Goal: Task Accomplishment & Management: Use online tool/utility

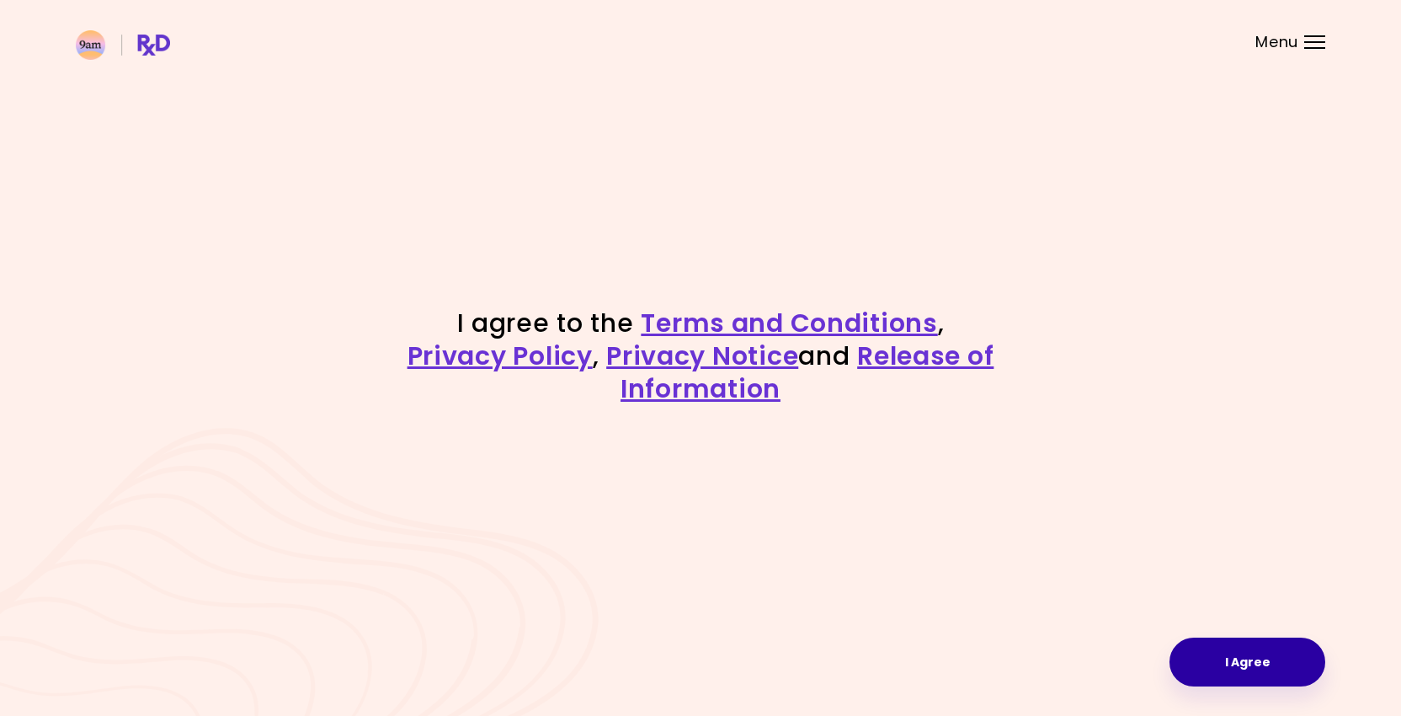
click at [1207, 661] on button "I Agree" at bounding box center [1248, 662] width 156 height 49
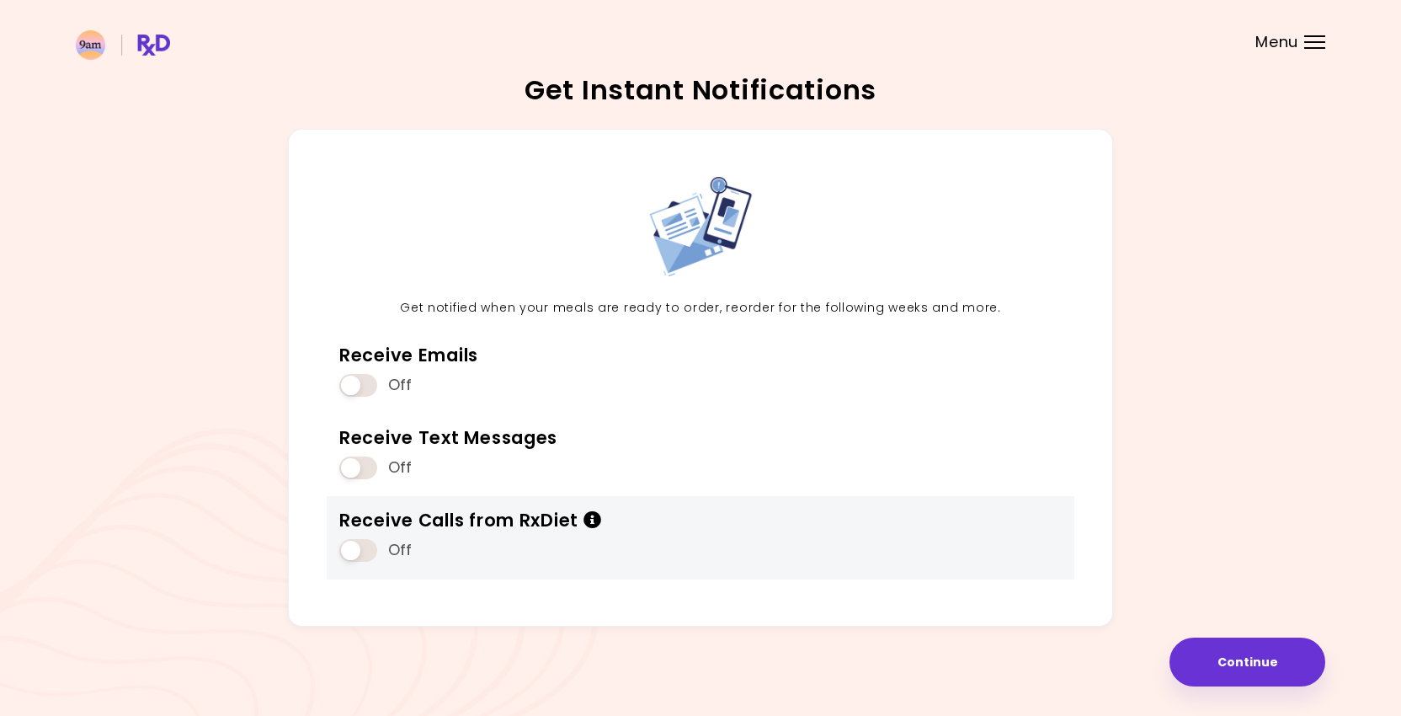
click at [594, 517] on icon "Info" at bounding box center [593, 520] width 19 height 18
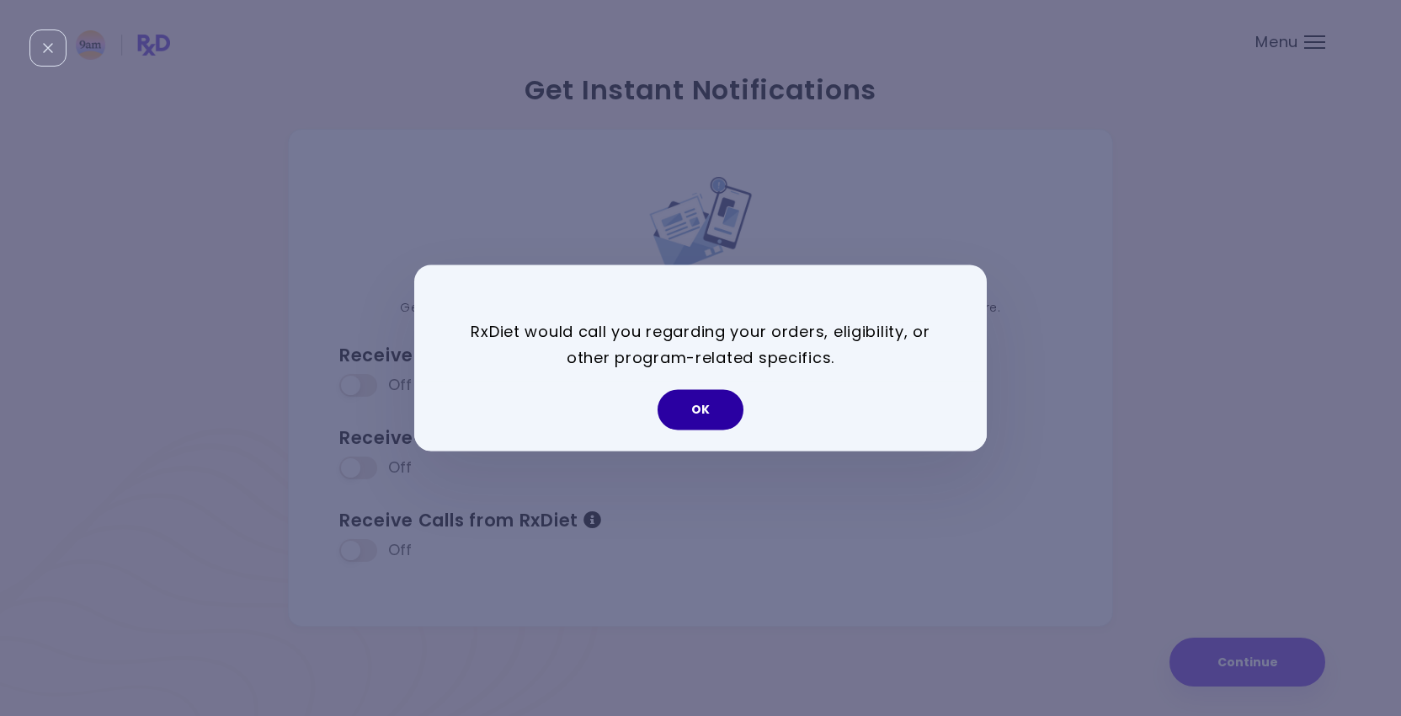
click at [686, 419] on button "OK" at bounding box center [701, 410] width 86 height 40
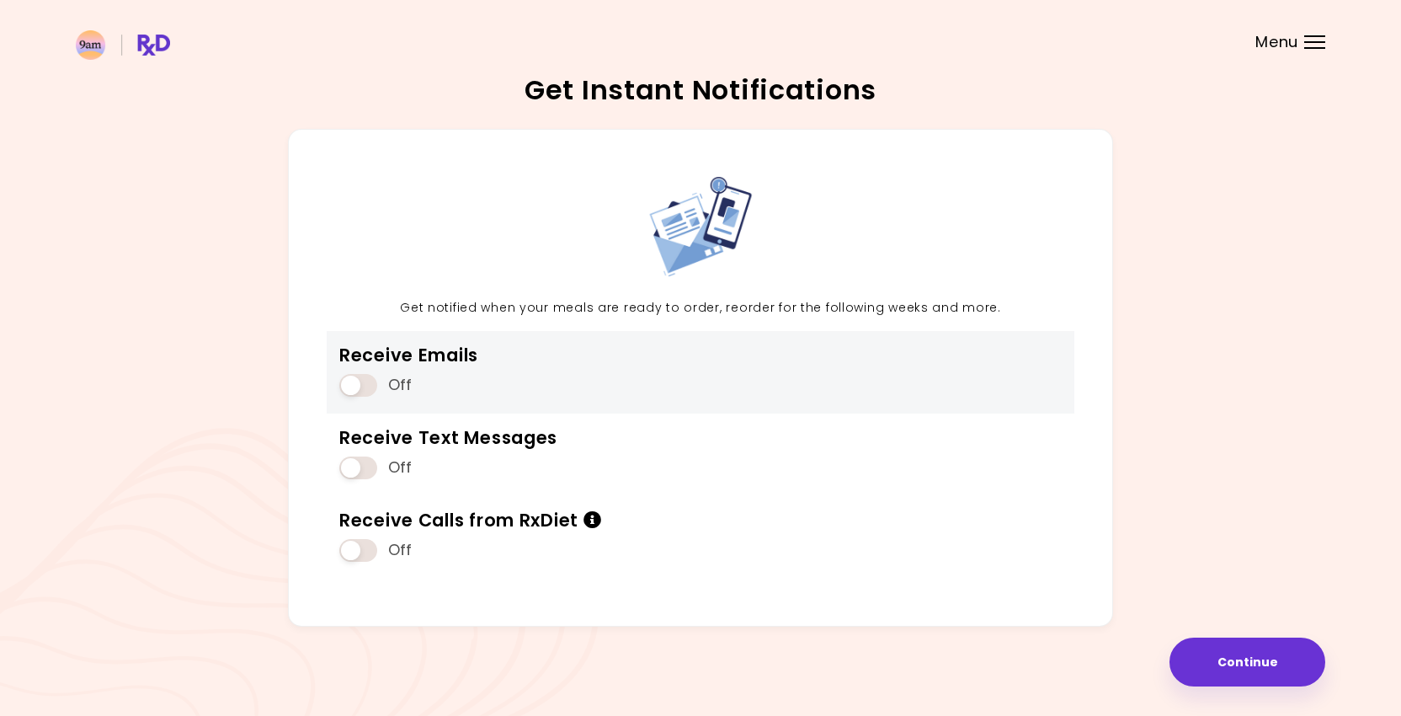
click at [366, 393] on span at bounding box center [358, 385] width 38 height 23
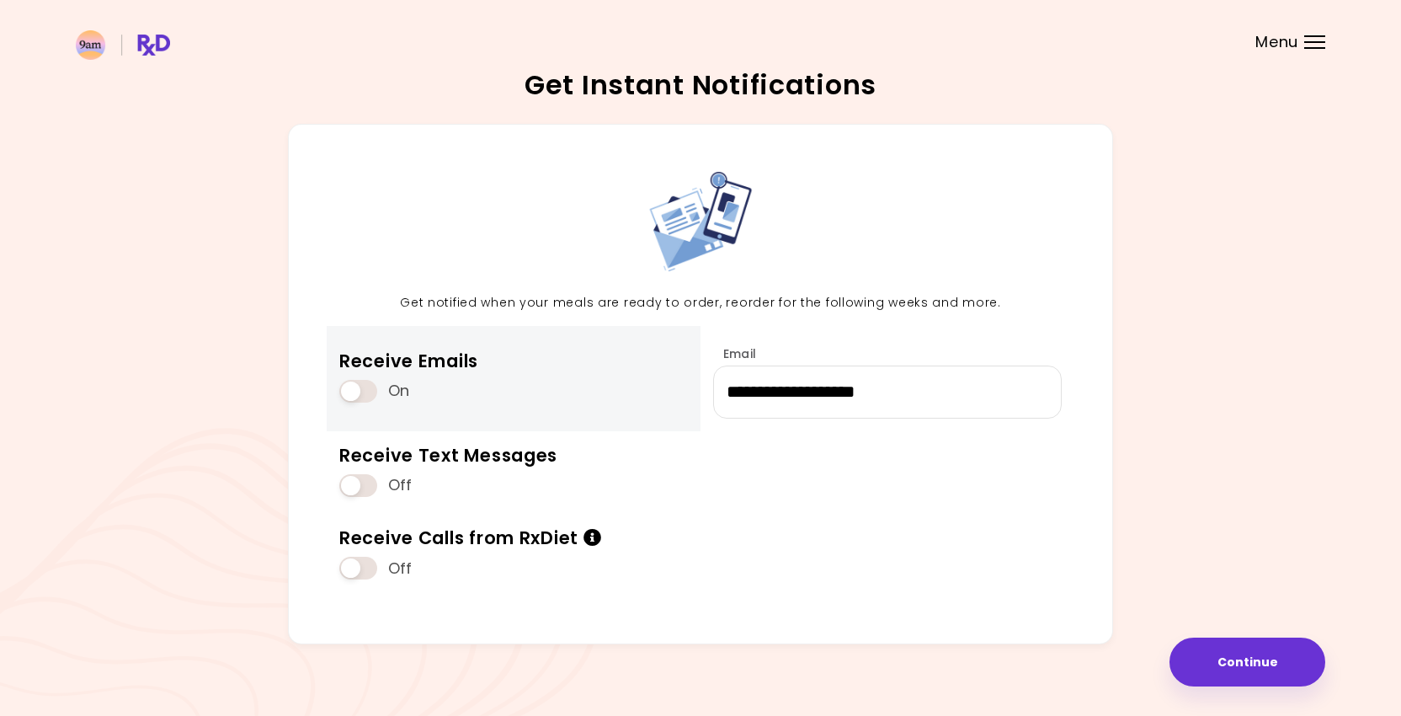
click at [351, 386] on span at bounding box center [358, 391] width 38 height 23
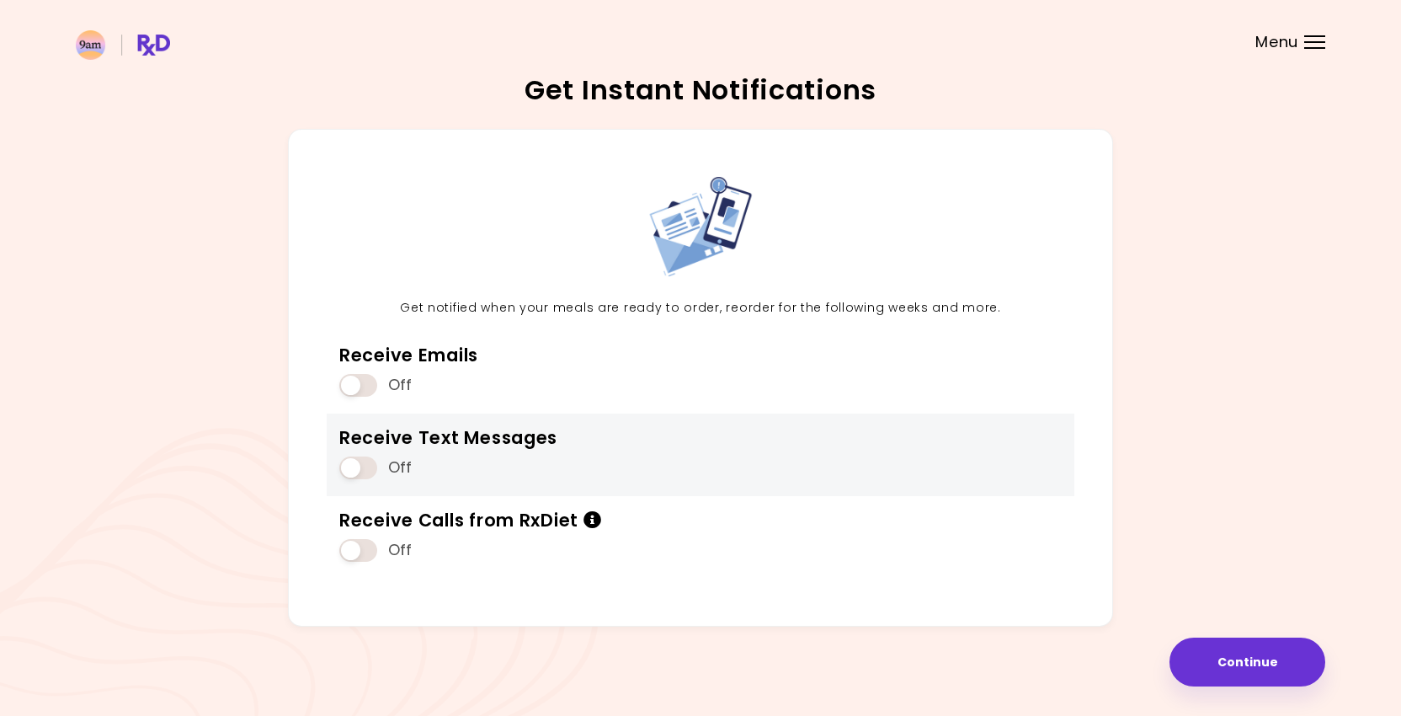
click at [352, 438] on div "Receive Text Messages" at bounding box center [448, 437] width 218 height 23
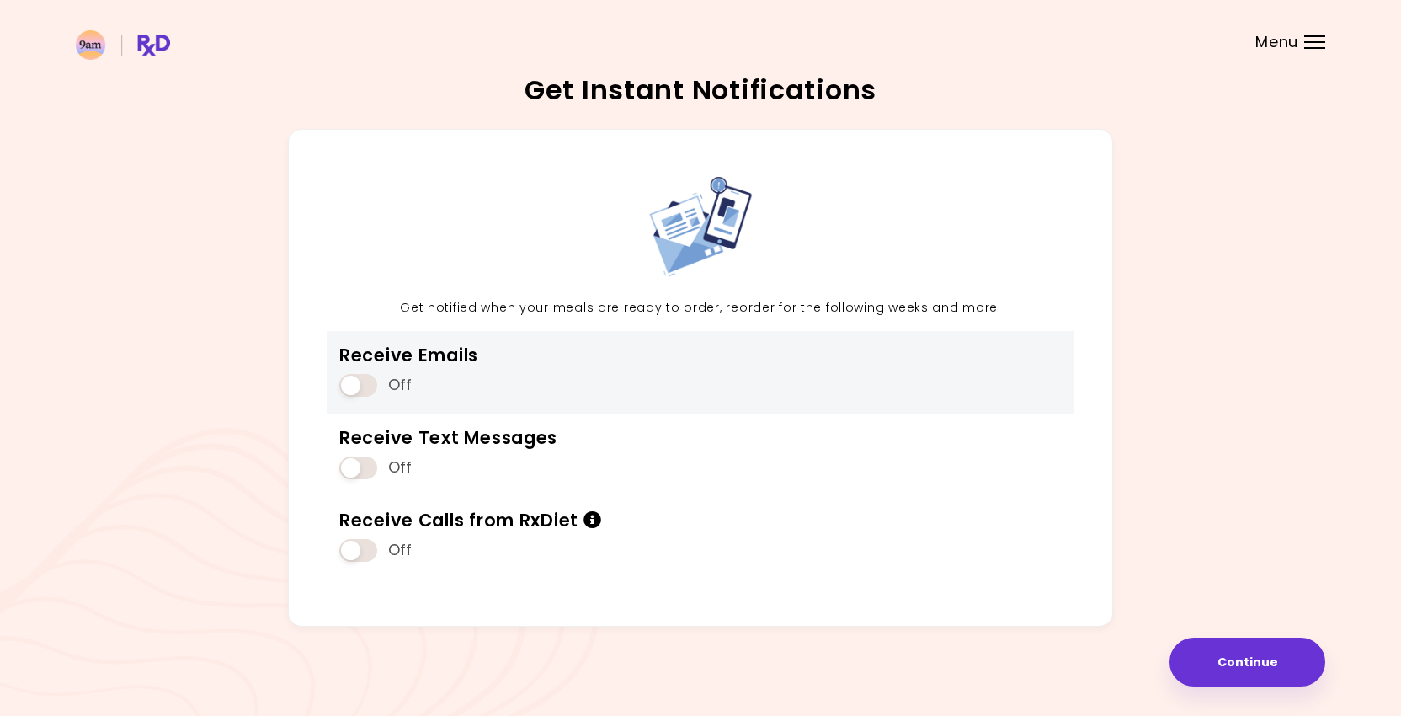
click at [358, 390] on span at bounding box center [358, 385] width 38 height 23
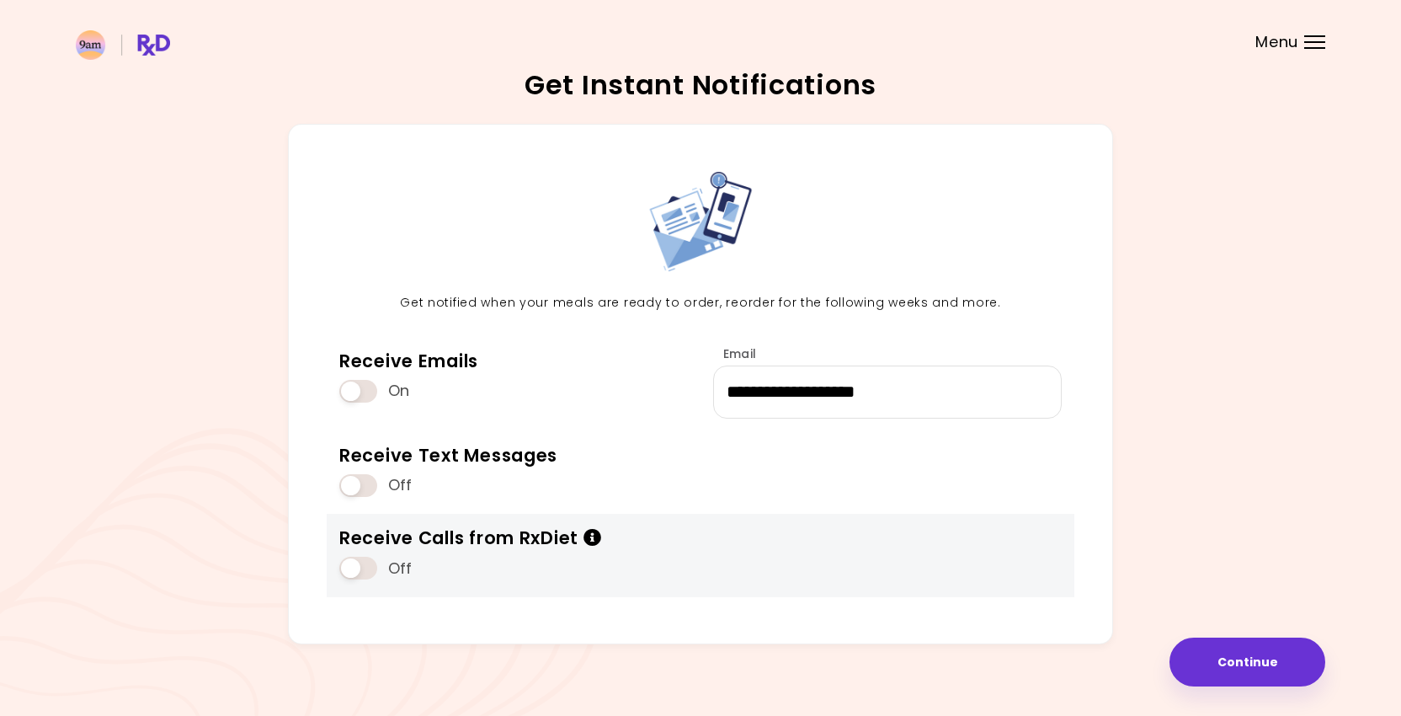
click at [367, 561] on span at bounding box center [358, 568] width 38 height 23
click at [362, 574] on span at bounding box center [358, 568] width 38 height 23
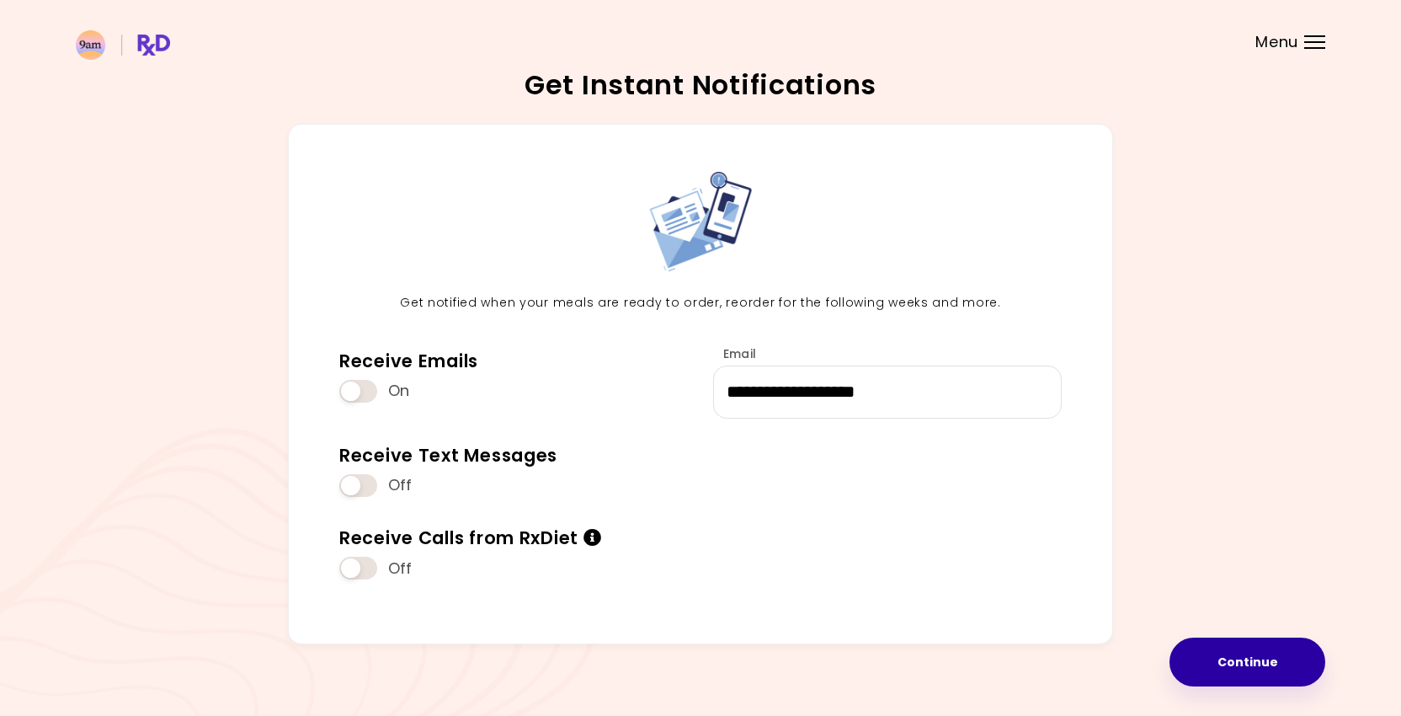
click at [1225, 668] on button "Continue" at bounding box center [1248, 662] width 156 height 49
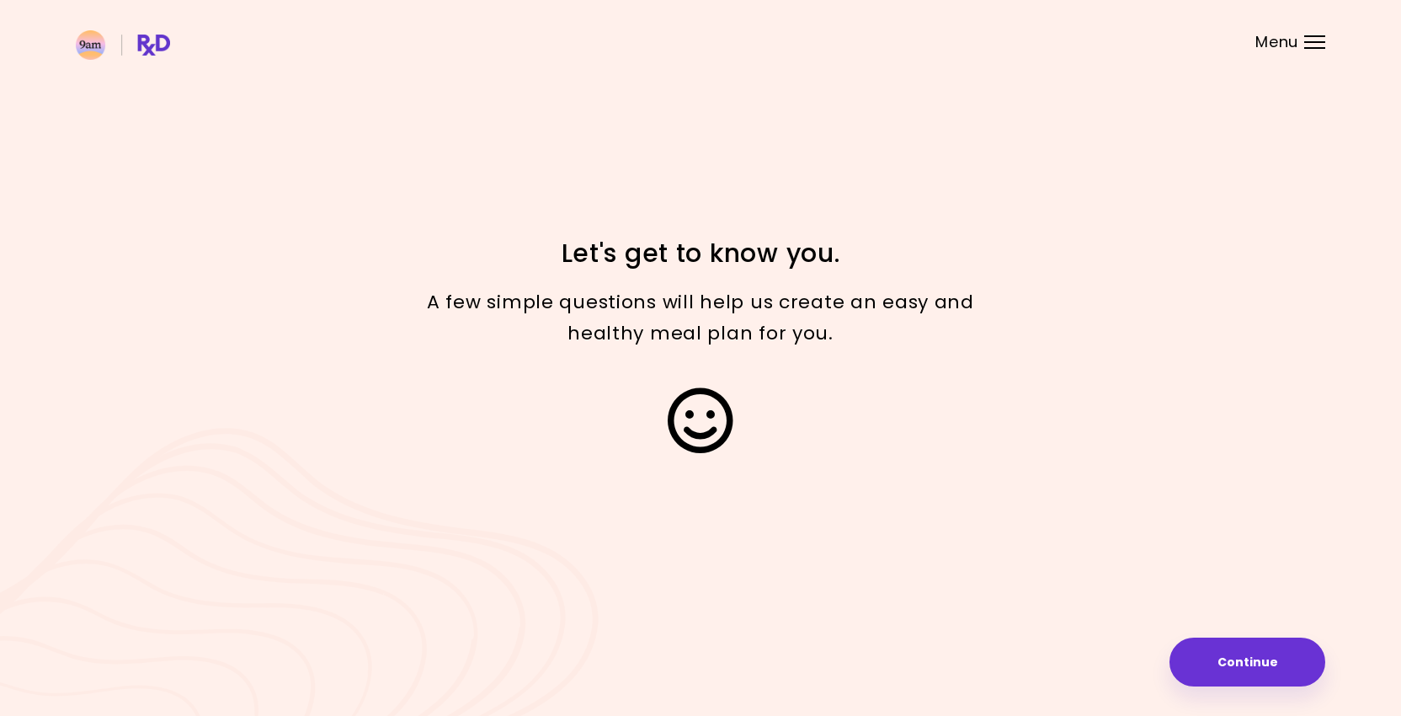
click at [1225, 668] on button "Continue" at bounding box center [1248, 662] width 156 height 49
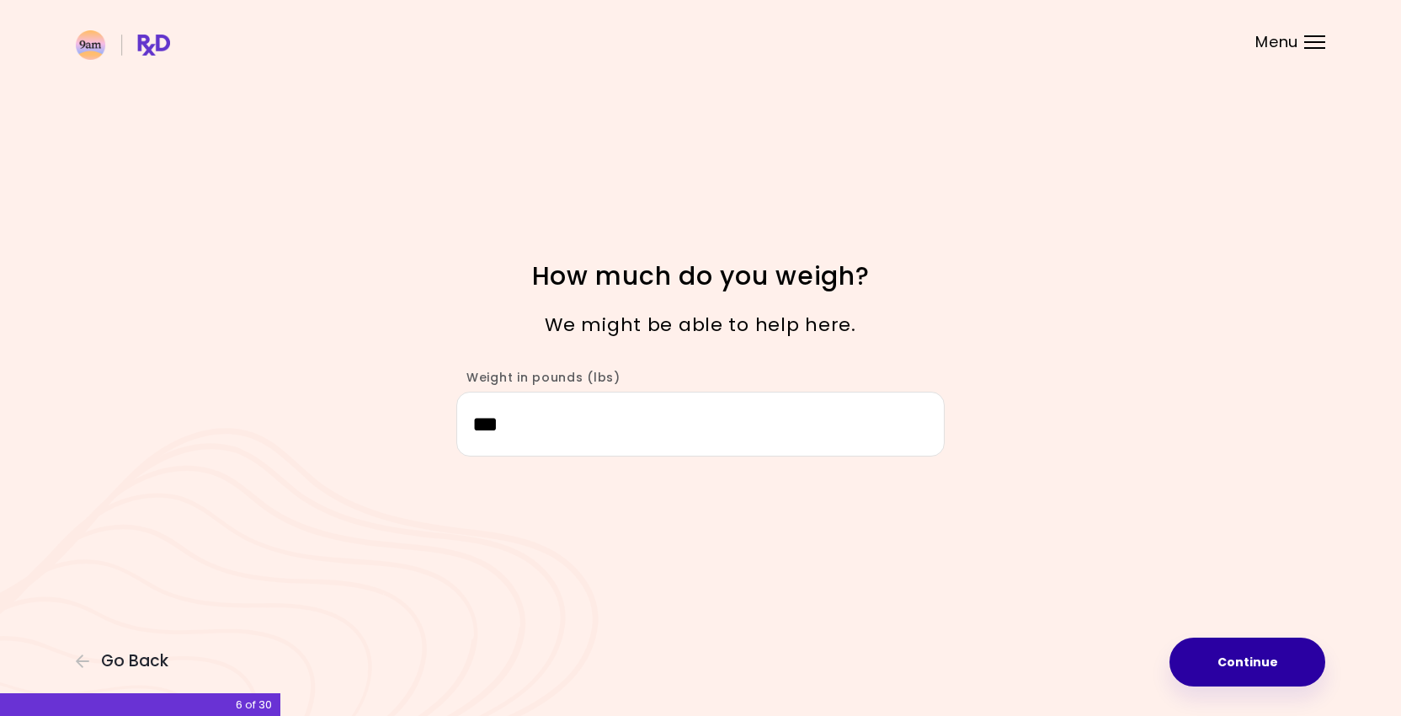
click at [1225, 643] on button "Continue" at bounding box center [1248, 662] width 156 height 49
select select "****"
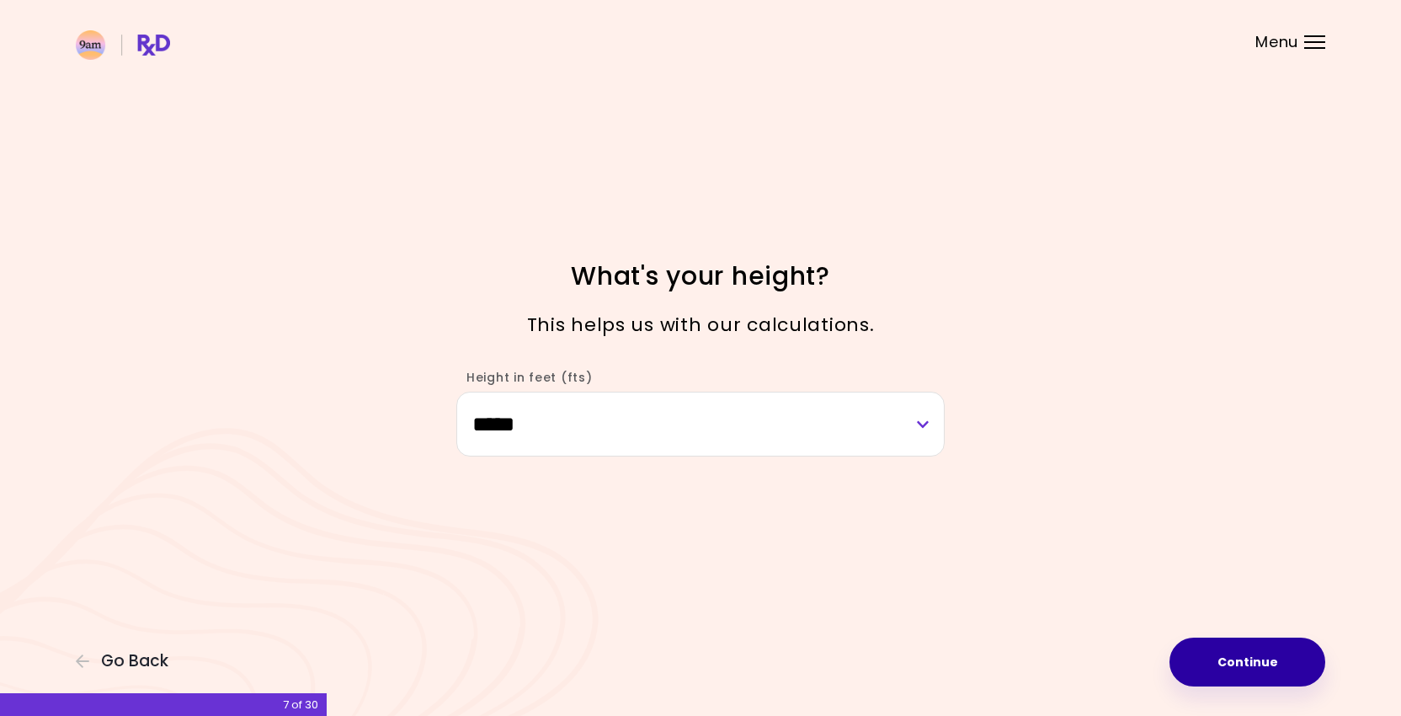
click at [1225, 643] on button "Continue" at bounding box center [1248, 662] width 156 height 49
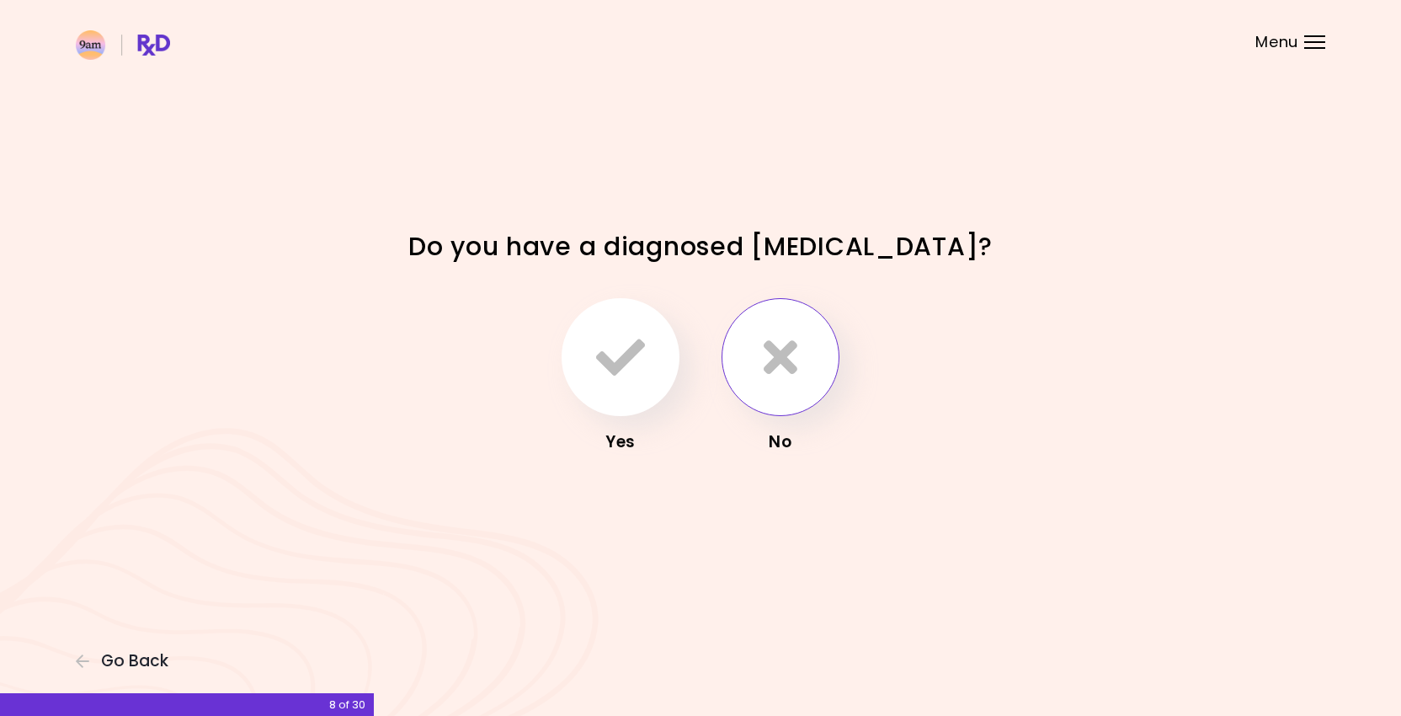
click at [781, 363] on icon "button" at bounding box center [781, 357] width 34 height 49
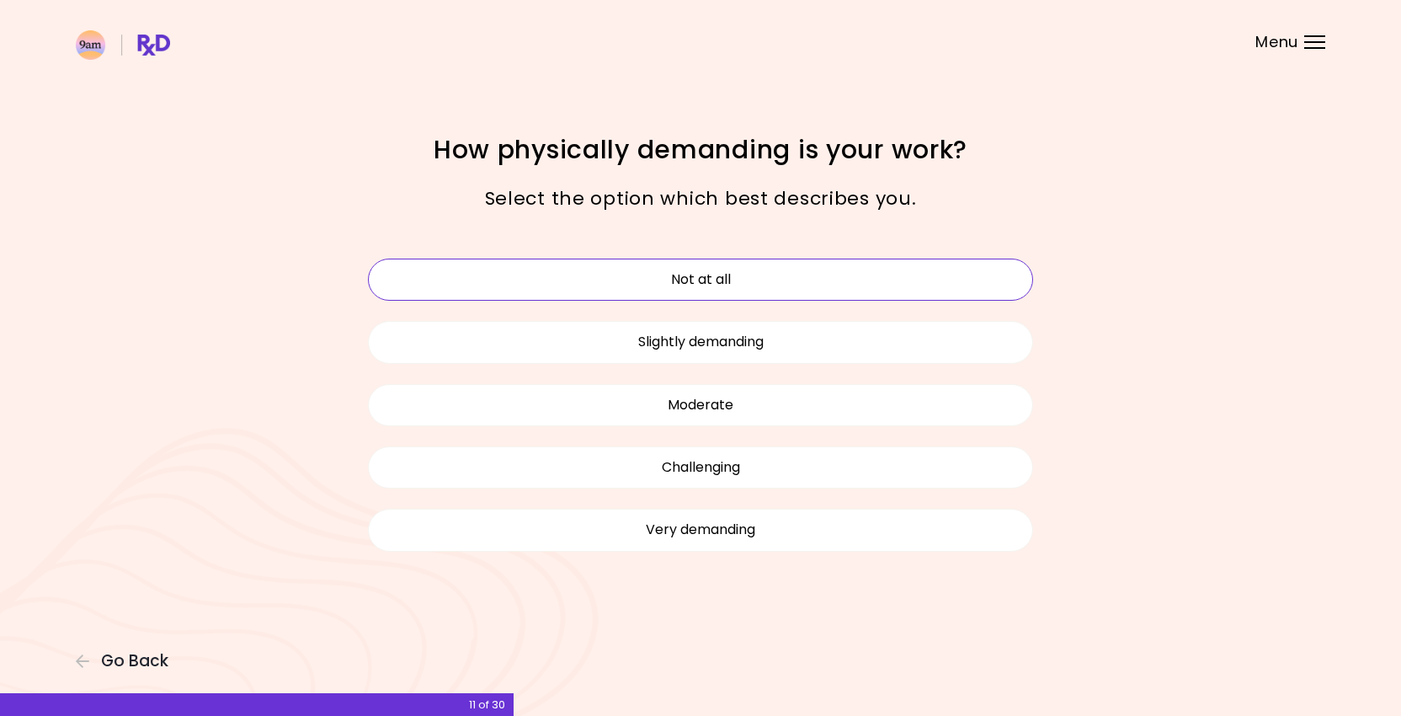
click at [777, 276] on button "Not at all" at bounding box center [700, 280] width 665 height 42
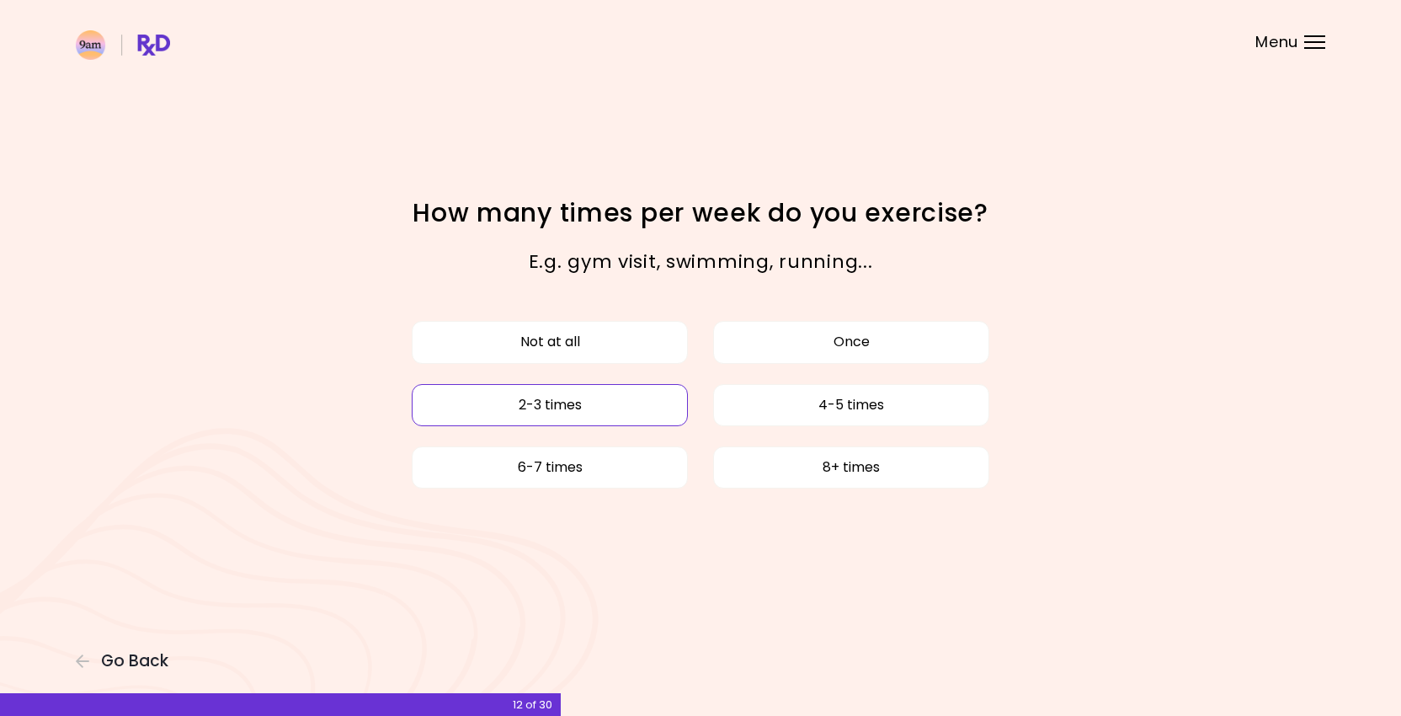
click at [634, 393] on button "2-3 times" at bounding box center [550, 405] width 276 height 42
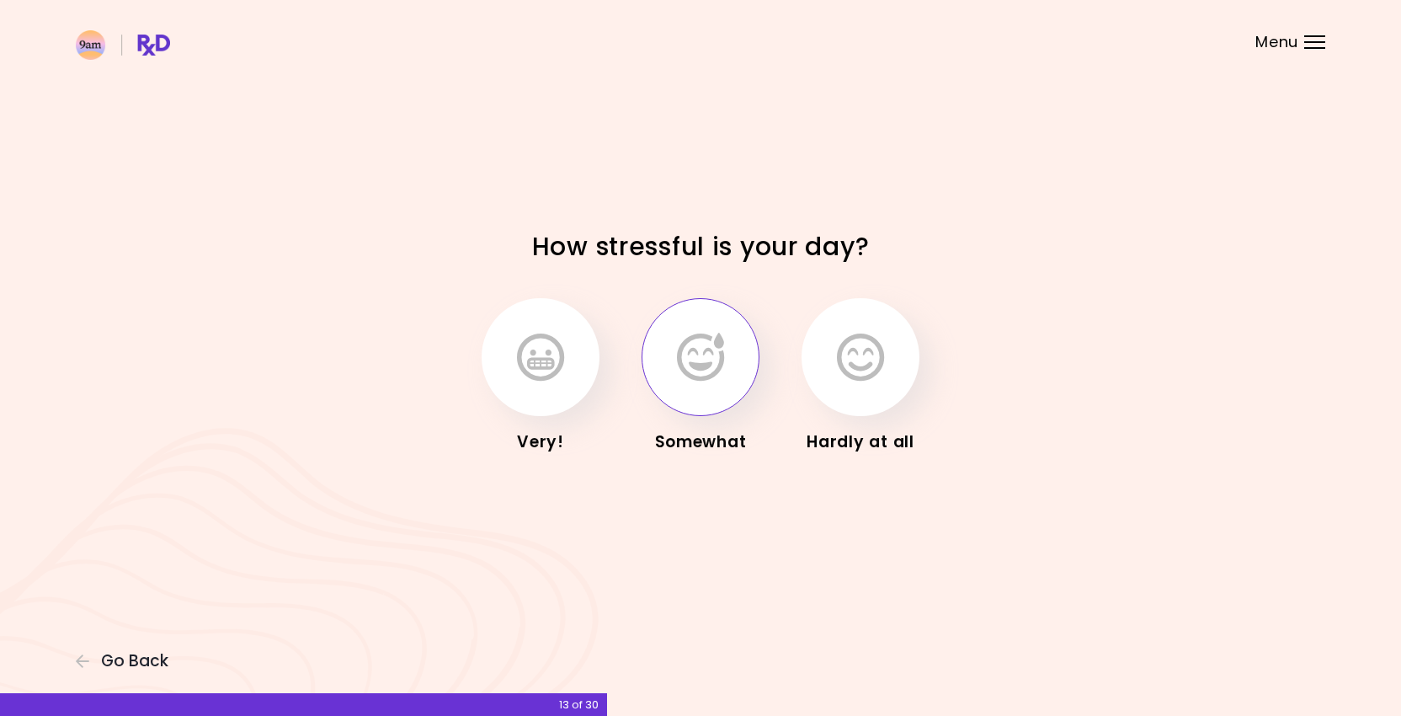
click at [677, 381] on button "button" at bounding box center [701, 357] width 118 height 118
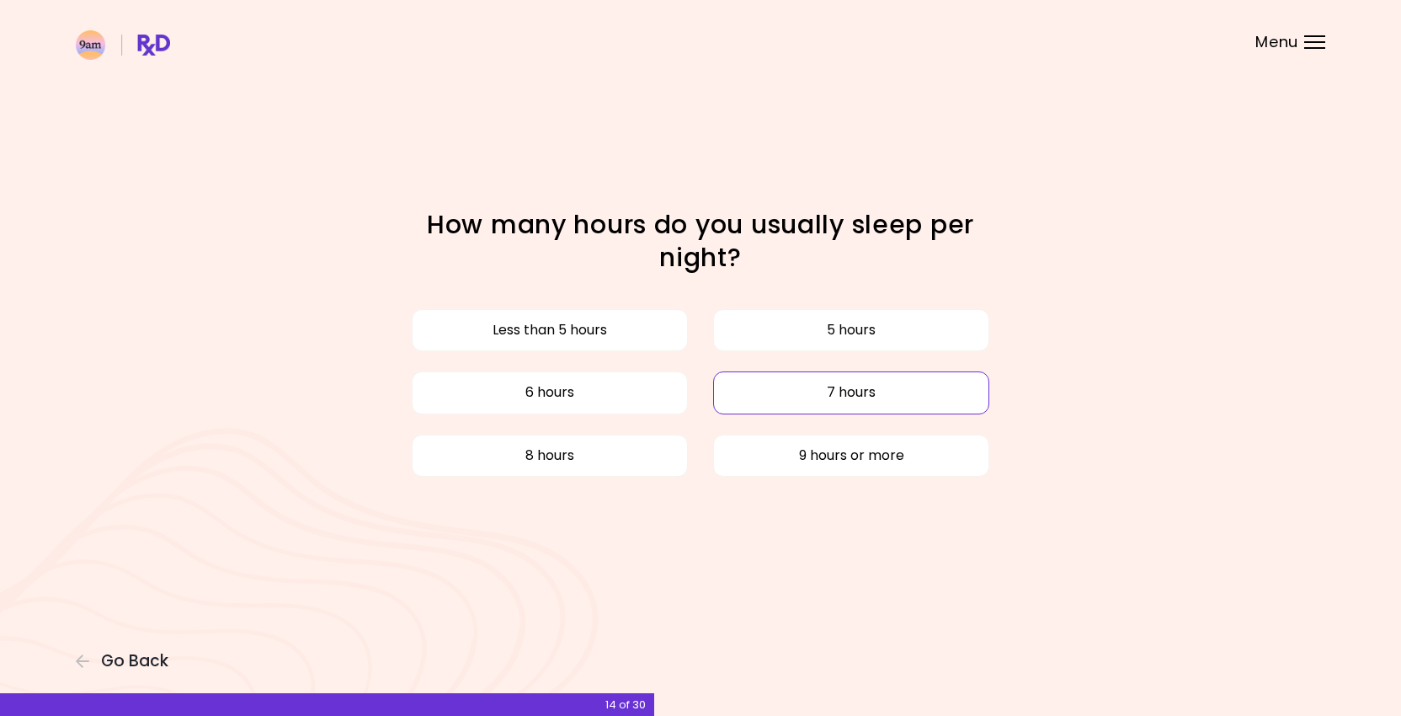
click at [766, 394] on button "7 hours" at bounding box center [851, 392] width 276 height 42
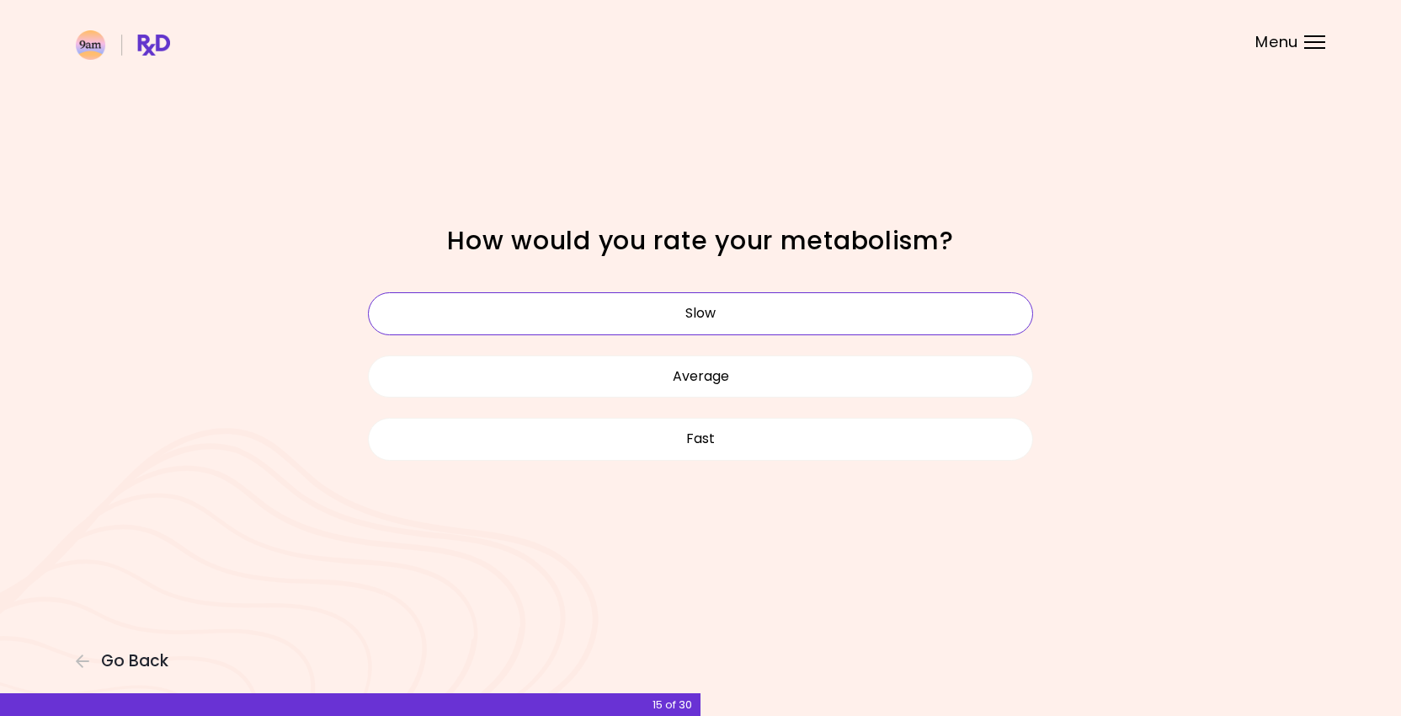
click at [751, 323] on button "Slow" at bounding box center [700, 313] width 665 height 42
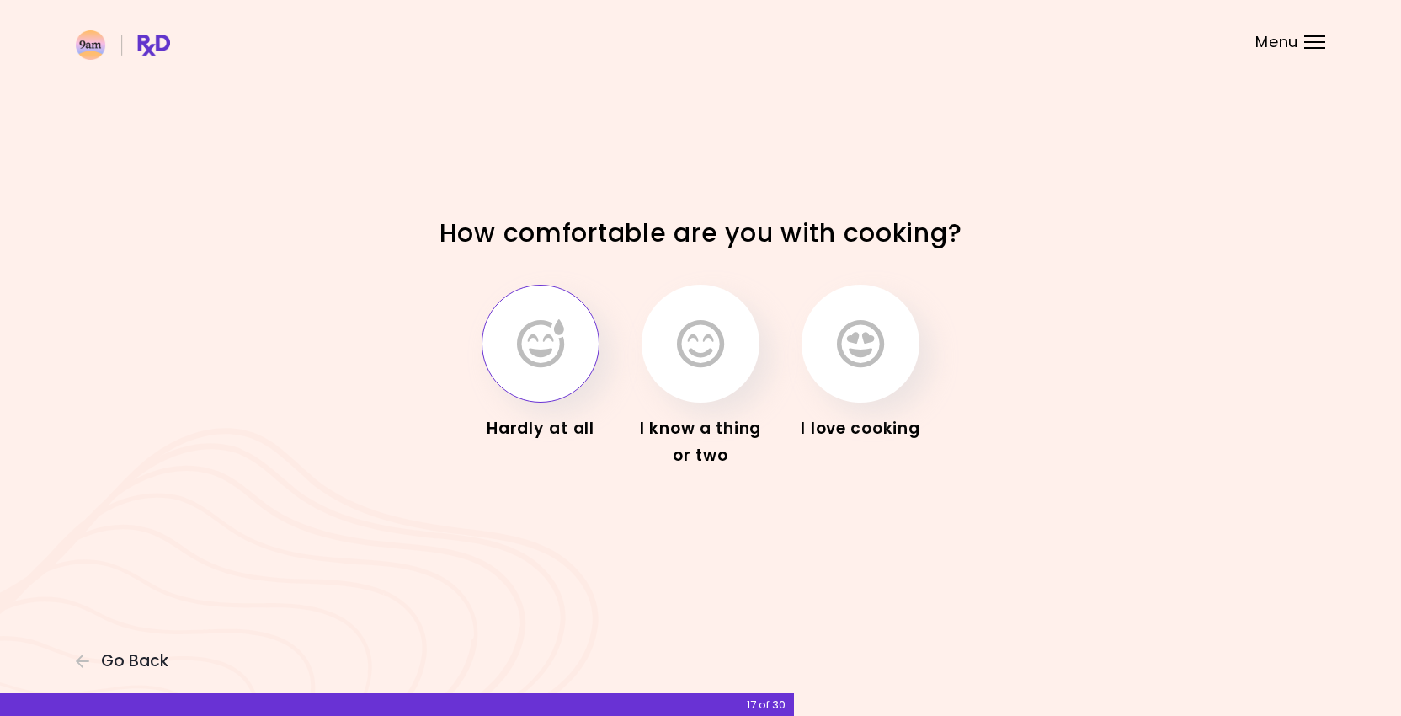
click at [555, 340] on icon "button" at bounding box center [540, 343] width 47 height 49
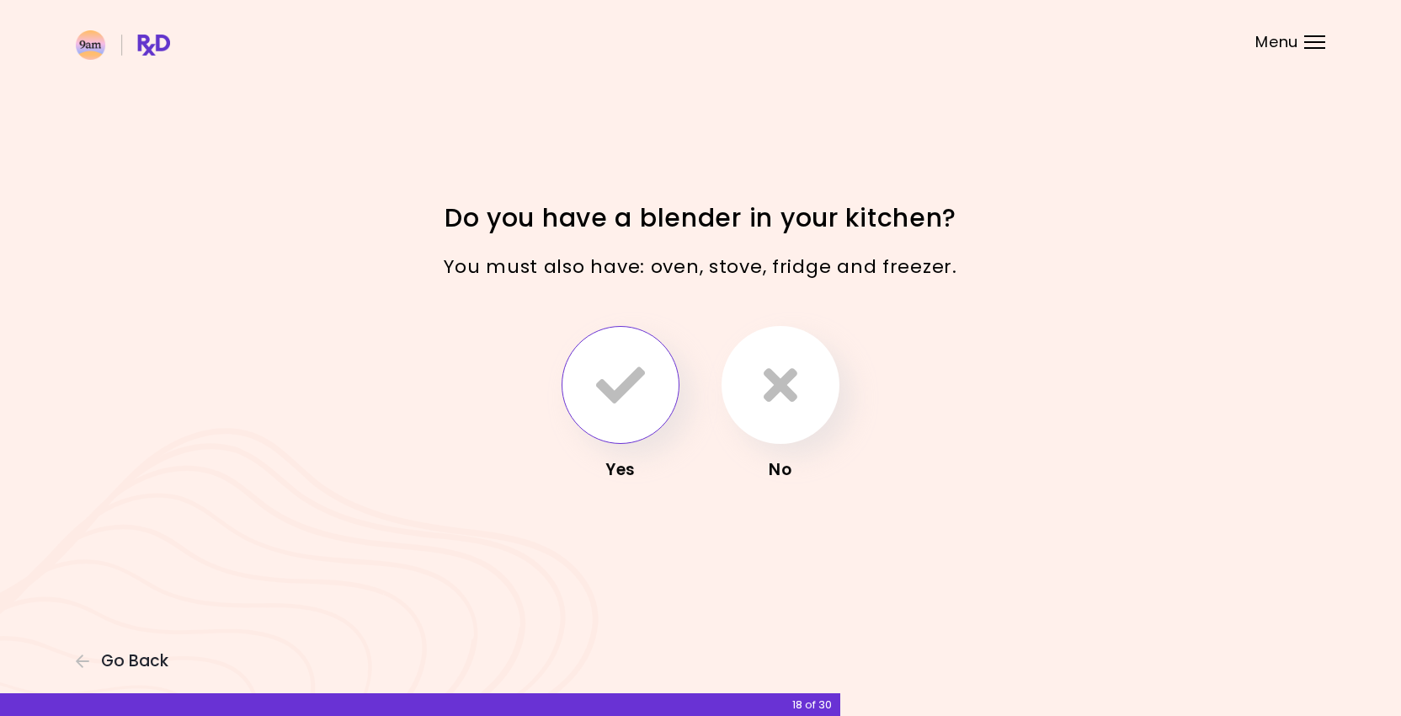
click at [643, 376] on icon "button" at bounding box center [620, 384] width 49 height 49
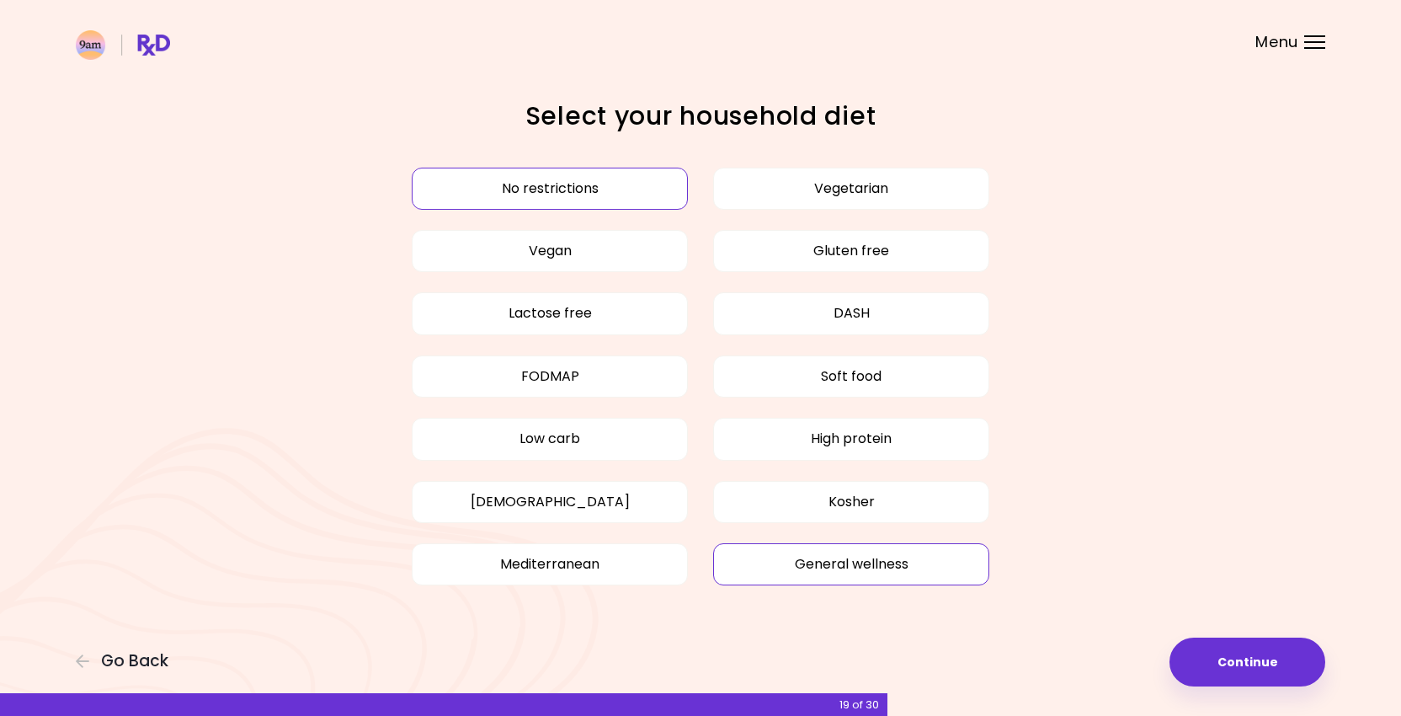
click at [867, 558] on button "General wellness" at bounding box center [851, 564] width 276 height 42
click at [575, 183] on button "No restrictions" at bounding box center [550, 189] width 276 height 42
click at [1262, 671] on button "Continue" at bounding box center [1248, 662] width 156 height 49
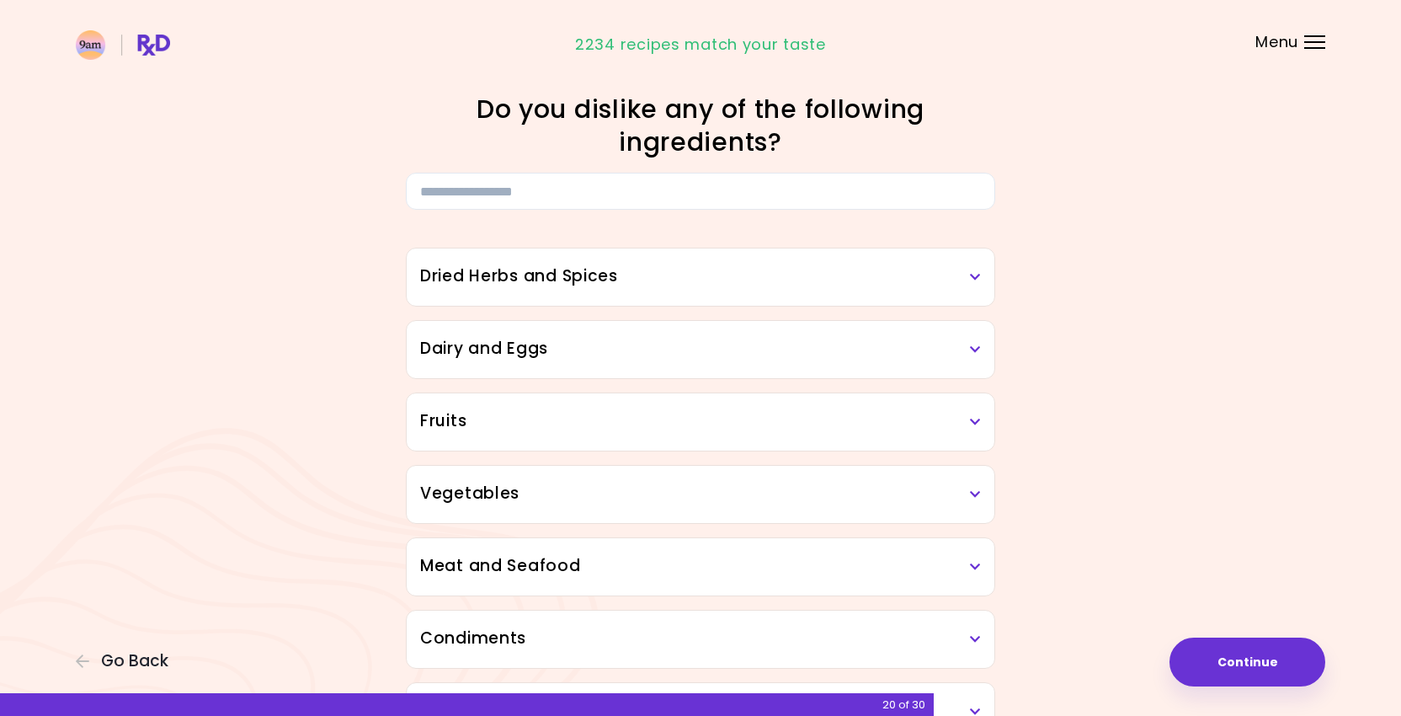
click at [827, 256] on div "Dried Herbs and Spices" at bounding box center [701, 276] width 588 height 57
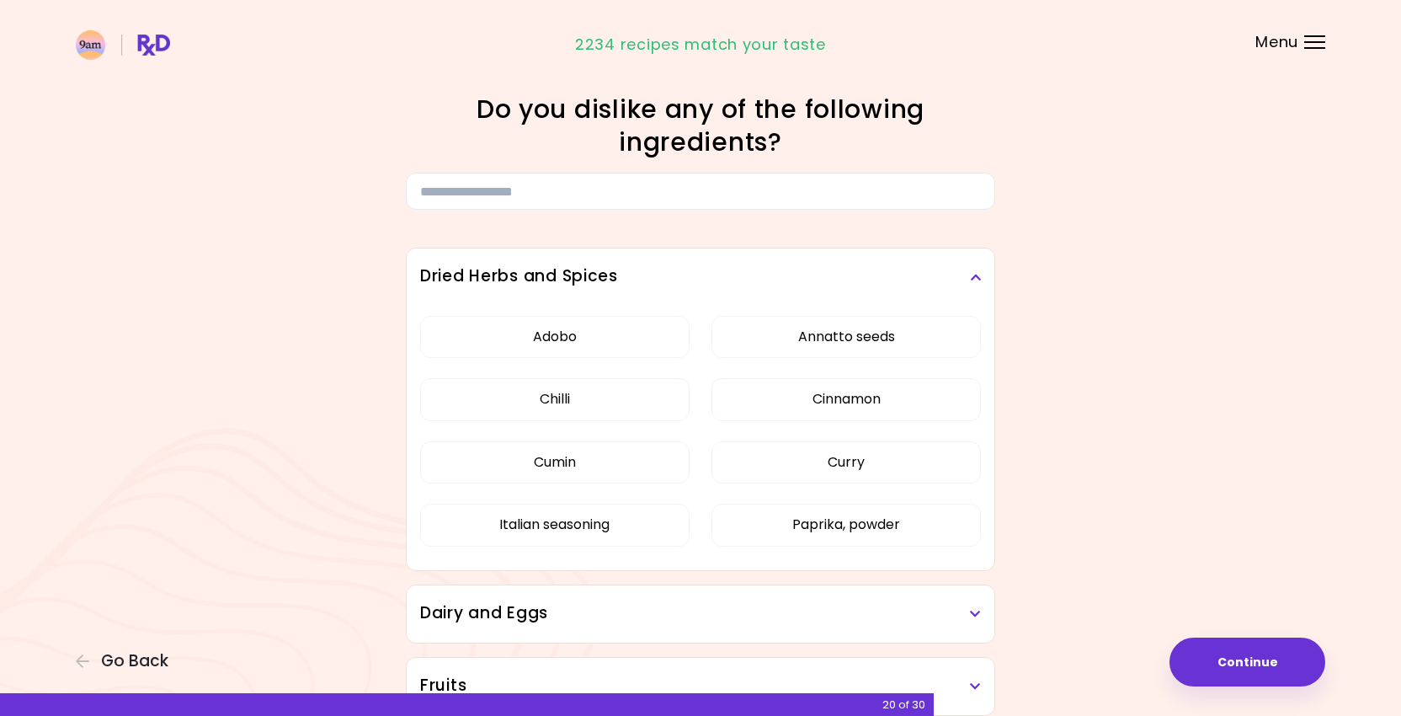
click at [827, 256] on div "Dried Herbs and Spices" at bounding box center [701, 276] width 588 height 57
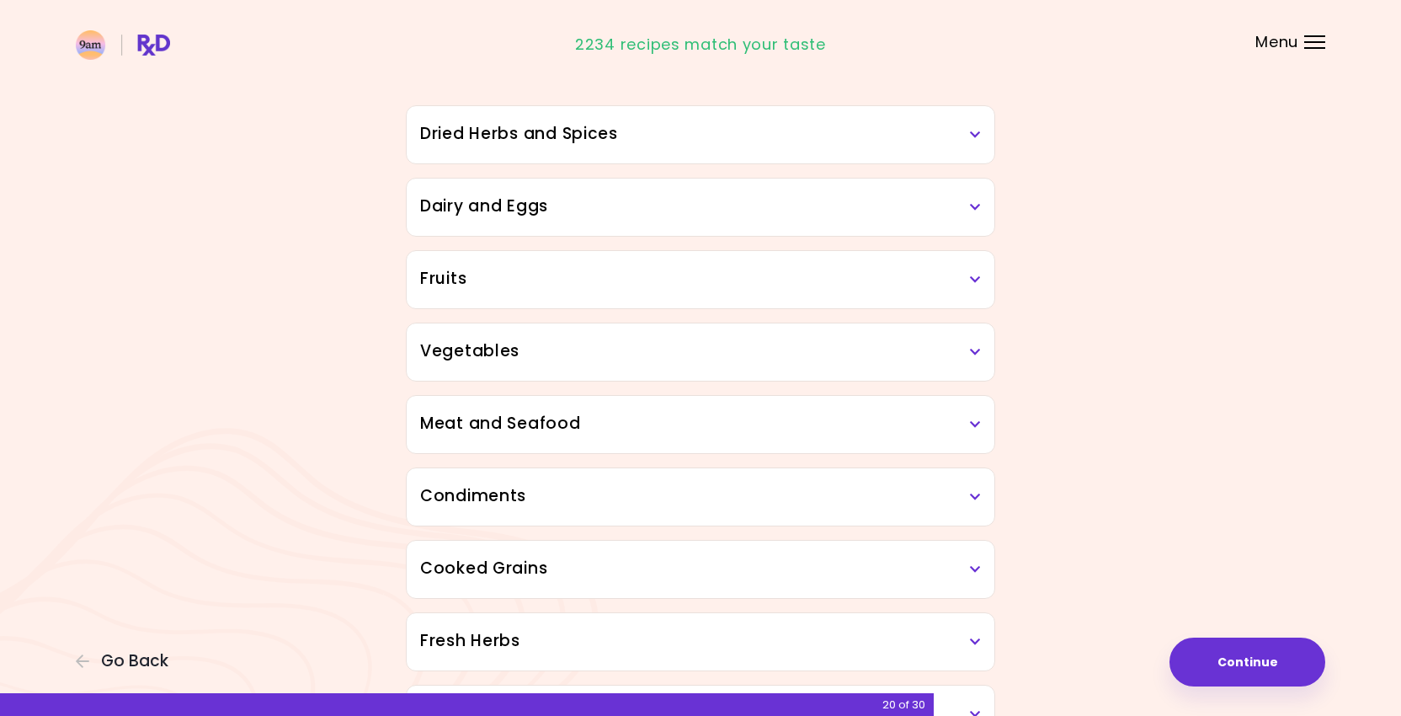
scroll to position [148, 0]
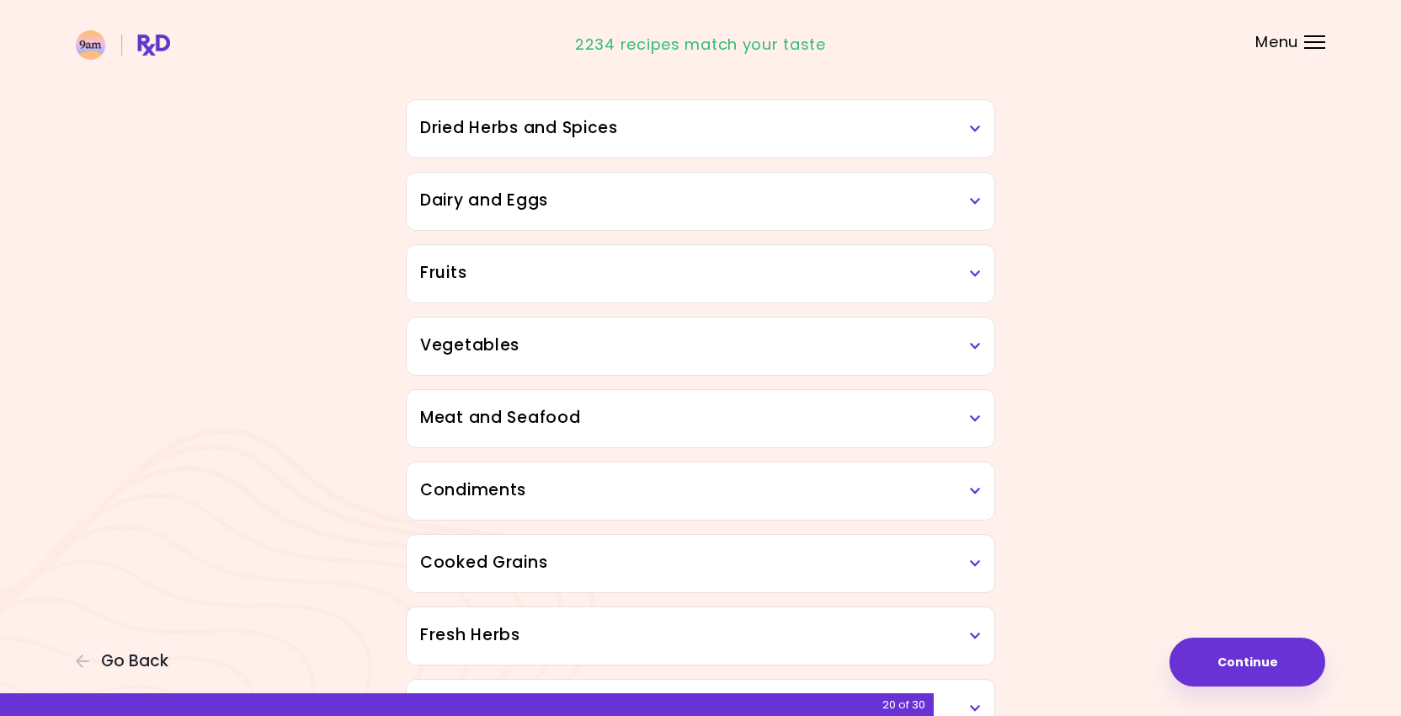
click at [783, 130] on h3 "Dried Herbs and Spices" at bounding box center [700, 128] width 561 height 24
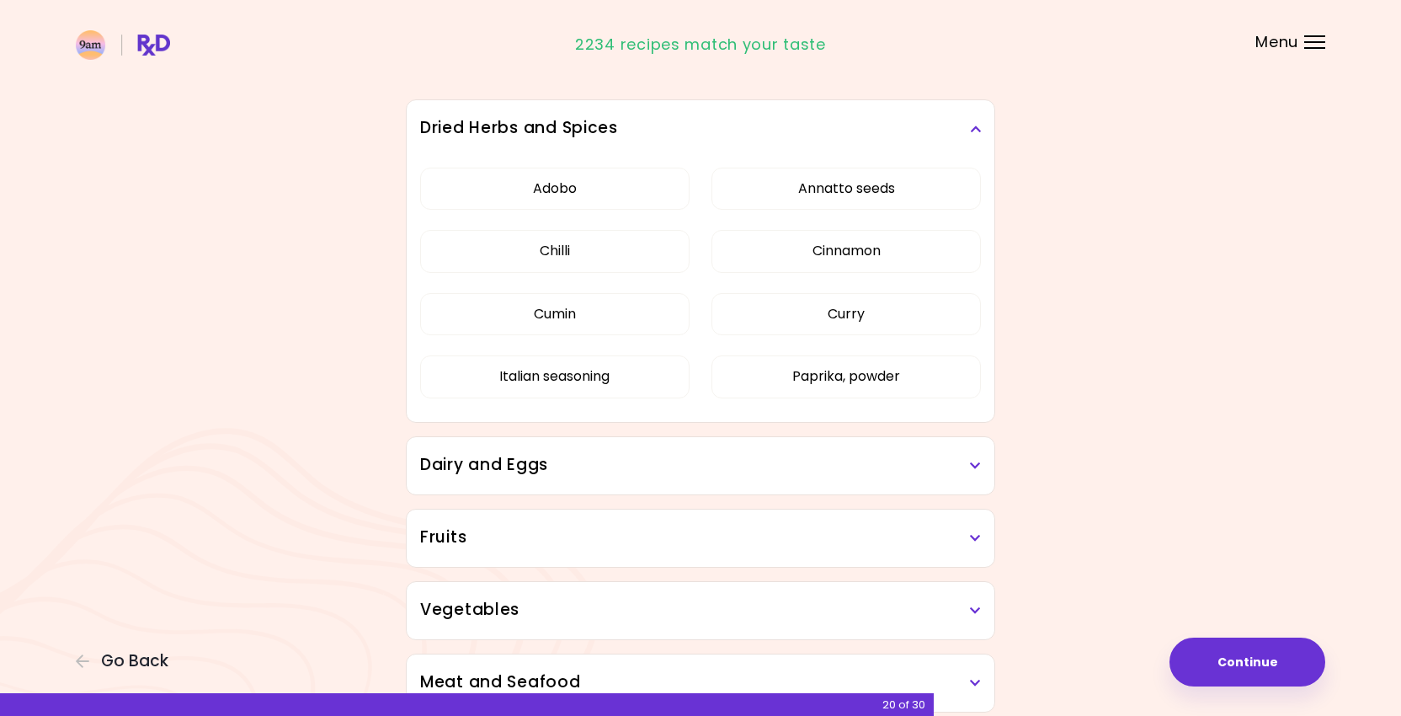
click at [817, 117] on h3 "Dried Herbs and Spices" at bounding box center [700, 128] width 561 height 24
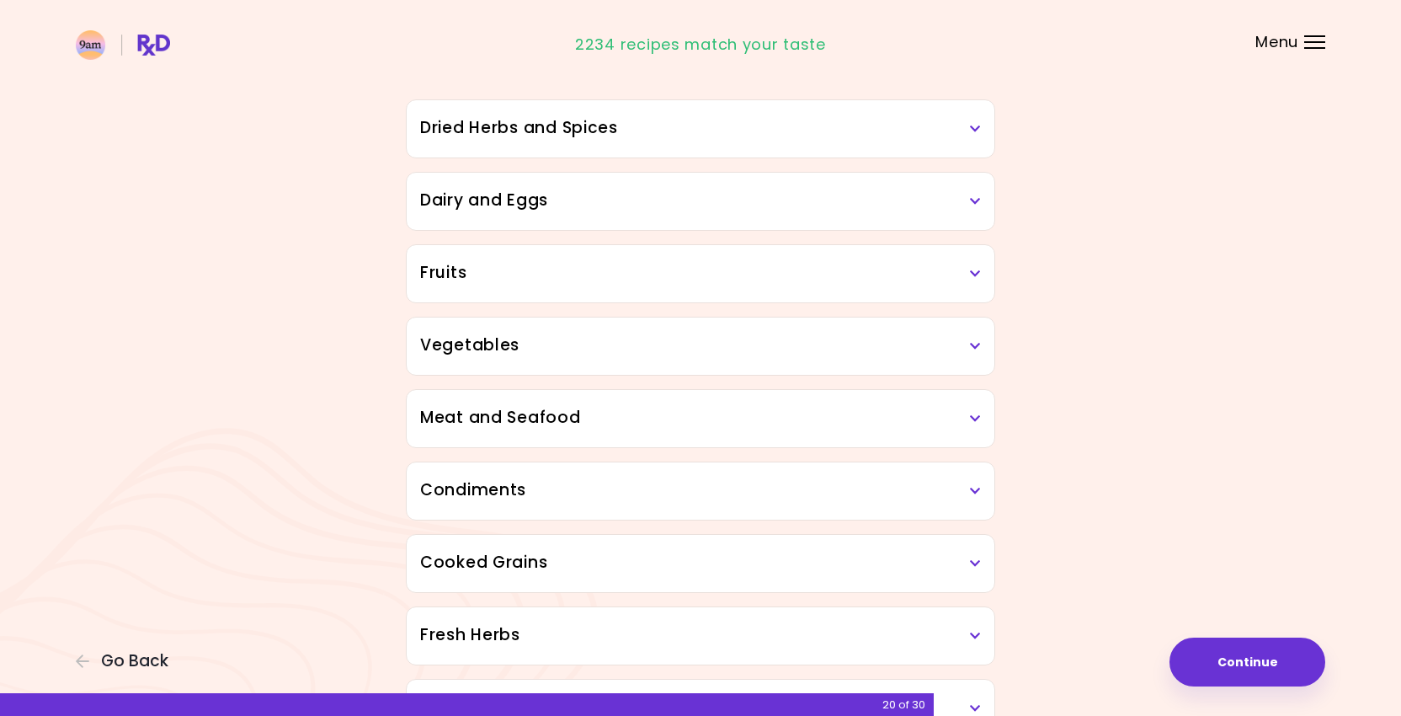
click at [767, 197] on h3 "Dairy and Eggs" at bounding box center [700, 201] width 561 height 24
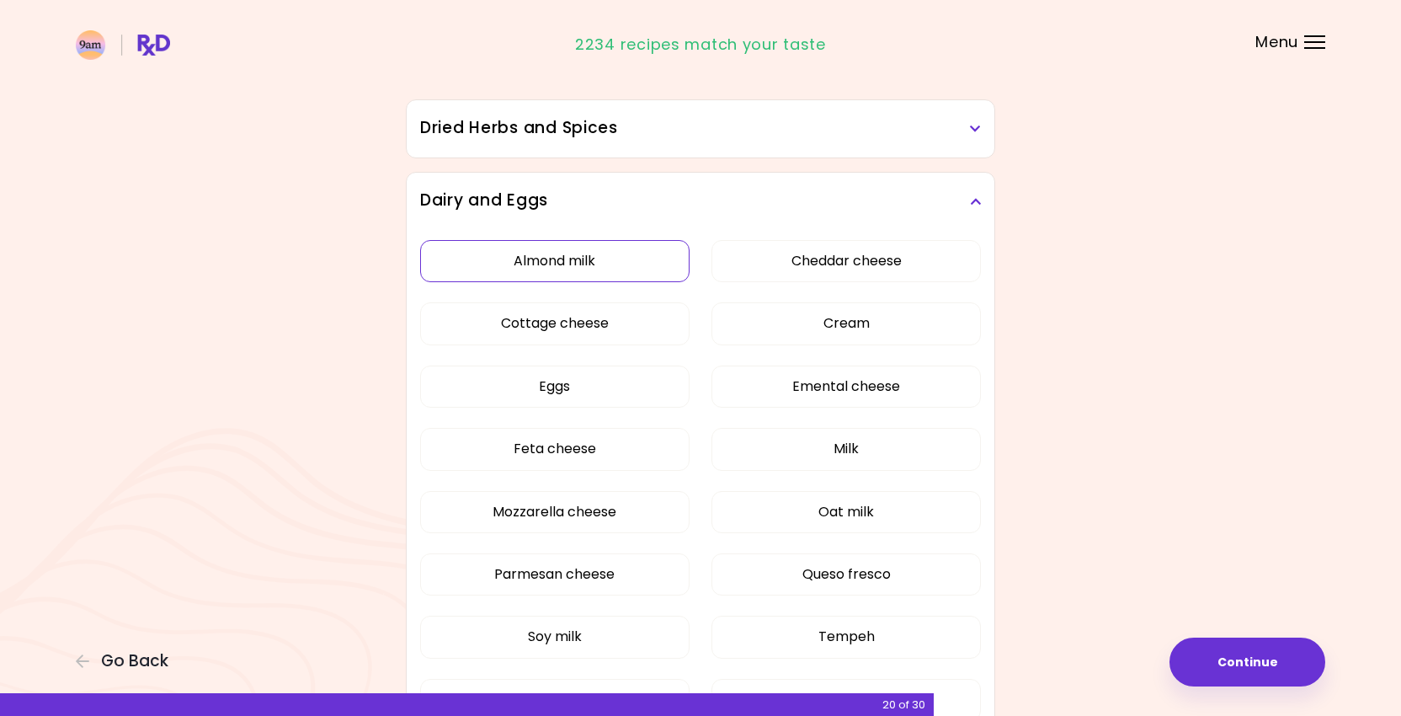
click at [609, 255] on button "Almond milk" at bounding box center [555, 261] width 270 height 42
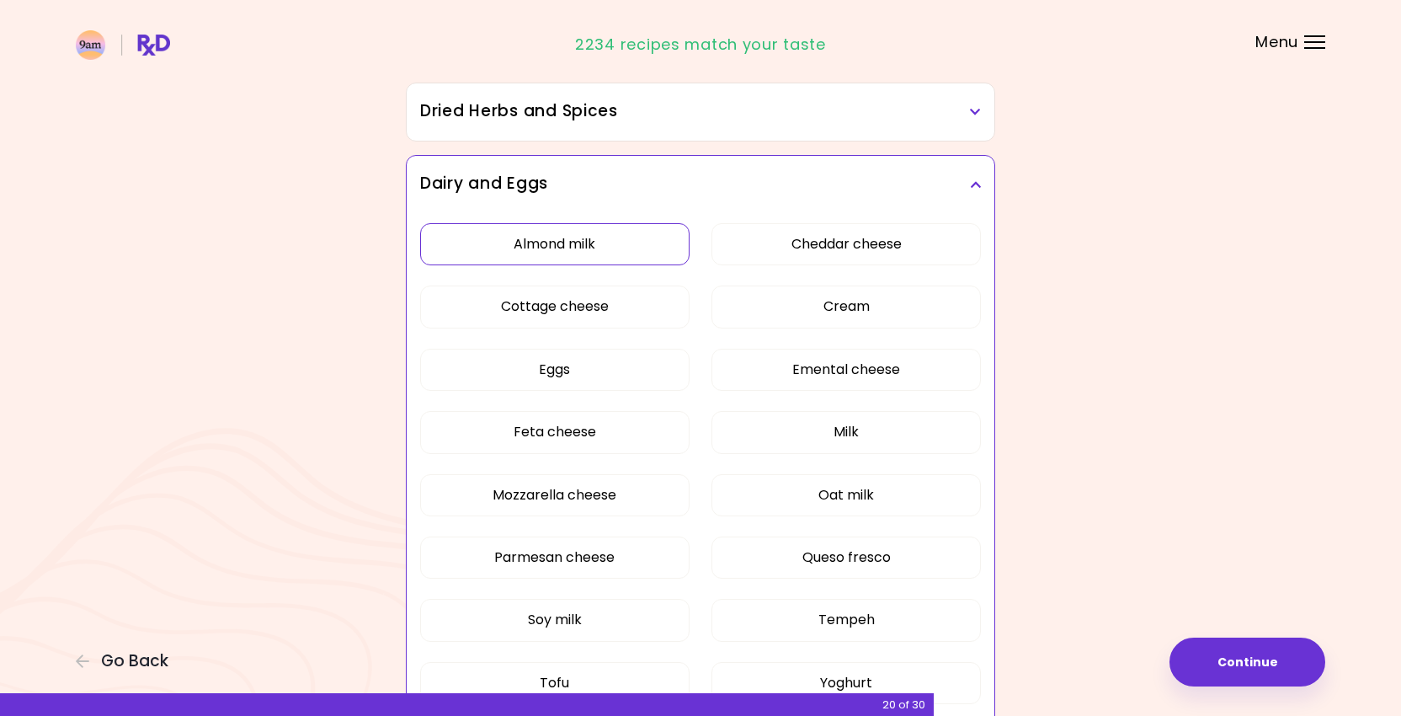
scroll to position [168, 0]
click at [609, 175] on h3 "Dairy and Eggs" at bounding box center [700, 181] width 561 height 24
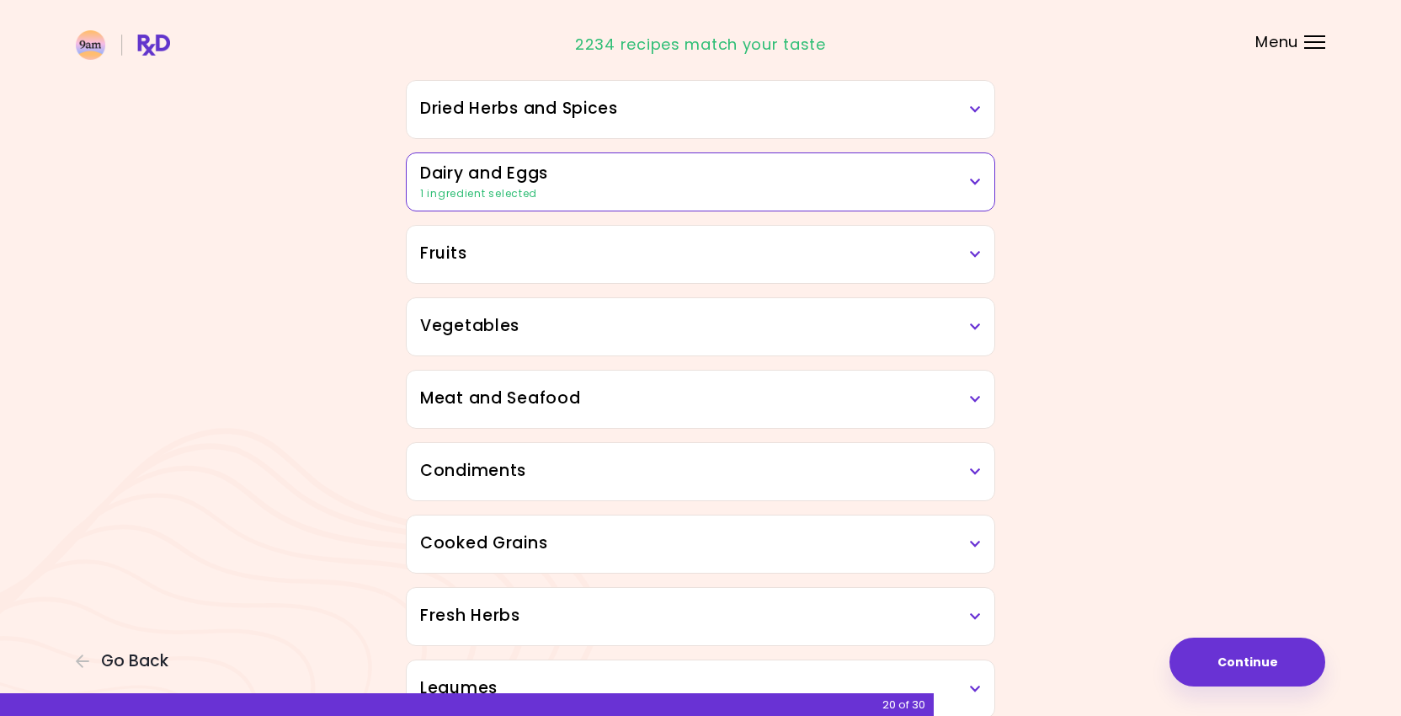
click at [609, 175] on h3 "Dairy and Eggs" at bounding box center [700, 174] width 561 height 24
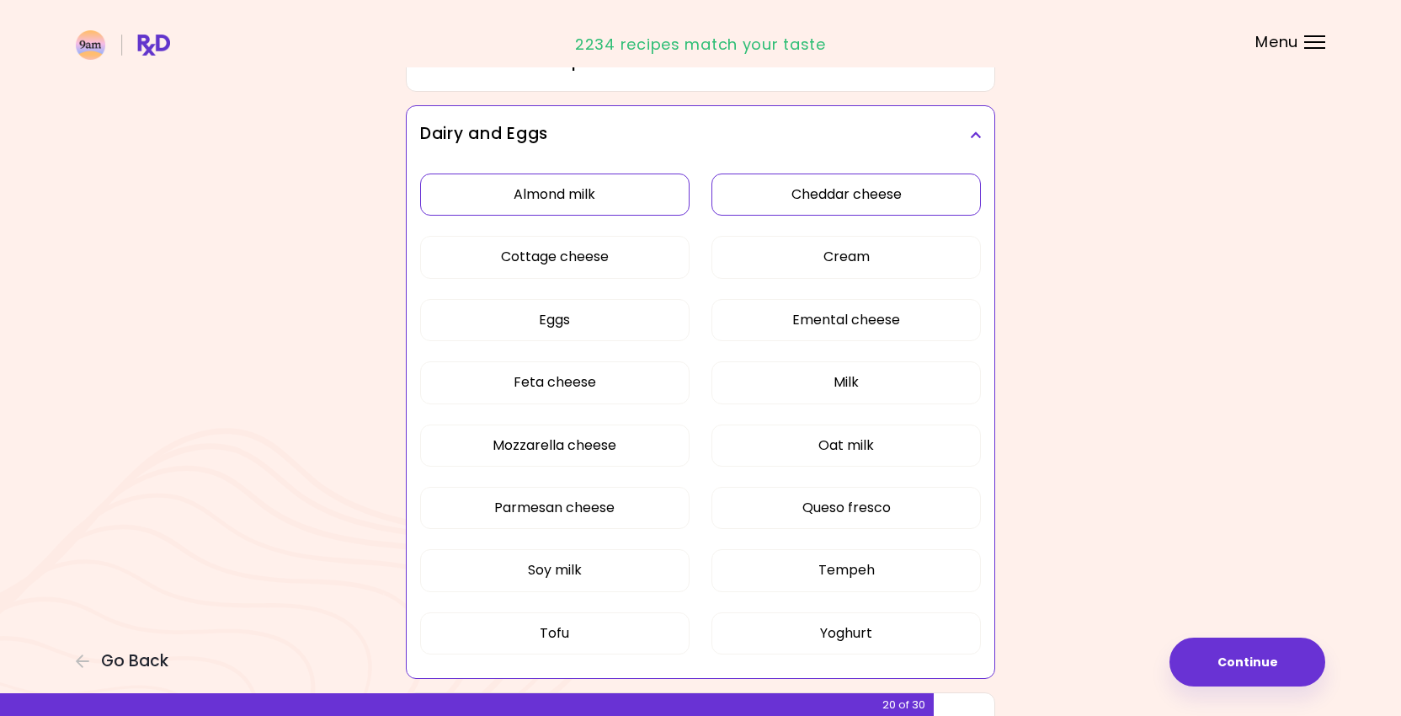
scroll to position [232, 0]
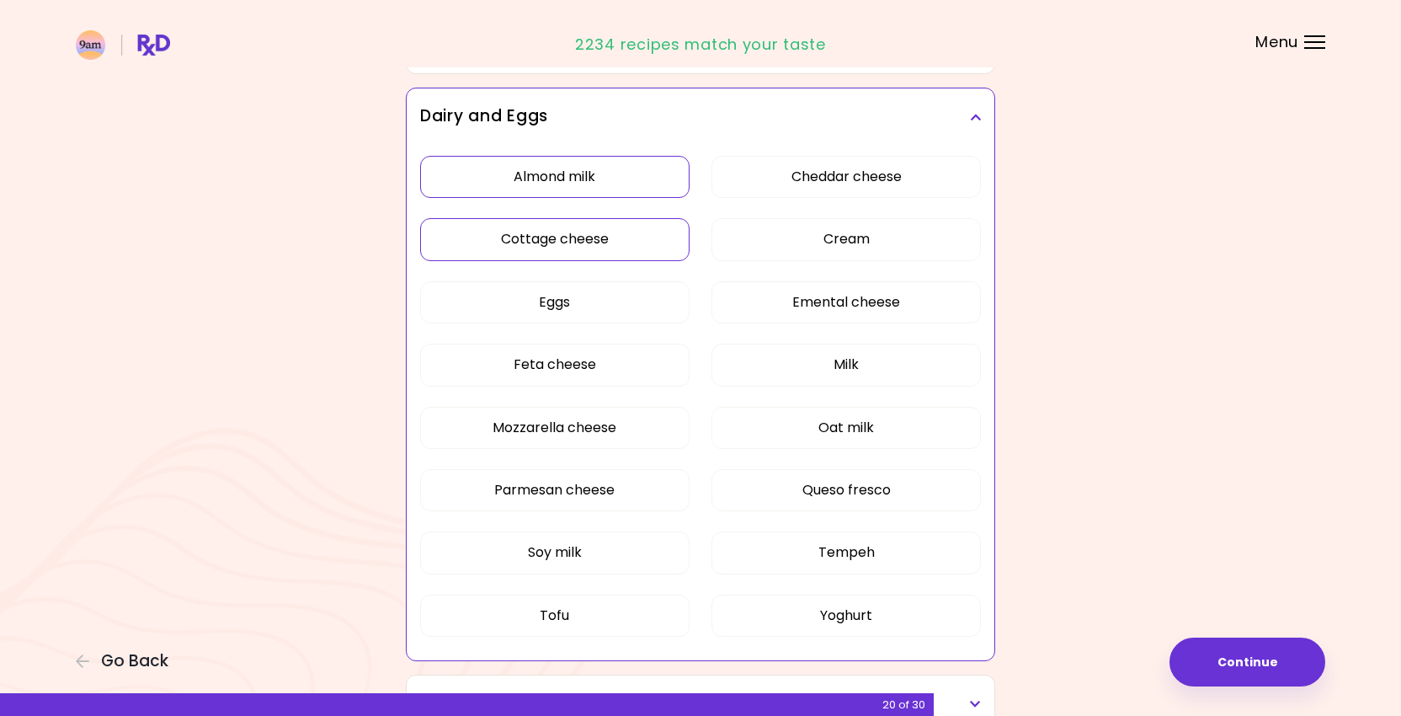
click at [613, 240] on button "Cottage cheese" at bounding box center [555, 239] width 270 height 42
click at [761, 304] on button "Emental cheese" at bounding box center [847, 302] width 270 height 42
click at [763, 421] on button "Oat milk" at bounding box center [847, 428] width 270 height 42
click at [761, 537] on button "Tempeh" at bounding box center [847, 552] width 270 height 42
click at [674, 621] on button "Tofu" at bounding box center [555, 616] width 270 height 42
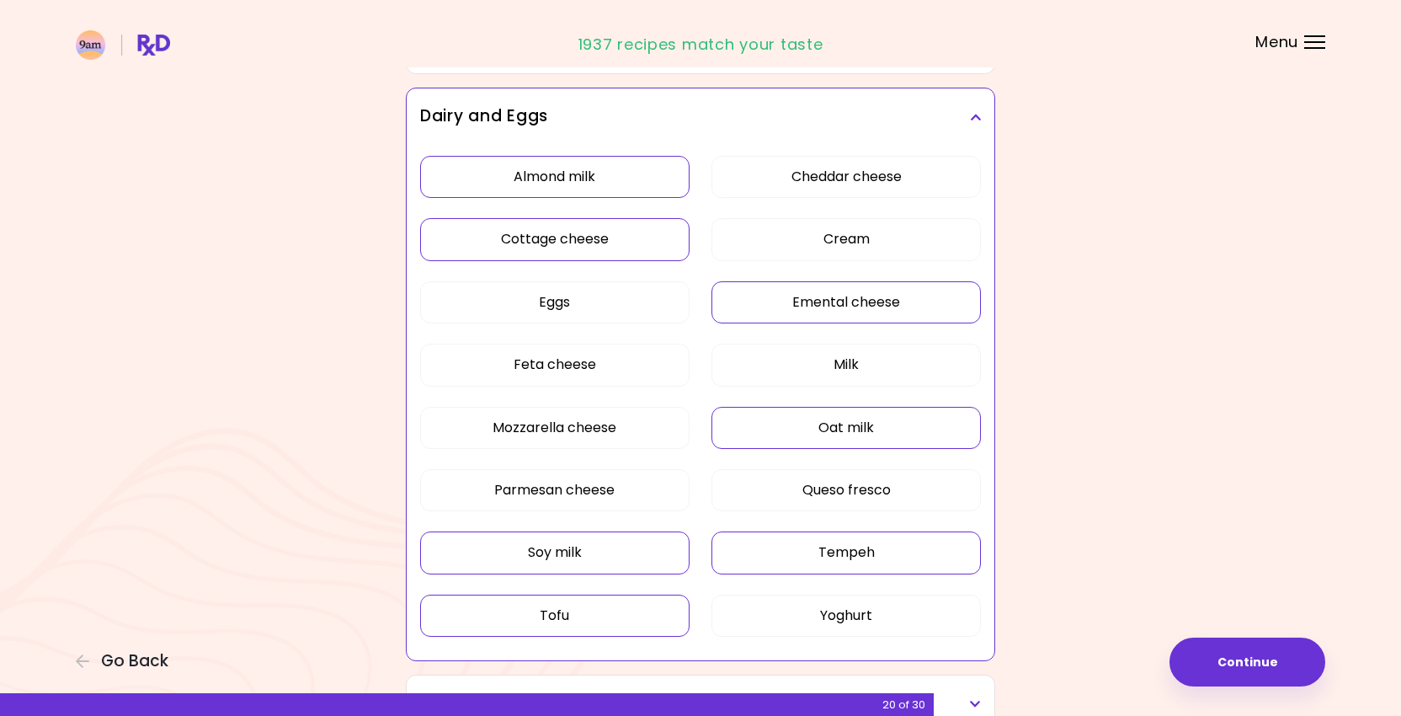
click at [644, 558] on button "Soy milk" at bounding box center [555, 552] width 270 height 42
click at [745, 108] on h3 "Dairy and Eggs" at bounding box center [700, 116] width 561 height 24
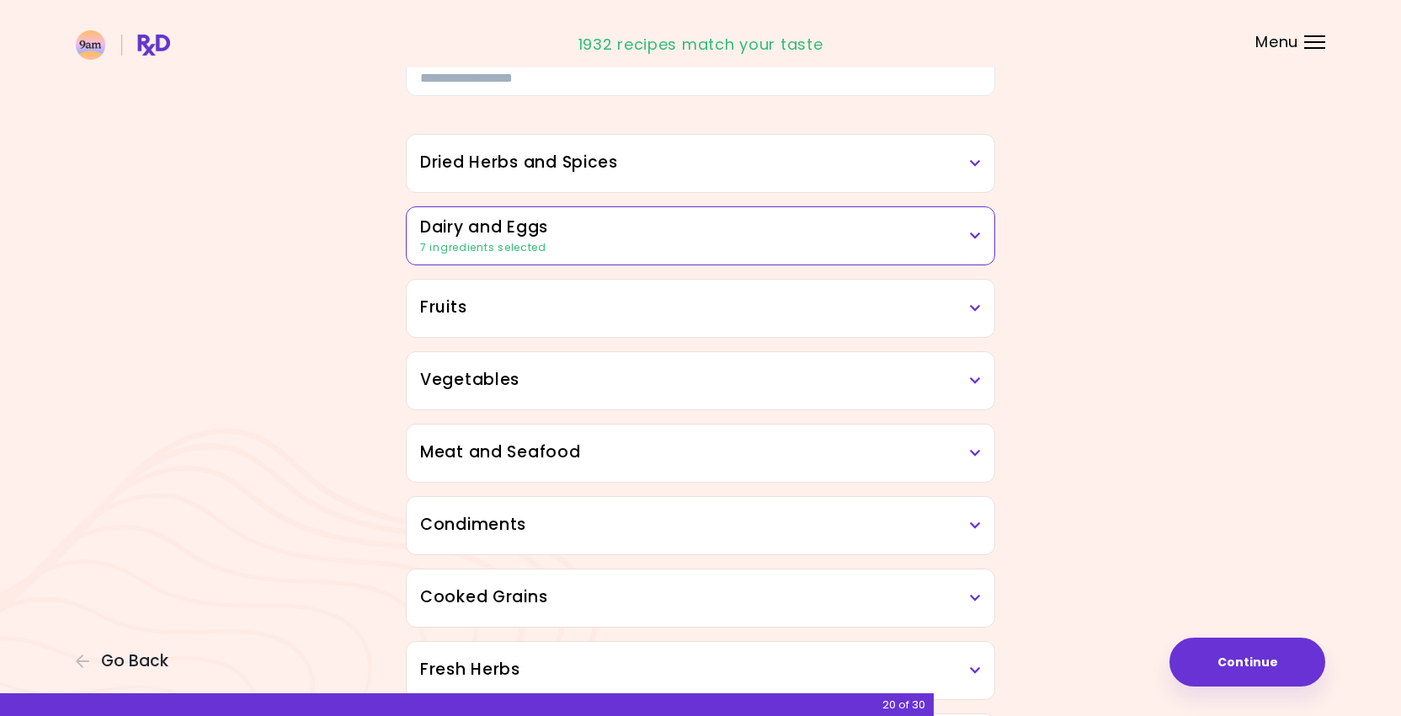
scroll to position [109, 0]
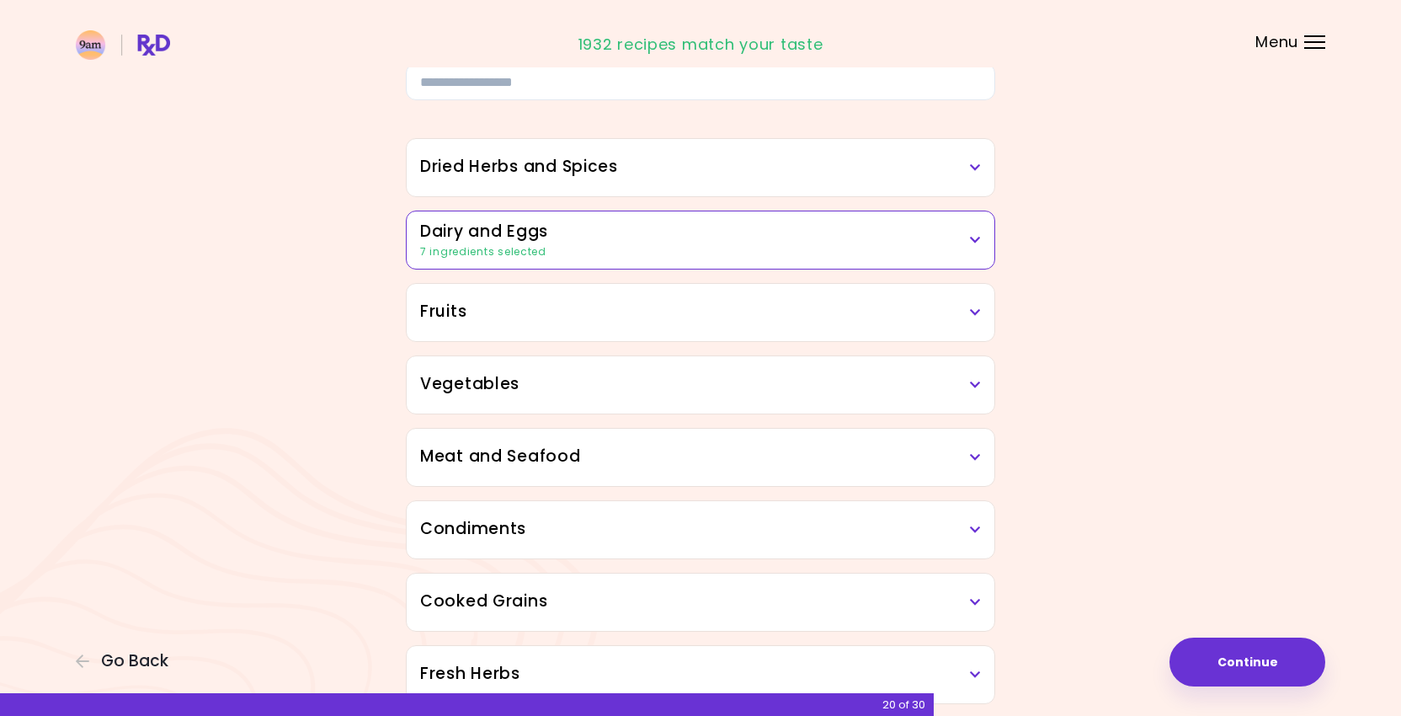
click at [706, 179] on div "Dried Herbs and Spices" at bounding box center [701, 167] width 588 height 57
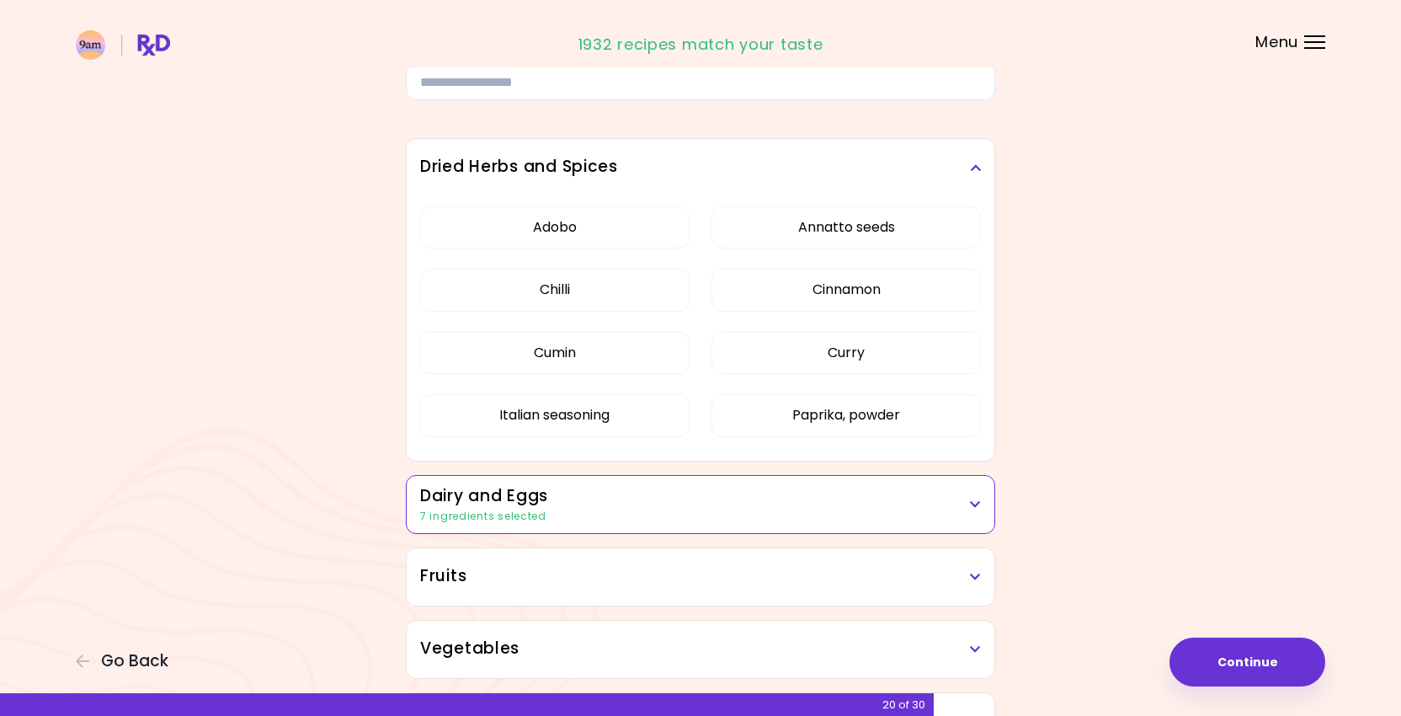
click at [706, 179] on div "Dried Herbs and Spices" at bounding box center [701, 167] width 588 height 57
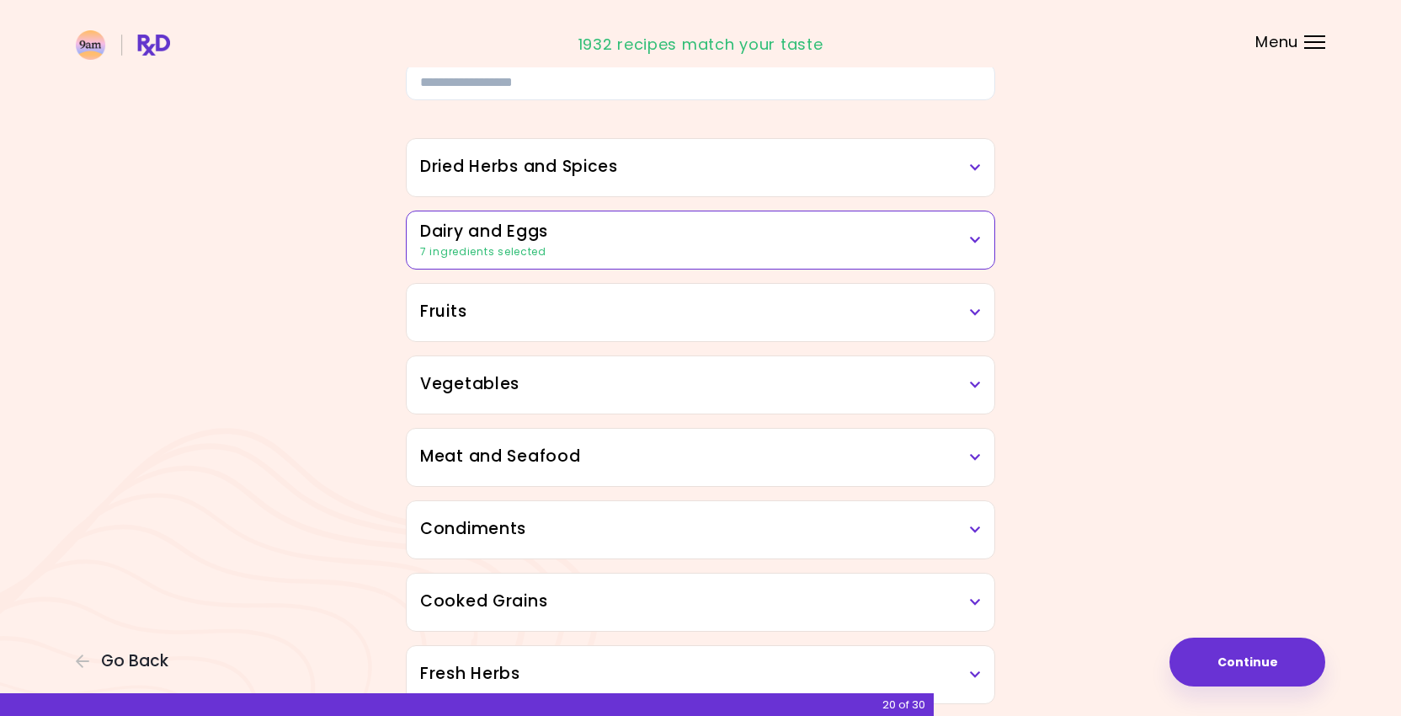
click at [706, 179] on div "Dried Herbs and Spices" at bounding box center [701, 167] width 588 height 57
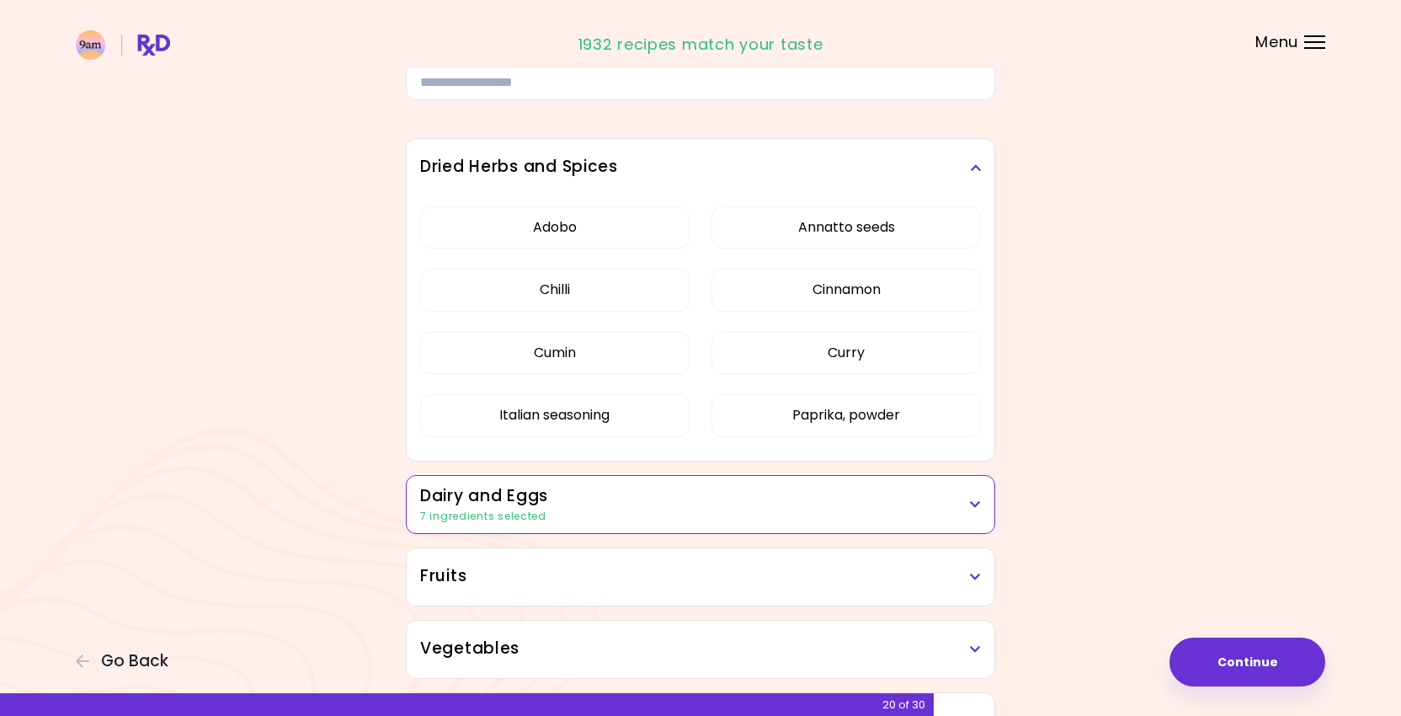
click at [706, 179] on div "Dried Herbs and Spices" at bounding box center [701, 167] width 588 height 57
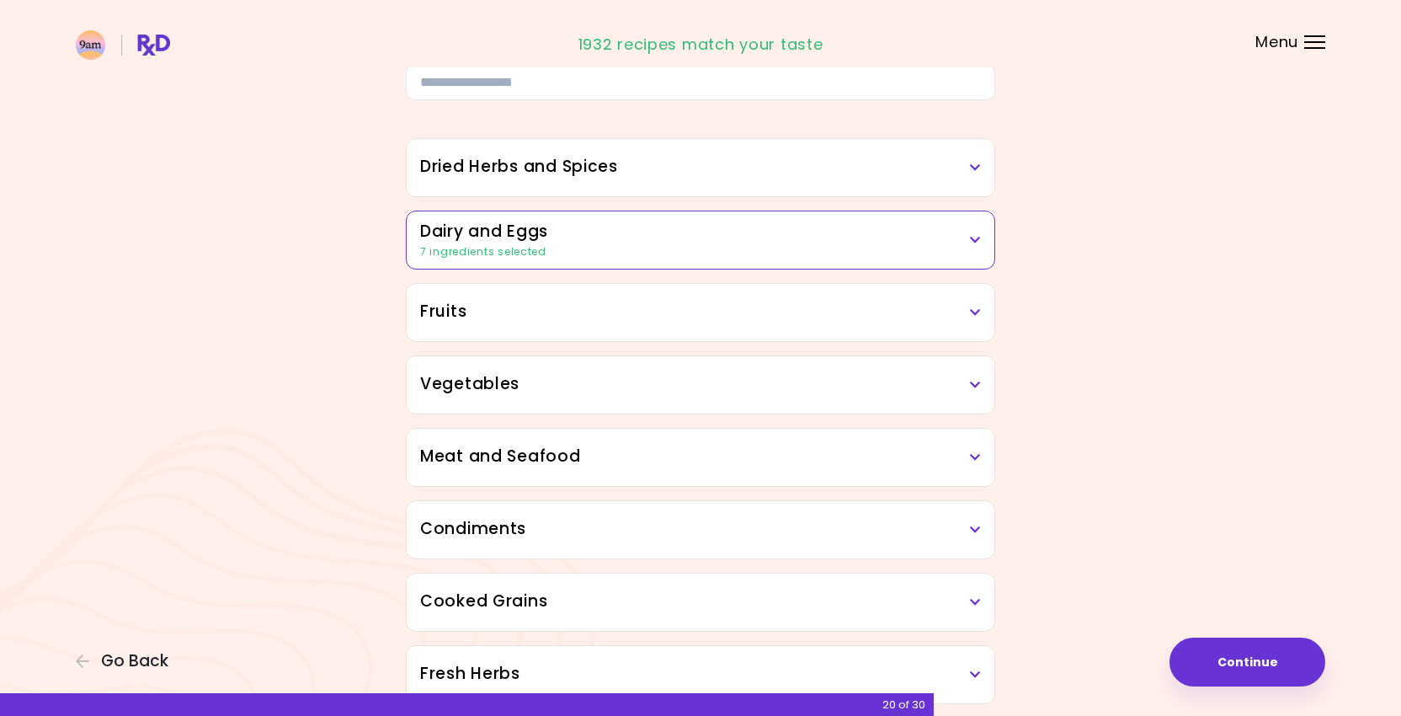
click at [688, 308] on h3 "Fruits" at bounding box center [700, 312] width 561 height 24
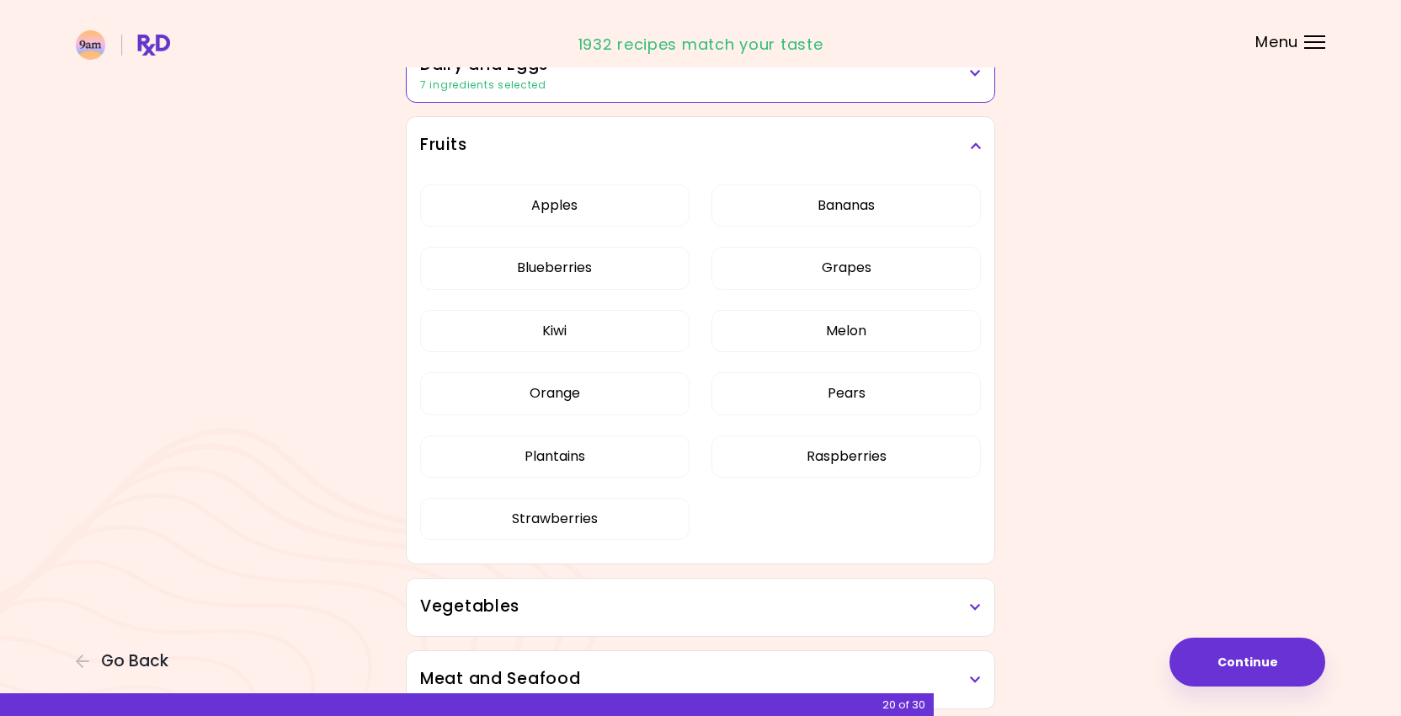
scroll to position [278, 0]
click at [633, 207] on button "Apples" at bounding box center [555, 204] width 270 height 42
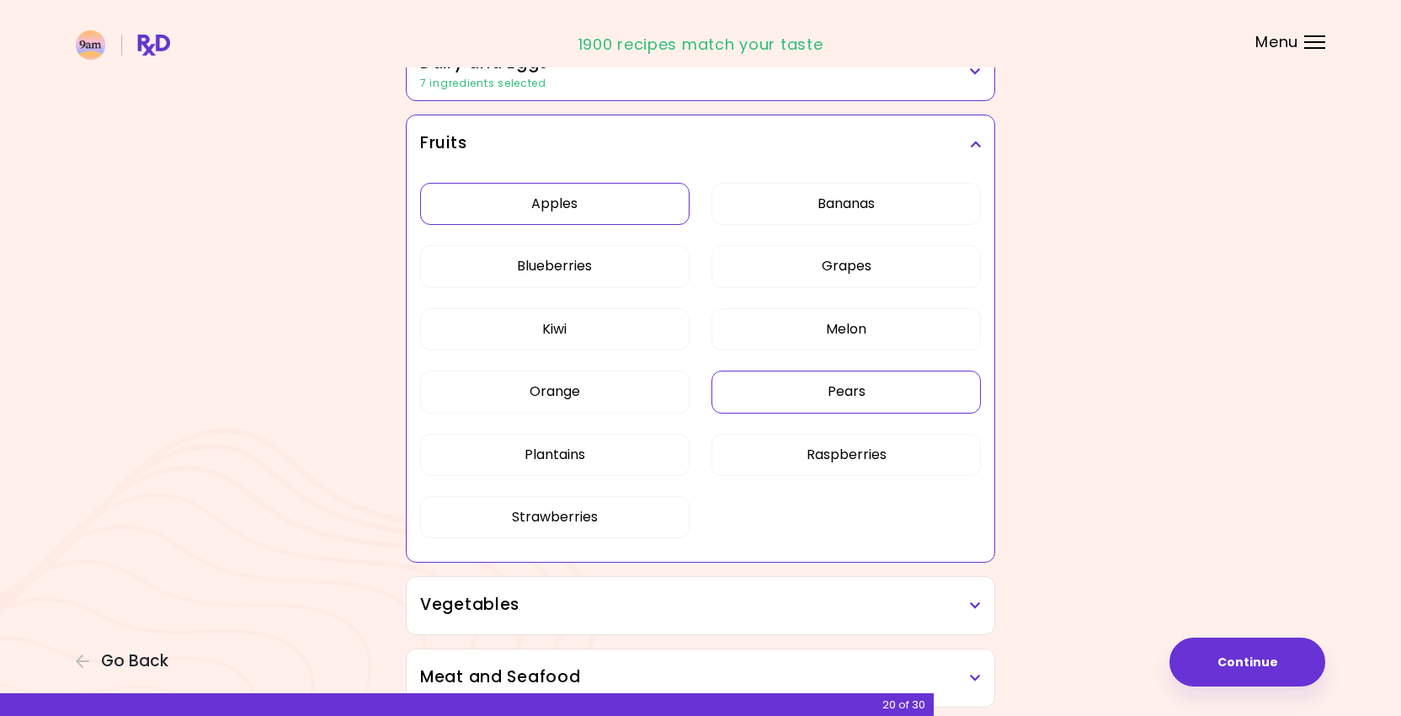
click at [763, 388] on button "Pears" at bounding box center [847, 392] width 270 height 42
click at [640, 456] on button "Plantains" at bounding box center [555, 455] width 270 height 42
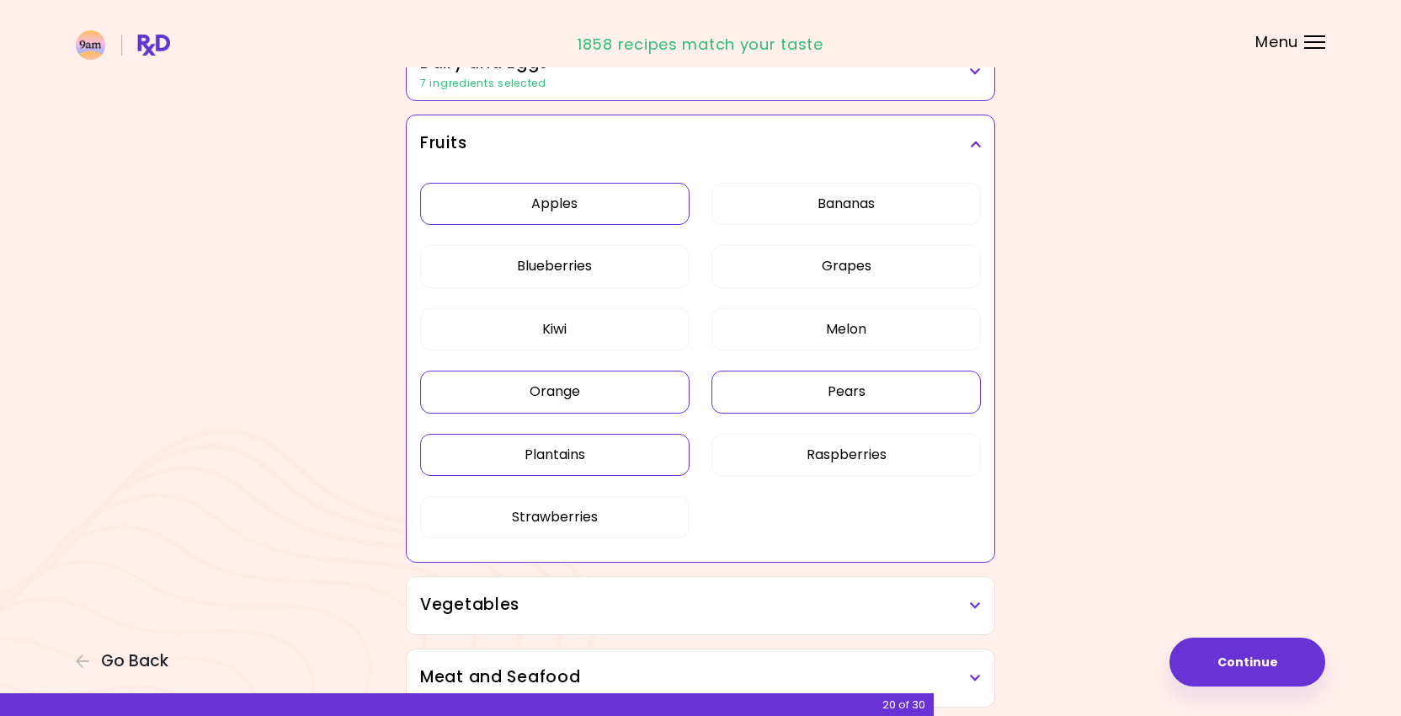
click at [603, 379] on button "Orange" at bounding box center [555, 392] width 270 height 42
click at [591, 264] on button "Blueberries" at bounding box center [555, 266] width 270 height 42
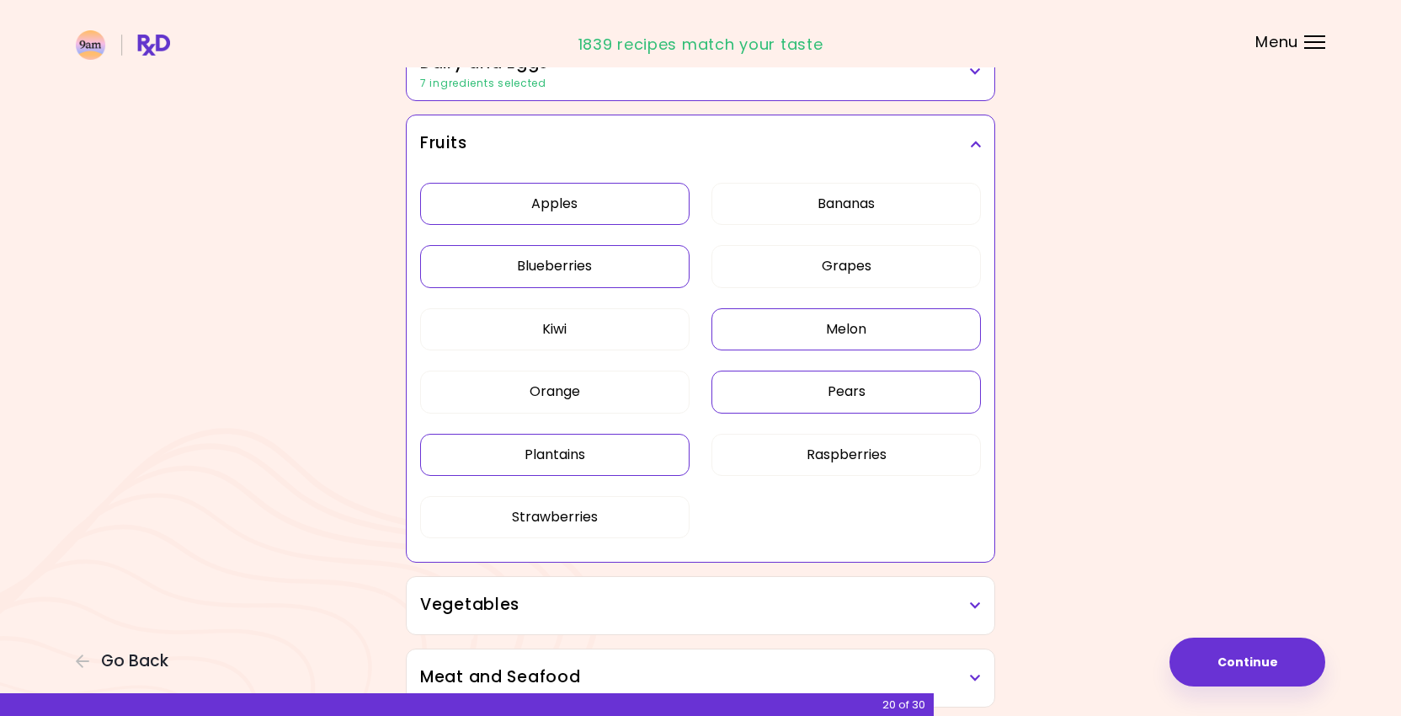
click at [764, 331] on button "Melon" at bounding box center [847, 329] width 270 height 42
click at [713, 131] on h3 "Fruits" at bounding box center [700, 143] width 561 height 24
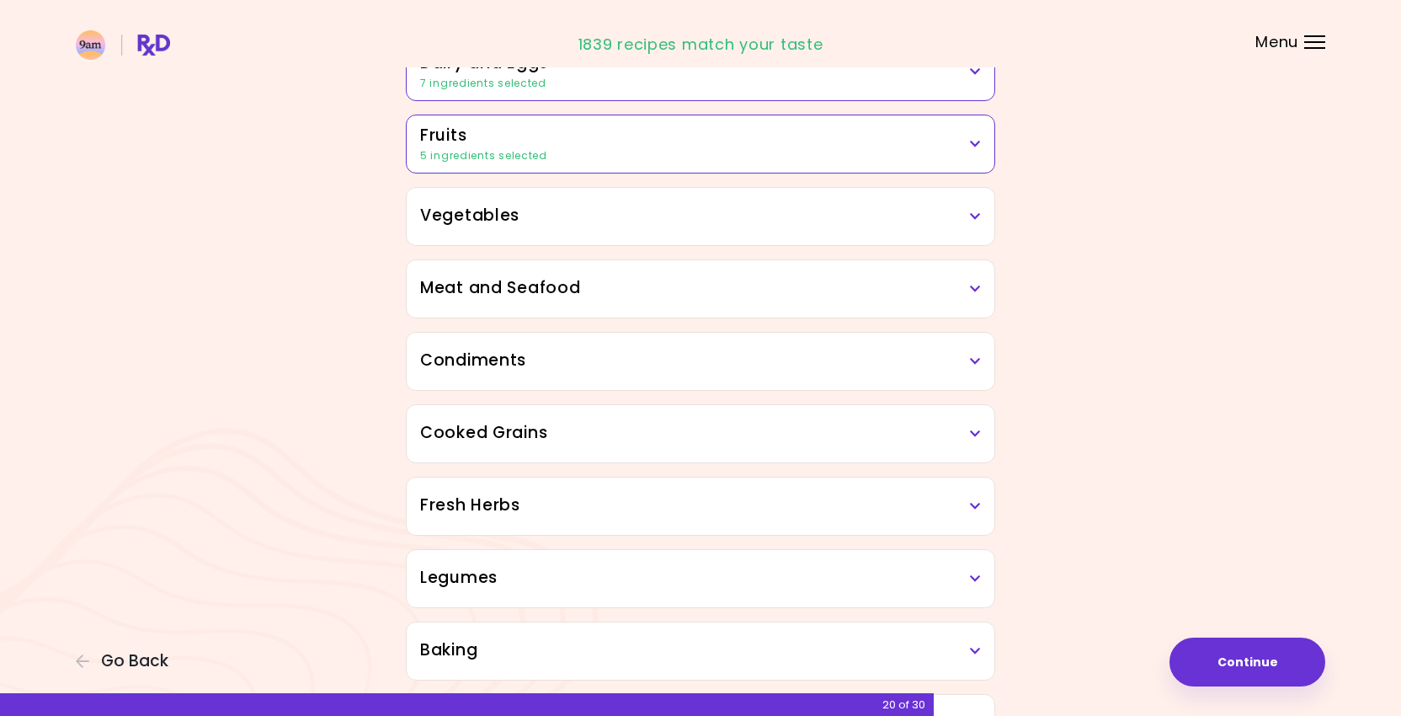
click at [686, 200] on div "Vegetables" at bounding box center [701, 216] width 588 height 57
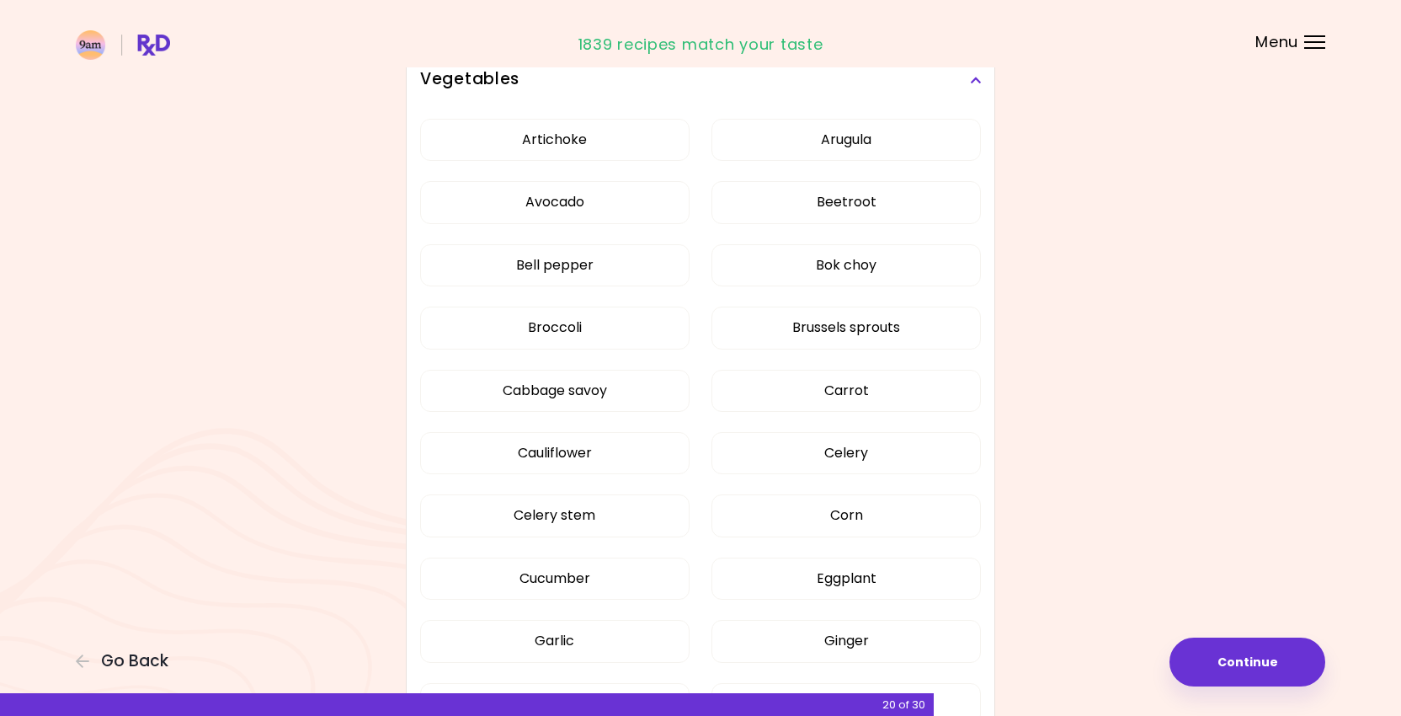
scroll to position [416, 0]
click at [770, 152] on button "Arugula" at bounding box center [847, 138] width 270 height 42
click at [743, 216] on button "Beetroot" at bounding box center [847, 200] width 270 height 42
click at [749, 254] on button "Bok choy" at bounding box center [847, 264] width 270 height 42
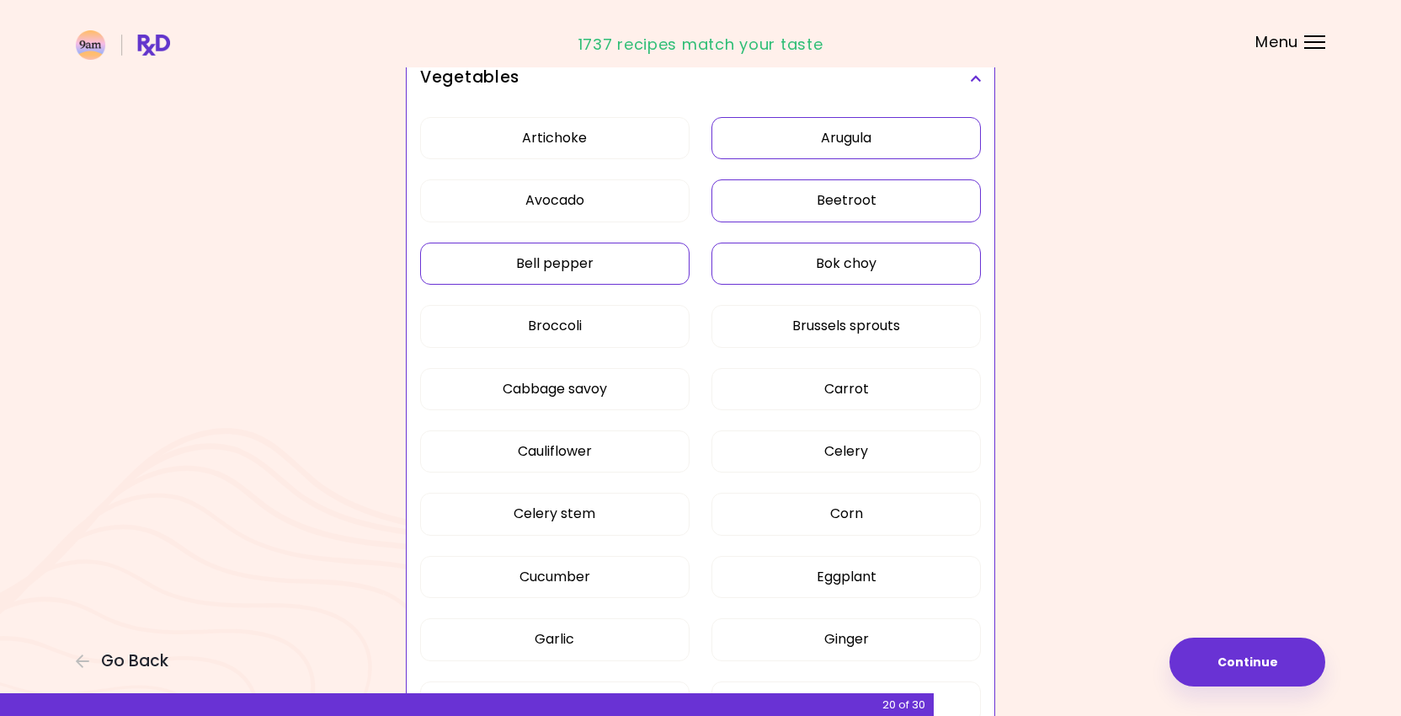
click at [638, 269] on button "Bell pepper" at bounding box center [555, 264] width 270 height 42
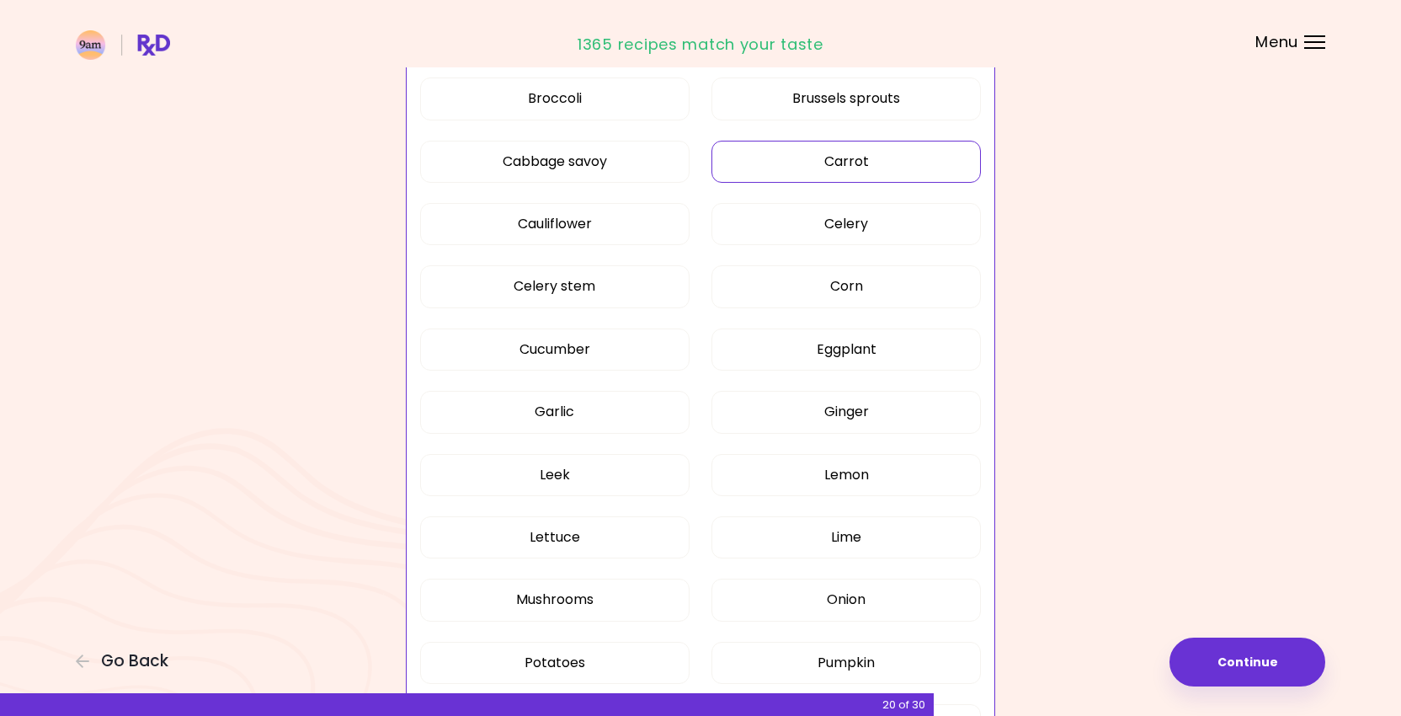
scroll to position [654, 0]
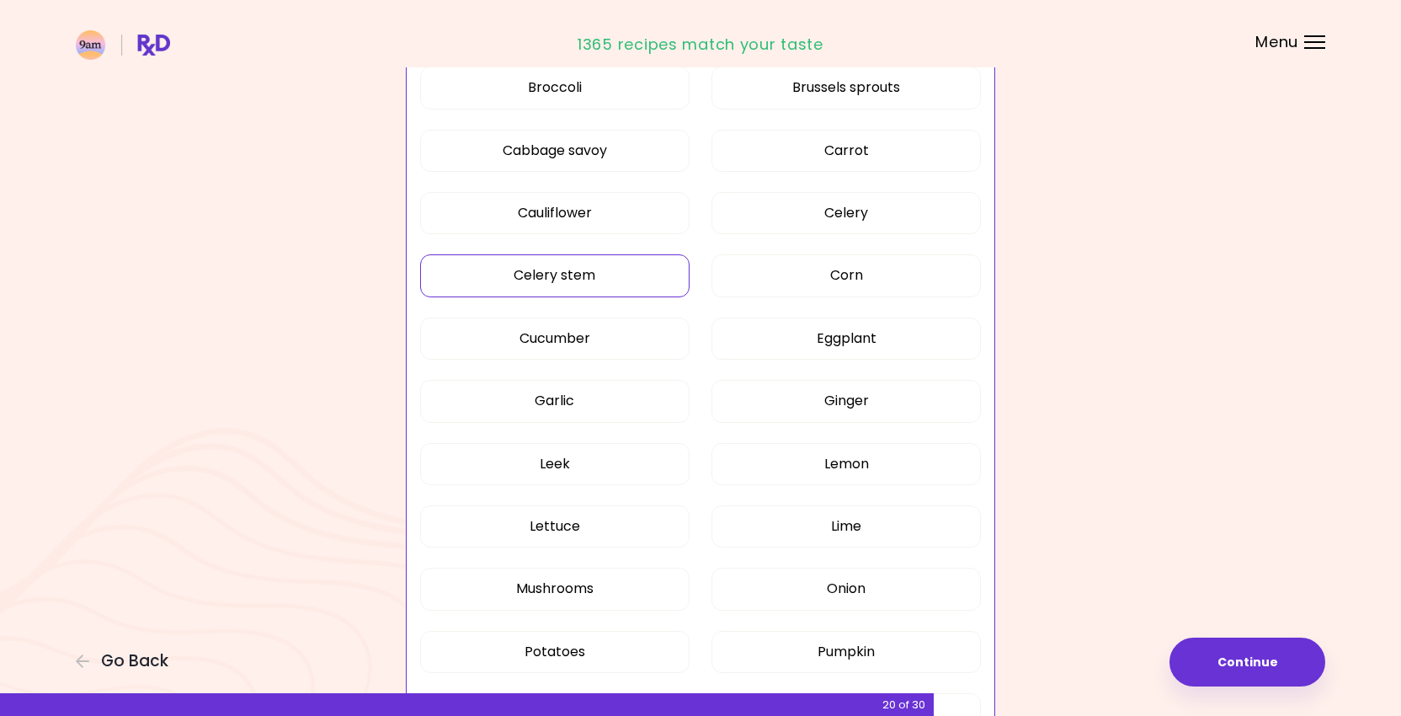
click at [638, 282] on button "Celery stem" at bounding box center [555, 275] width 270 height 42
click at [776, 206] on button "Celery" at bounding box center [847, 213] width 270 height 42
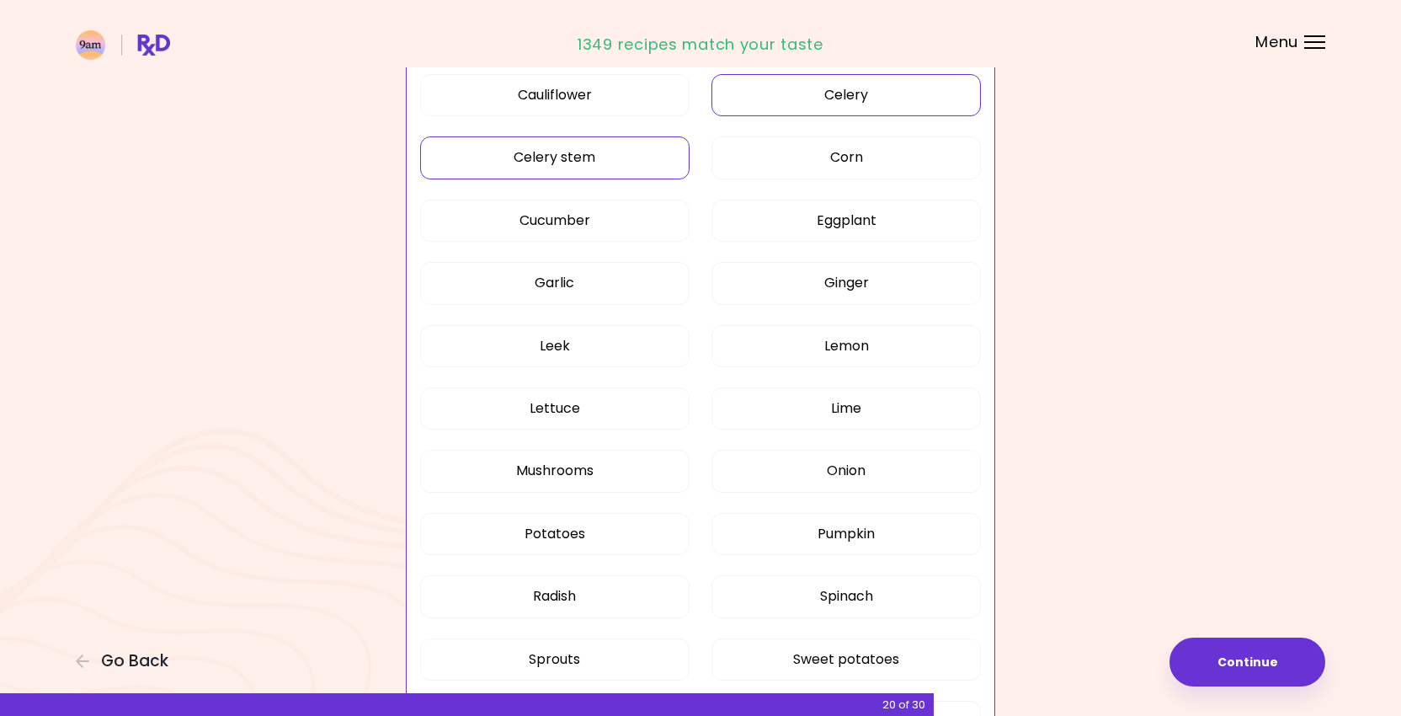
scroll to position [774, 0]
click at [649, 224] on button "Cucumber" at bounding box center [555, 219] width 270 height 42
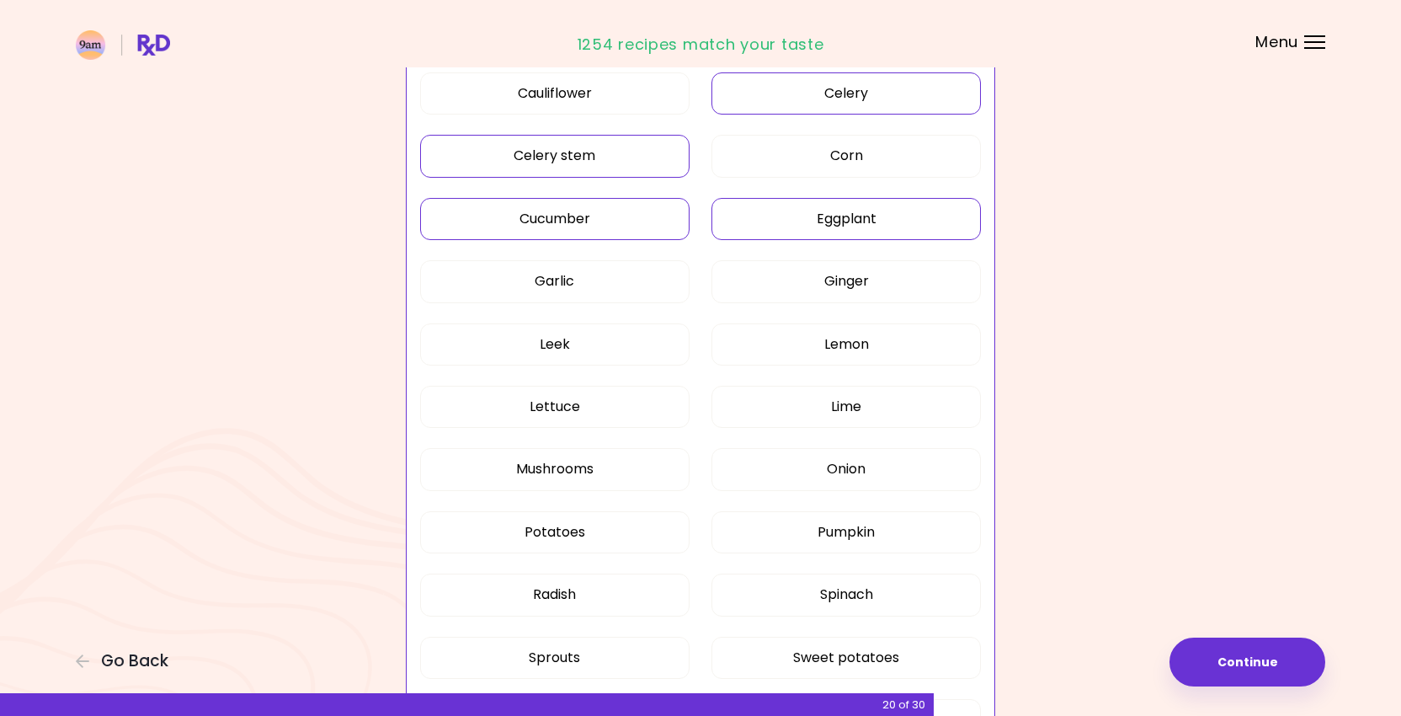
click at [734, 228] on button "Eggplant" at bounding box center [847, 219] width 270 height 42
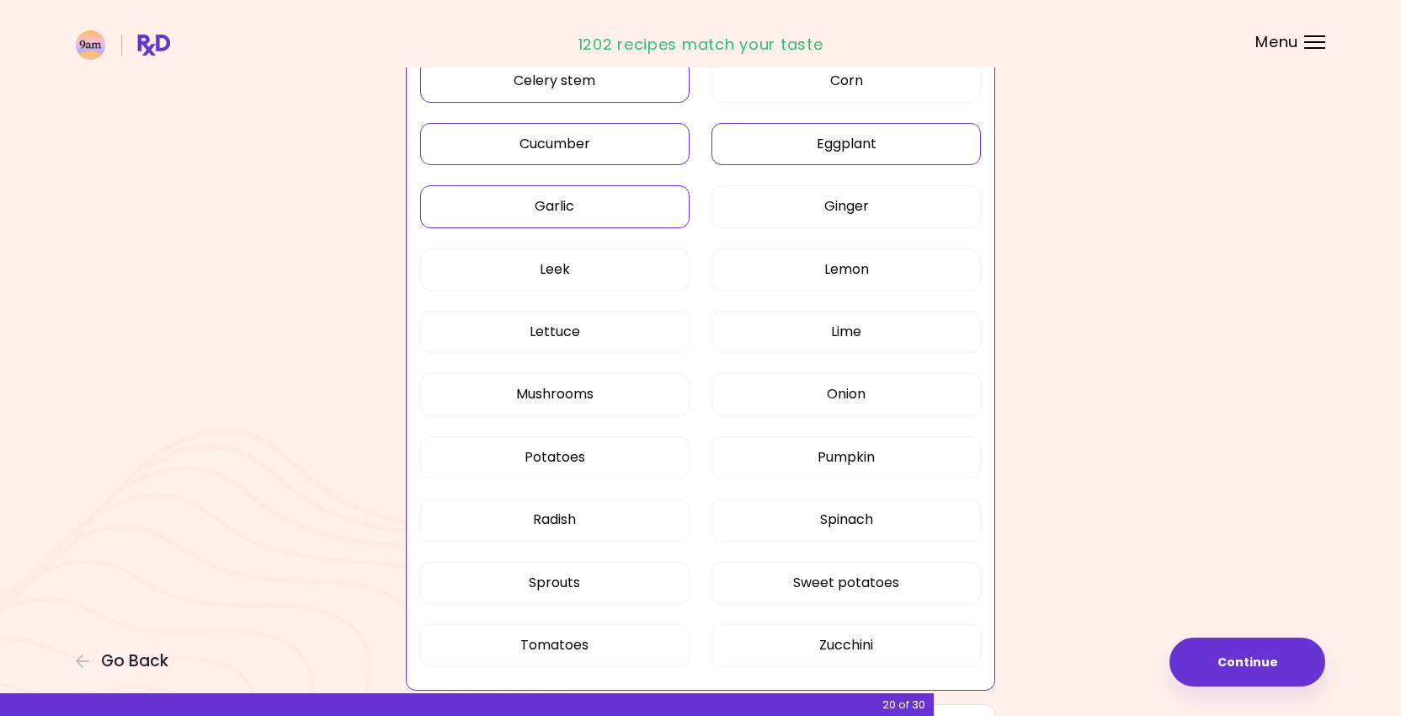
scroll to position [853, 0]
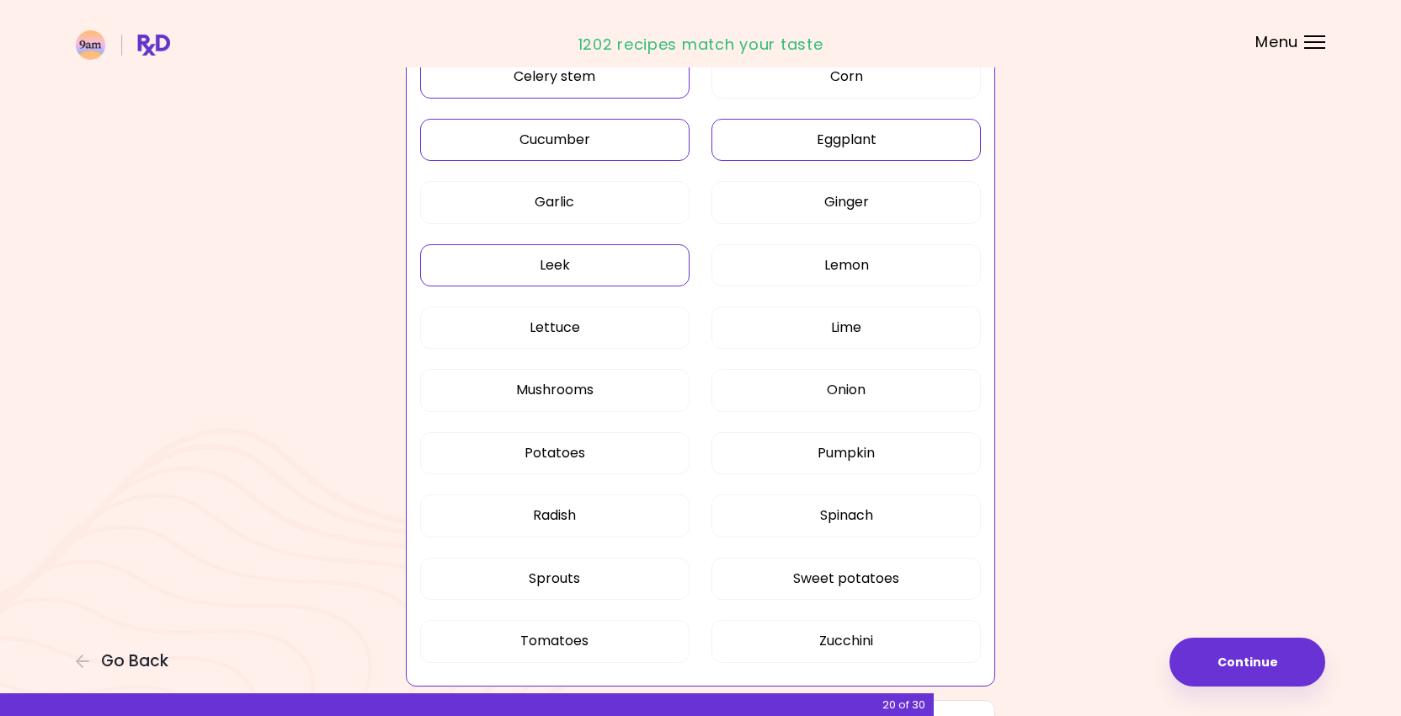
click at [666, 249] on button "Leek" at bounding box center [555, 265] width 270 height 42
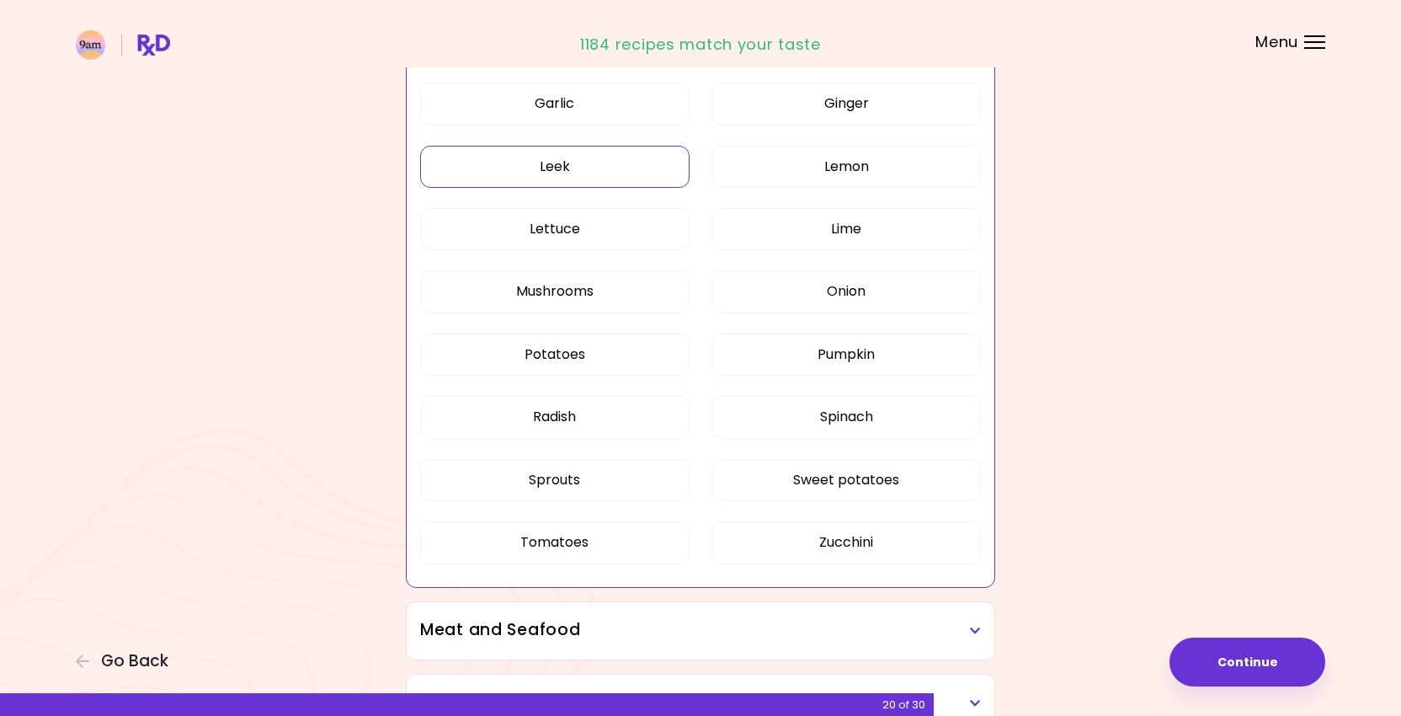
scroll to position [955, 0]
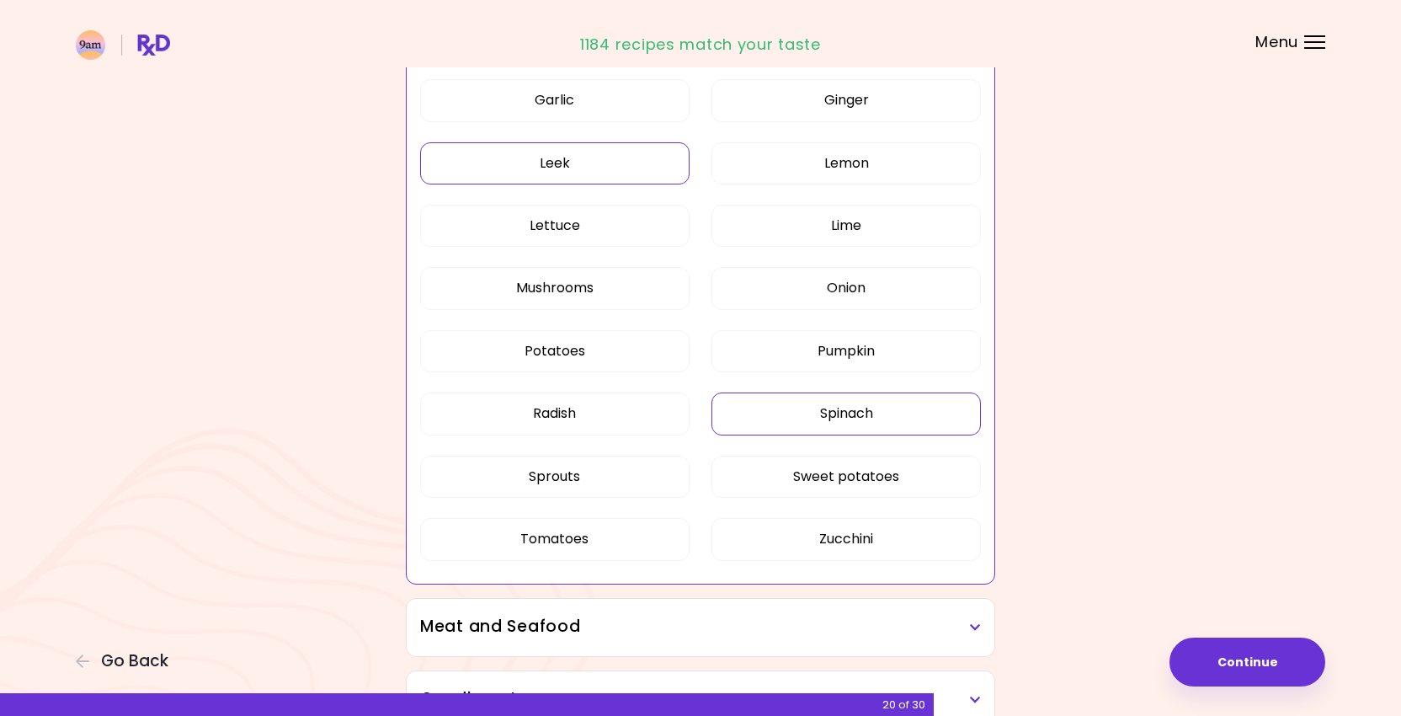
click at [767, 413] on button "Spinach" at bounding box center [847, 413] width 270 height 42
click at [658, 421] on button "Radish" at bounding box center [555, 413] width 270 height 42
click at [658, 467] on button "Sprouts" at bounding box center [555, 477] width 270 height 42
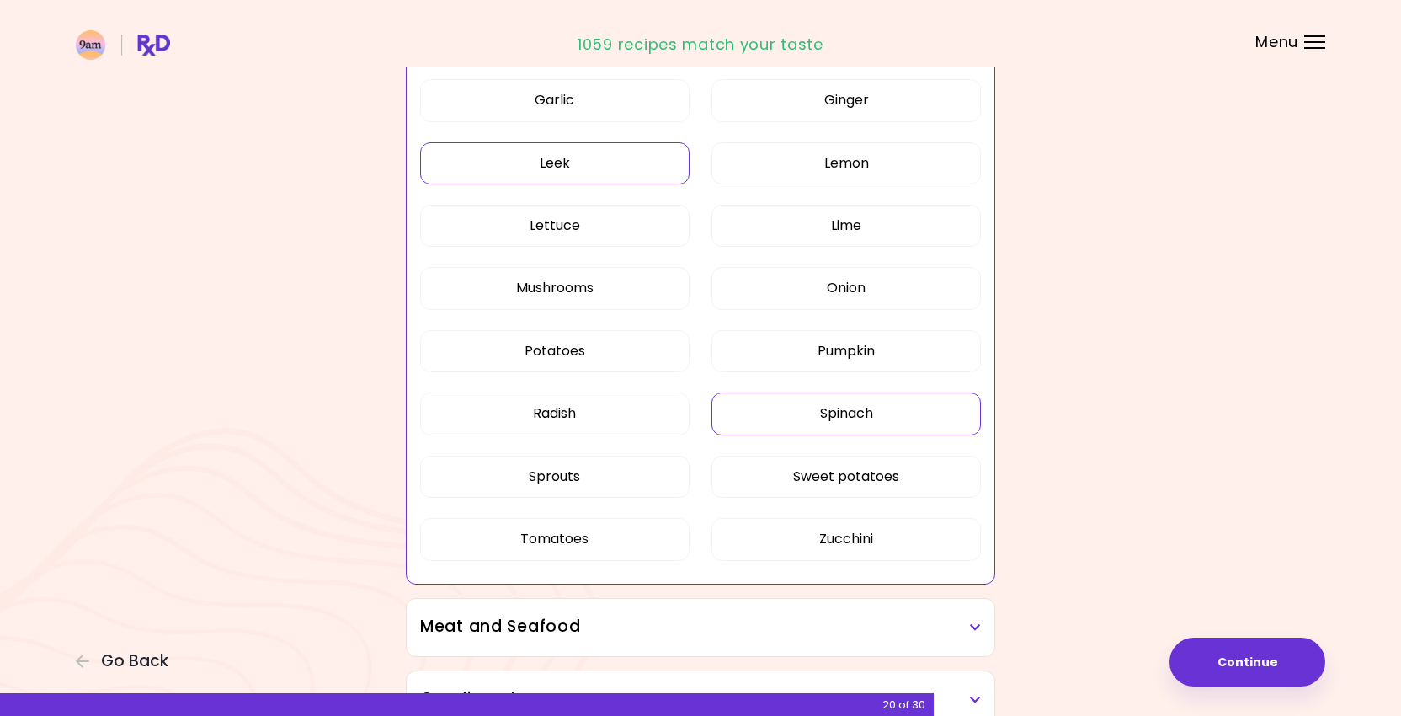
click at [795, 572] on div "Artichoke Arugula Avocado Beetroot Bell pepper Bok choy Broccoli Brussels sprou…" at bounding box center [700, 76] width 561 height 1017
click at [787, 533] on button "Zucchini" at bounding box center [847, 539] width 270 height 42
click at [777, 472] on button "Sweet potatoes" at bounding box center [847, 477] width 270 height 42
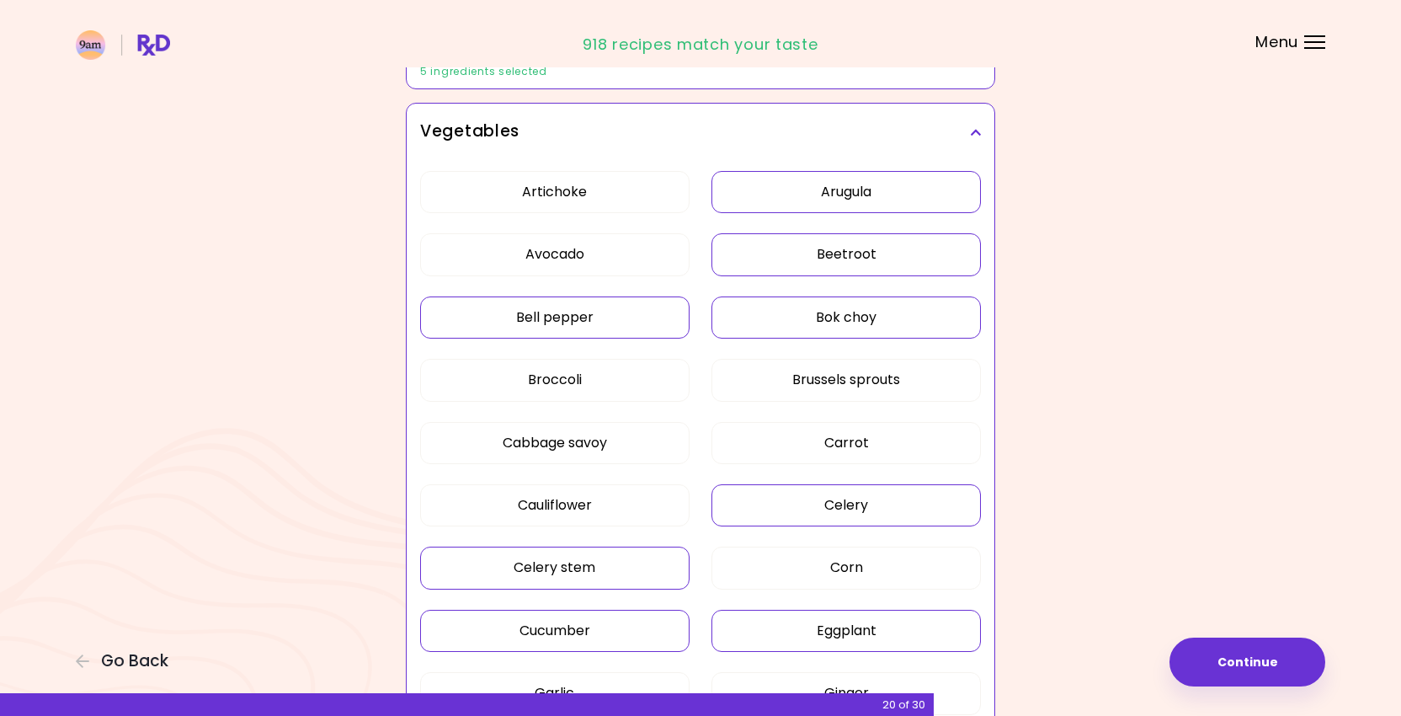
scroll to position [351, 0]
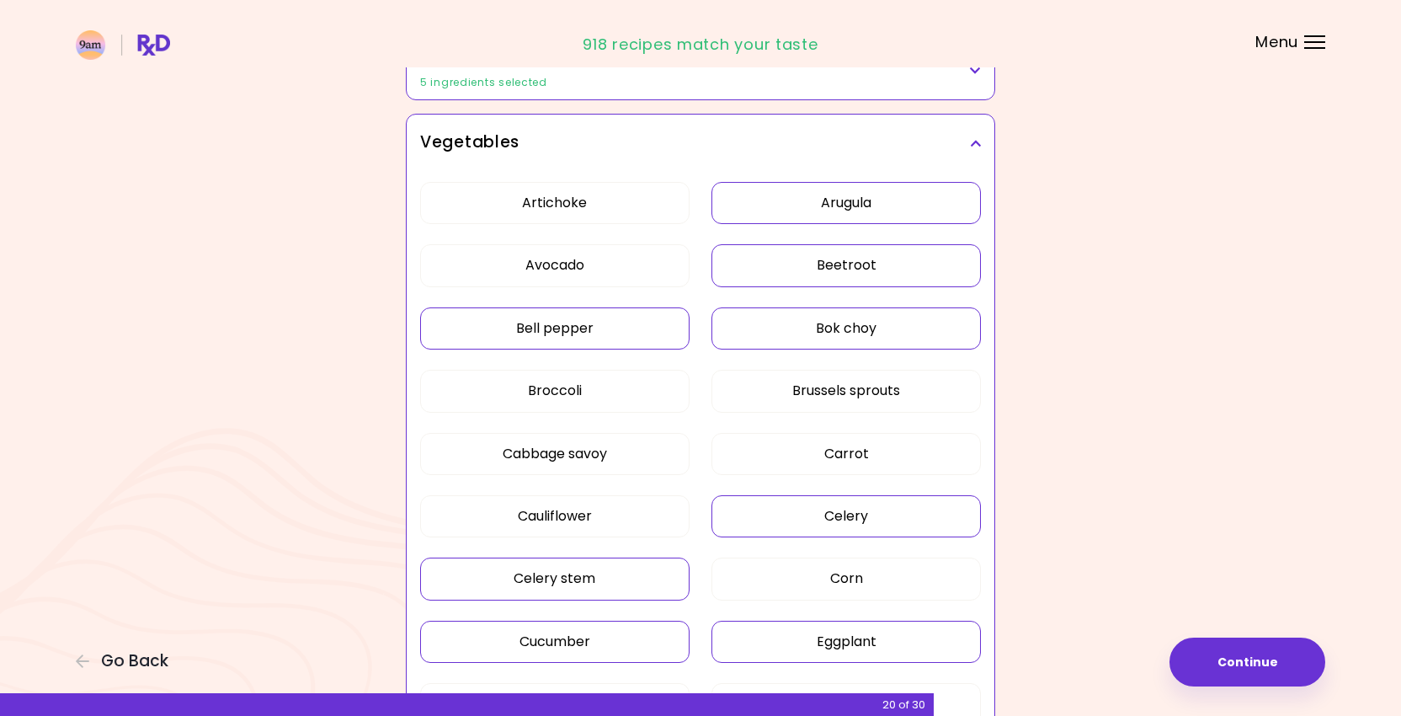
click at [786, 147] on h3 "Vegetables" at bounding box center [700, 143] width 561 height 24
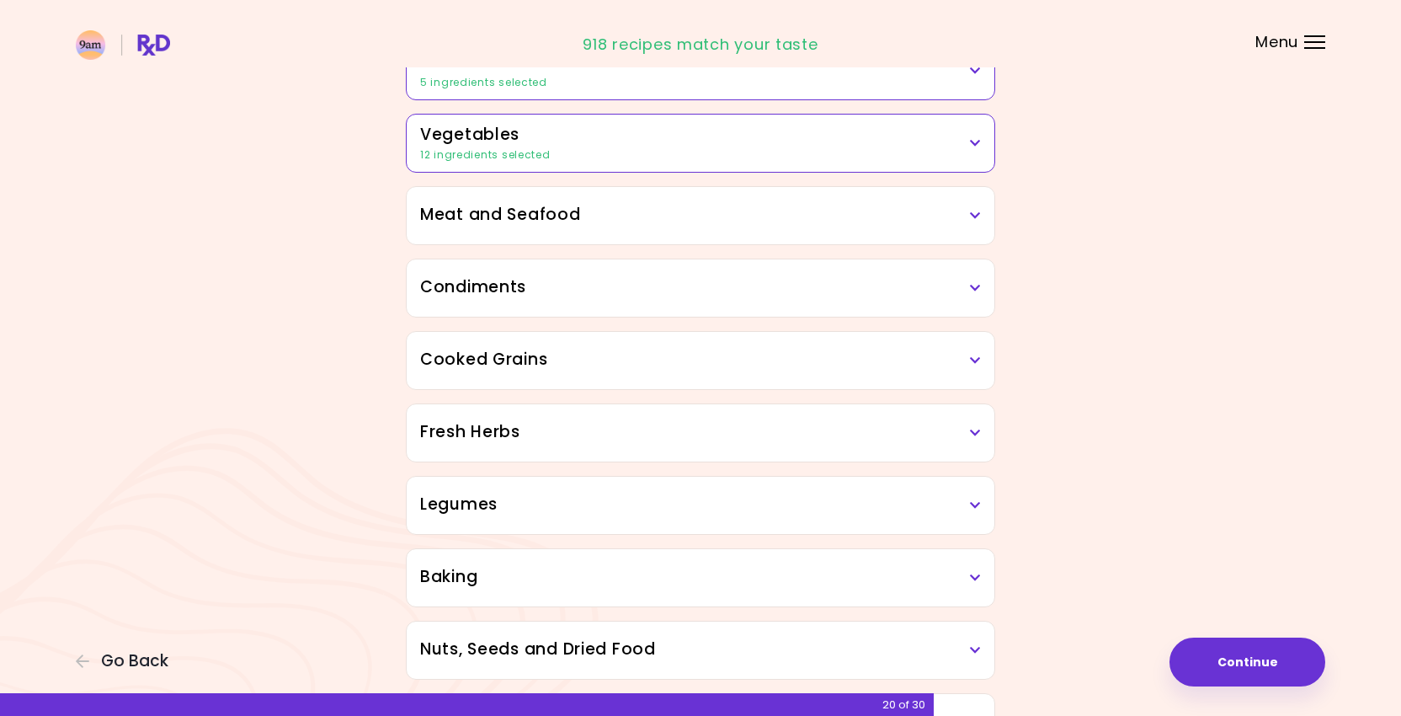
click at [754, 222] on h3 "Meat and Seafood" at bounding box center [700, 215] width 561 height 24
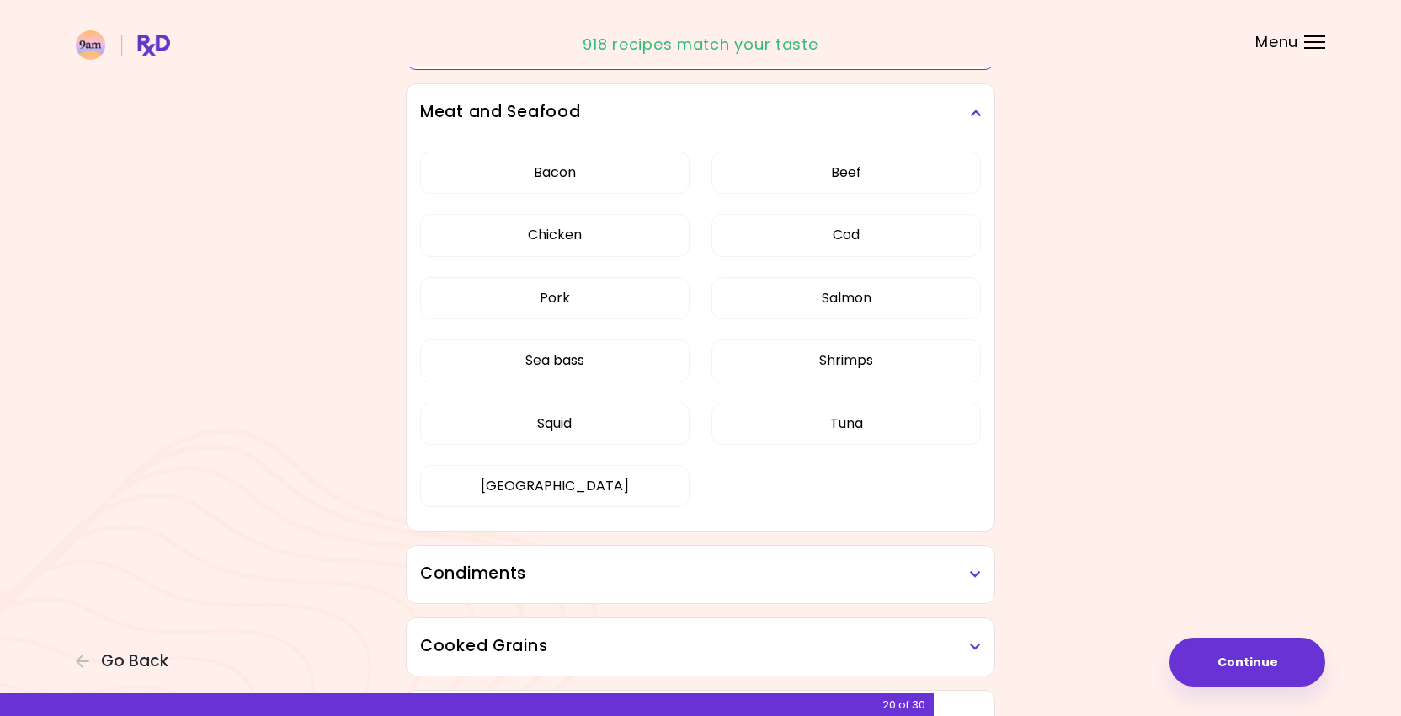
scroll to position [456, 0]
click at [645, 406] on button "Squid" at bounding box center [555, 422] width 270 height 42
click at [776, 99] on h3 "Meat and Seafood" at bounding box center [700, 111] width 561 height 24
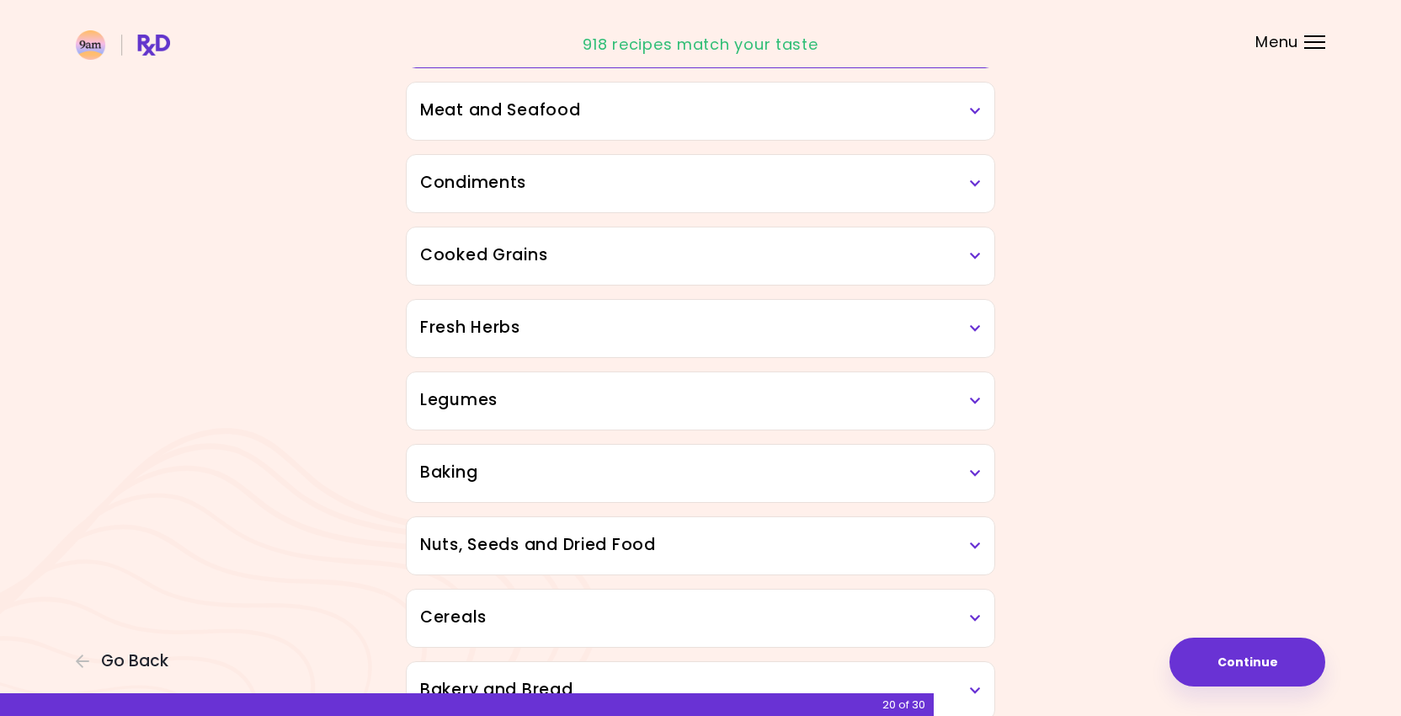
click at [725, 197] on div "Condiments" at bounding box center [701, 183] width 588 height 57
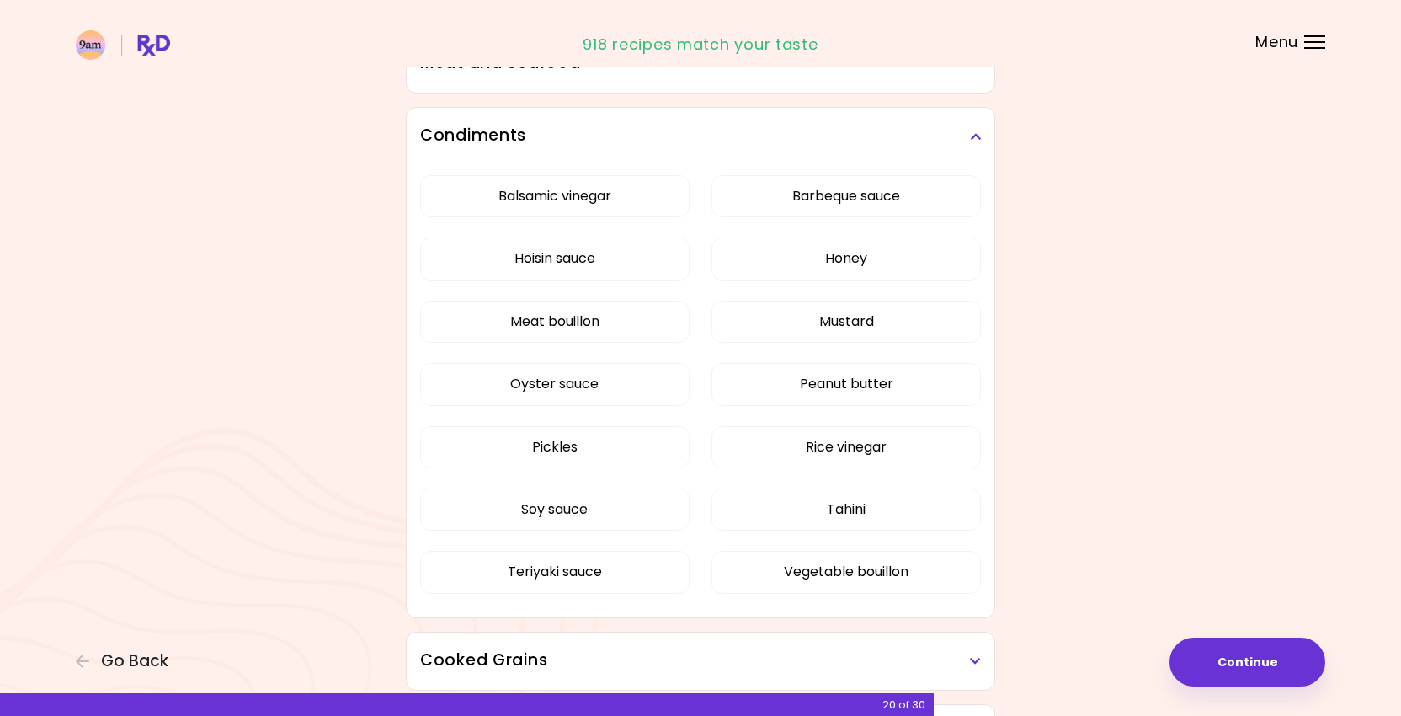
scroll to position [534, 0]
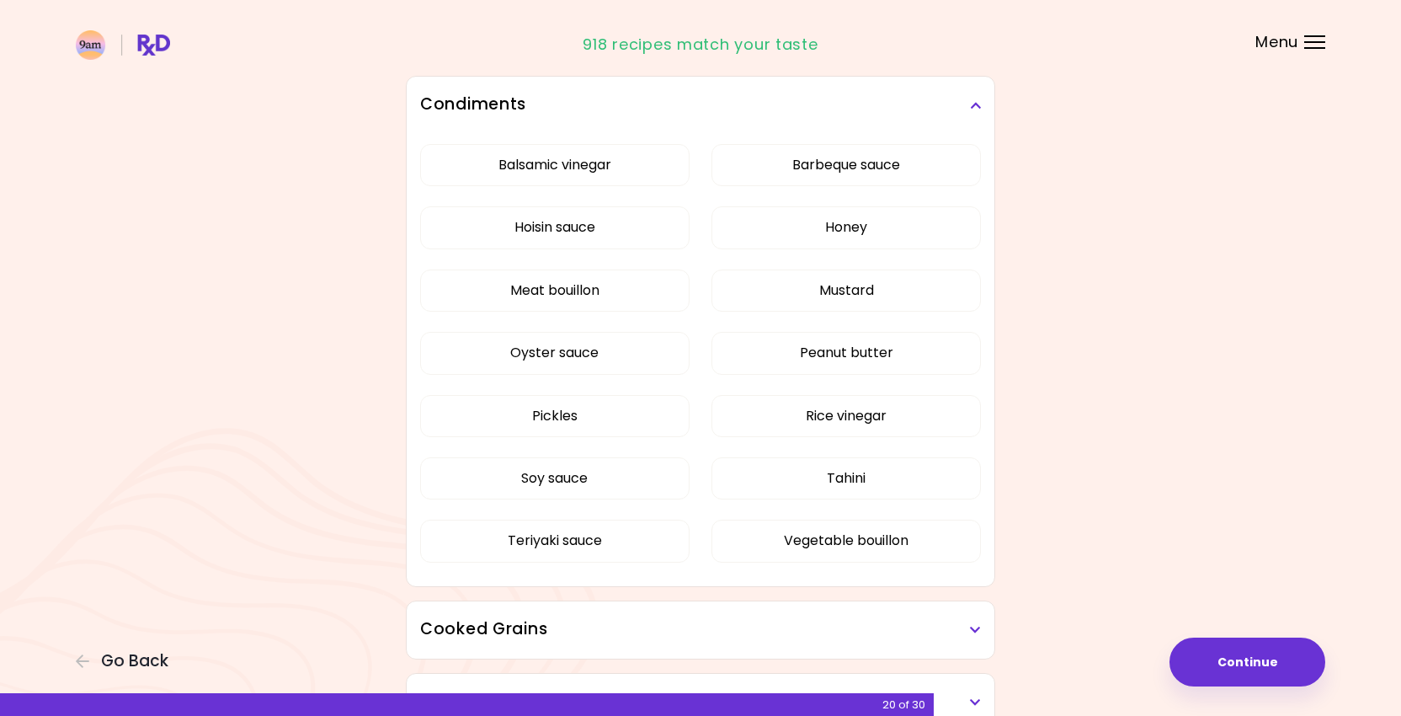
click at [764, 112] on h3 "Condiments" at bounding box center [700, 105] width 561 height 24
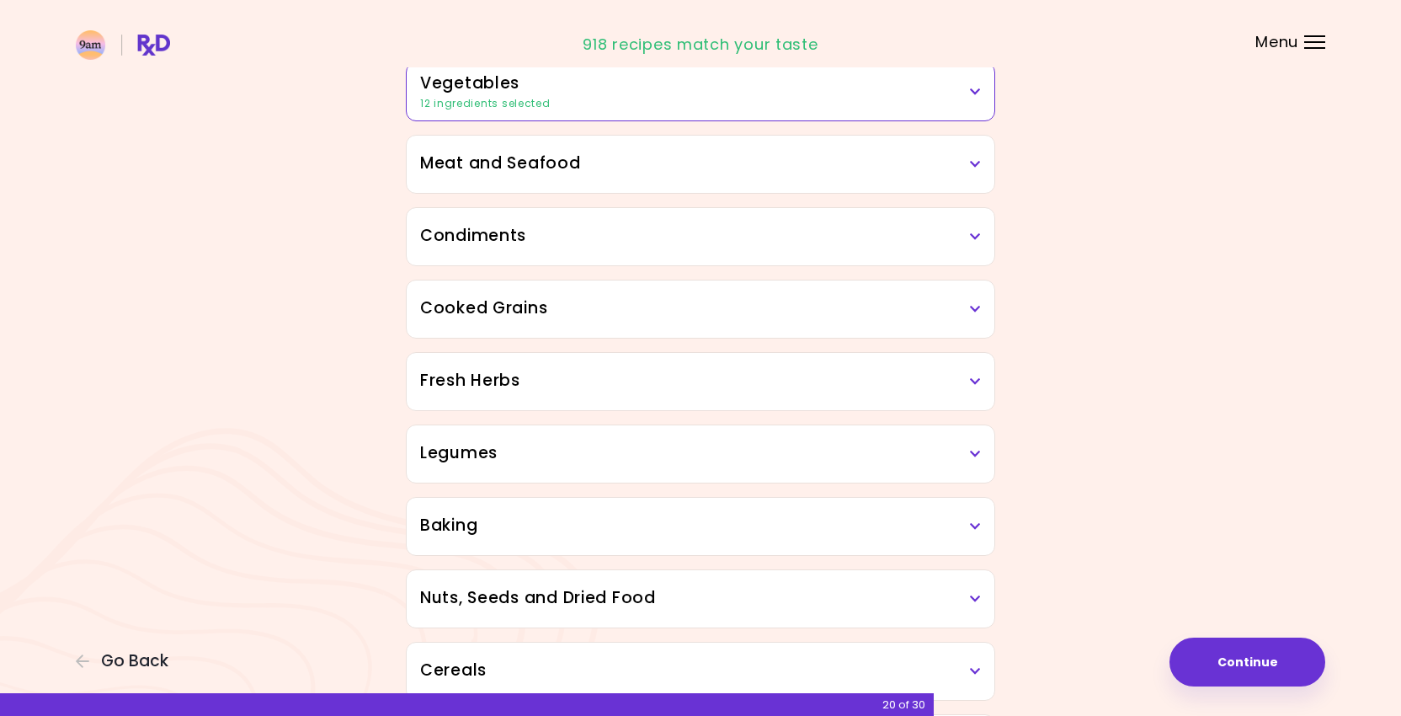
scroll to position [411, 0]
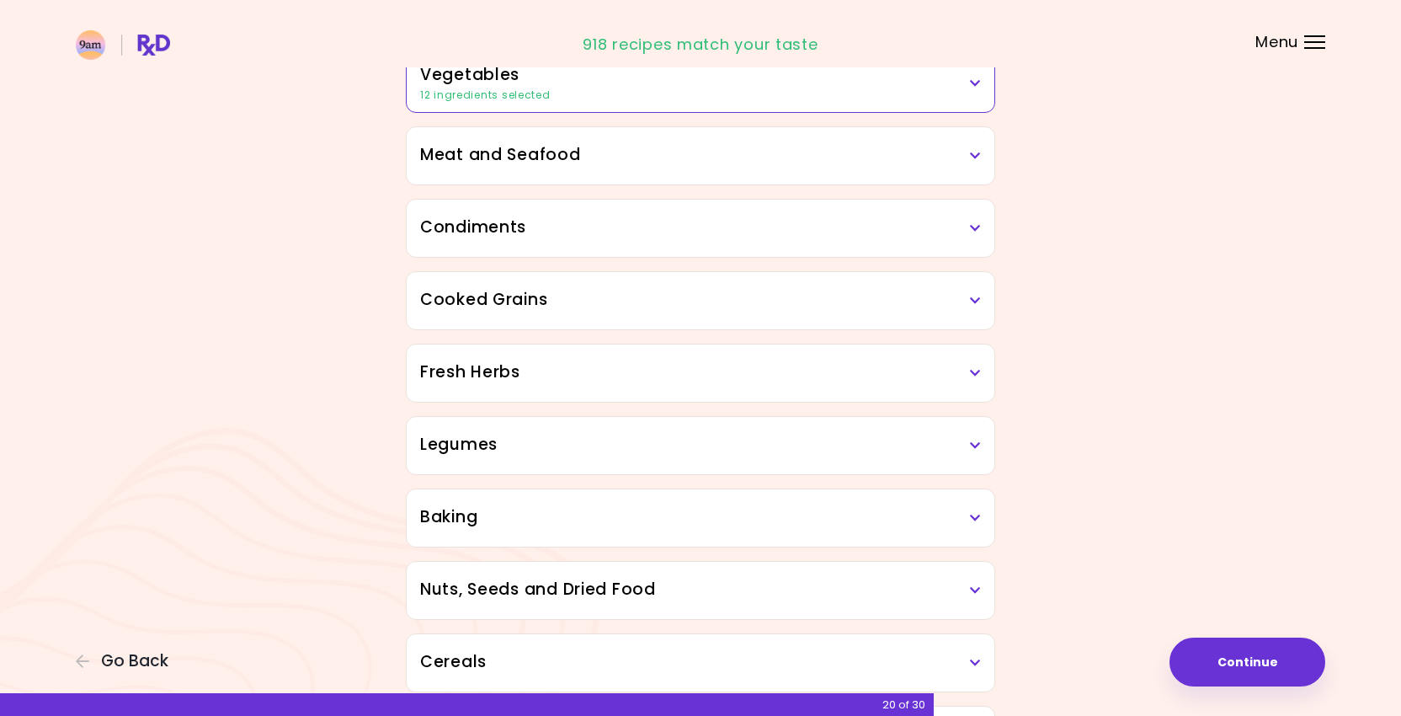
click at [605, 293] on h3 "Cooked Grains" at bounding box center [700, 300] width 561 height 24
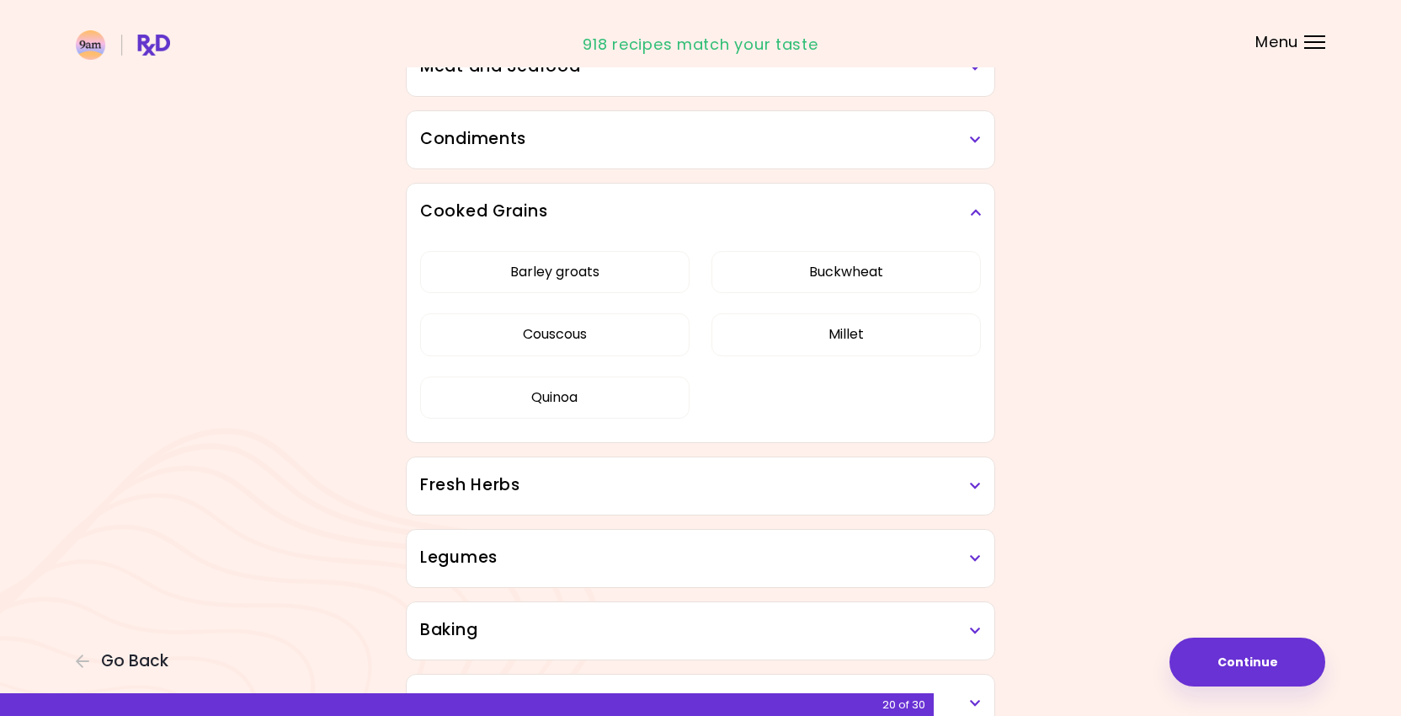
scroll to position [521, 0]
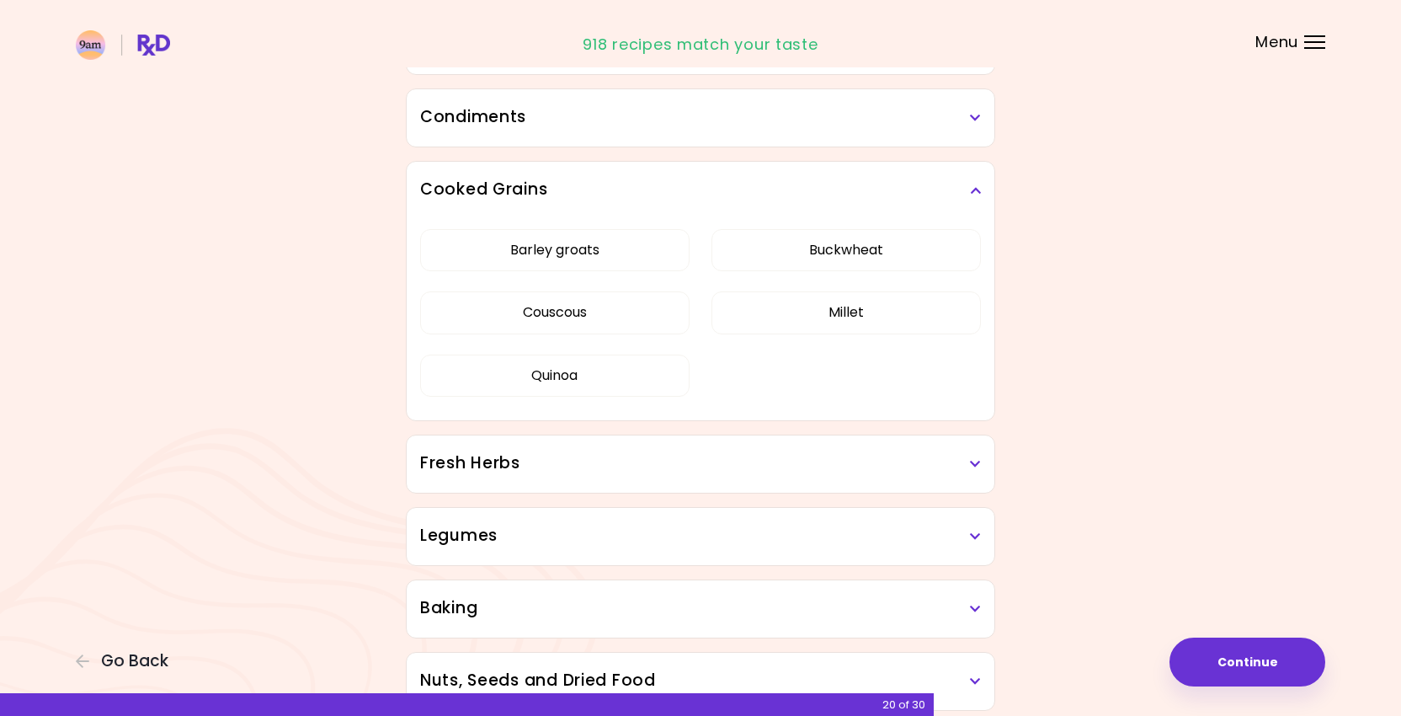
click at [682, 129] on div "Condiments" at bounding box center [701, 117] width 588 height 57
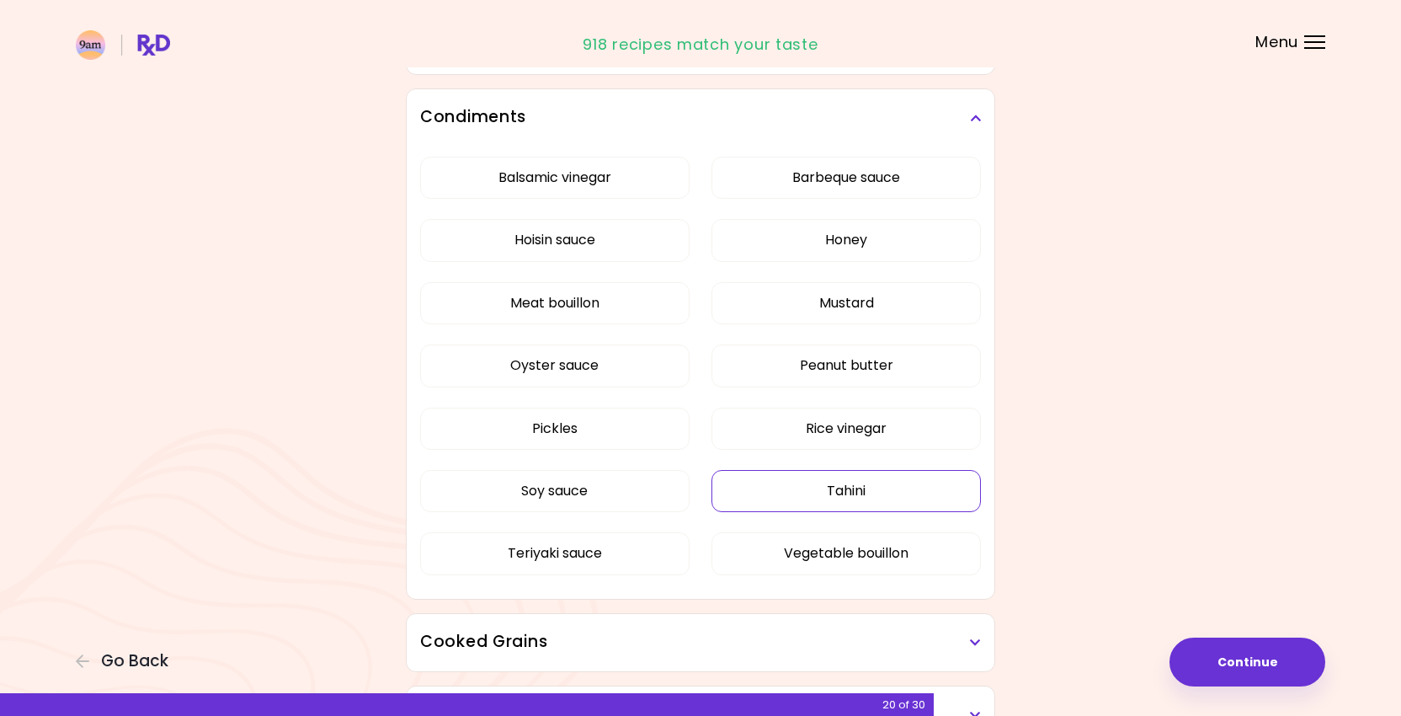
click at [863, 499] on button "Tahini" at bounding box center [847, 491] width 270 height 42
click at [762, 121] on h3 "Condiments" at bounding box center [700, 117] width 561 height 24
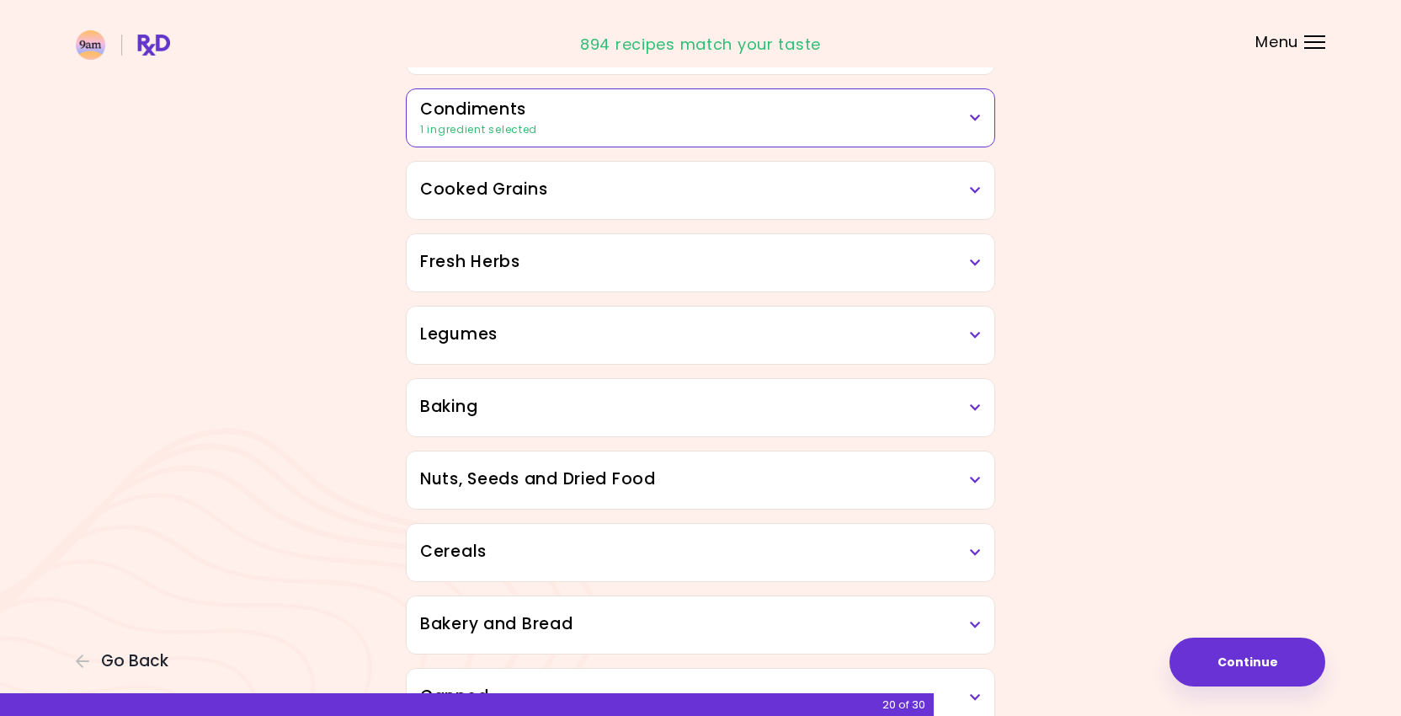
click at [749, 115] on h3 "Condiments" at bounding box center [700, 110] width 561 height 24
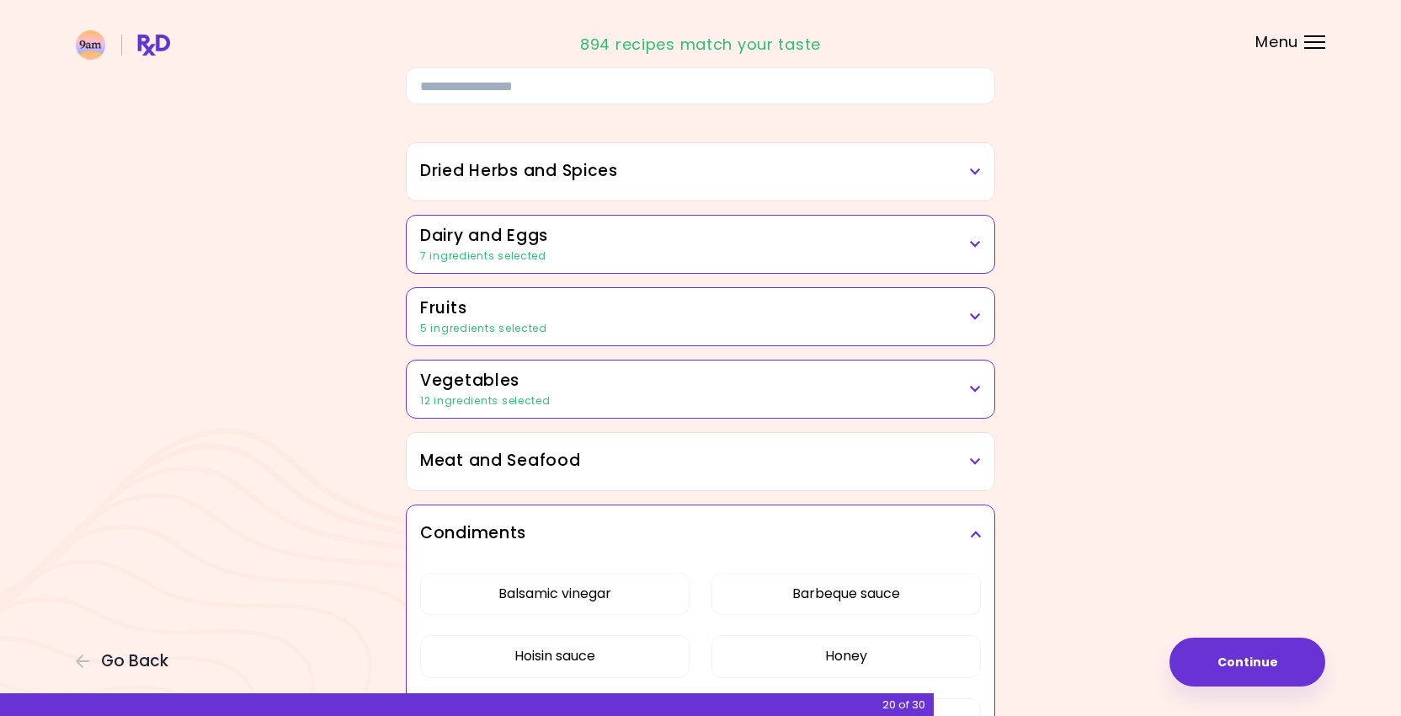
scroll to position [0, 0]
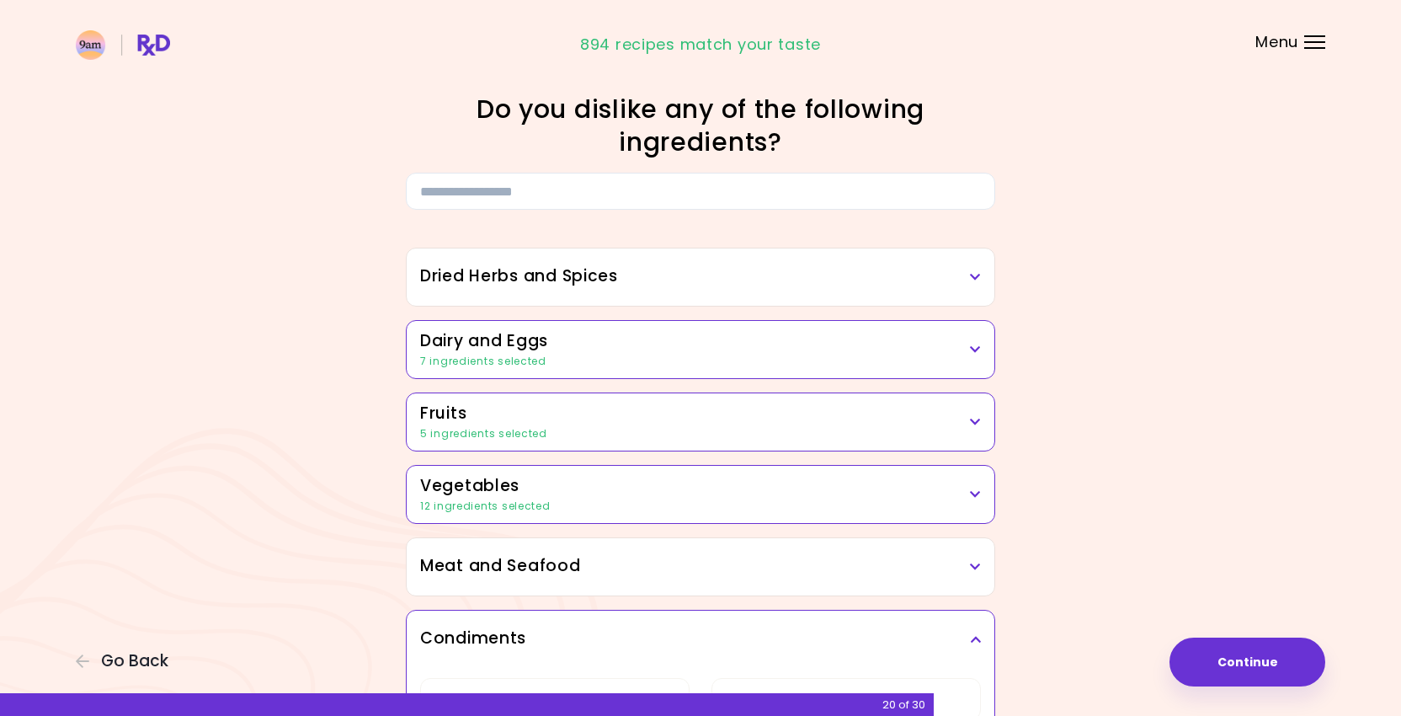
click at [727, 284] on h3 "Dried Herbs and Spices" at bounding box center [700, 276] width 561 height 24
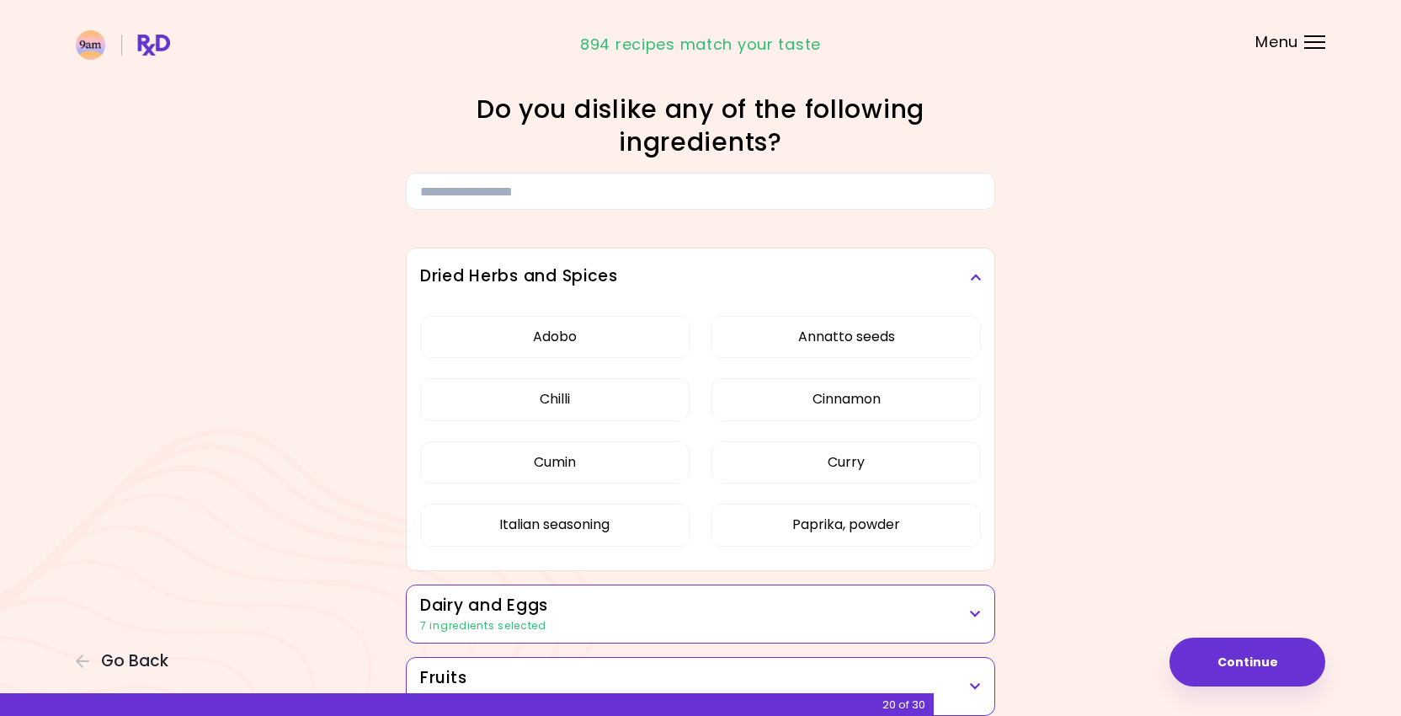
click at [727, 284] on h3 "Dried Herbs and Spices" at bounding box center [700, 276] width 561 height 24
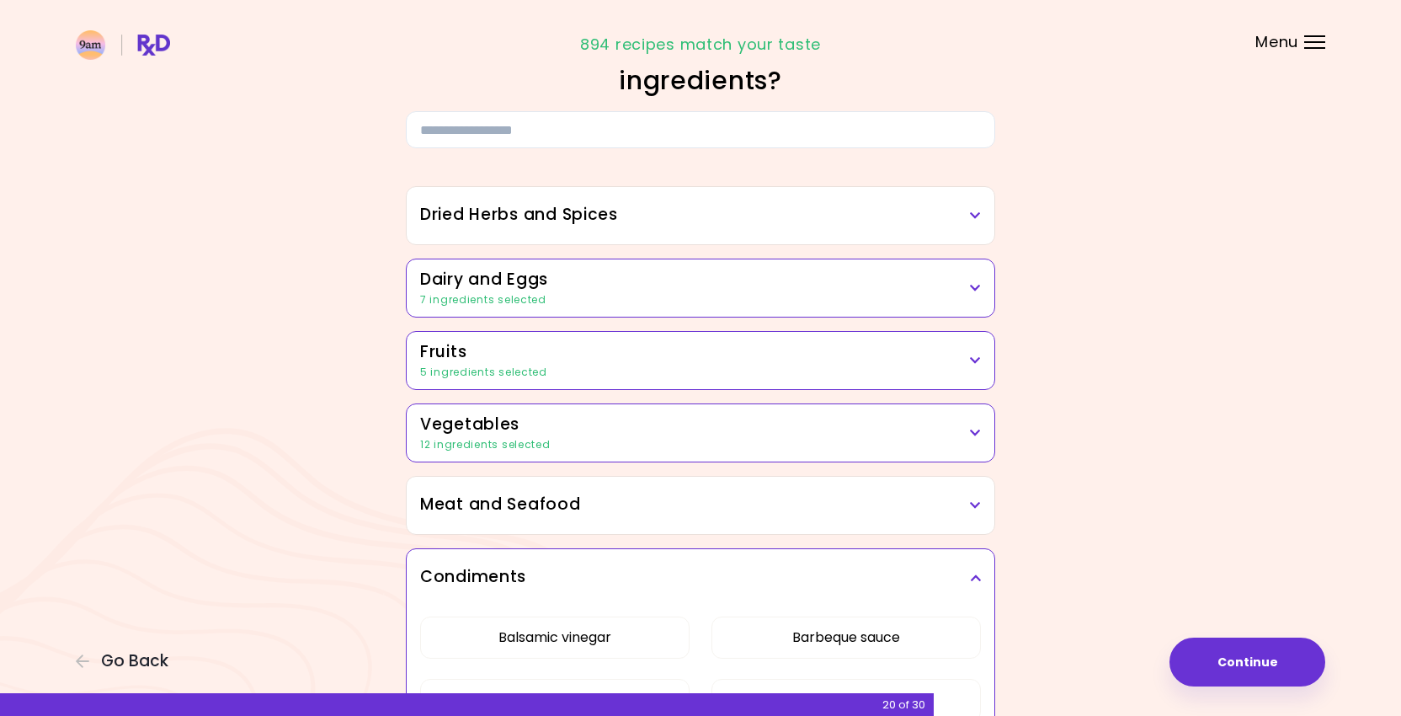
click at [727, 284] on h3 "Dairy and Eggs" at bounding box center [700, 280] width 561 height 24
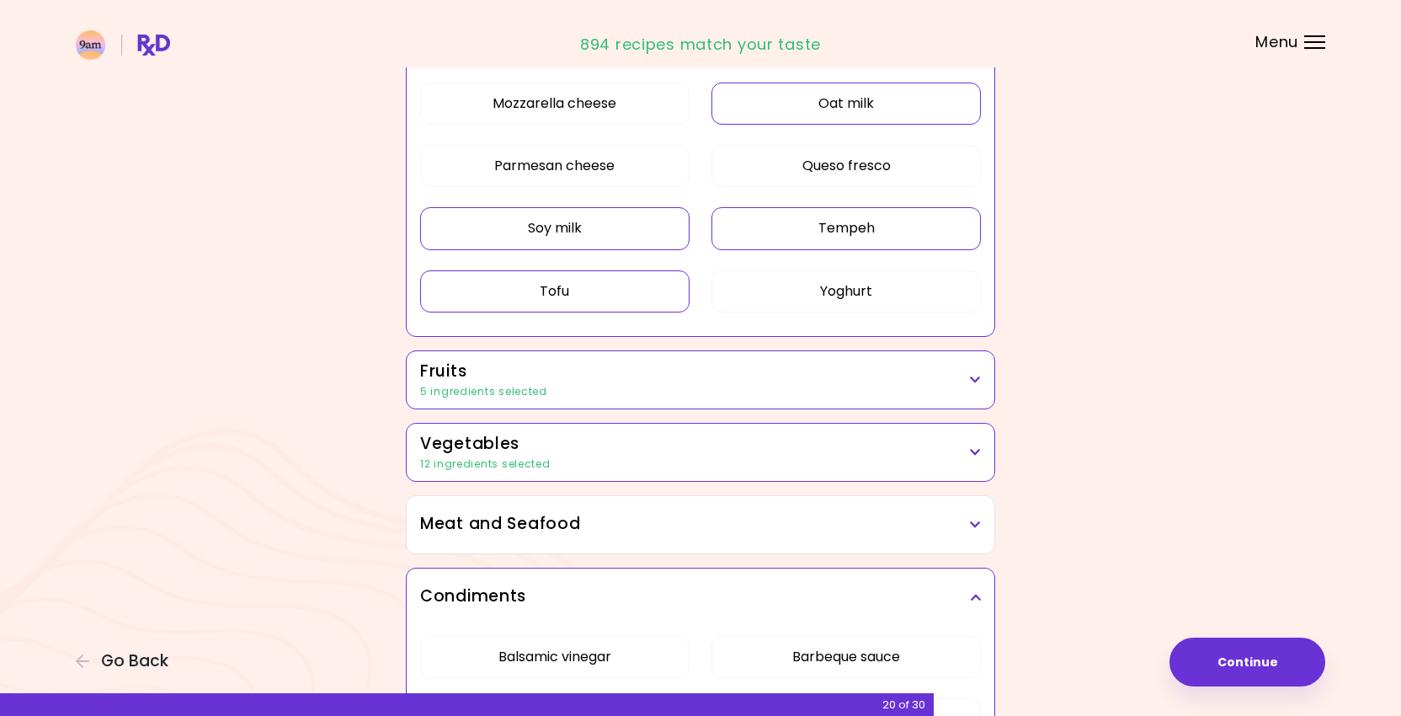
scroll to position [558, 0]
click at [686, 380] on h3 "Fruits" at bounding box center [700, 370] width 561 height 24
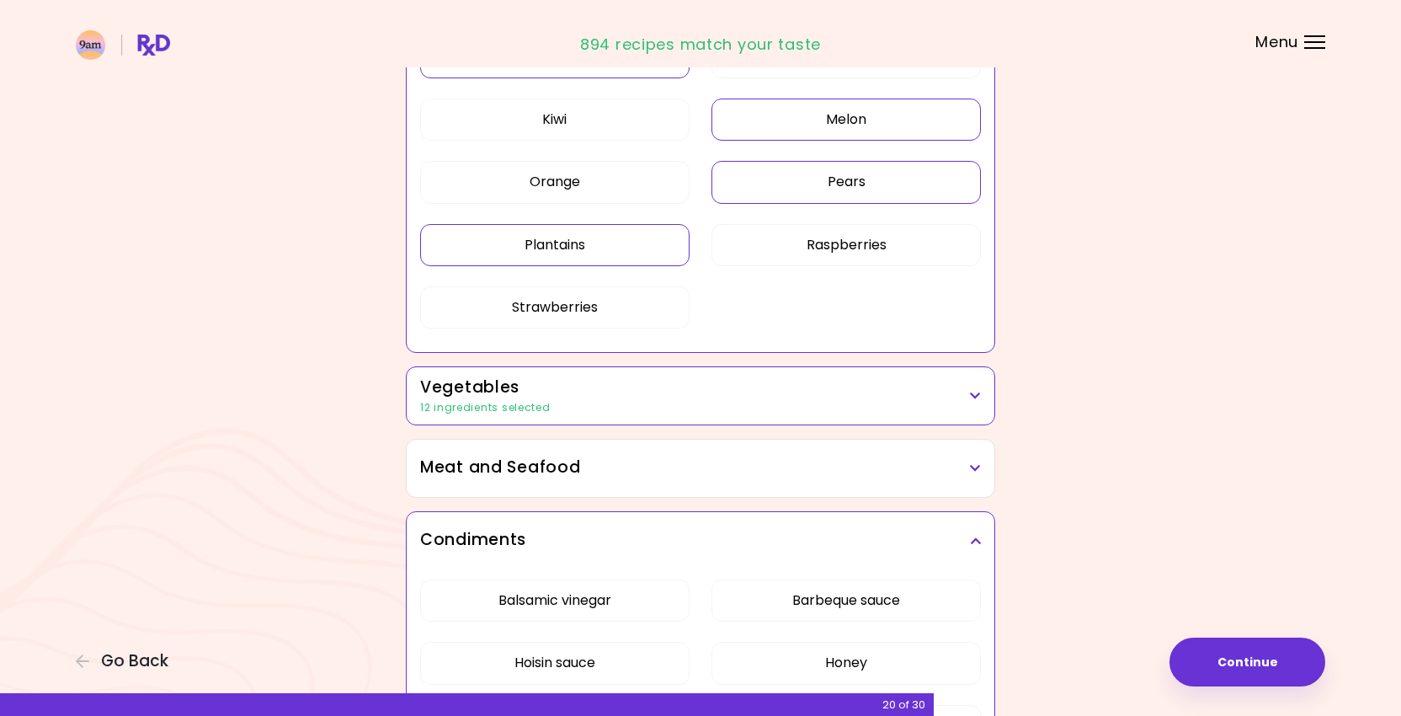
scroll to position [1033, 0]
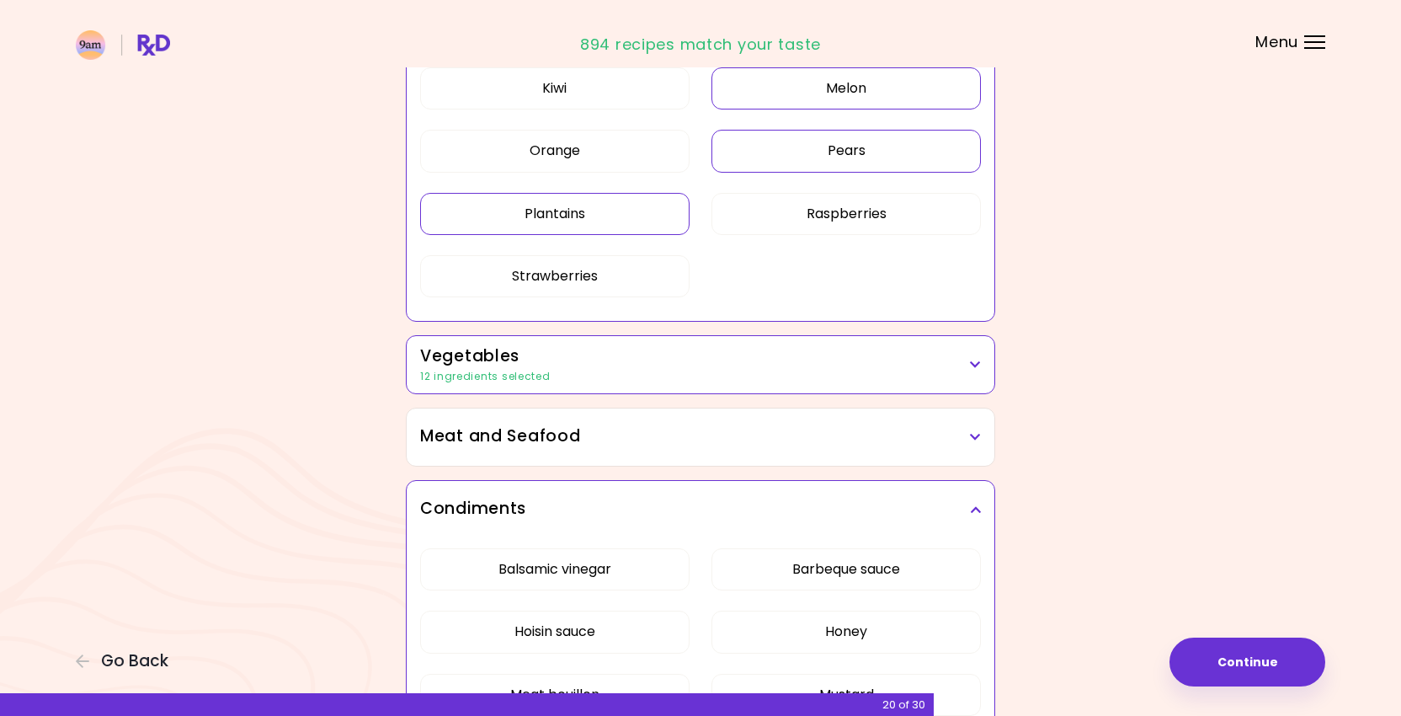
click at [630, 350] on h3 "Vegetables" at bounding box center [700, 356] width 561 height 24
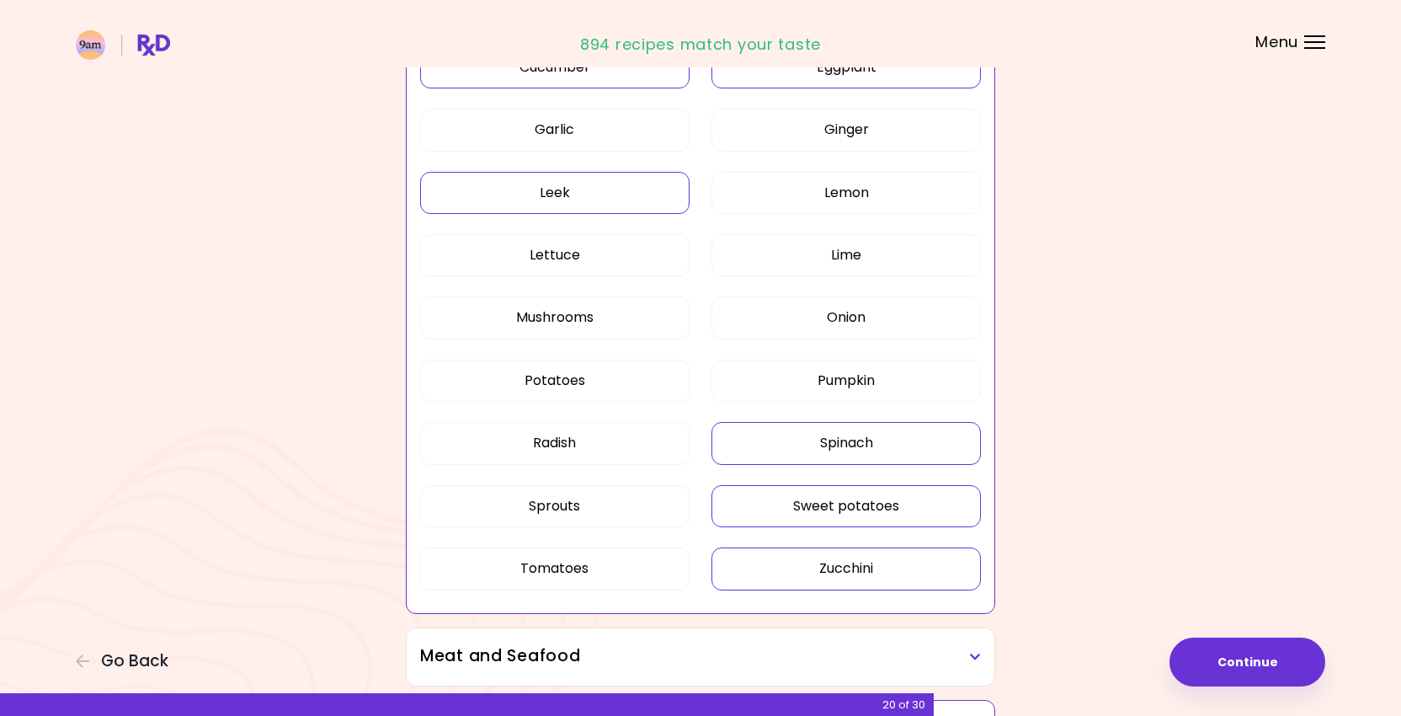
scroll to position [1835, 0]
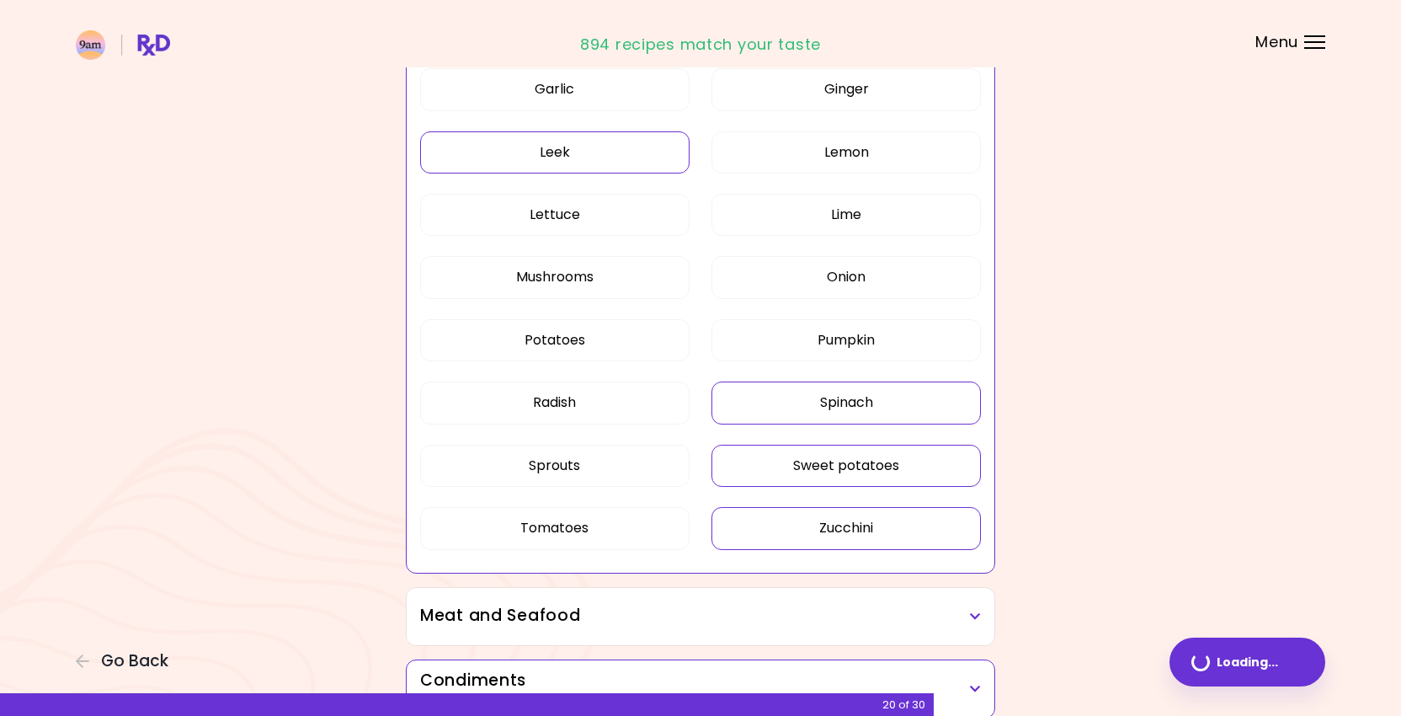
scroll to position [932, 0]
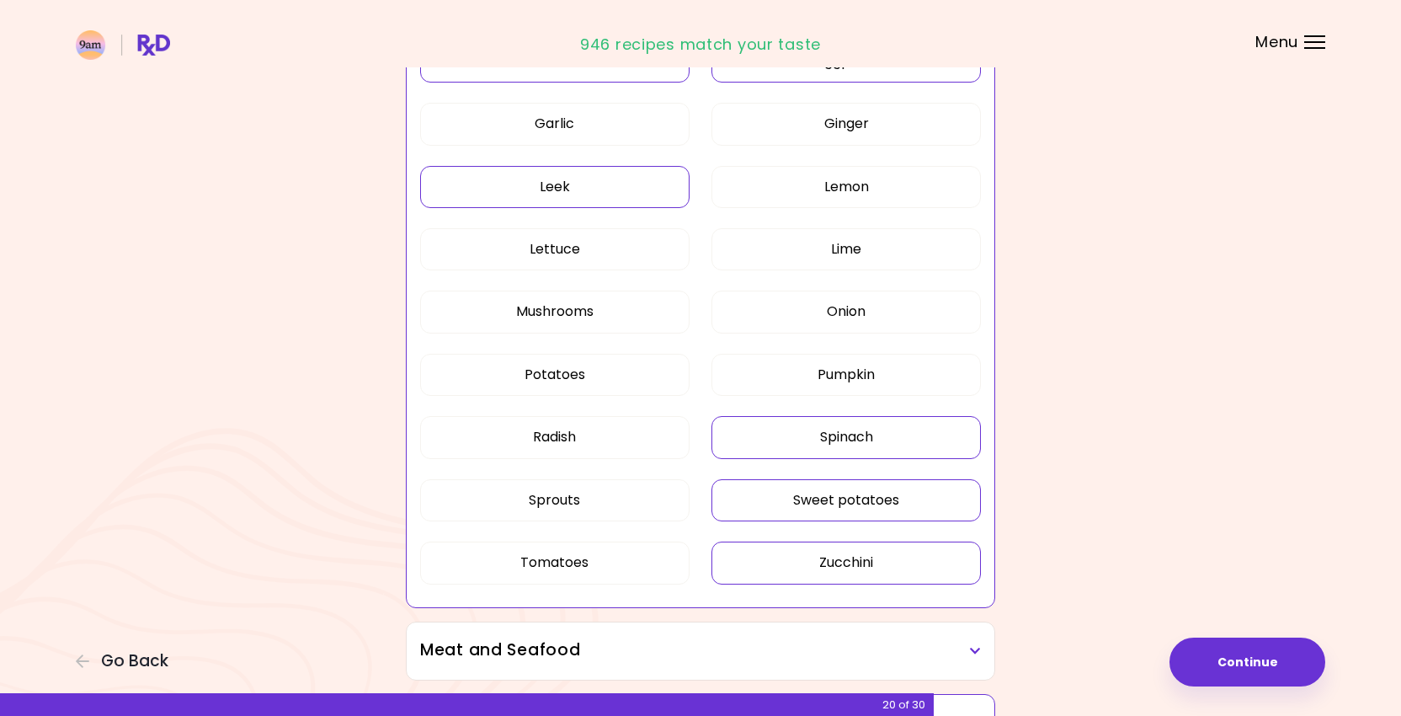
click at [916, 498] on button "Sweet potatoes" at bounding box center [847, 500] width 270 height 42
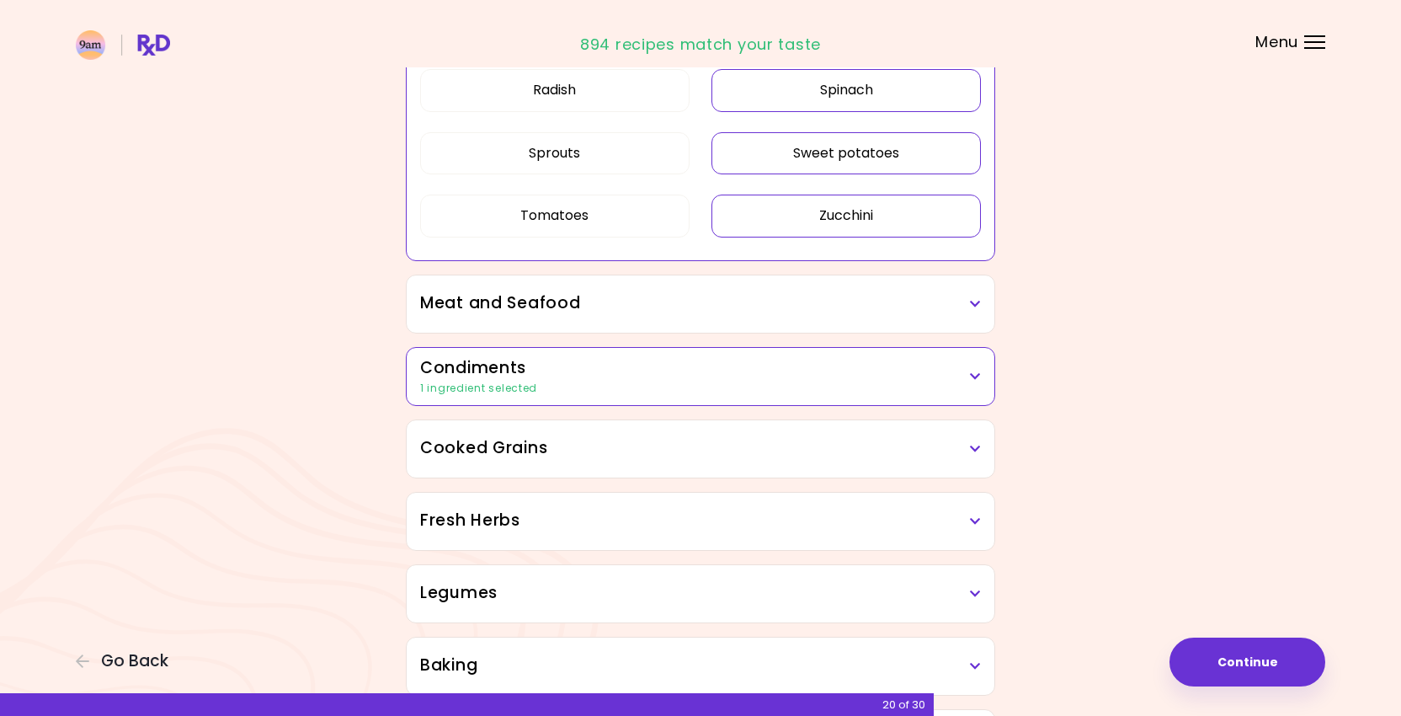
scroll to position [1279, 0]
click at [899, 278] on div "Meat and Seafood" at bounding box center [701, 303] width 588 height 57
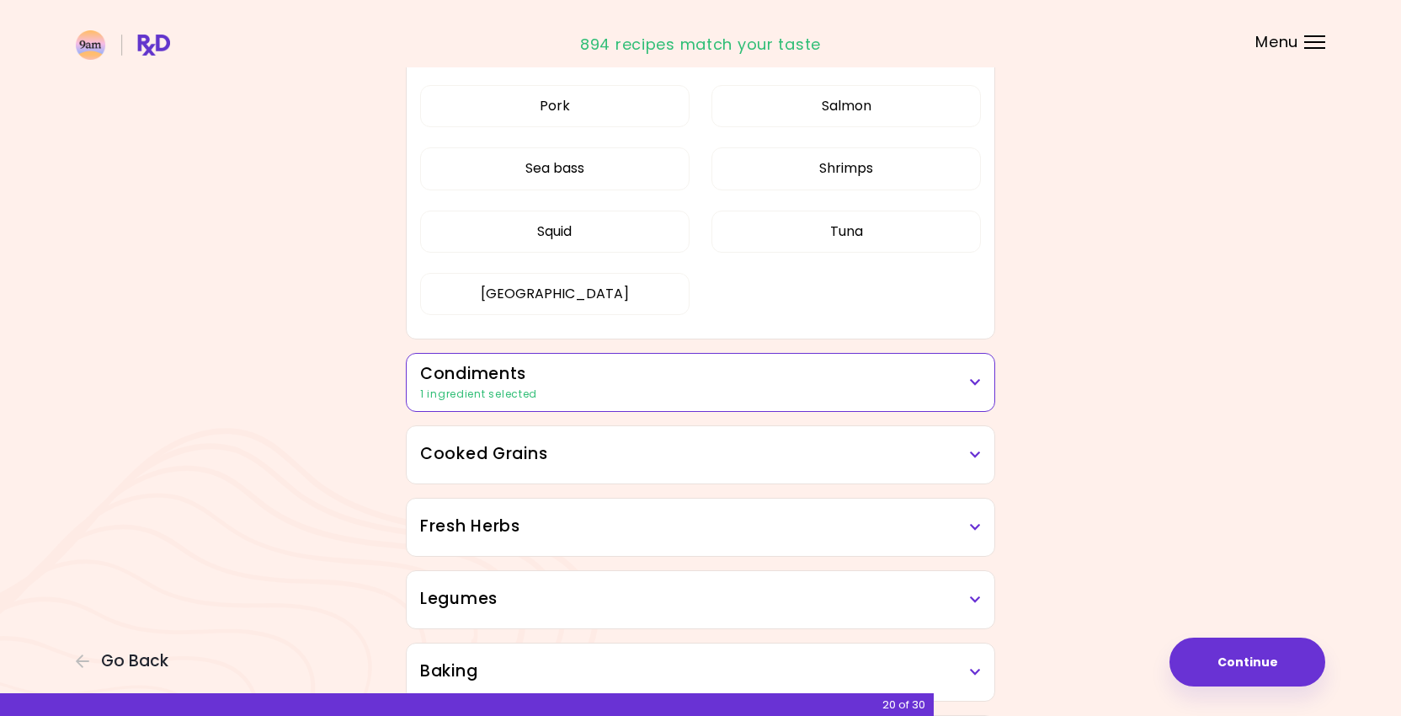
click at [882, 359] on div "Condiments 1 ingredient selected" at bounding box center [701, 382] width 588 height 57
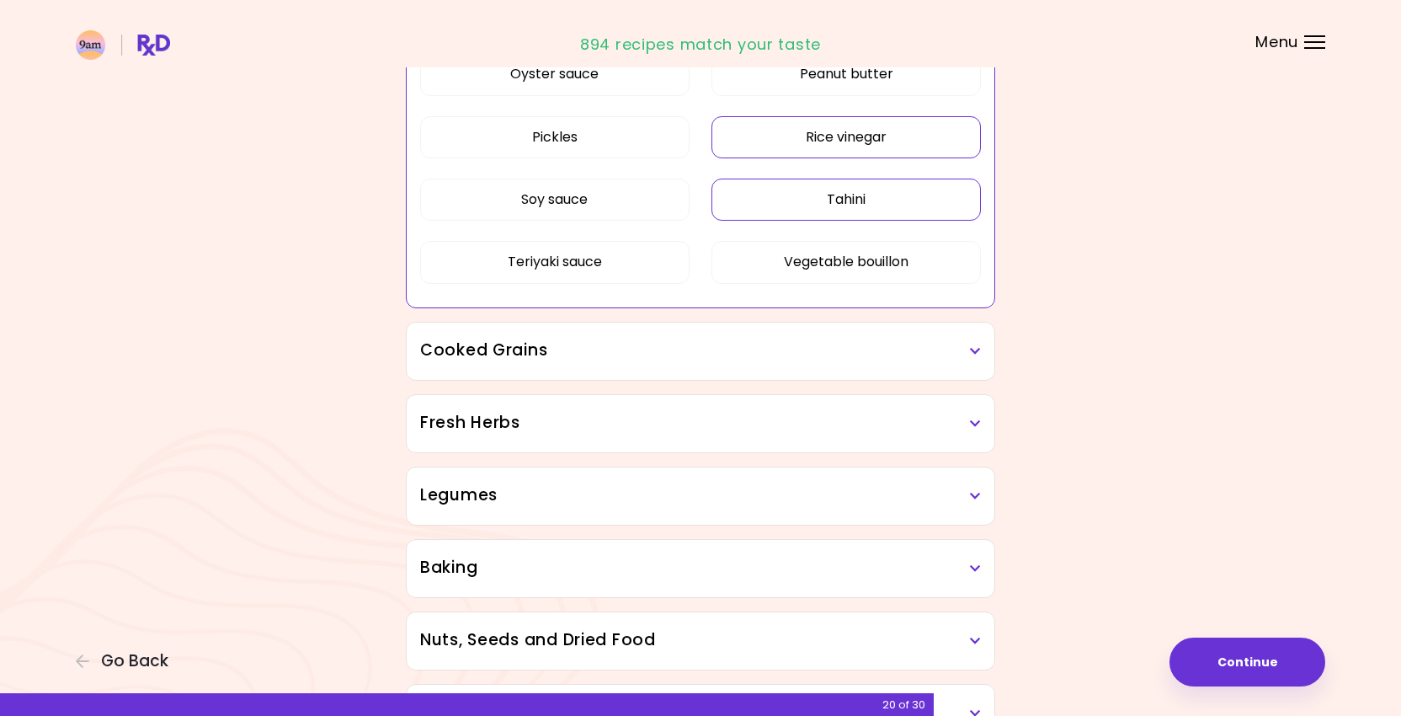
scroll to position [2259, 0]
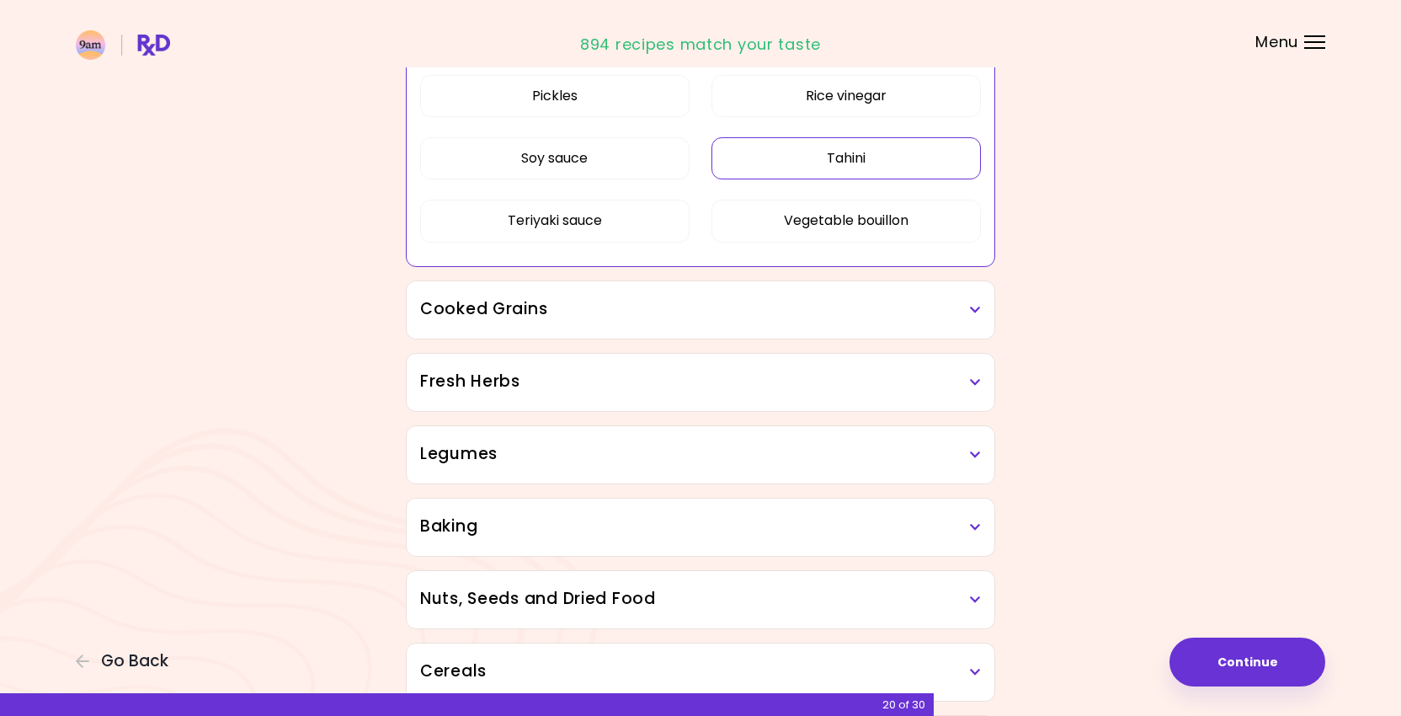
click at [777, 318] on h3 "Cooked Grains" at bounding box center [700, 309] width 561 height 24
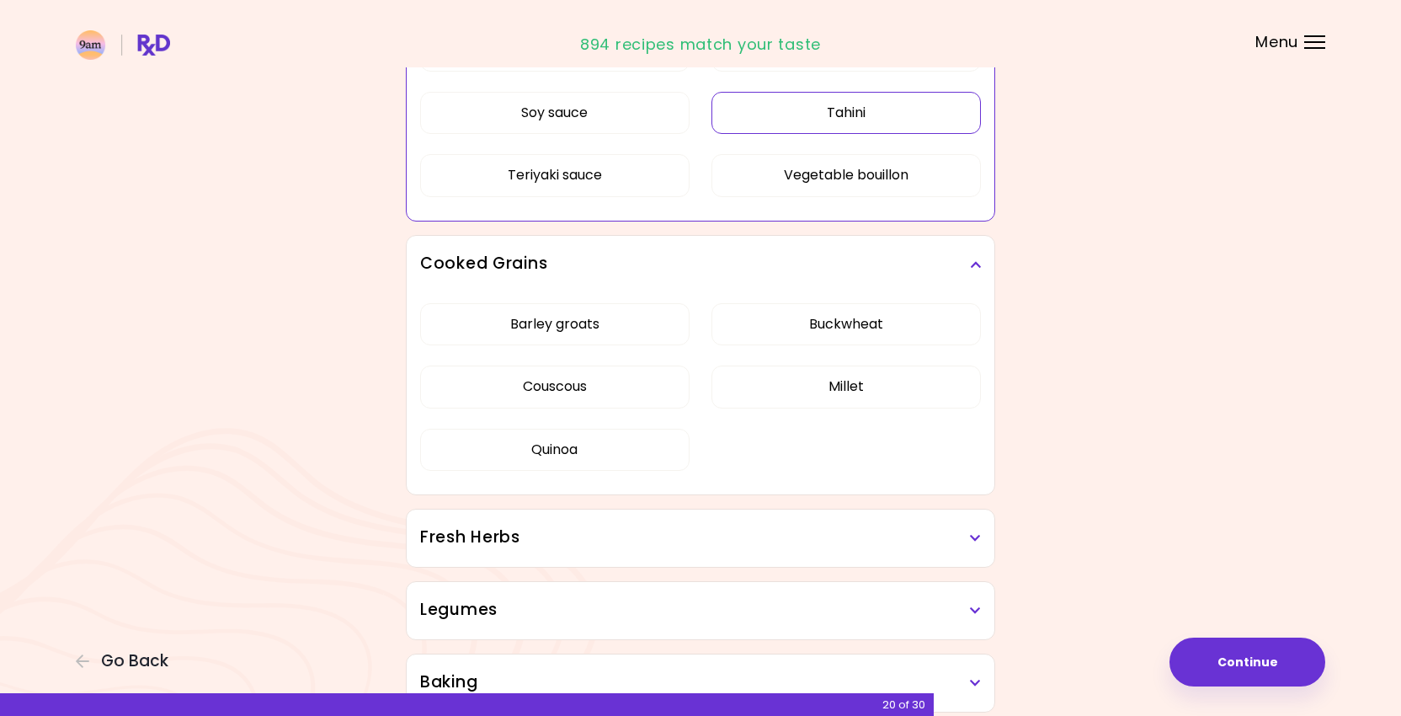
scroll to position [2380, 0]
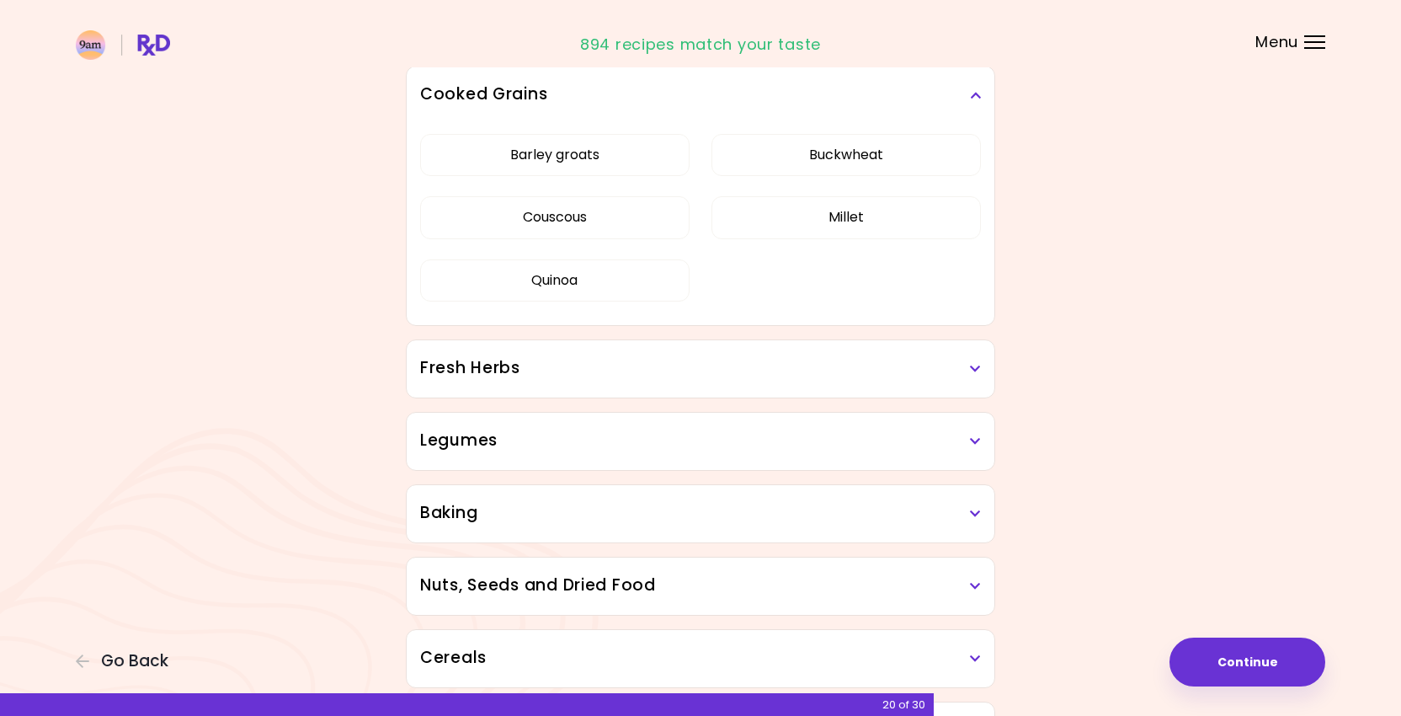
click at [757, 366] on h3 "Fresh Herbs" at bounding box center [700, 368] width 561 height 24
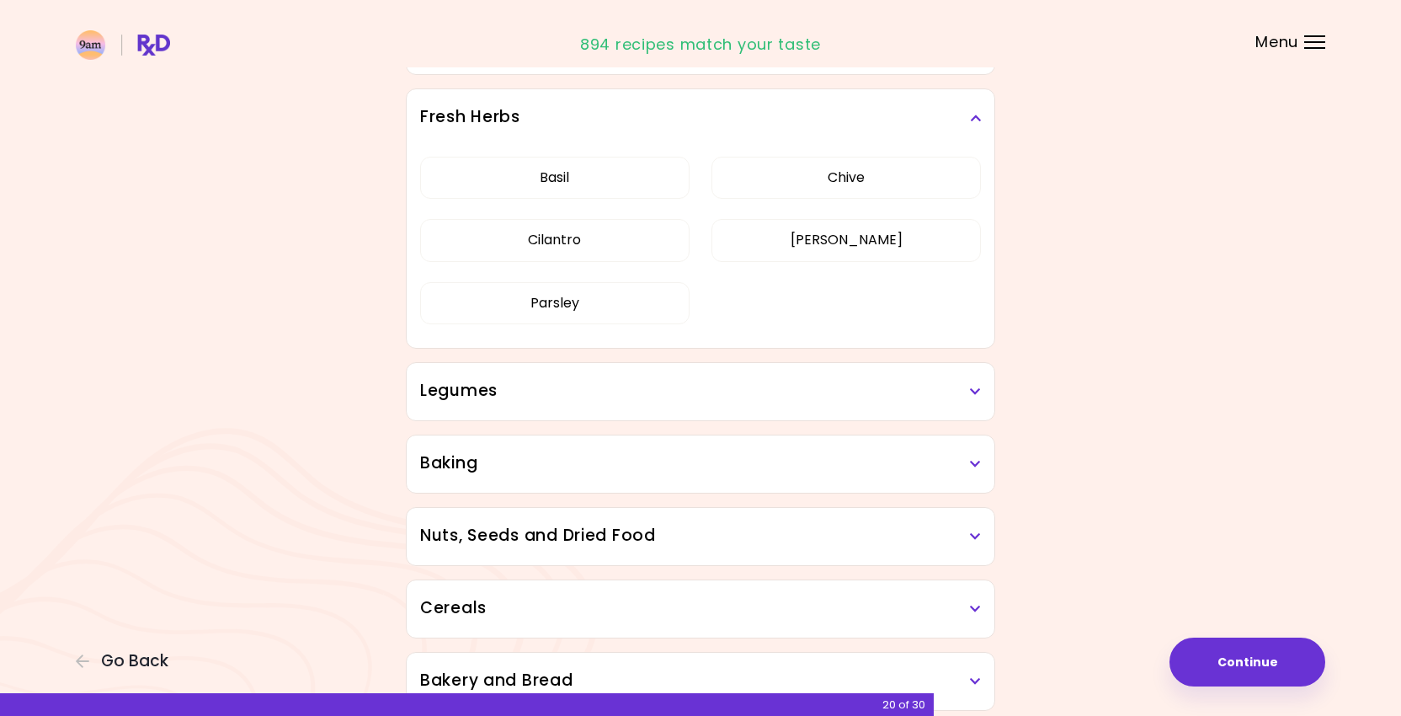
scroll to position [2725, 0]
click at [679, 401] on h3 "Legumes" at bounding box center [700, 390] width 561 height 24
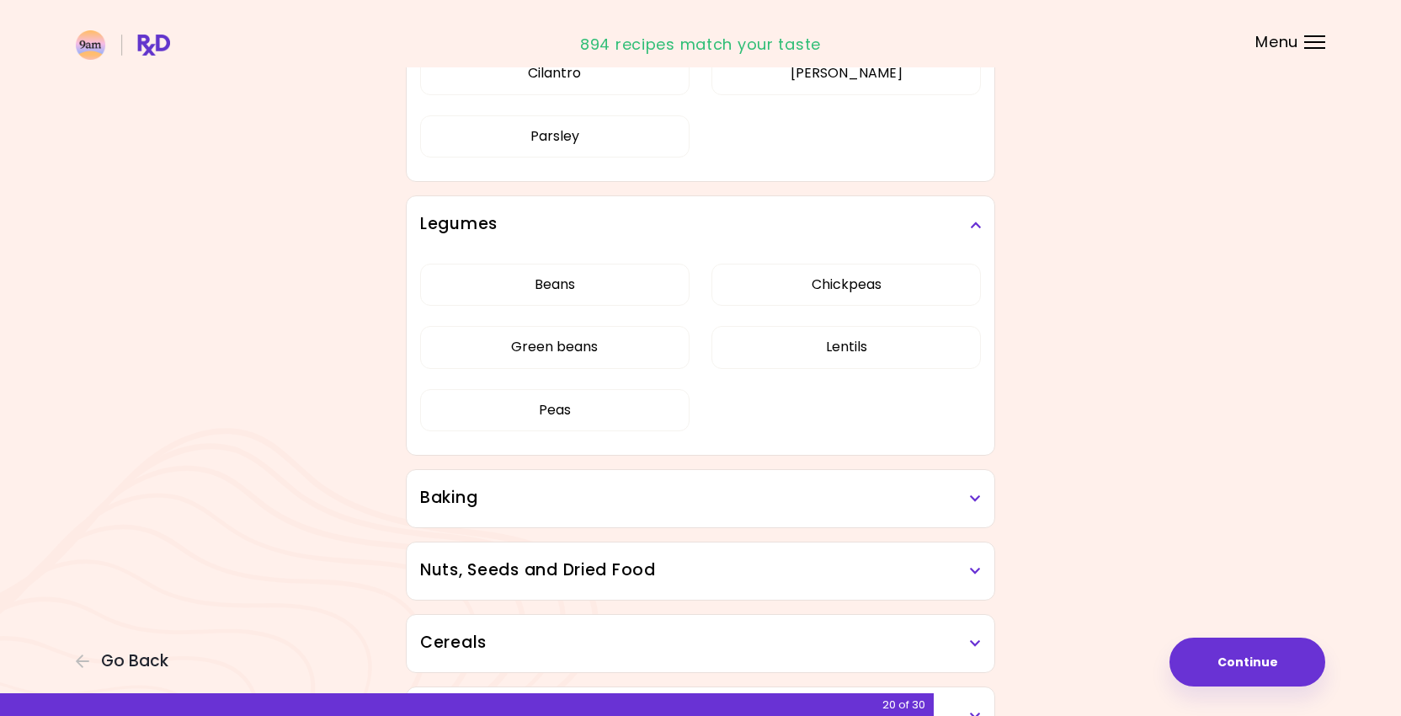
scroll to position [2951, 0]
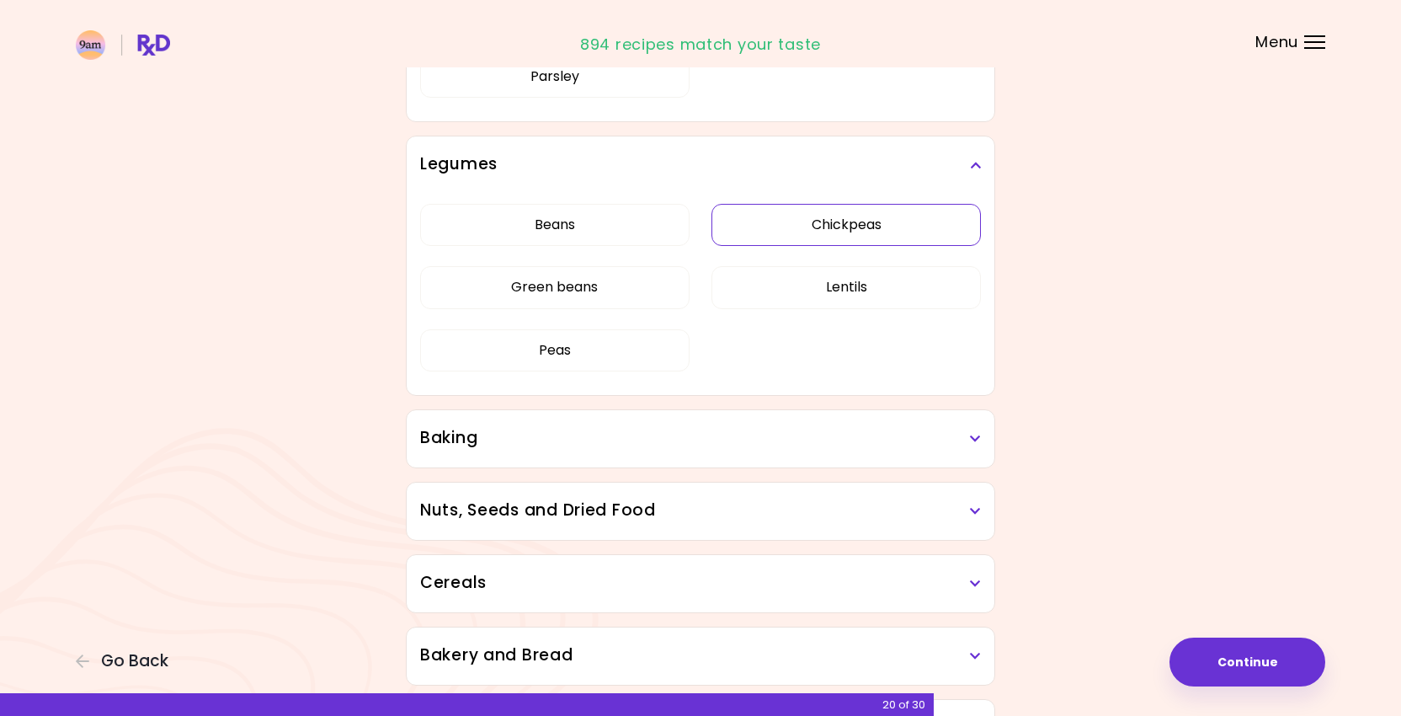
click at [773, 225] on div "Beans Chickpeas Green beans Lentils Peas" at bounding box center [700, 294] width 561 height 201
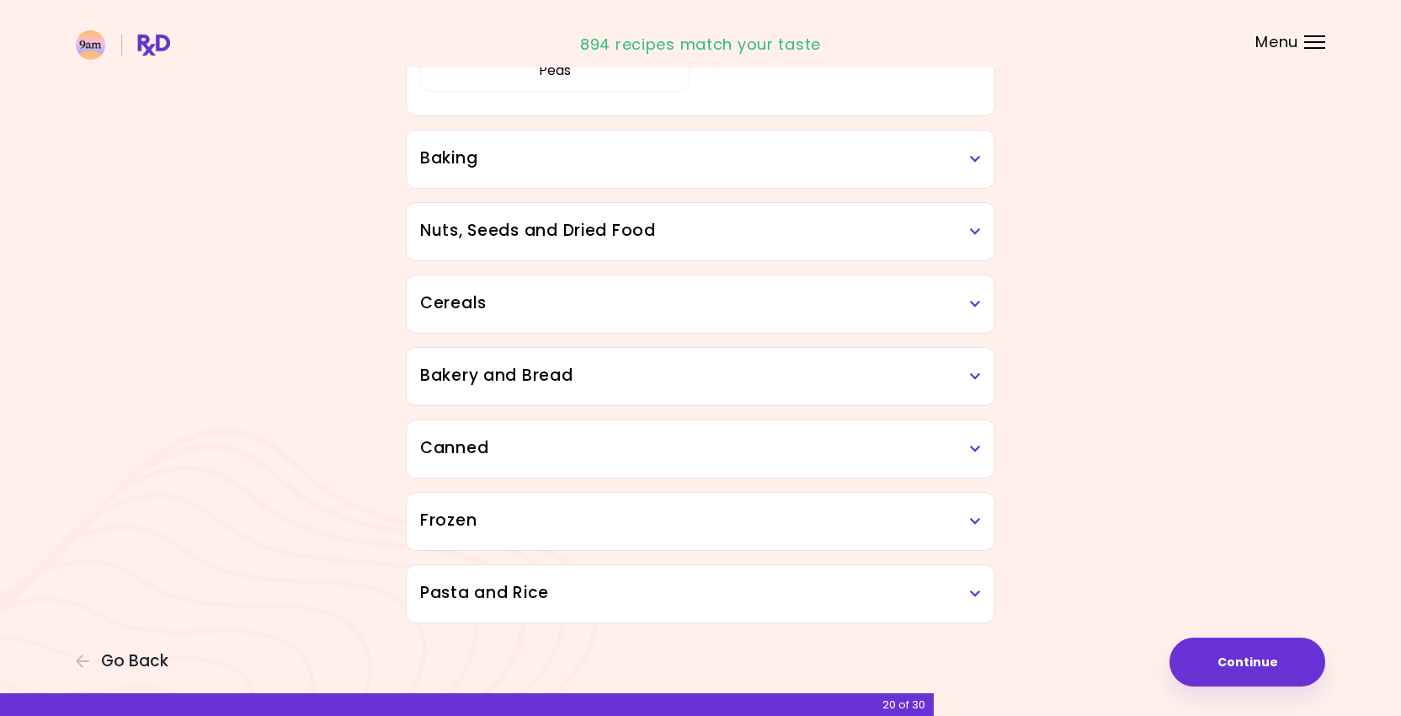
scroll to position [819, 0]
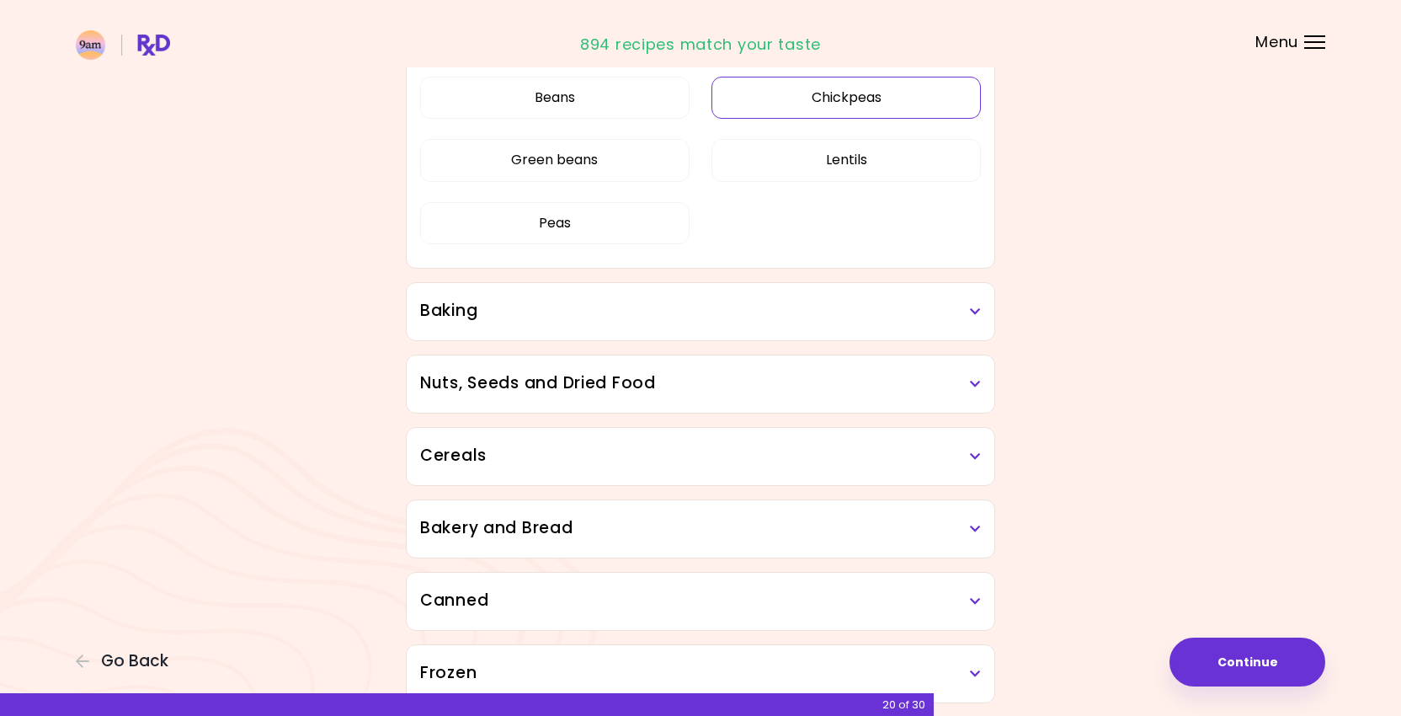
click at [782, 99] on button "Chickpeas" at bounding box center [847, 98] width 270 height 42
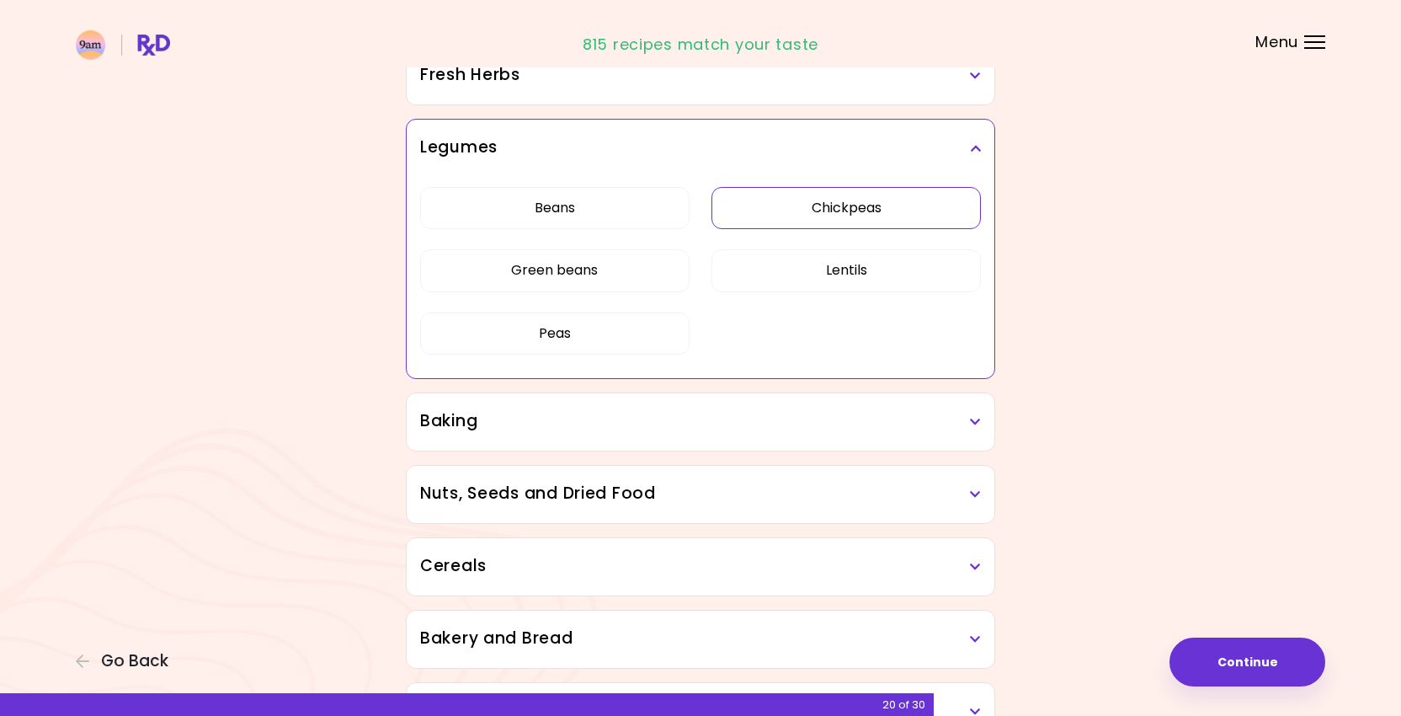
scroll to position [704, 0]
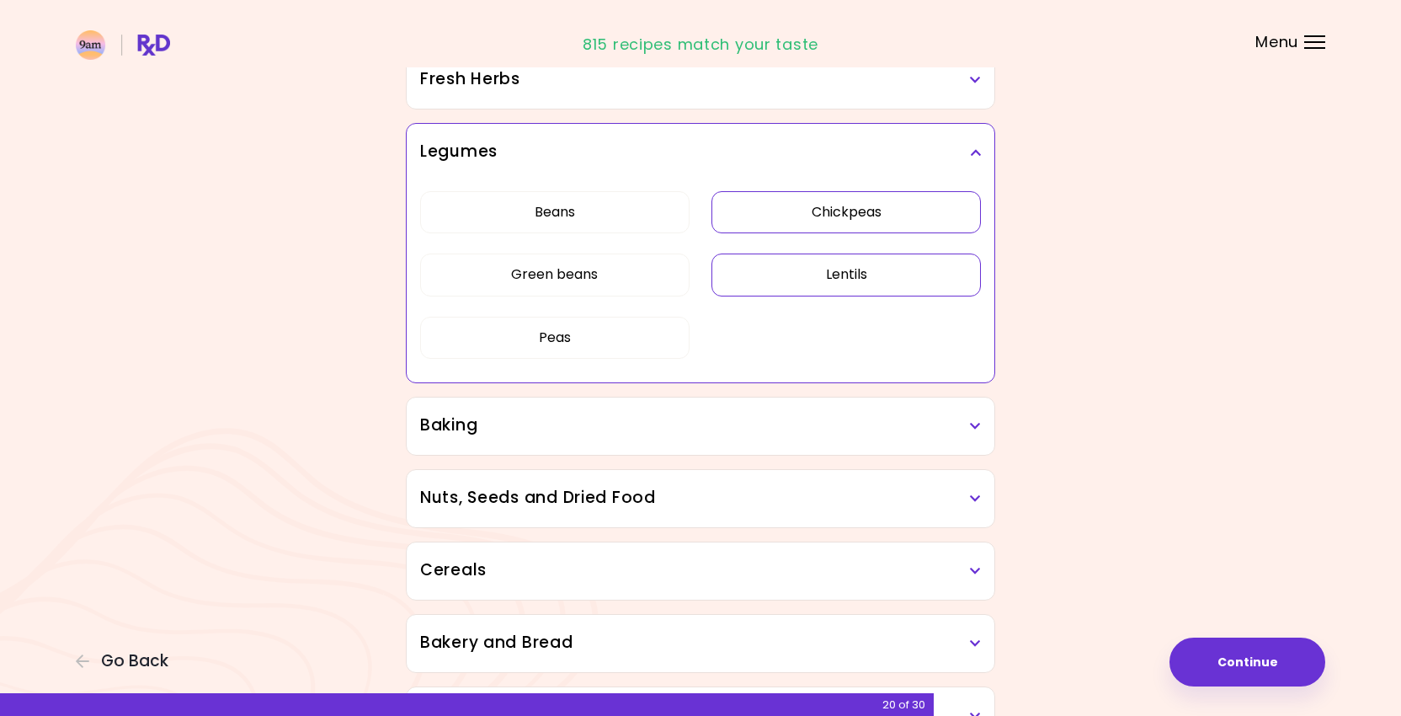
click at [791, 287] on button "Lentils" at bounding box center [847, 275] width 270 height 42
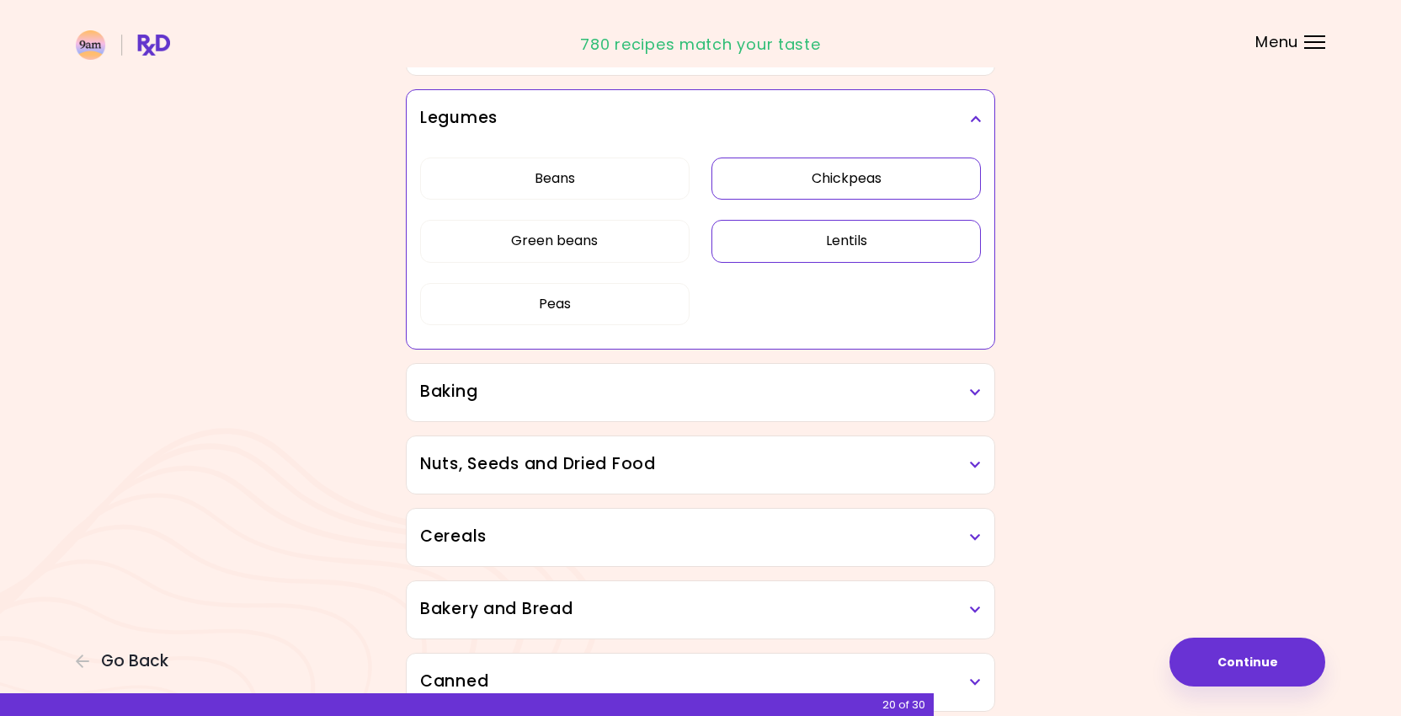
scroll to position [748, 0]
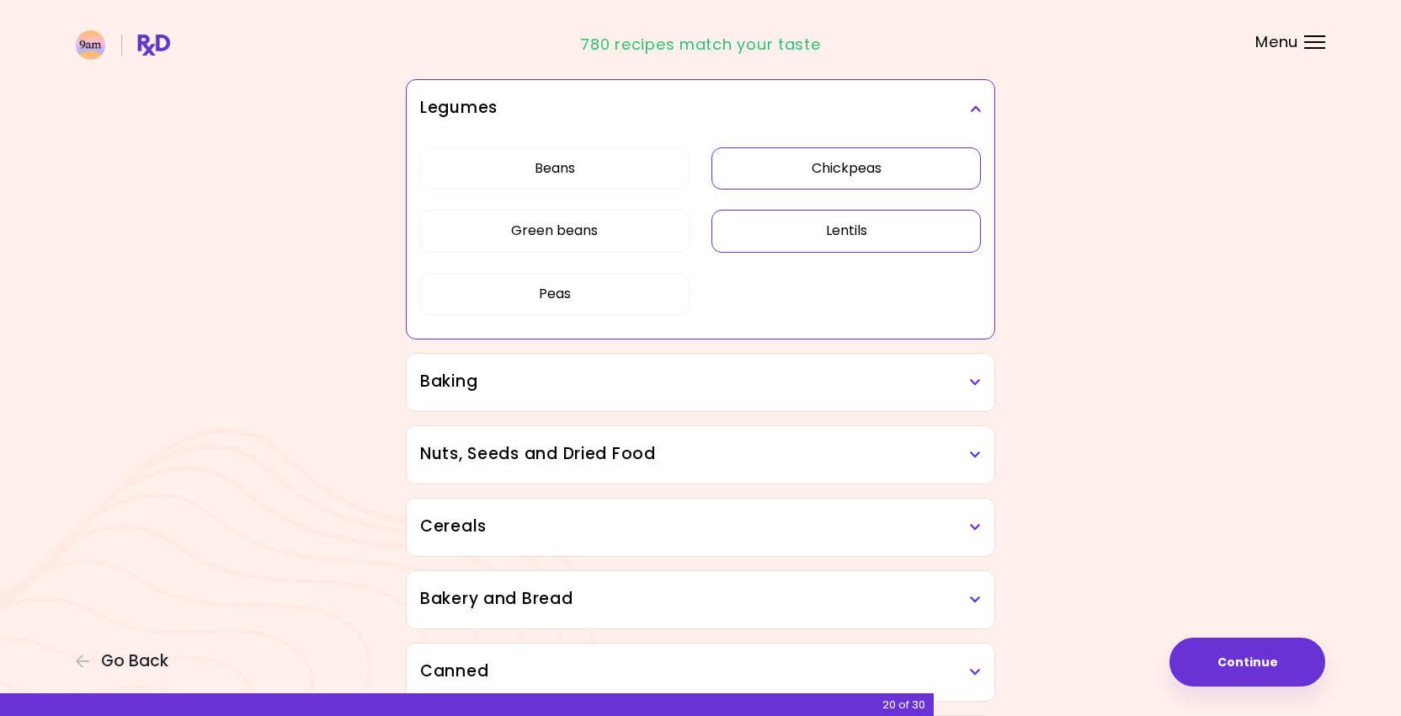
click at [750, 373] on h3 "Baking" at bounding box center [700, 382] width 561 height 24
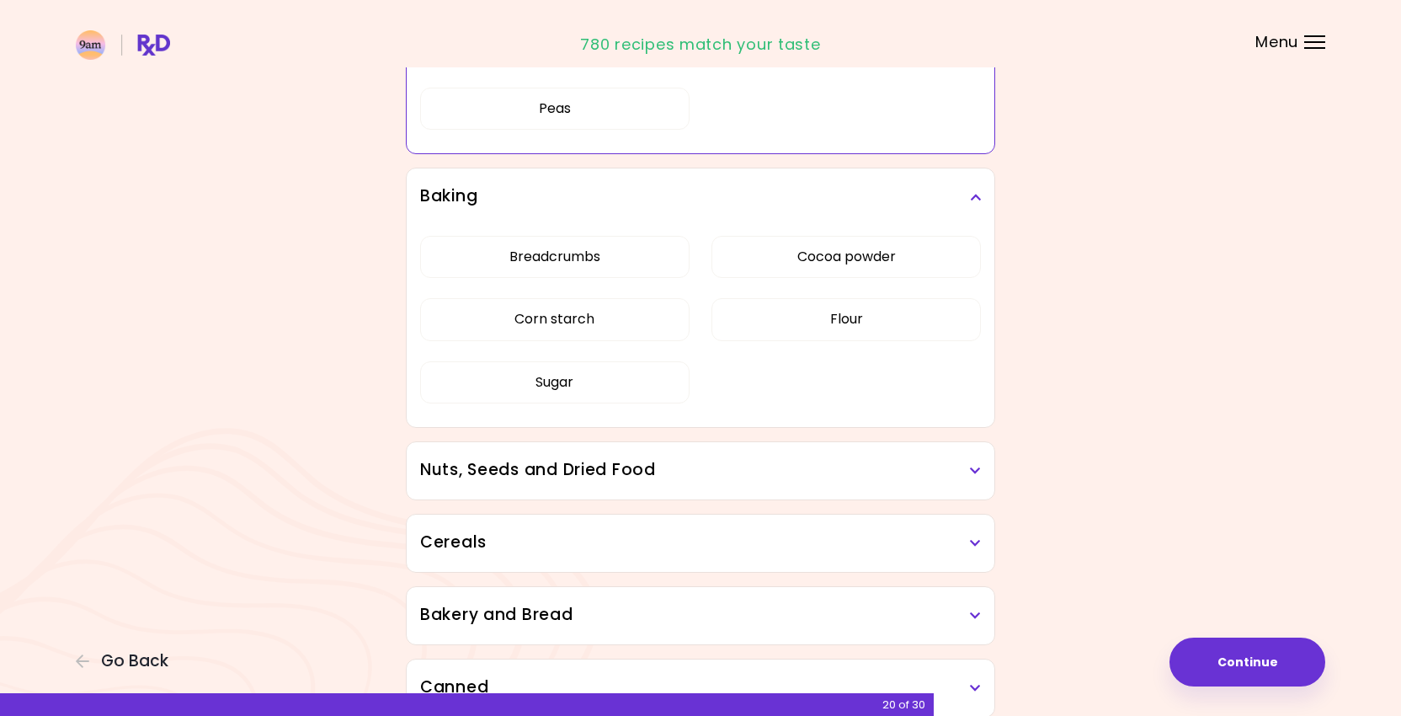
scroll to position [943, 0]
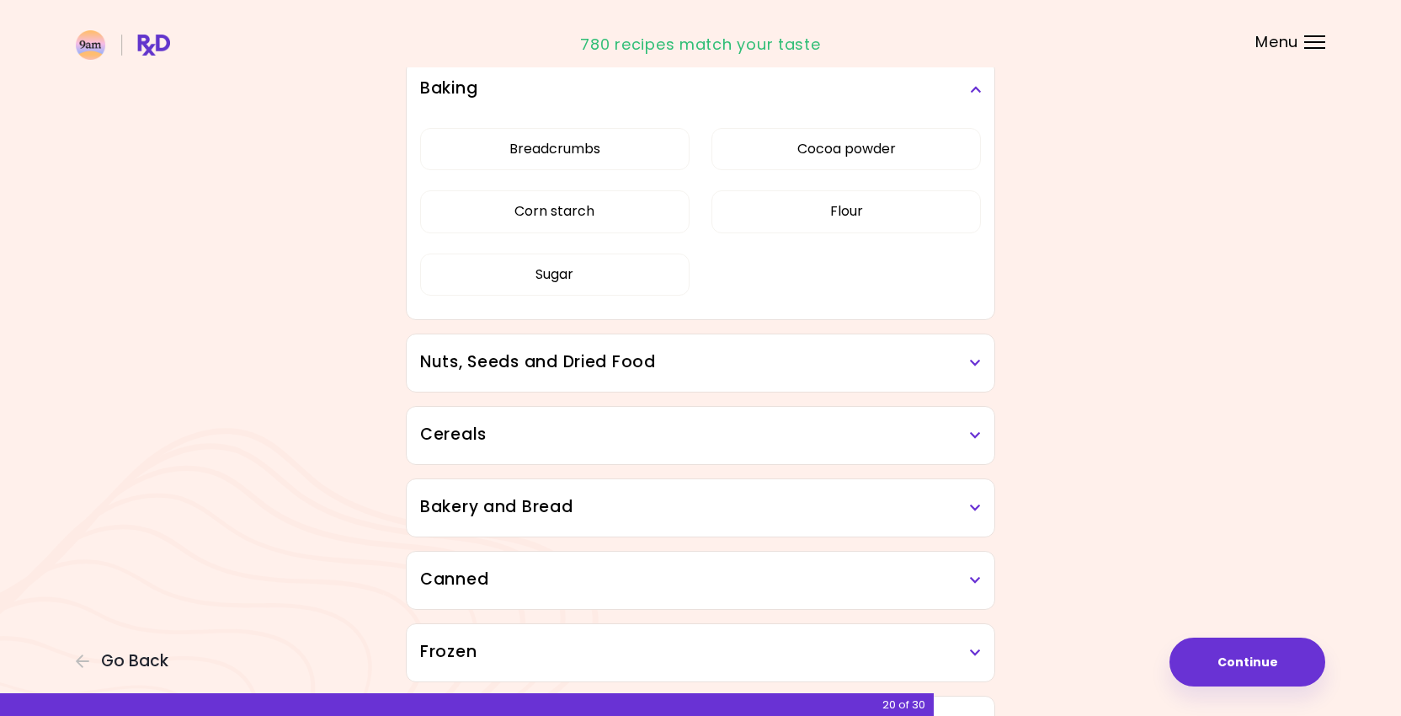
click at [663, 365] on h3 "Nuts, Seeds and Dried Food" at bounding box center [700, 362] width 561 height 24
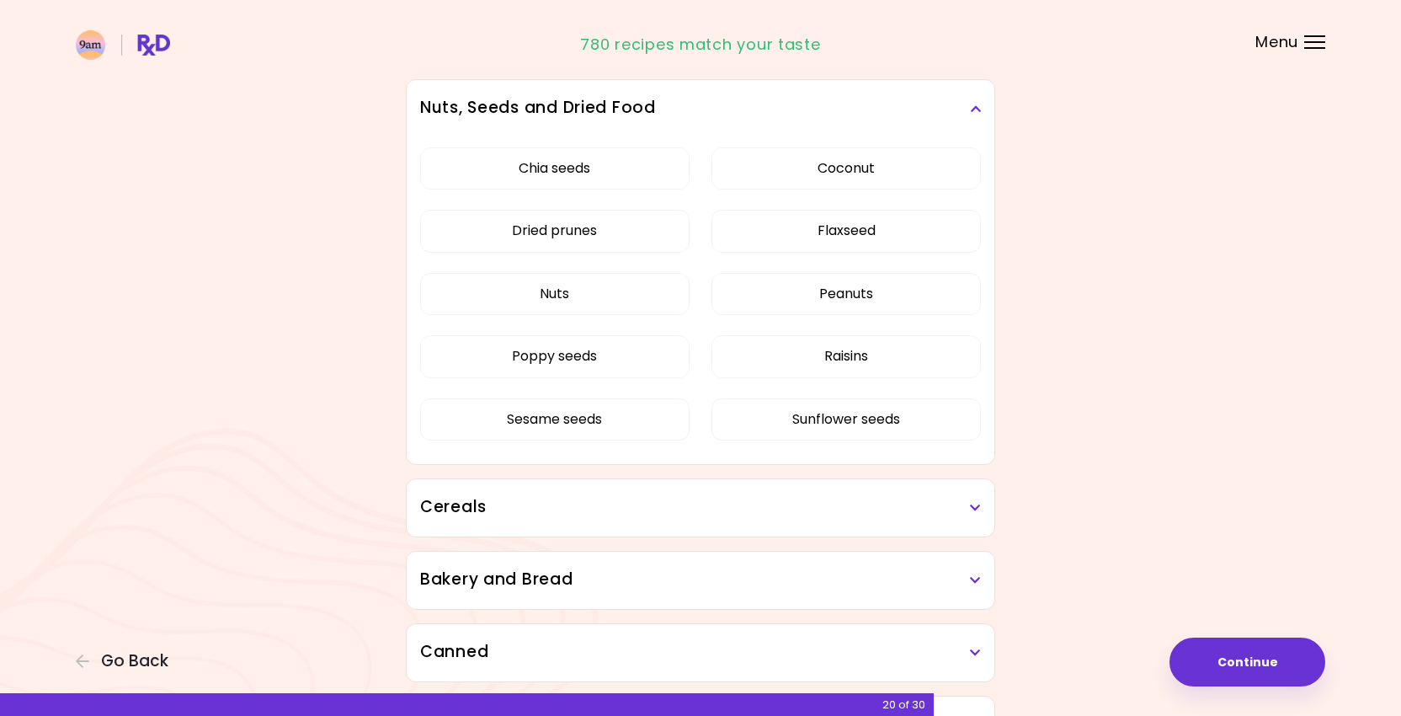
scroll to position [1297, 0]
click at [634, 172] on div "Chia seeds Coconut Dried prunes Flaxseed Nuts Peanuts Poppy seeds Raisins Sesam…" at bounding box center [700, 299] width 561 height 327
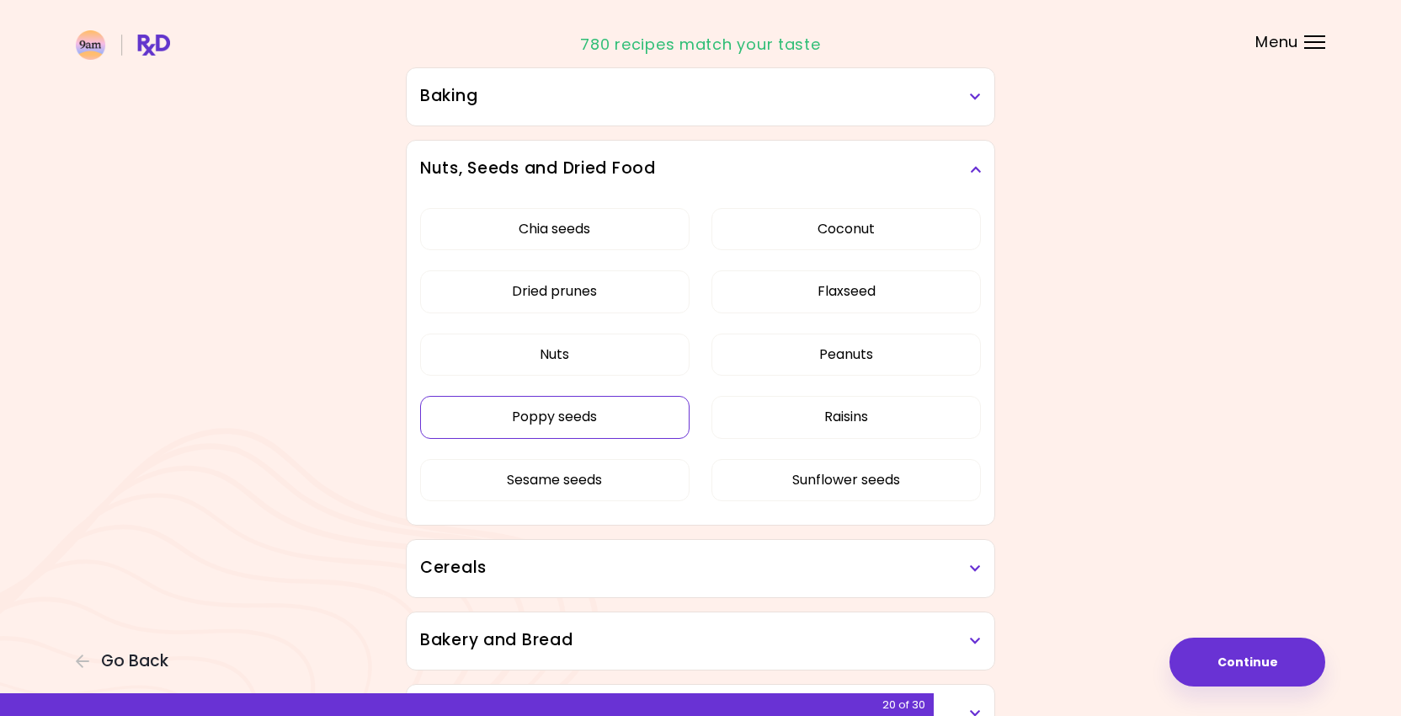
scroll to position [822, 0]
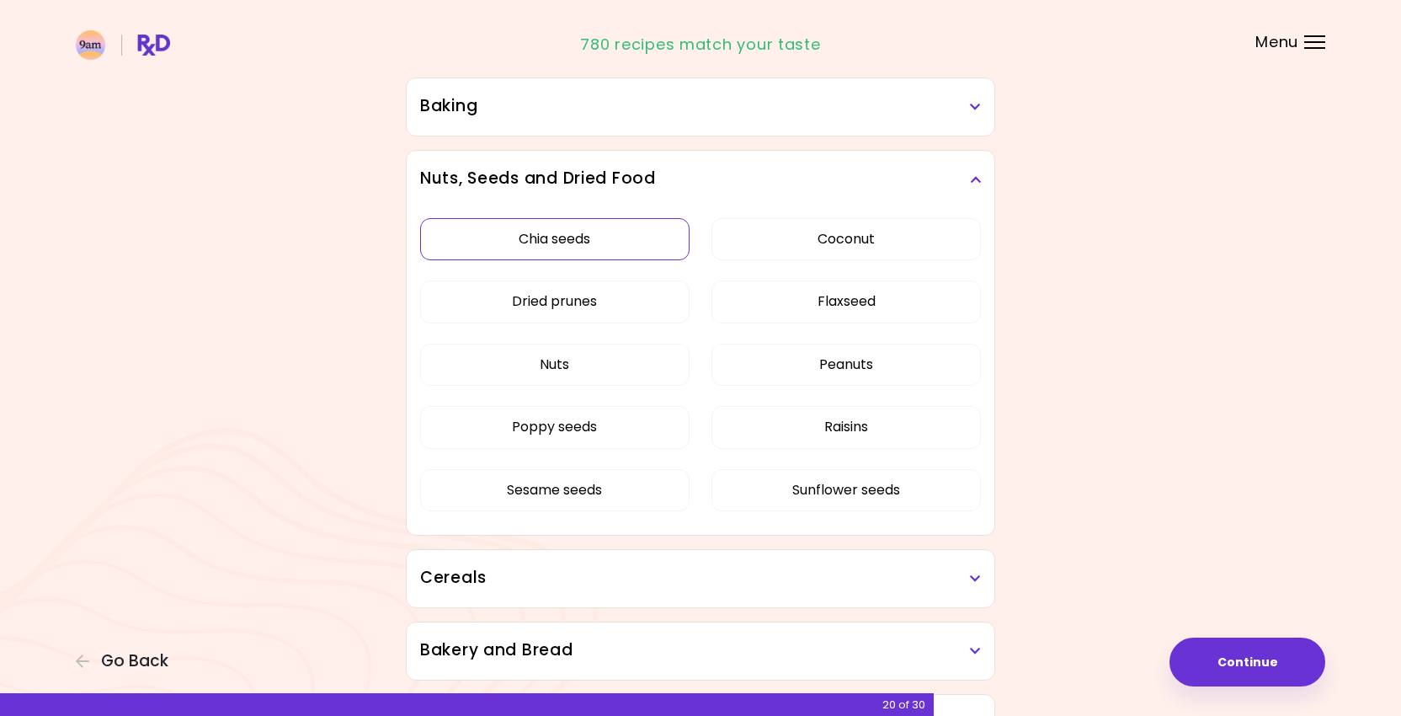
click at [582, 238] on button "Chia seeds" at bounding box center [555, 239] width 270 height 42
click at [649, 314] on button "Dried prunes" at bounding box center [555, 301] width 270 height 42
click at [750, 315] on button "Flaxseed" at bounding box center [847, 301] width 270 height 42
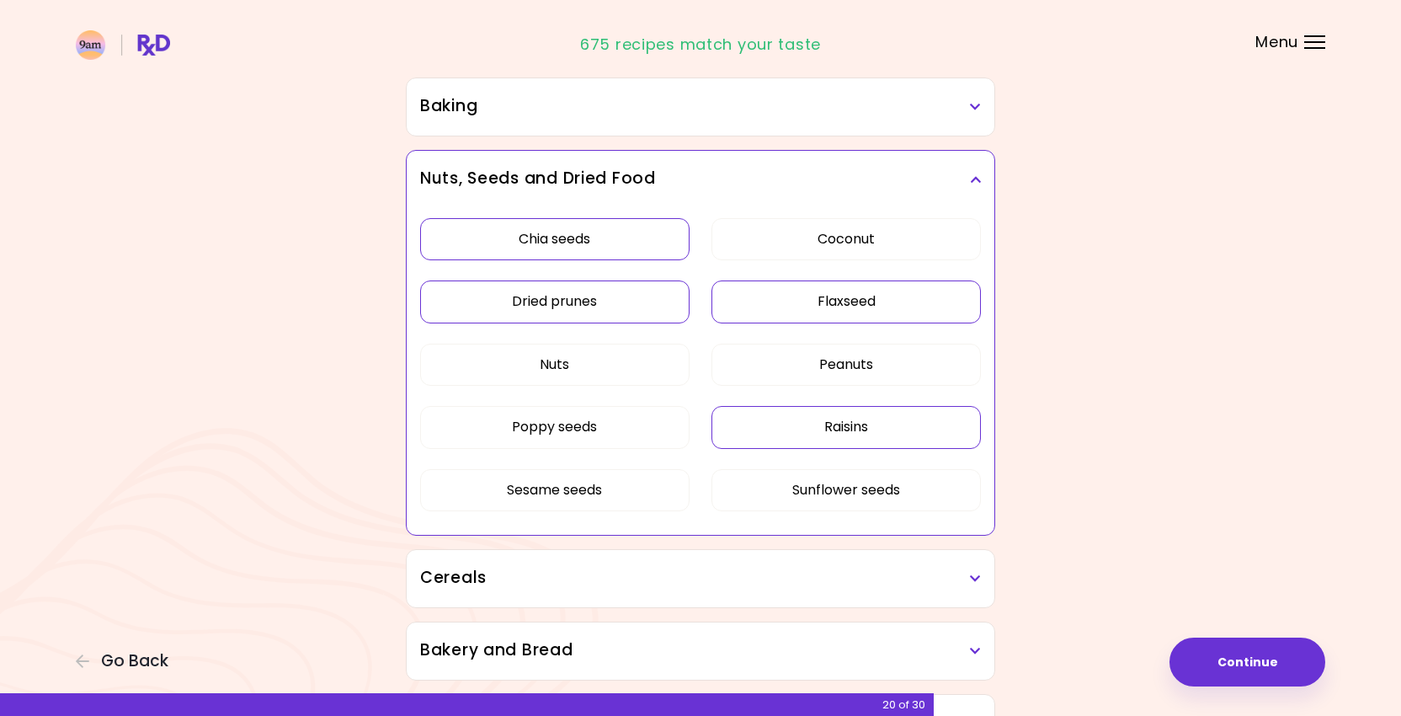
click at [761, 417] on button "Raisins" at bounding box center [847, 427] width 270 height 42
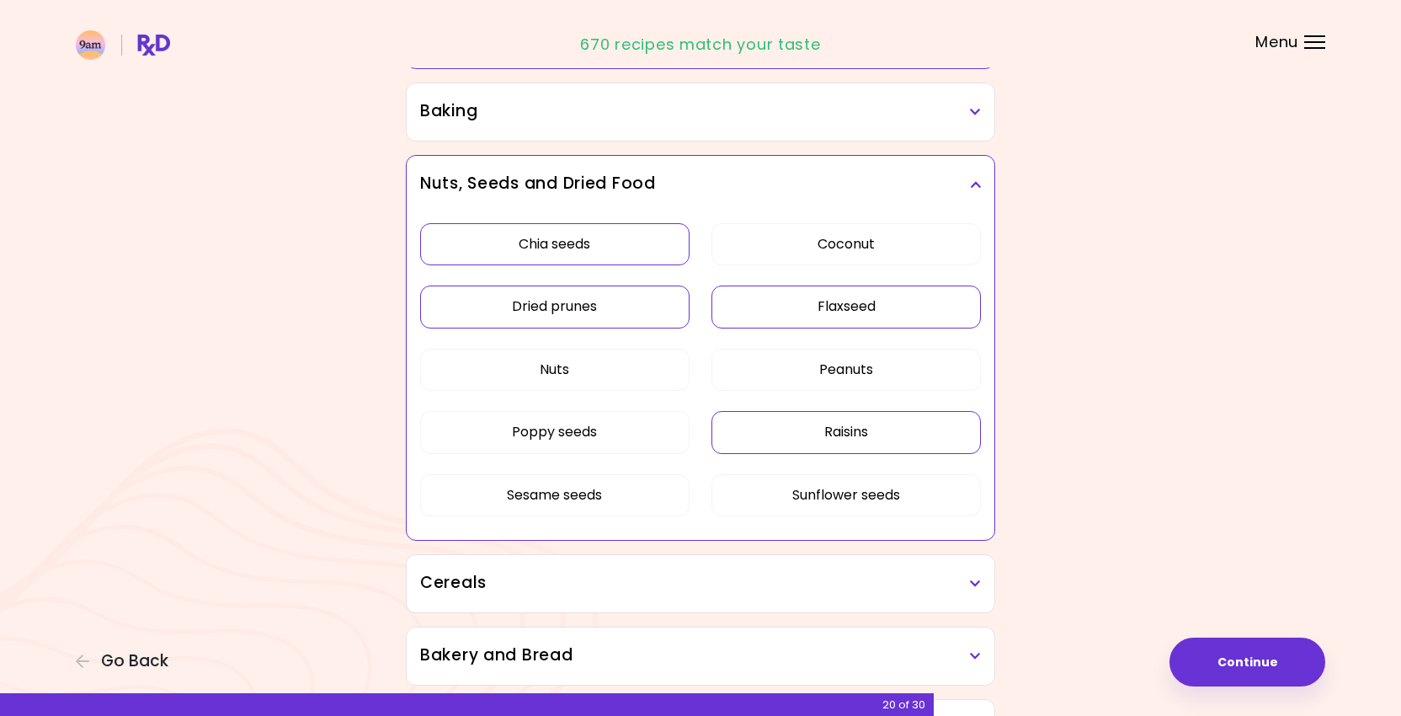
scroll to position [1097, 0]
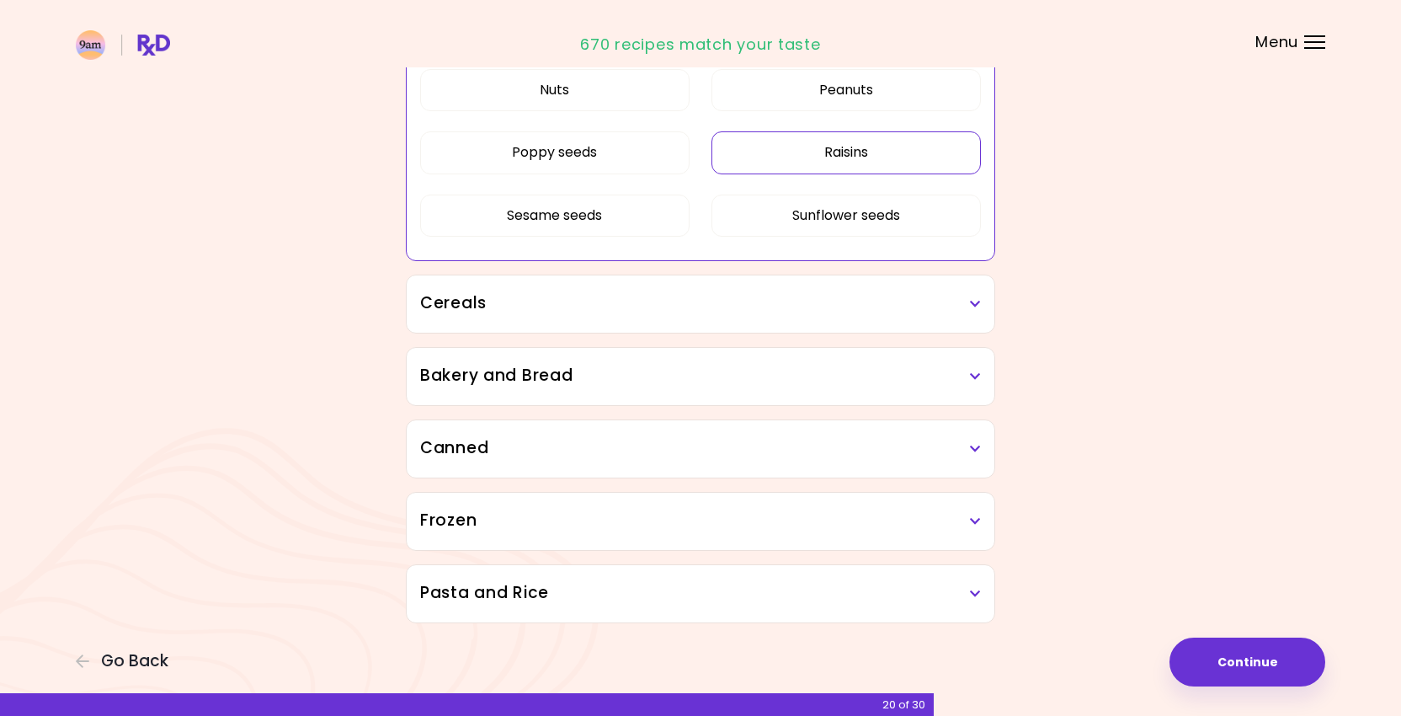
click at [591, 313] on h3 "Cereals" at bounding box center [700, 303] width 561 height 24
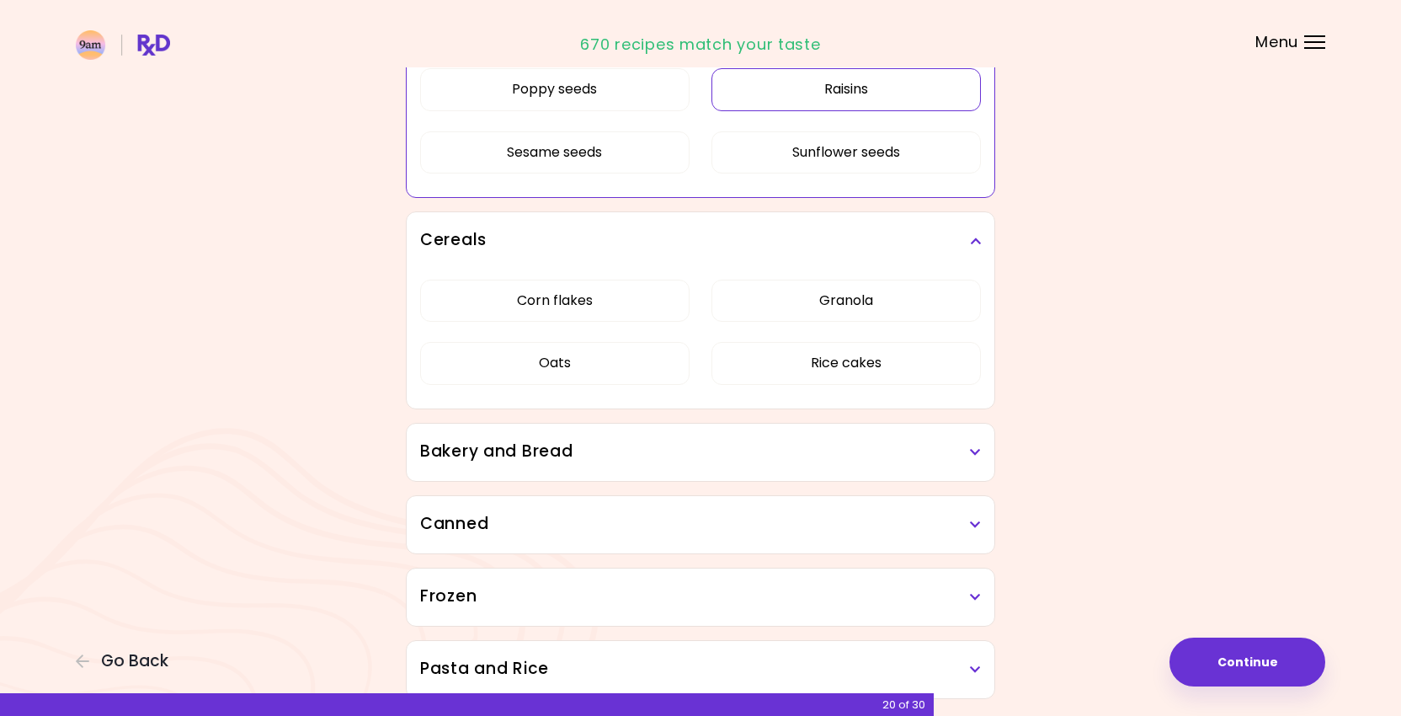
scroll to position [1164, 0]
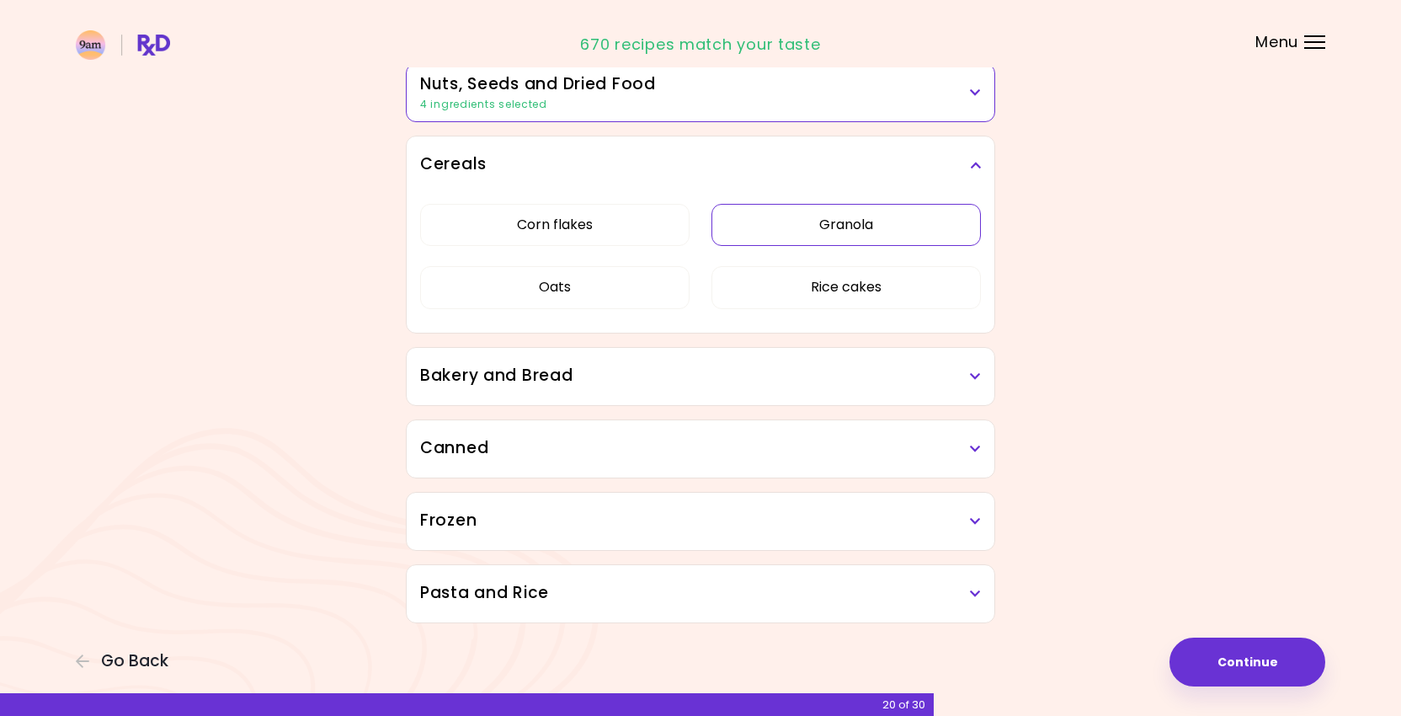
click at [784, 296] on div "Corn flakes Granola Oats Rice cakes" at bounding box center [700, 263] width 561 height 139
click at [765, 240] on button "Granola" at bounding box center [847, 225] width 270 height 42
click at [699, 403] on div "Bakery and Bread" at bounding box center [701, 376] width 588 height 57
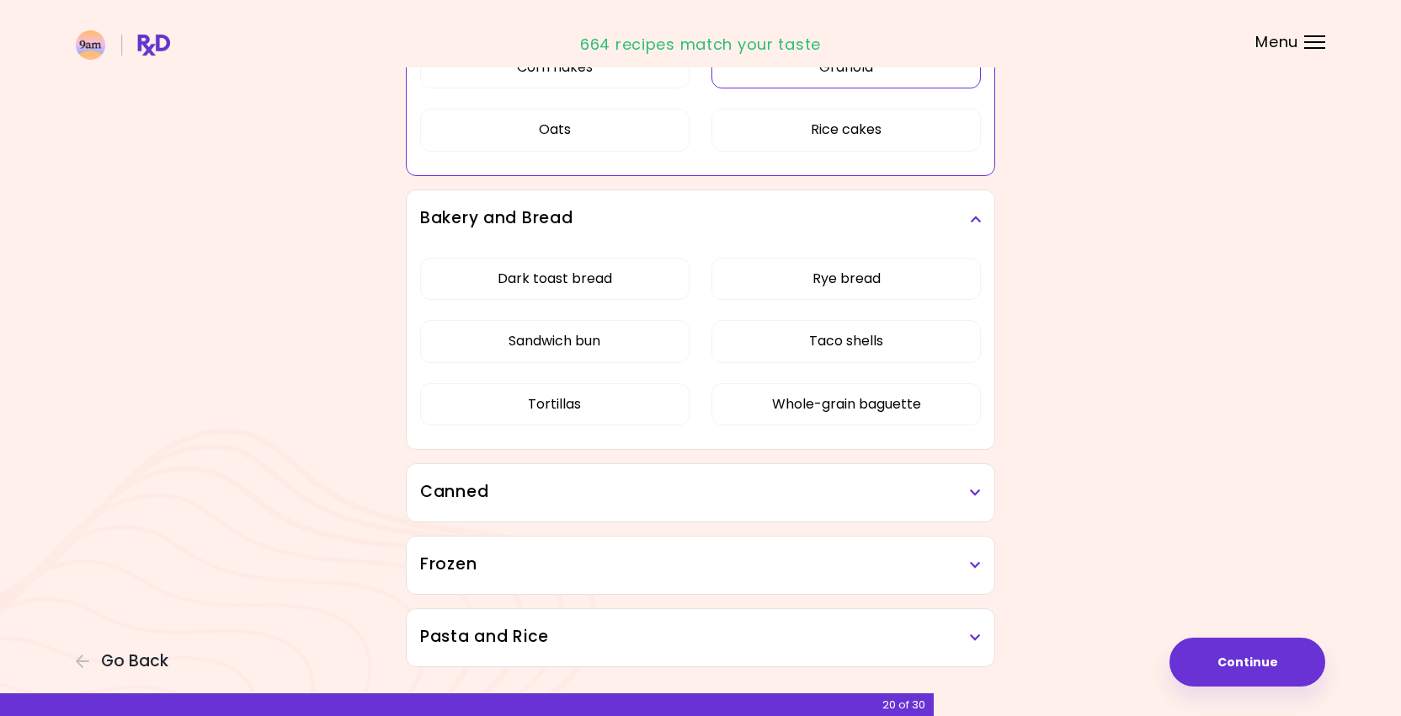
scroll to position [1090, 0]
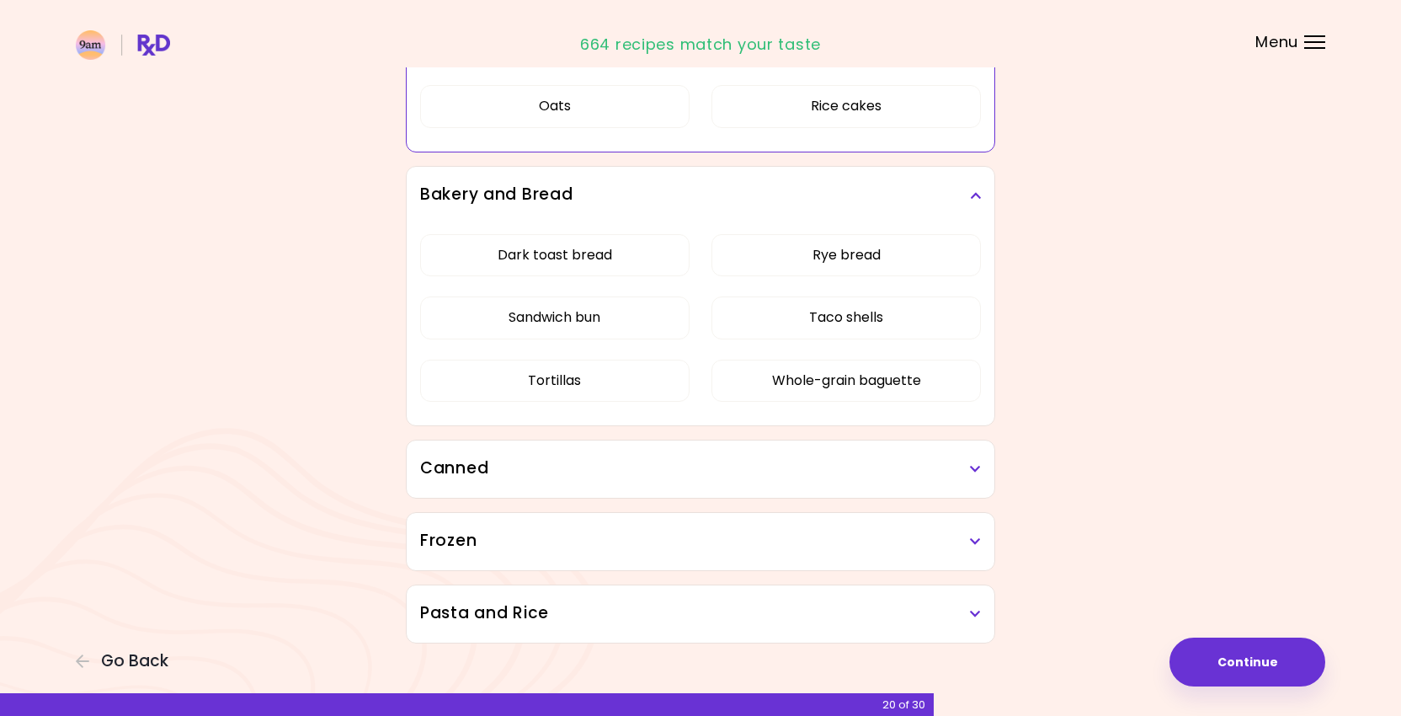
click at [713, 466] on h3 "Canned" at bounding box center [700, 468] width 561 height 24
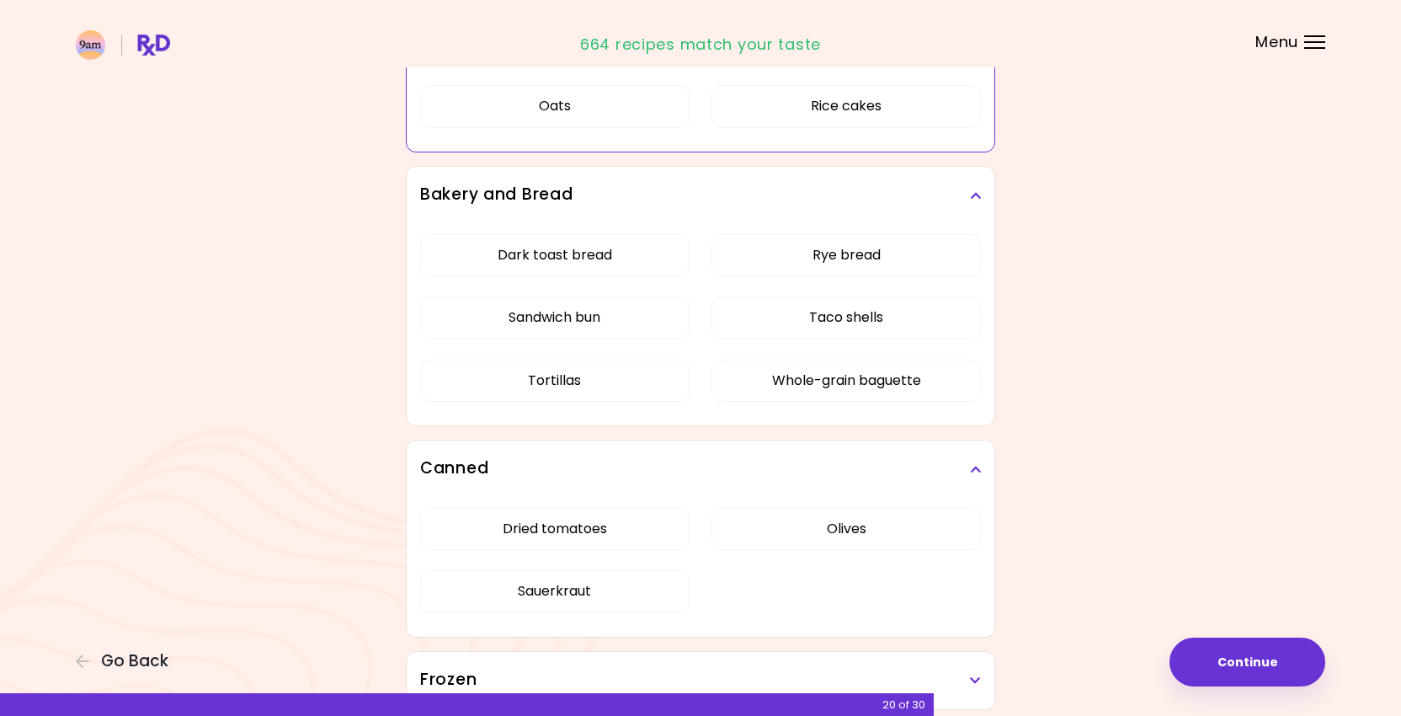
scroll to position [1249, 0]
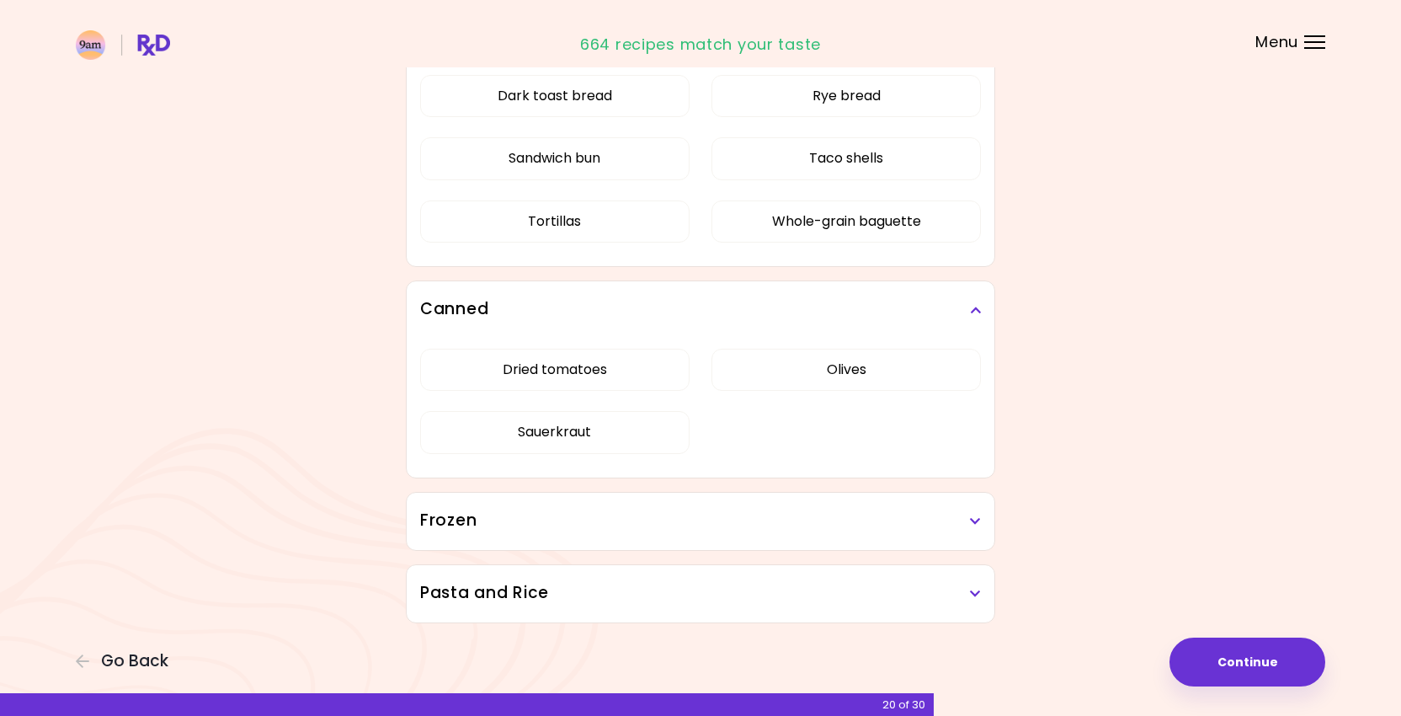
click at [630, 520] on h3 "Frozen" at bounding box center [700, 521] width 561 height 24
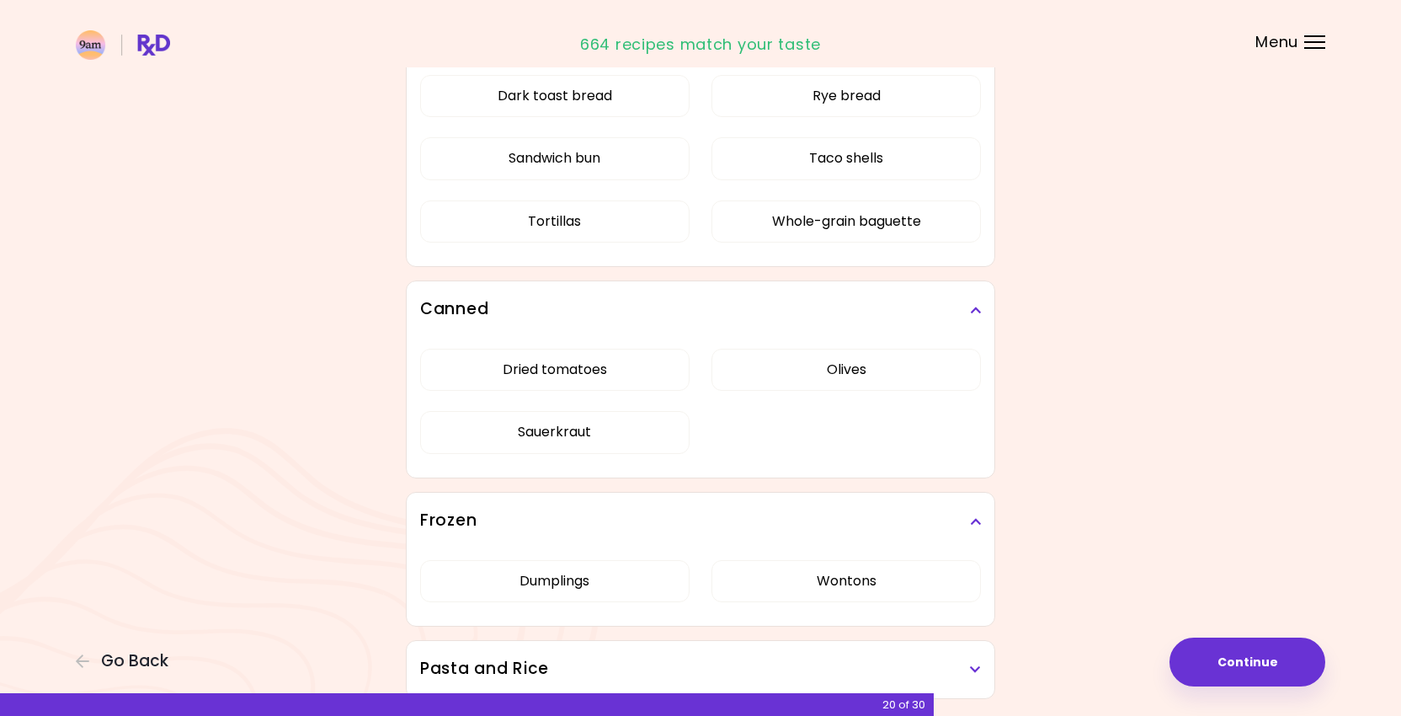
scroll to position [1325, 0]
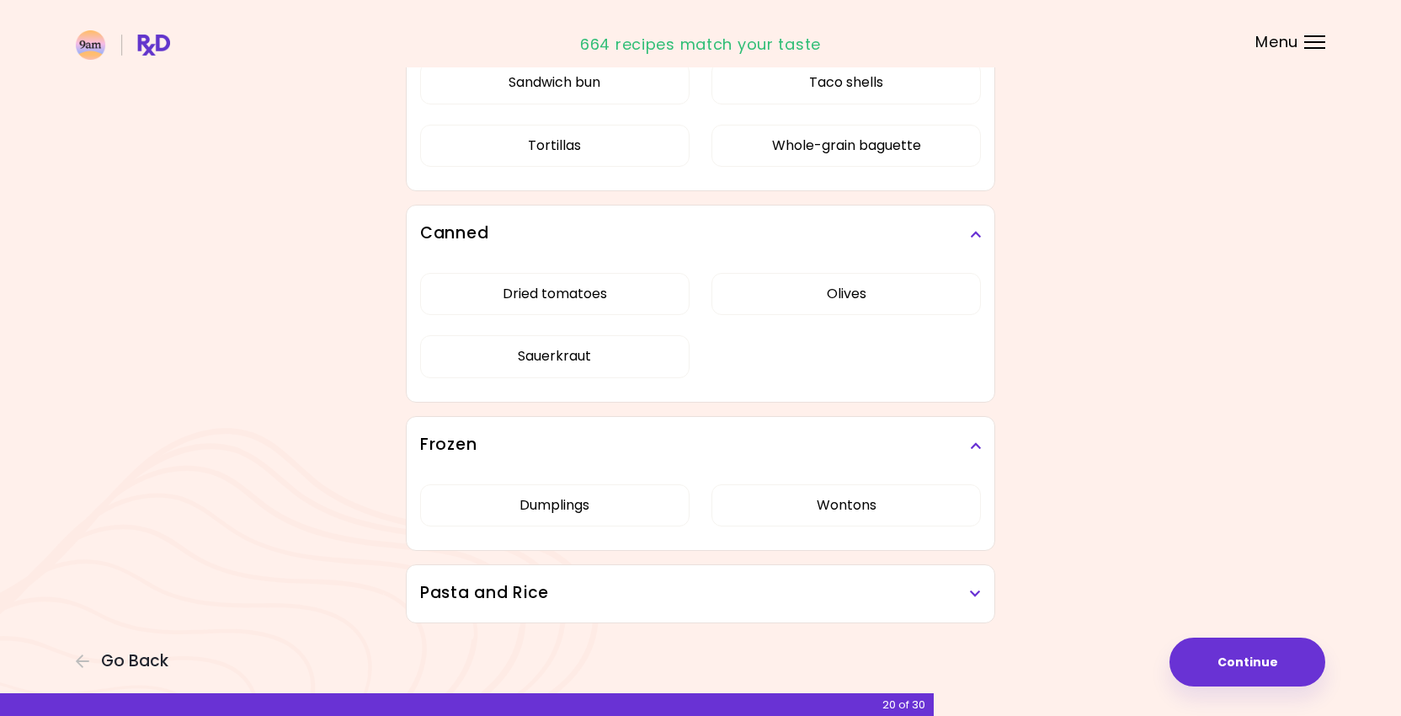
click at [719, 601] on h3 "Pasta and Rice" at bounding box center [700, 593] width 561 height 24
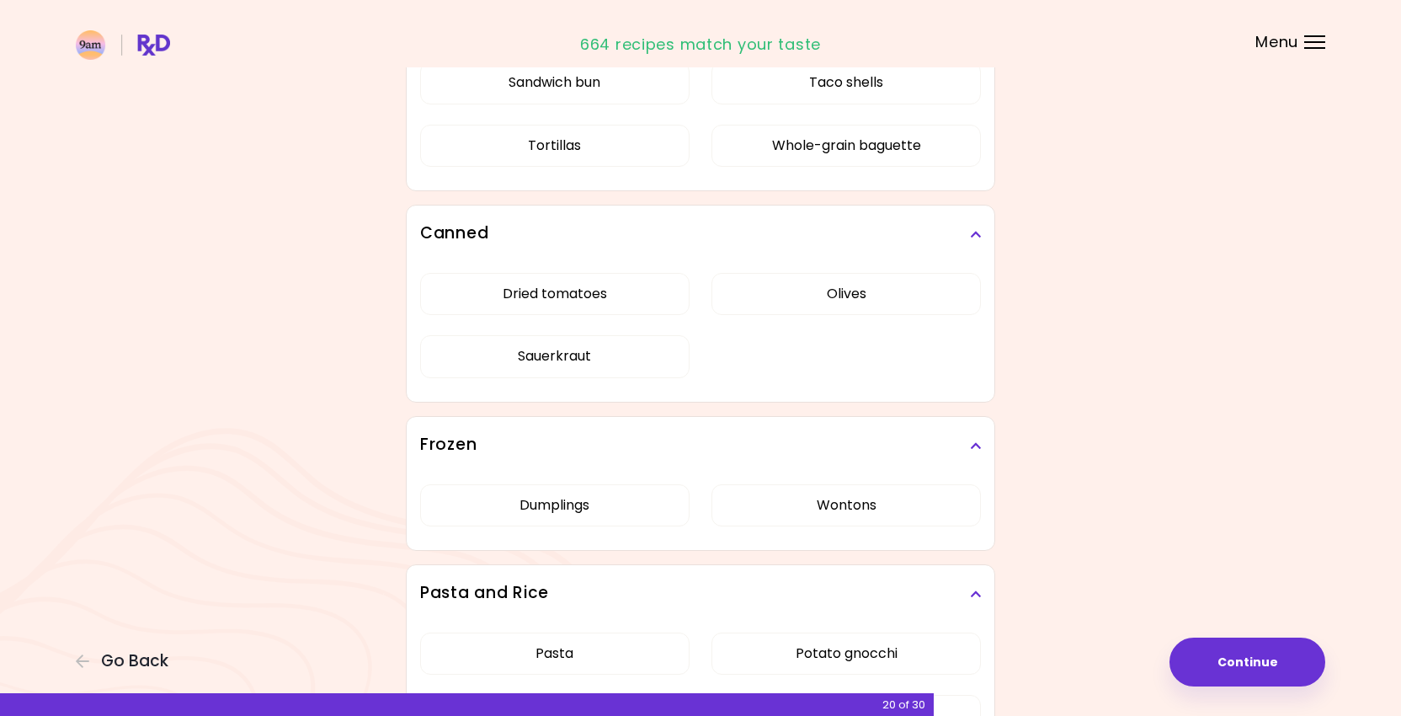
scroll to position [1464, 0]
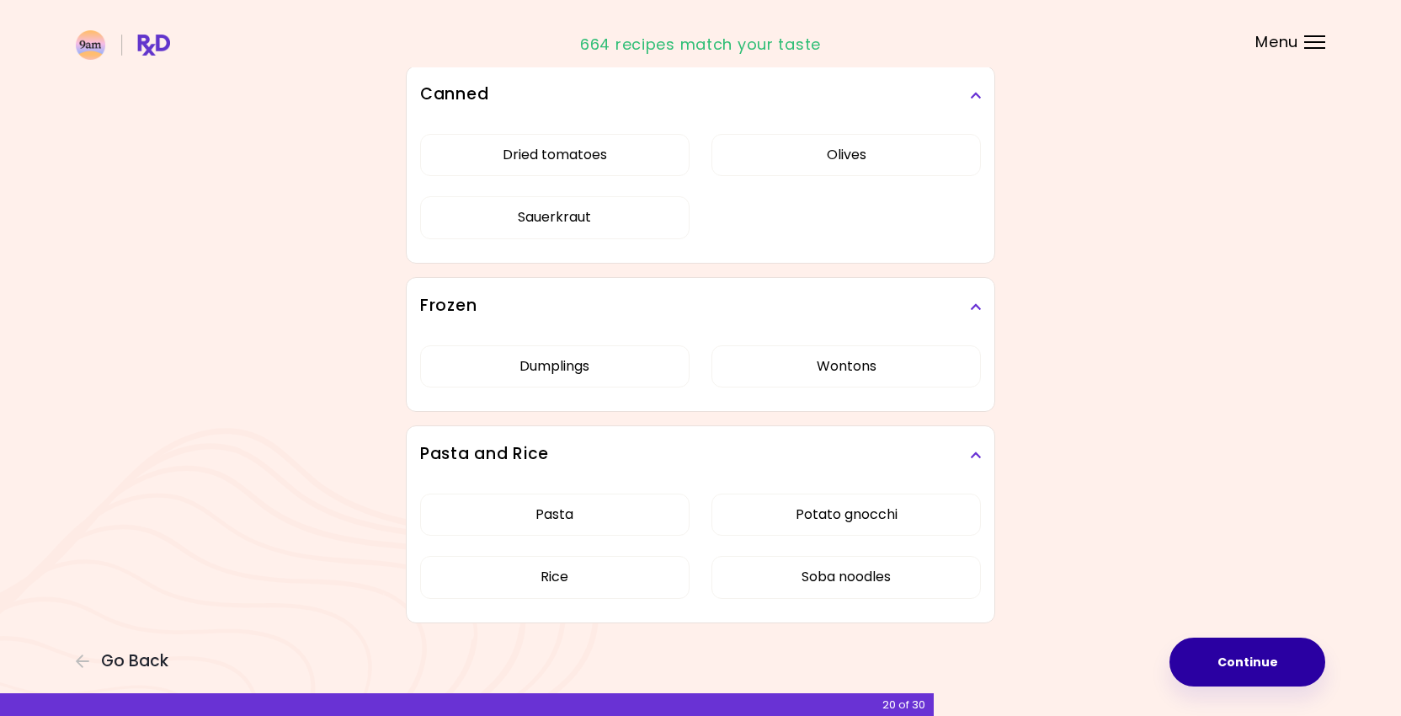
click at [1240, 650] on button "Continue" at bounding box center [1248, 662] width 156 height 49
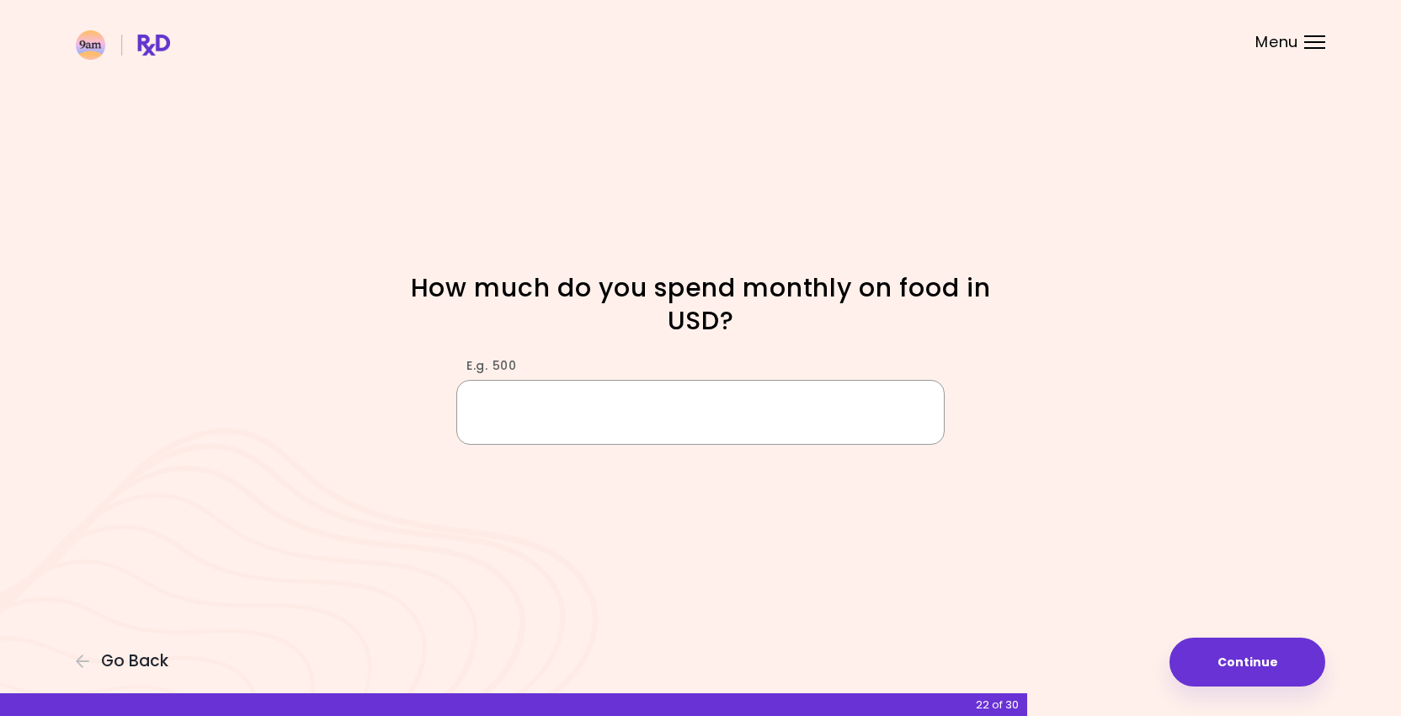
click at [612, 433] on input "E.g. 500" at bounding box center [700, 412] width 488 height 65
type input "***"
click at [1220, 665] on button "Continue" at bounding box center [1248, 662] width 156 height 49
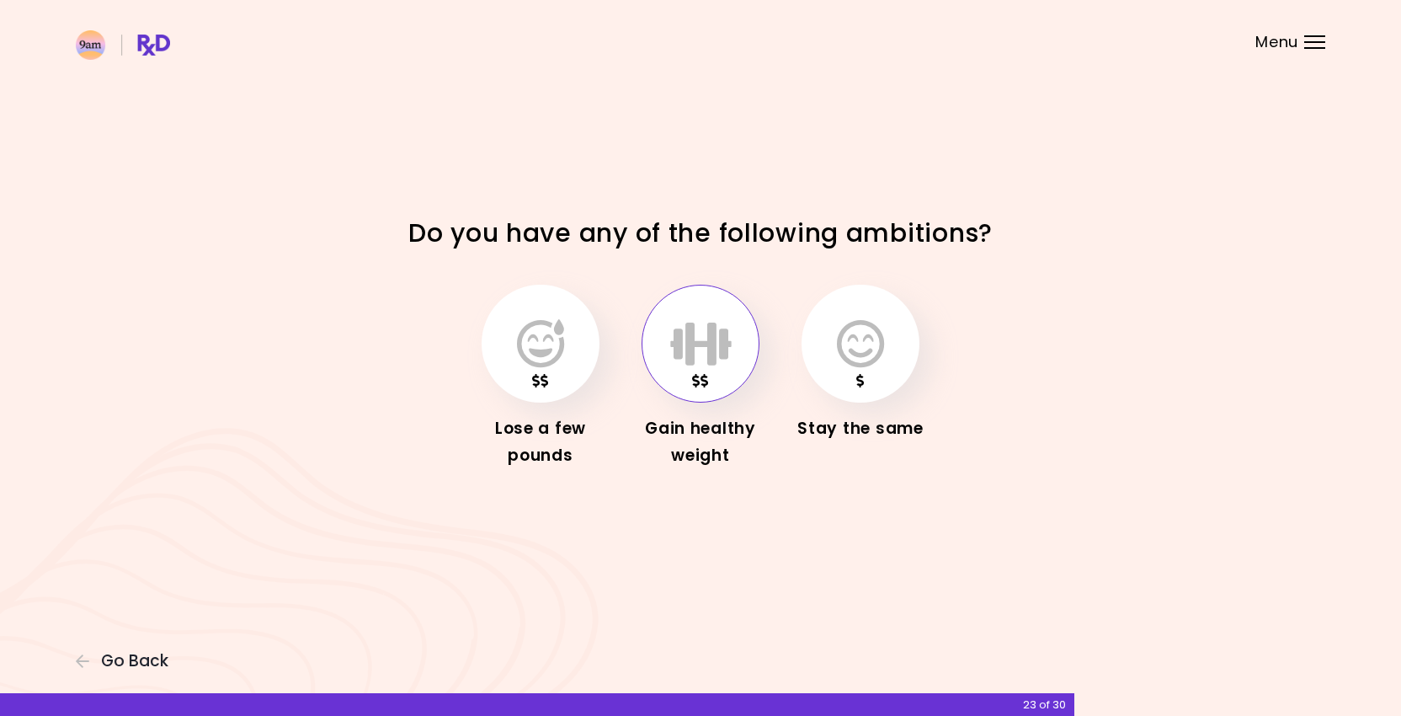
click at [729, 343] on icon "button" at bounding box center [700, 343] width 61 height 49
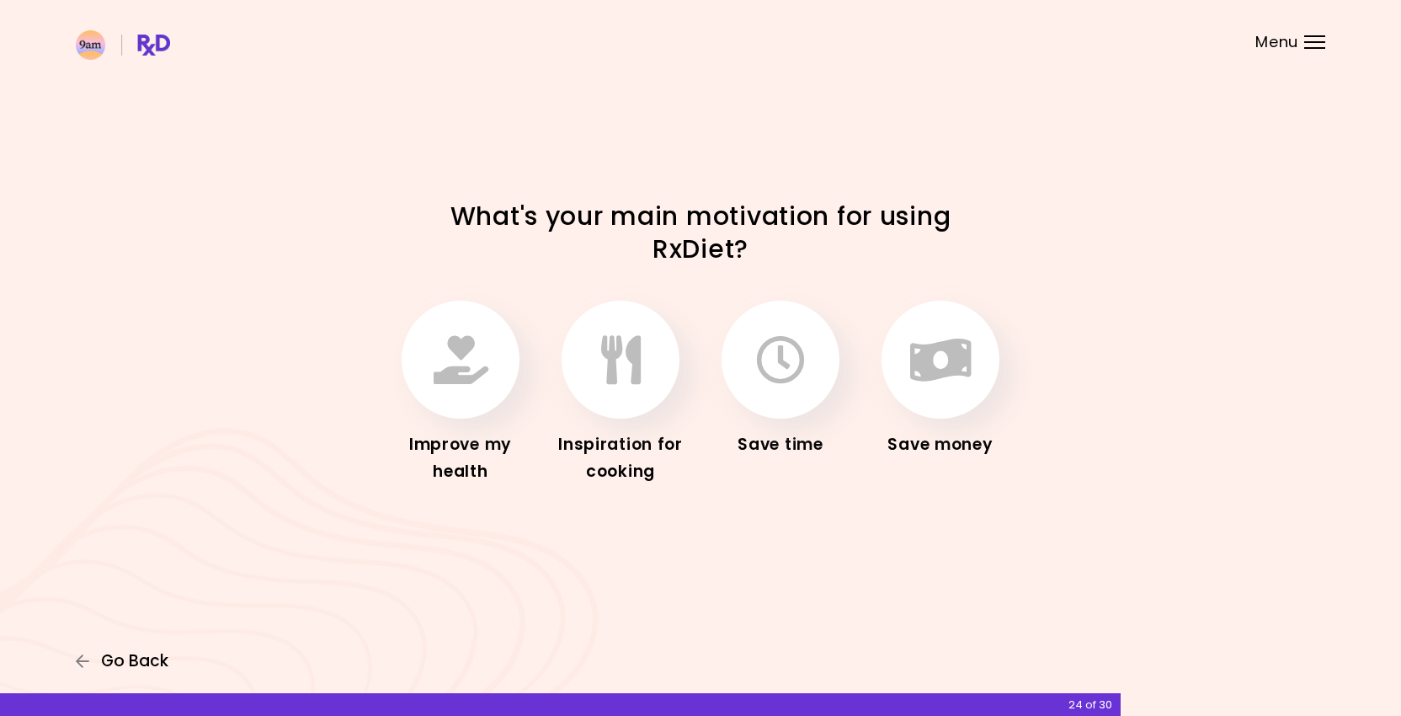
click at [115, 658] on span "Go Back" at bounding box center [134, 661] width 67 height 19
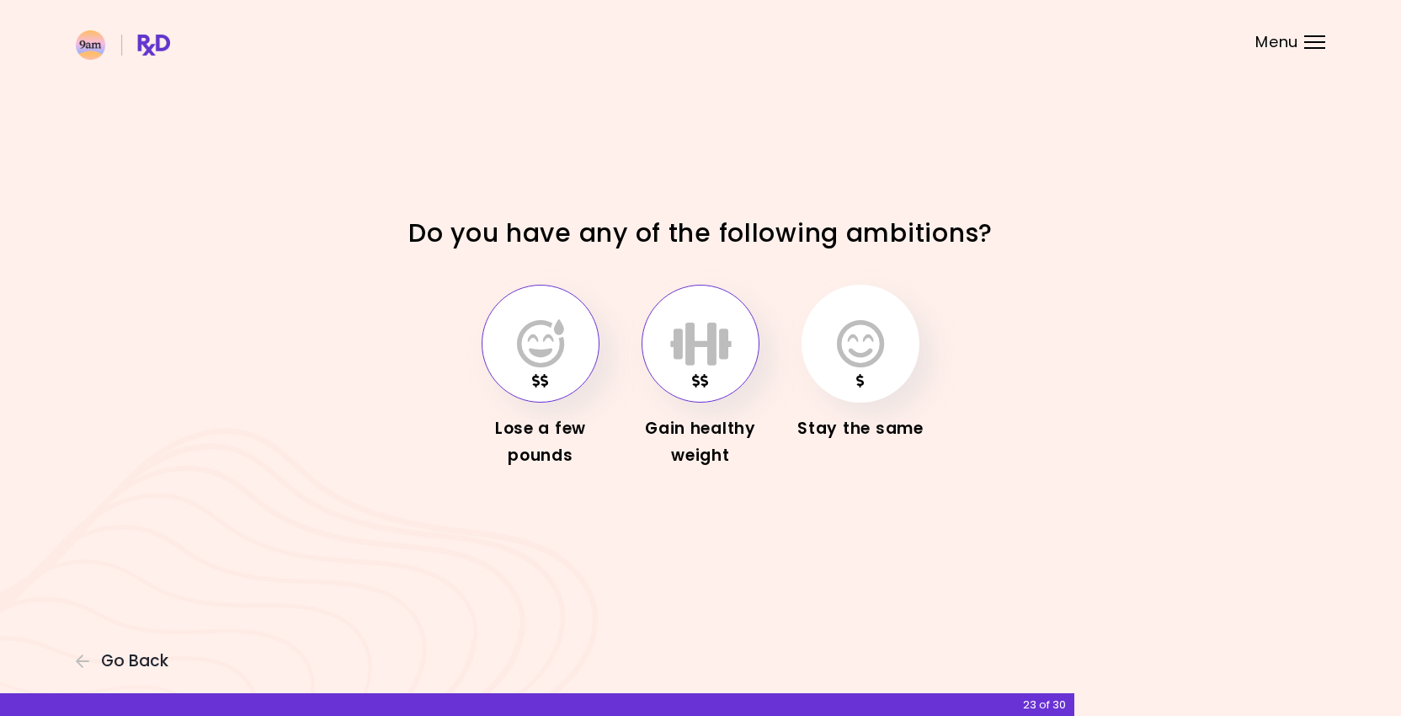
click at [519, 348] on icon "button" at bounding box center [540, 343] width 47 height 49
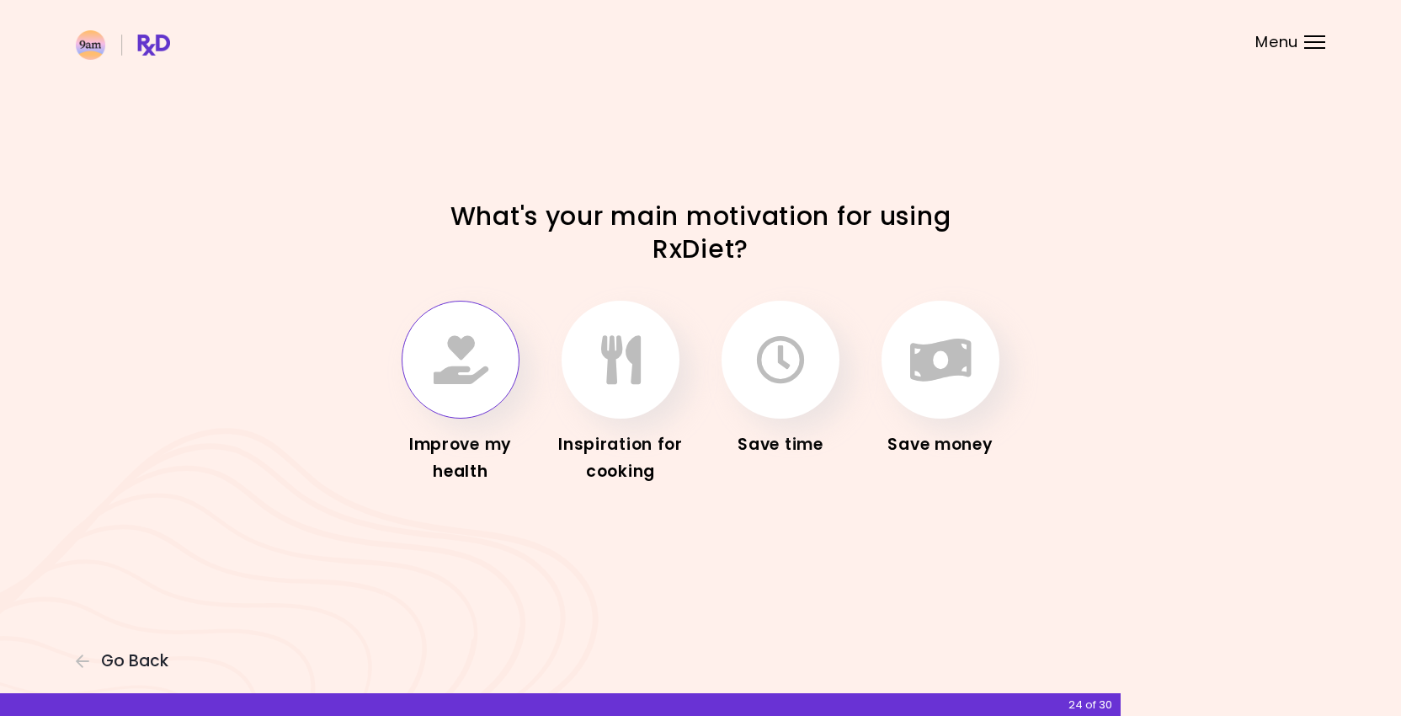
click at [463, 352] on icon "button" at bounding box center [461, 359] width 55 height 49
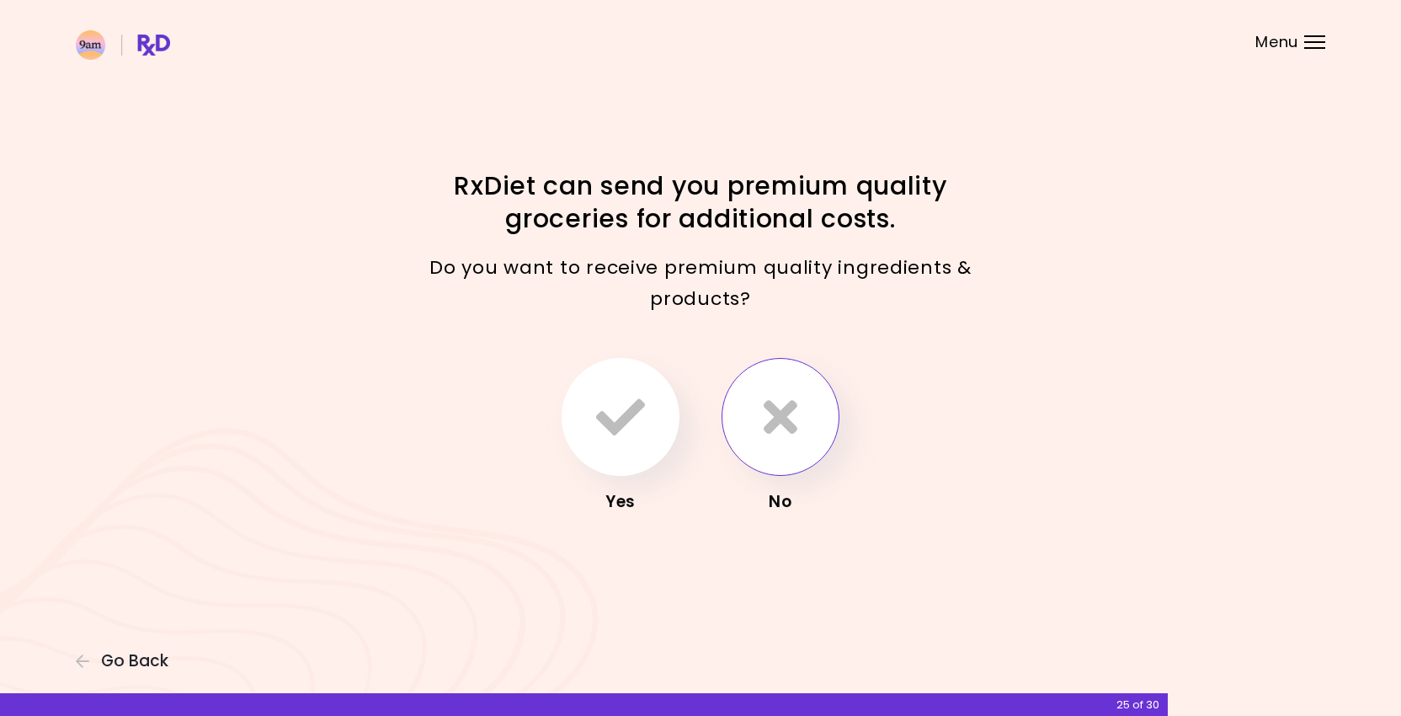
click at [782, 414] on icon "button" at bounding box center [781, 416] width 34 height 49
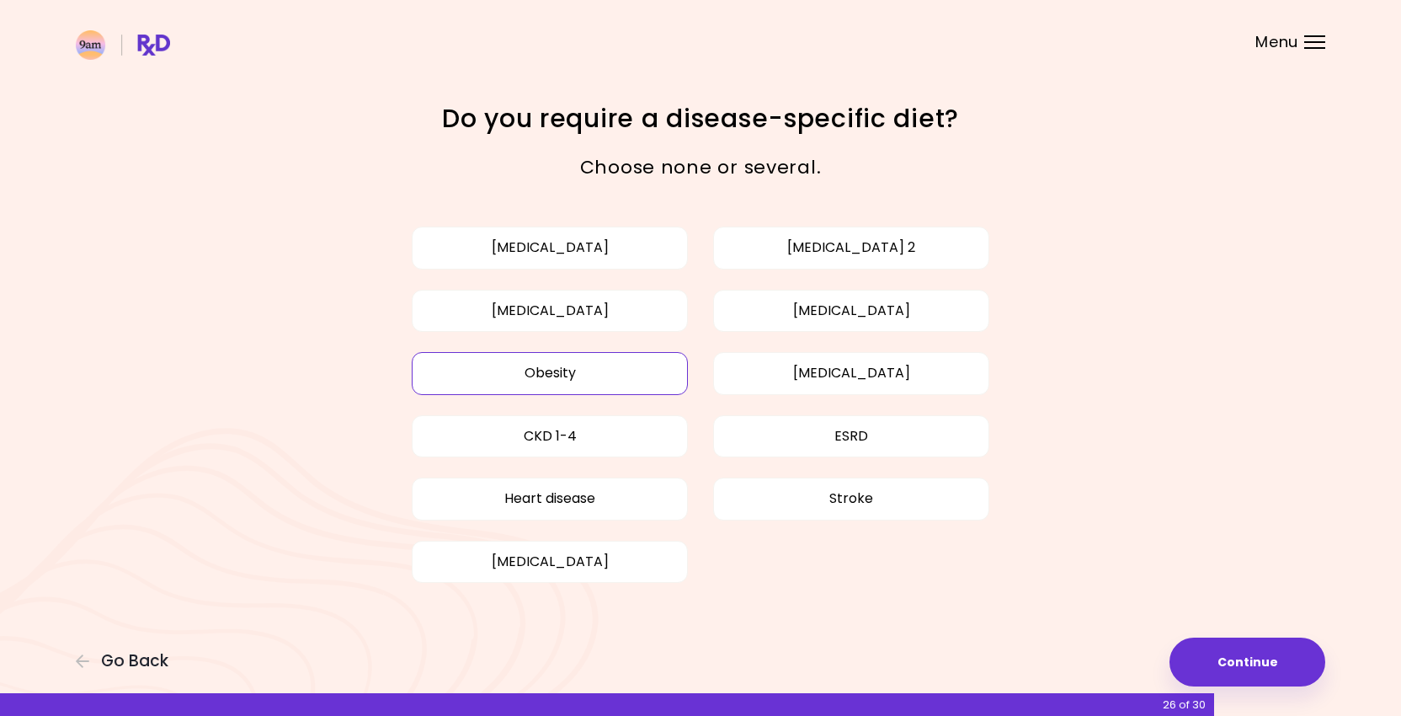
click at [638, 381] on button "Obesity" at bounding box center [550, 373] width 276 height 42
click at [627, 381] on button "Obesity" at bounding box center [550, 373] width 276 height 42
click at [1224, 659] on button "Continue" at bounding box center [1248, 662] width 156 height 49
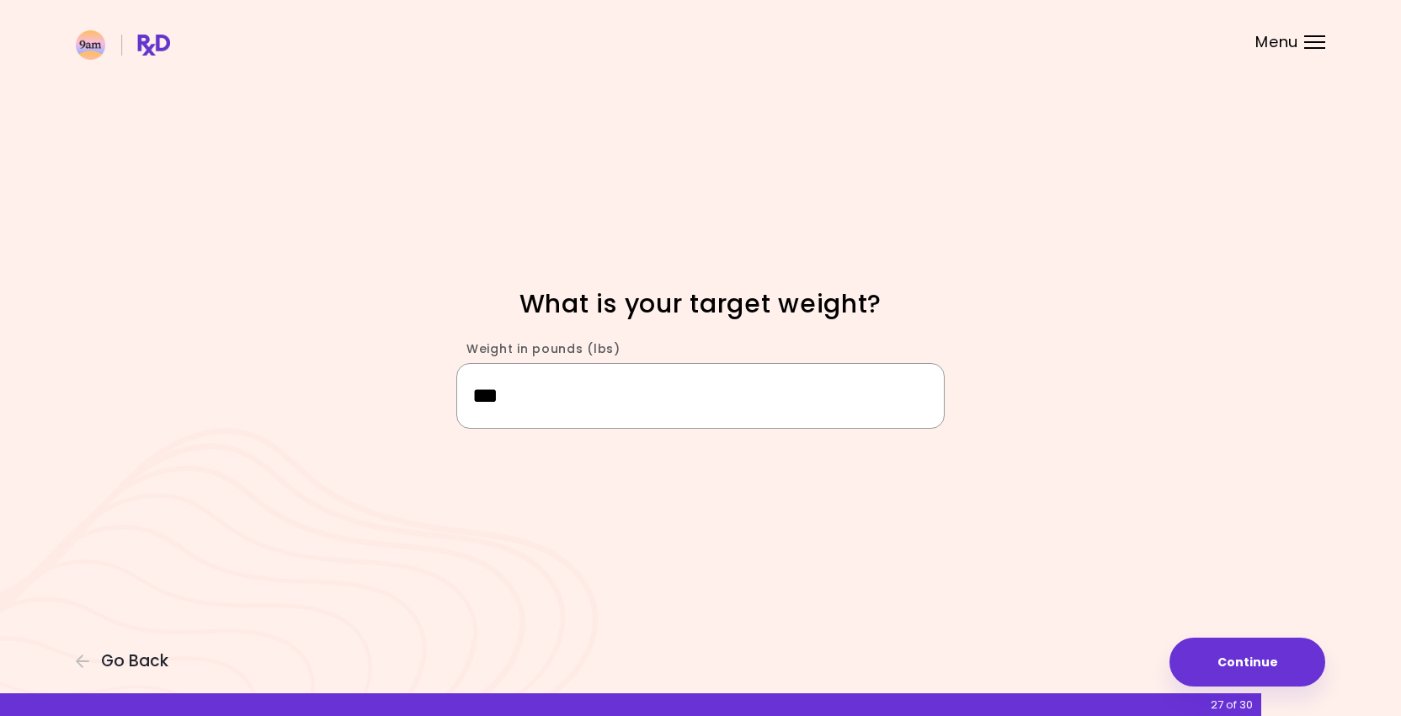
type input "***"
click at [1278, 671] on button "Continue" at bounding box center [1248, 662] width 156 height 49
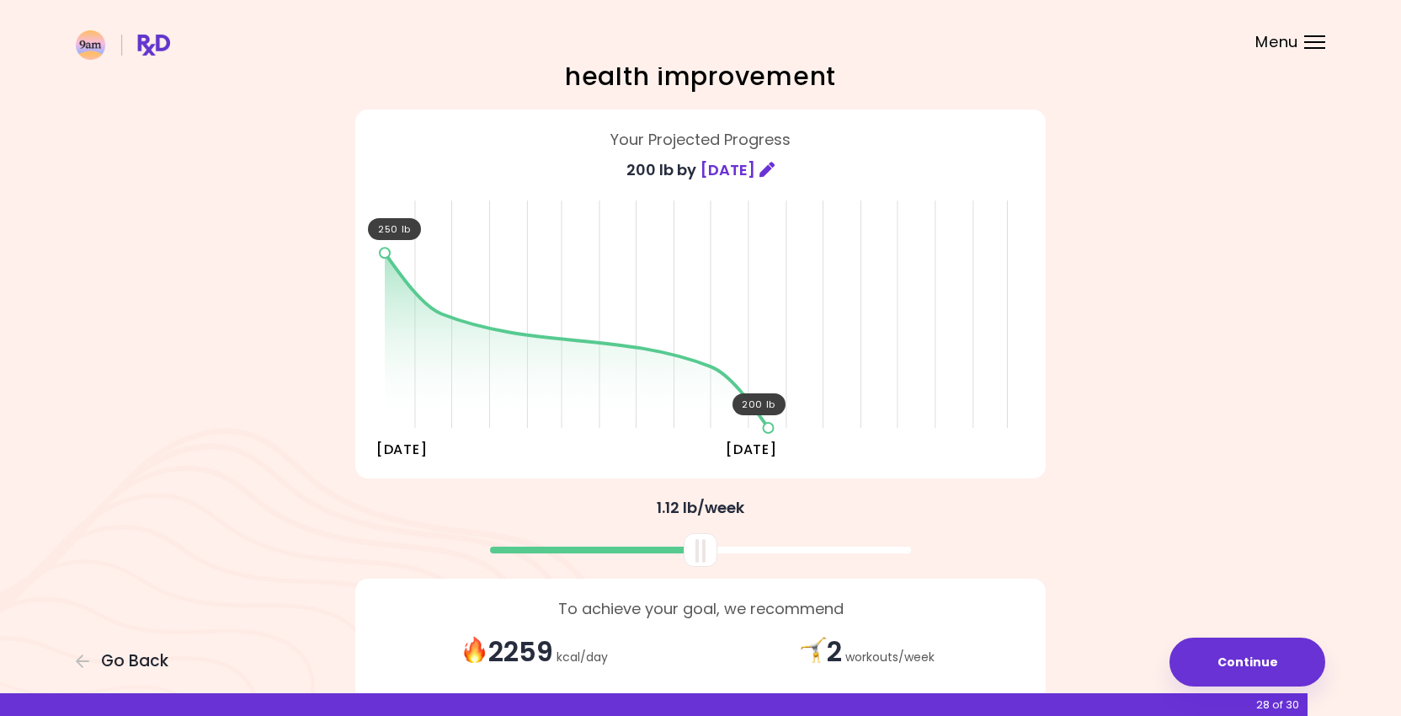
scroll to position [89, 0]
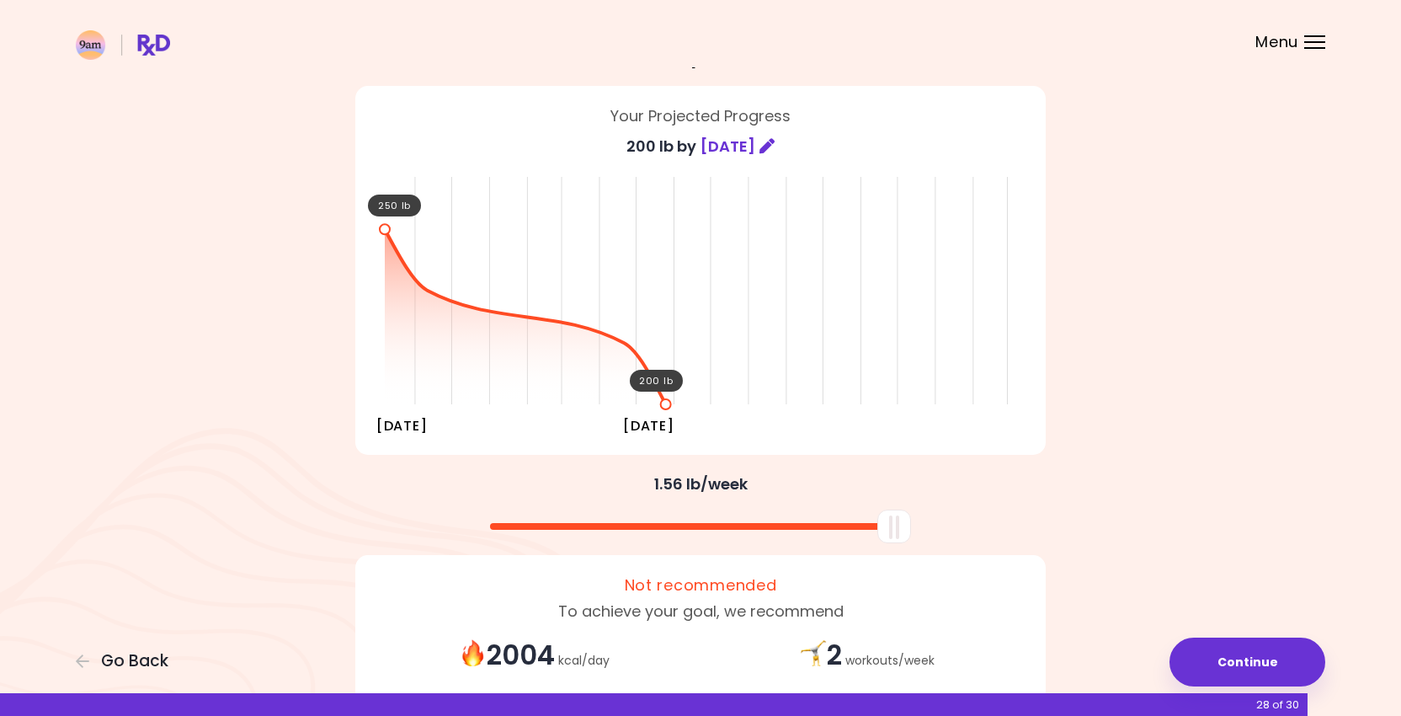
drag, startPoint x: 697, startPoint y: 521, endPoint x: 925, endPoint y: 530, distance: 227.6
click at [925, 530] on div at bounding box center [700, 520] width 707 height 45
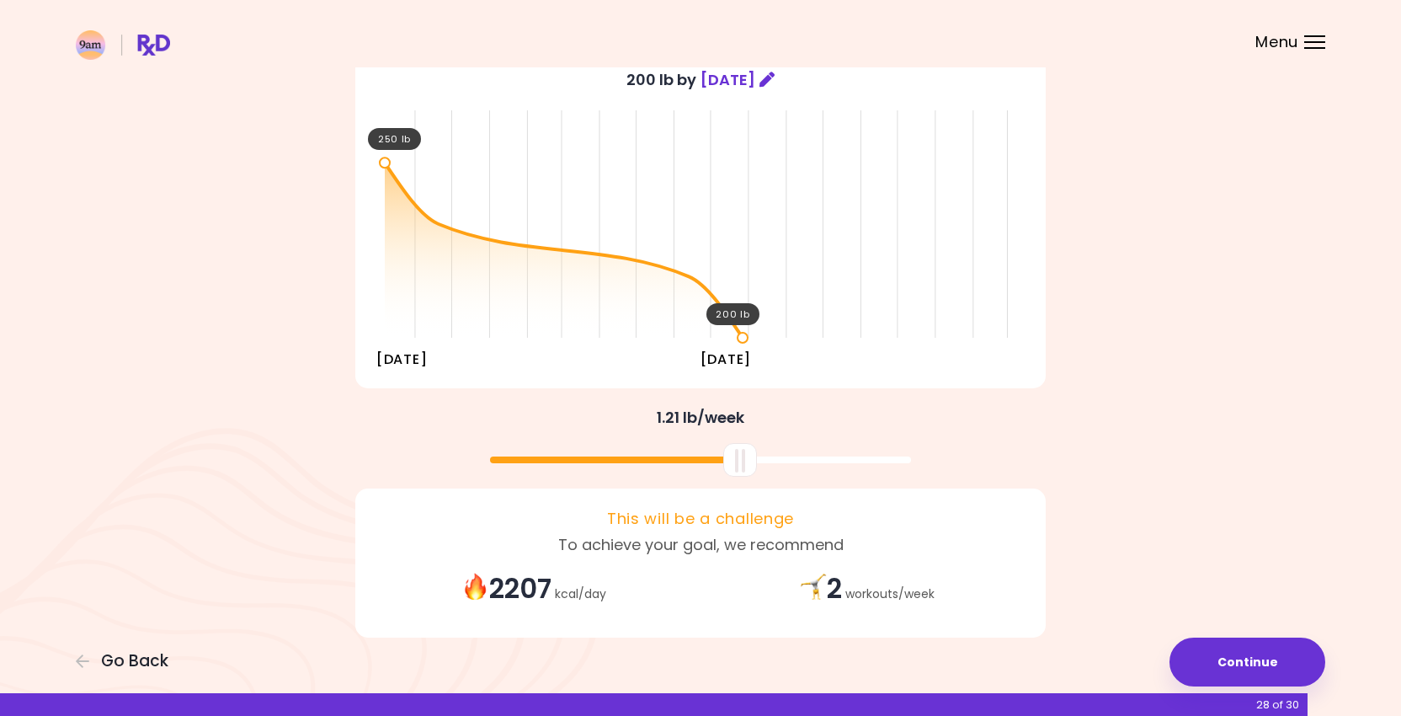
scroll to position [182, 0]
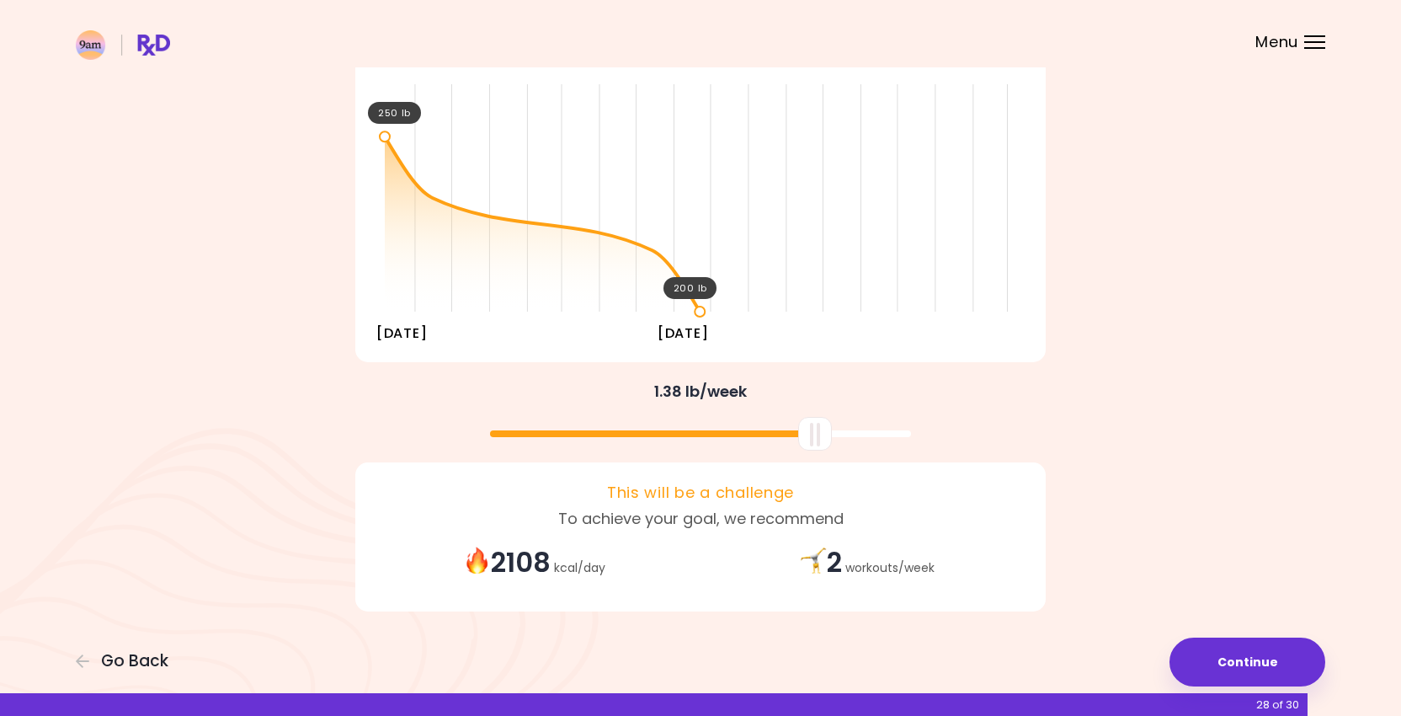
drag, startPoint x: 889, startPoint y: 431, endPoint x: 810, endPoint y: 420, distance: 79.9
click at [810, 420] on div at bounding box center [815, 434] width 34 height 34
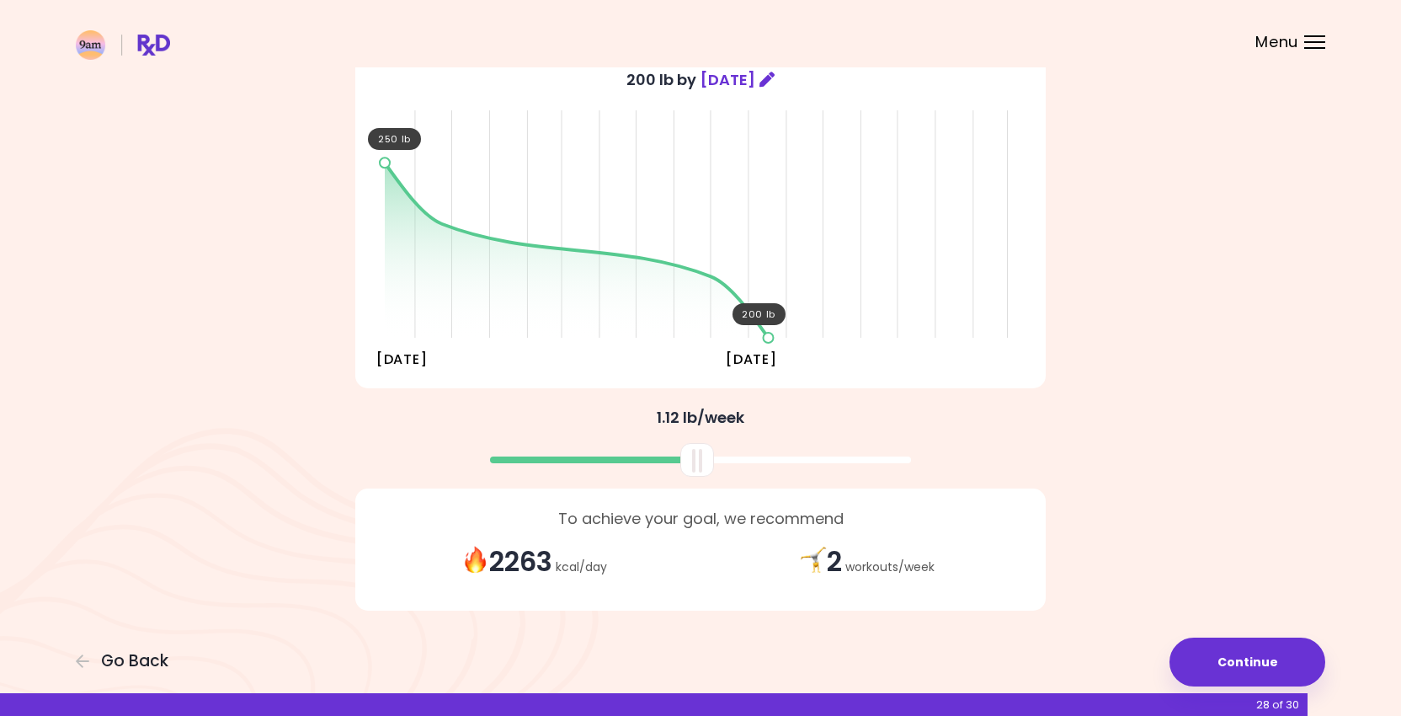
drag, startPoint x: 714, startPoint y: 449, endPoint x: 576, endPoint y: 451, distance: 138.1
click at [576, 451] on div at bounding box center [700, 453] width 707 height 45
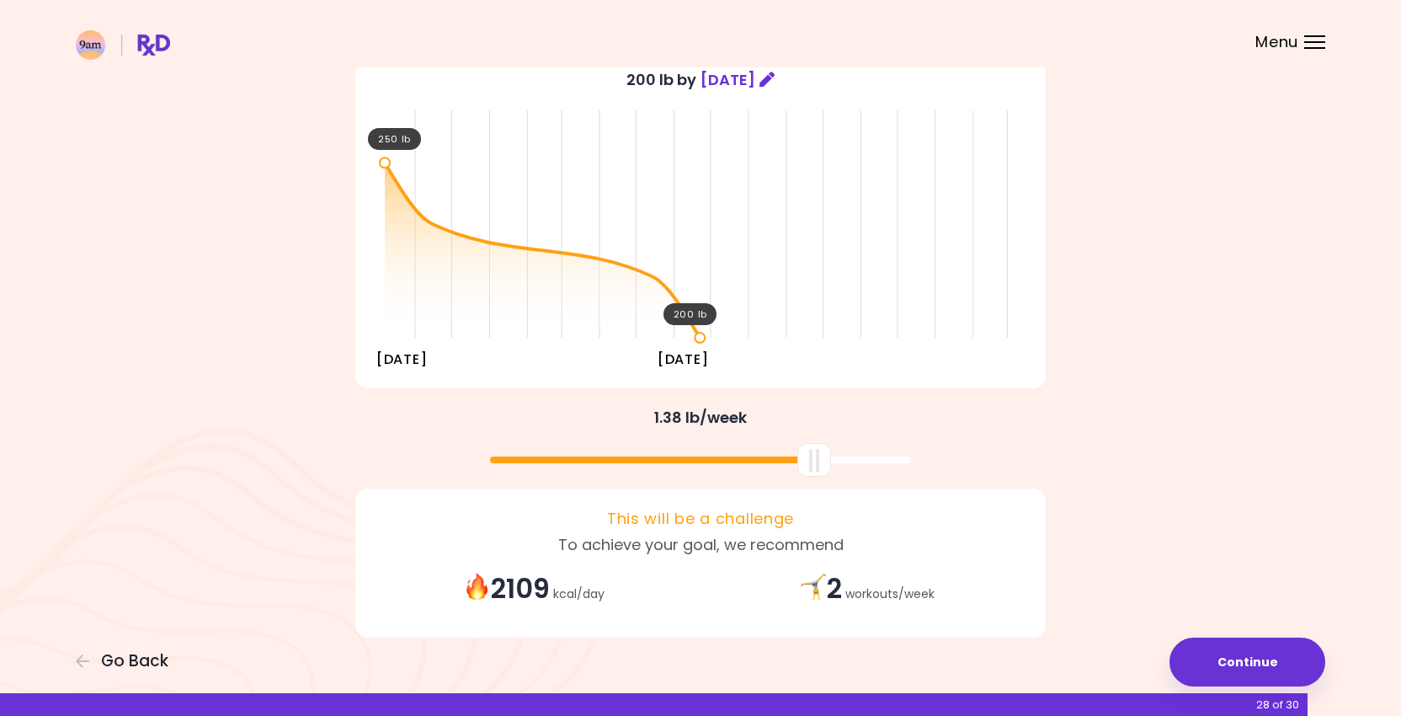
drag, startPoint x: 574, startPoint y: 462, endPoint x: 814, endPoint y: 471, distance: 241.1
click at [1219, 670] on button "Continue" at bounding box center [1248, 662] width 156 height 49
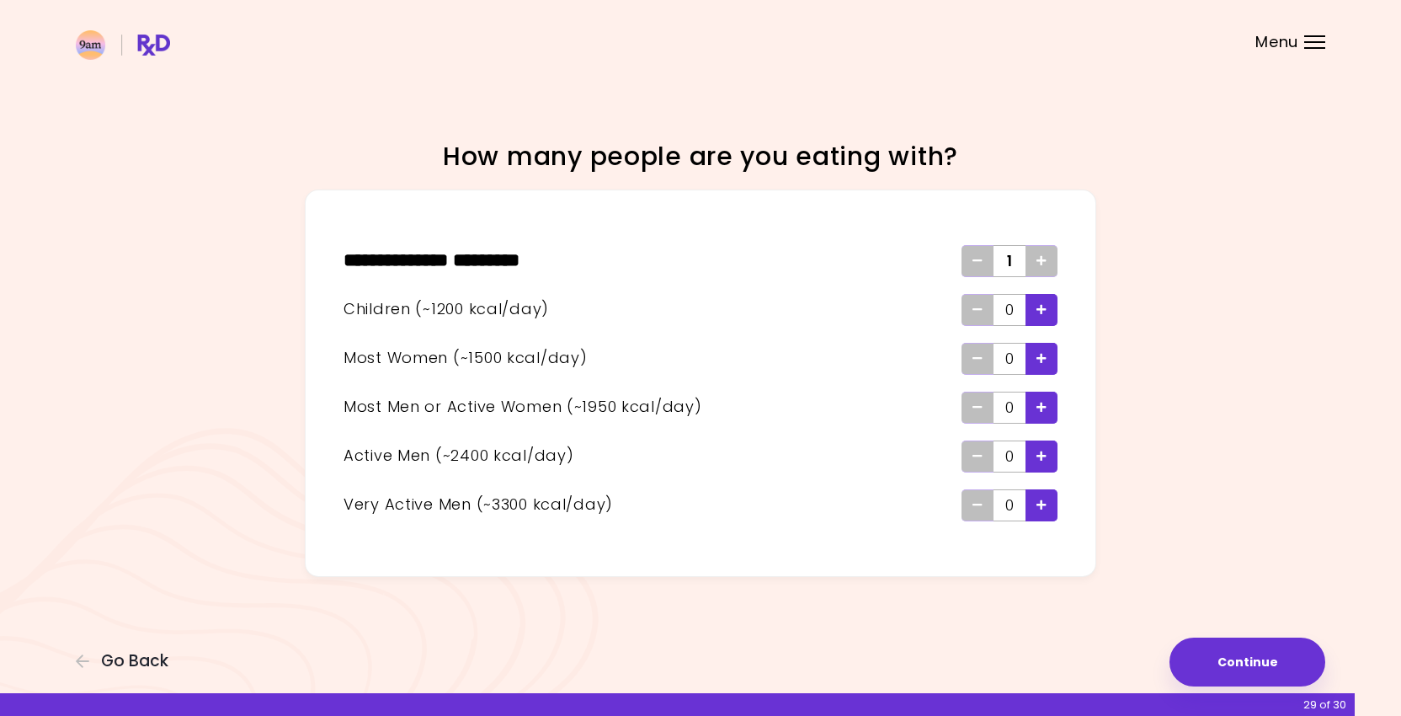
click at [1044, 314] on span "Add - Child" at bounding box center [1042, 309] width 10 height 27
click at [978, 316] on span "Remove - Child" at bounding box center [978, 309] width 10 height 27
click at [1044, 265] on span "Add" at bounding box center [1042, 261] width 10 height 27
click at [1050, 360] on div "Add - Woman" at bounding box center [1042, 359] width 32 height 32
click at [974, 358] on icon "Remove - Woman" at bounding box center [978, 358] width 10 height 11
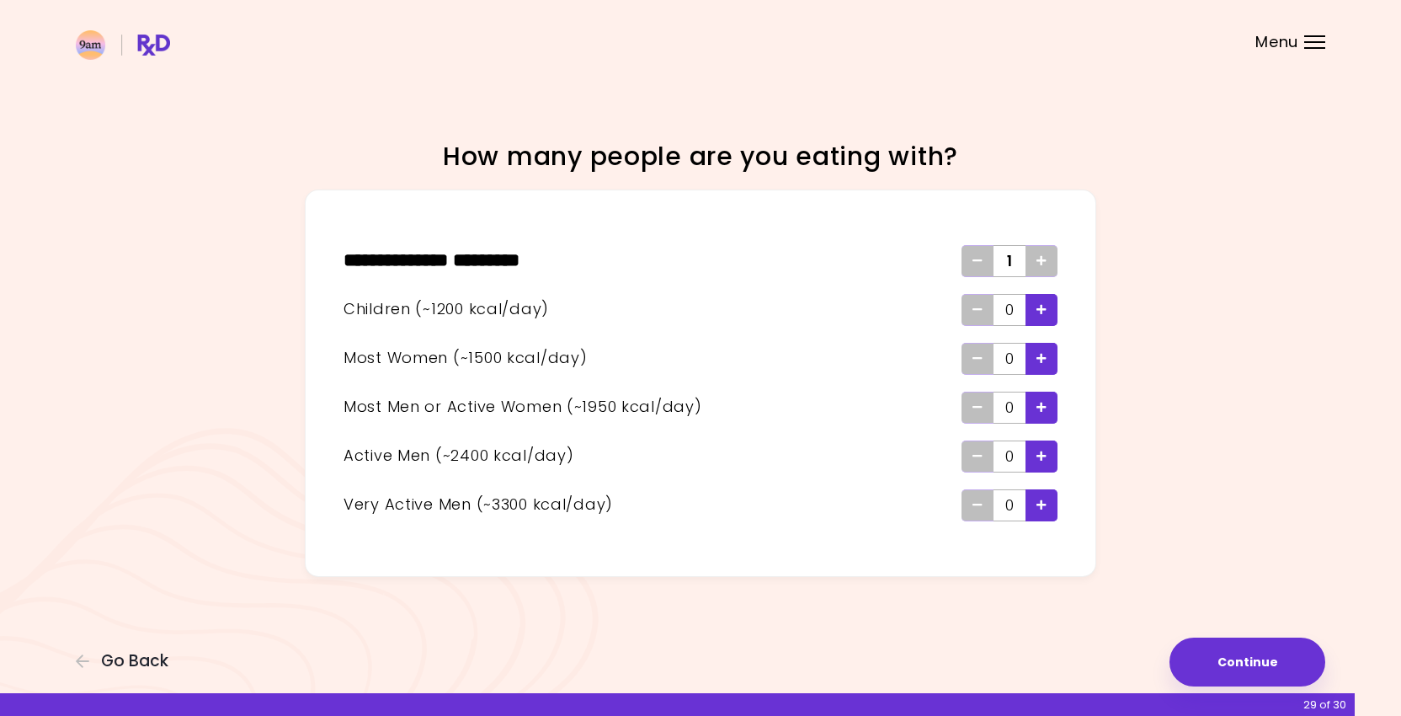
click at [1051, 313] on div "Add - Child" at bounding box center [1042, 310] width 32 height 32
click at [1038, 365] on span "Add - Woman" at bounding box center [1042, 358] width 10 height 27
click at [1039, 260] on icon "Add" at bounding box center [1042, 260] width 10 height 11
click at [456, 248] on div "** * **** * **** ******** *" at bounding box center [653, 260] width 618 height 29
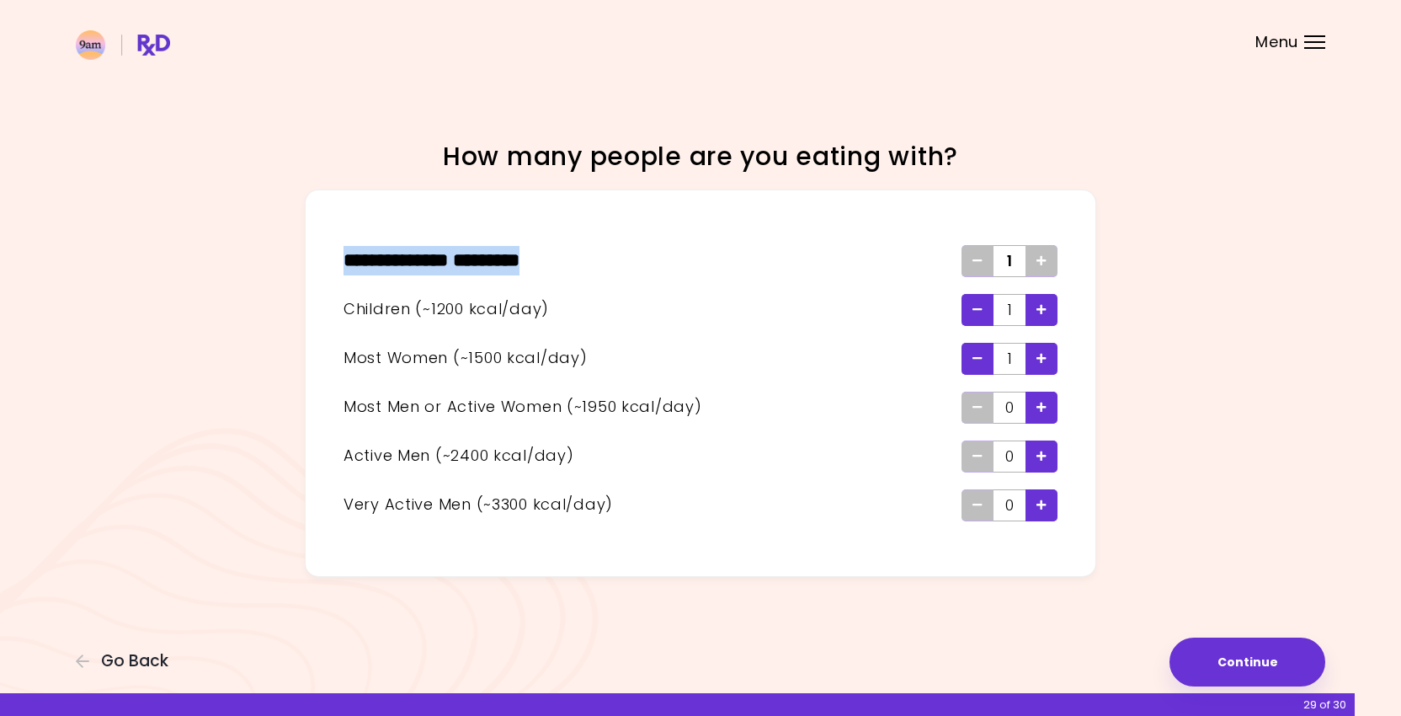
click at [456, 248] on div "** * **** * **** ******** *" at bounding box center [653, 260] width 618 height 29
click at [530, 264] on div "** * **** * **** ******** *" at bounding box center [653, 260] width 618 height 29
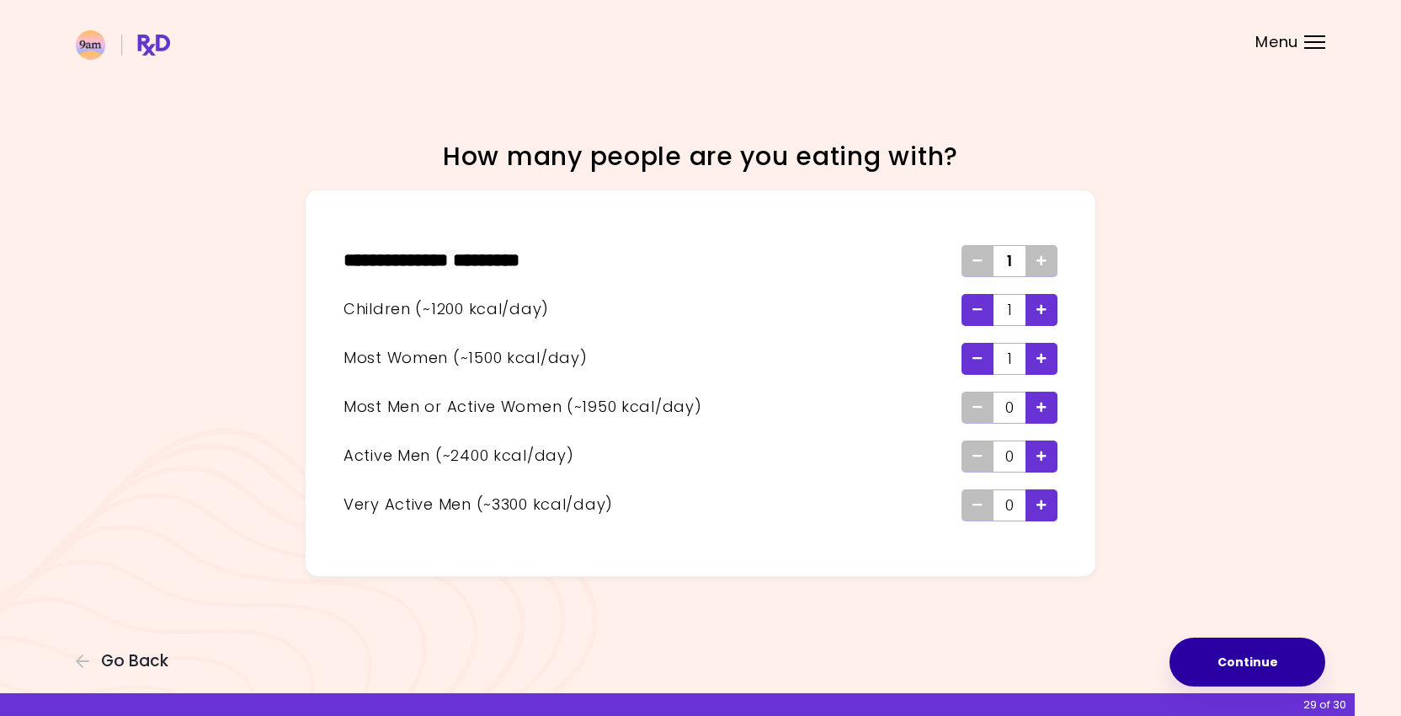
click at [1244, 655] on button "Continue" at bounding box center [1248, 662] width 156 height 49
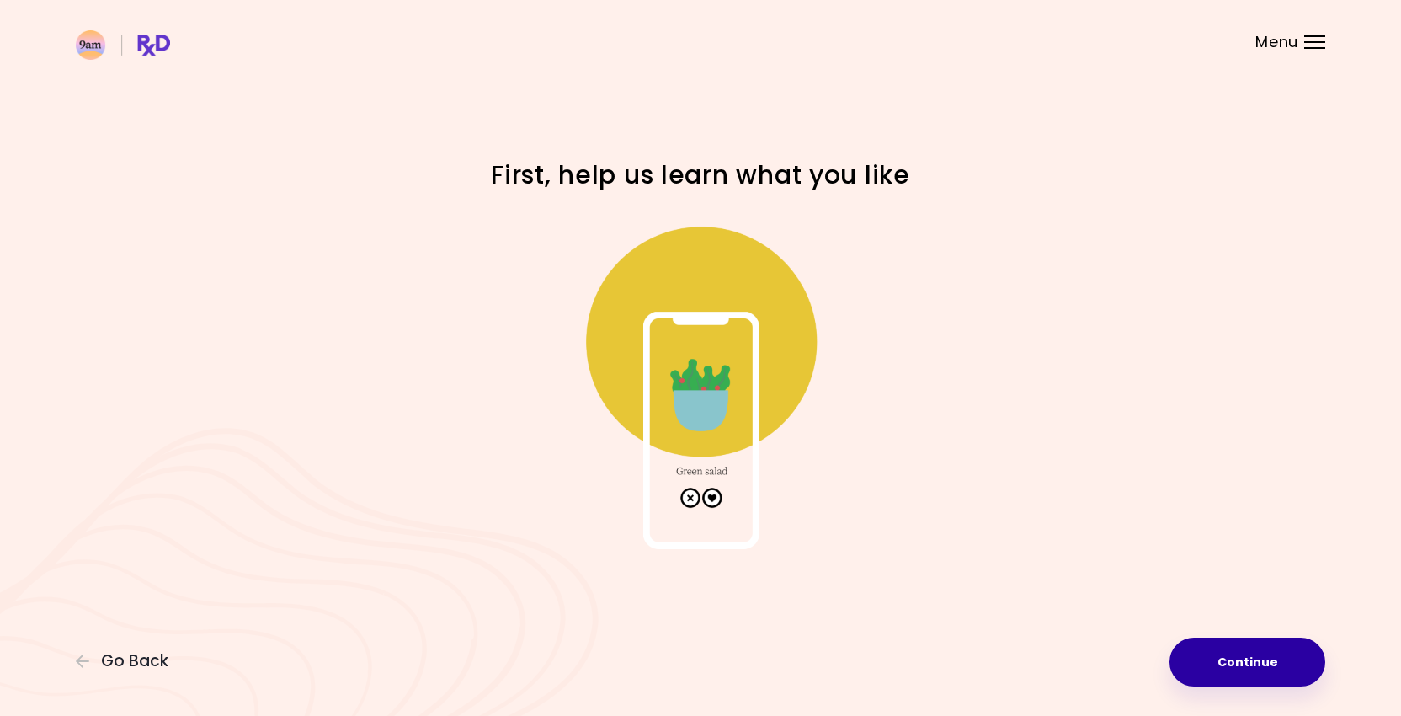
click at [1262, 670] on button "Continue" at bounding box center [1248, 662] width 156 height 49
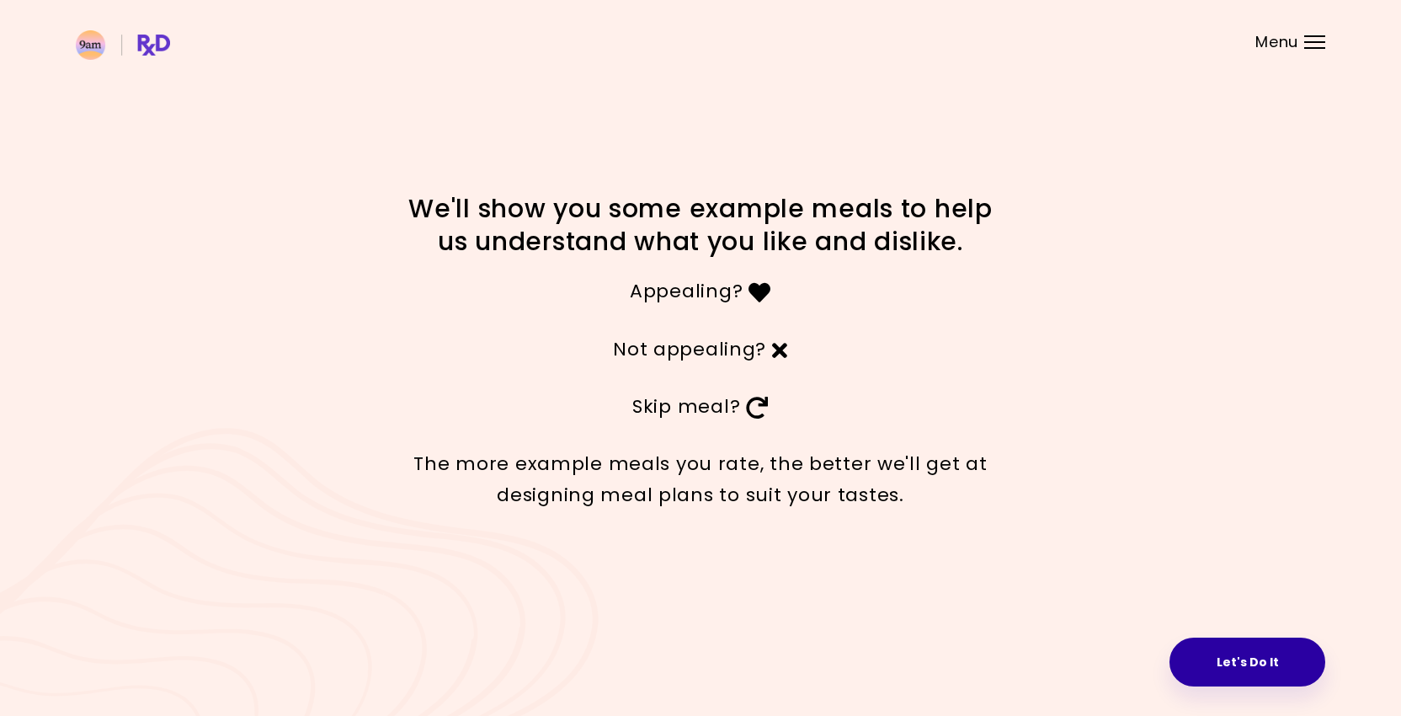
click at [1225, 655] on button "Let's Do It" at bounding box center [1248, 662] width 156 height 49
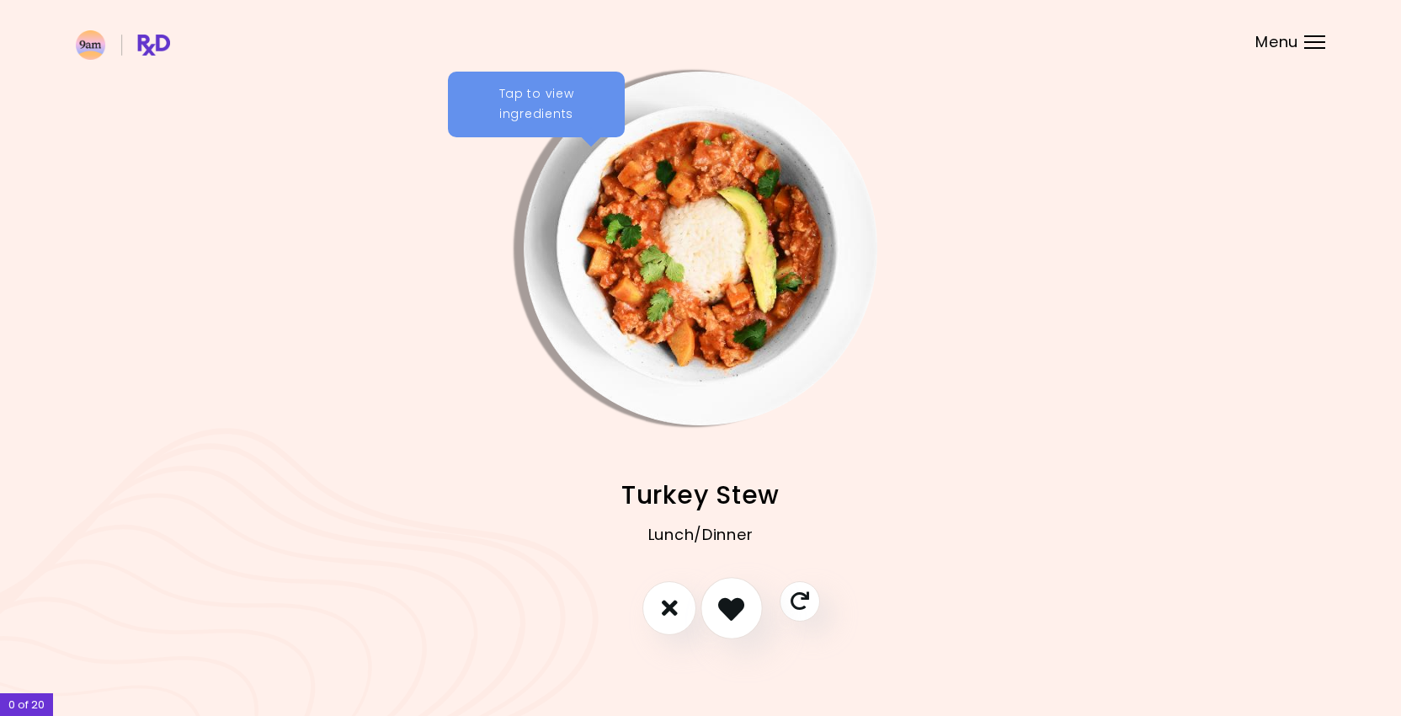
click at [731, 618] on icon "I like this recipe" at bounding box center [731, 608] width 26 height 26
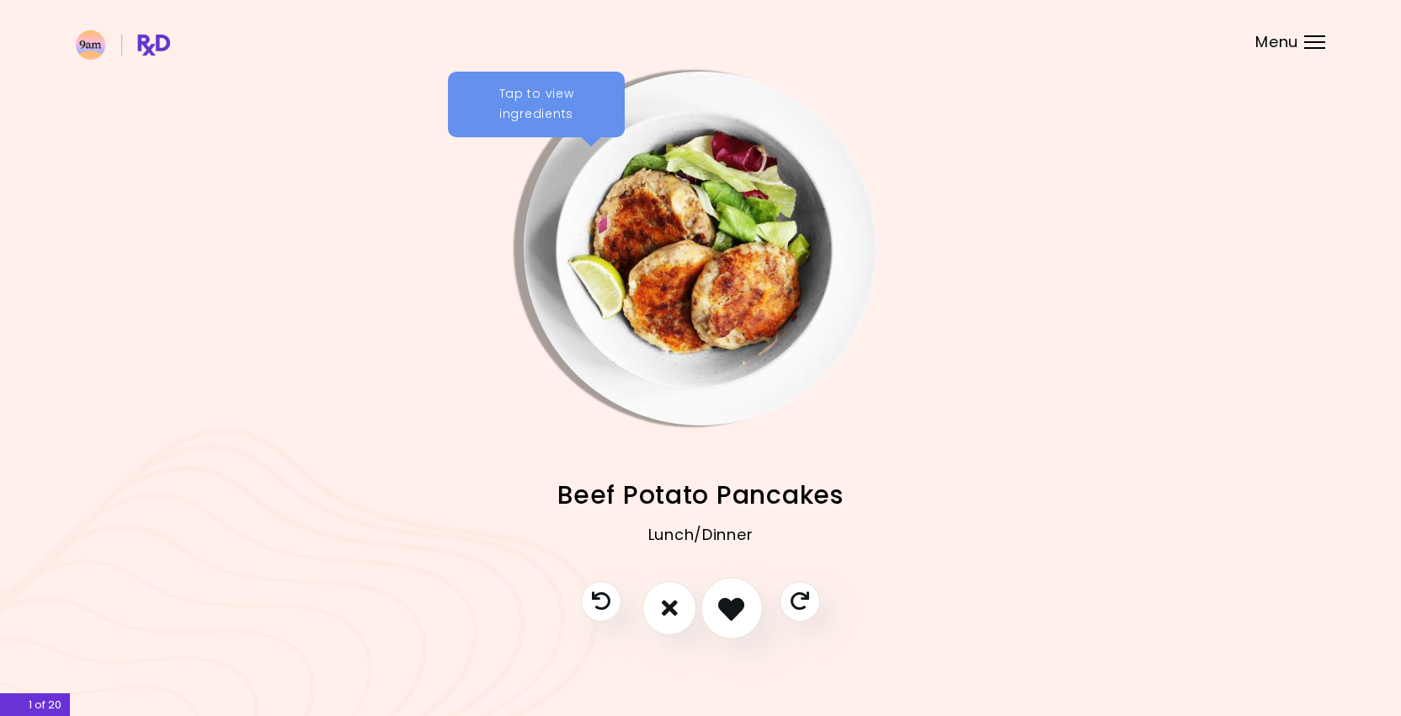
click at [731, 618] on icon "I like this recipe" at bounding box center [731, 608] width 26 height 26
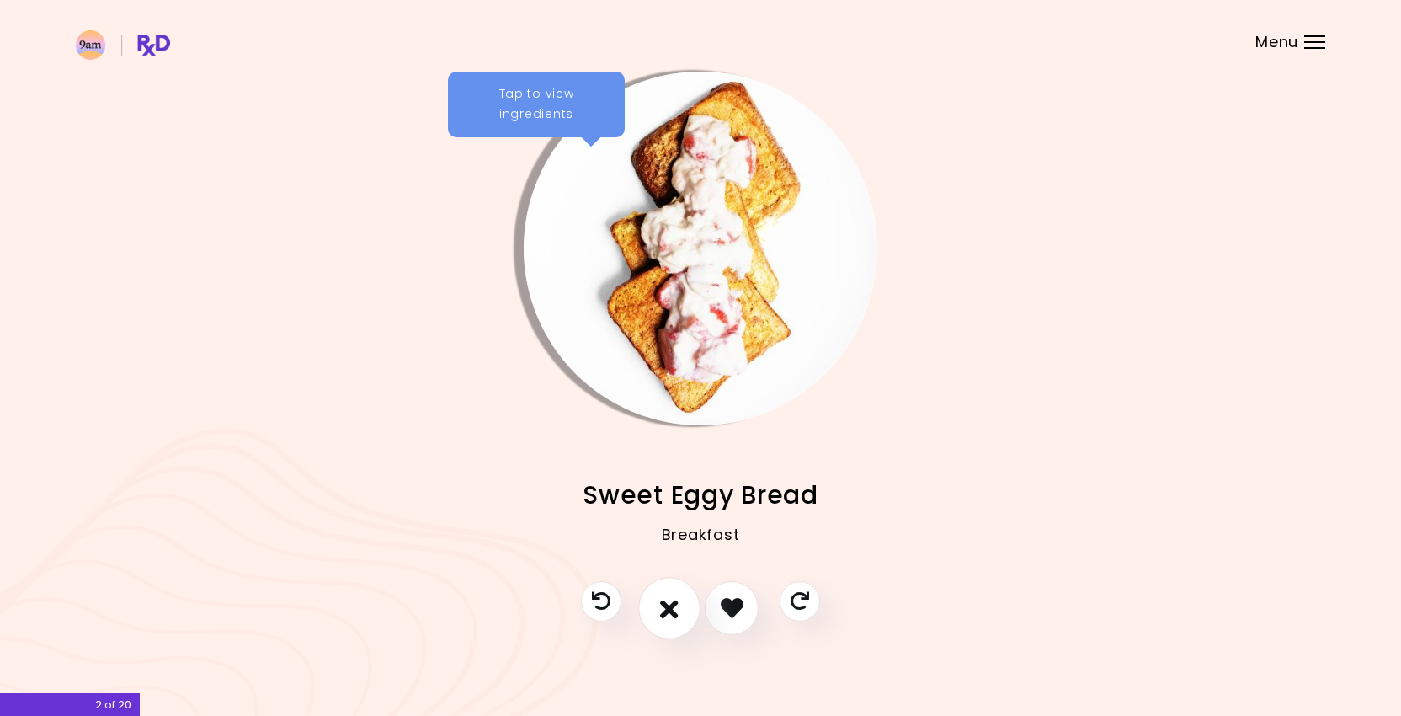
click at [668, 612] on icon "I don't like this recipe" at bounding box center [669, 608] width 19 height 26
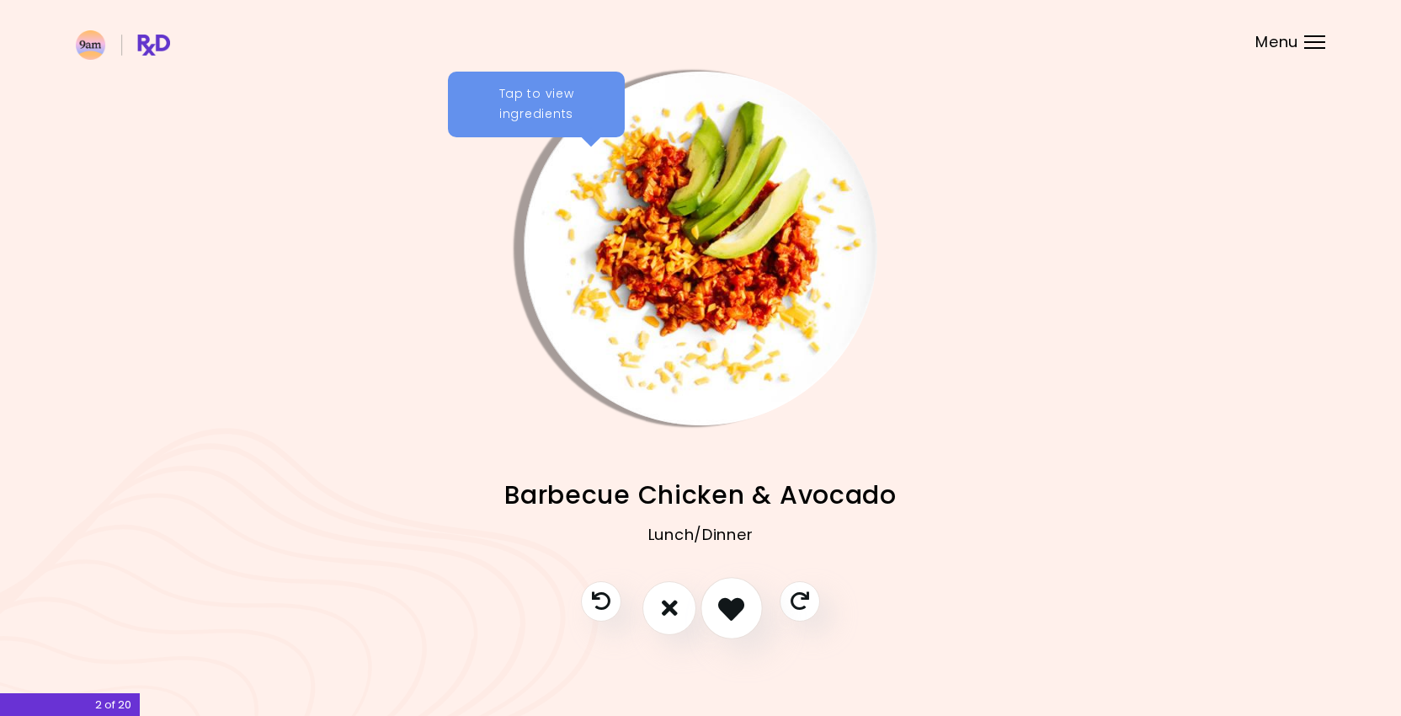
click at [711, 611] on button "I like this recipe" at bounding box center [732, 608] width 62 height 62
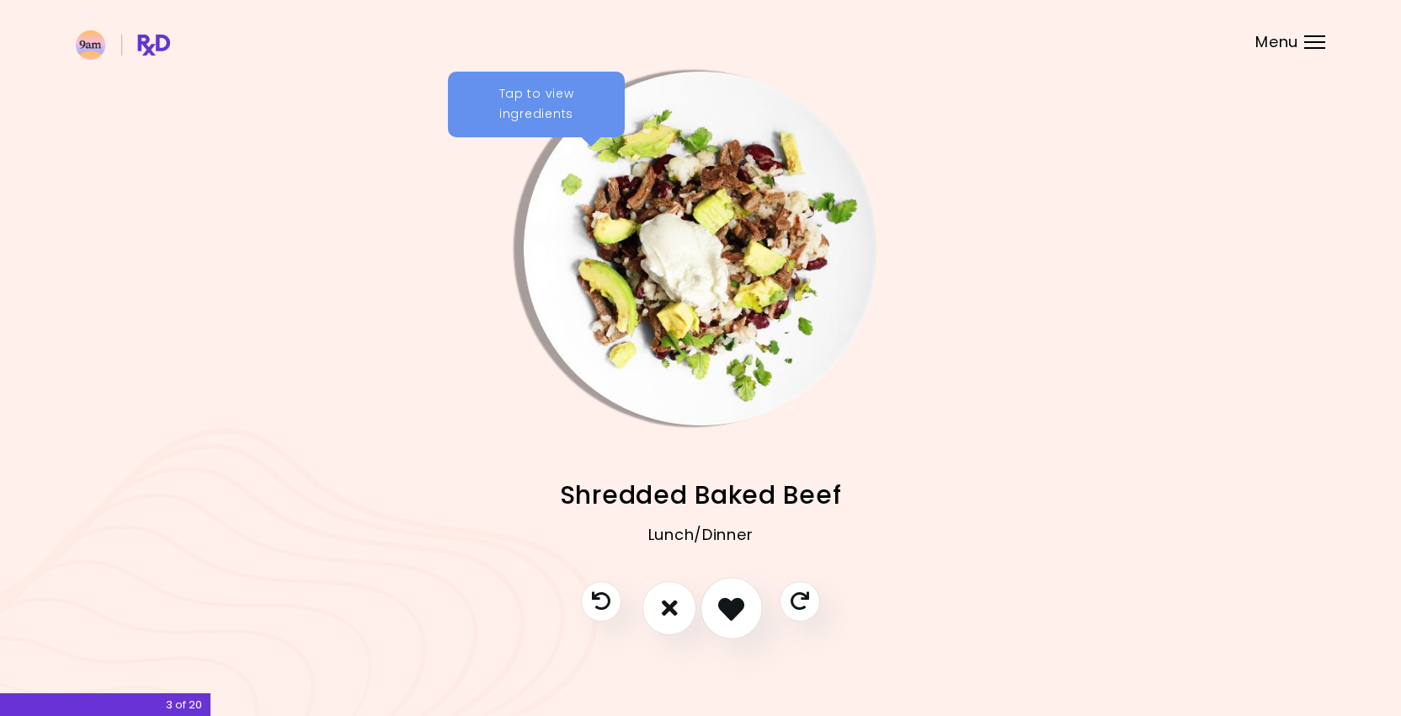
click at [729, 611] on icon "I like this recipe" at bounding box center [731, 608] width 26 height 26
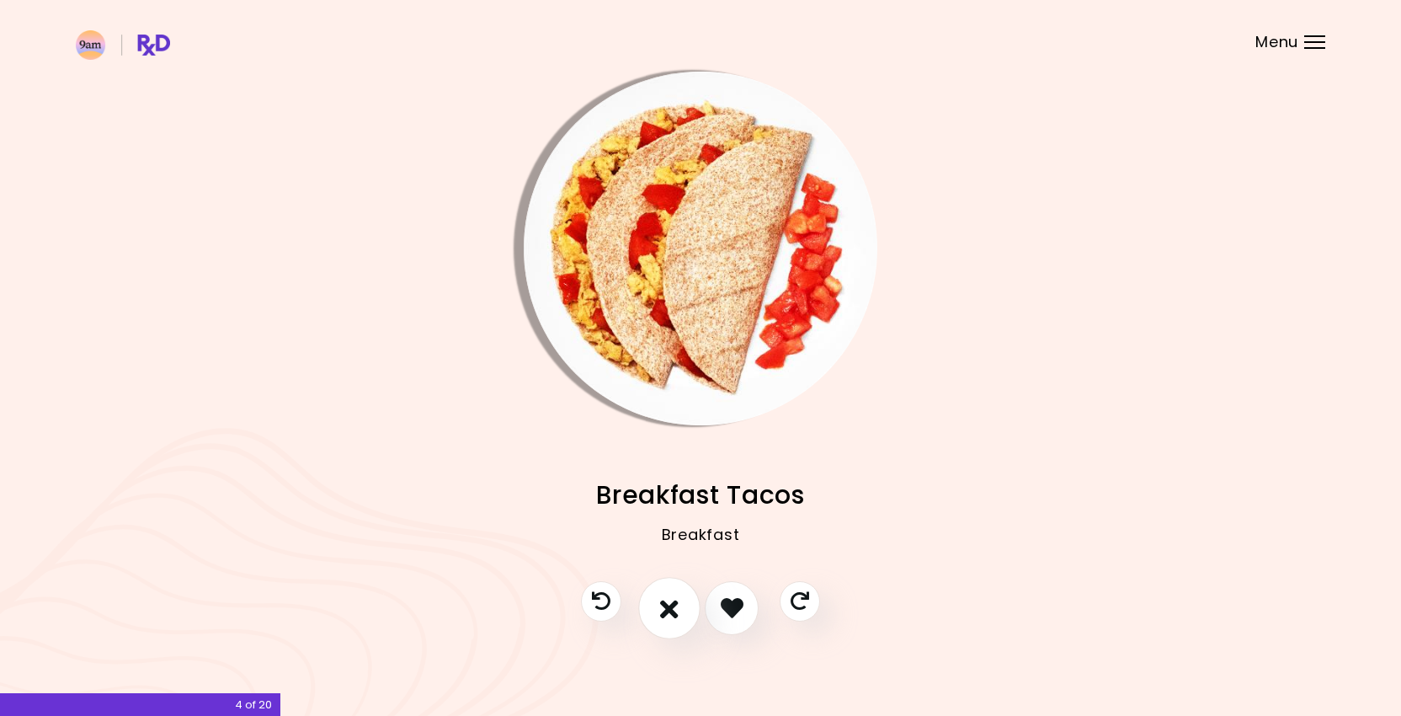
click at [676, 614] on icon "I don't like this recipe" at bounding box center [669, 608] width 19 height 26
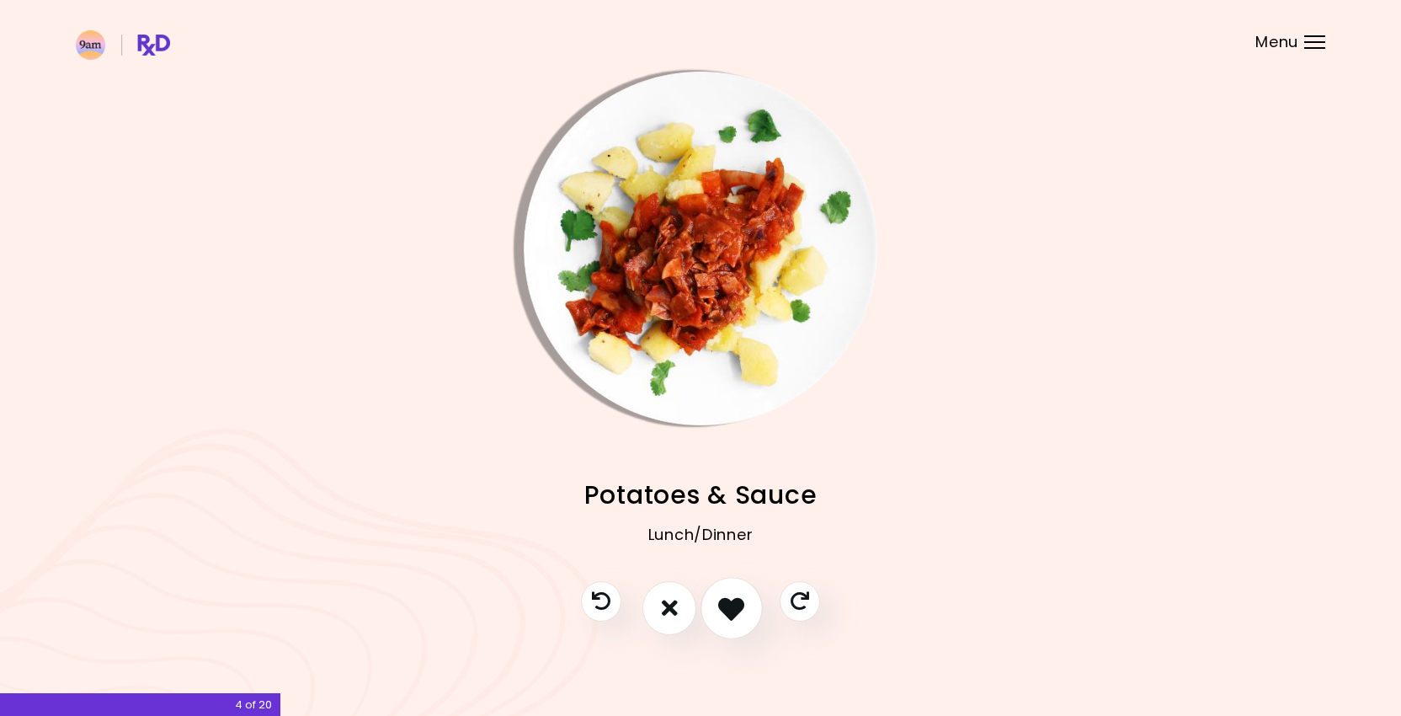
click at [720, 611] on icon "I like this recipe" at bounding box center [731, 608] width 26 height 26
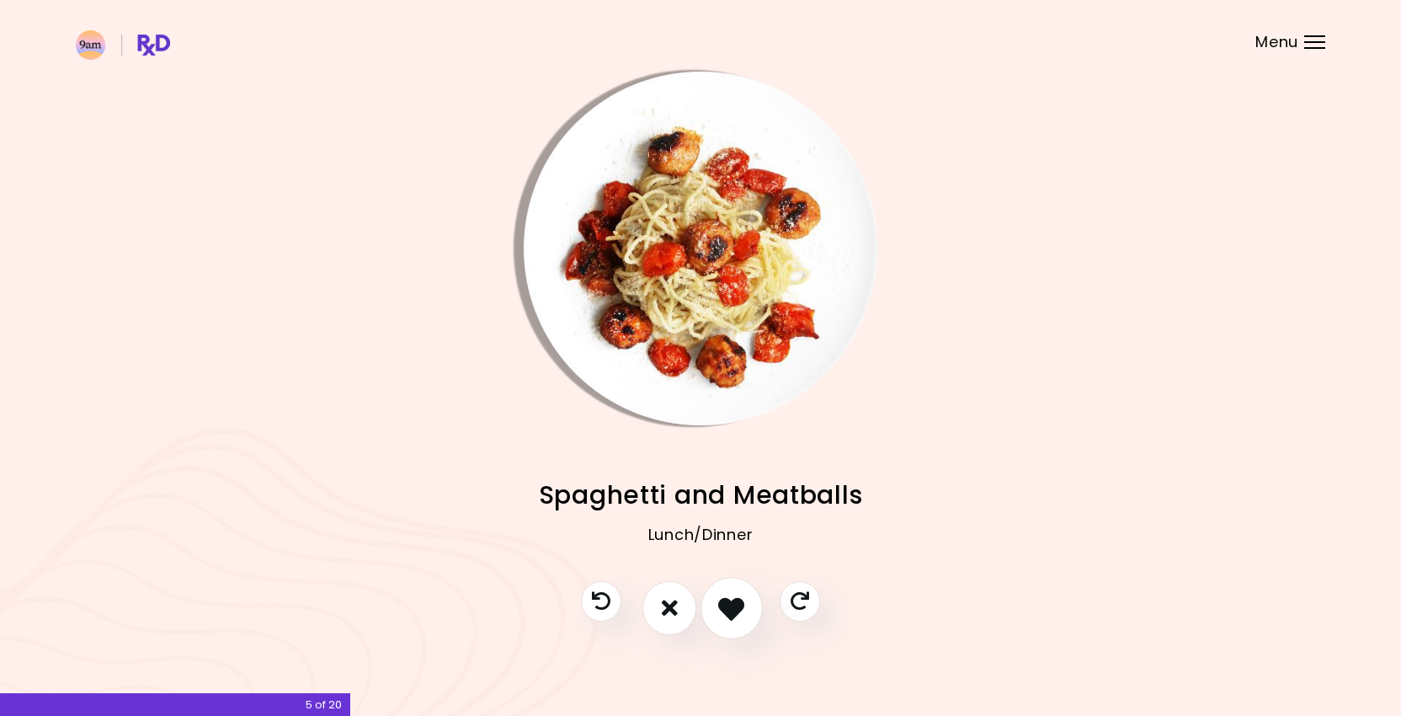
click at [720, 611] on icon "I like this recipe" at bounding box center [731, 608] width 26 height 26
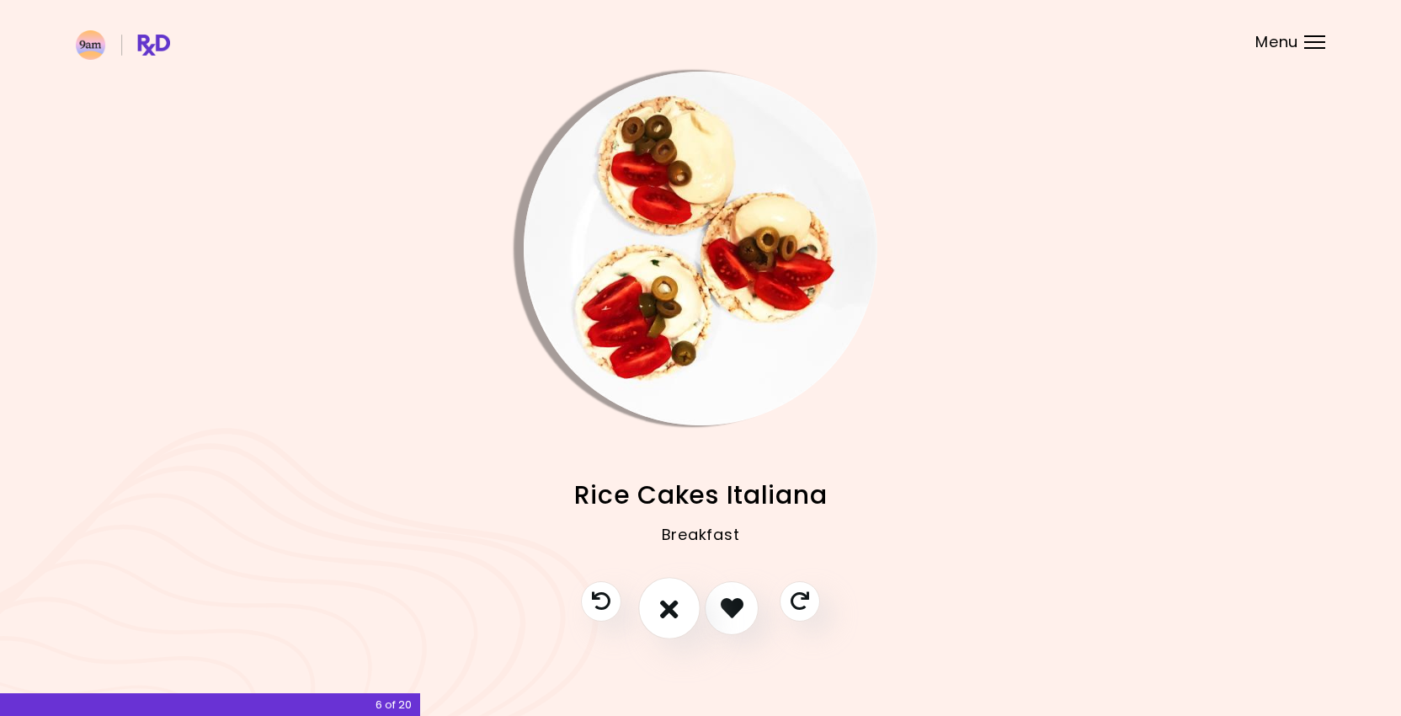
click at [674, 601] on icon "I don't like this recipe" at bounding box center [669, 608] width 19 height 26
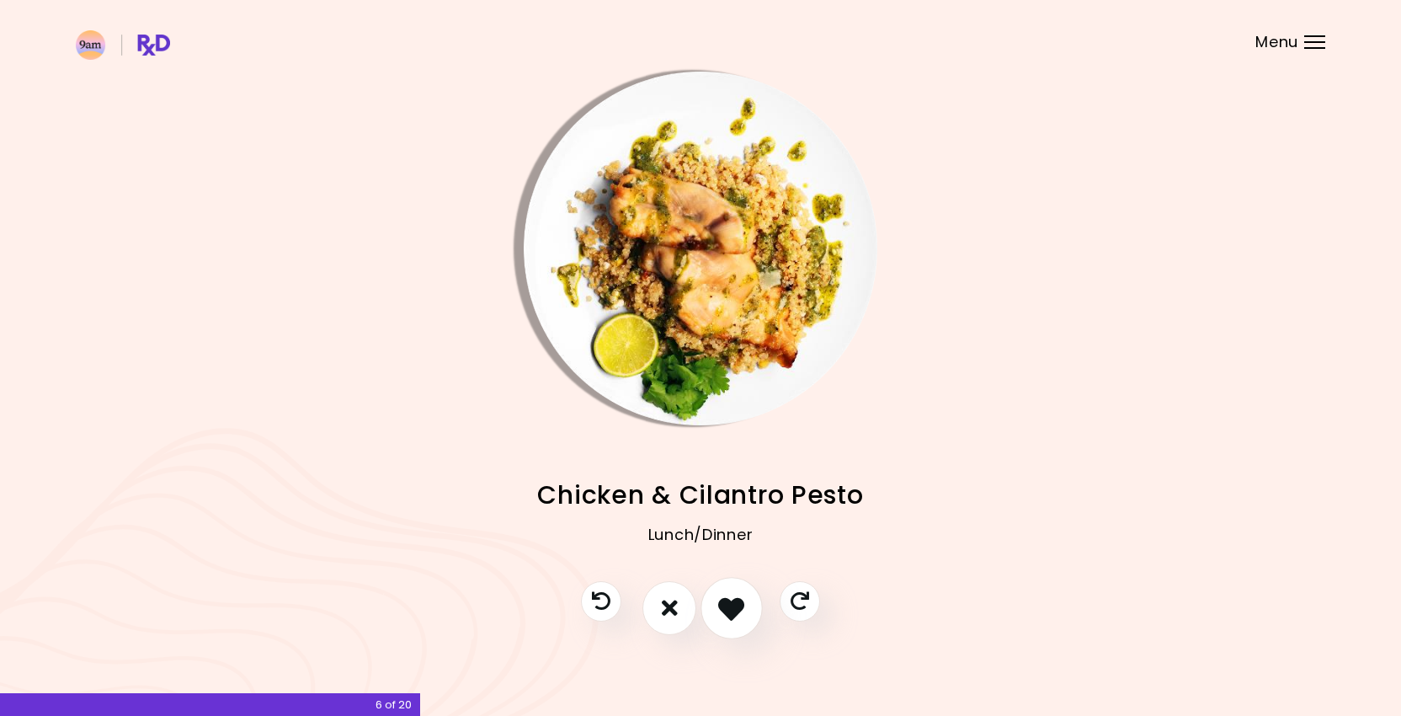
click at [737, 608] on icon "I like this recipe" at bounding box center [731, 608] width 26 height 26
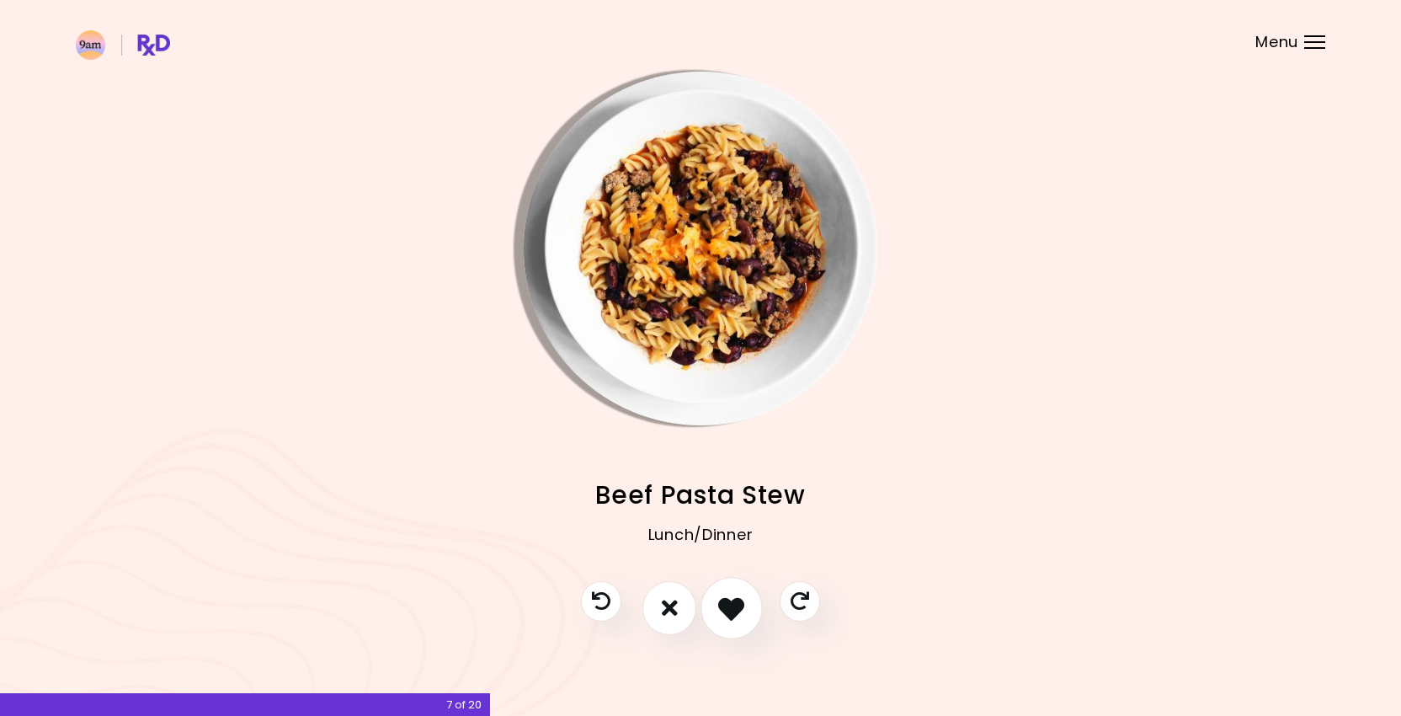
click at [737, 608] on icon "I like this recipe" at bounding box center [731, 608] width 26 height 26
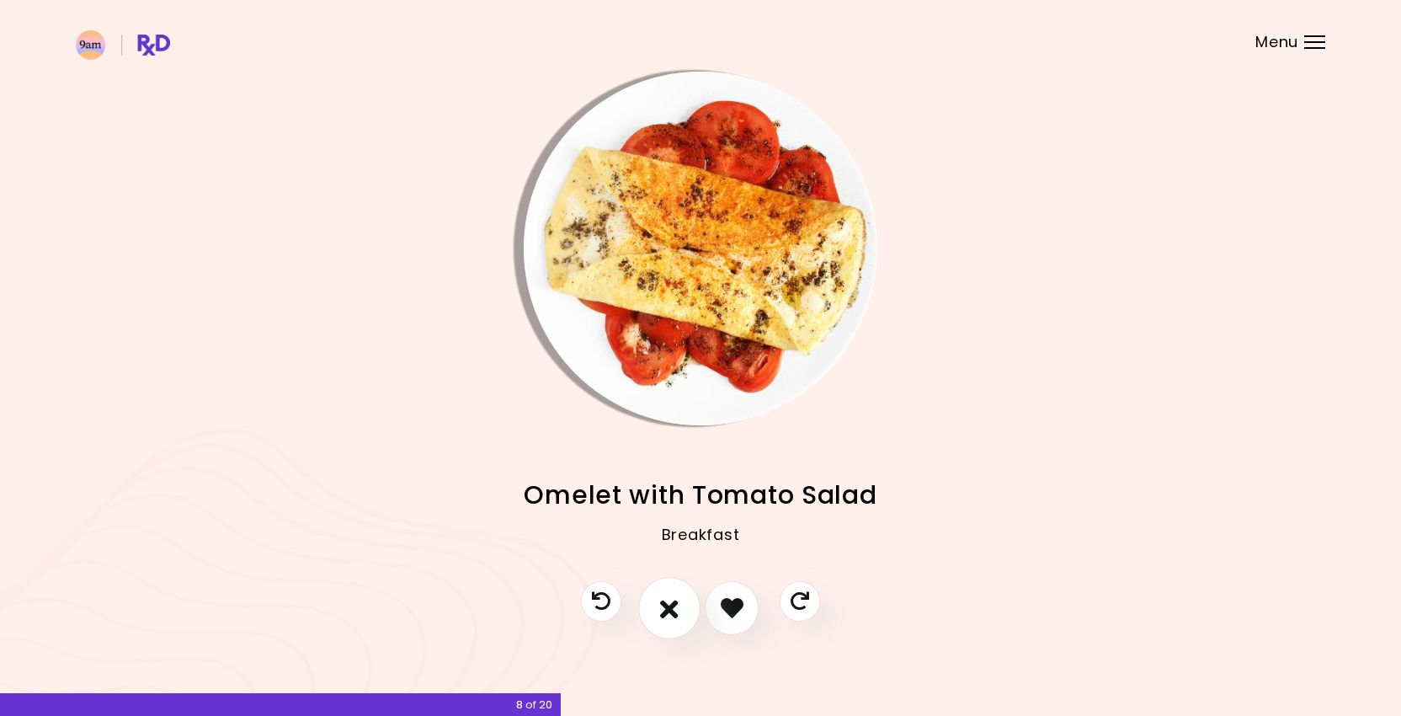
click at [665, 608] on icon "I don't like this recipe" at bounding box center [669, 608] width 19 height 26
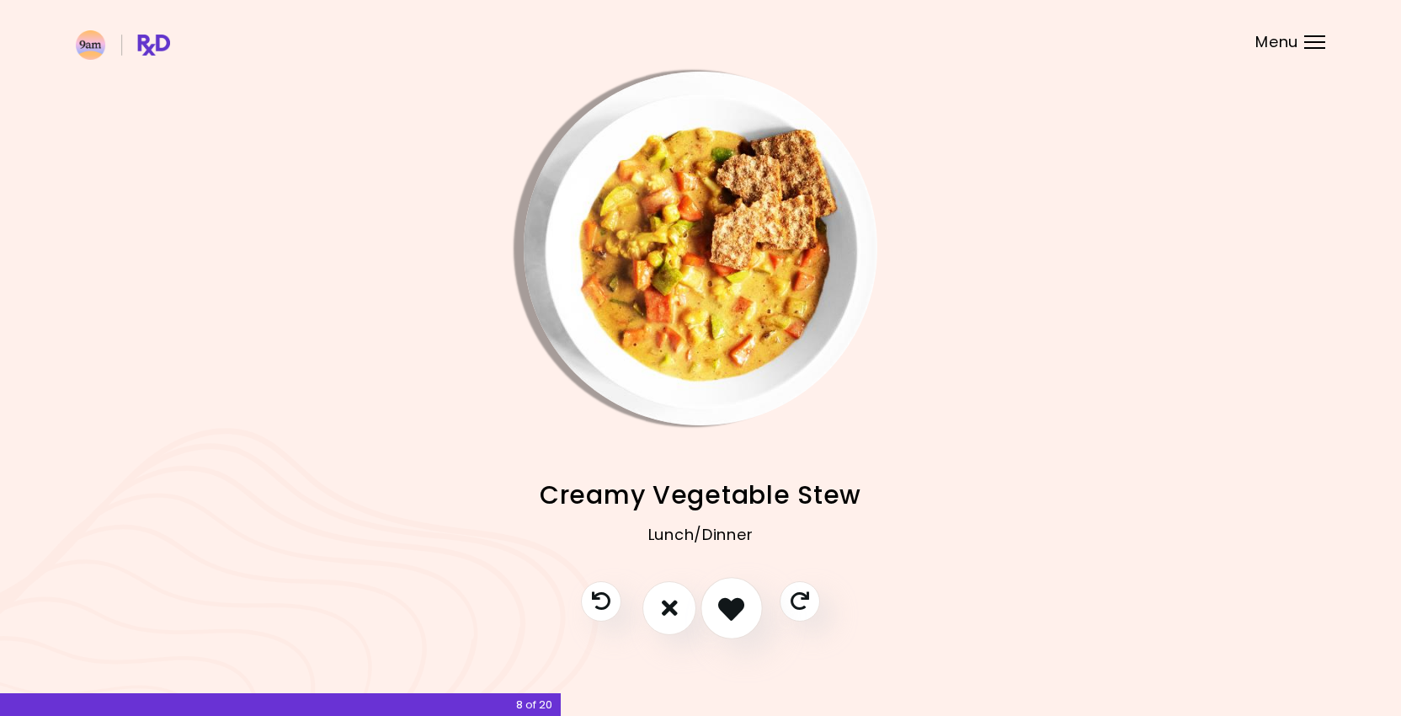
click at [737, 611] on icon "I like this recipe" at bounding box center [731, 608] width 26 height 26
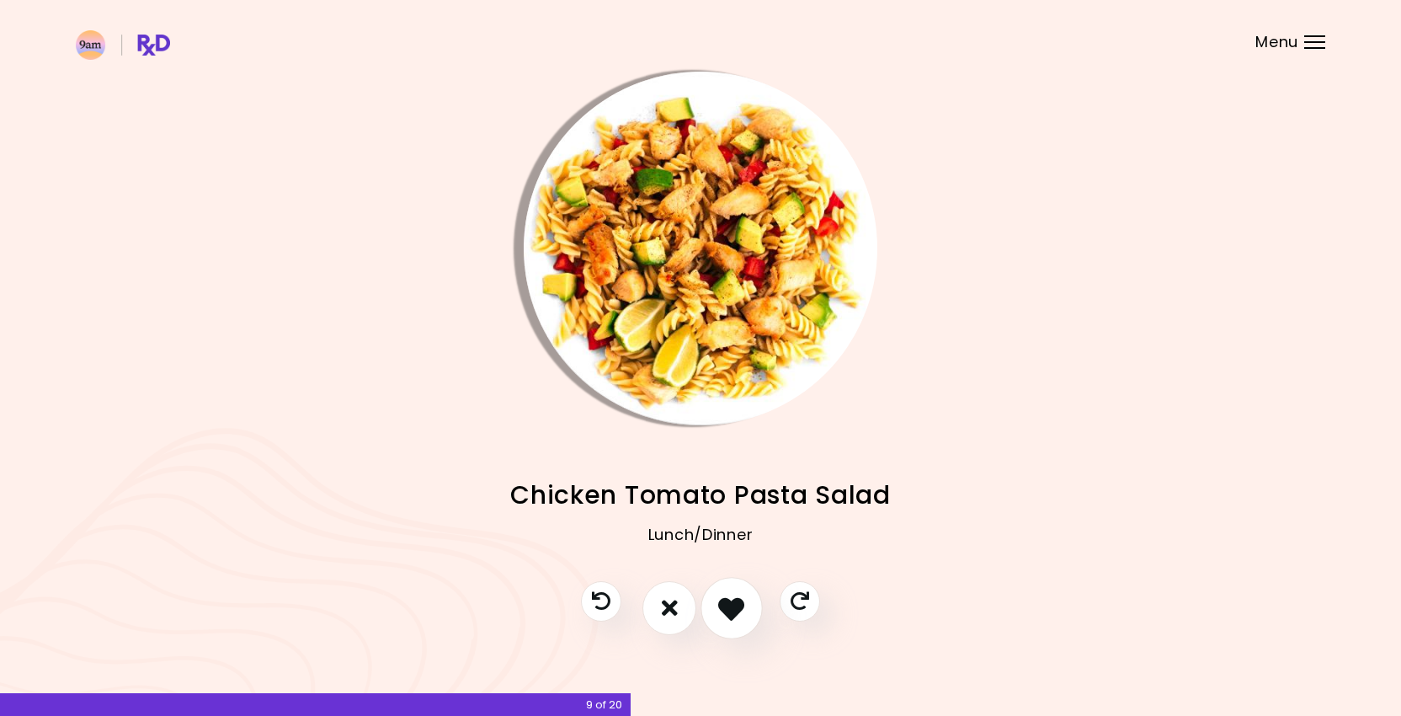
click at [737, 611] on icon "I like this recipe" at bounding box center [731, 608] width 26 height 26
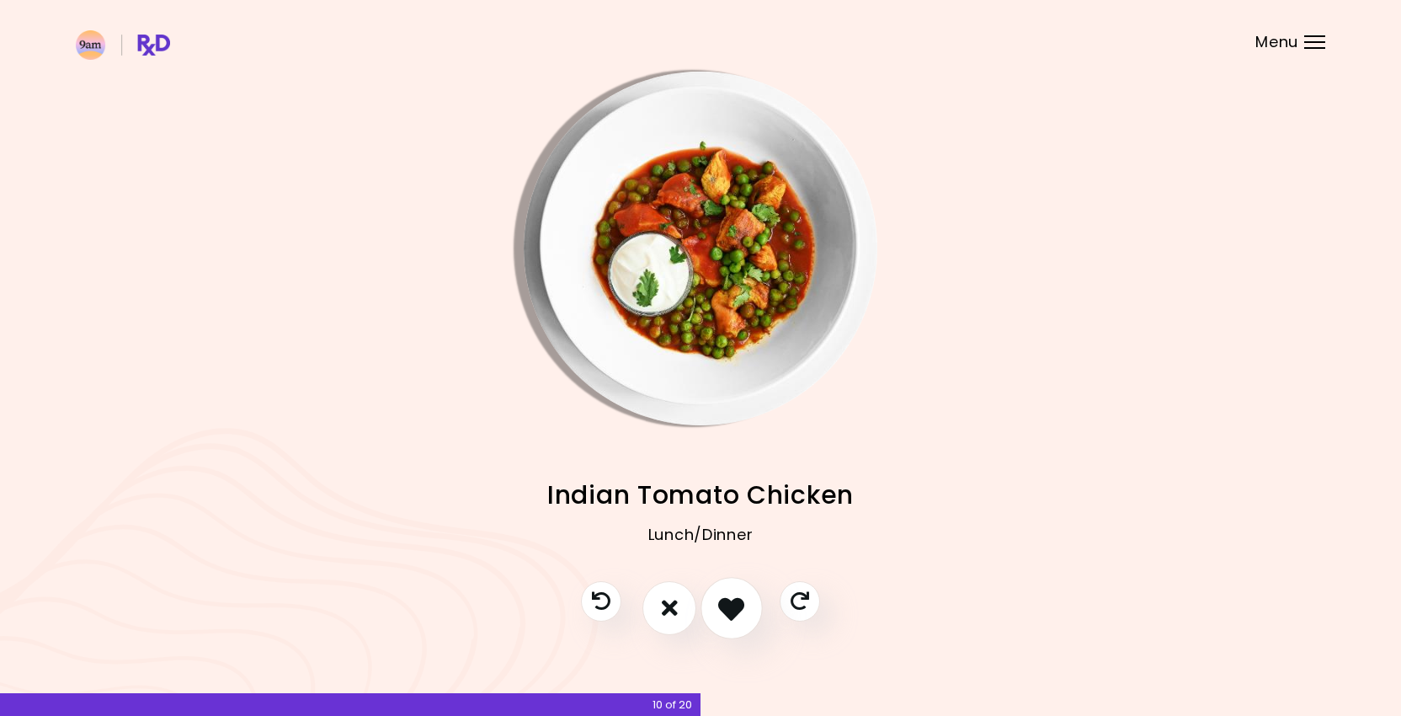
click at [737, 611] on icon "I like this recipe" at bounding box center [731, 608] width 26 height 26
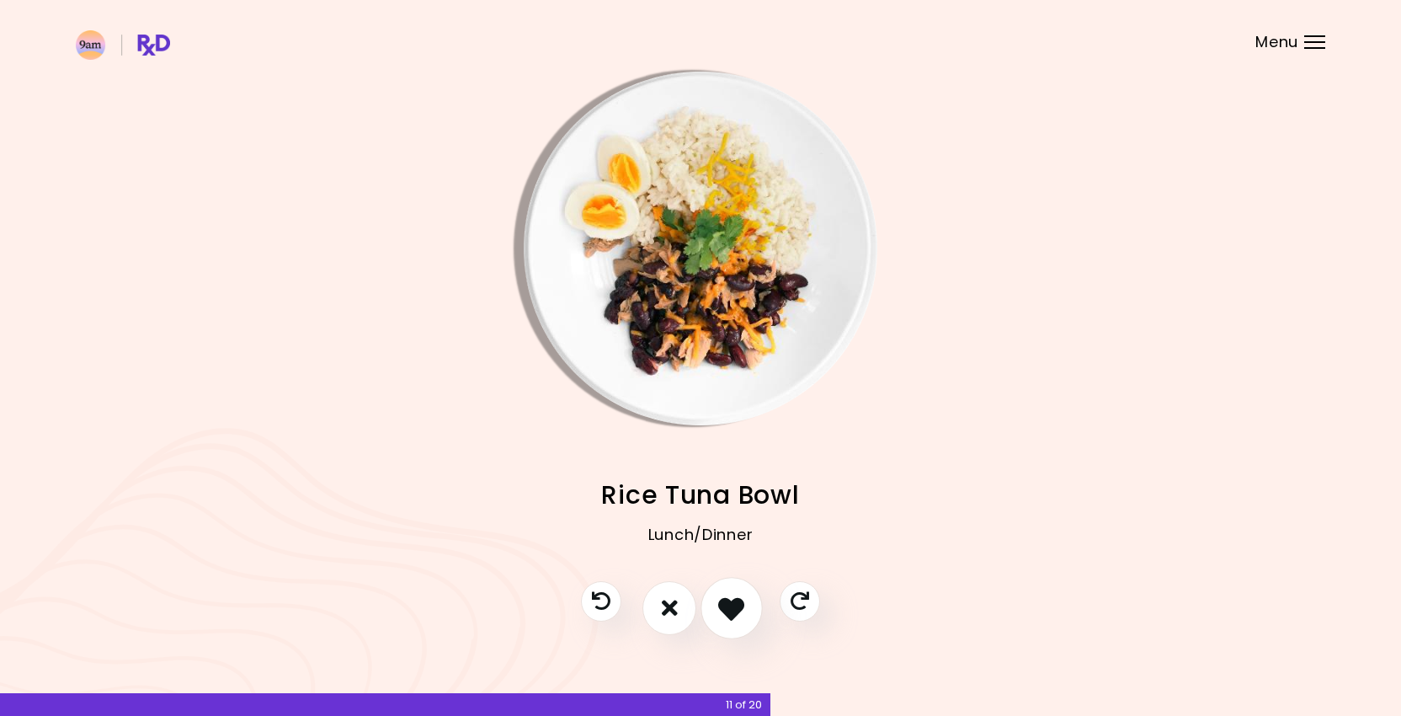
click at [720, 610] on icon "I like this recipe" at bounding box center [731, 608] width 26 height 26
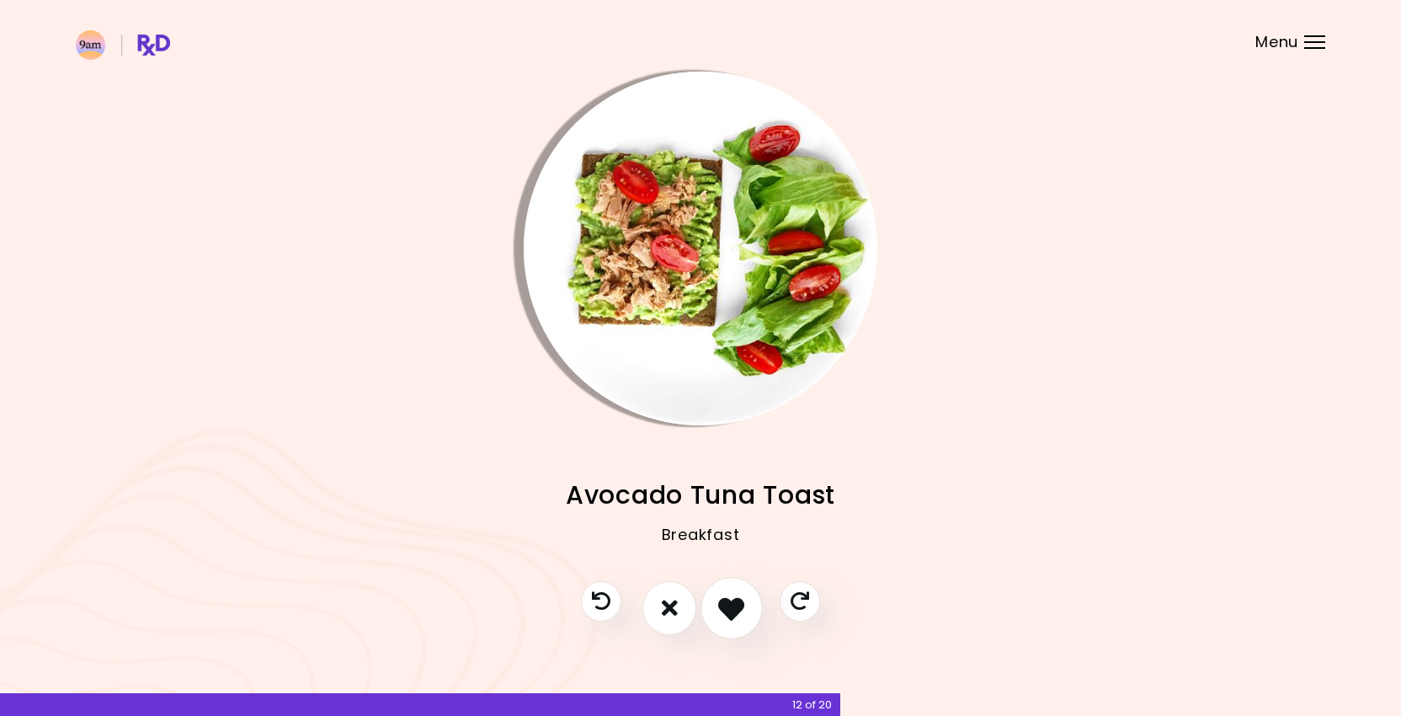
click at [724, 609] on icon "I like this recipe" at bounding box center [731, 608] width 26 height 26
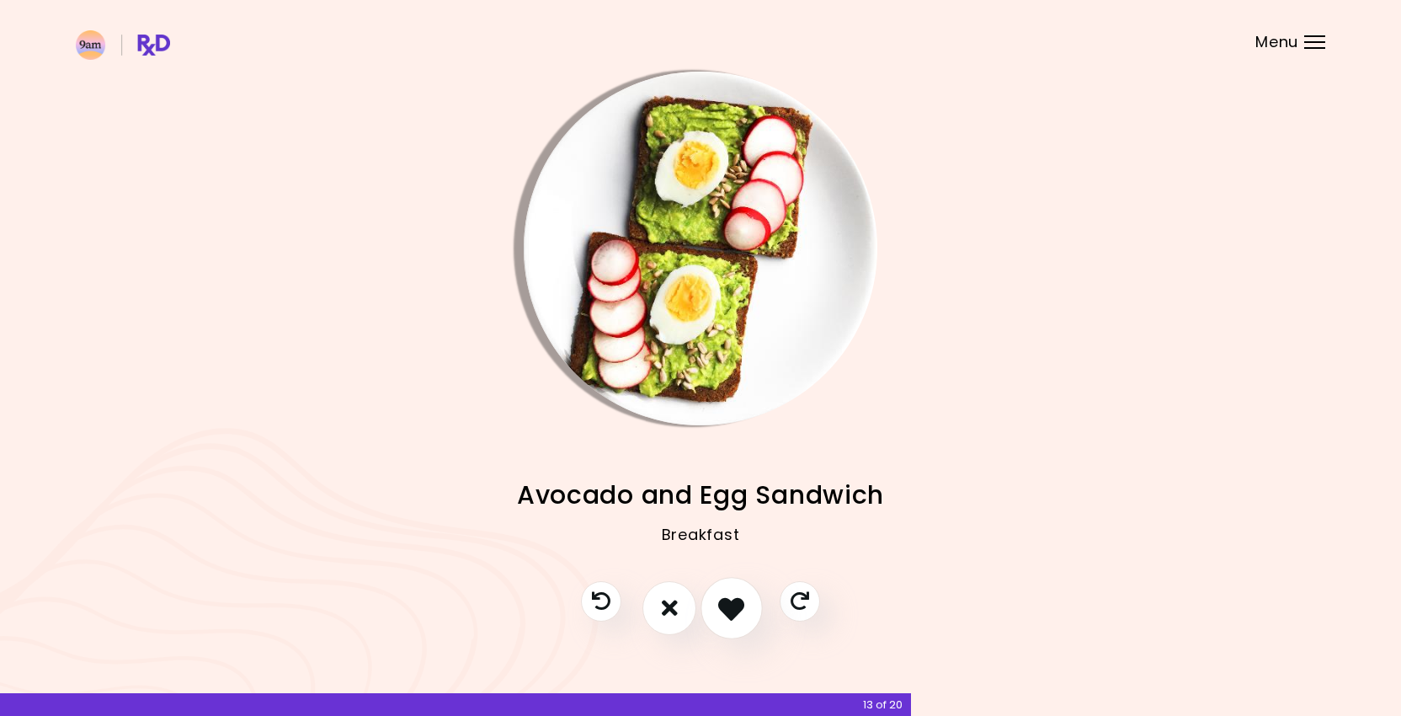
click at [724, 609] on icon "I like this recipe" at bounding box center [731, 608] width 26 height 26
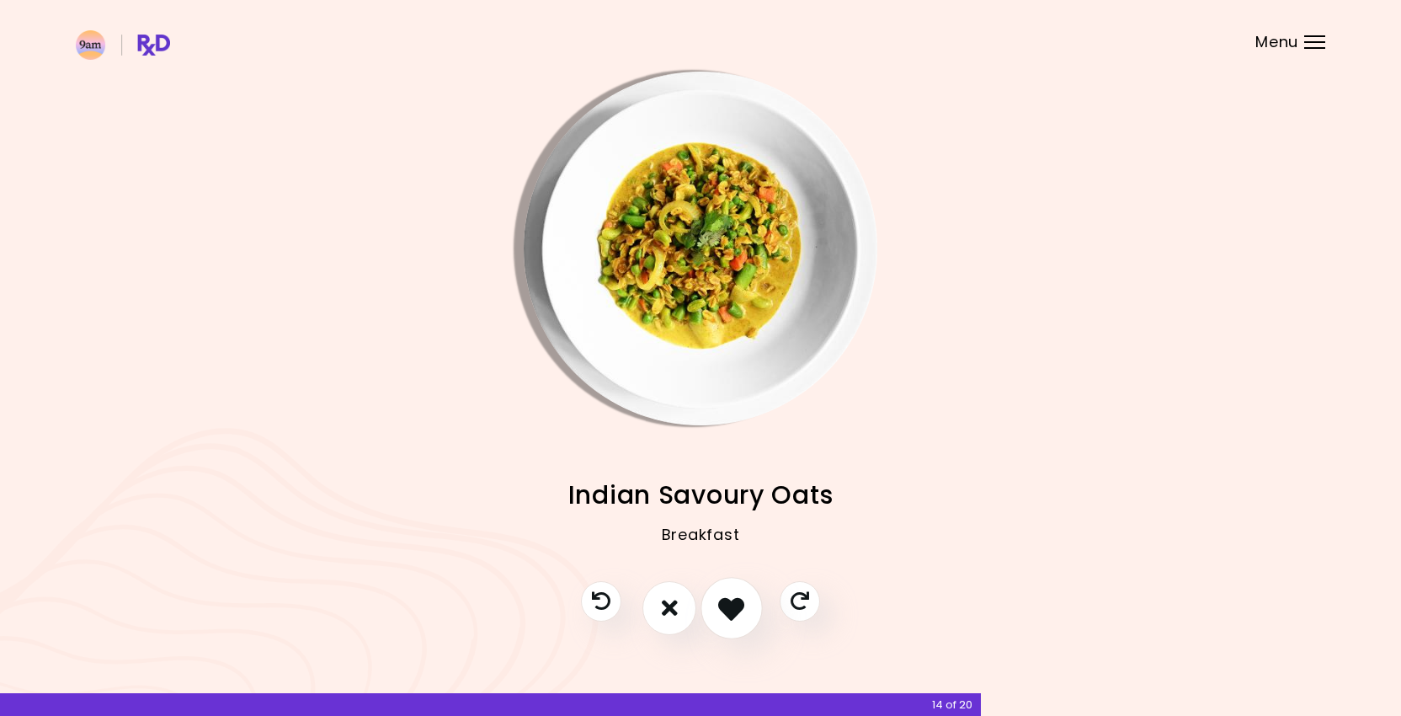
click at [724, 609] on icon "I like this recipe" at bounding box center [731, 608] width 26 height 26
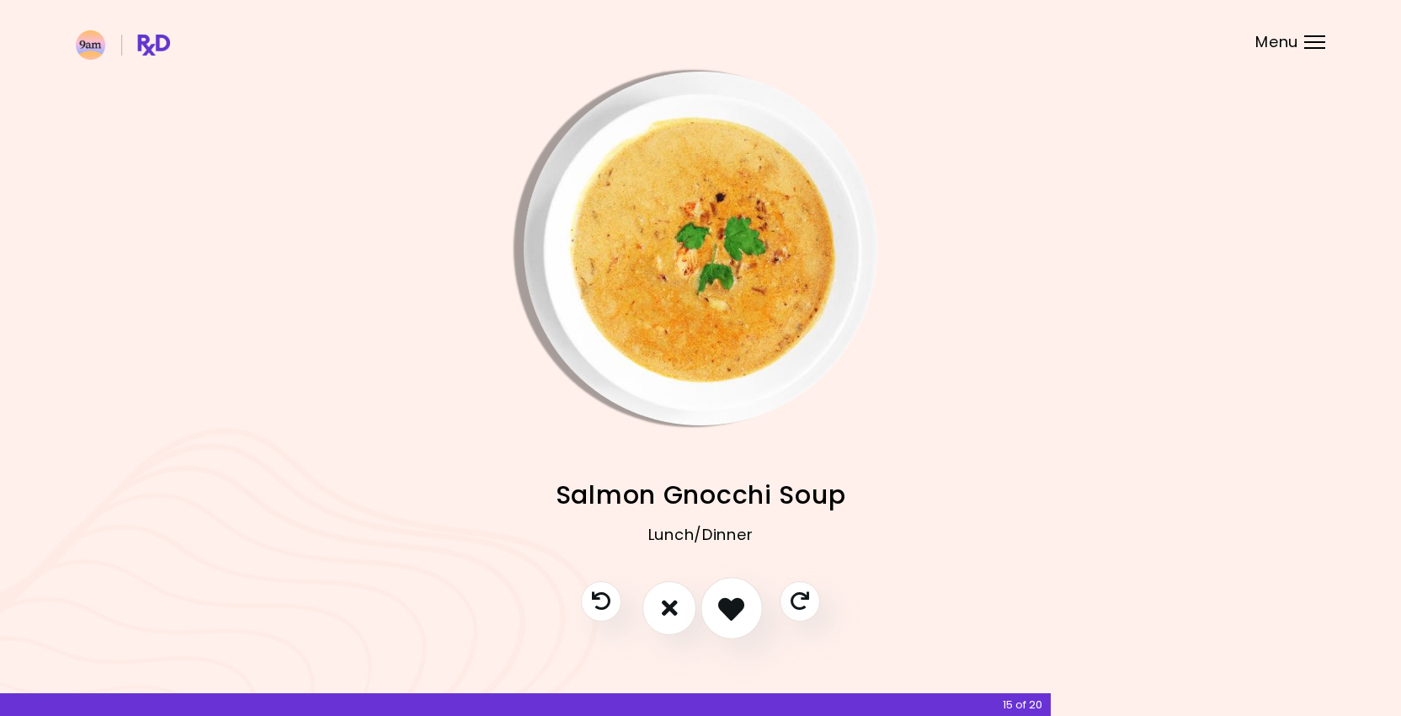
click at [724, 609] on icon "I like this recipe" at bounding box center [731, 608] width 26 height 26
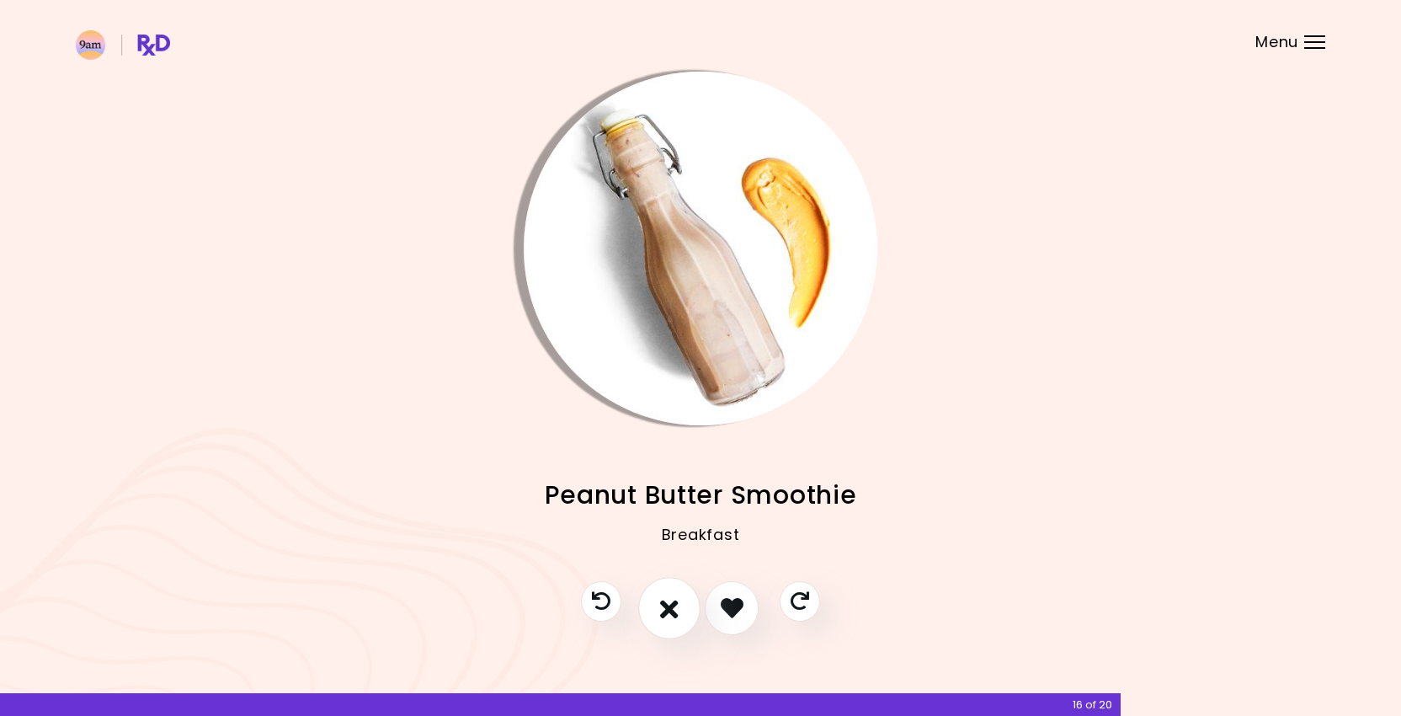
click at [675, 608] on icon "I don't like this recipe" at bounding box center [669, 608] width 19 height 26
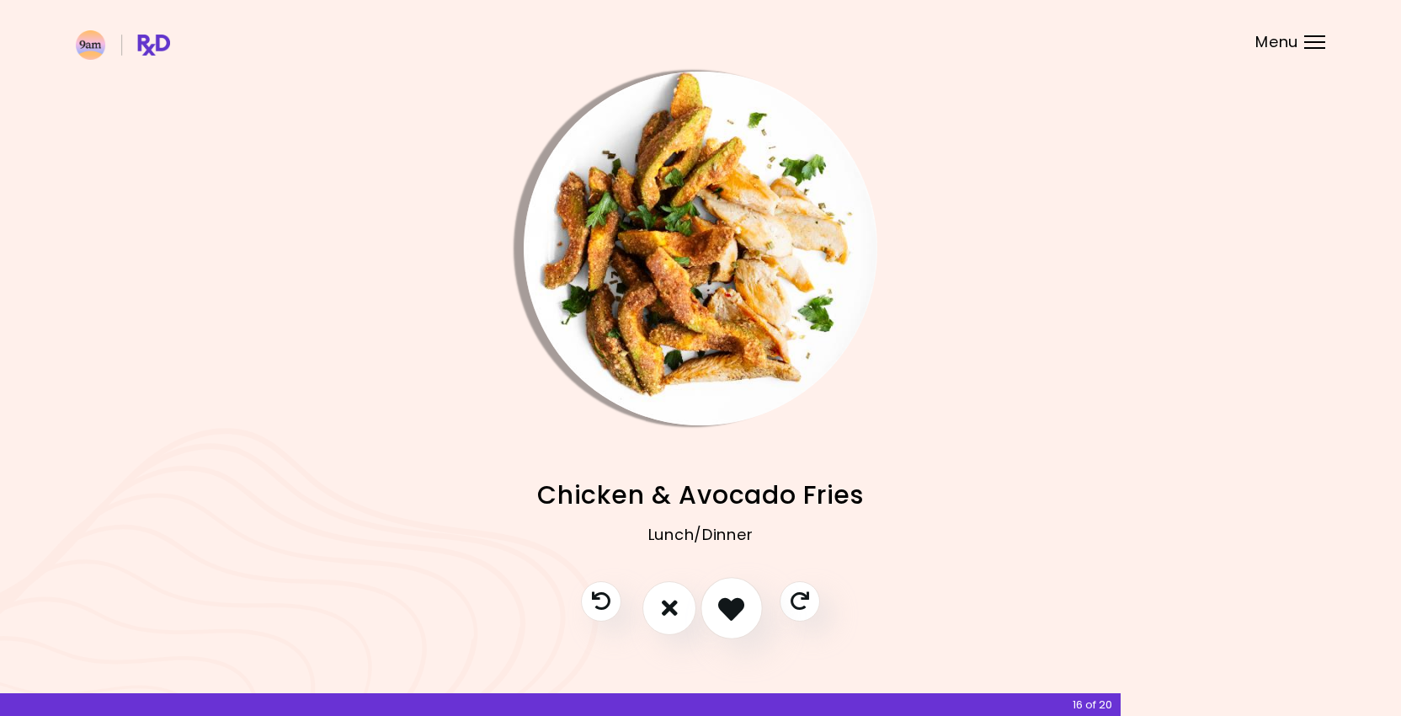
click at [730, 602] on icon "I like this recipe" at bounding box center [731, 608] width 26 height 26
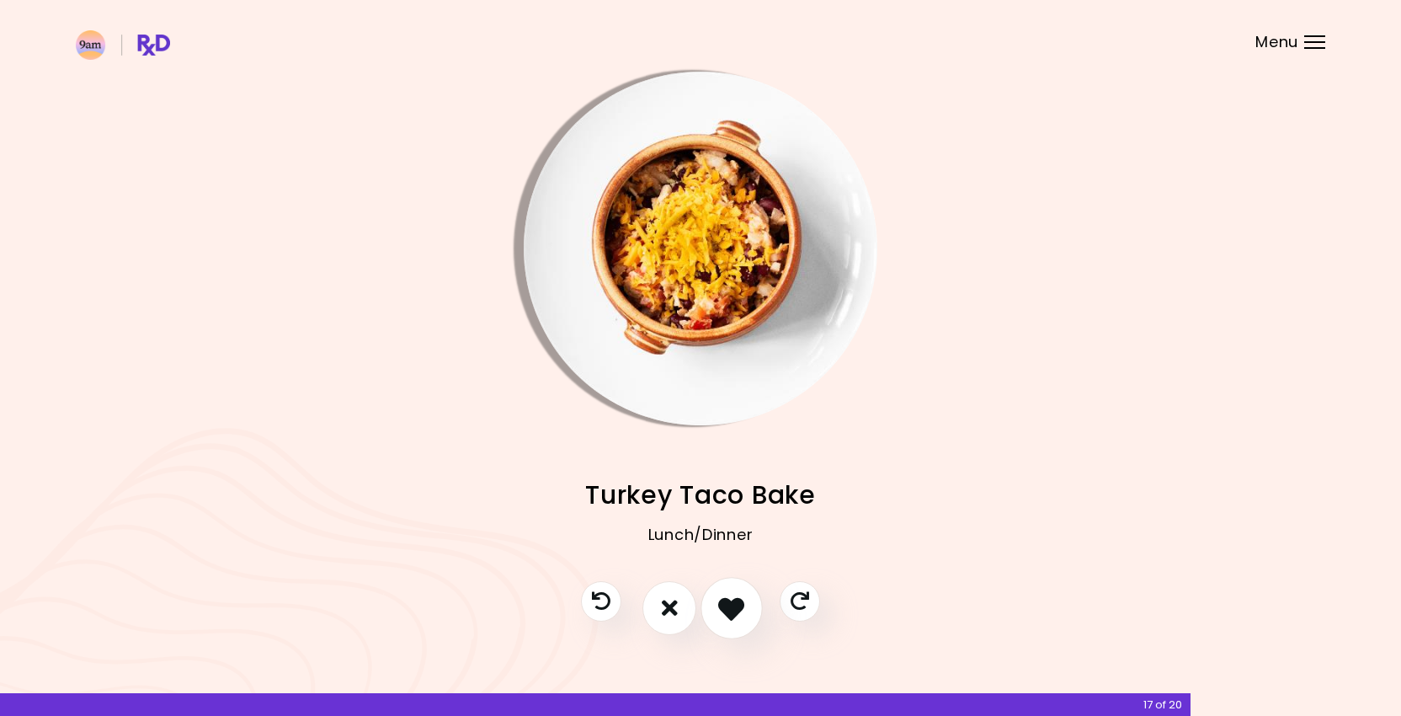
click at [730, 602] on icon "I like this recipe" at bounding box center [731, 608] width 26 height 26
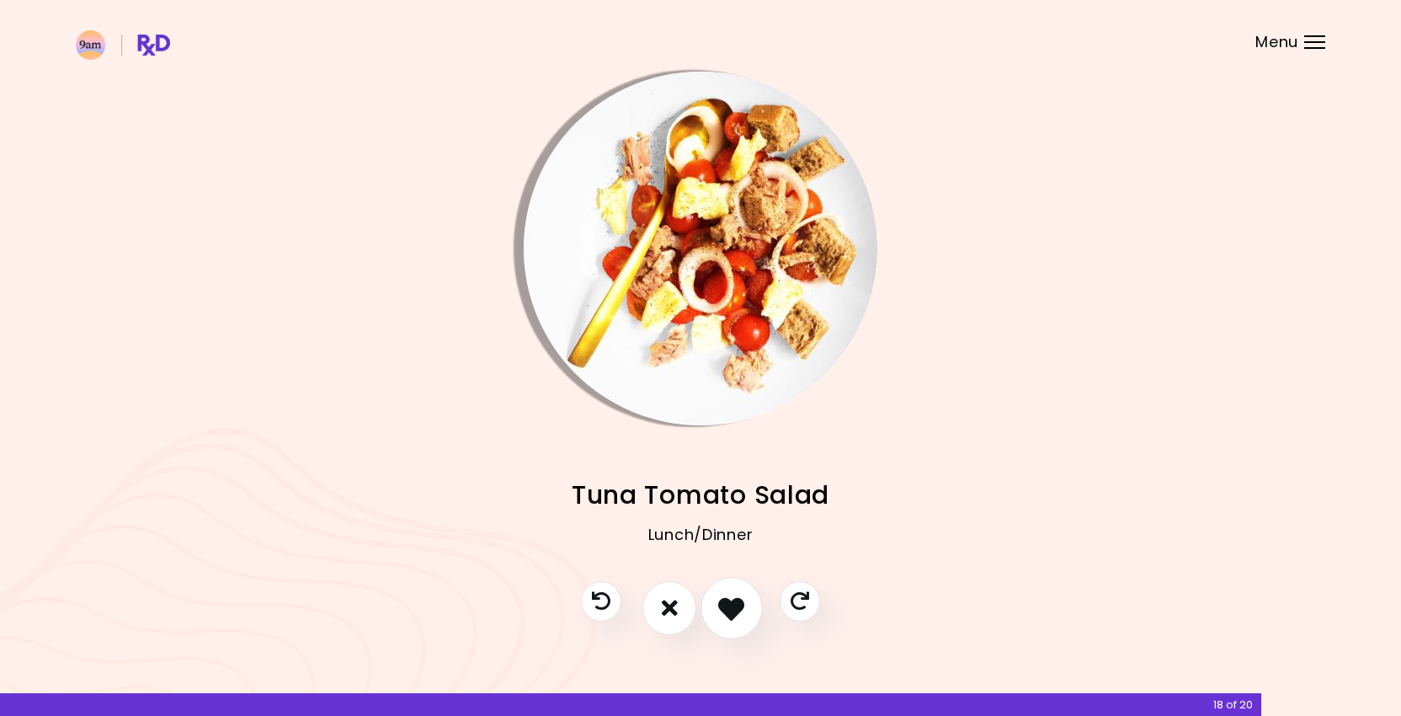
click at [730, 602] on icon "I like this recipe" at bounding box center [731, 608] width 26 height 26
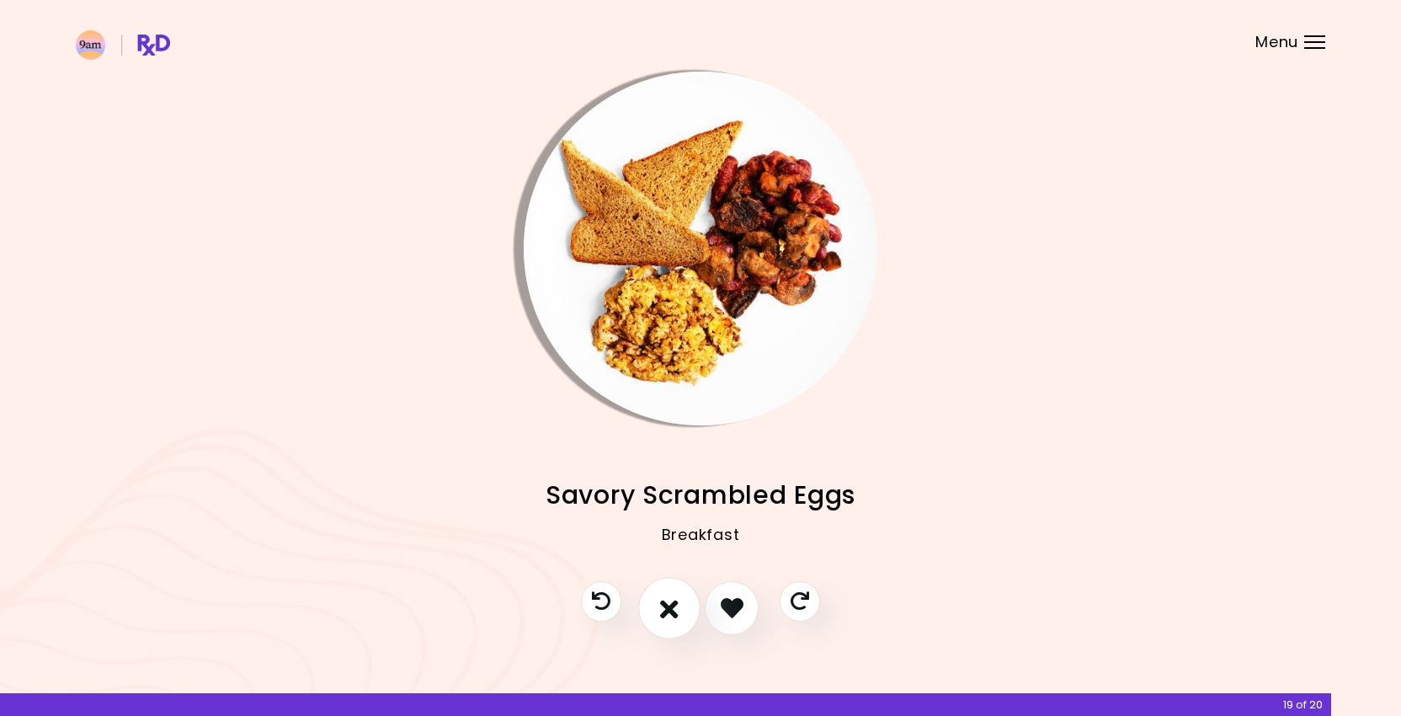
click at [686, 605] on button "I don't like this recipe" at bounding box center [669, 608] width 62 height 62
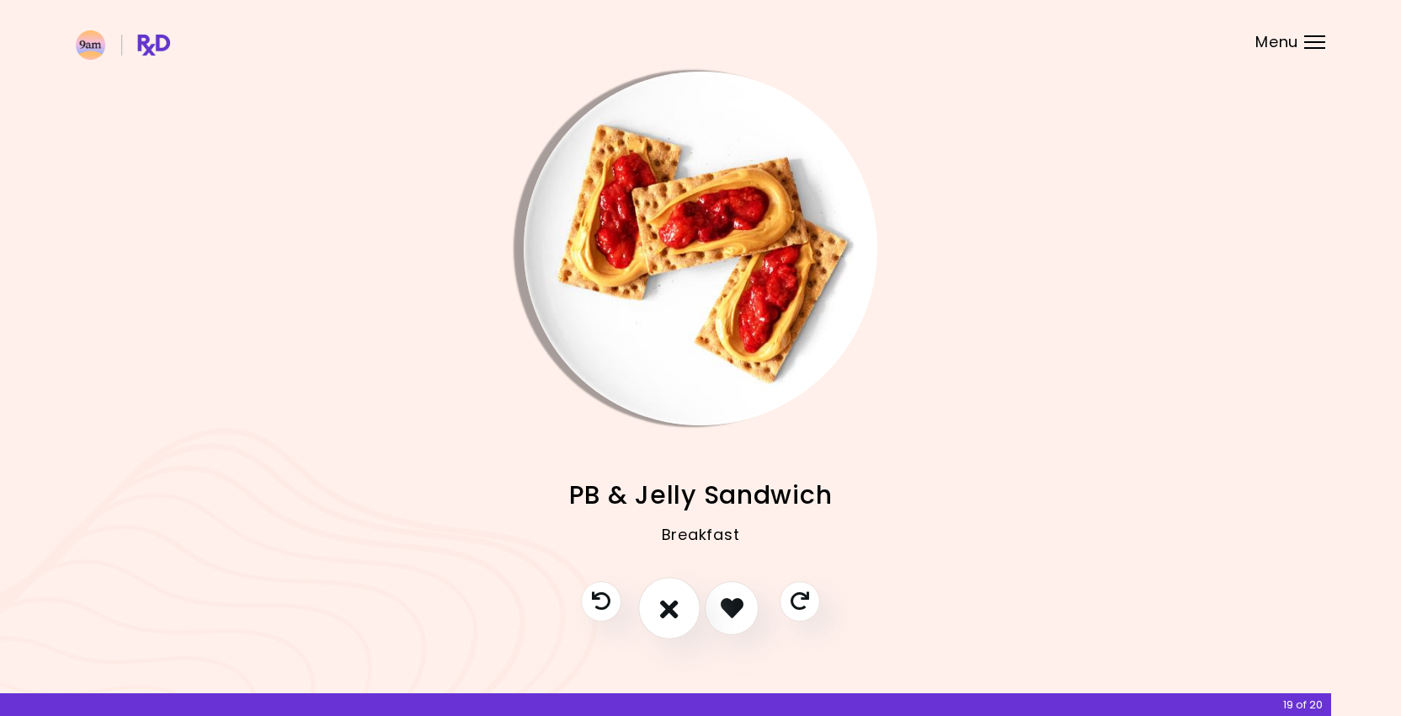
click at [686, 605] on button "I don't like this recipe" at bounding box center [669, 608] width 62 height 62
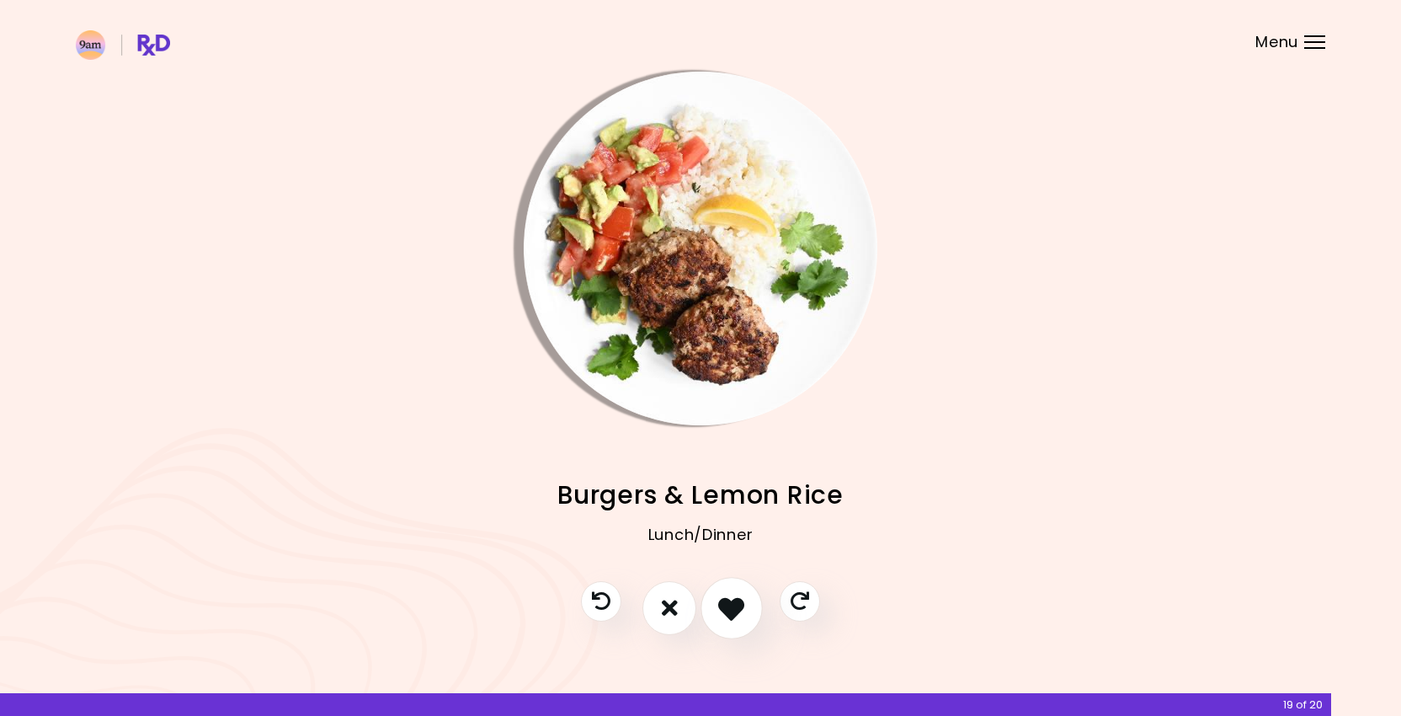
click at [726, 611] on icon "I like this recipe" at bounding box center [731, 608] width 26 height 26
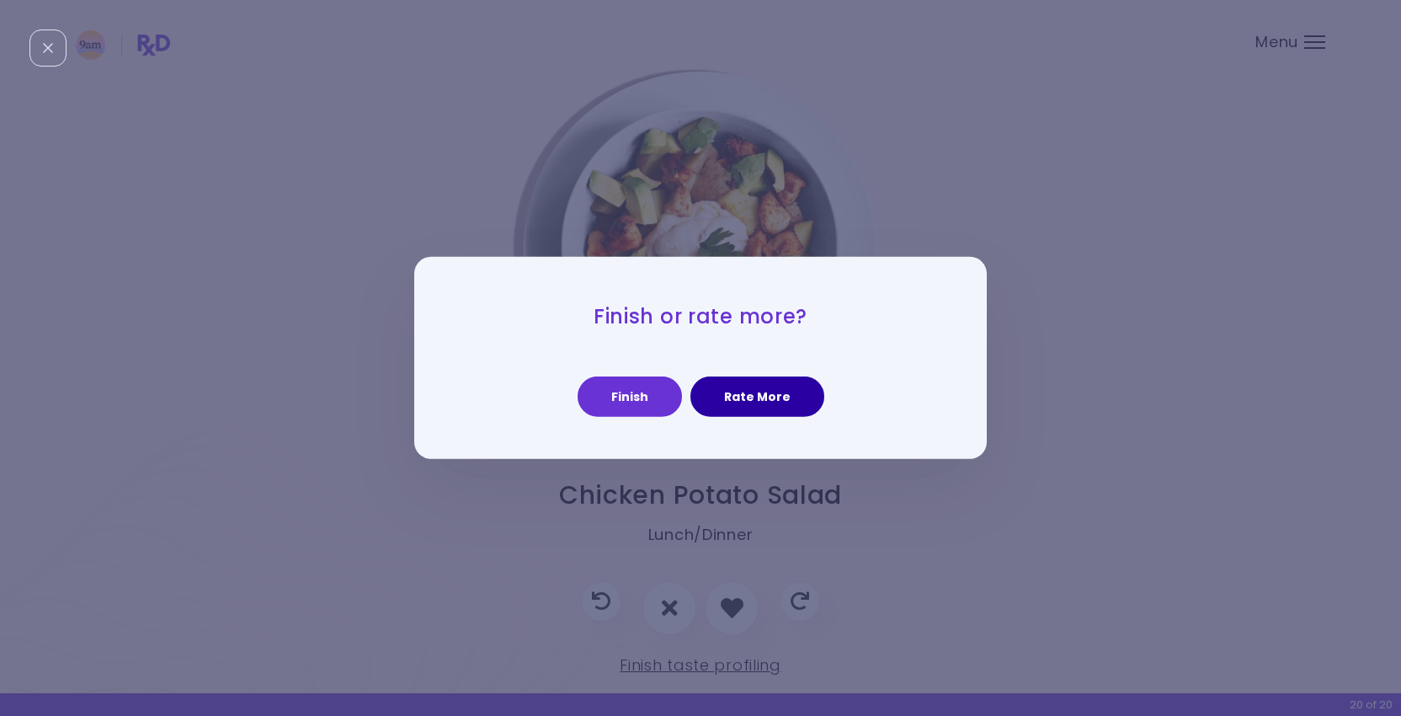
click at [755, 405] on button "Rate More" at bounding box center [758, 396] width 134 height 40
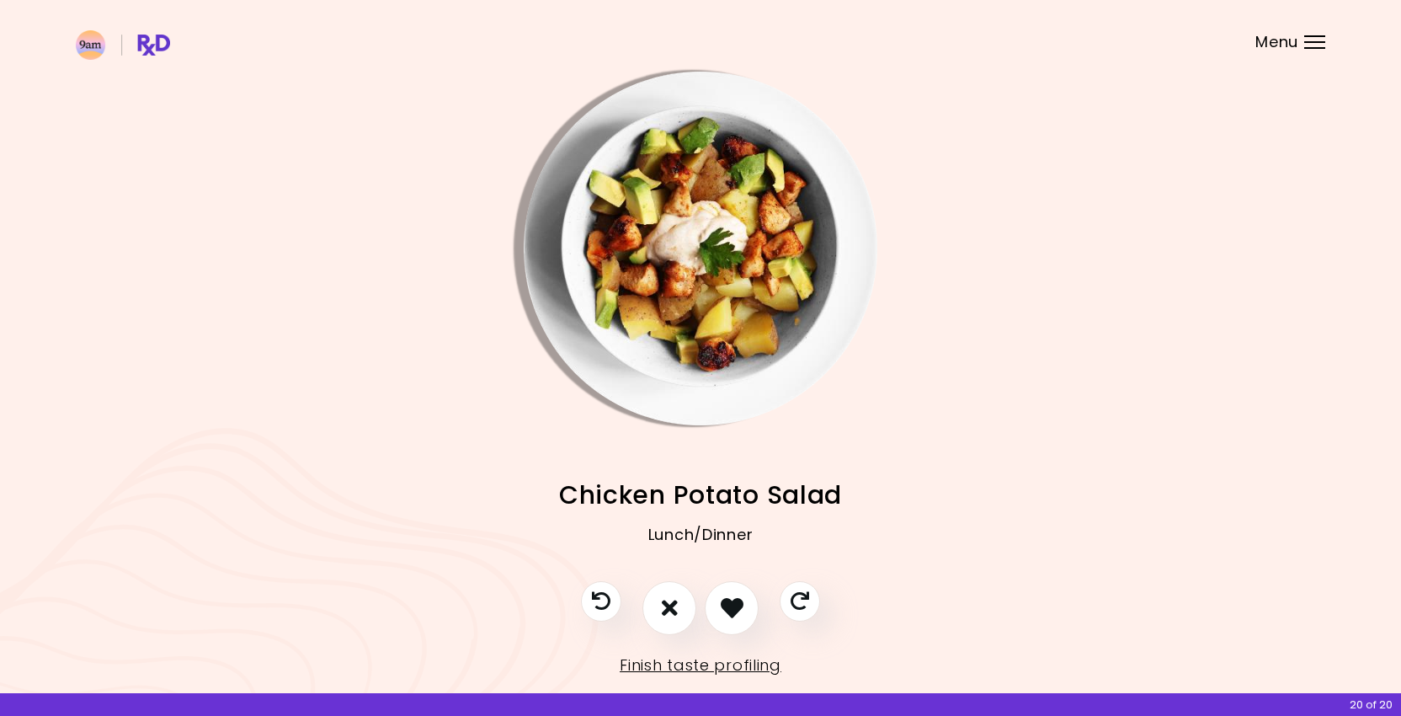
click at [755, 405] on img "Info - Chicken Potato Salad" at bounding box center [701, 249] width 354 height 354
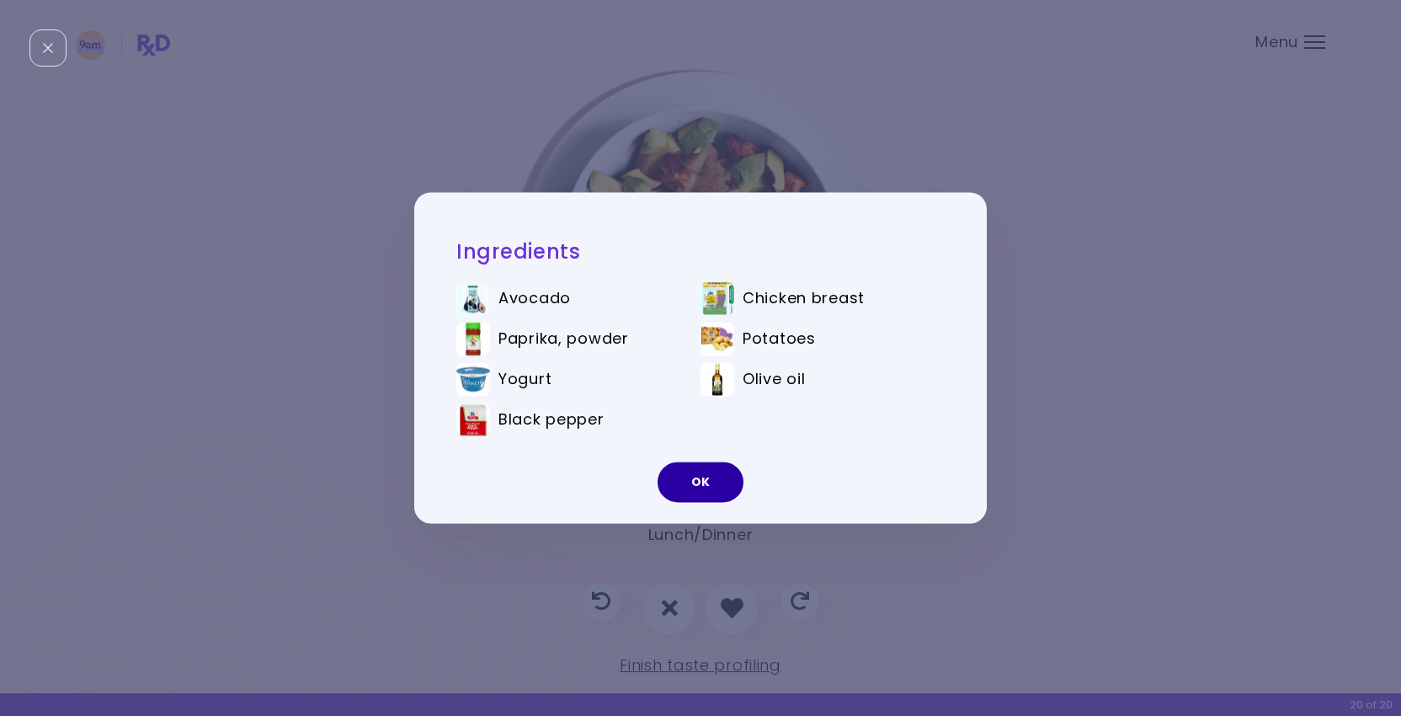
click at [707, 483] on button "OK" at bounding box center [701, 482] width 86 height 40
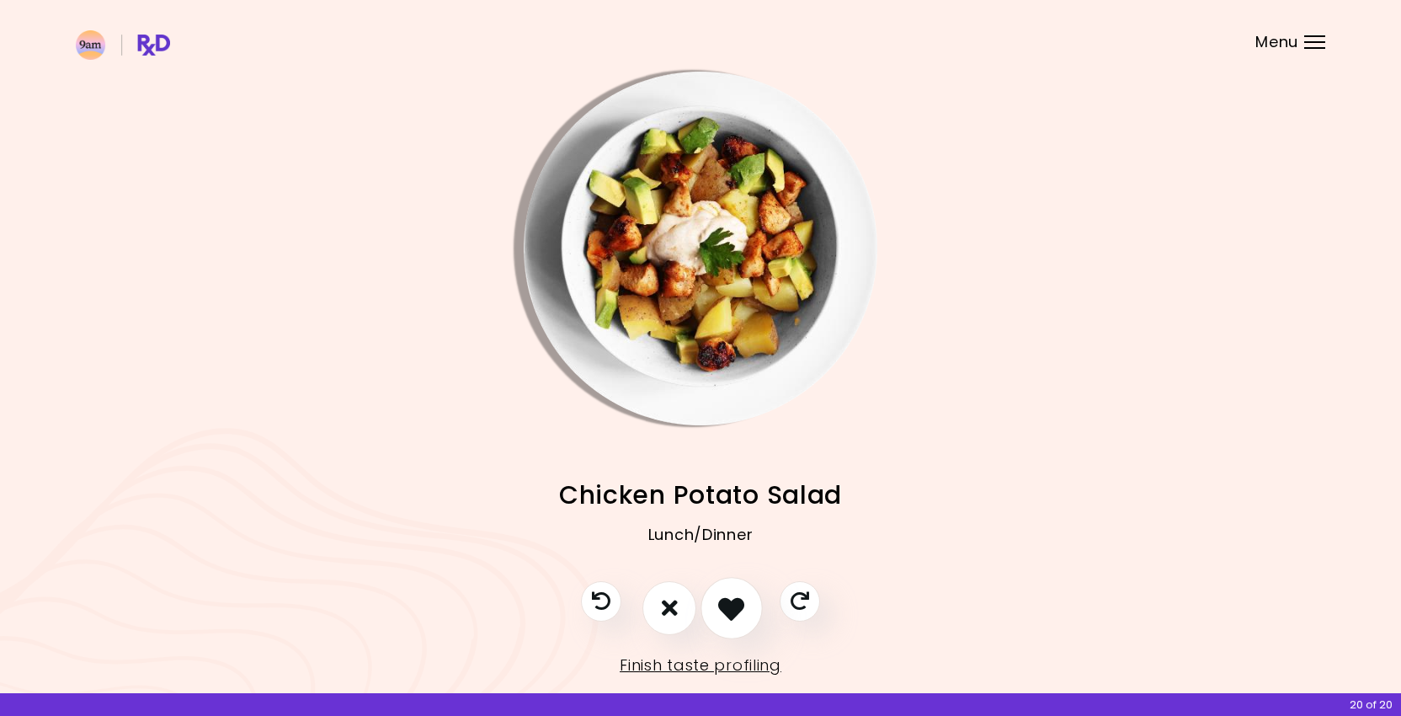
click at [729, 605] on icon "I like this recipe" at bounding box center [731, 608] width 26 height 26
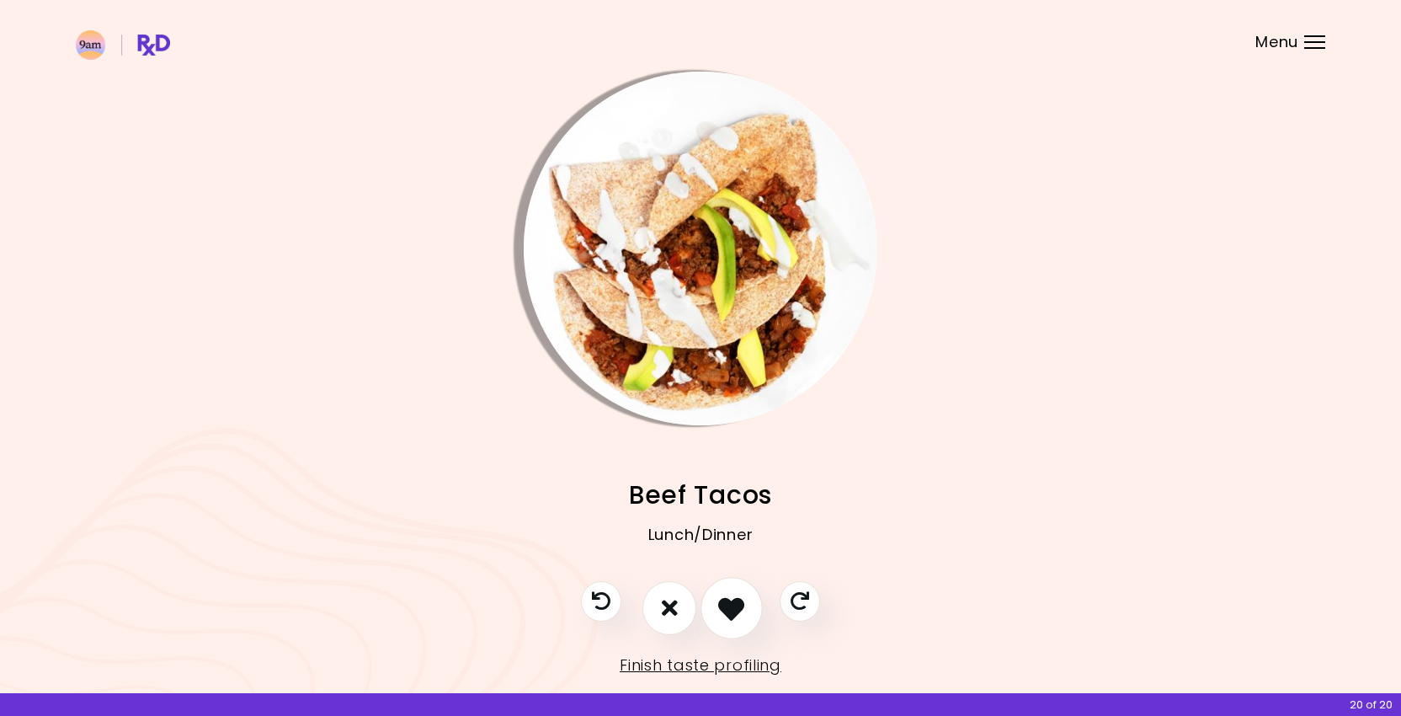
click at [729, 605] on icon "I like this recipe" at bounding box center [731, 608] width 26 height 26
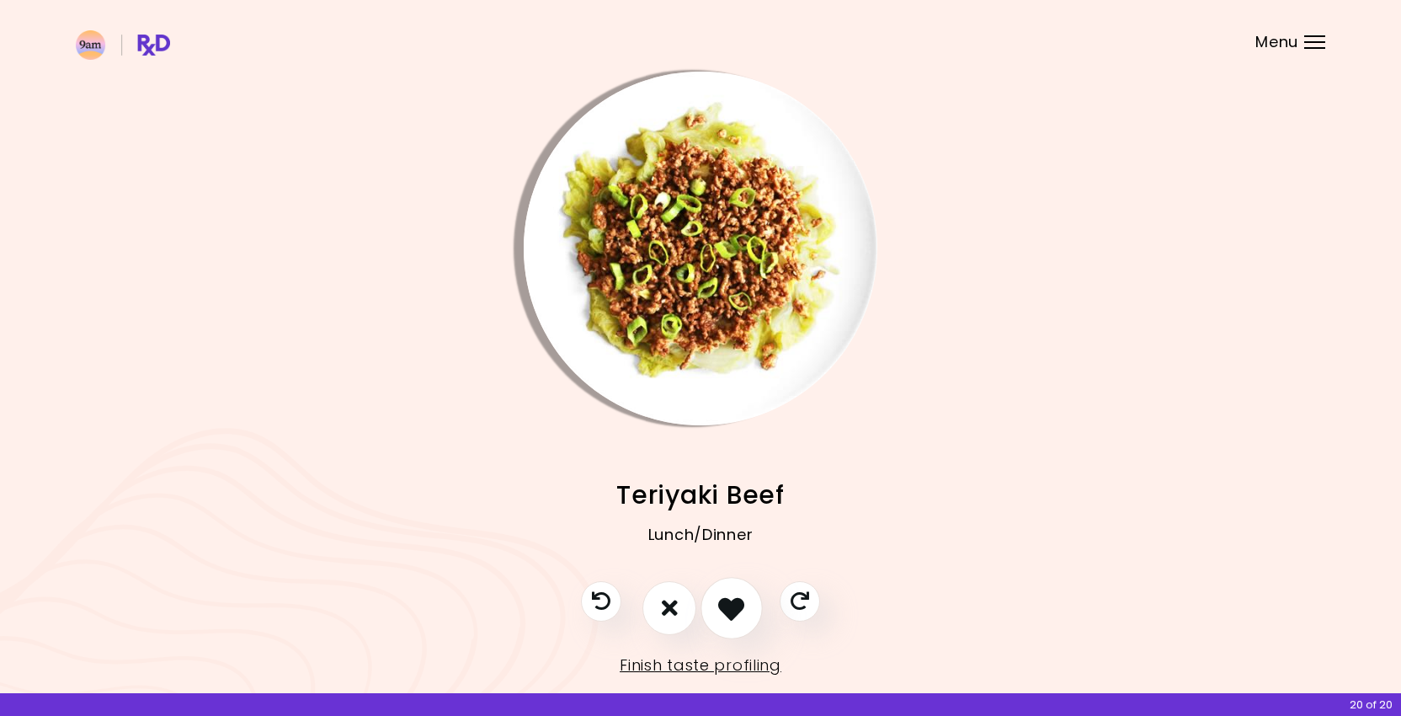
click at [729, 605] on icon "I like this recipe" at bounding box center [731, 608] width 26 height 26
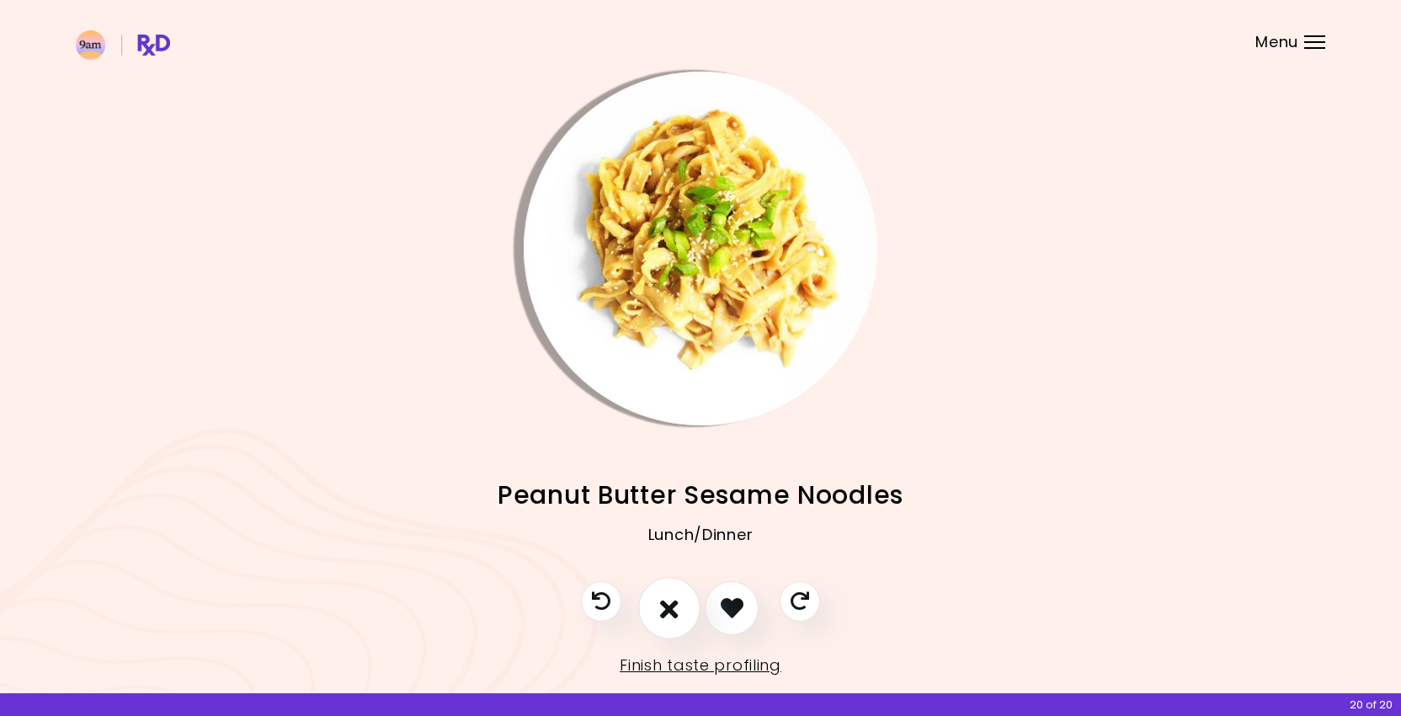
click at [686, 605] on button "I don't like this recipe" at bounding box center [669, 608] width 62 height 62
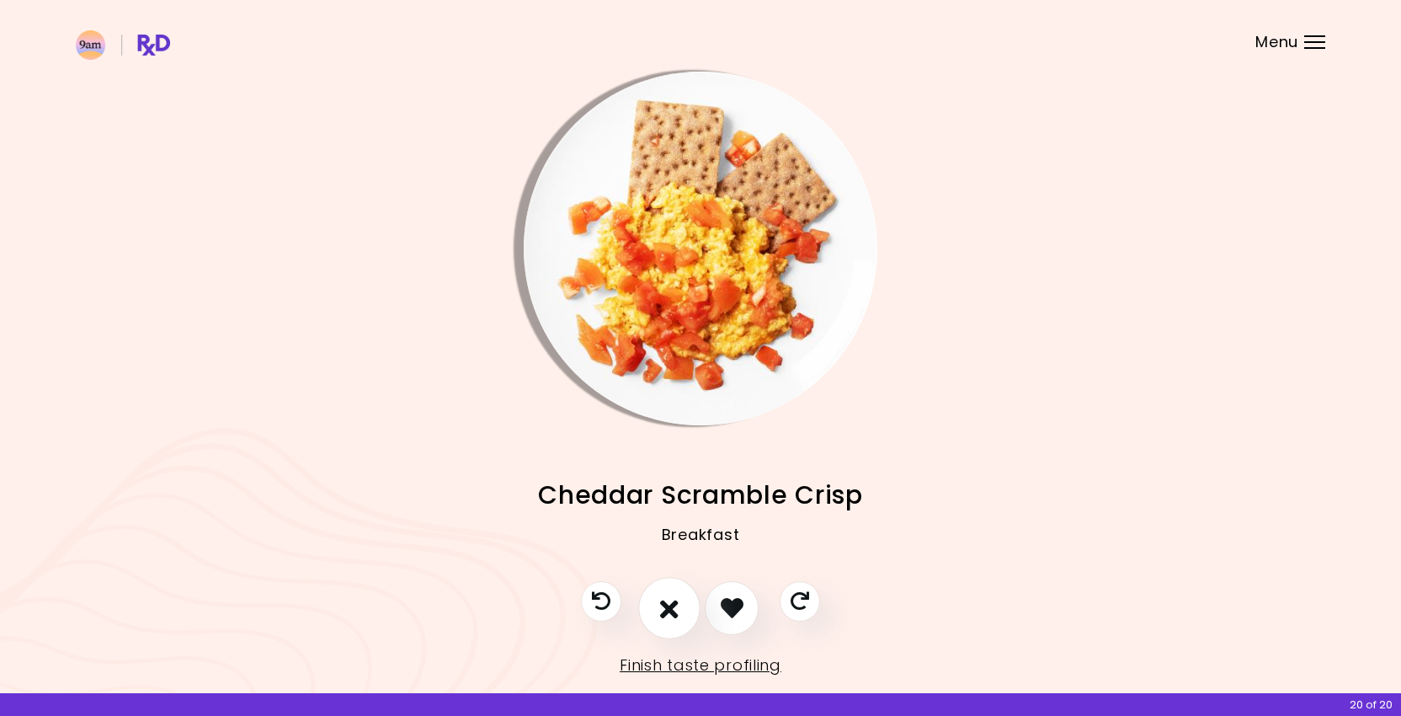
click at [672, 605] on icon "I don't like this recipe" at bounding box center [669, 608] width 19 height 26
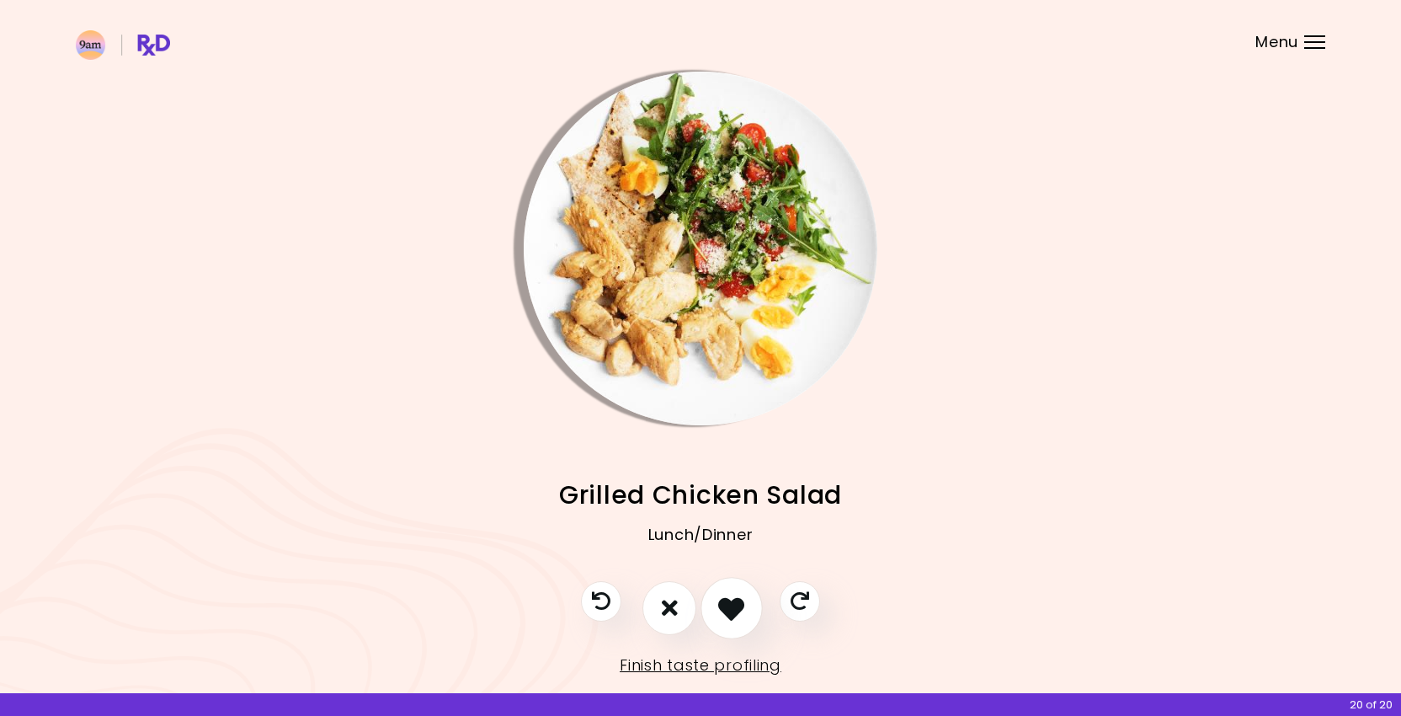
click at [713, 607] on button "I like this recipe" at bounding box center [732, 608] width 62 height 62
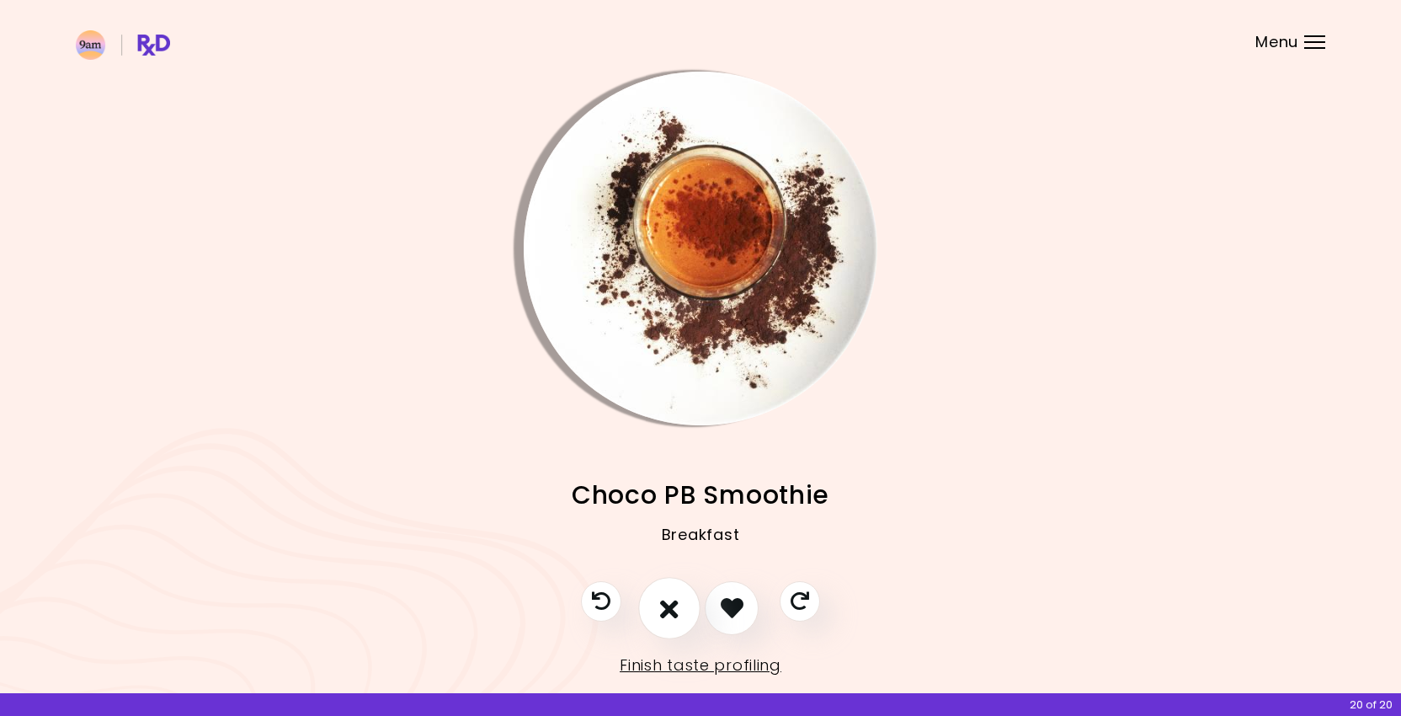
click at [677, 606] on icon "I don't like this recipe" at bounding box center [669, 608] width 19 height 26
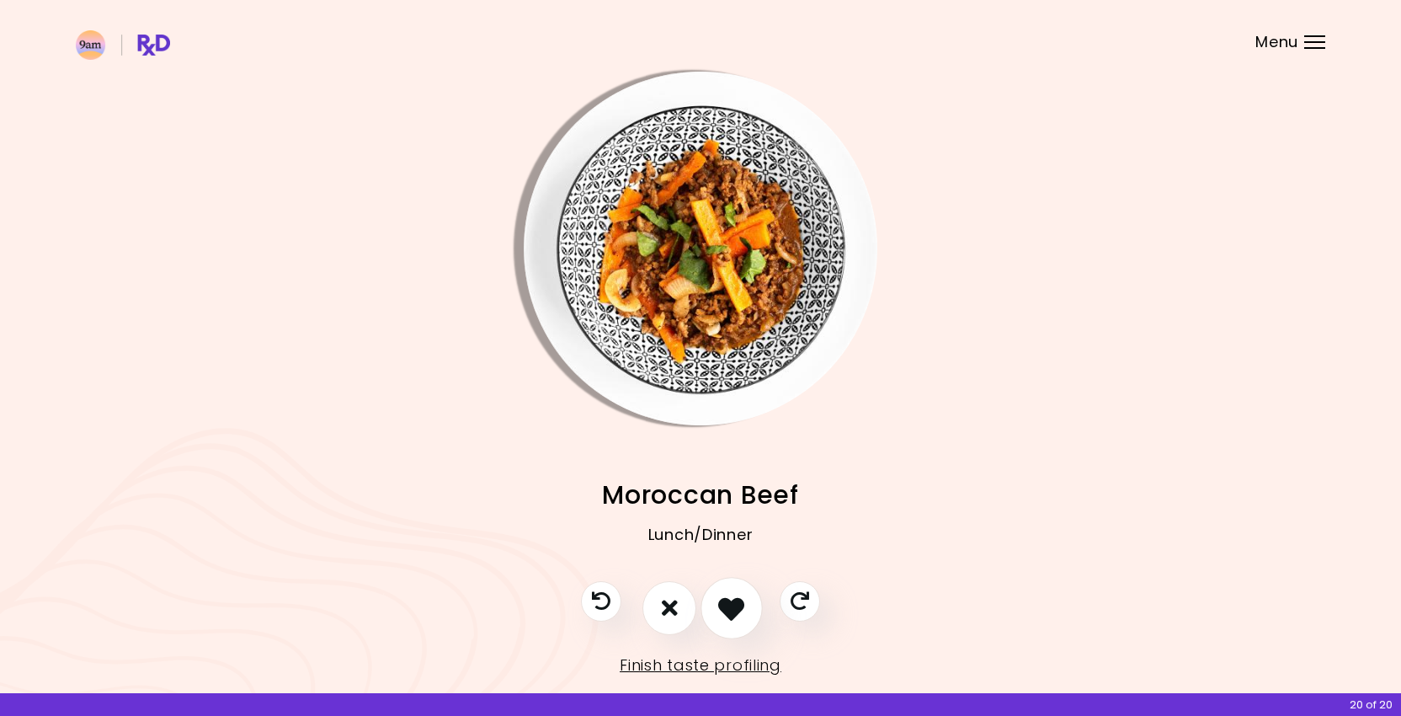
click at [717, 604] on button "I like this recipe" at bounding box center [732, 608] width 62 height 62
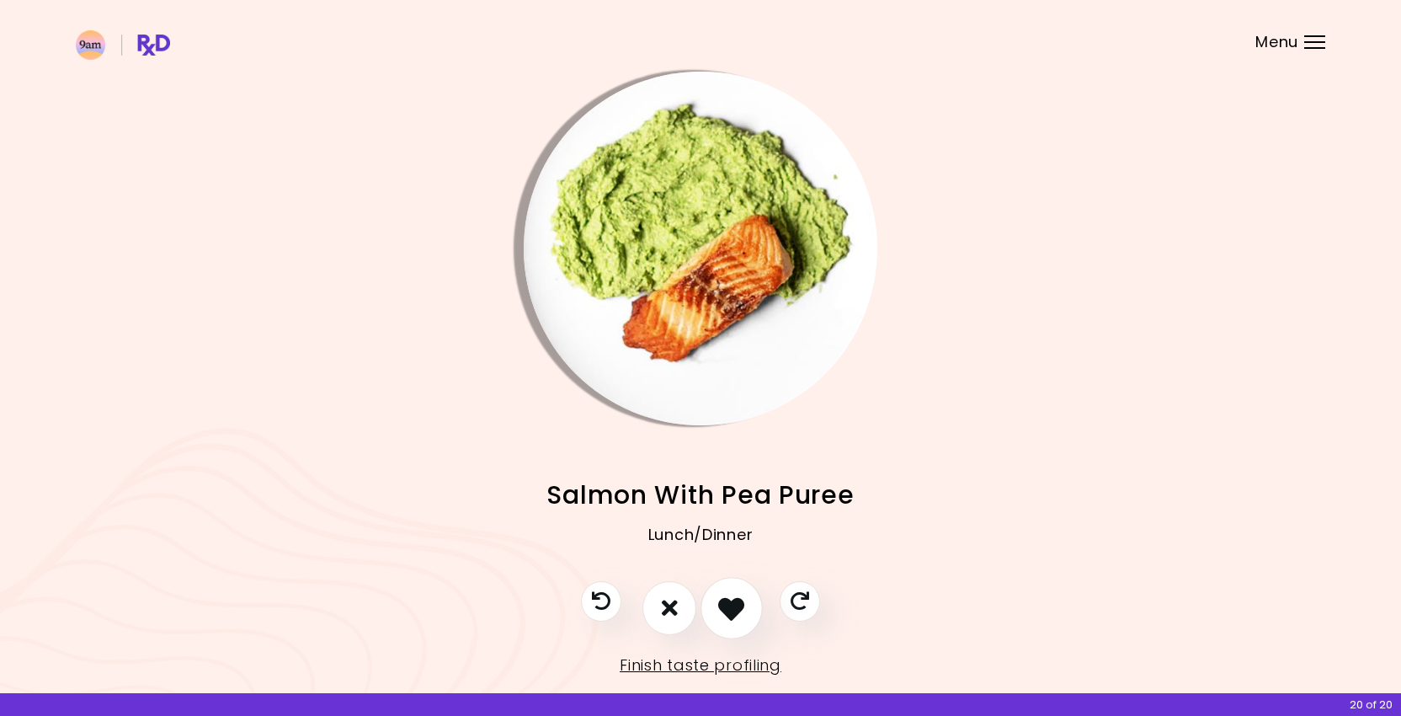
click at [717, 604] on button "I like this recipe" at bounding box center [732, 608] width 62 height 62
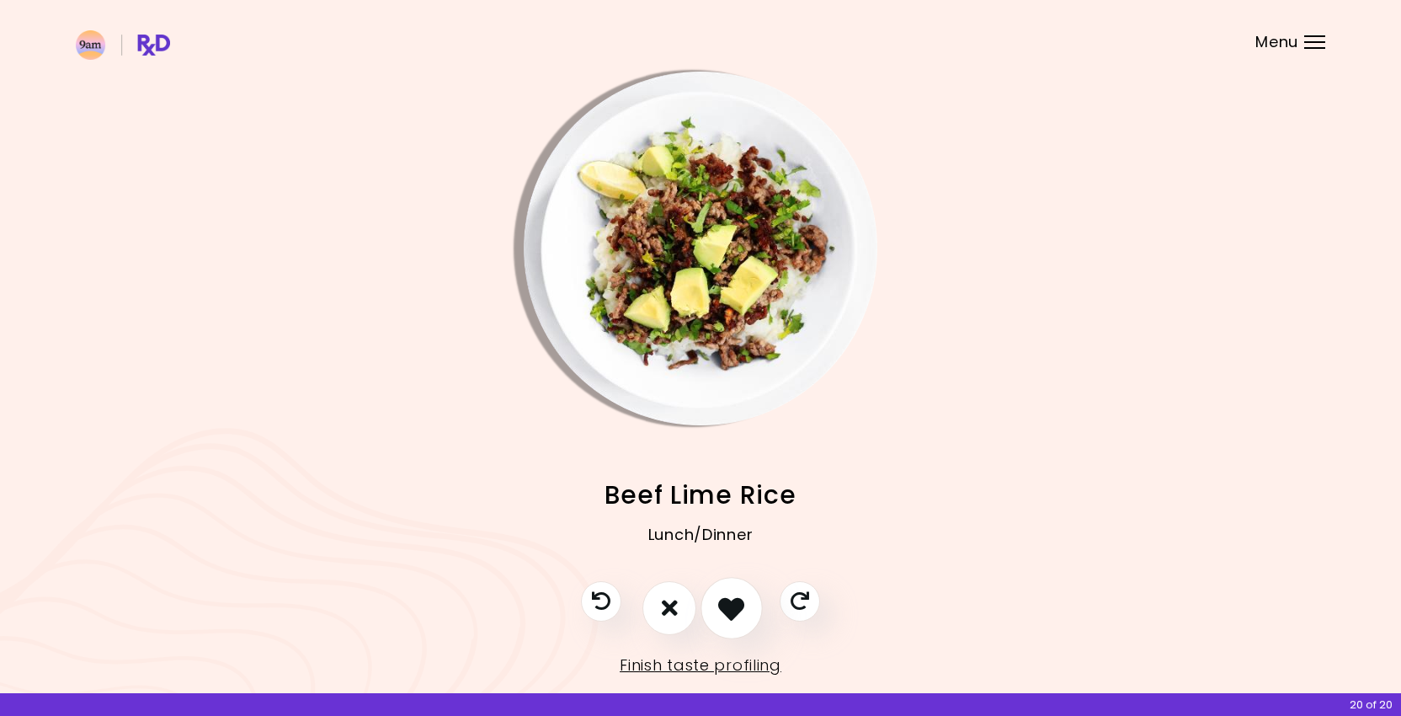
click at [726, 604] on icon "I like this recipe" at bounding box center [731, 608] width 26 height 26
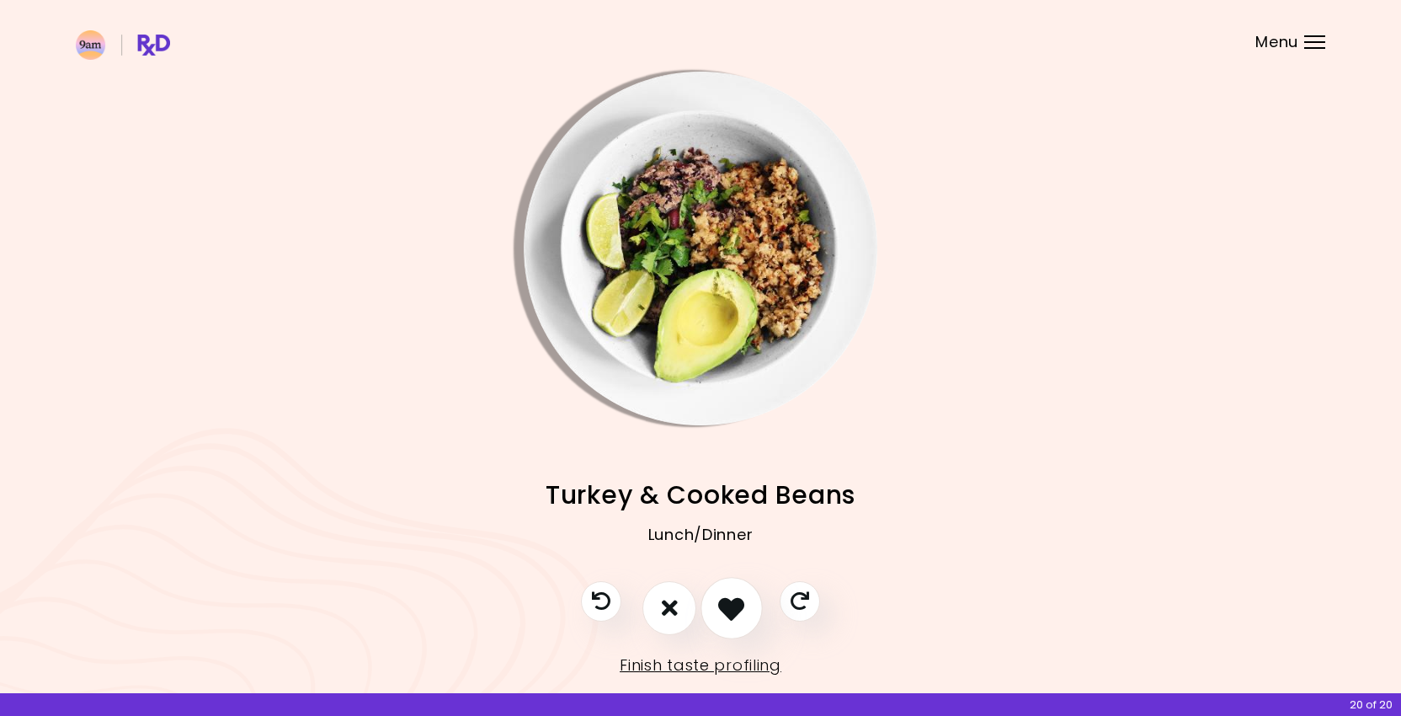
click at [726, 604] on icon "I like this recipe" at bounding box center [731, 608] width 26 height 26
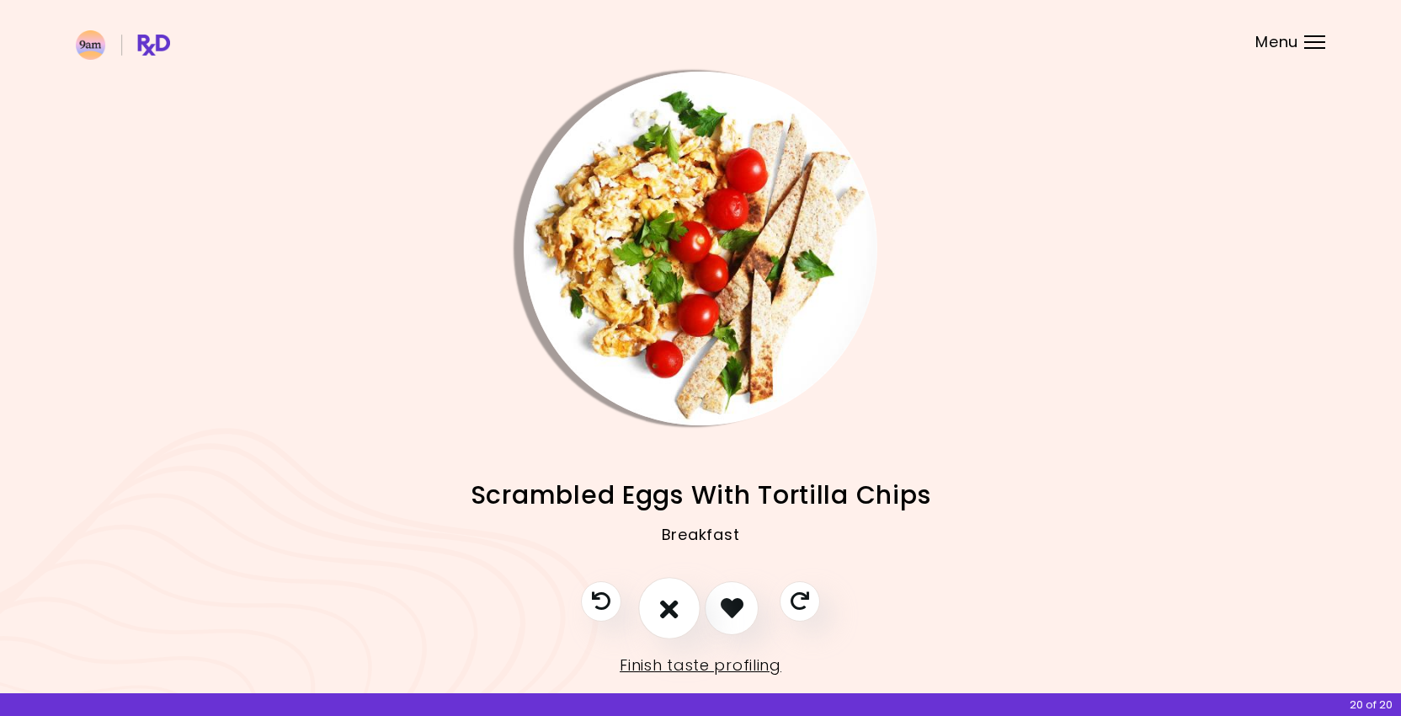
click at [676, 598] on icon "I don't like this recipe" at bounding box center [669, 608] width 19 height 26
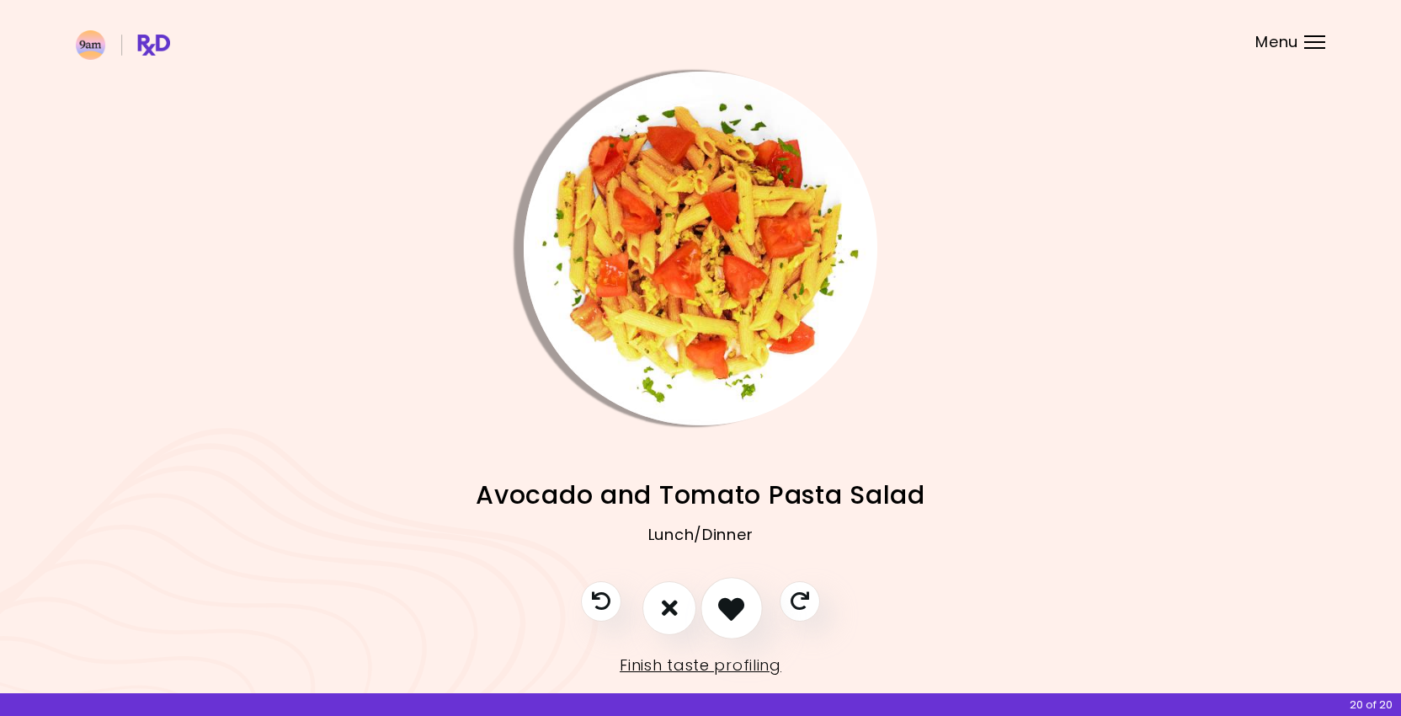
click at [725, 600] on icon "I like this recipe" at bounding box center [731, 608] width 26 height 26
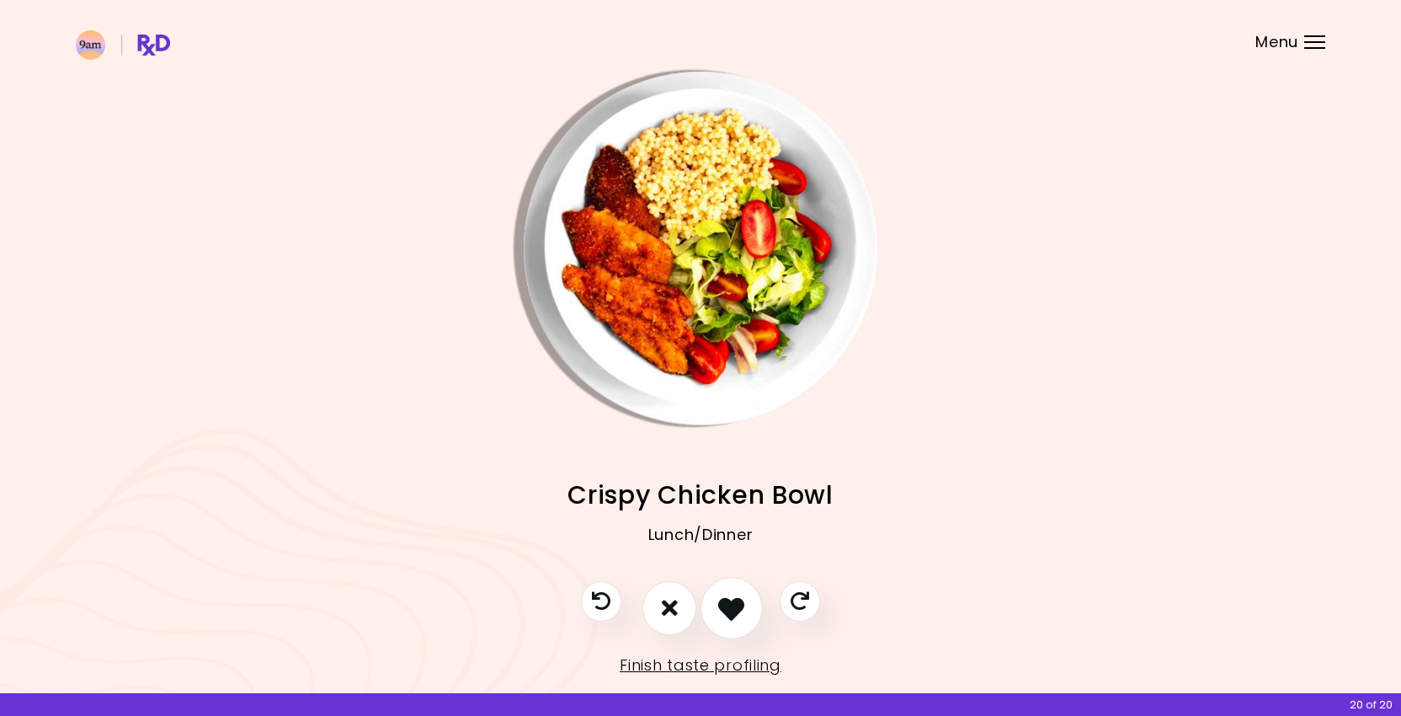
click at [725, 600] on icon "I like this recipe" at bounding box center [731, 608] width 26 height 26
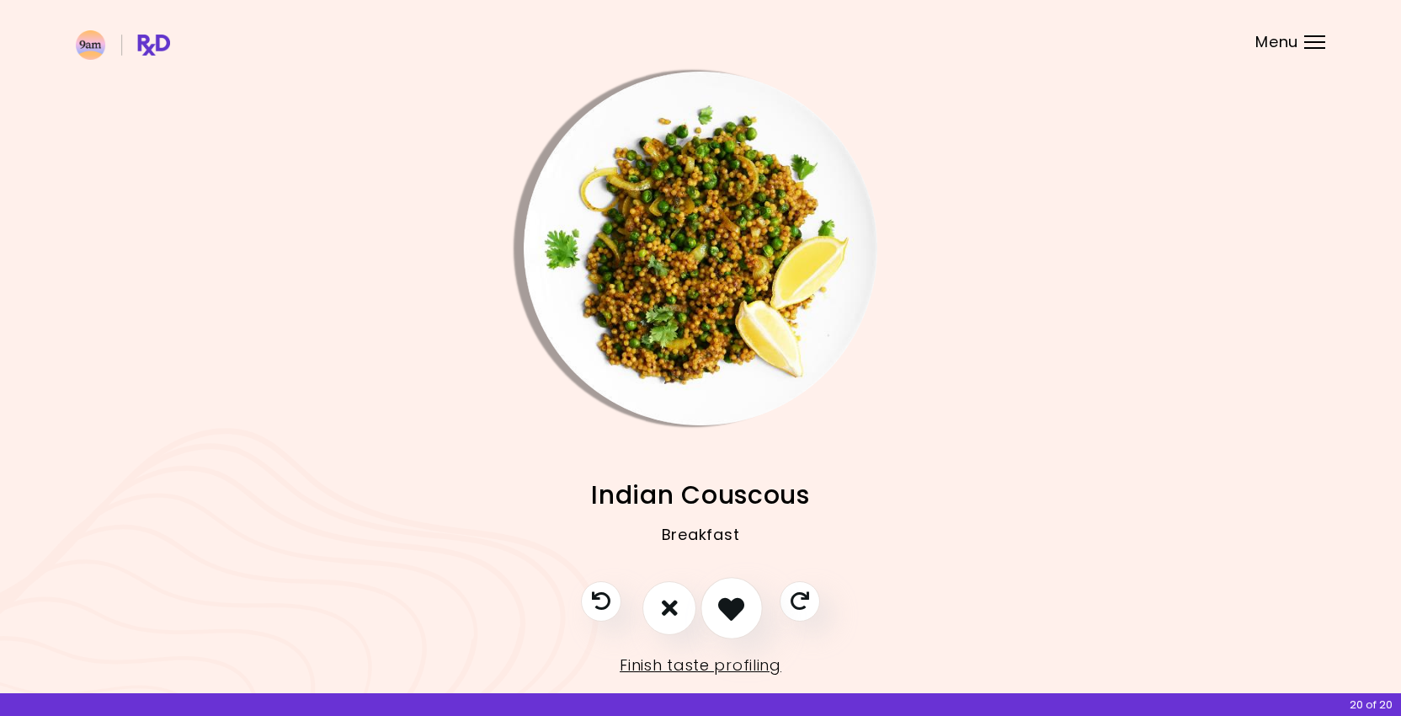
click at [725, 600] on icon "I like this recipe" at bounding box center [731, 608] width 26 height 26
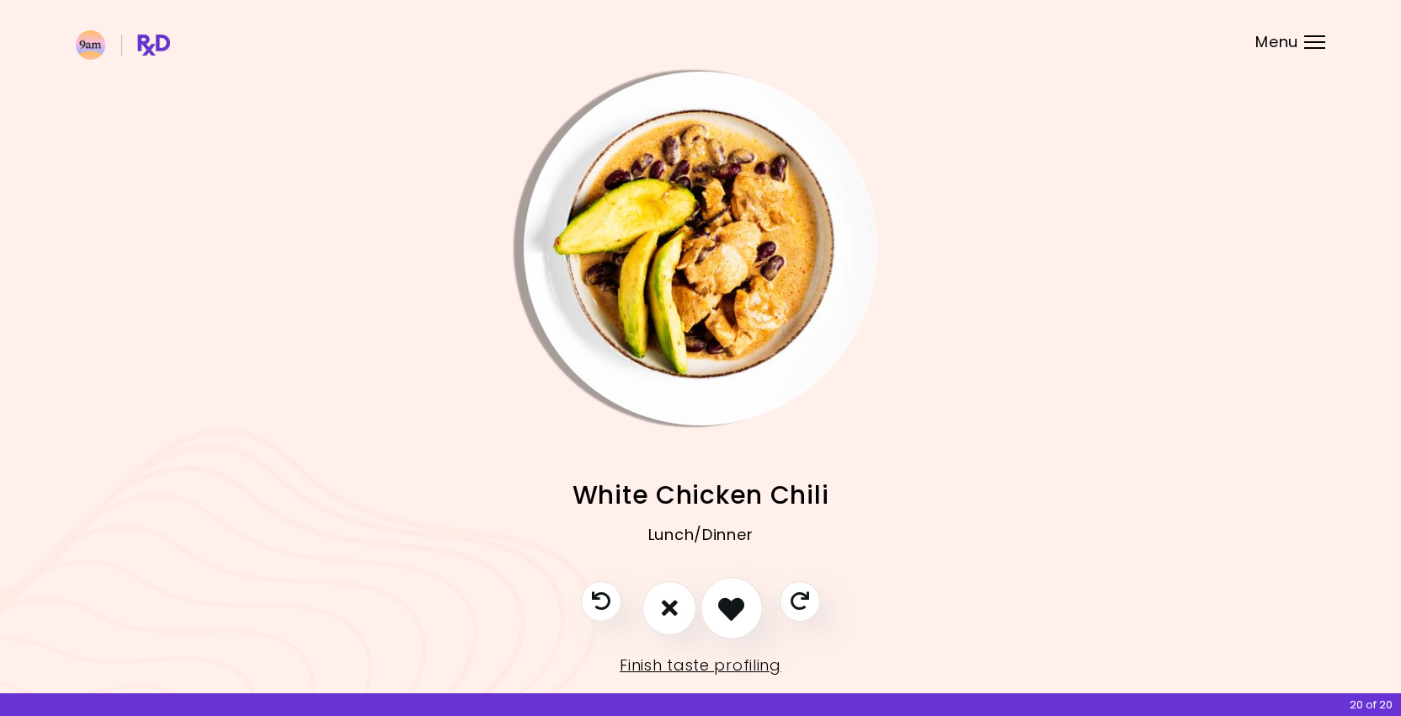
click at [725, 600] on icon "I like this recipe" at bounding box center [731, 608] width 26 height 26
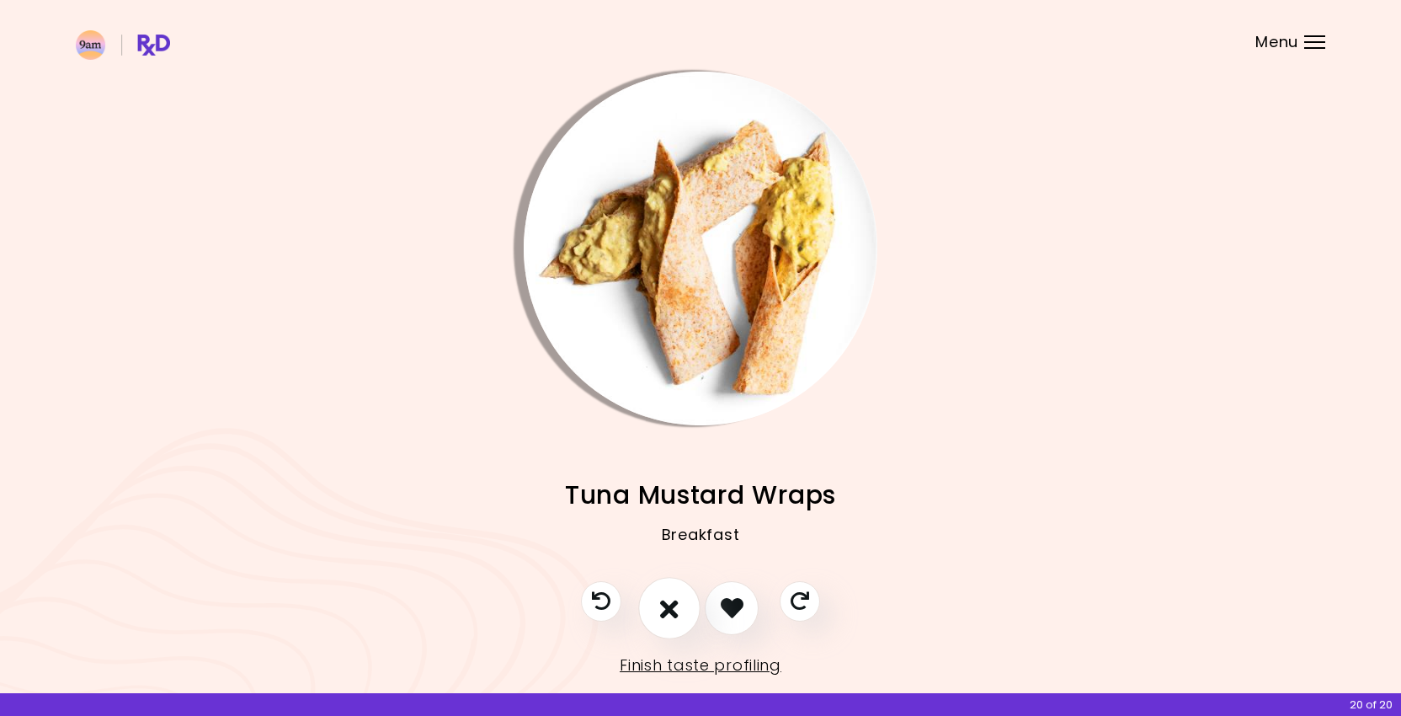
click at [675, 607] on icon "I don't like this recipe" at bounding box center [669, 608] width 19 height 26
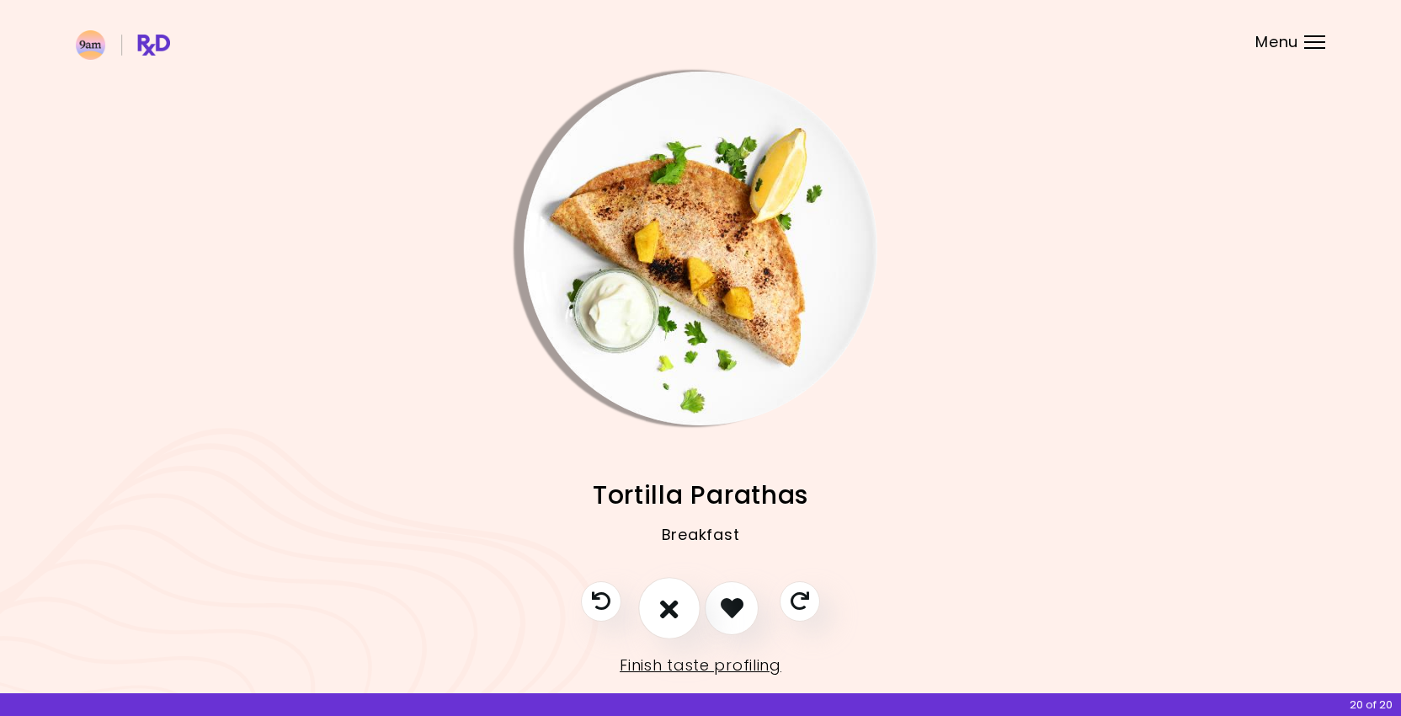
click at [675, 607] on icon "I don't like this recipe" at bounding box center [669, 608] width 19 height 26
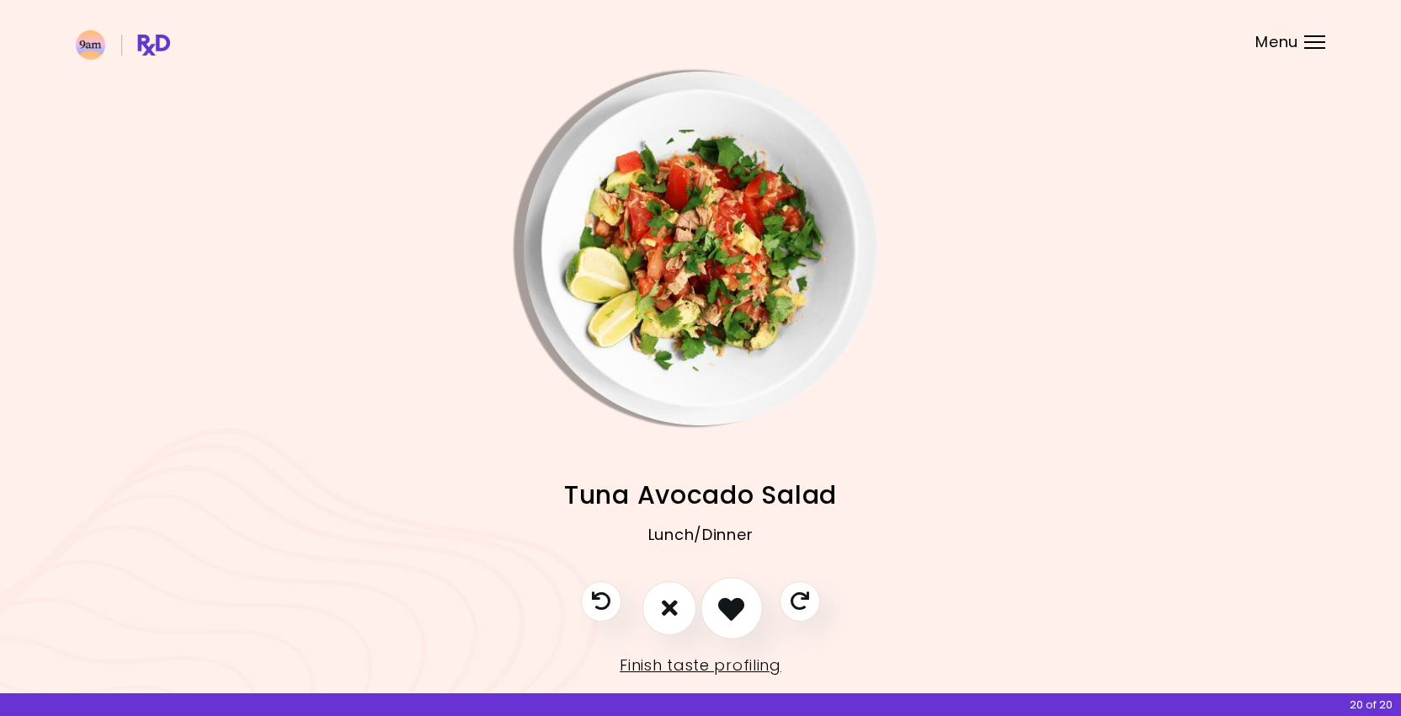
click at [721, 606] on icon "I like this recipe" at bounding box center [731, 608] width 26 height 26
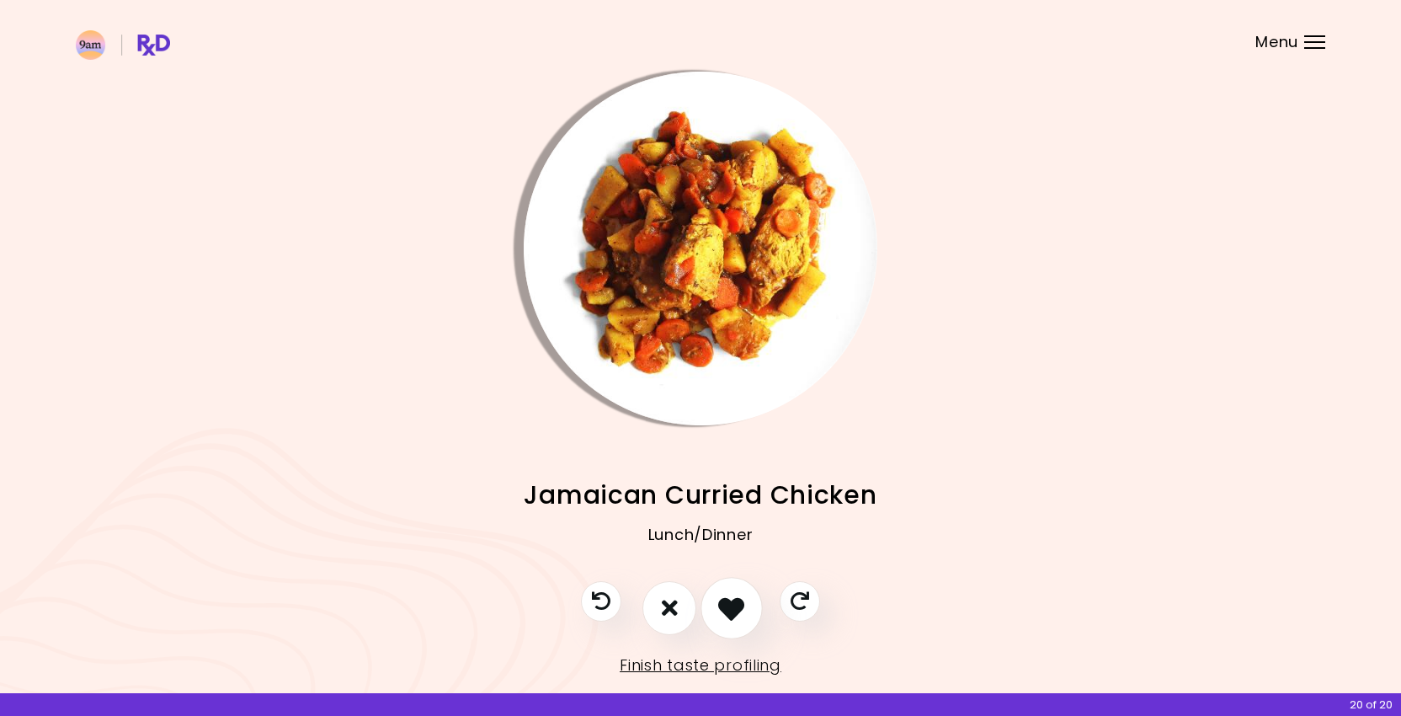
click at [721, 606] on icon "I like this recipe" at bounding box center [731, 608] width 26 height 26
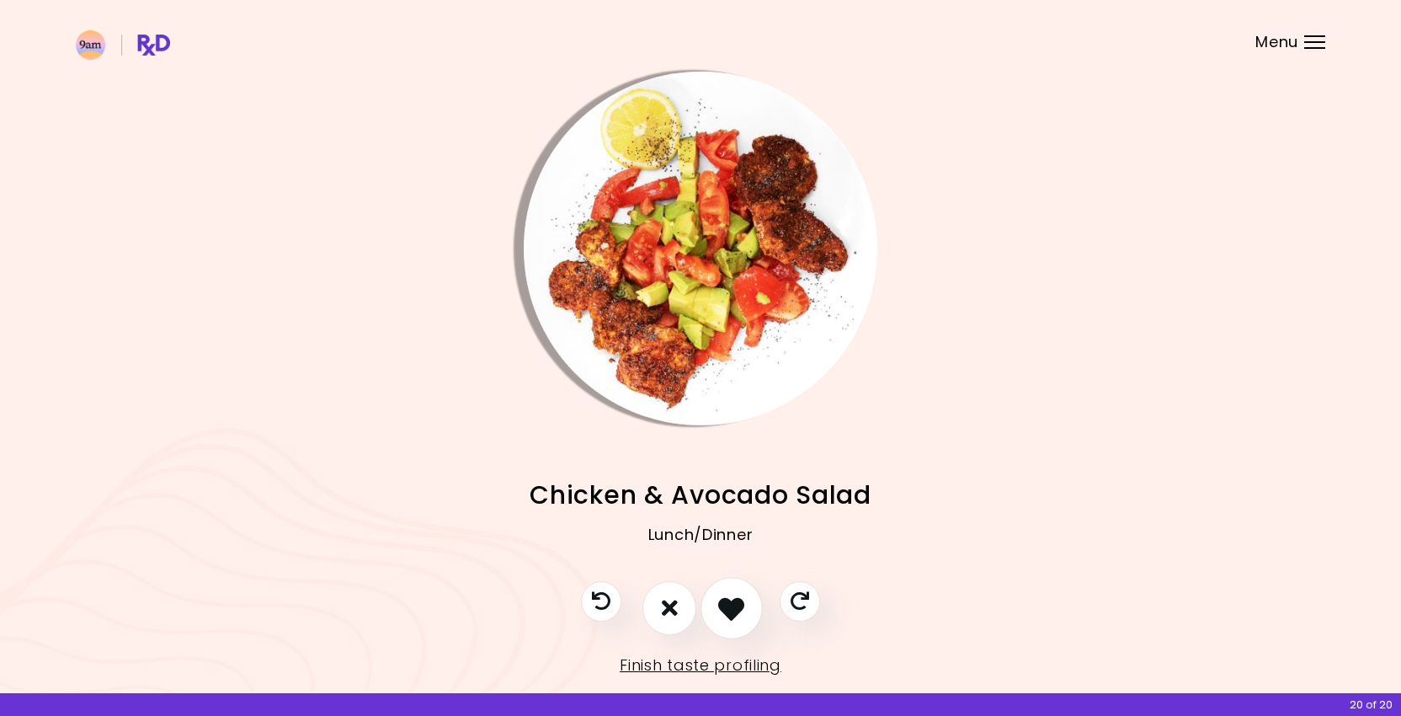
click at [721, 606] on icon "I like this recipe" at bounding box center [731, 608] width 26 height 26
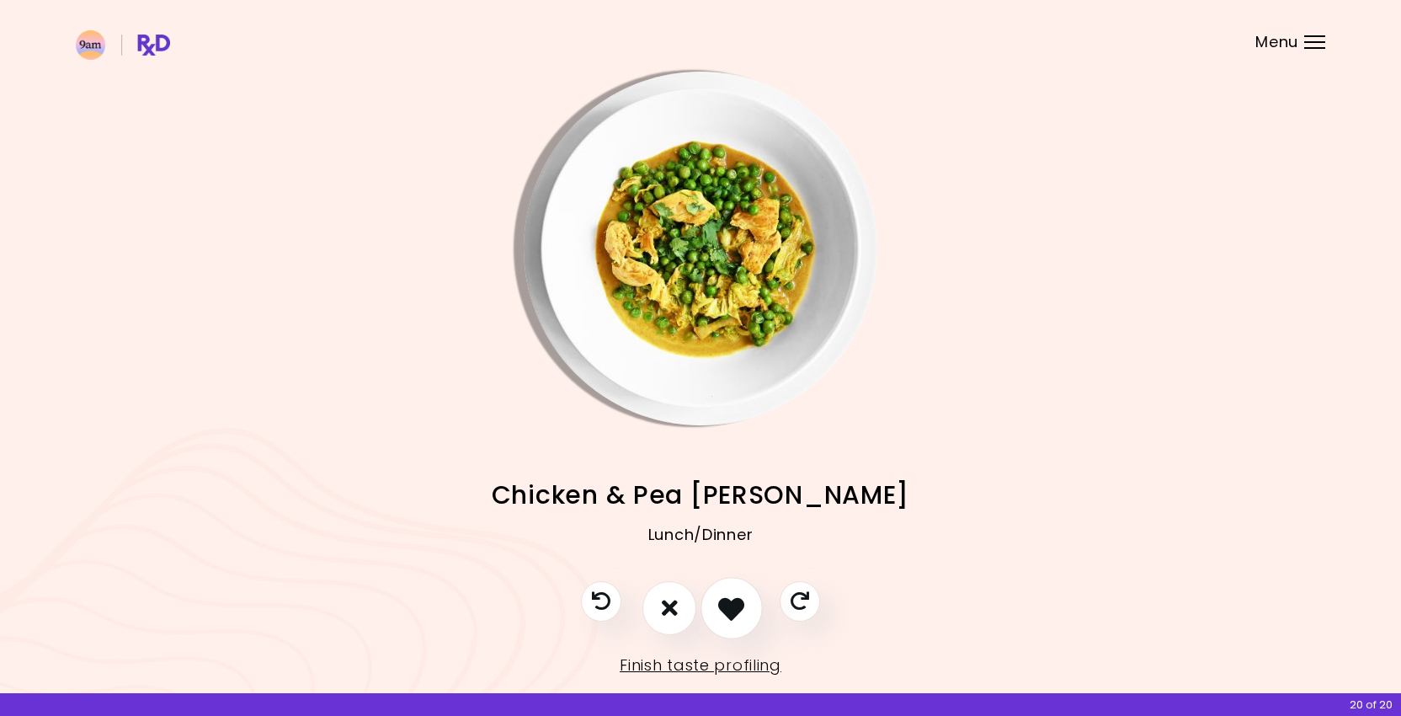
click at [721, 606] on icon "I like this recipe" at bounding box center [731, 608] width 26 height 26
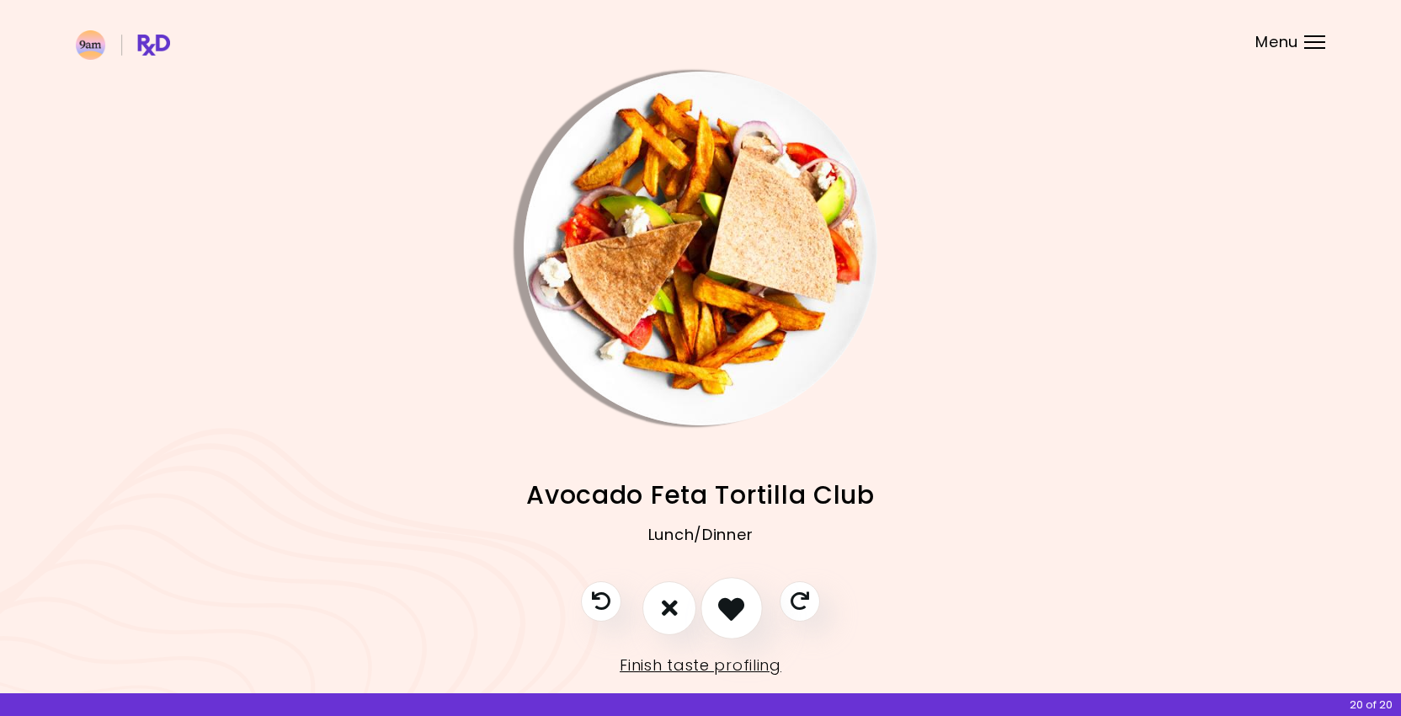
click at [721, 606] on icon "I like this recipe" at bounding box center [731, 608] width 26 height 26
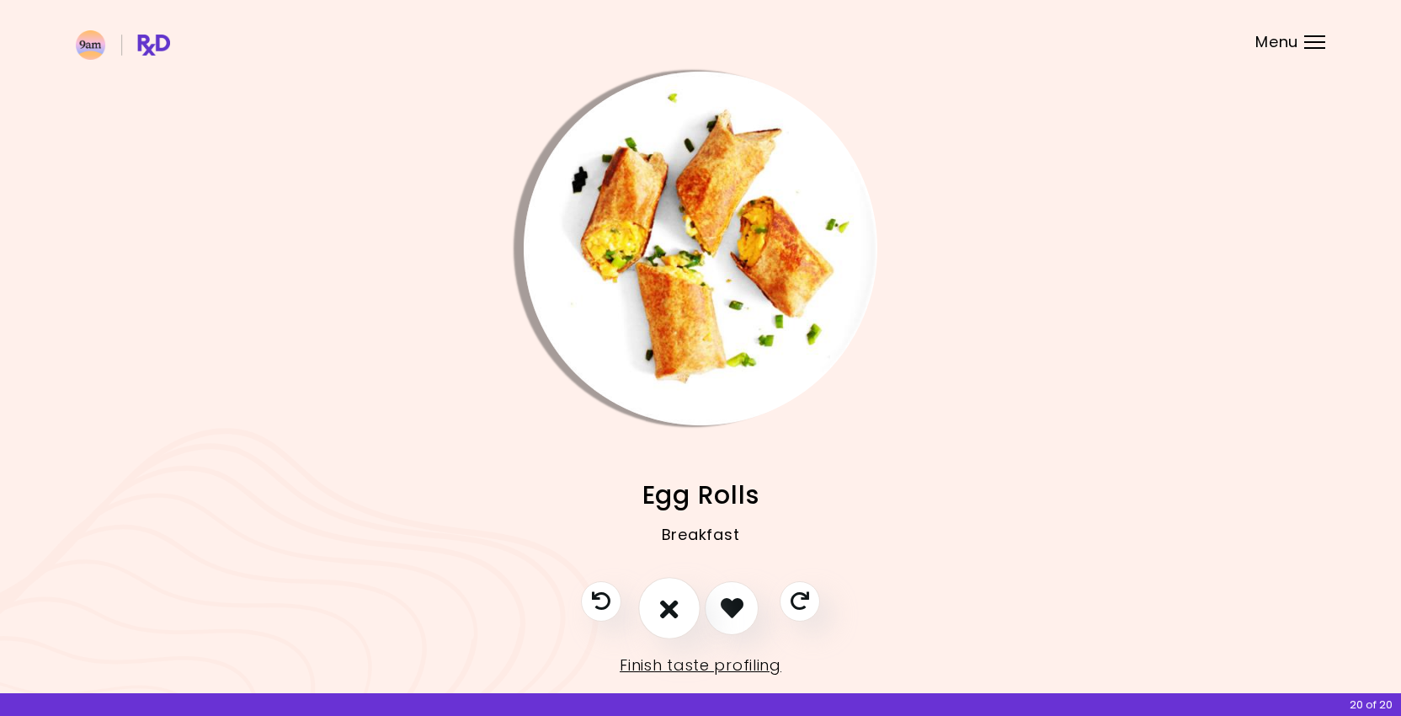
click at [672, 611] on icon "I don't like this recipe" at bounding box center [669, 608] width 19 height 26
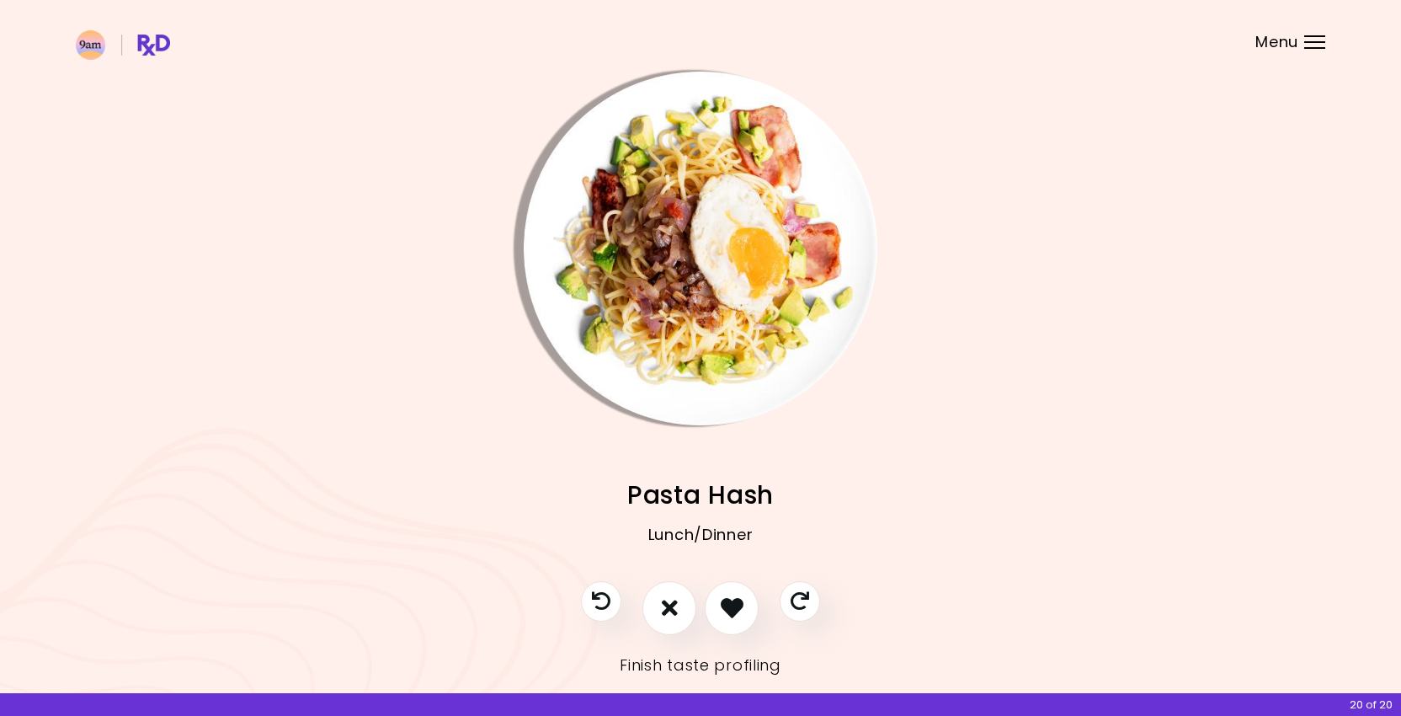
click at [694, 662] on link "Finish taste profiling" at bounding box center [701, 665] width 162 height 27
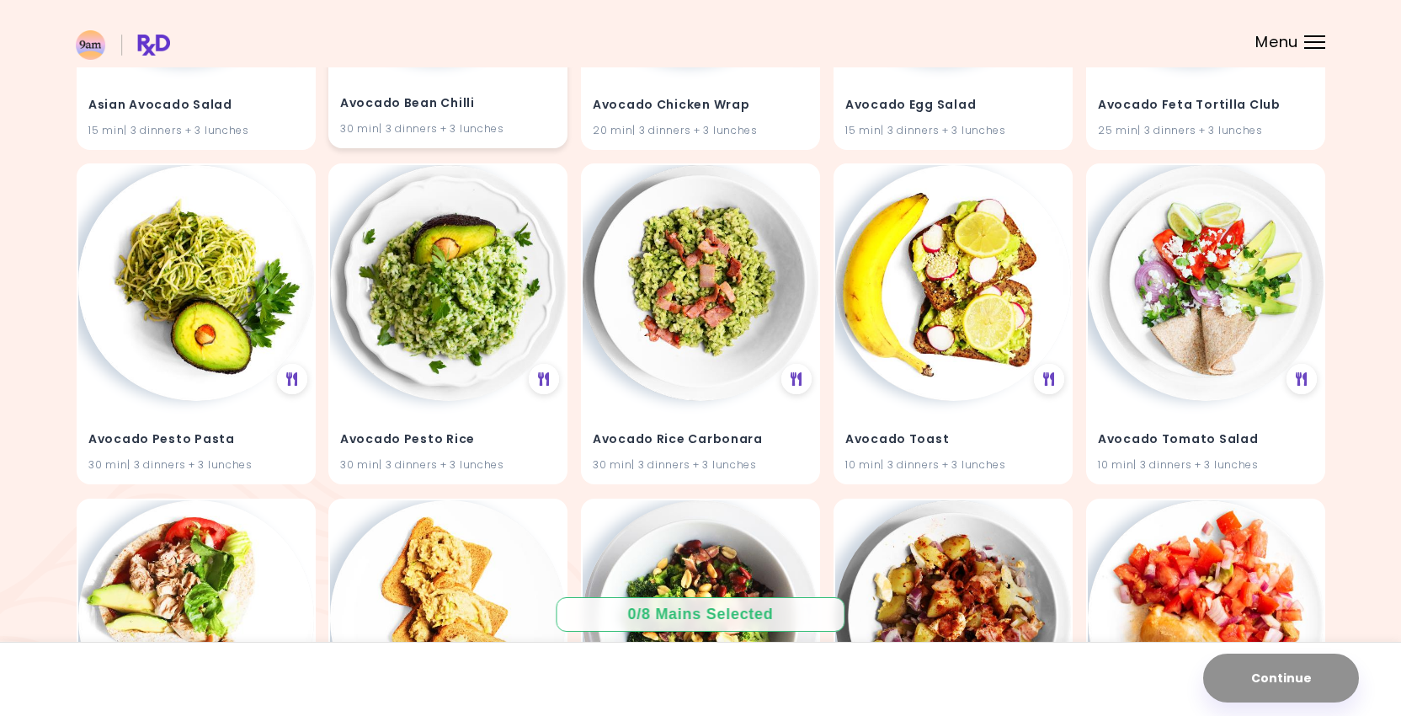
scroll to position [425, 0]
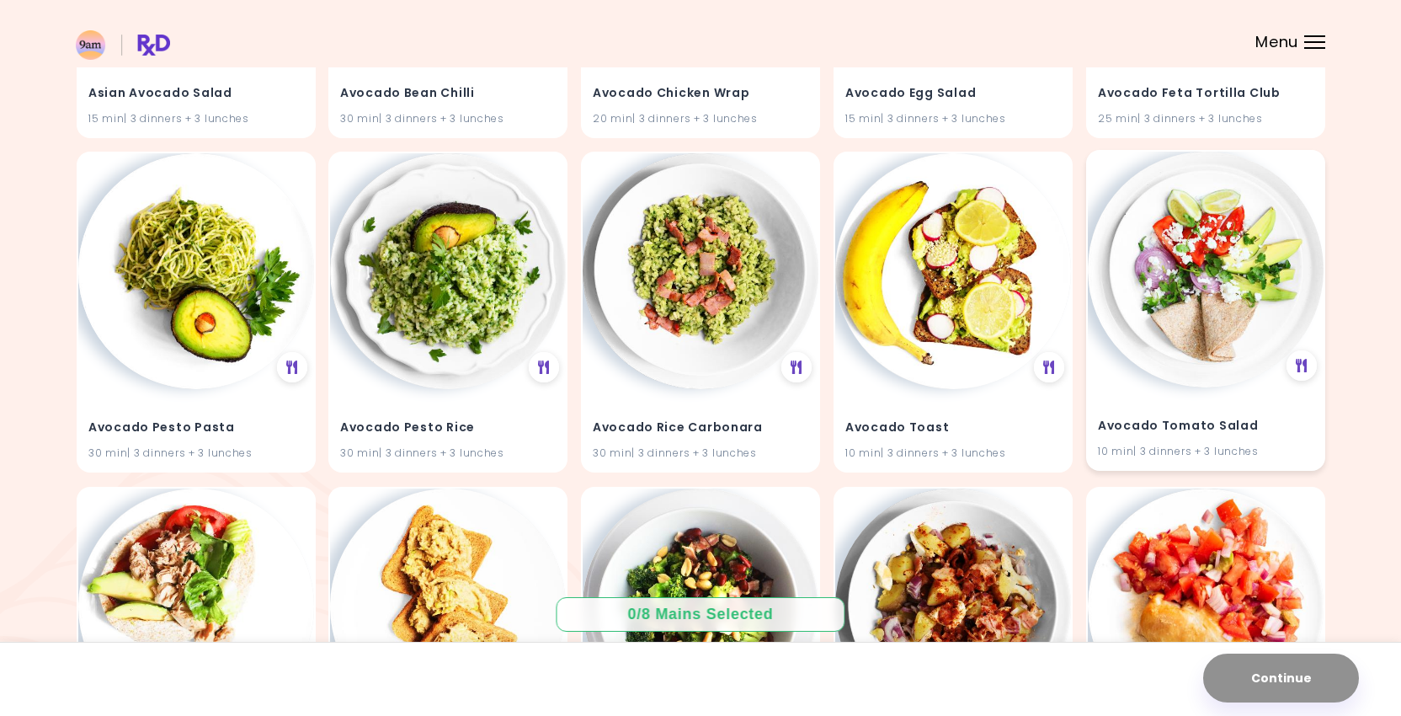
click at [1264, 380] on div "Avocado Tomato Salad 10 min | 3 dinners + 3 lunches" at bounding box center [1205, 310] width 239 height 321
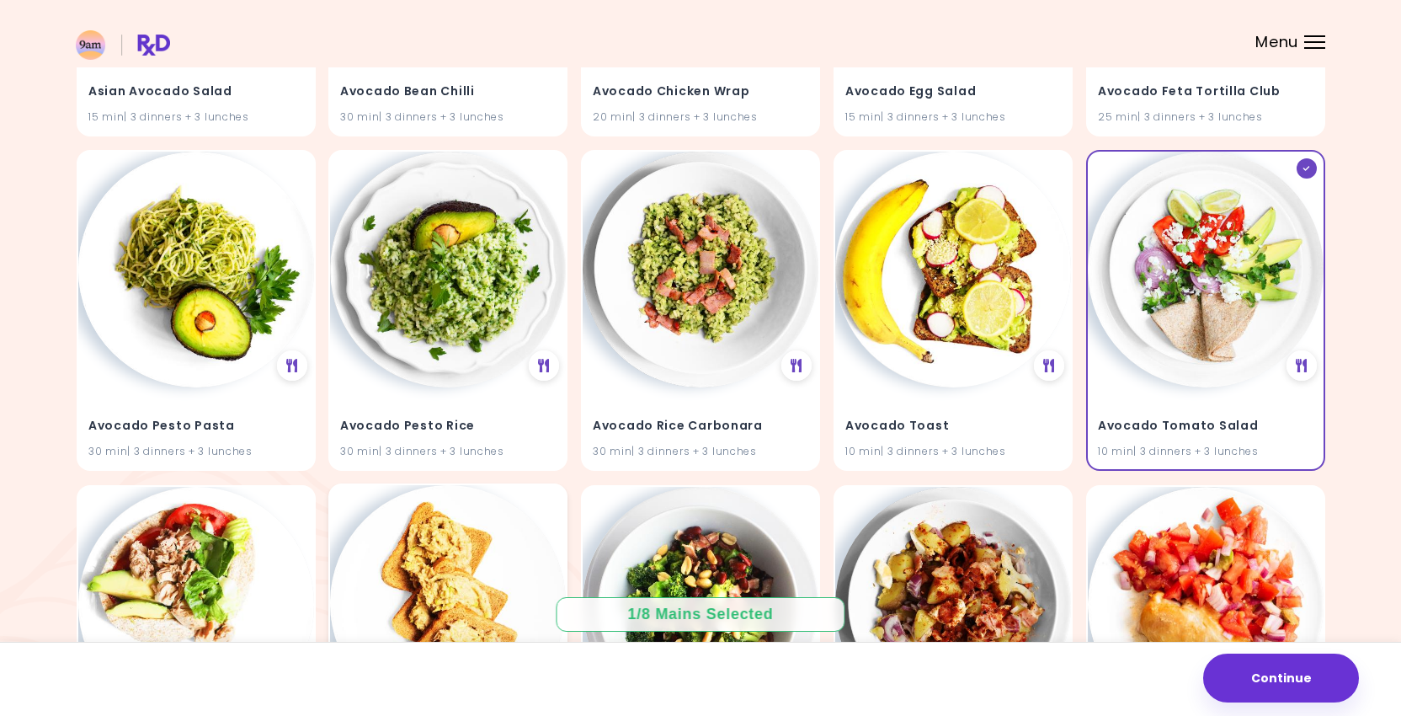
scroll to position [424, 0]
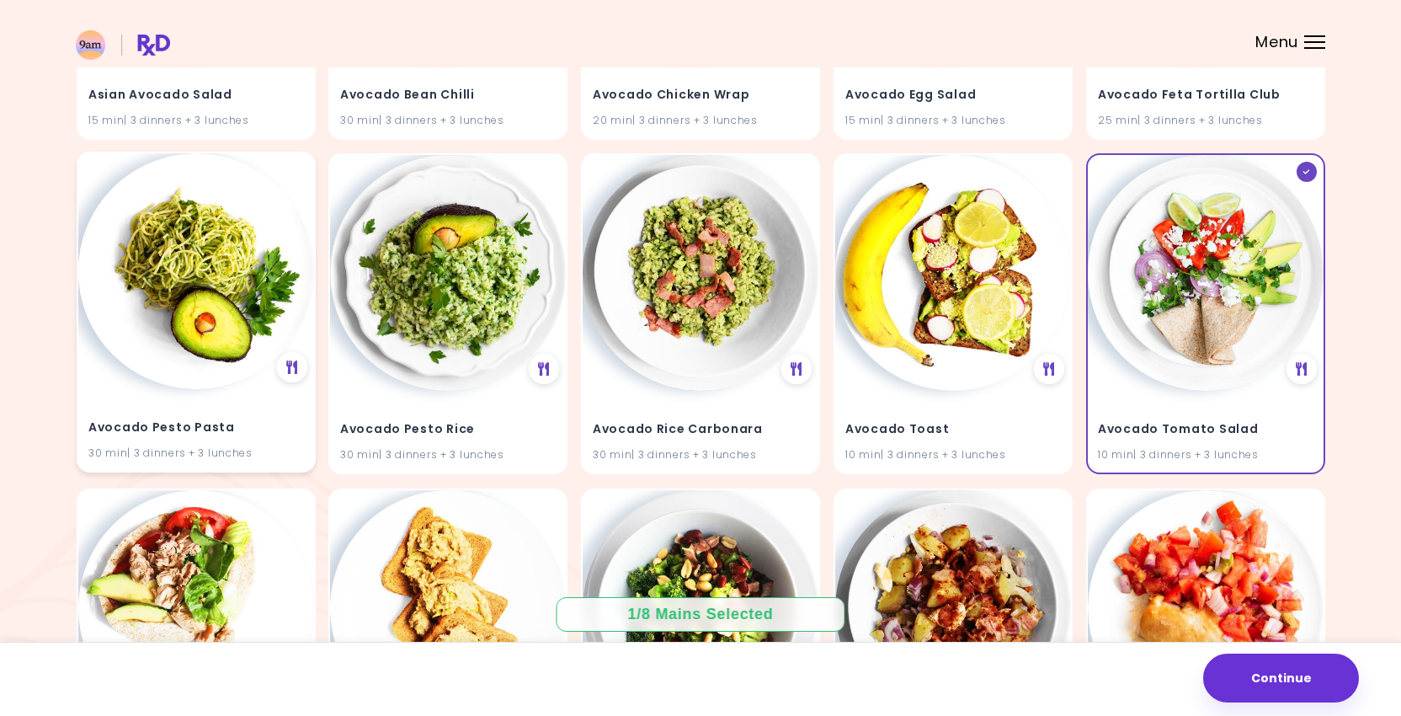
click at [232, 345] on img at bounding box center [196, 271] width 236 height 236
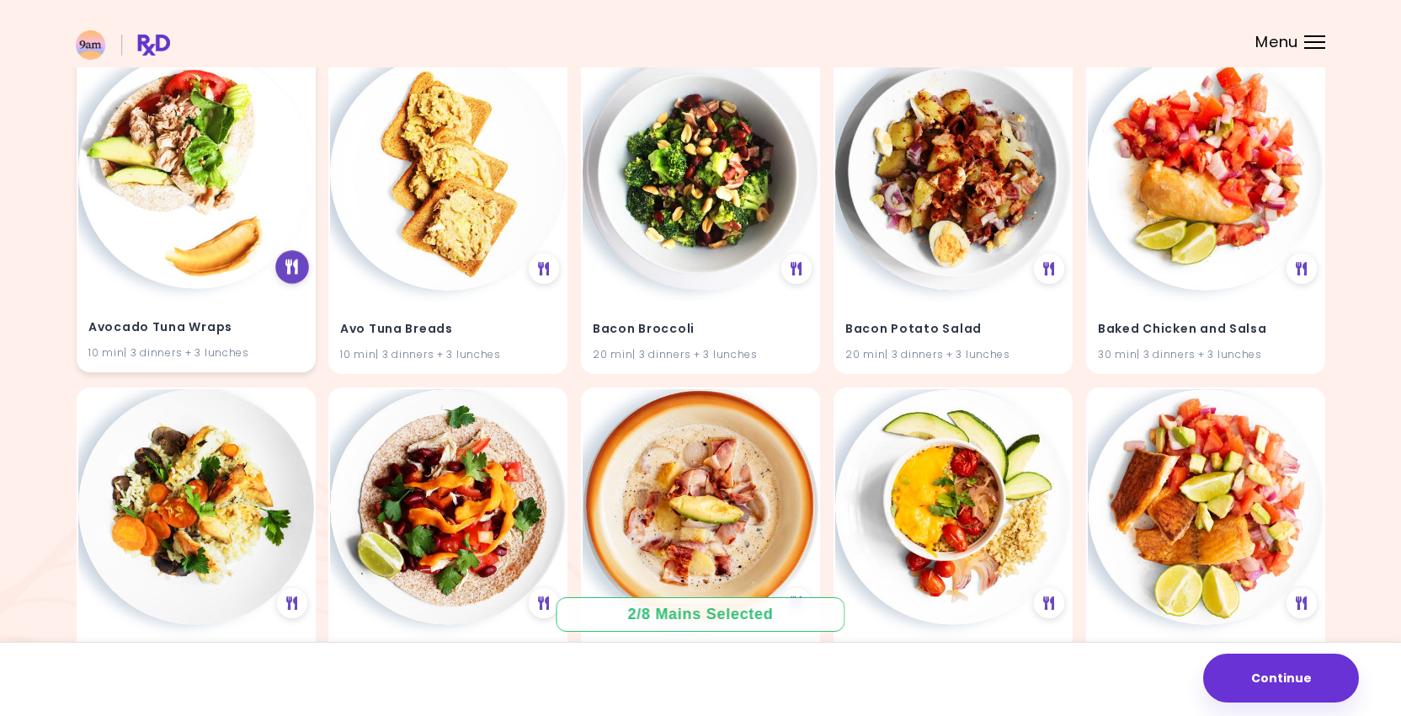
scroll to position [862, 0]
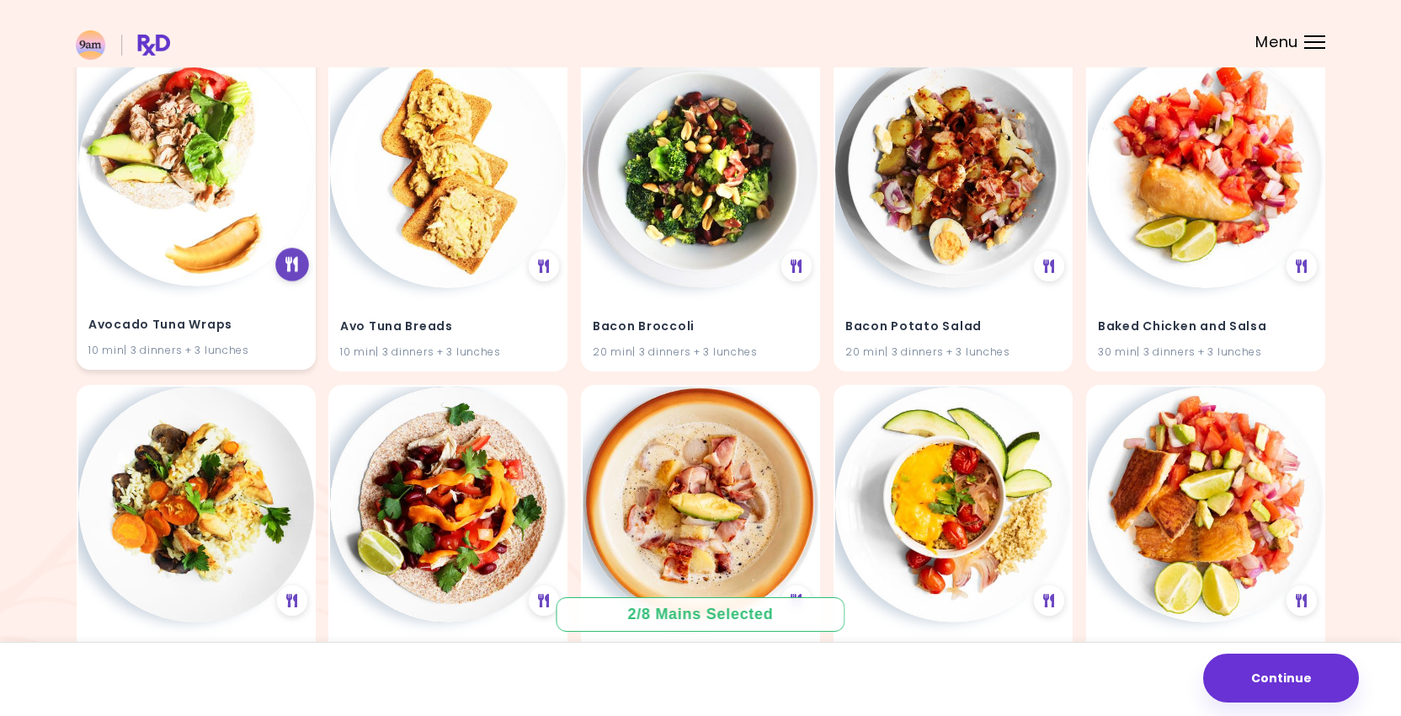
click at [296, 260] on icon at bounding box center [292, 264] width 13 height 15
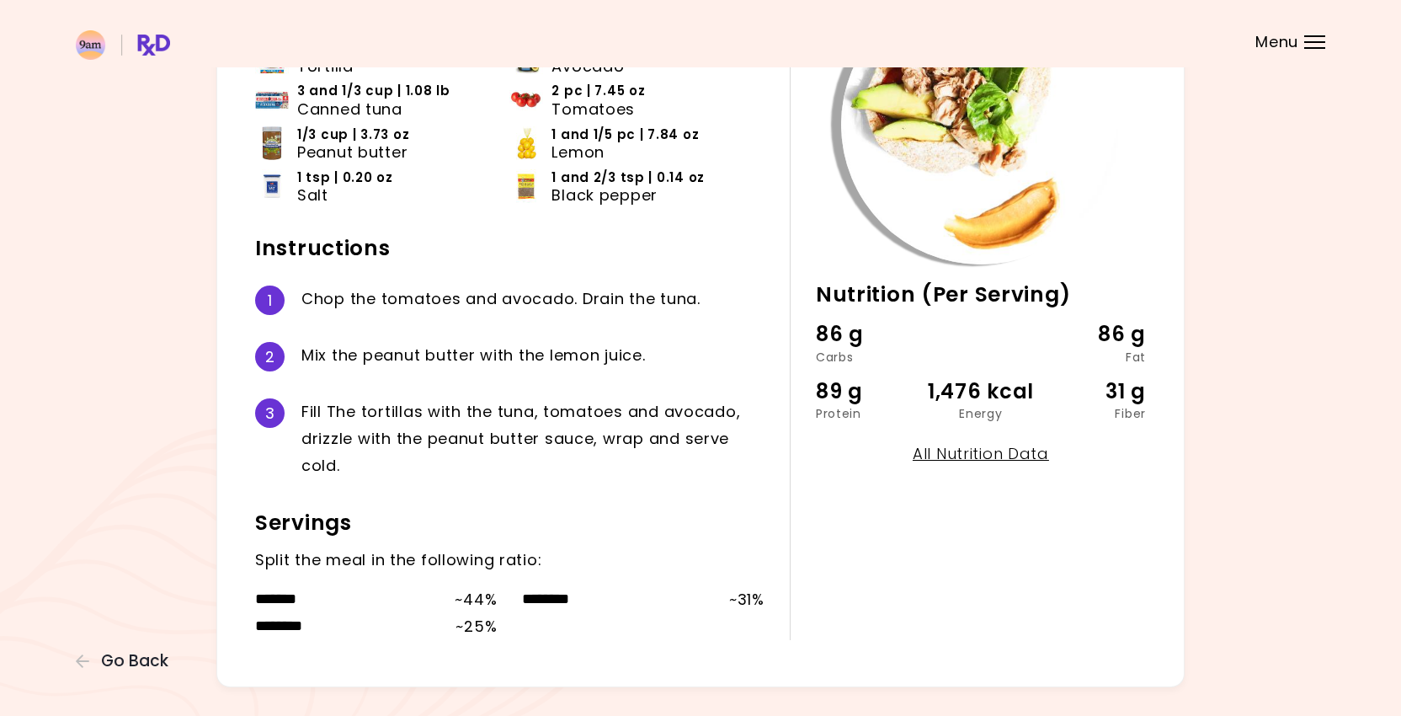
scroll to position [229, 0]
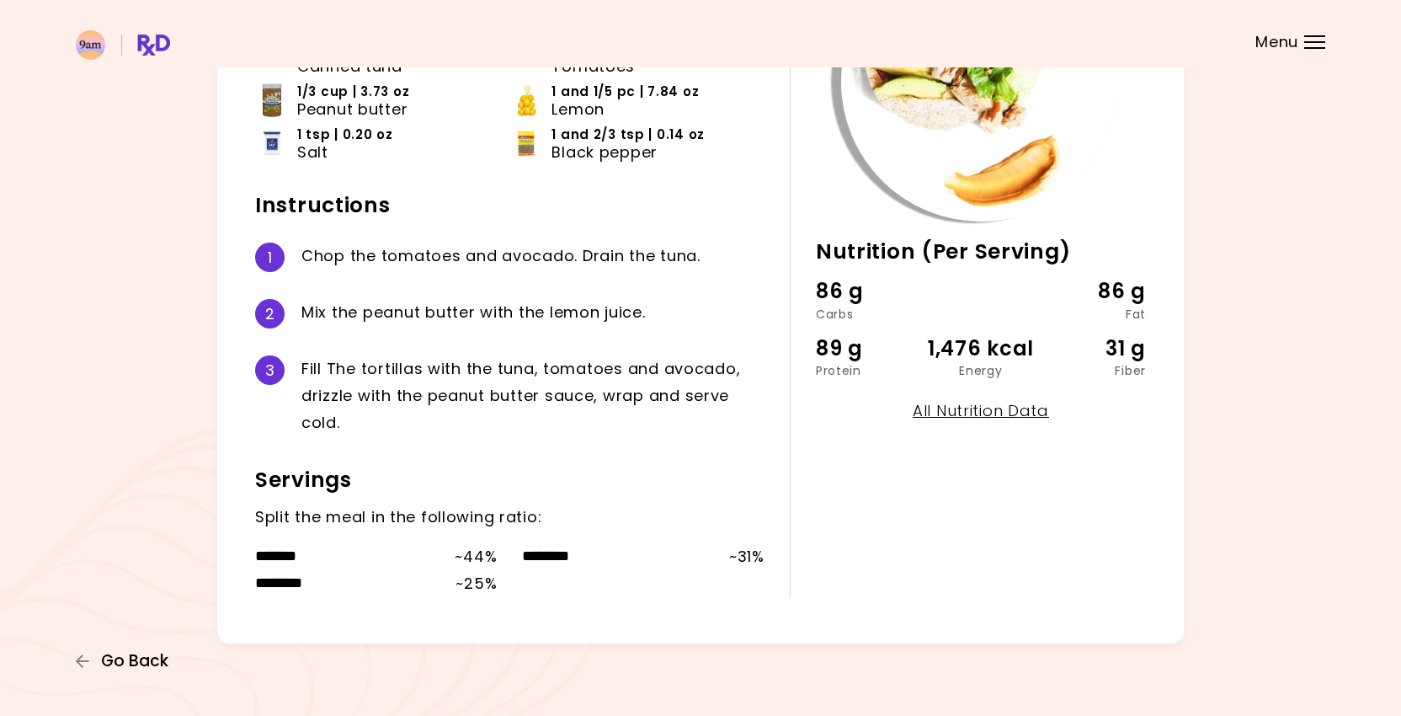
click at [153, 654] on span "Go Back" at bounding box center [134, 661] width 67 height 19
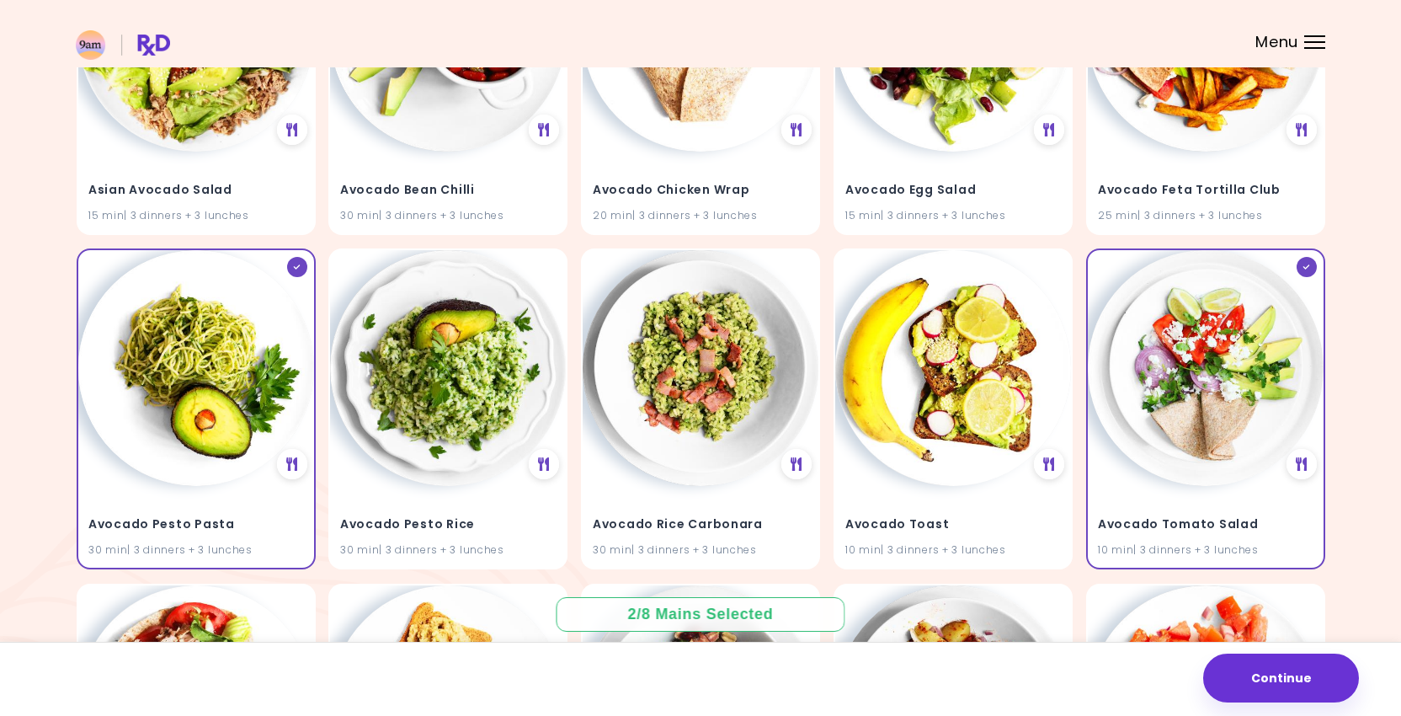
scroll to position [330, 0]
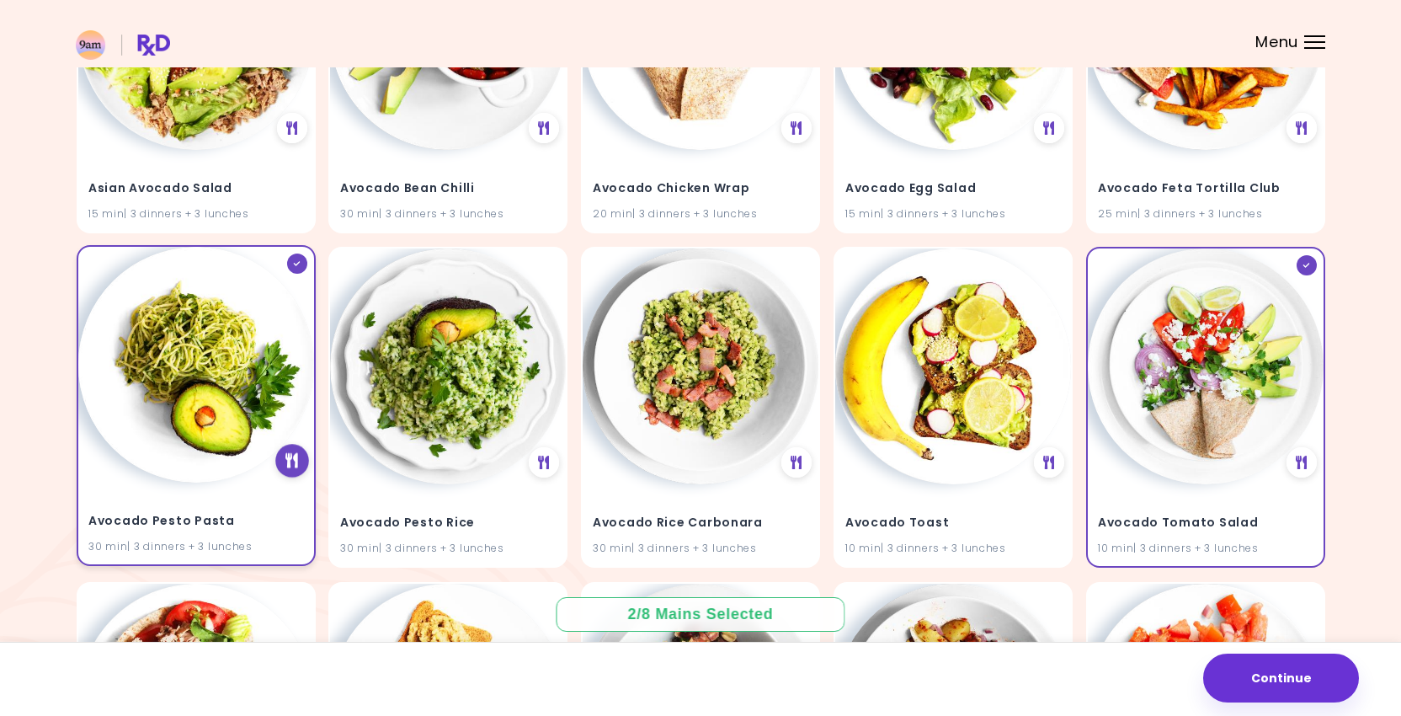
click at [291, 461] on icon at bounding box center [292, 460] width 13 height 15
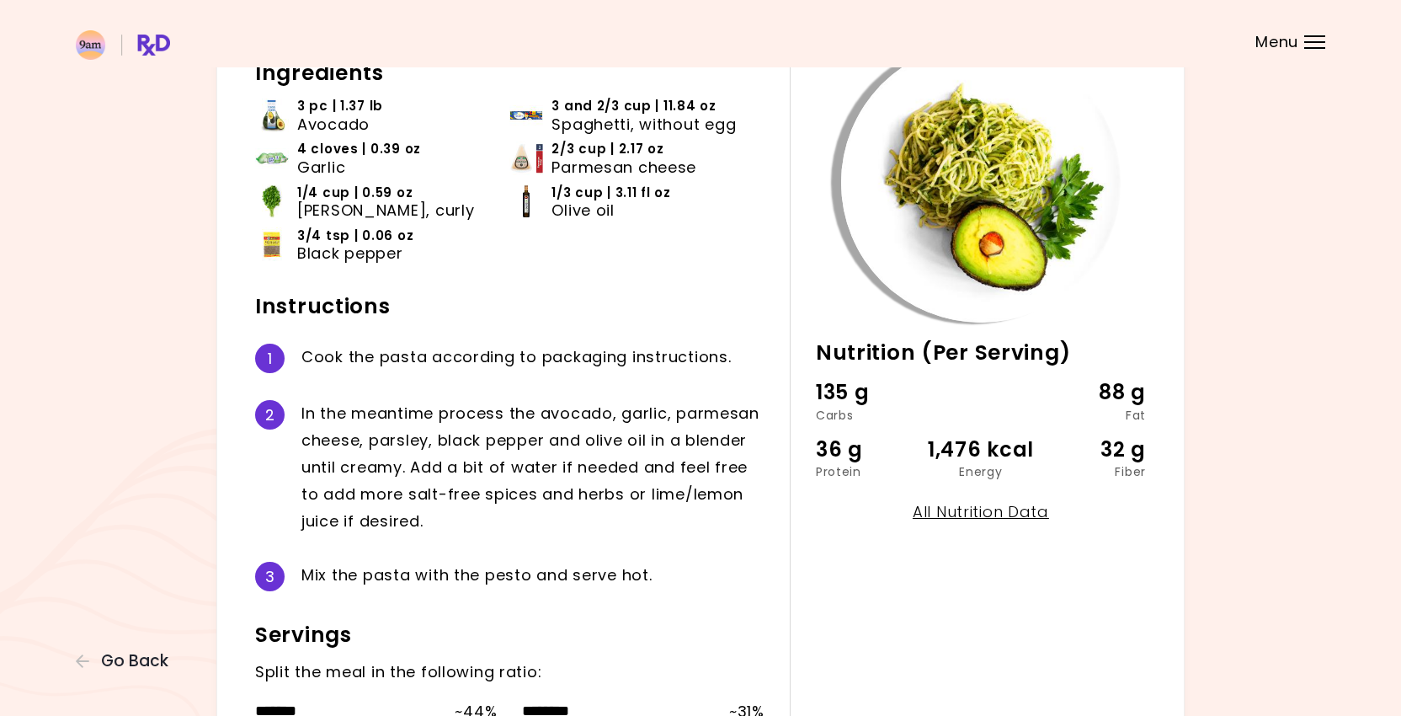
scroll to position [282, 0]
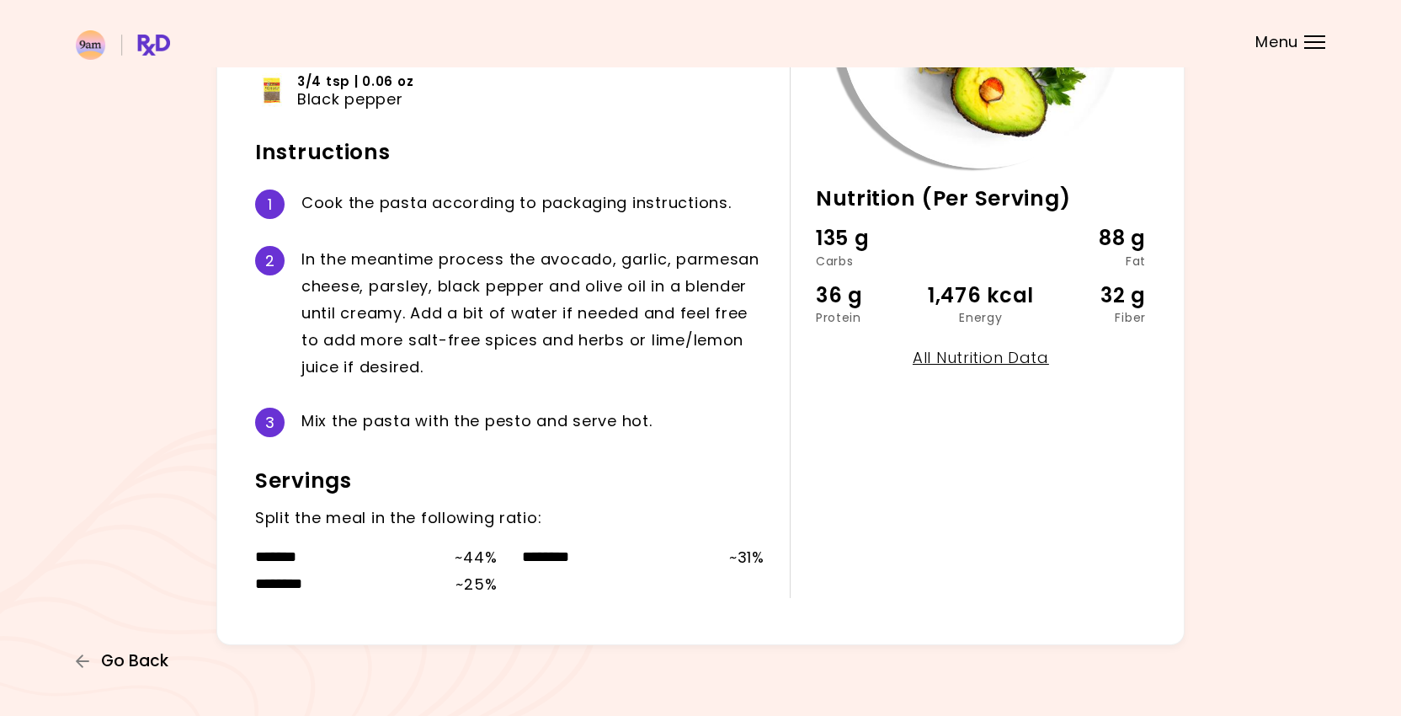
click at [132, 670] on span "Go Back" at bounding box center [134, 661] width 67 height 19
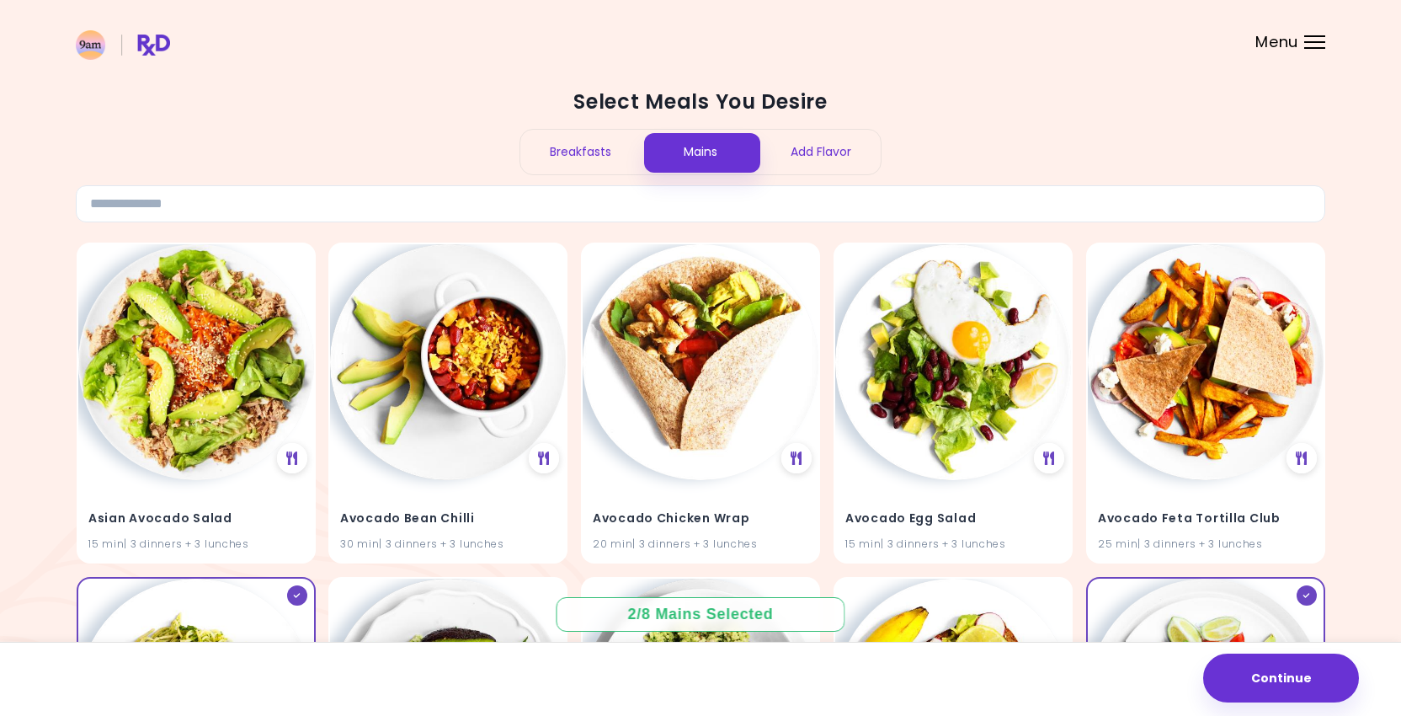
click at [1305, 32] on header at bounding box center [700, 33] width 1401 height 67
click at [1303, 49] on header at bounding box center [700, 33] width 1401 height 67
click at [1275, 40] on span "Menu" at bounding box center [1277, 42] width 43 height 15
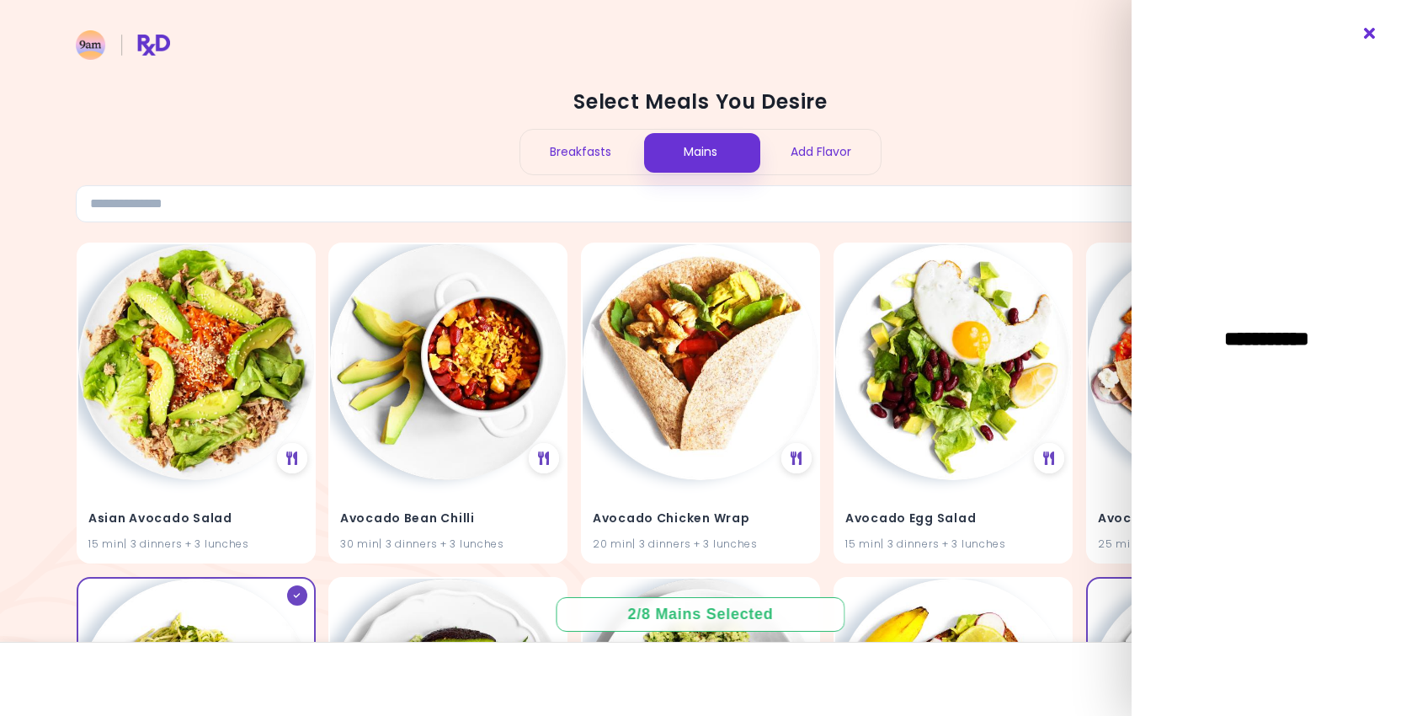
click at [1369, 35] on icon "Close" at bounding box center [1371, 34] width 16 height 12
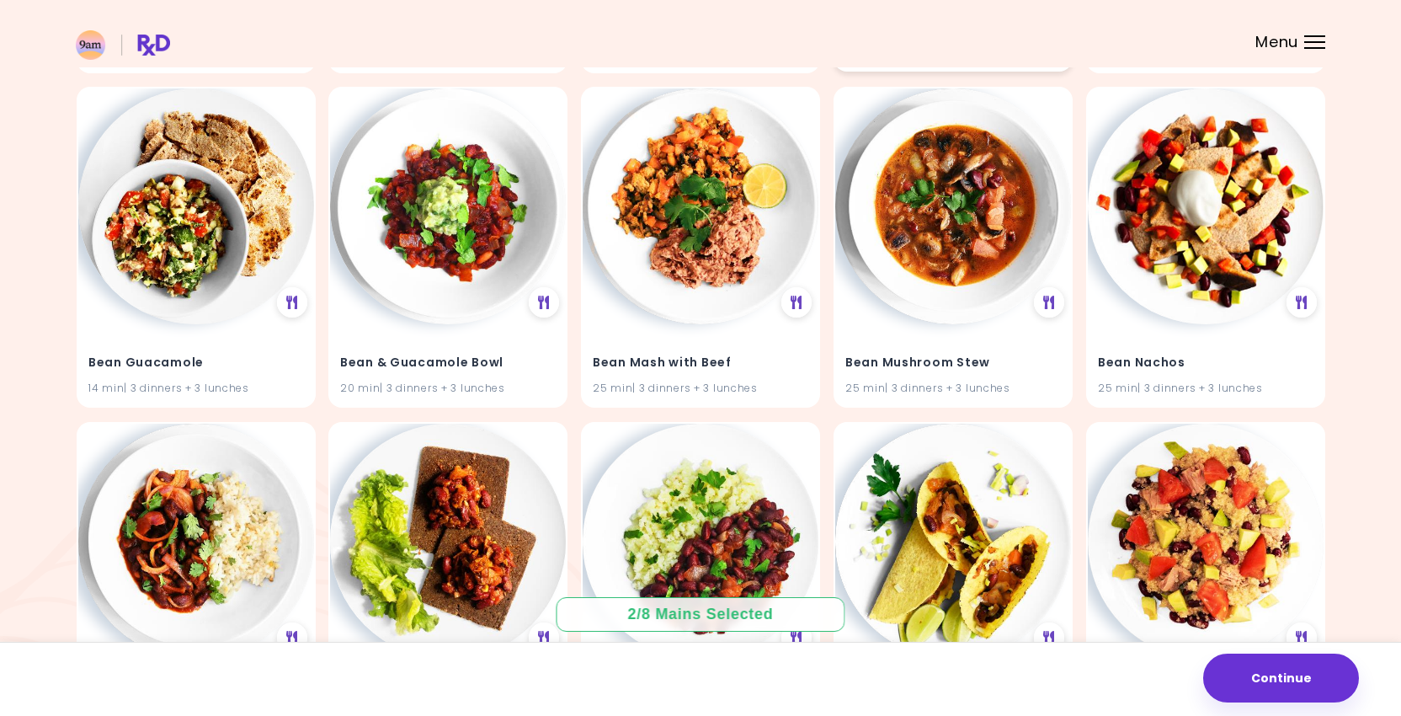
scroll to position [2496, 0]
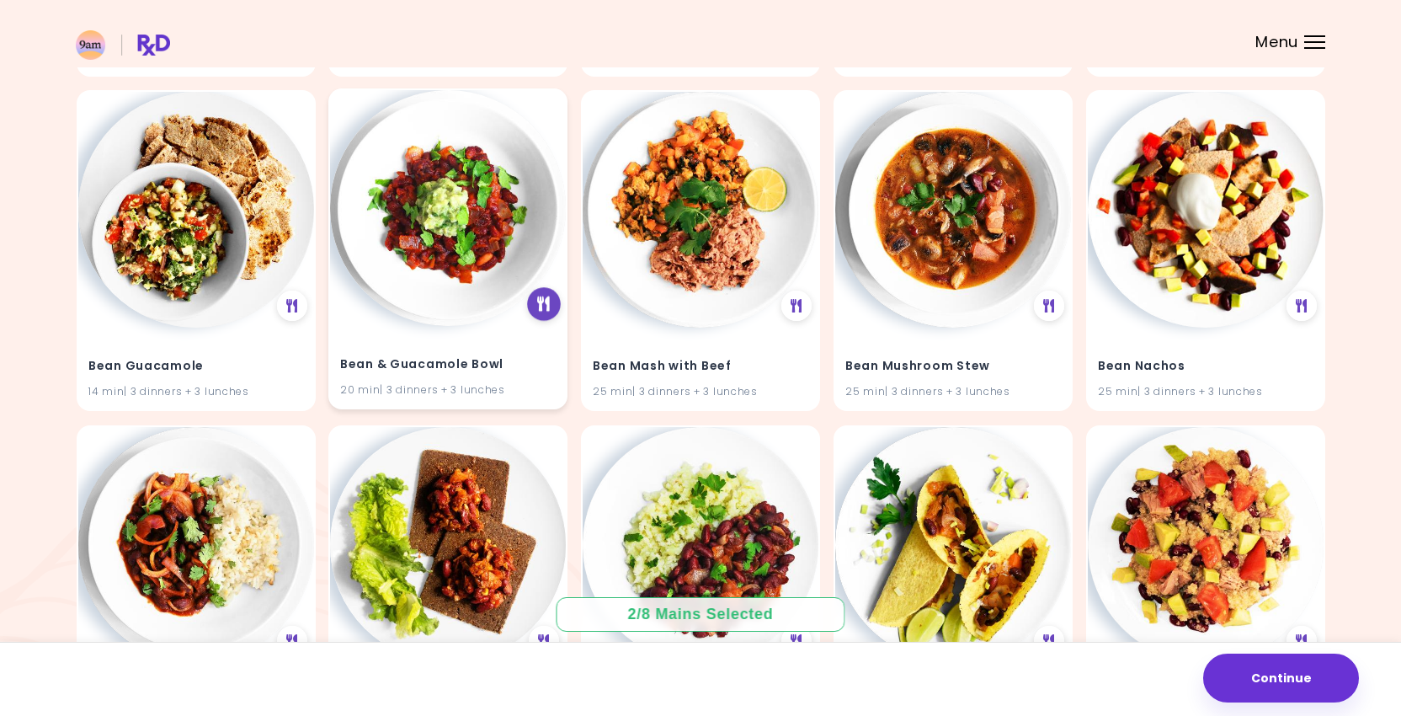
click at [551, 307] on icon at bounding box center [544, 303] width 13 height 15
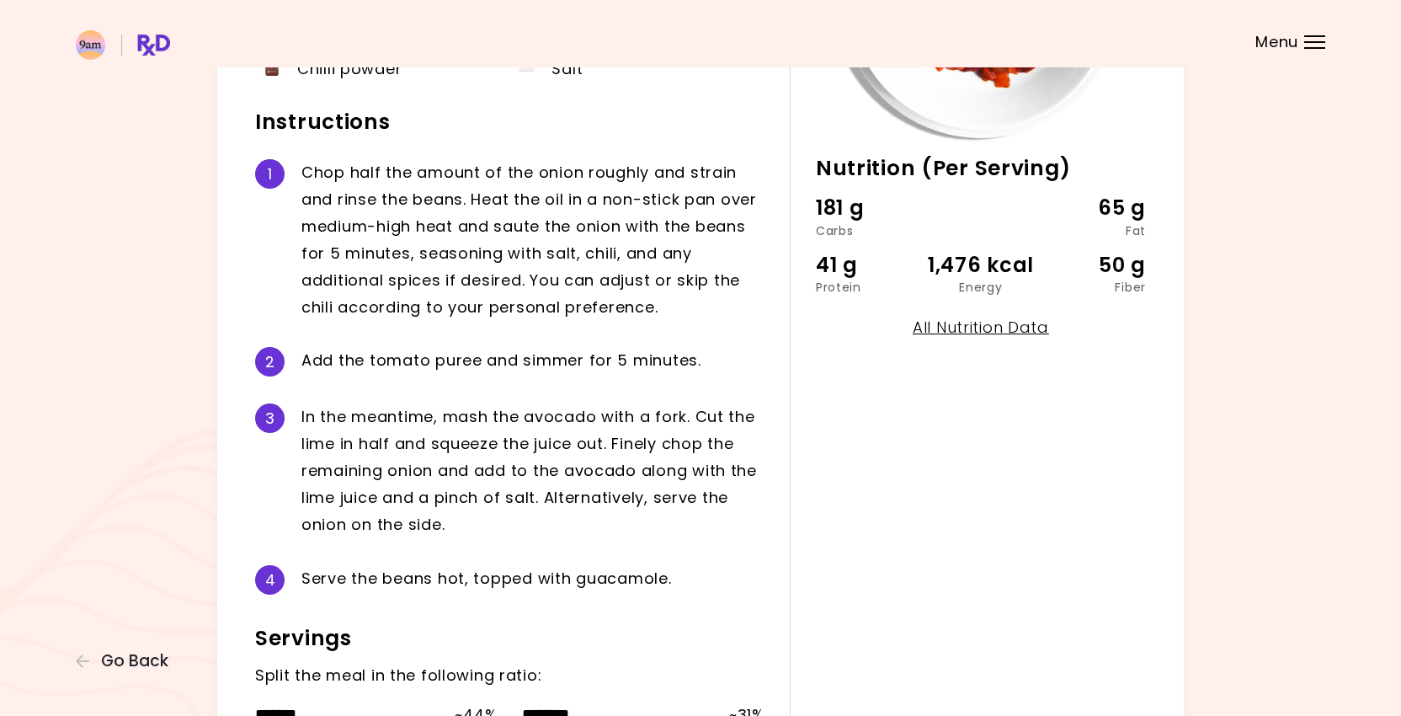
scroll to position [320, 0]
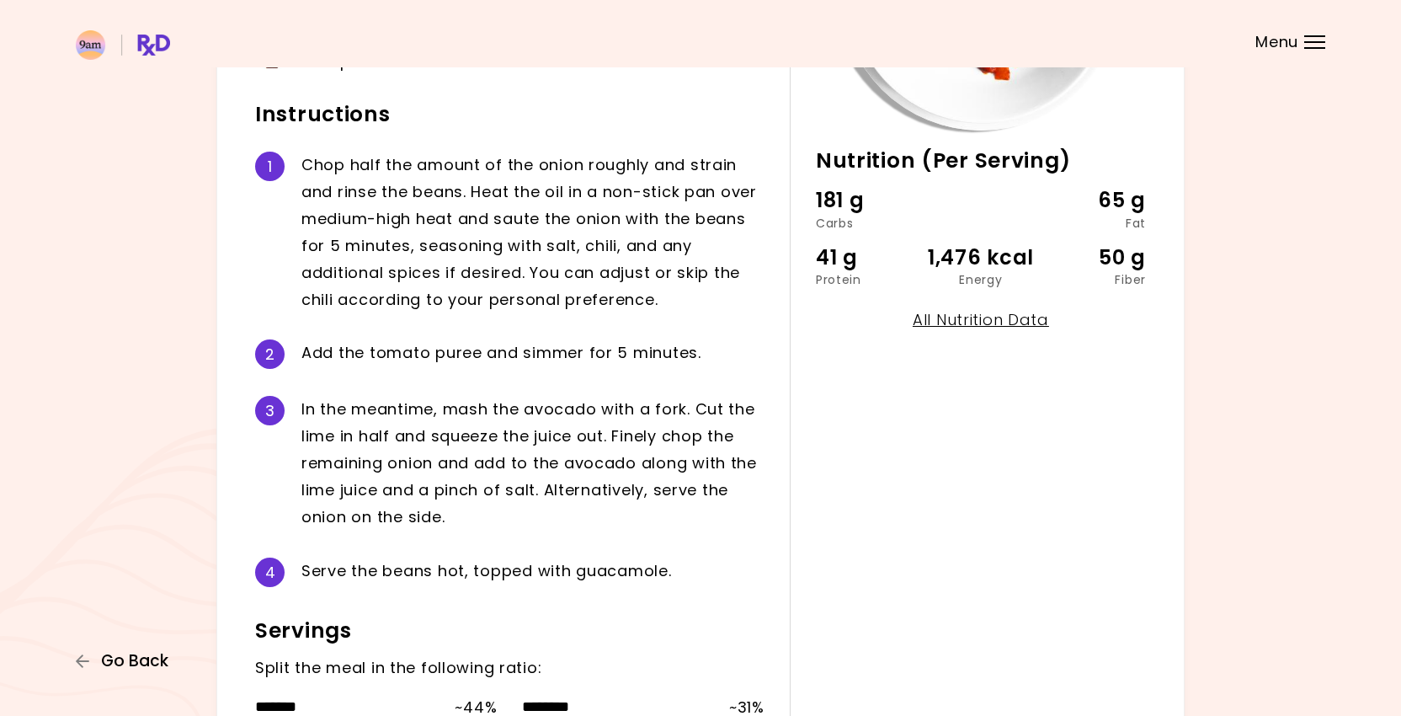
click at [92, 661] on button "Go Back" at bounding box center [126, 661] width 101 height 19
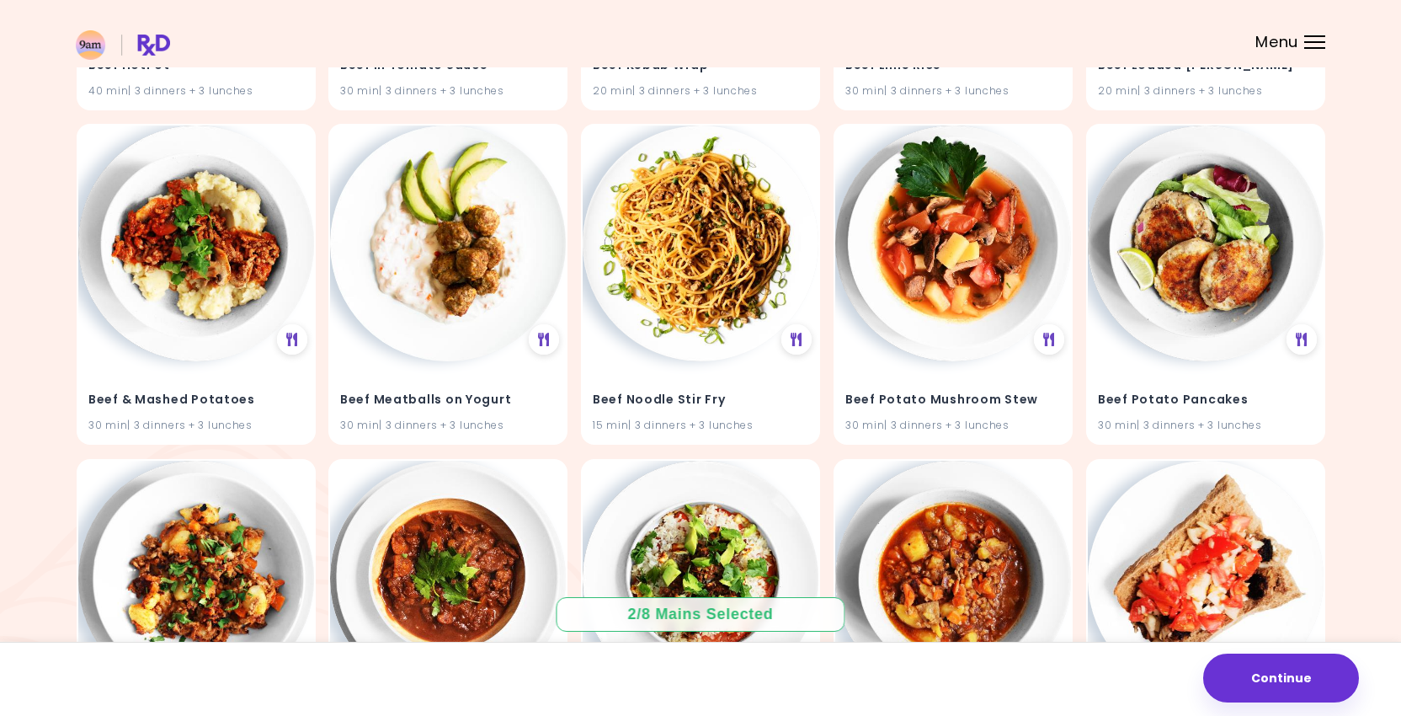
scroll to position [4137, 0]
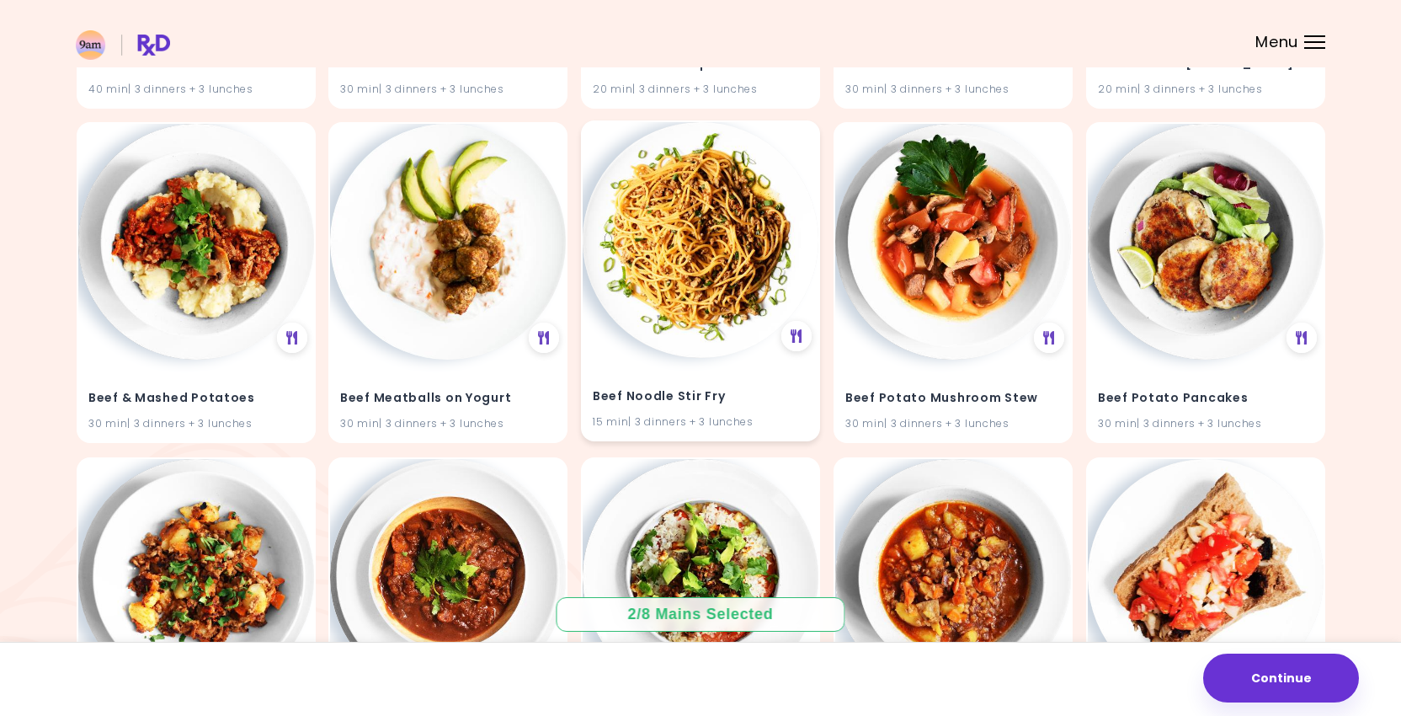
click at [656, 371] on div "Beef Noodle Stir Fry 15 min | 3 dinners + 3 lunches" at bounding box center [701, 399] width 236 height 83
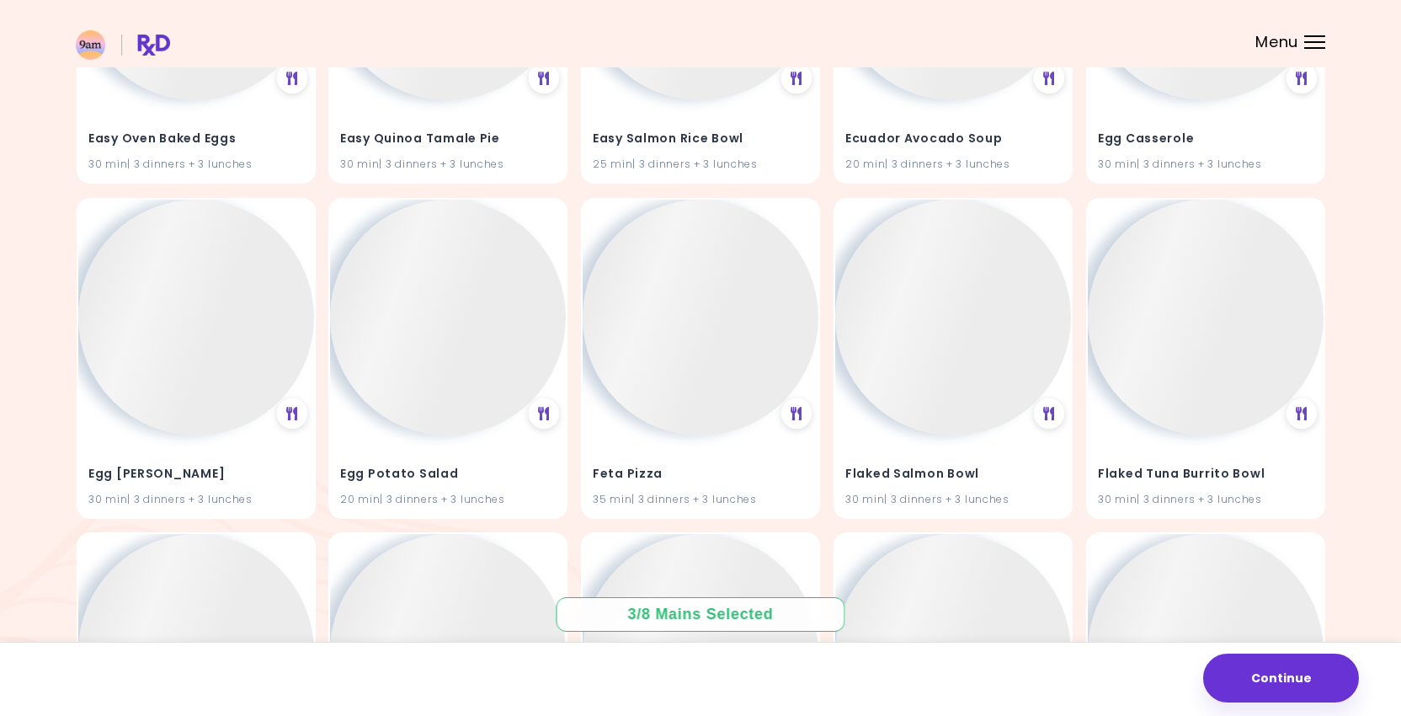
scroll to position [14434, 0]
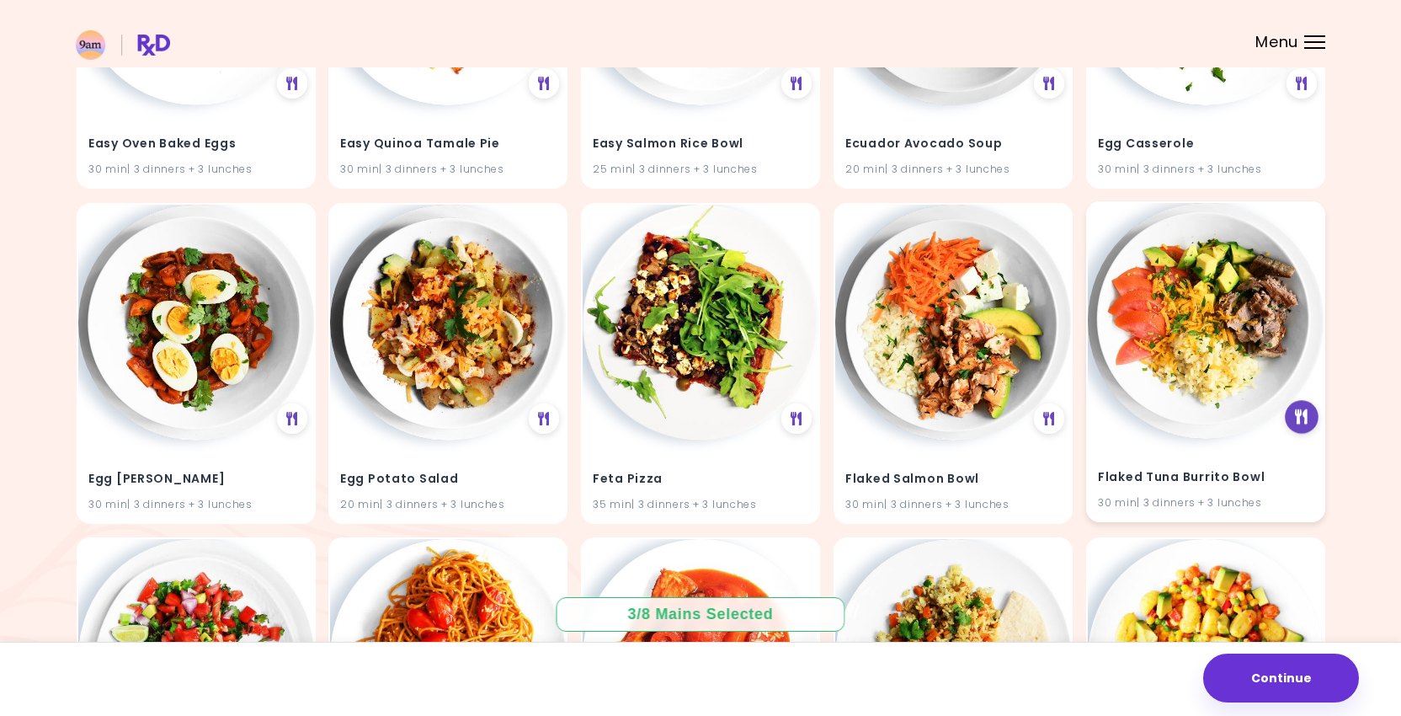
click at [1293, 422] on div at bounding box center [1302, 417] width 34 height 34
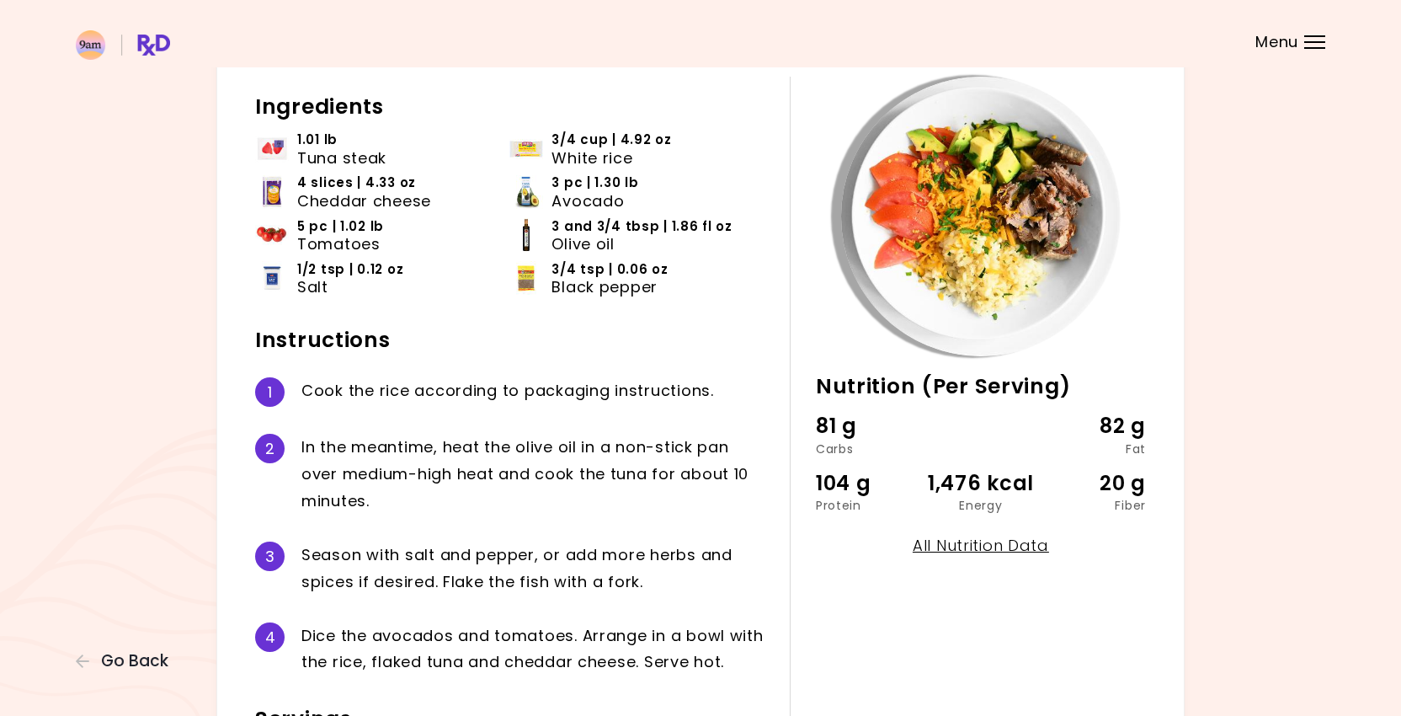
scroll to position [95, 0]
click at [120, 670] on span "Go Back" at bounding box center [134, 661] width 67 height 19
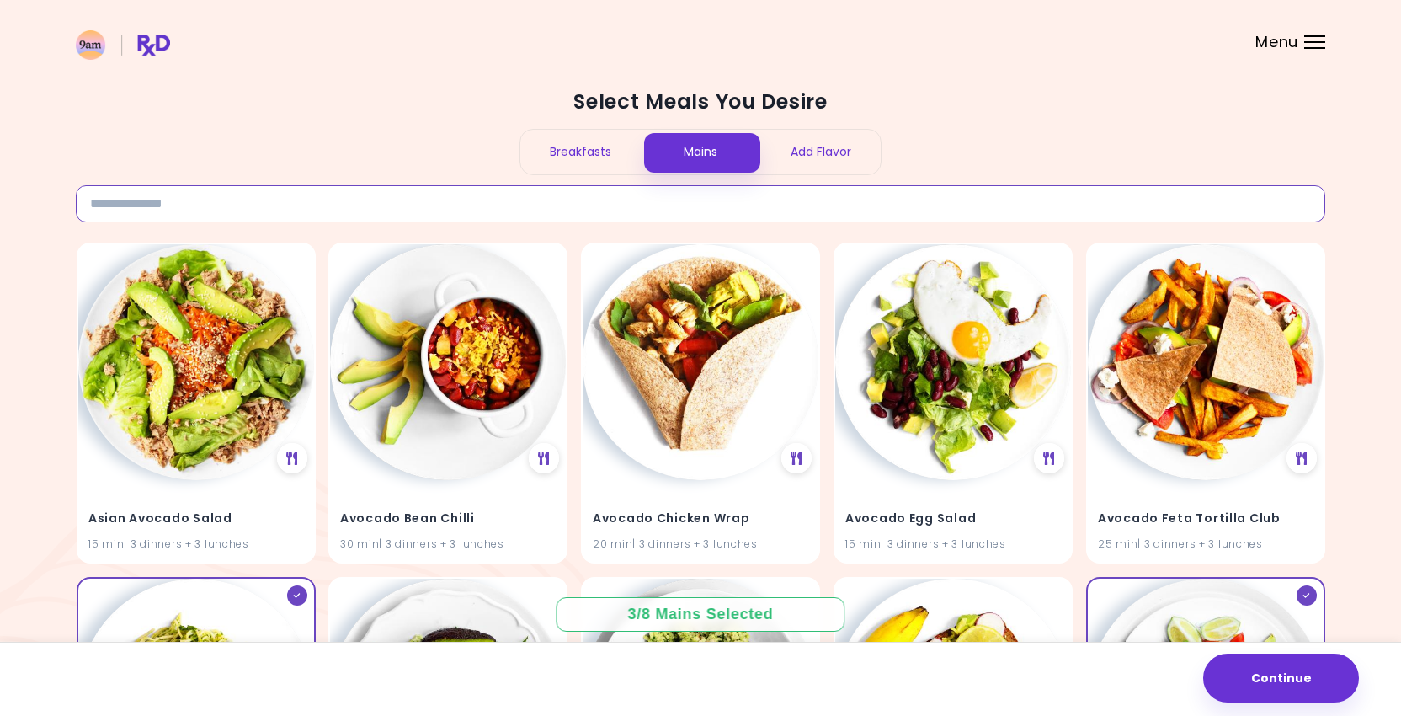
click at [403, 206] on input at bounding box center [701, 203] width 1250 height 37
type input "*****"
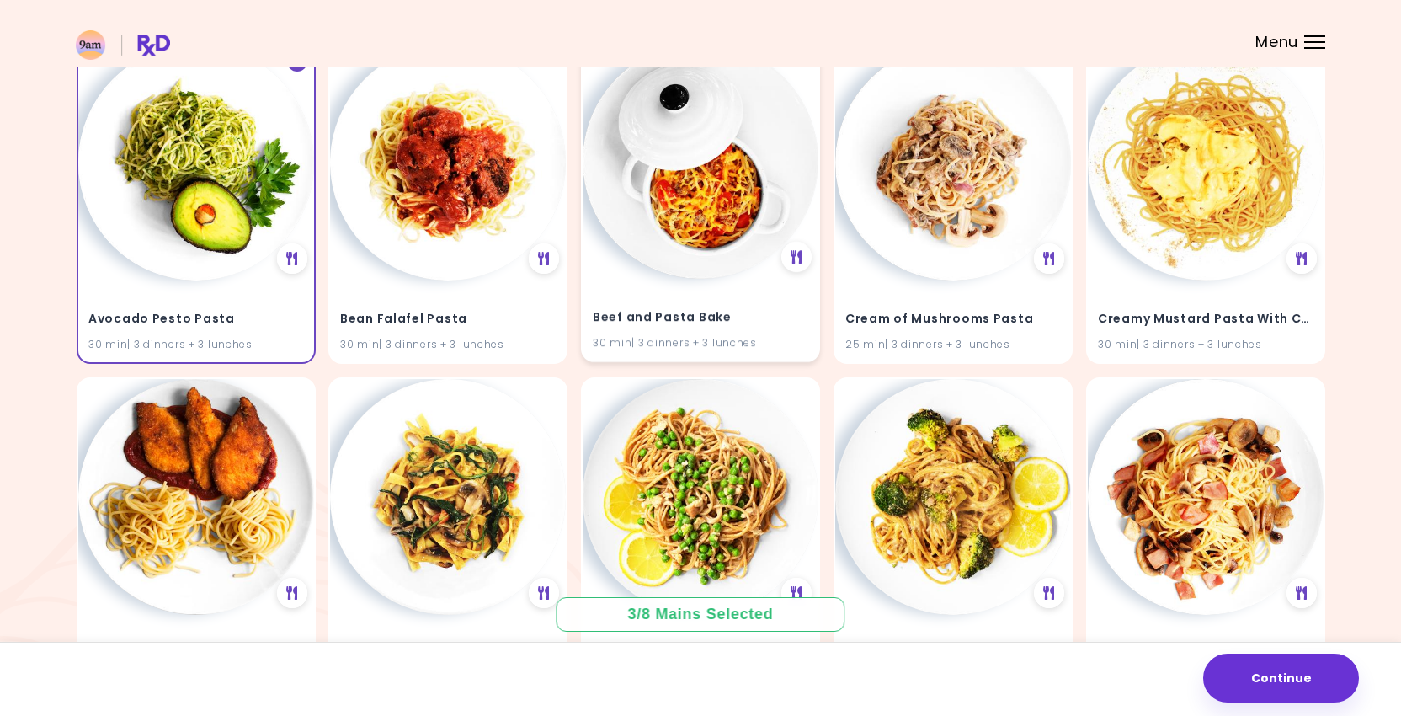
scroll to position [197, 0]
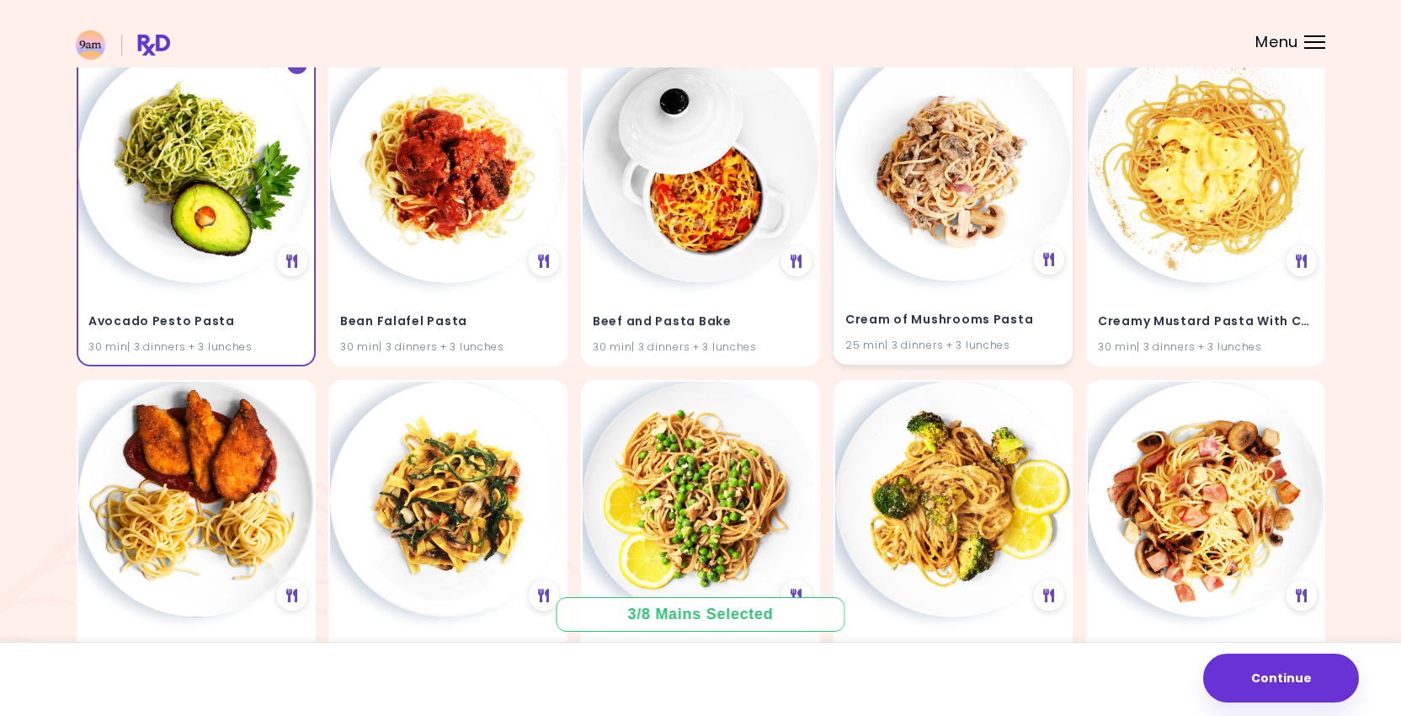
click at [1002, 238] on img at bounding box center [953, 163] width 236 height 236
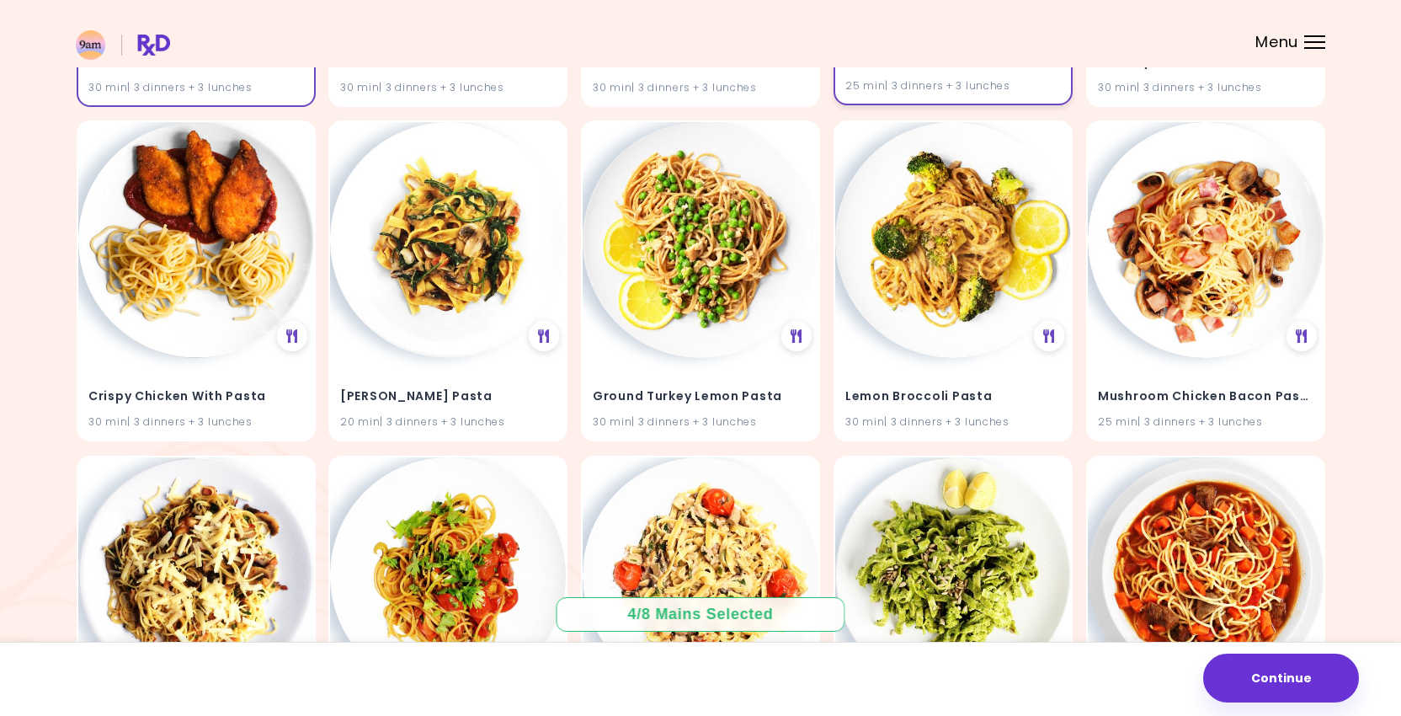
scroll to position [463, 0]
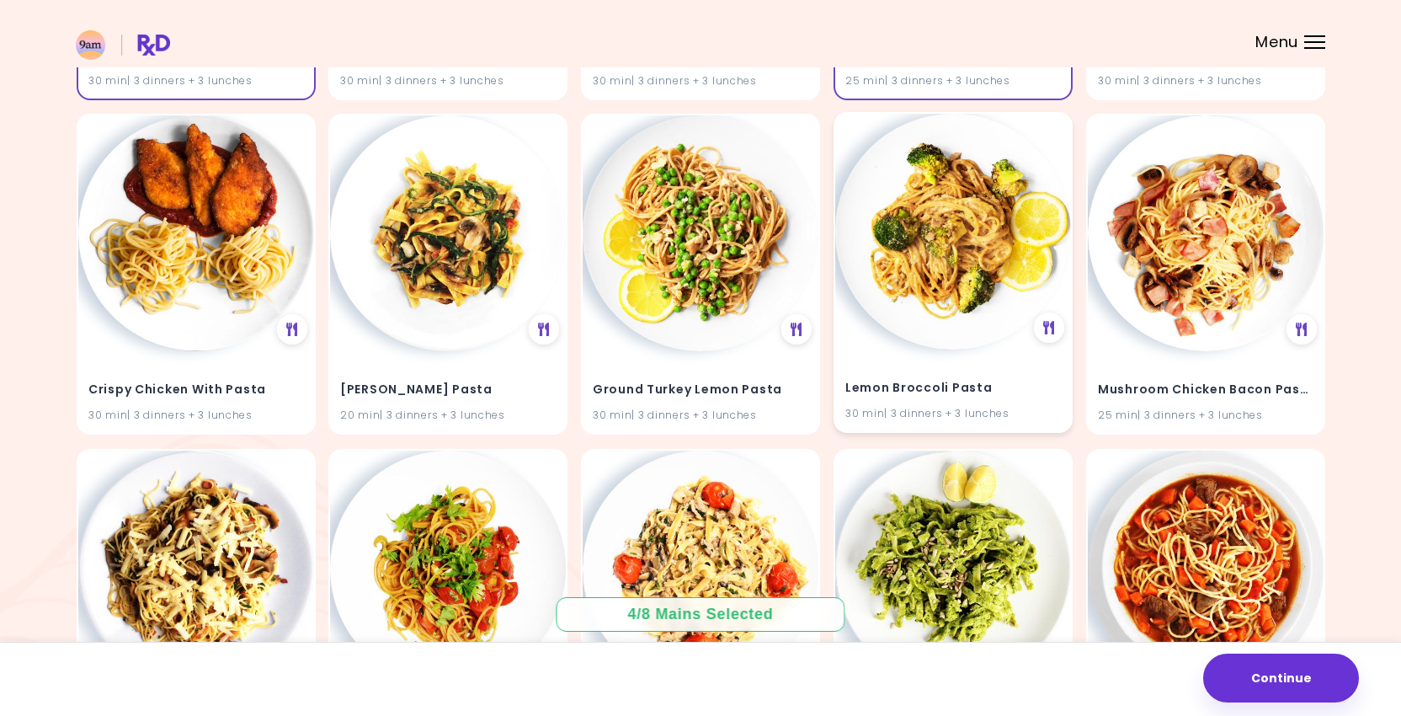
click at [967, 264] on img at bounding box center [953, 232] width 236 height 236
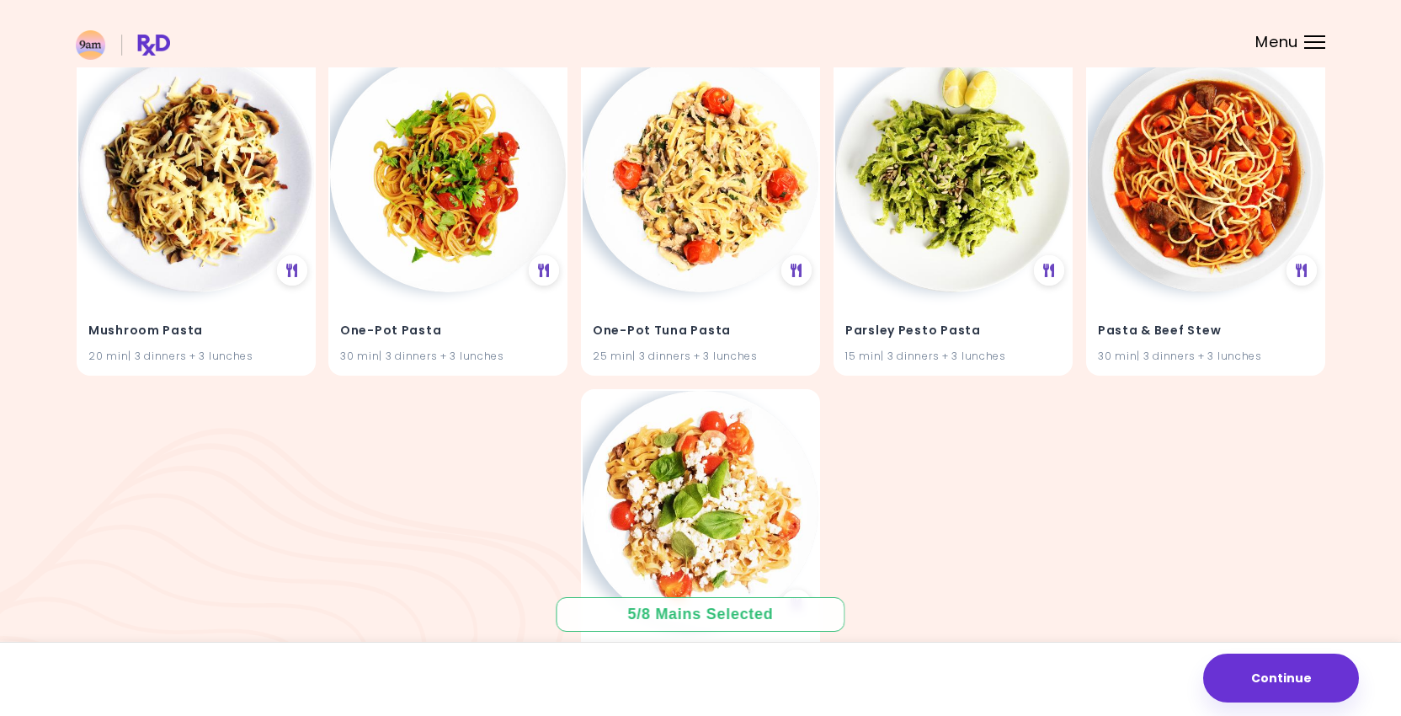
scroll to position [862, 0]
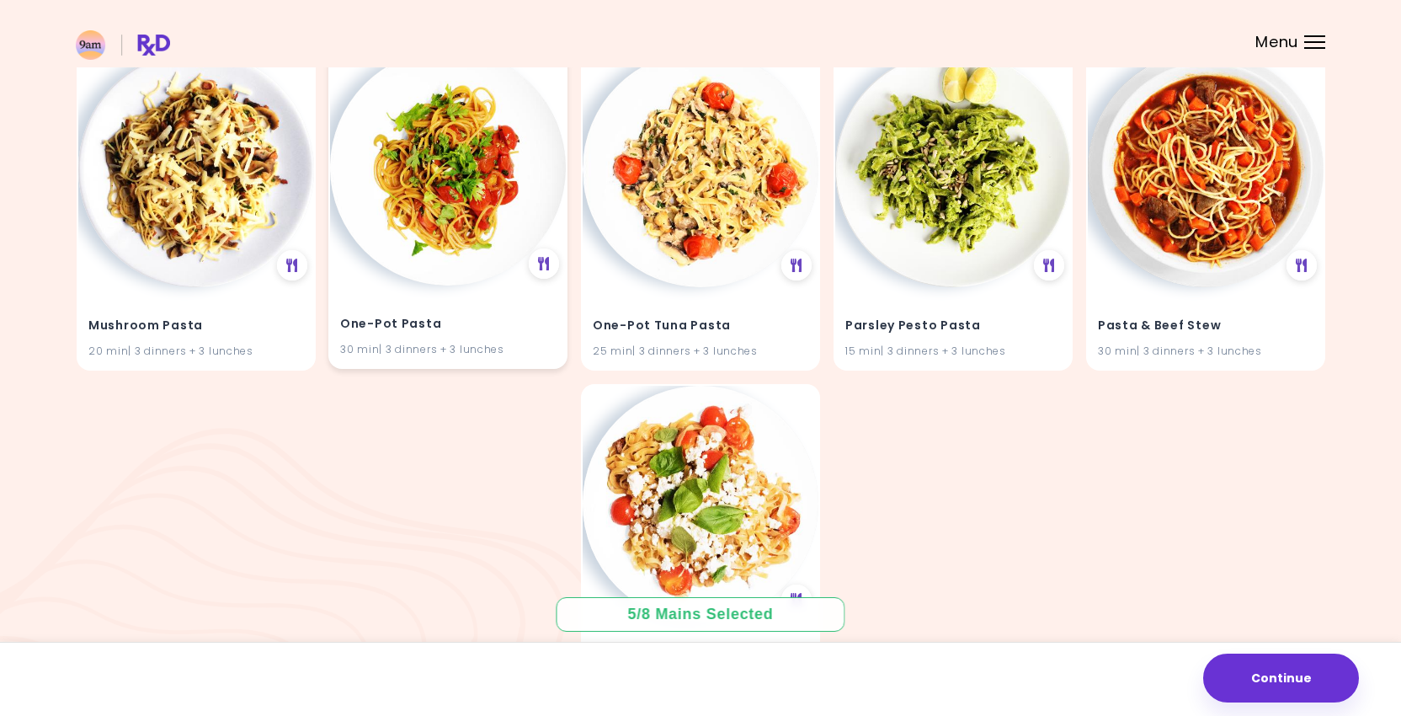
click at [465, 263] on img at bounding box center [448, 168] width 236 height 236
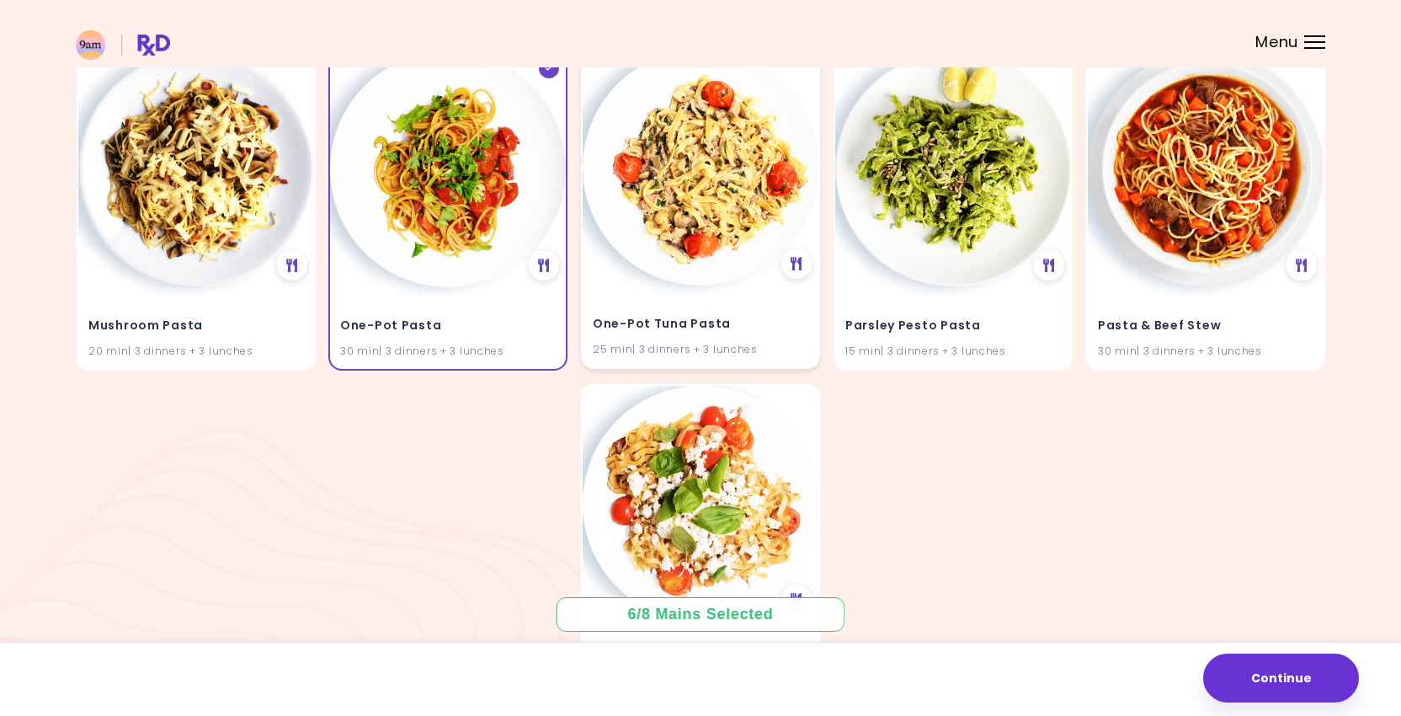
click at [658, 259] on img at bounding box center [701, 168] width 236 height 236
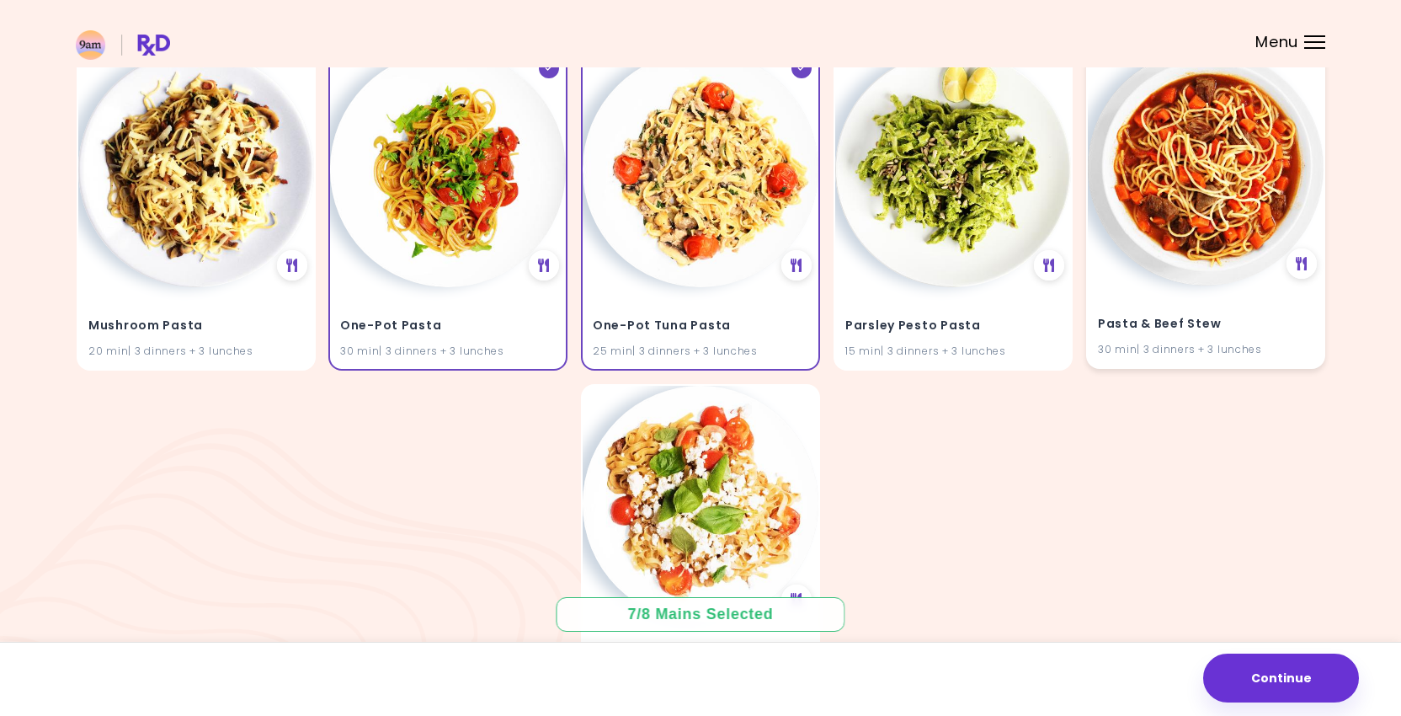
click at [1146, 286] on div "Pasta & Beef Stew 30 min | 3 dinners + 3 lunches" at bounding box center [1206, 327] width 236 height 83
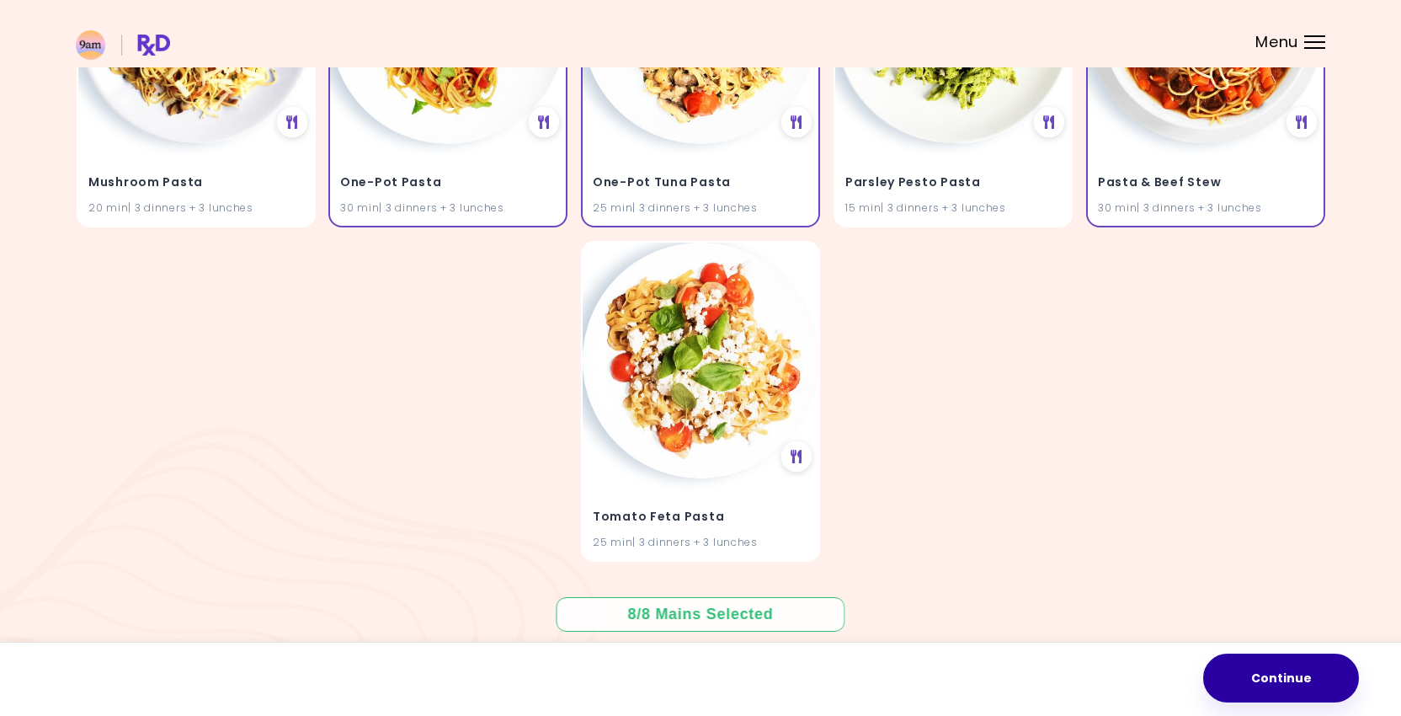
click at [1275, 658] on button "Continue" at bounding box center [1282, 678] width 156 height 49
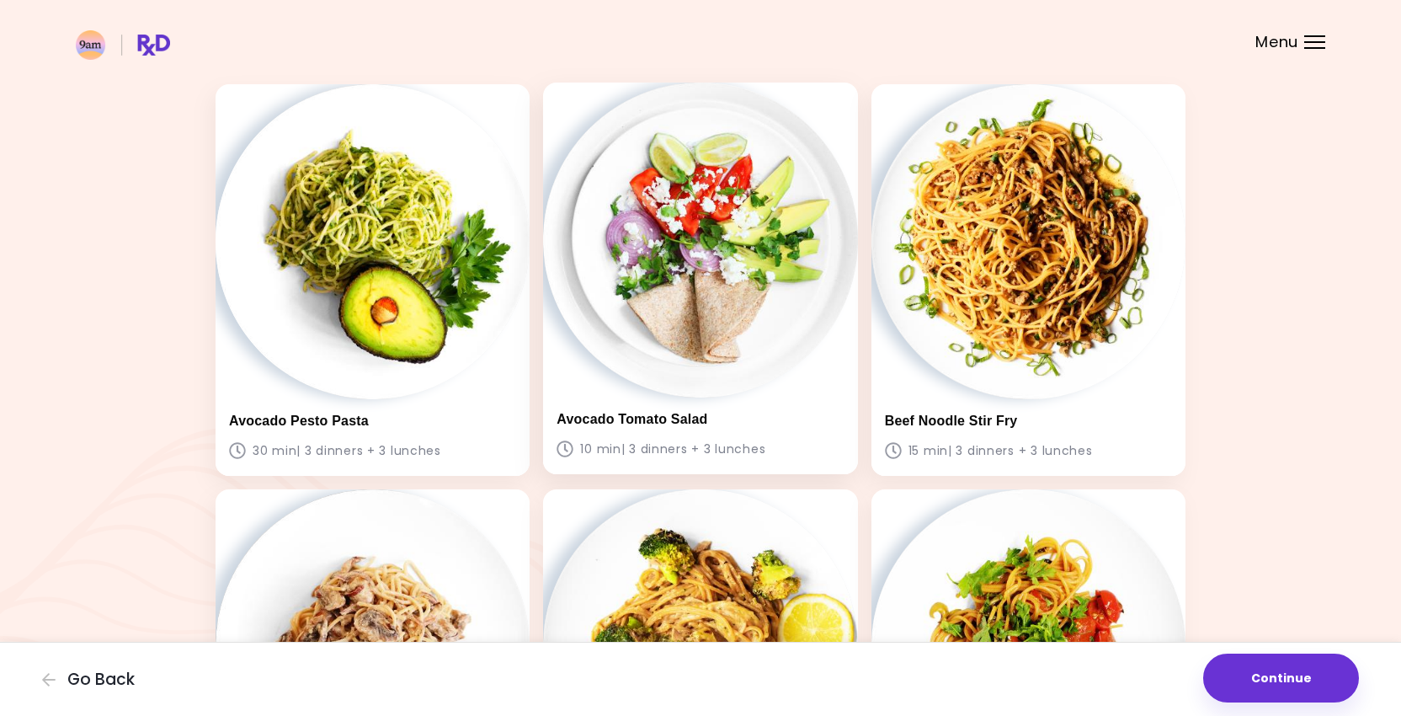
scroll to position [85, 0]
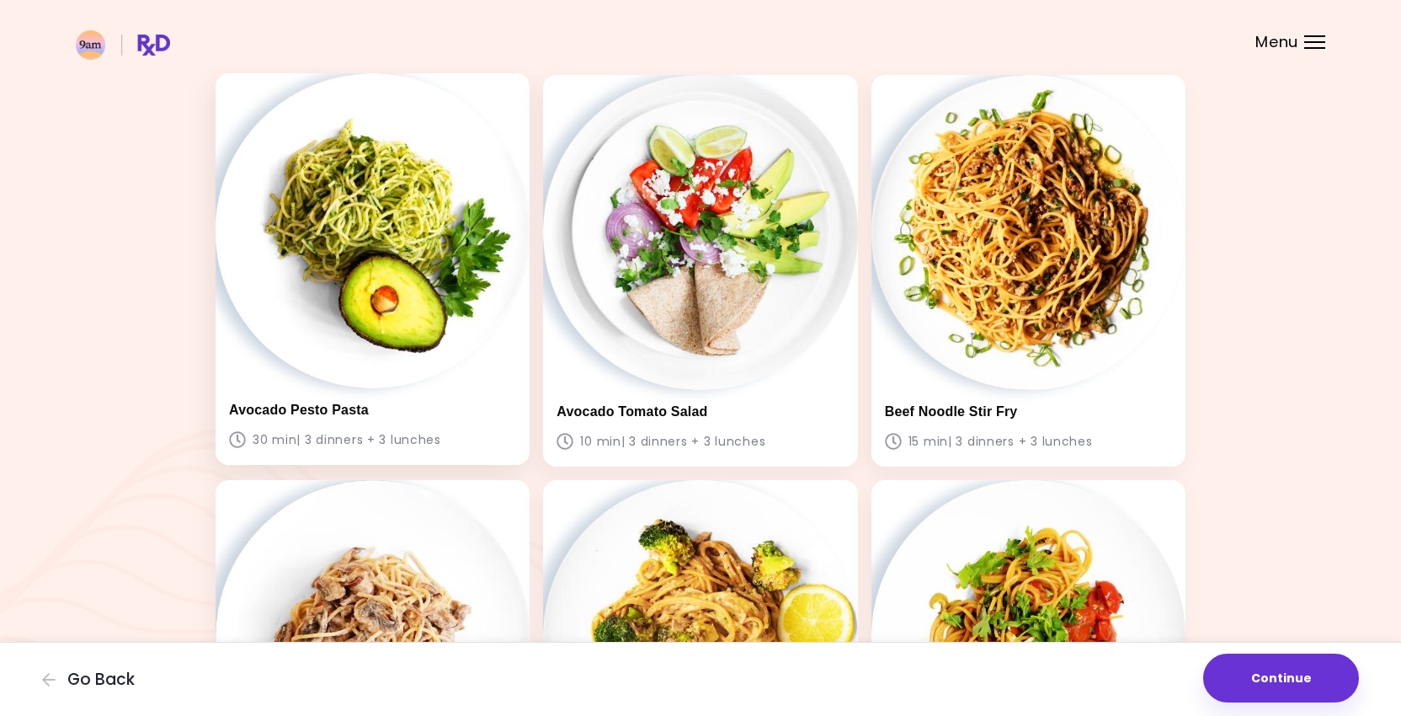
click at [499, 340] on div "Avocado Pesto Pasta 30 min | 3 dinners + 3 lunches" at bounding box center [373, 269] width 314 height 392
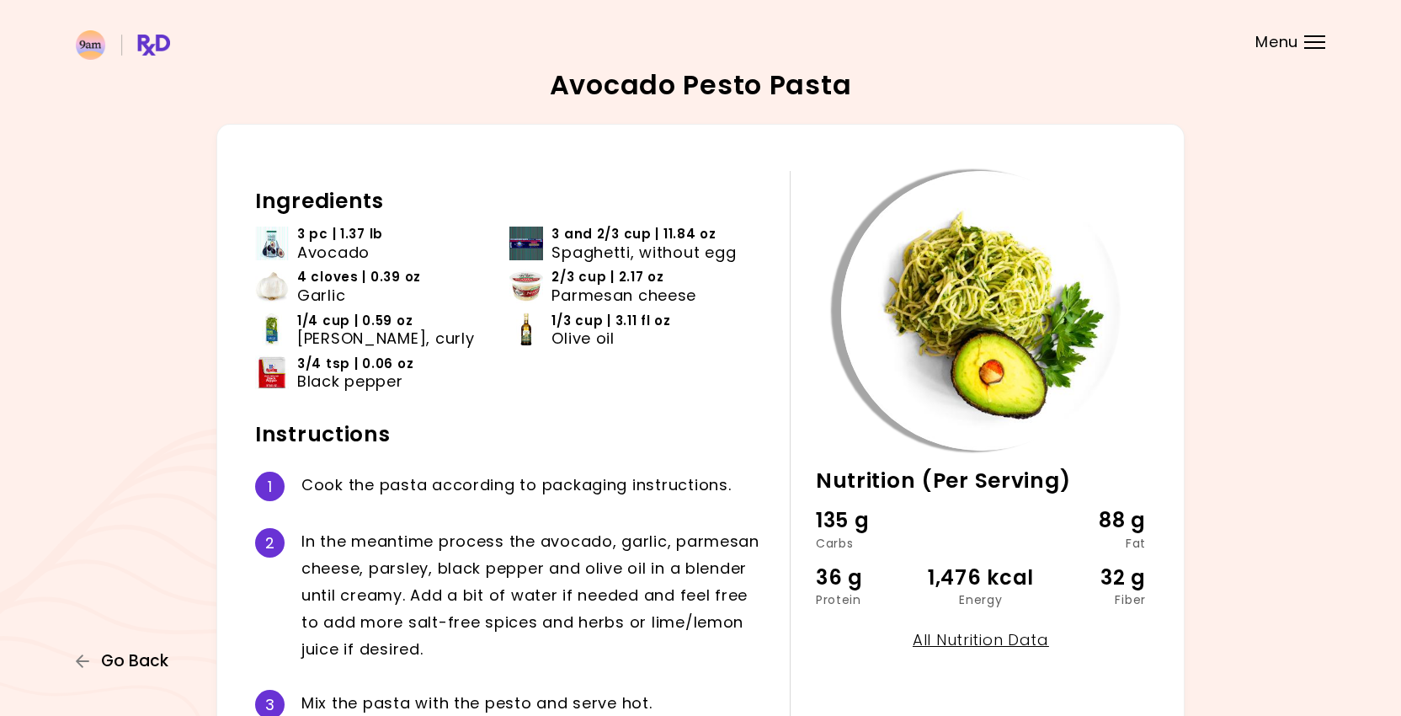
click at [103, 653] on span "Go Back" at bounding box center [134, 661] width 67 height 19
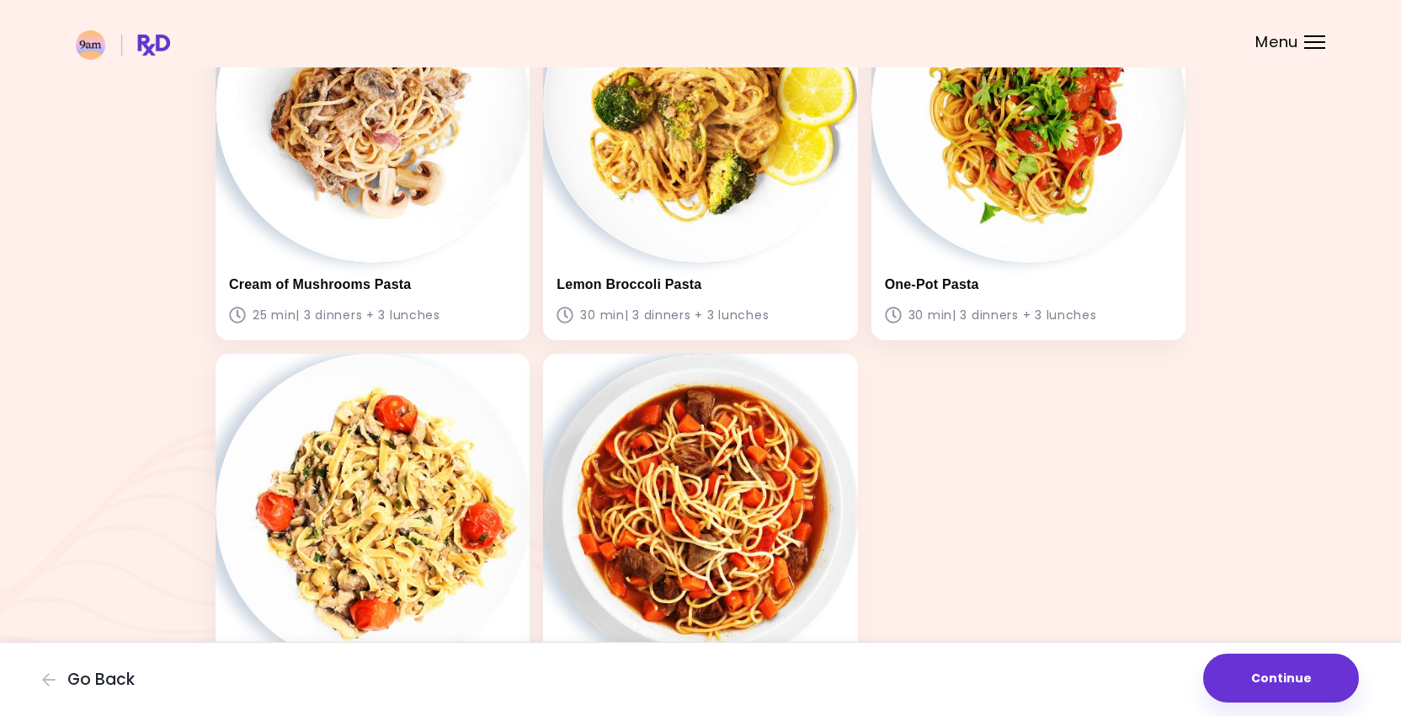
scroll to position [798, 0]
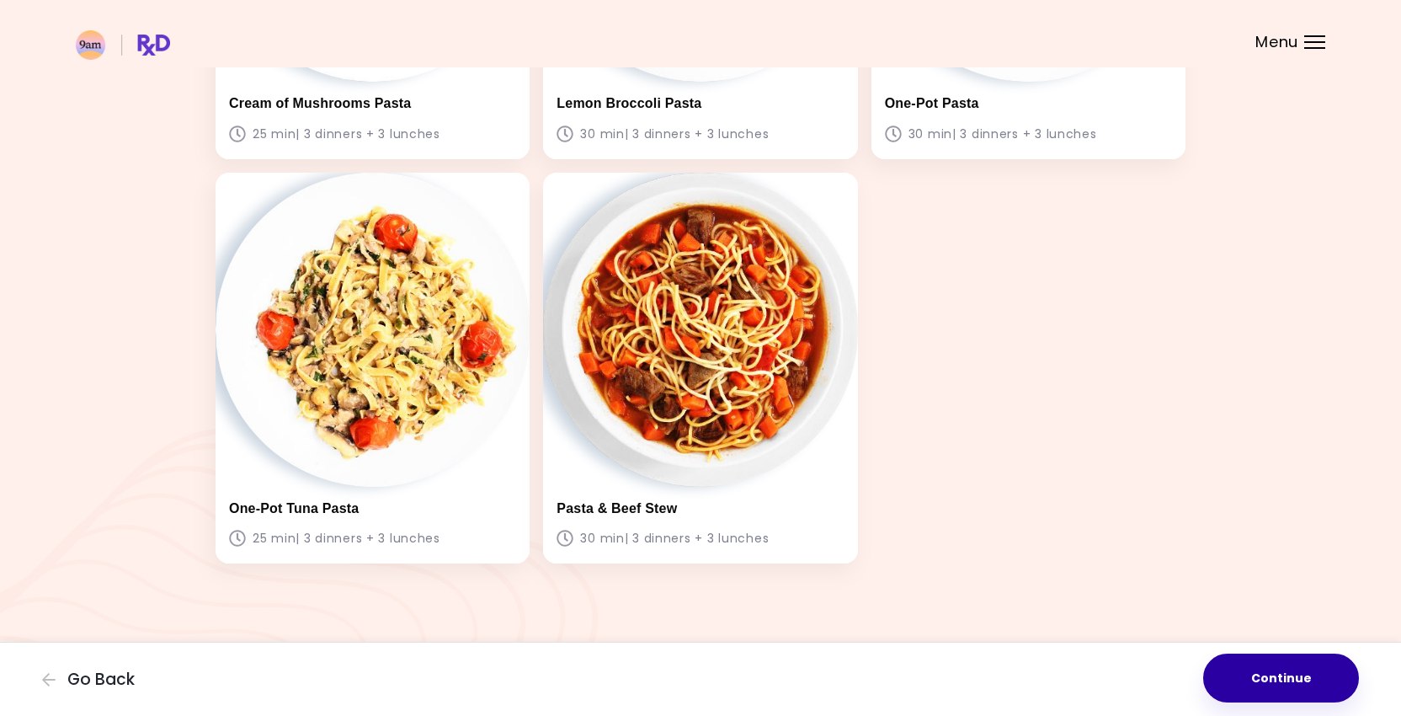
click at [1305, 676] on button "Continue" at bounding box center [1282, 678] width 156 height 49
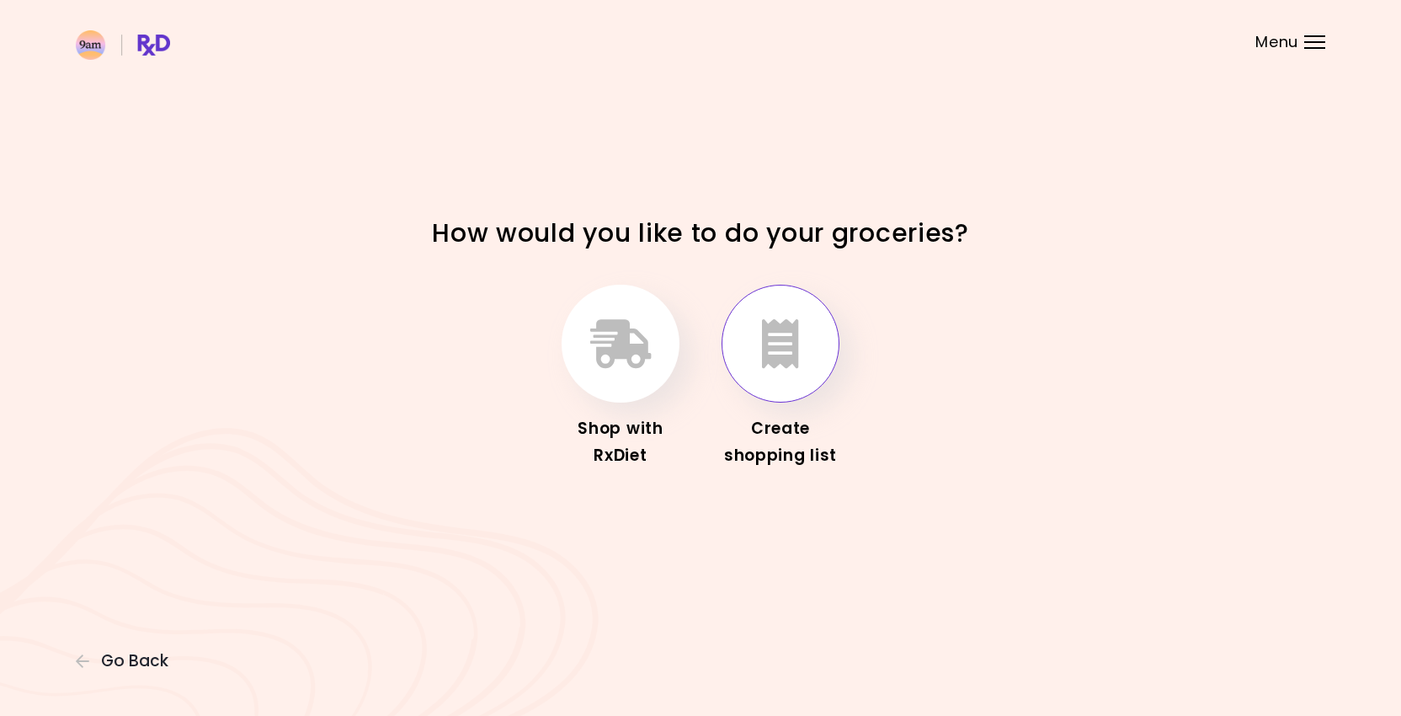
click at [763, 360] on icon "button" at bounding box center [780, 343] width 37 height 49
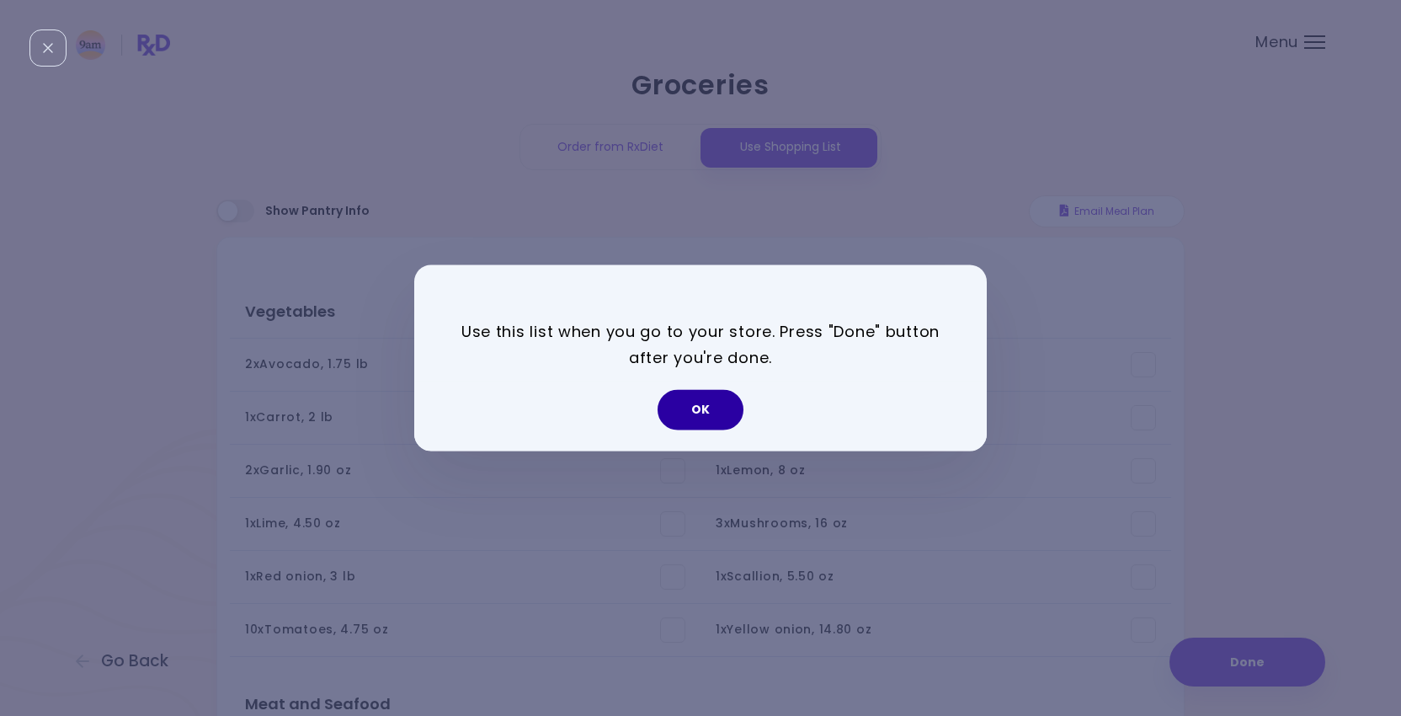
click at [675, 416] on button "OK" at bounding box center [701, 410] width 86 height 40
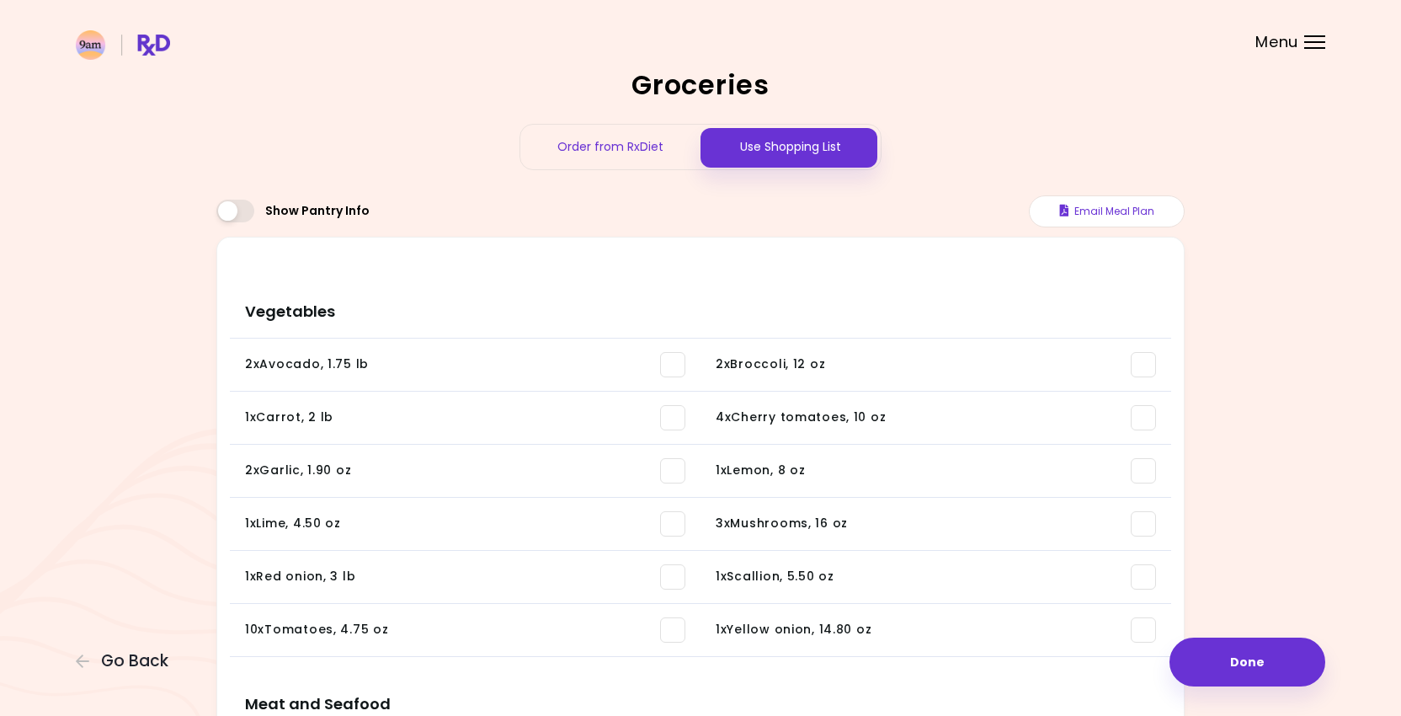
scroll to position [26, 0]
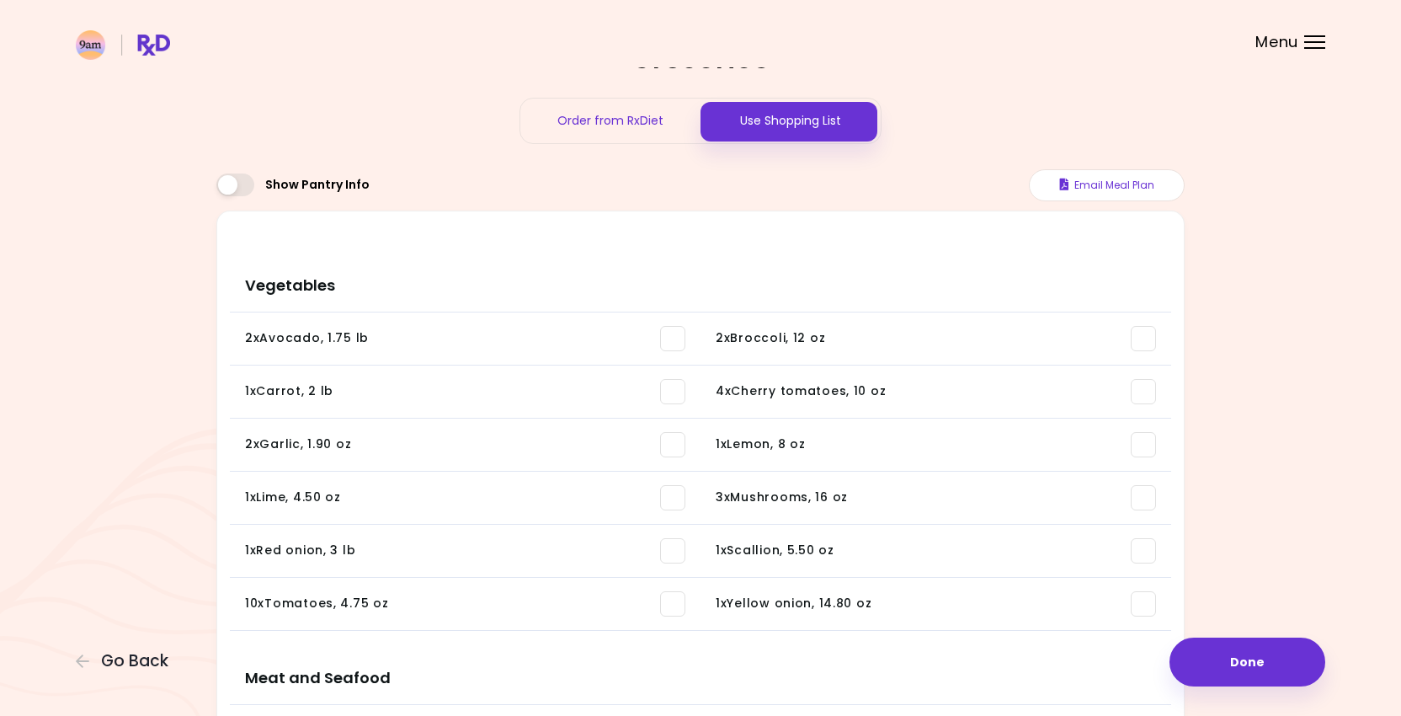
click at [670, 339] on span at bounding box center [672, 338] width 25 height 25
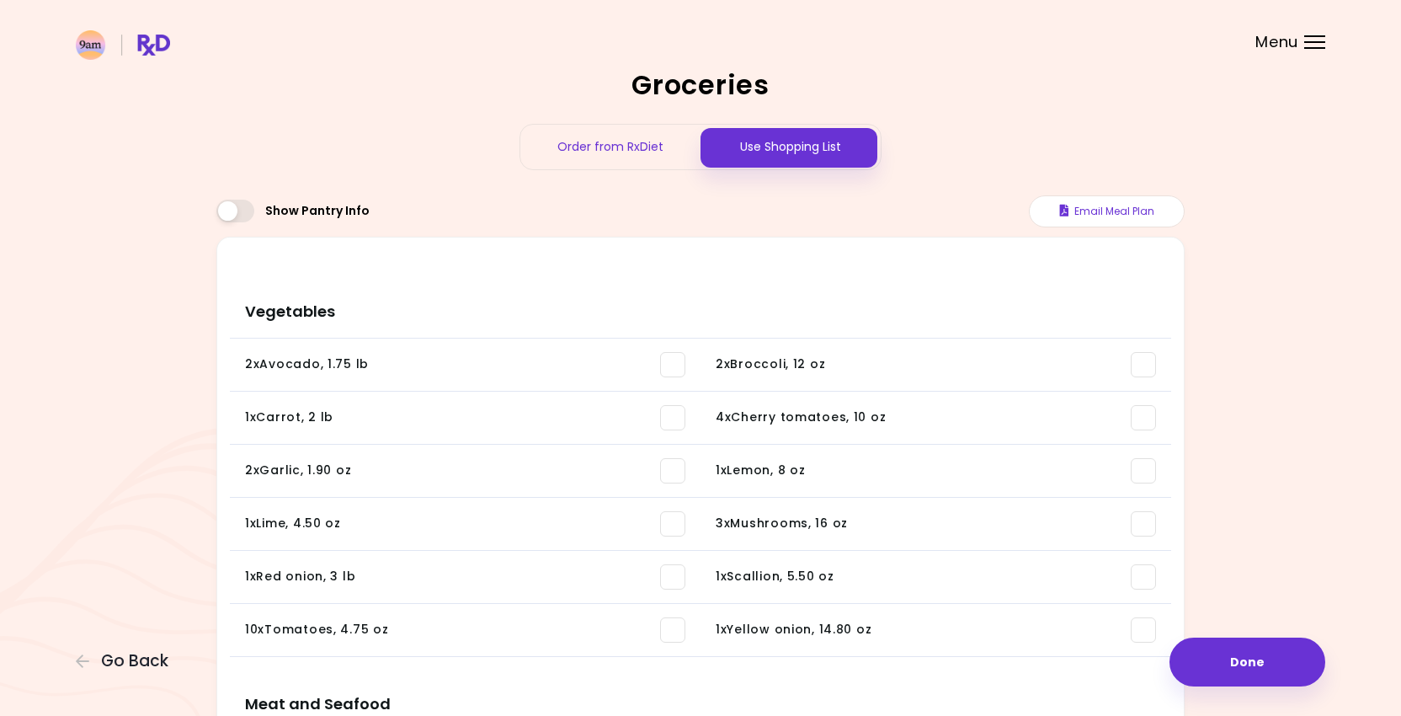
click at [618, 143] on div "Order from RxDiet" at bounding box center [610, 147] width 180 height 45
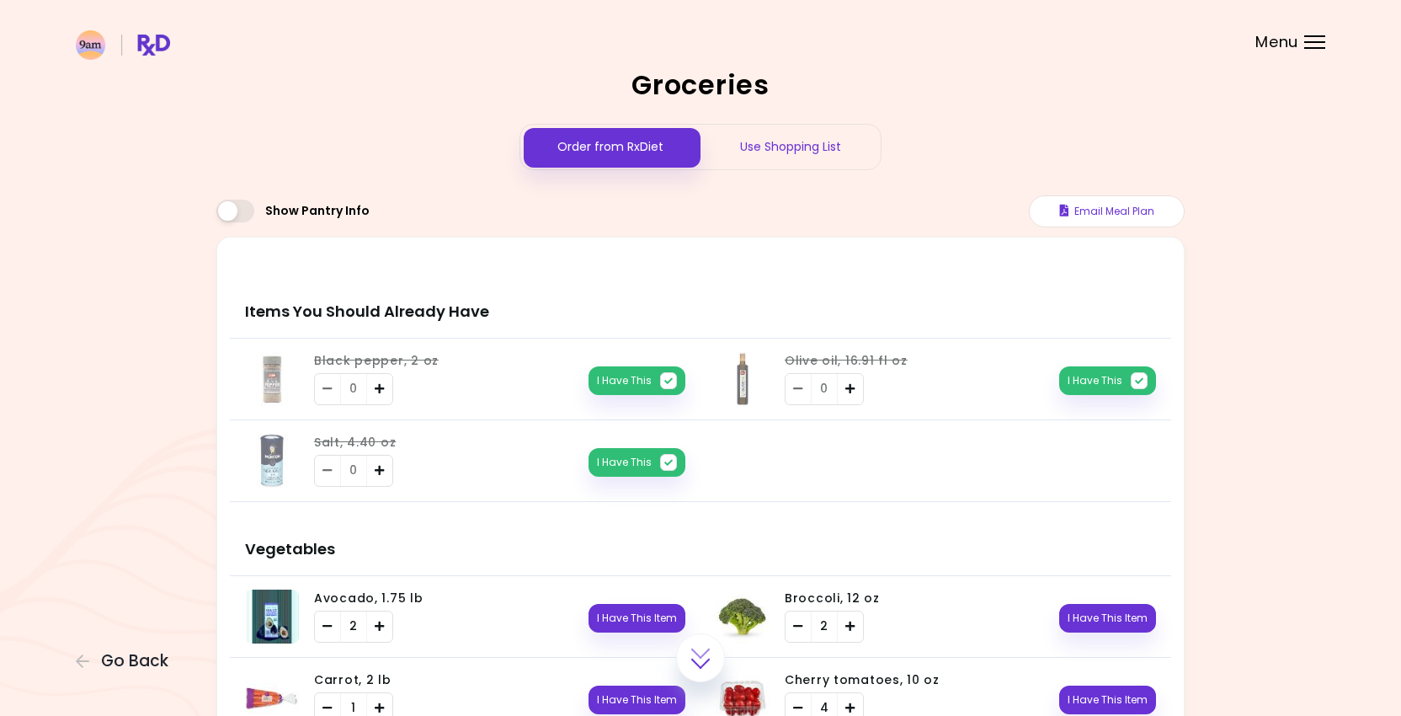
click at [763, 146] on div "Use Shopping List" at bounding box center [791, 147] width 180 height 45
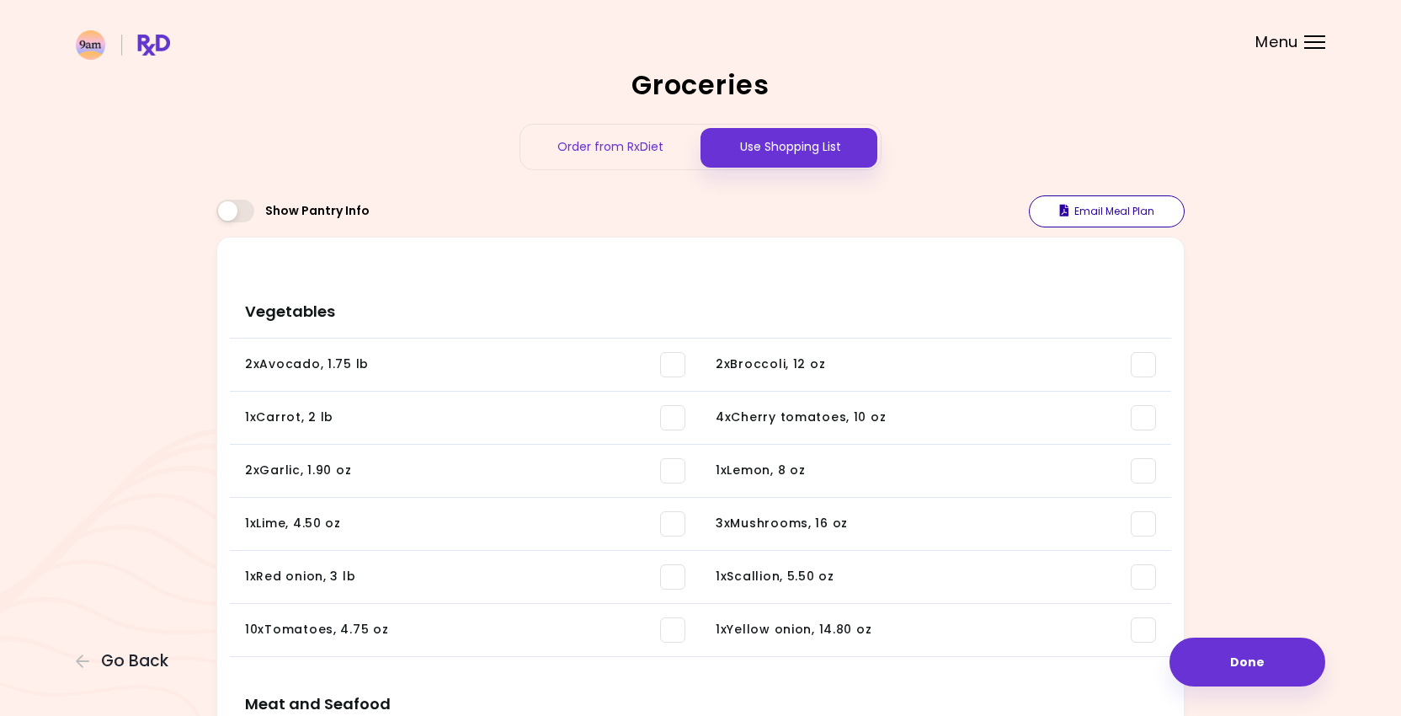
click at [1131, 220] on button "Email Meal Plan" at bounding box center [1107, 211] width 156 height 32
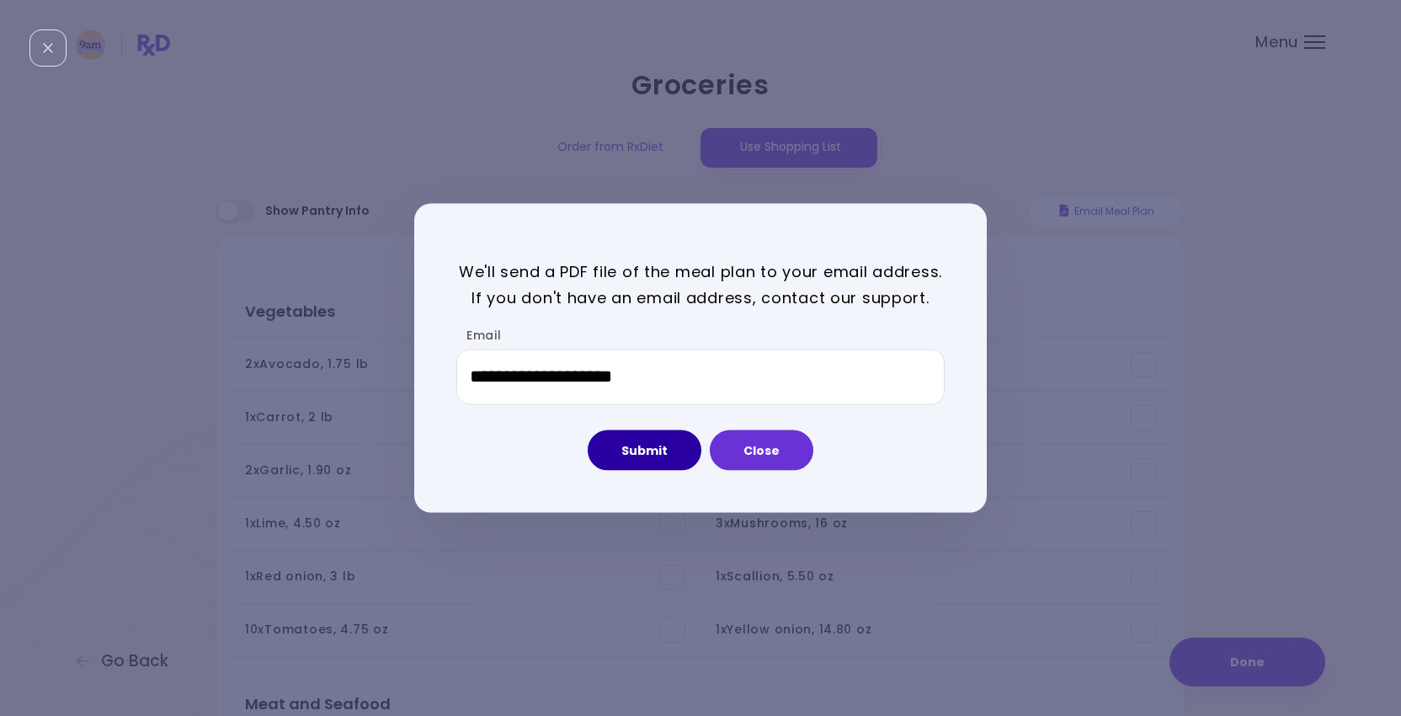
click at [676, 444] on button "Submit" at bounding box center [645, 450] width 114 height 40
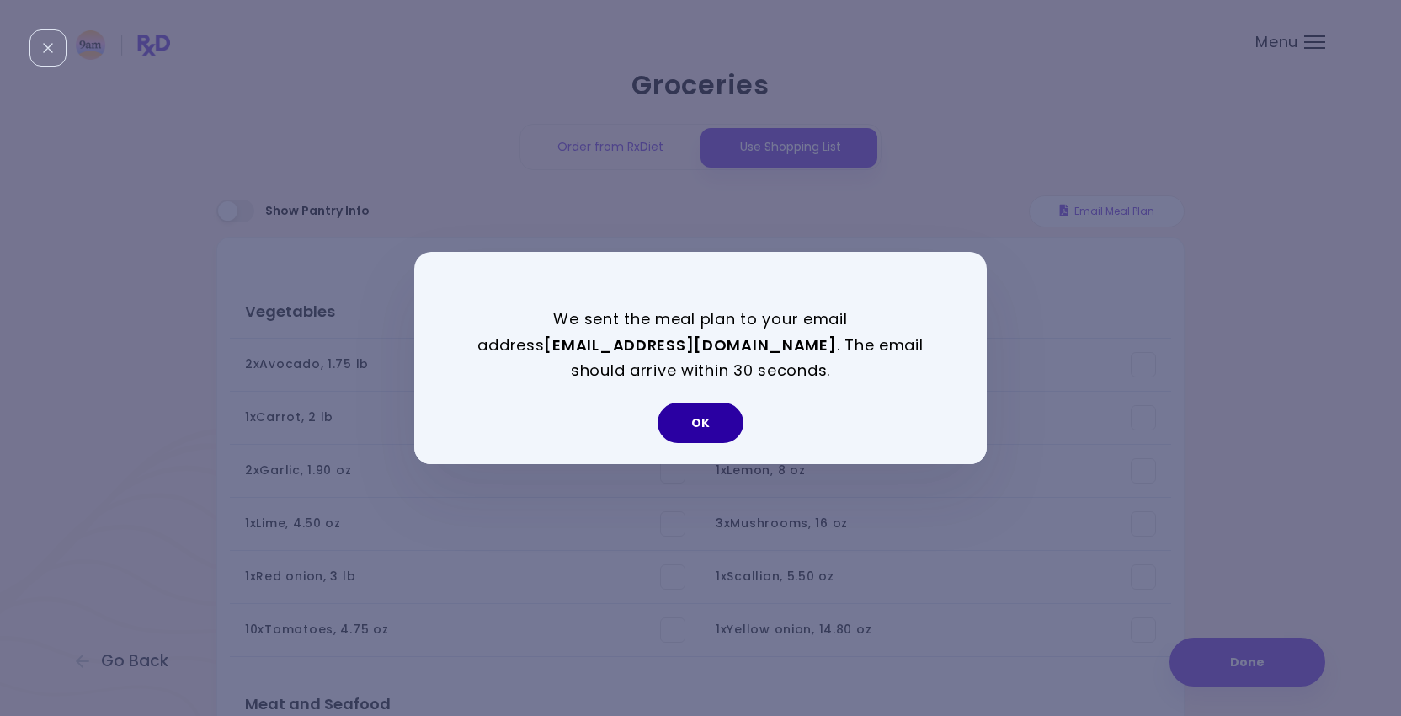
click at [699, 411] on button "OK" at bounding box center [701, 423] width 86 height 40
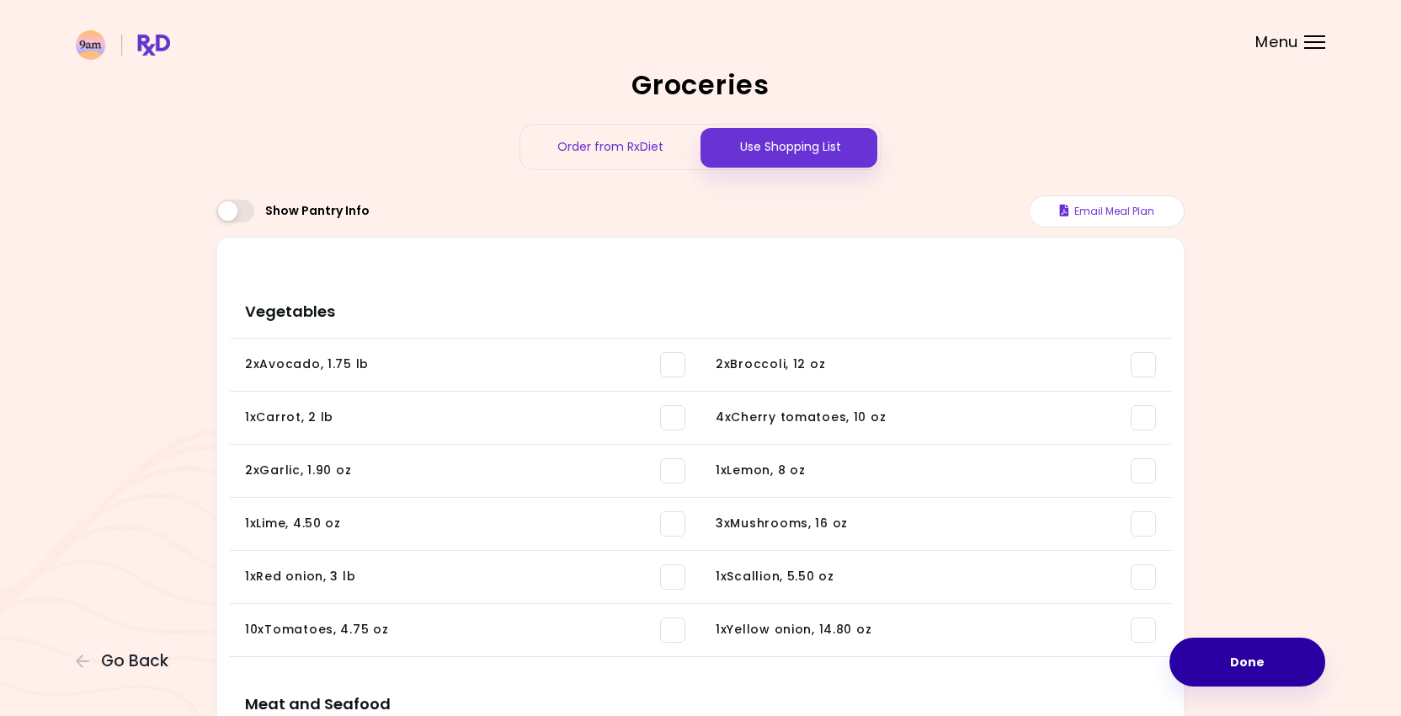
click at [1214, 649] on button "Done" at bounding box center [1248, 662] width 156 height 49
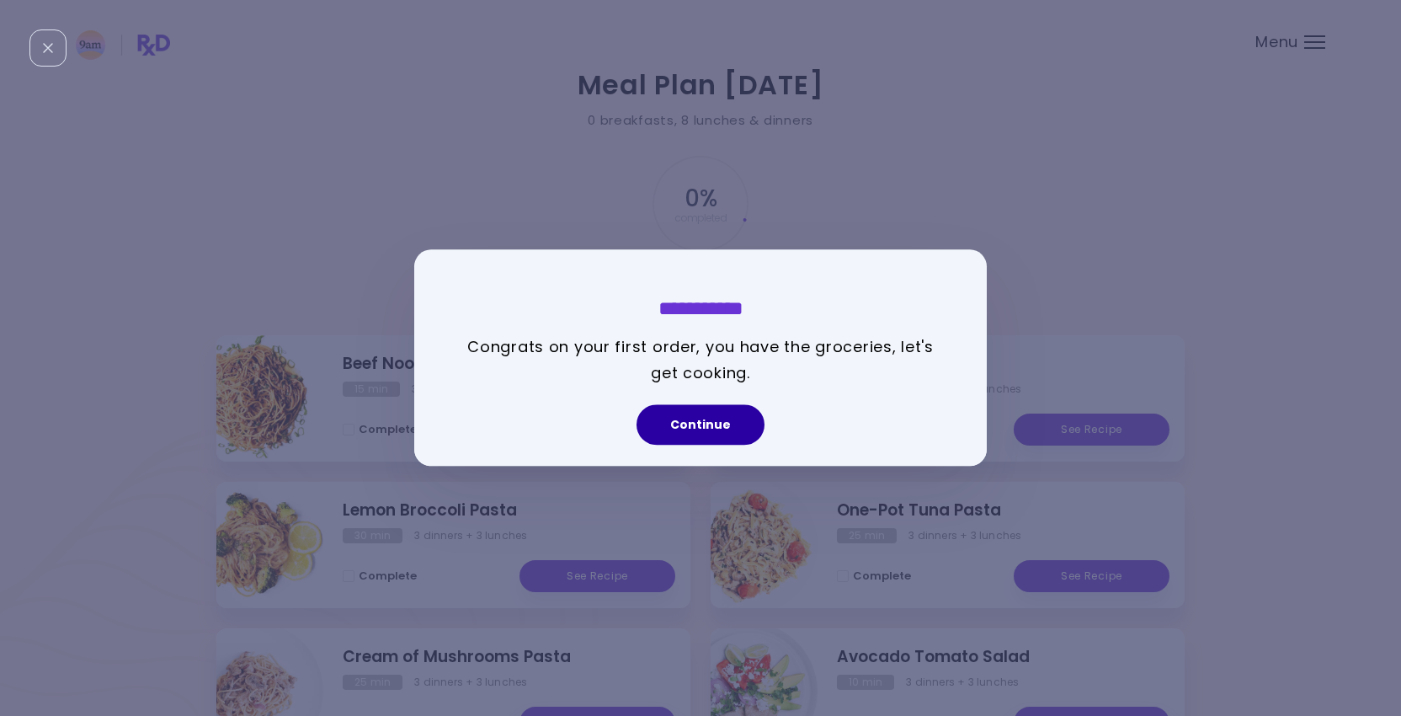
click at [691, 417] on button "Continue" at bounding box center [701, 425] width 128 height 40
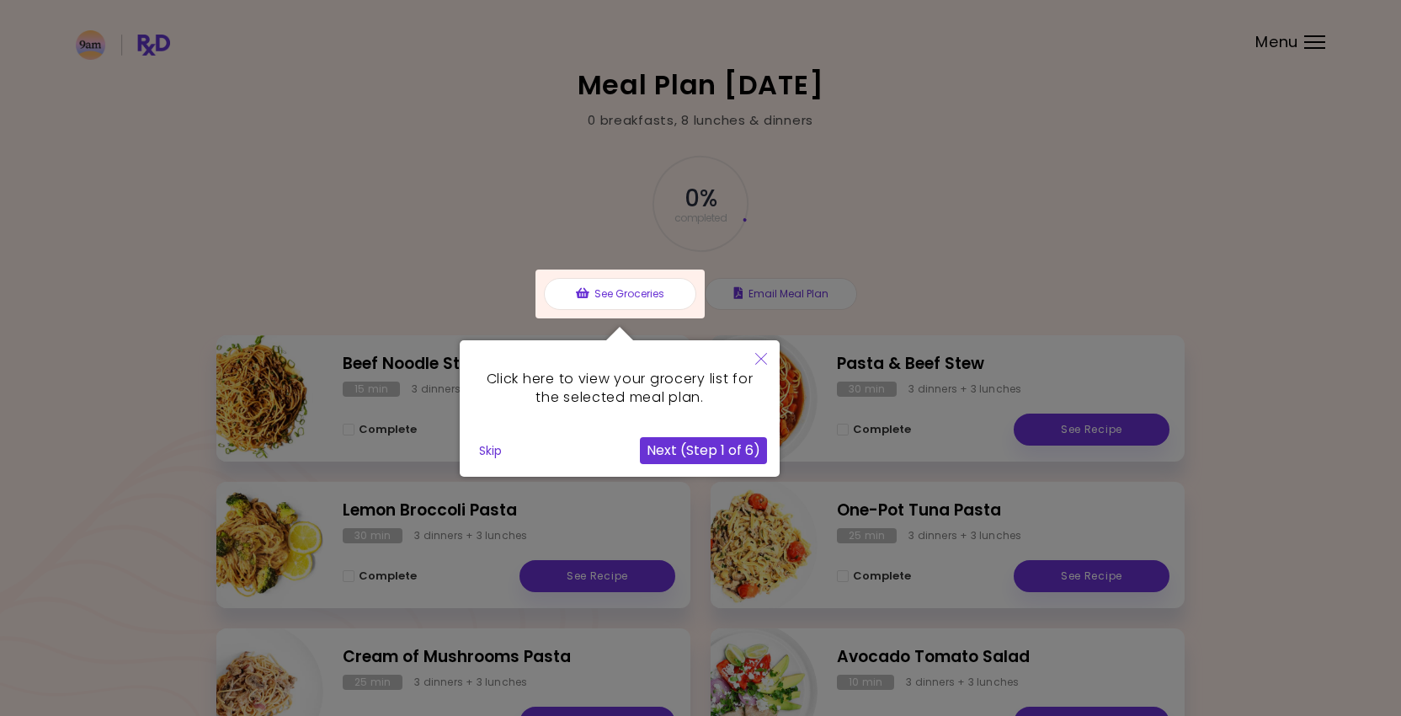
click at [692, 446] on button "Next (Step 1 of 6)" at bounding box center [703, 450] width 127 height 27
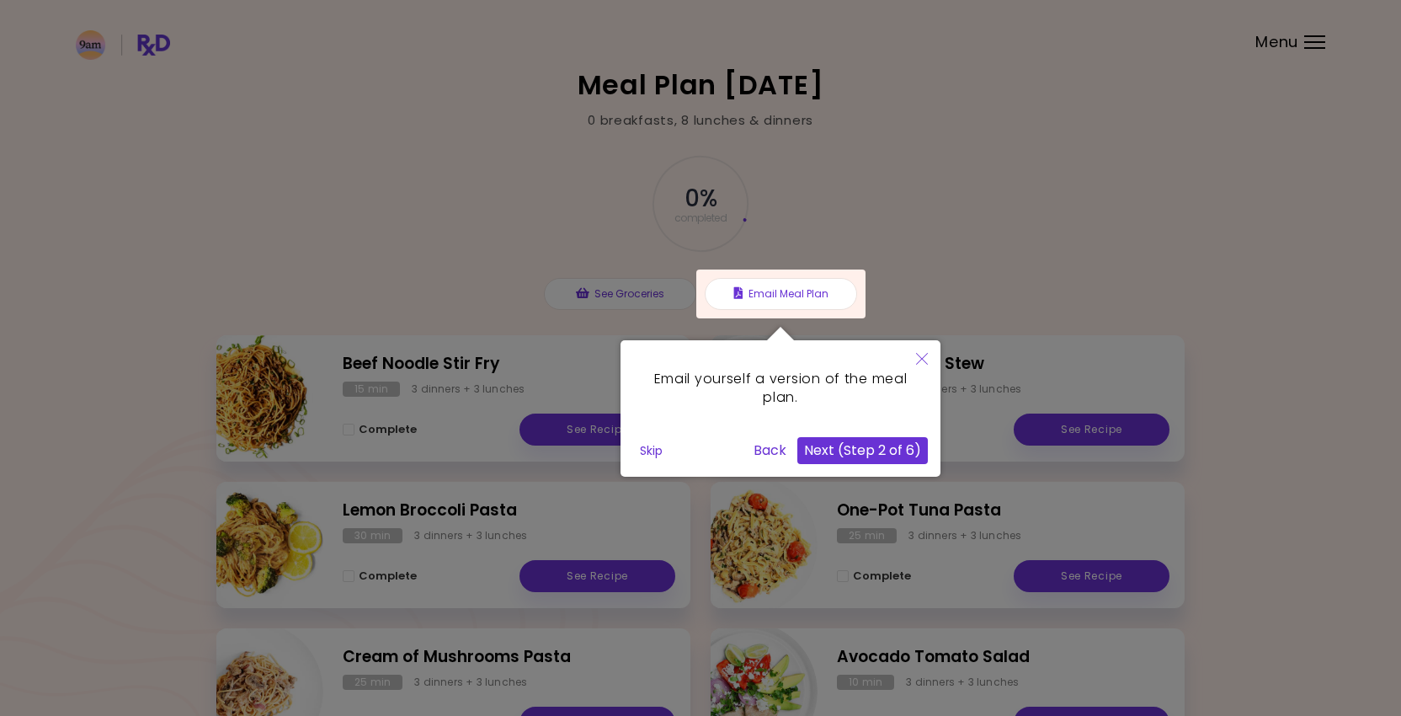
click at [861, 453] on button "Next (Step 2 of 6)" at bounding box center [863, 450] width 131 height 27
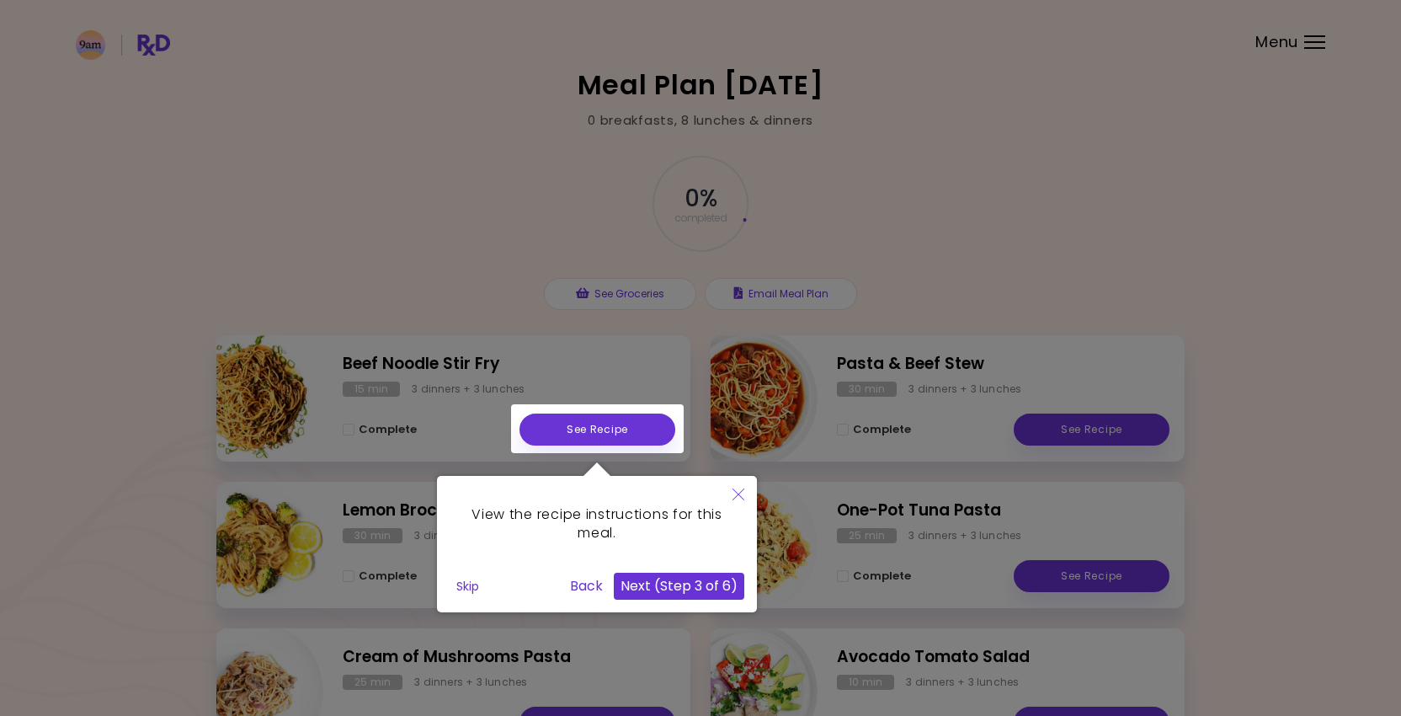
click at [662, 590] on button "Next (Step 3 of 6)" at bounding box center [679, 586] width 131 height 27
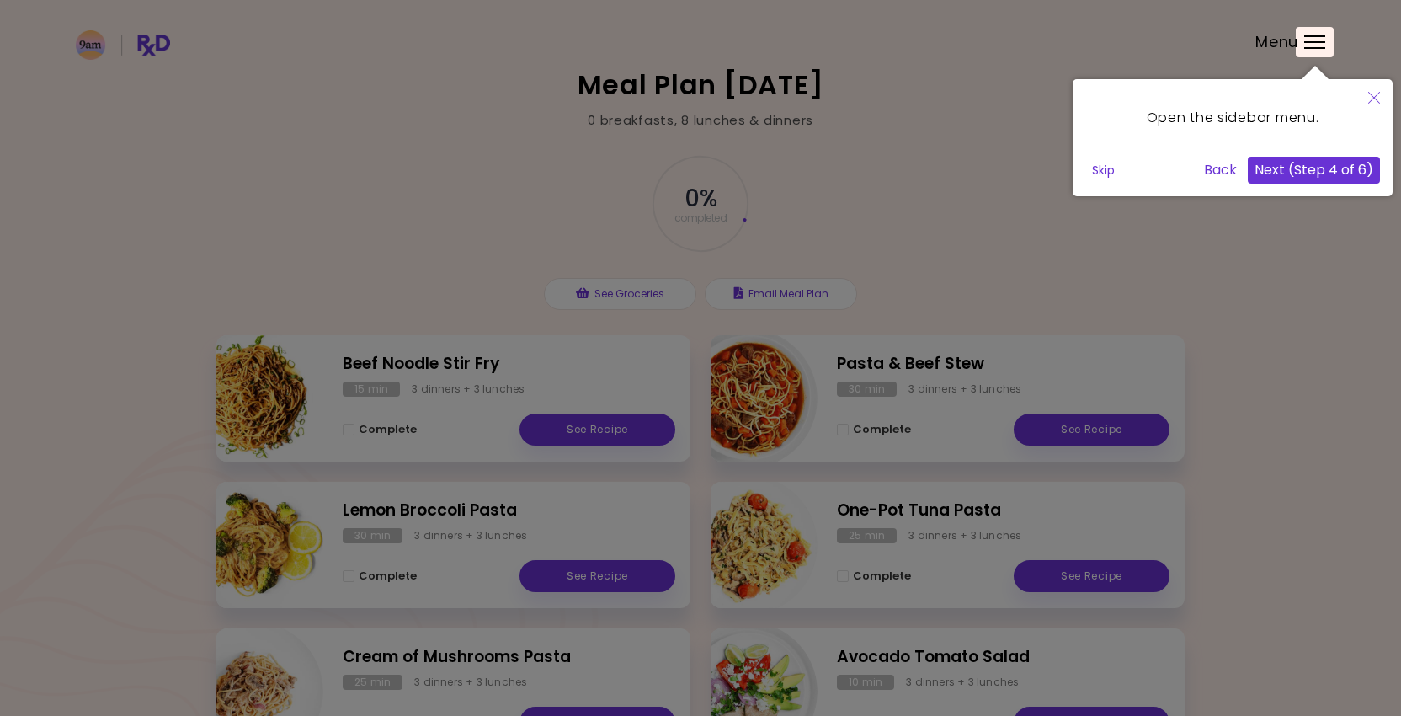
click at [1341, 166] on button "Next (Step 4 of 6)" at bounding box center [1314, 170] width 132 height 27
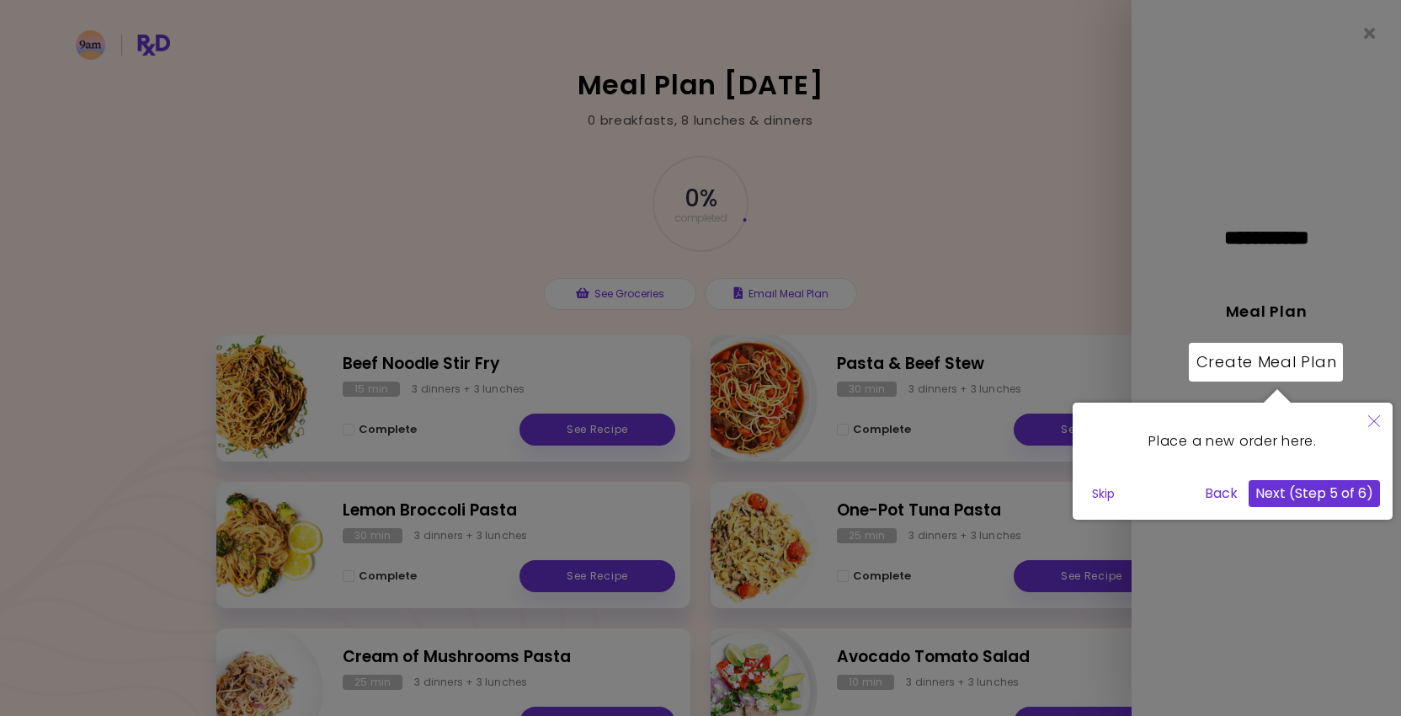
click at [1289, 487] on button "Next (Step 5 of 6)" at bounding box center [1314, 493] width 131 height 27
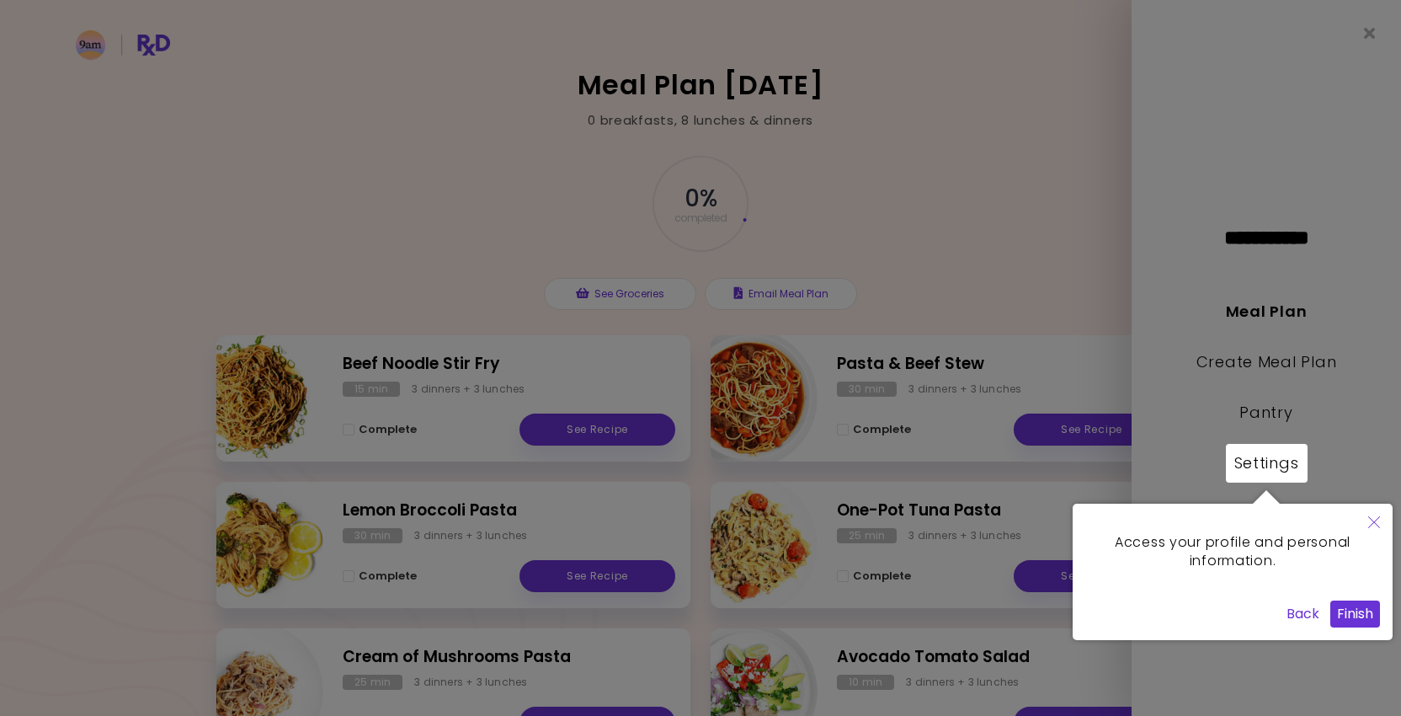
click at [1351, 617] on button "Finish" at bounding box center [1356, 614] width 50 height 27
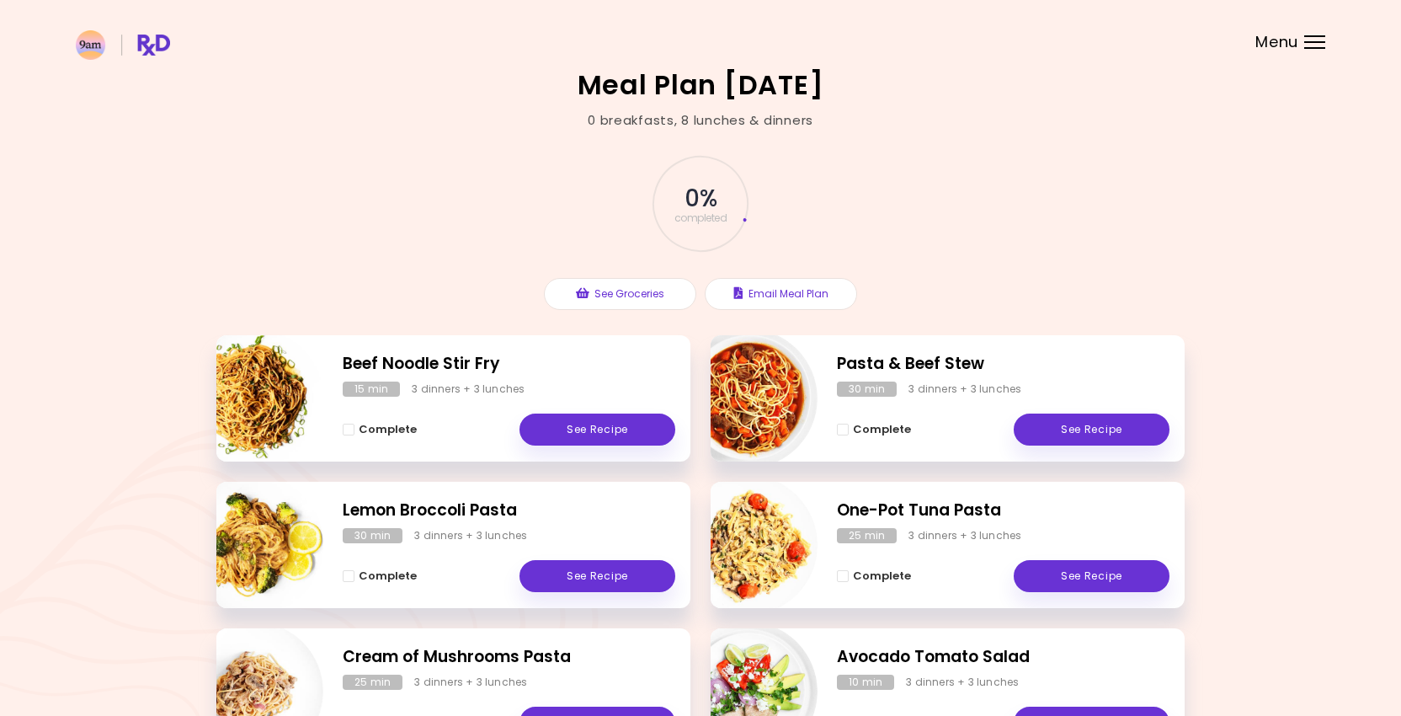
click at [1312, 23] on header at bounding box center [700, 33] width 1401 height 67
click at [1305, 47] on div at bounding box center [1315, 48] width 21 height 2
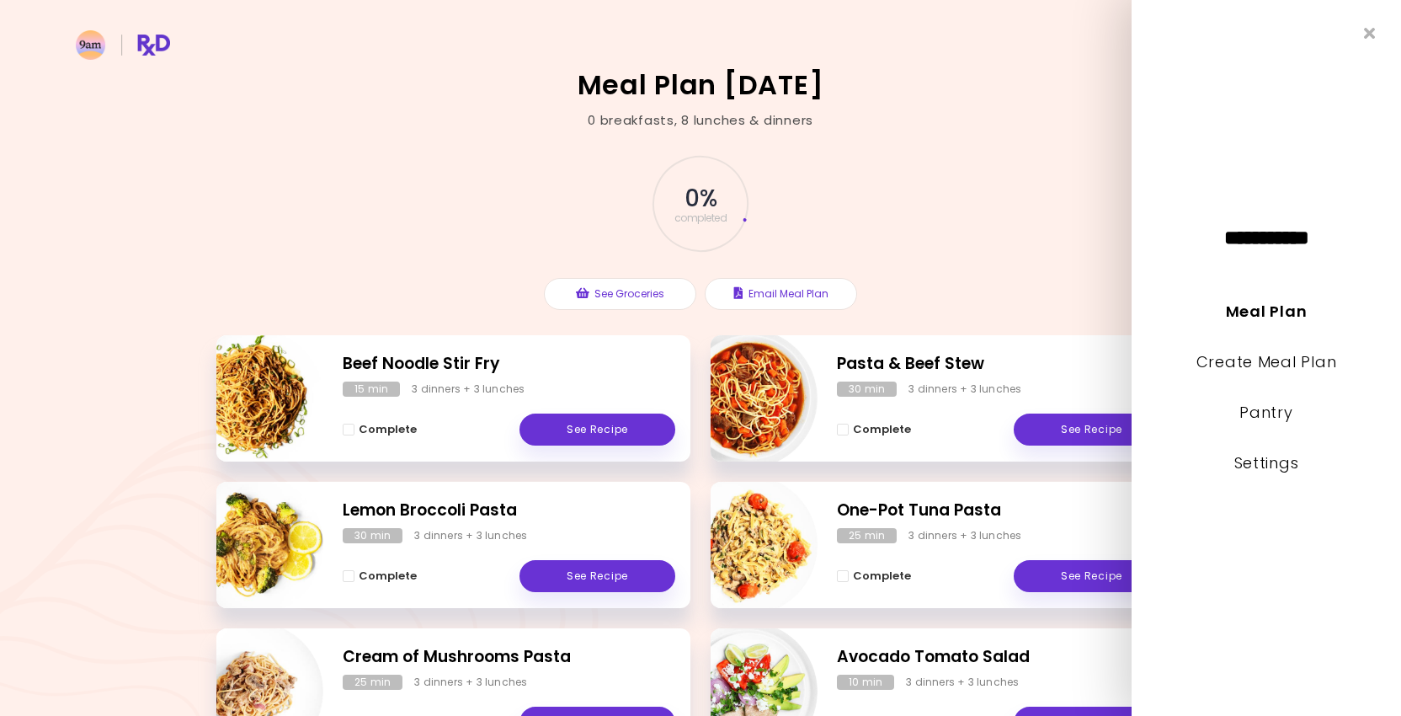
click at [1253, 449] on li "Pantry" at bounding box center [1267, 424] width 270 height 51
click at [1253, 462] on link "Settings" at bounding box center [1267, 462] width 65 height 21
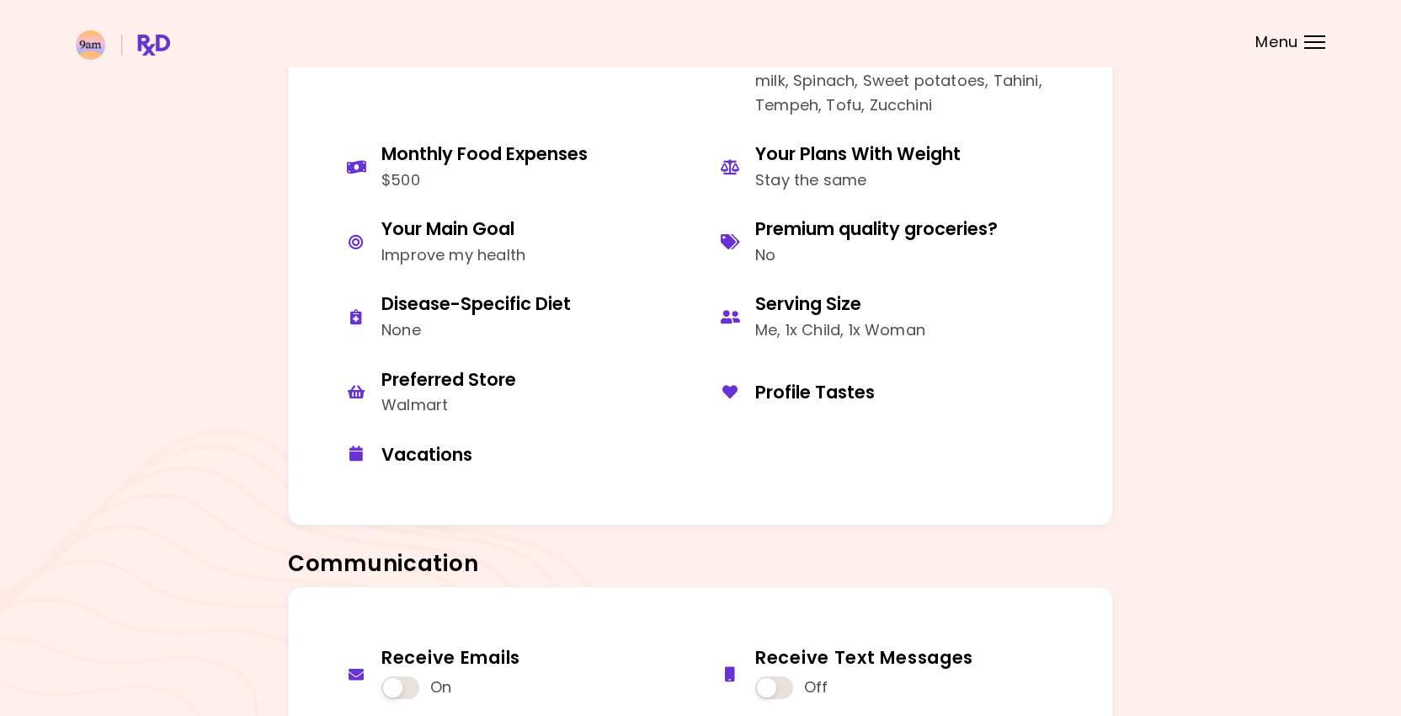
scroll to position [1088, 0]
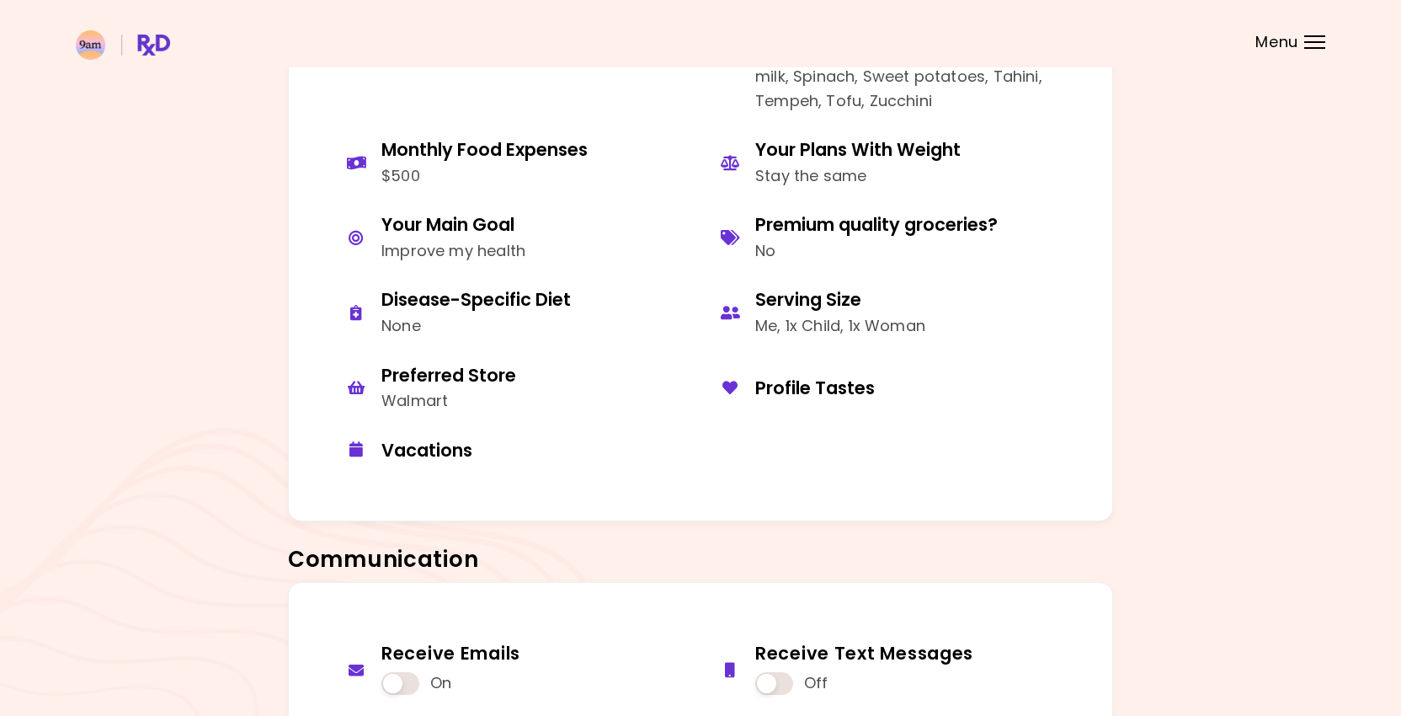
click at [749, 330] on button "Serving Size Me, 1x Child, 1x Woman" at bounding box center [888, 312] width 374 height 75
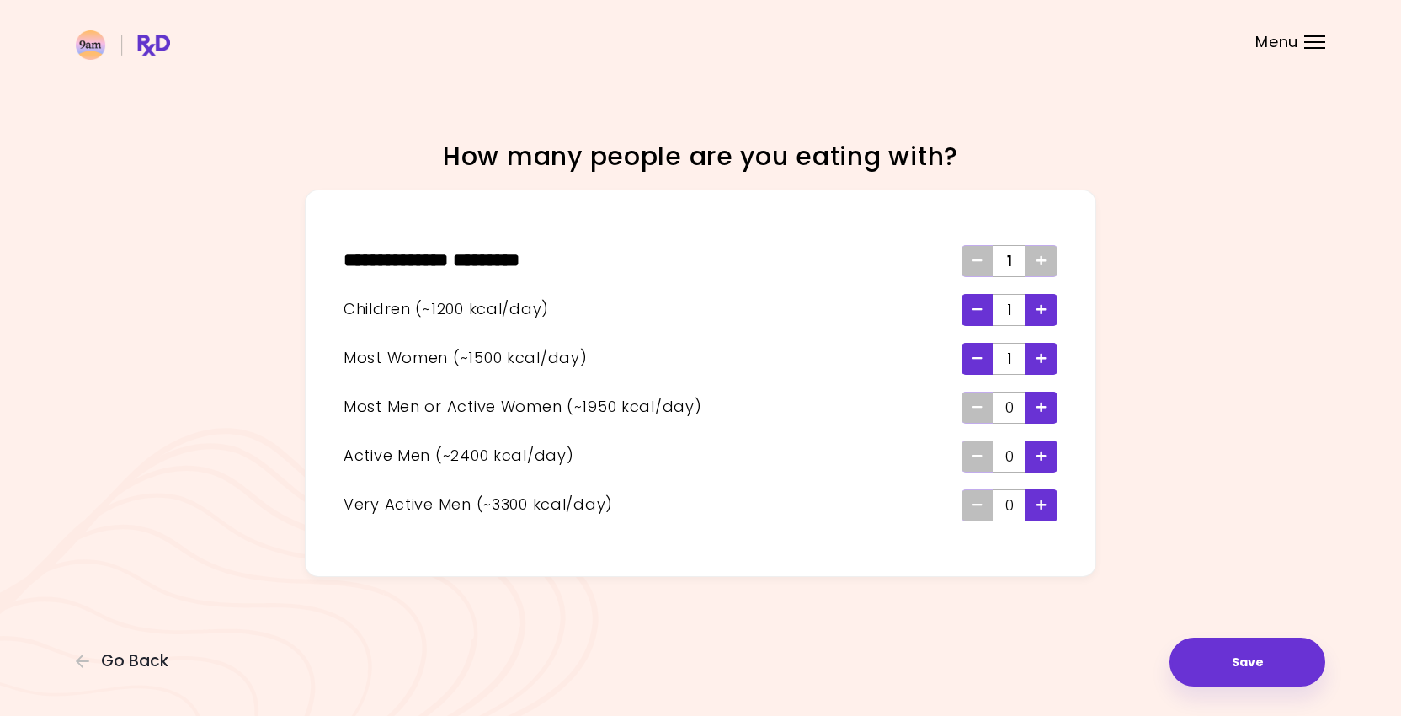
click at [978, 370] on span "Remove - Woman" at bounding box center [978, 358] width 10 height 27
click at [978, 317] on span "Remove - Child" at bounding box center [978, 309] width 10 height 27
click at [1274, 660] on button "Save" at bounding box center [1248, 662] width 156 height 49
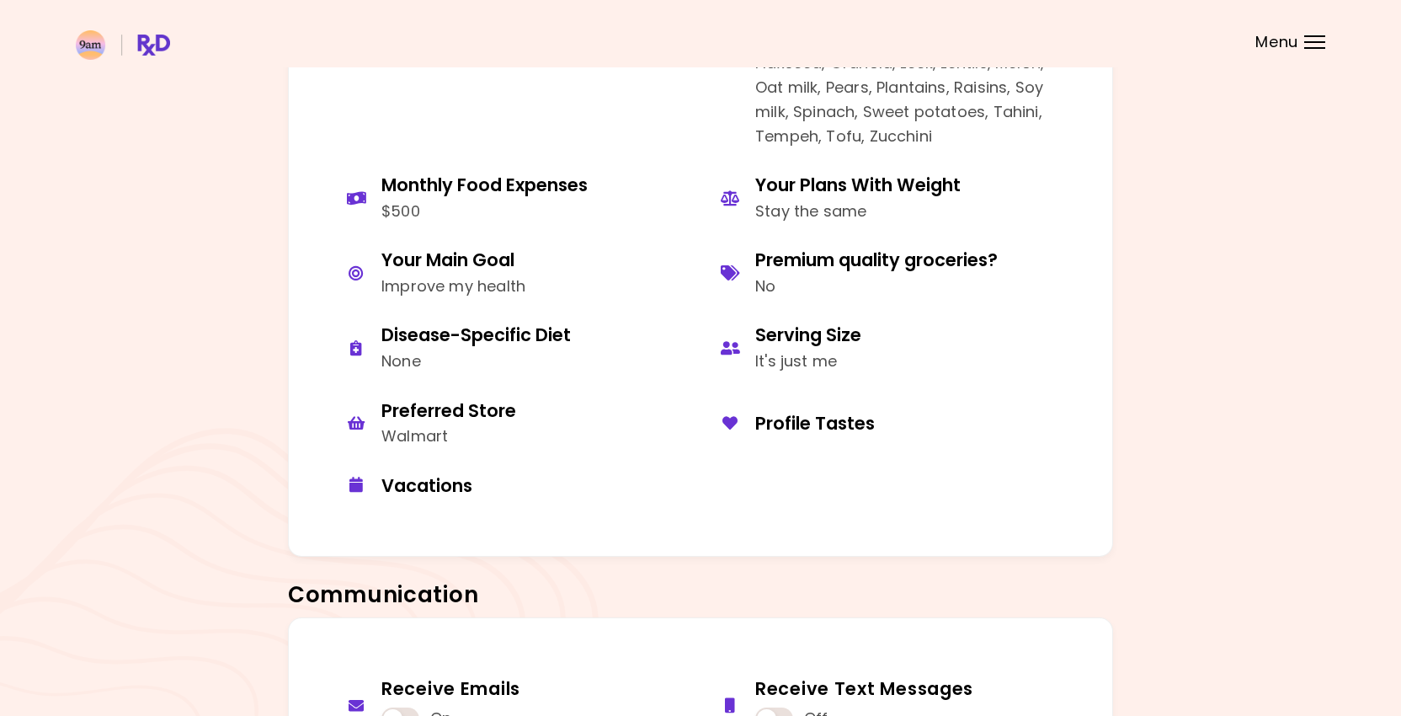
scroll to position [1052, 0]
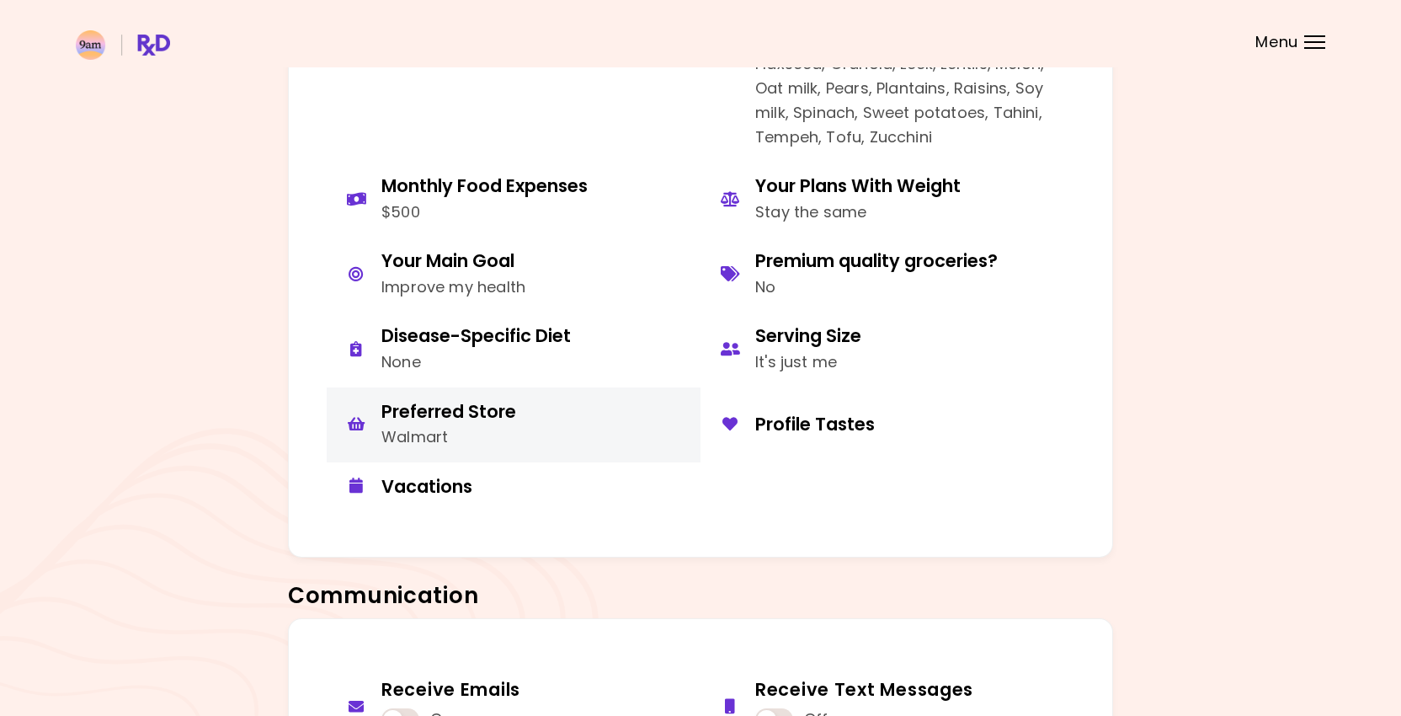
click at [446, 439] on div "Walmart" at bounding box center [449, 437] width 135 height 24
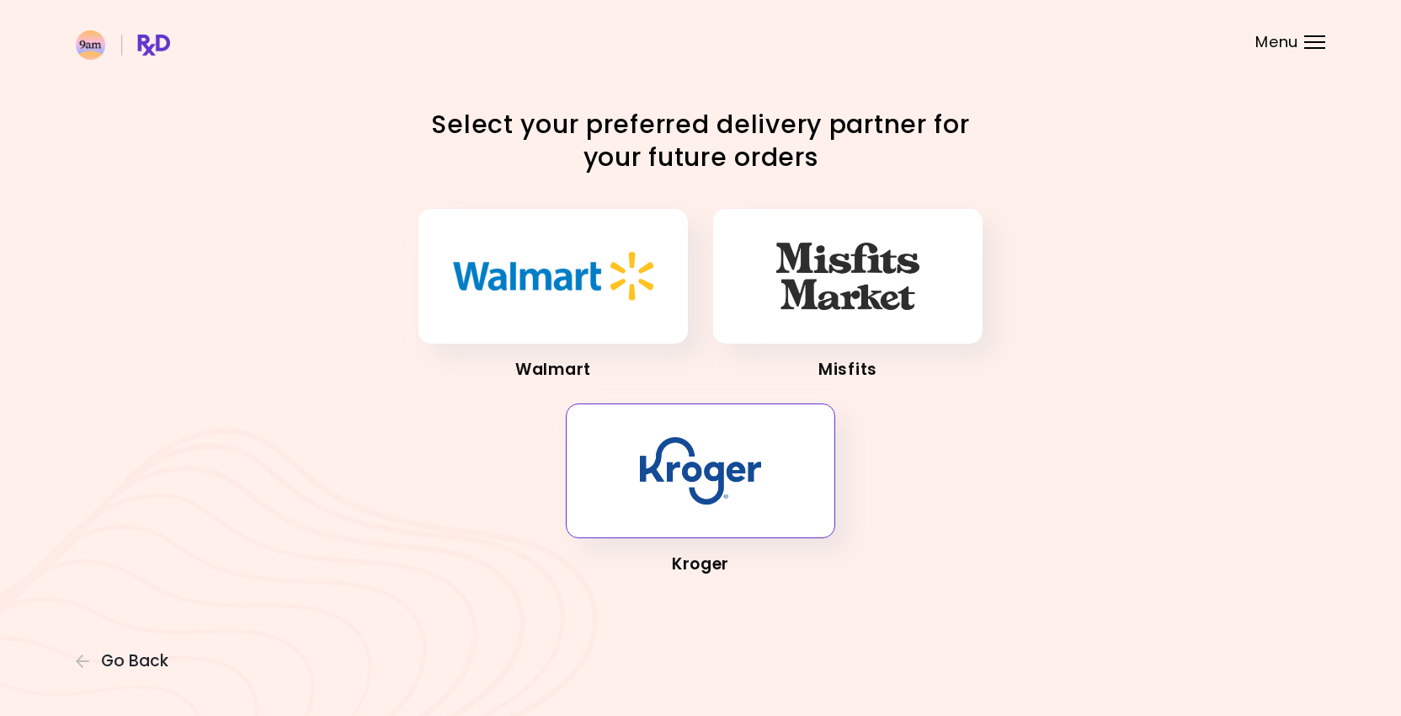
click at [701, 490] on img "button" at bounding box center [700, 470] width 120 height 67
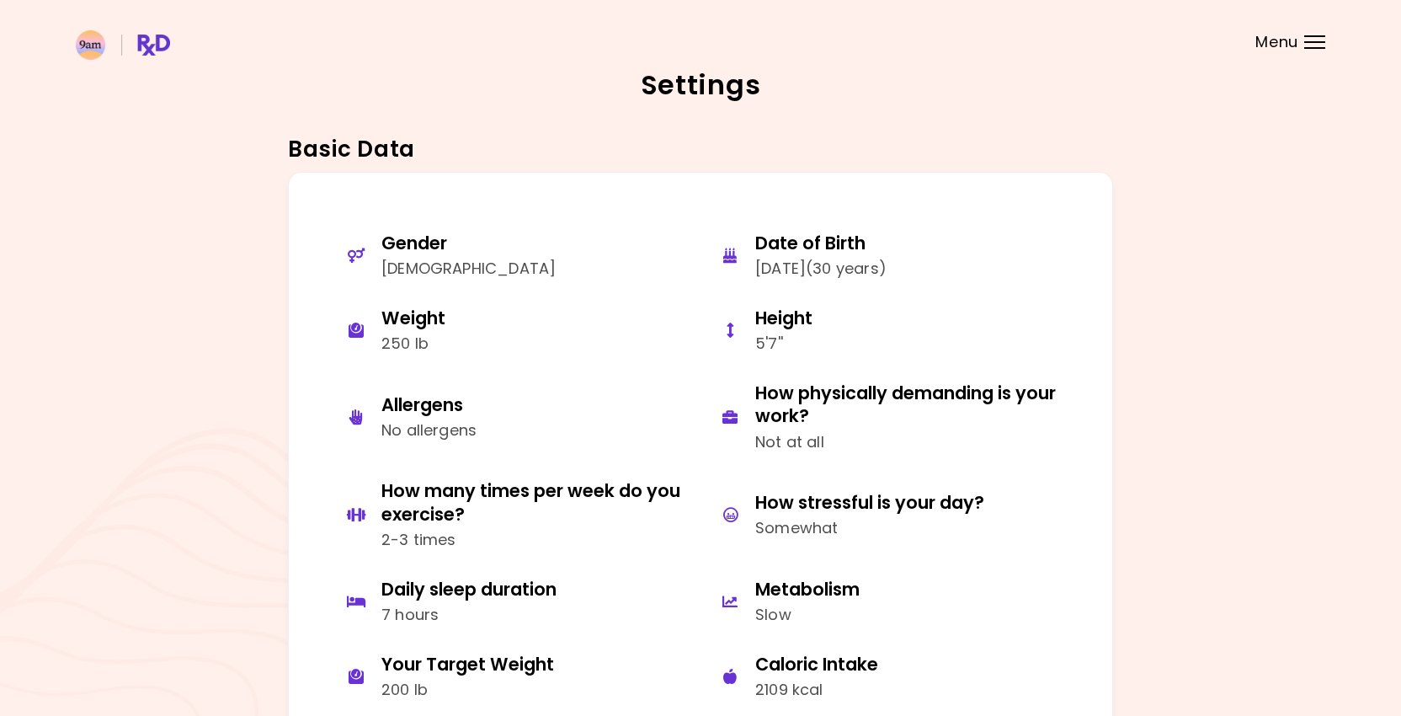
scroll to position [3, 0]
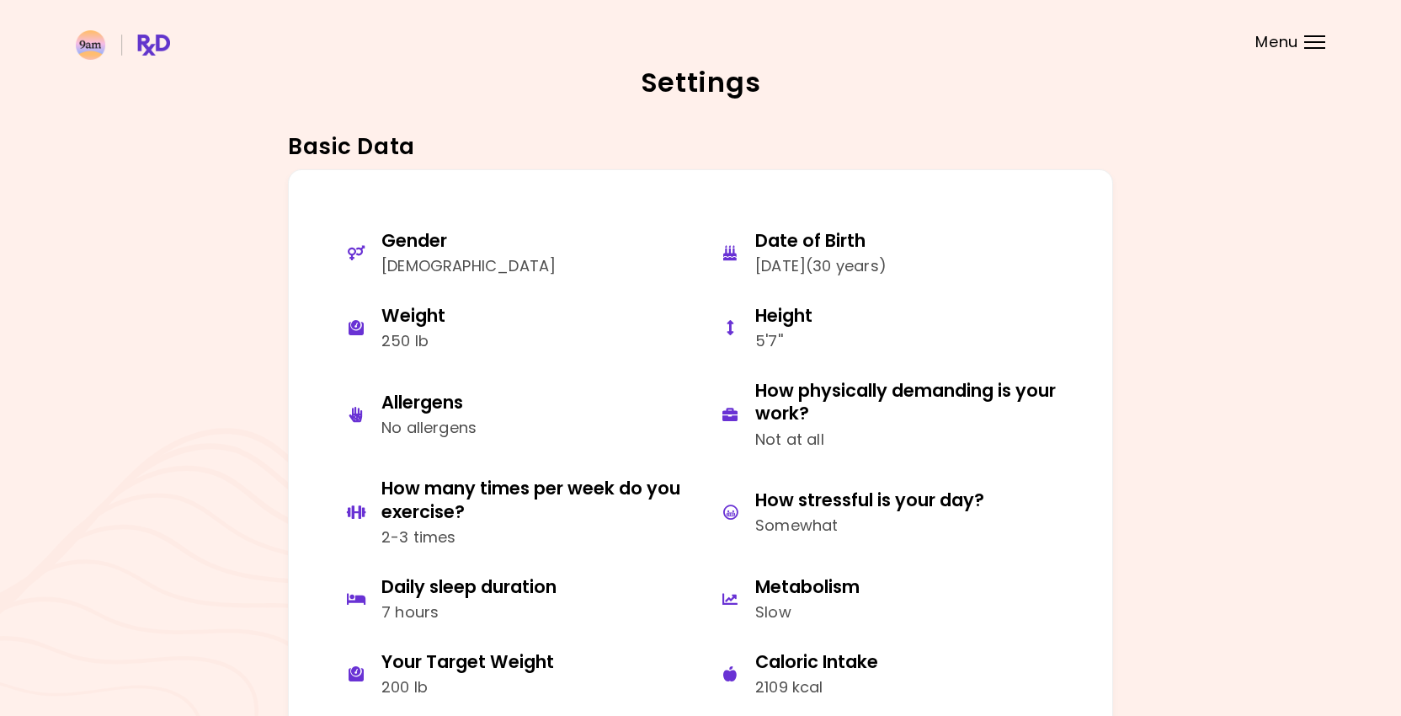
click at [1311, 48] on div at bounding box center [1315, 48] width 21 height 2
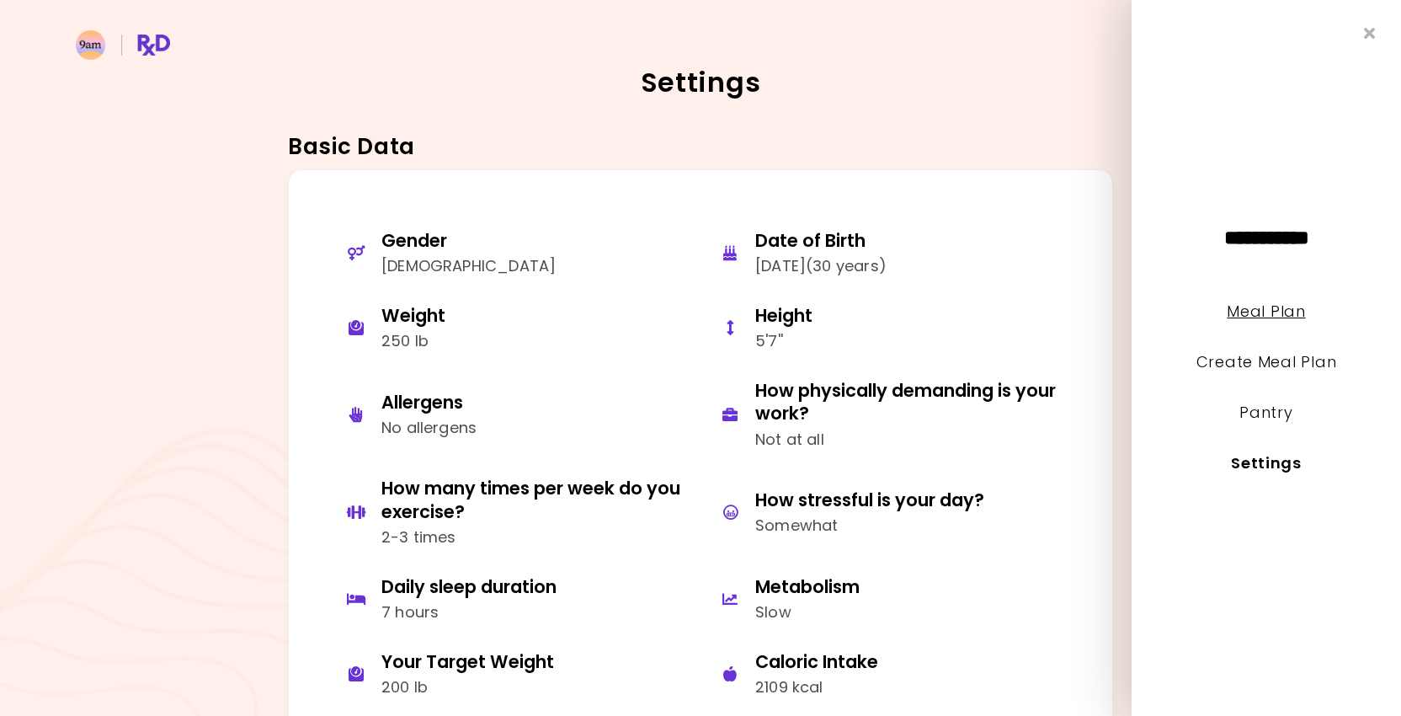
click at [1262, 311] on link "Meal Plan" at bounding box center [1266, 311] width 78 height 21
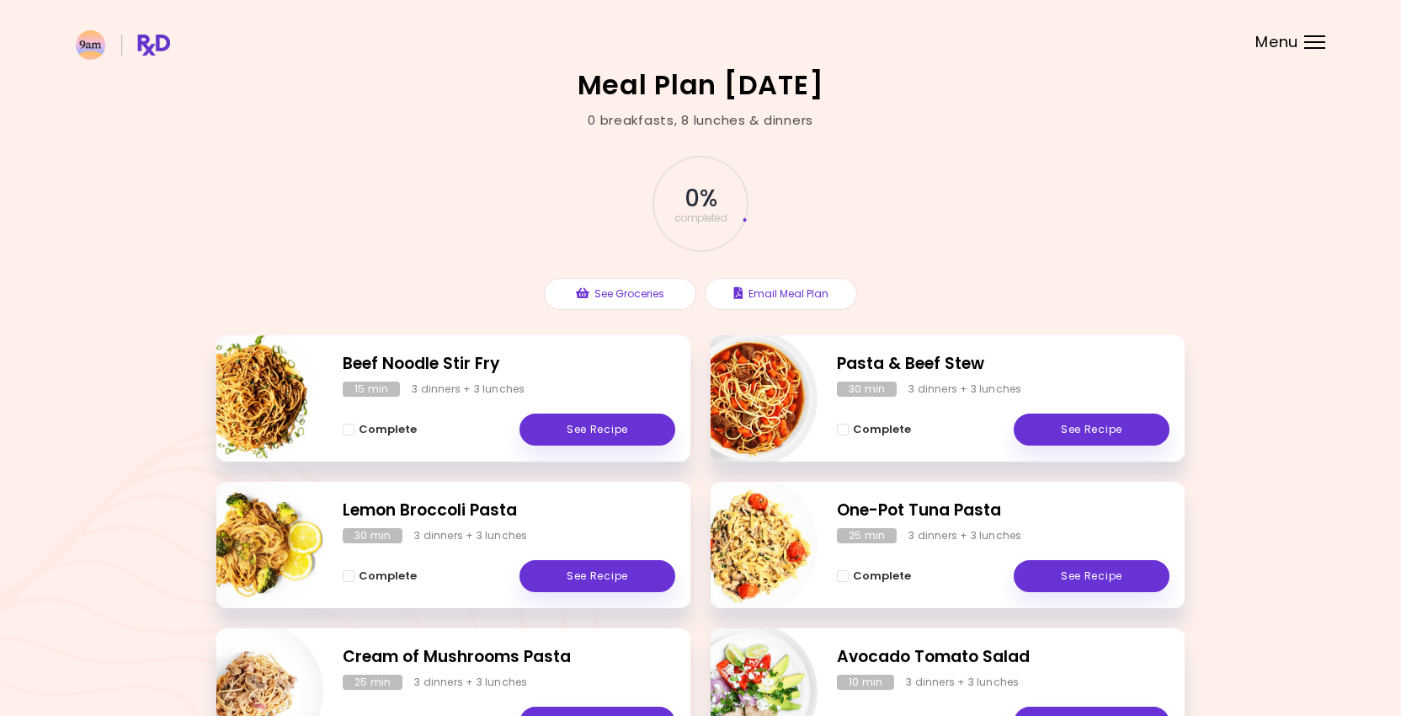
click at [600, 453] on div "Beef Noodle Stir Fry 15 min 3 dinners + 3 lunches Complete See Recipe" at bounding box center [453, 398] width 474 height 126
click at [591, 439] on link "See Recipe" at bounding box center [598, 430] width 156 height 32
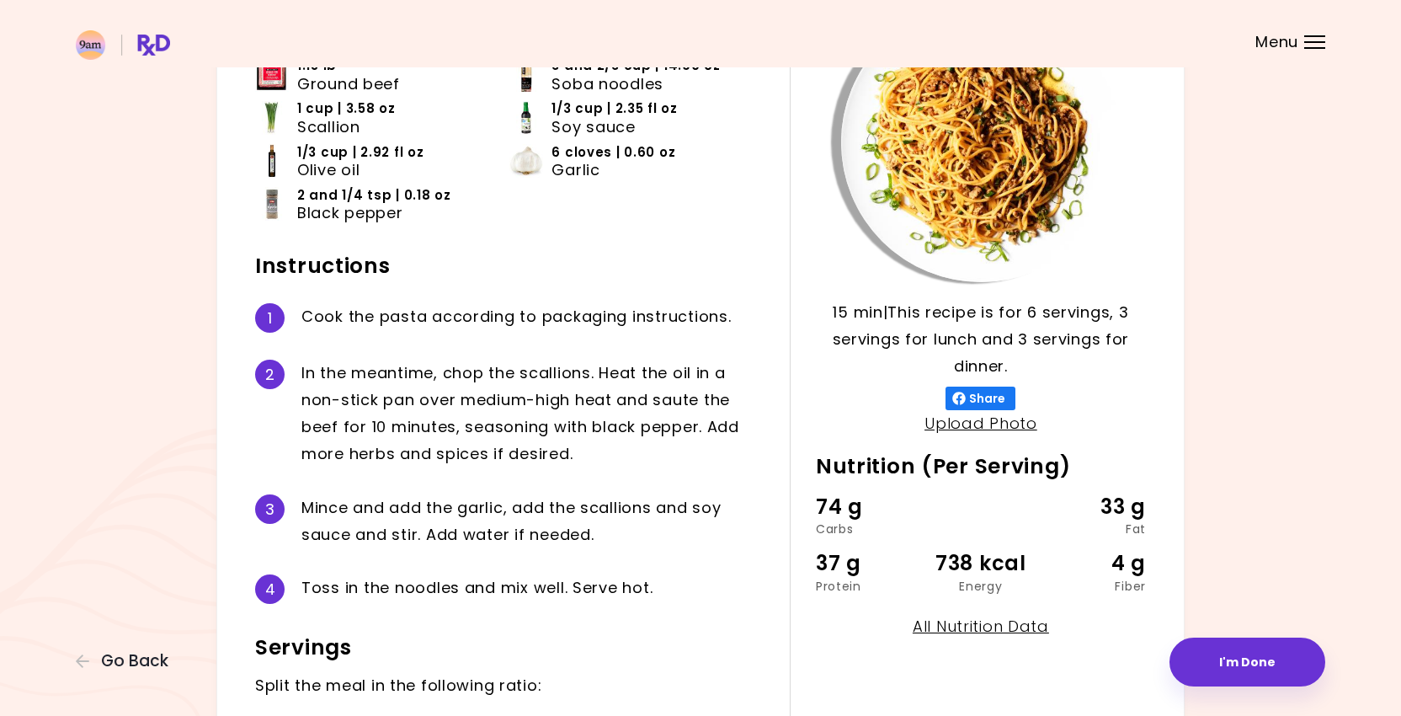
scroll to position [336, 0]
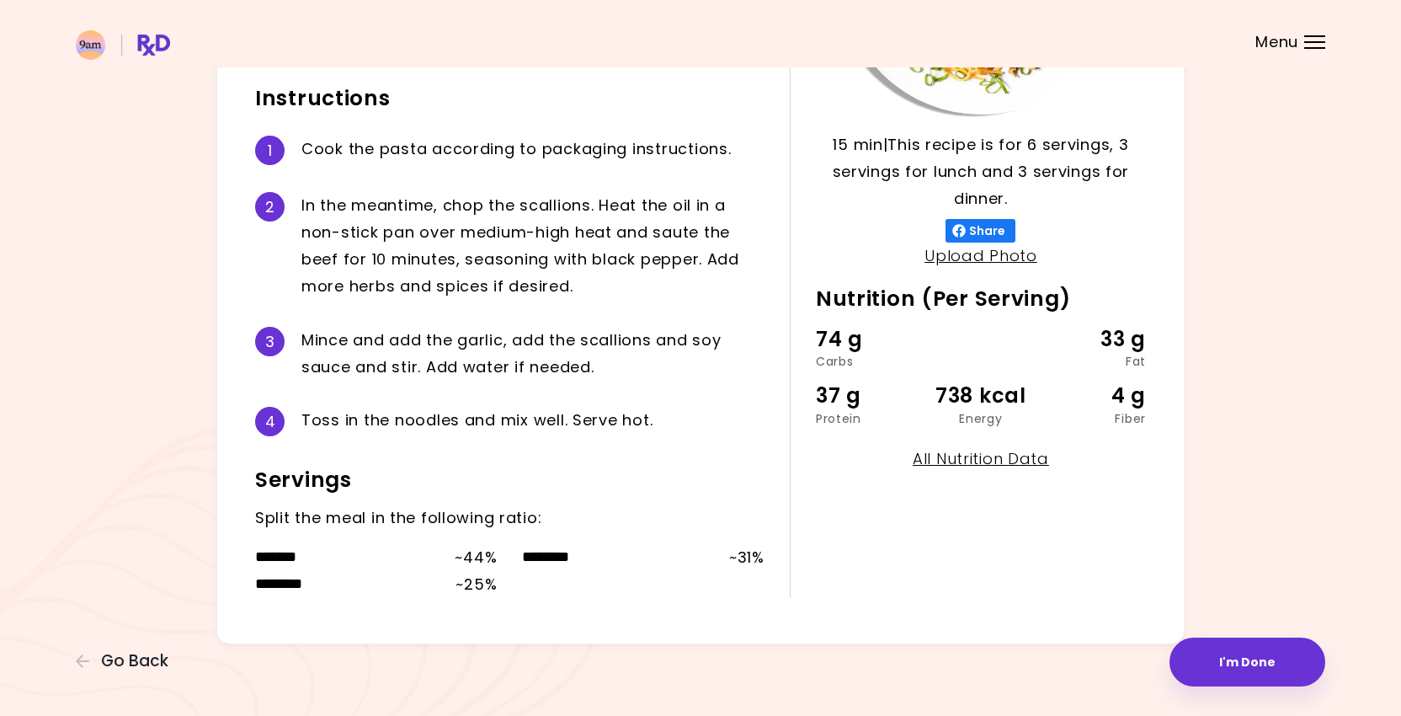
click at [482, 563] on div "~ 44 %" at bounding box center [476, 557] width 42 height 27
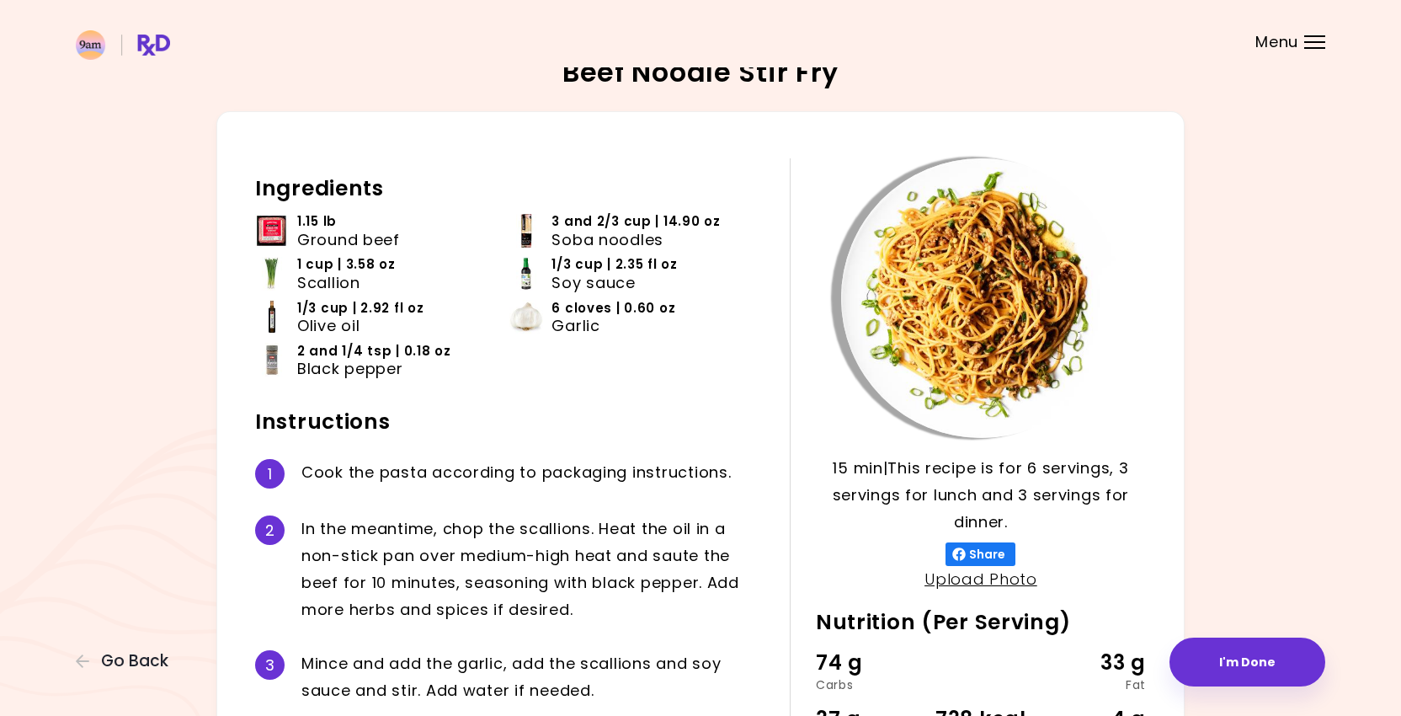
scroll to position [0, 0]
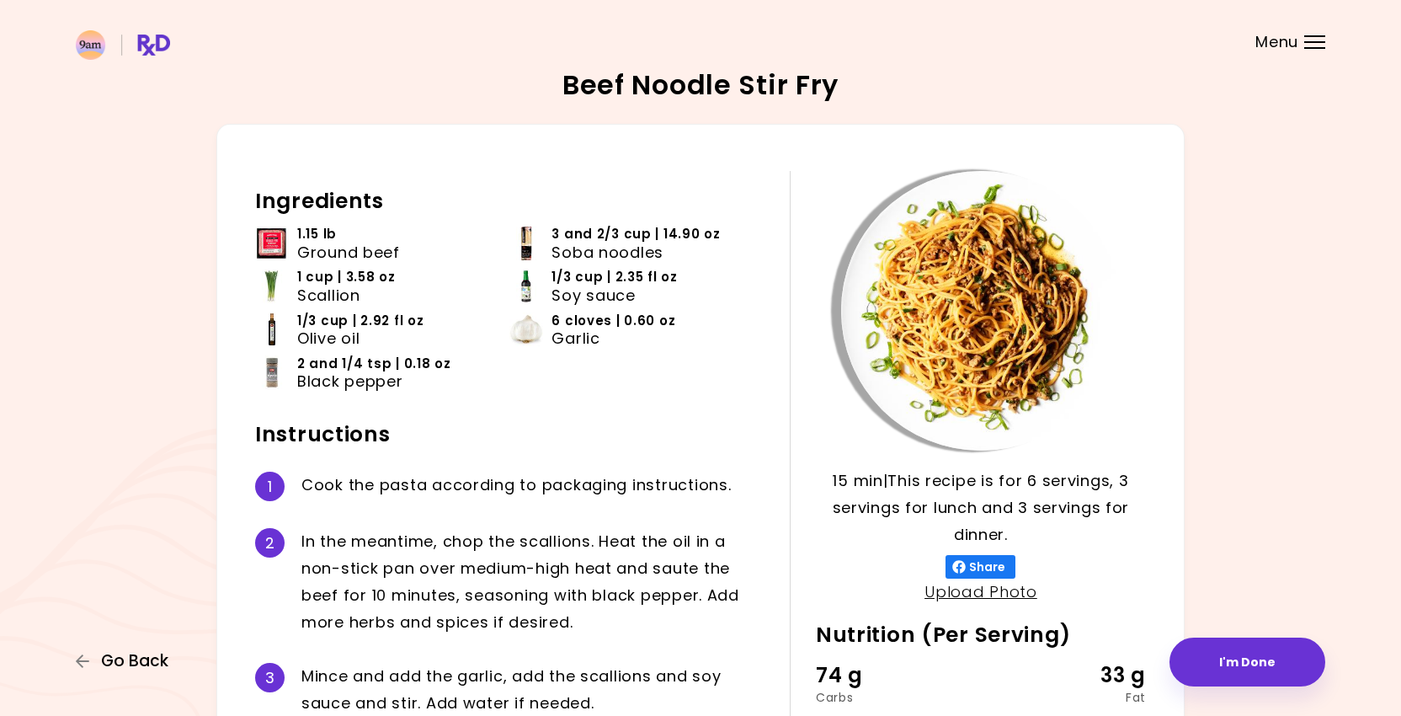
click at [130, 661] on span "Go Back" at bounding box center [134, 661] width 67 height 19
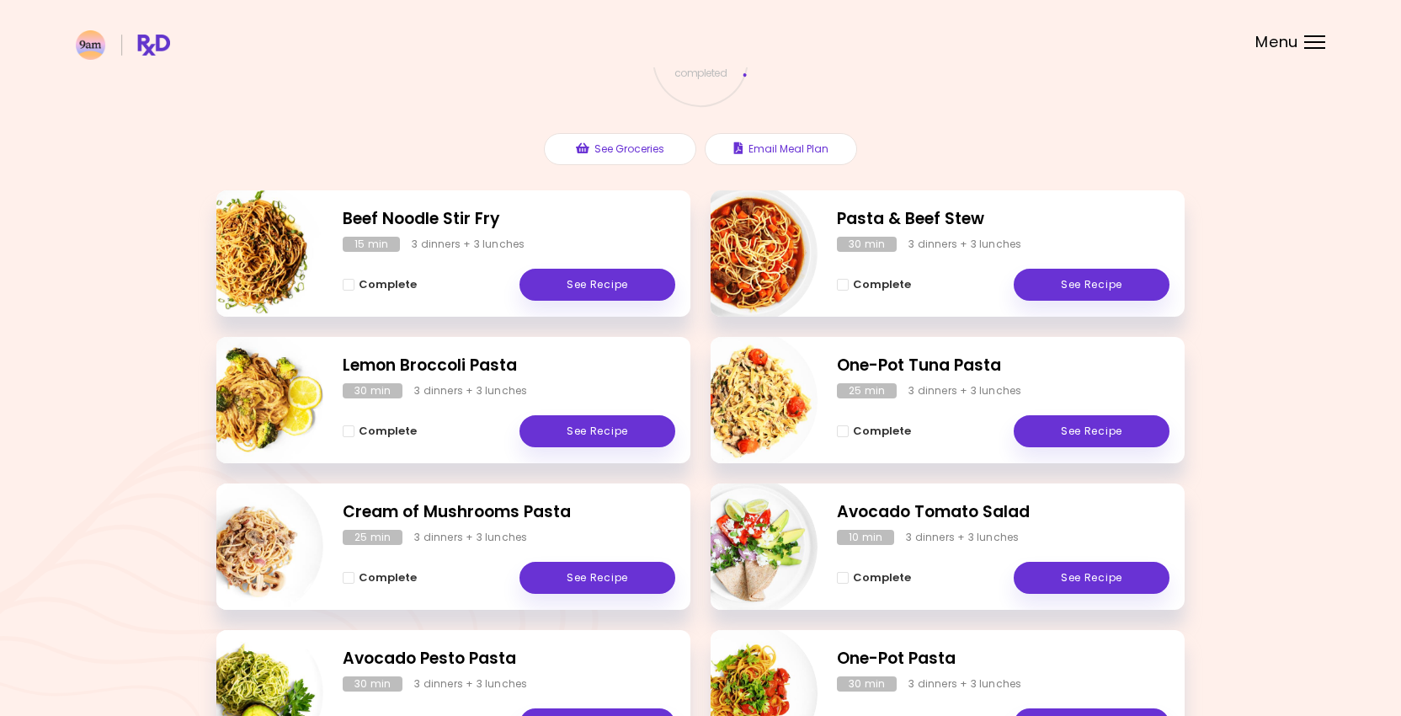
scroll to position [147, 0]
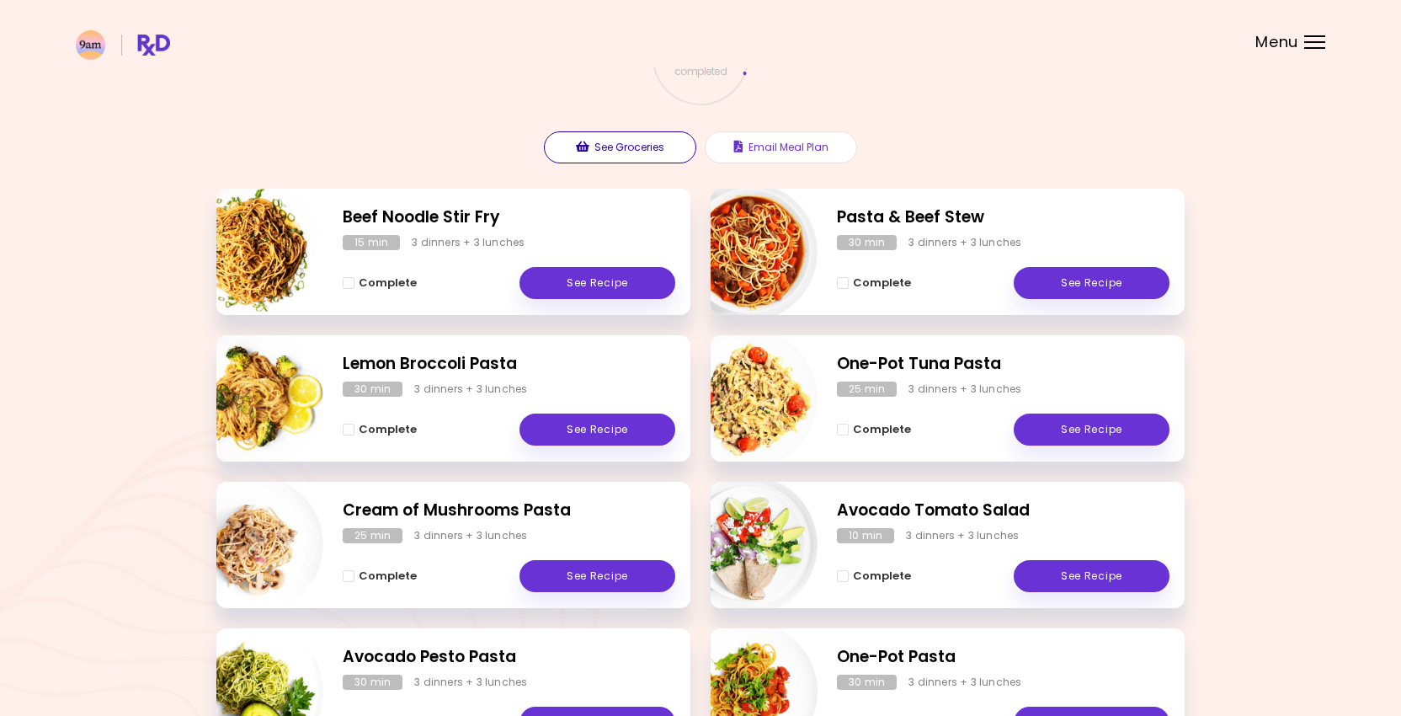
click at [644, 155] on button "See Groceries" at bounding box center [620, 147] width 152 height 32
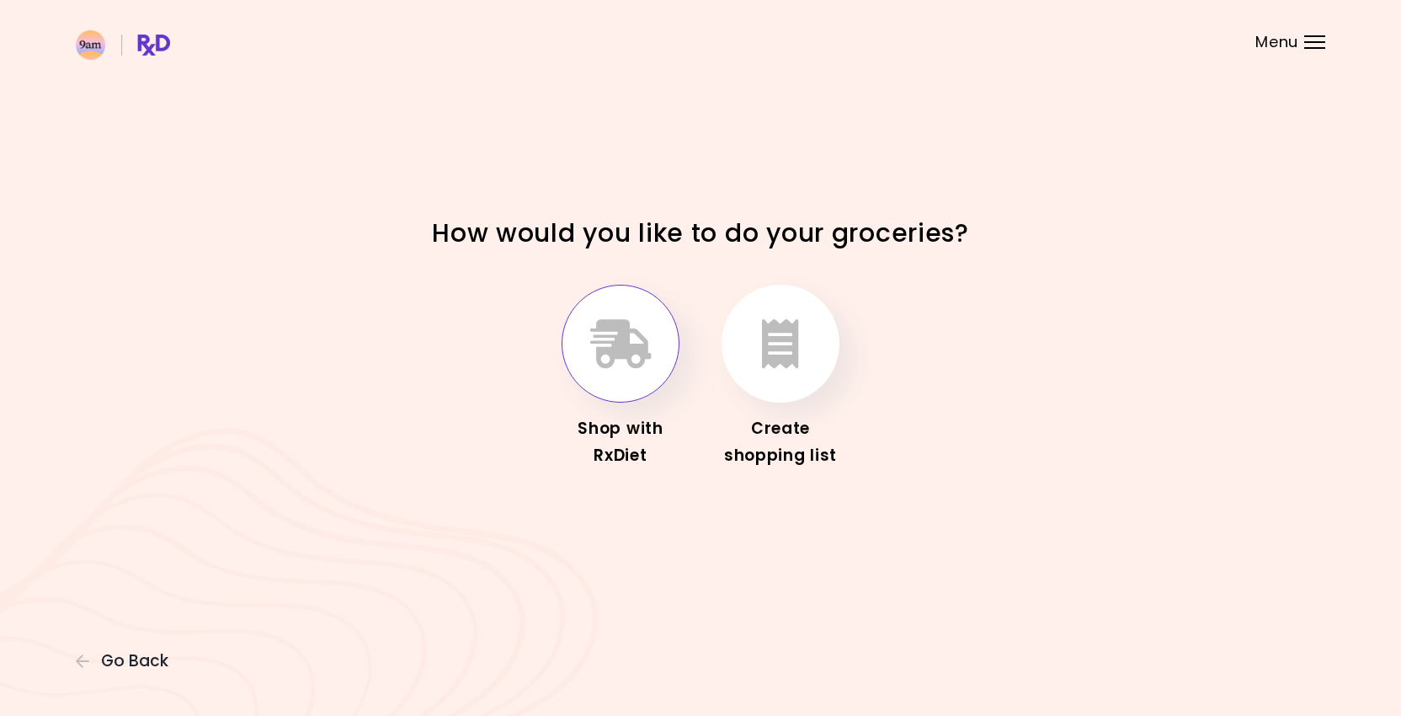
click at [638, 341] on icon "button" at bounding box center [620, 343] width 61 height 49
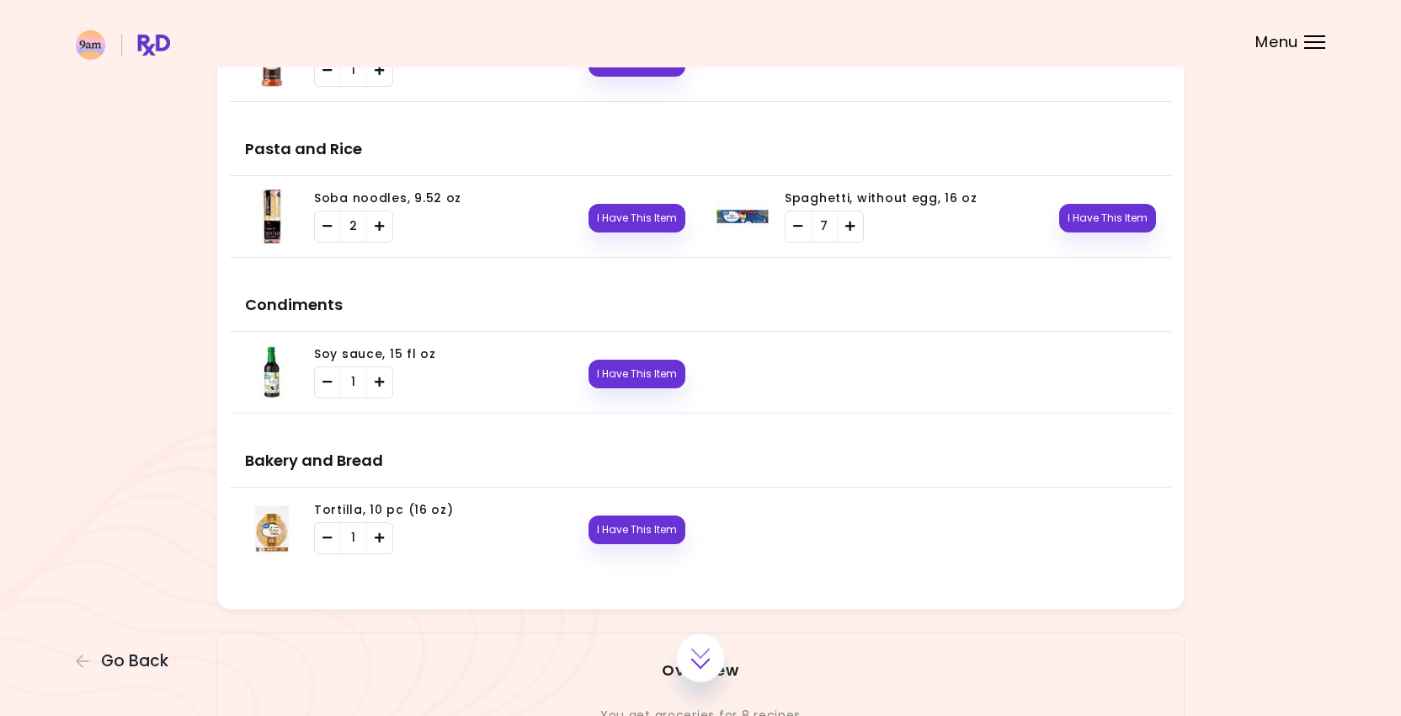
scroll to position [2265, 0]
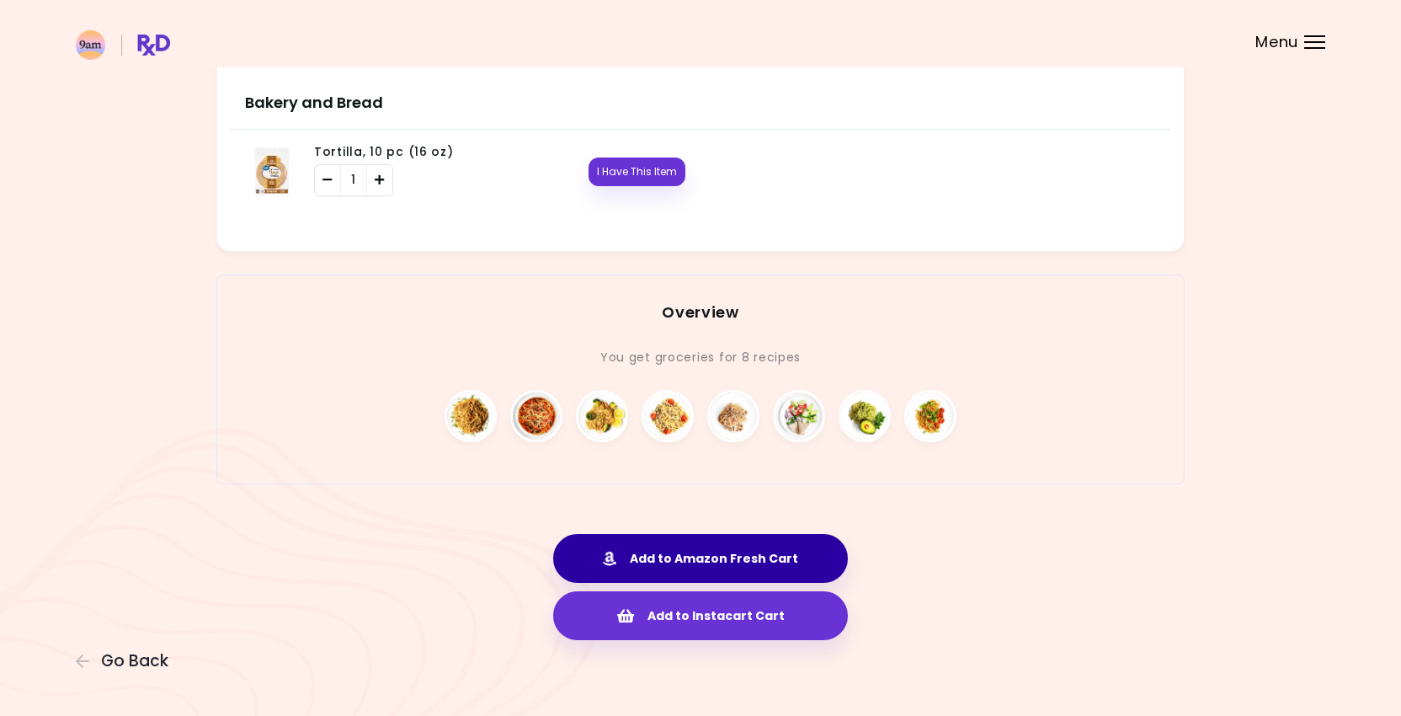
click at [738, 558] on button "Add to Amazon Fresh Cart" at bounding box center [700, 558] width 295 height 49
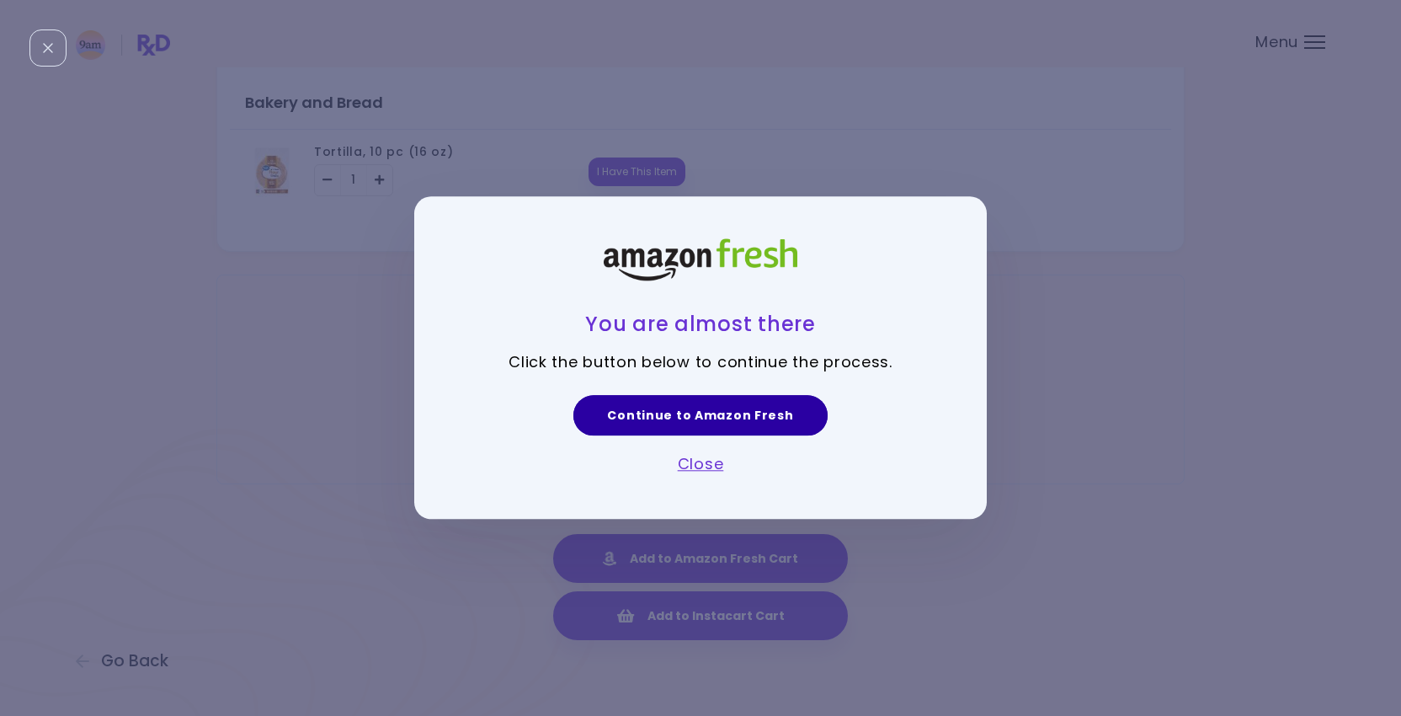
click at [737, 408] on link "Continue to Amazon Fresh" at bounding box center [701, 415] width 254 height 40
click at [706, 466] on link "Close" at bounding box center [701, 463] width 46 height 21
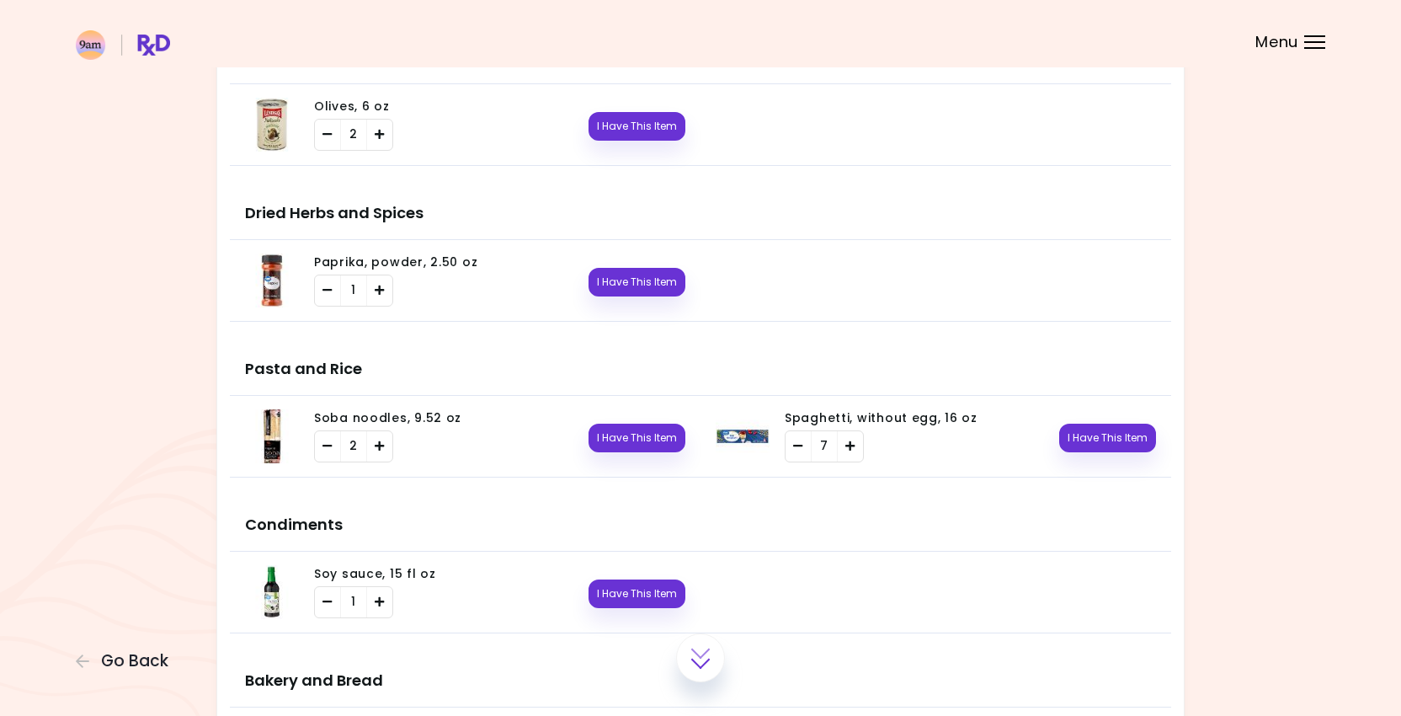
scroll to position [1685, 0]
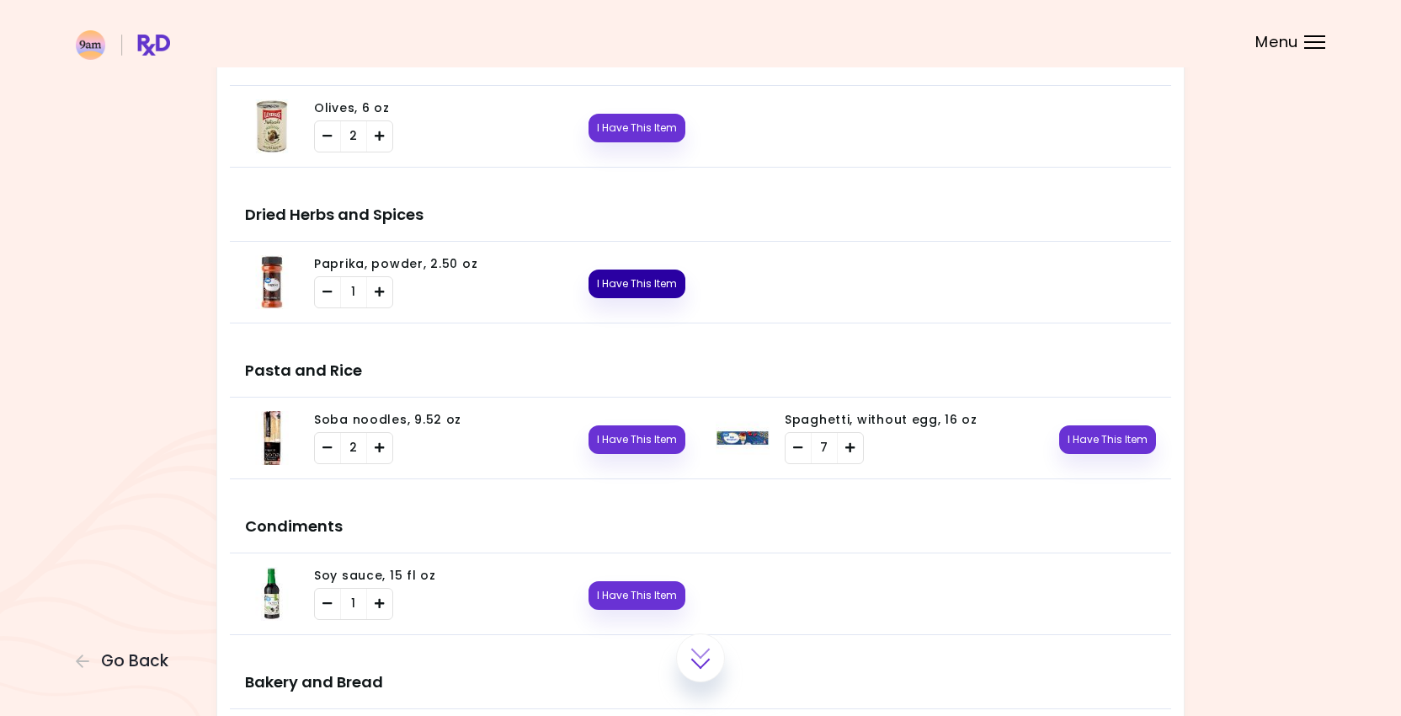
click at [640, 276] on button "I Have This Item" at bounding box center [637, 284] width 97 height 29
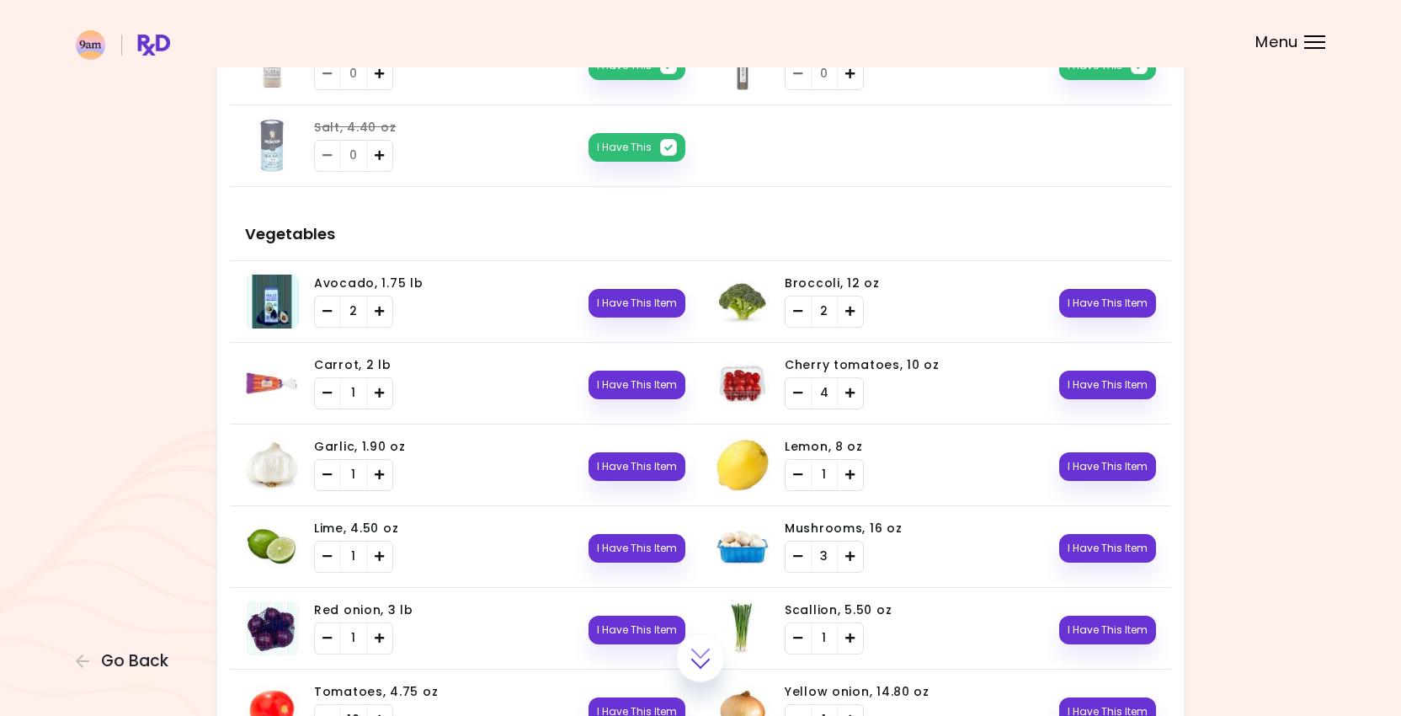
scroll to position [326, 0]
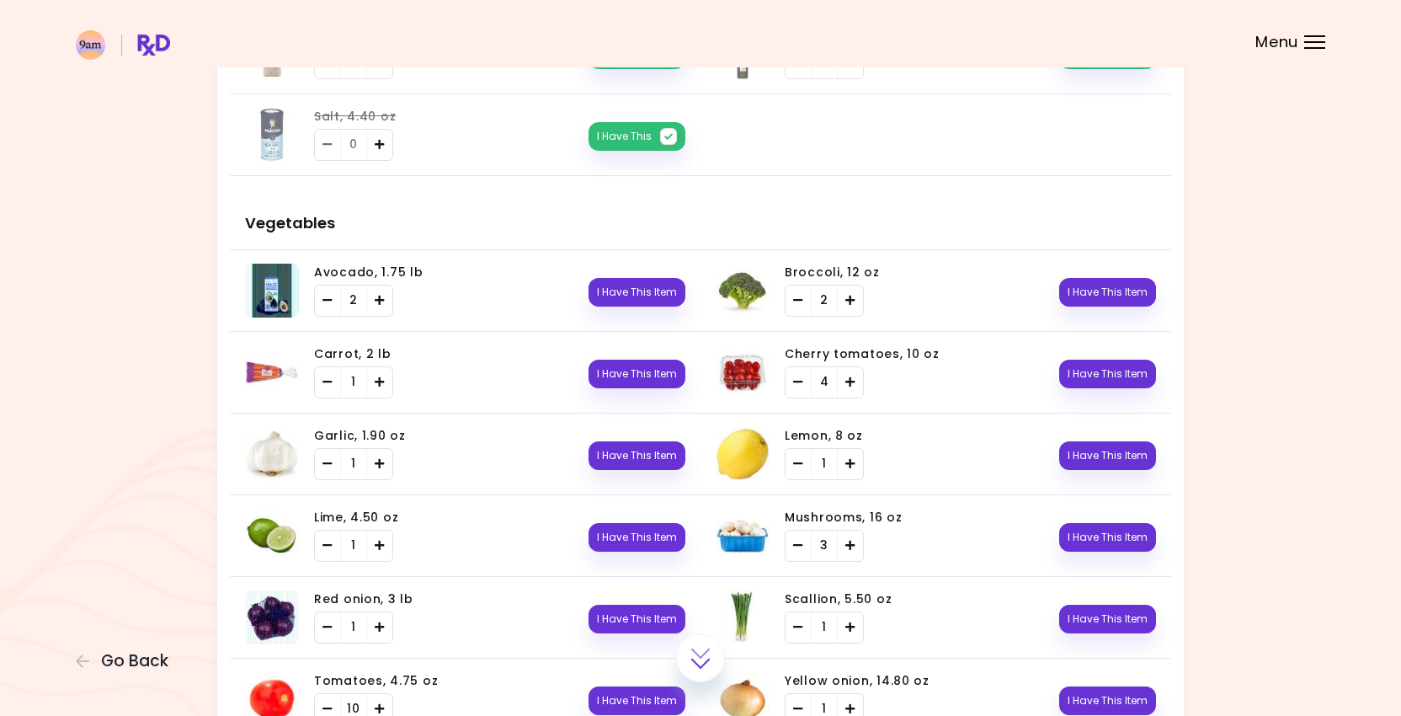
click at [1257, 39] on span "Menu" at bounding box center [1277, 42] width 43 height 15
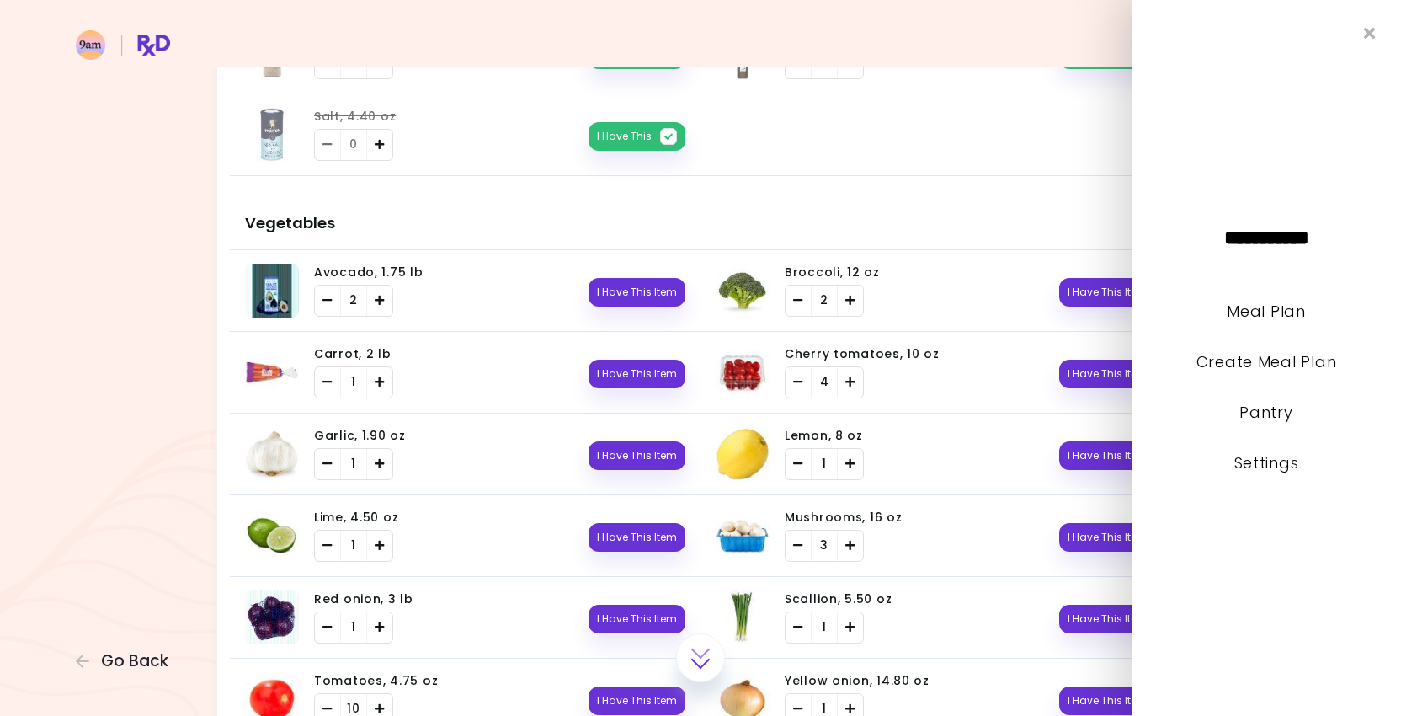
click at [1265, 318] on link "Meal Plan" at bounding box center [1266, 311] width 78 height 21
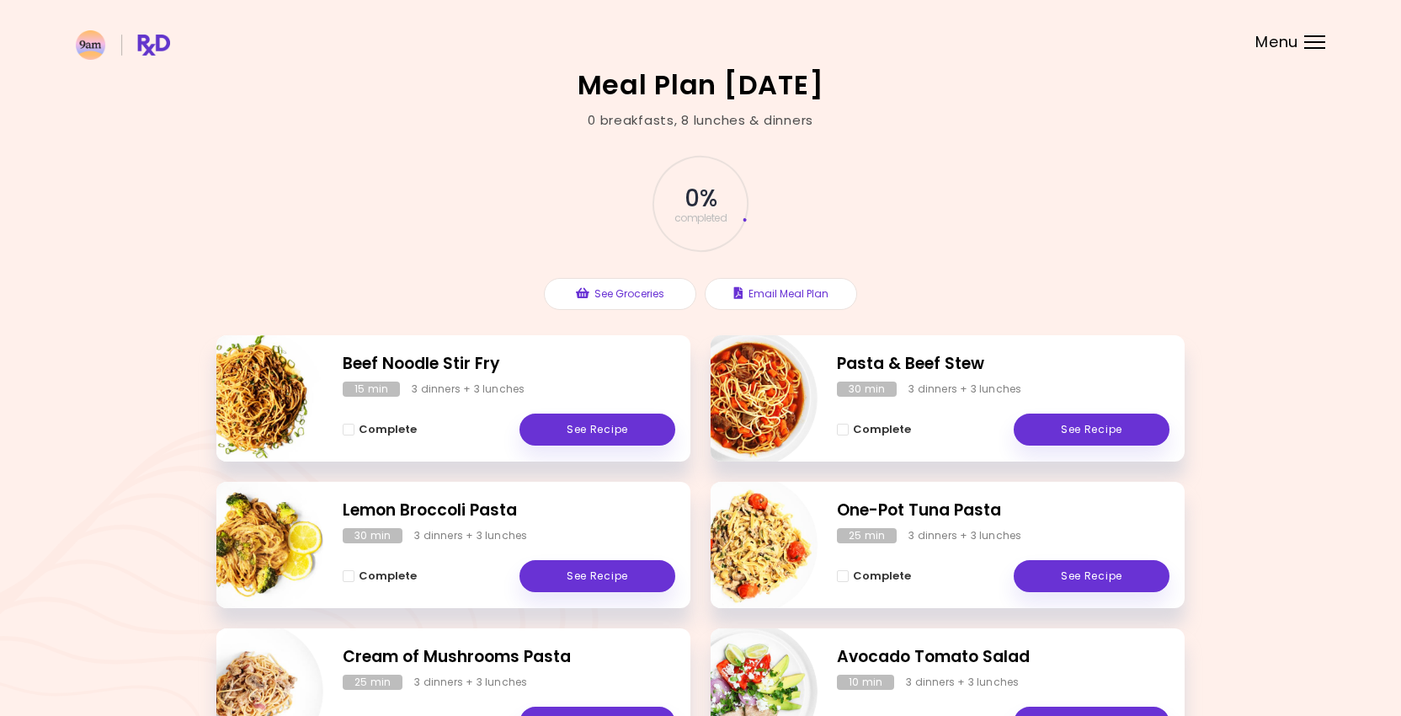
scroll to position [277, 0]
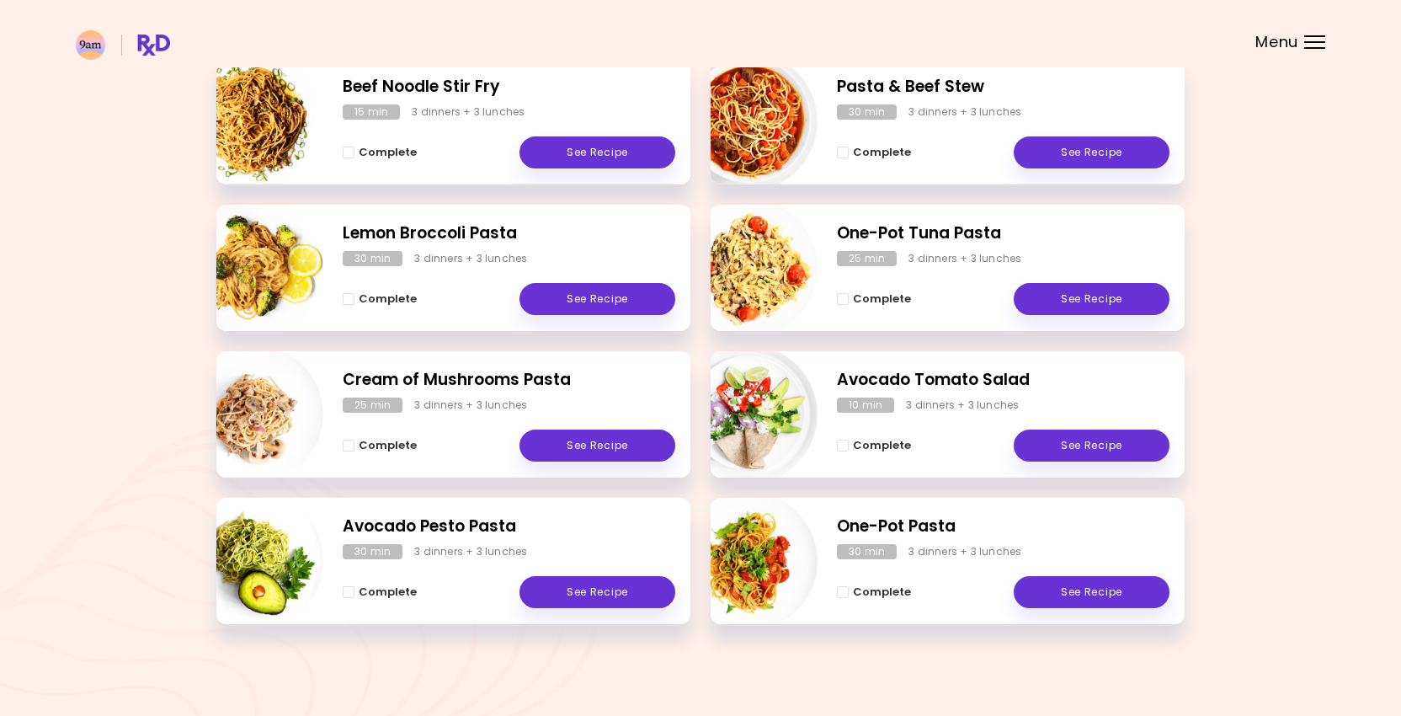
click at [1291, 35] on span "Menu" at bounding box center [1277, 42] width 43 height 15
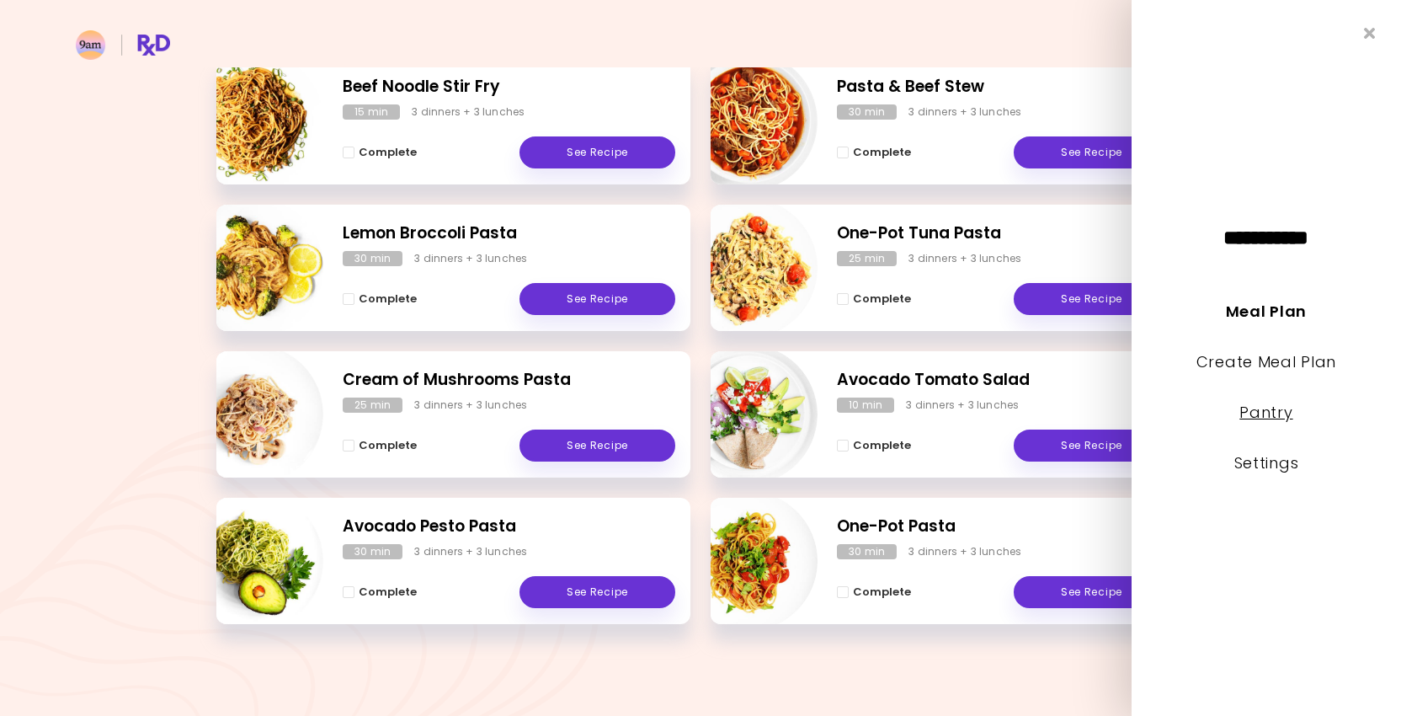
click at [1256, 406] on link "Pantry" at bounding box center [1266, 412] width 53 height 21
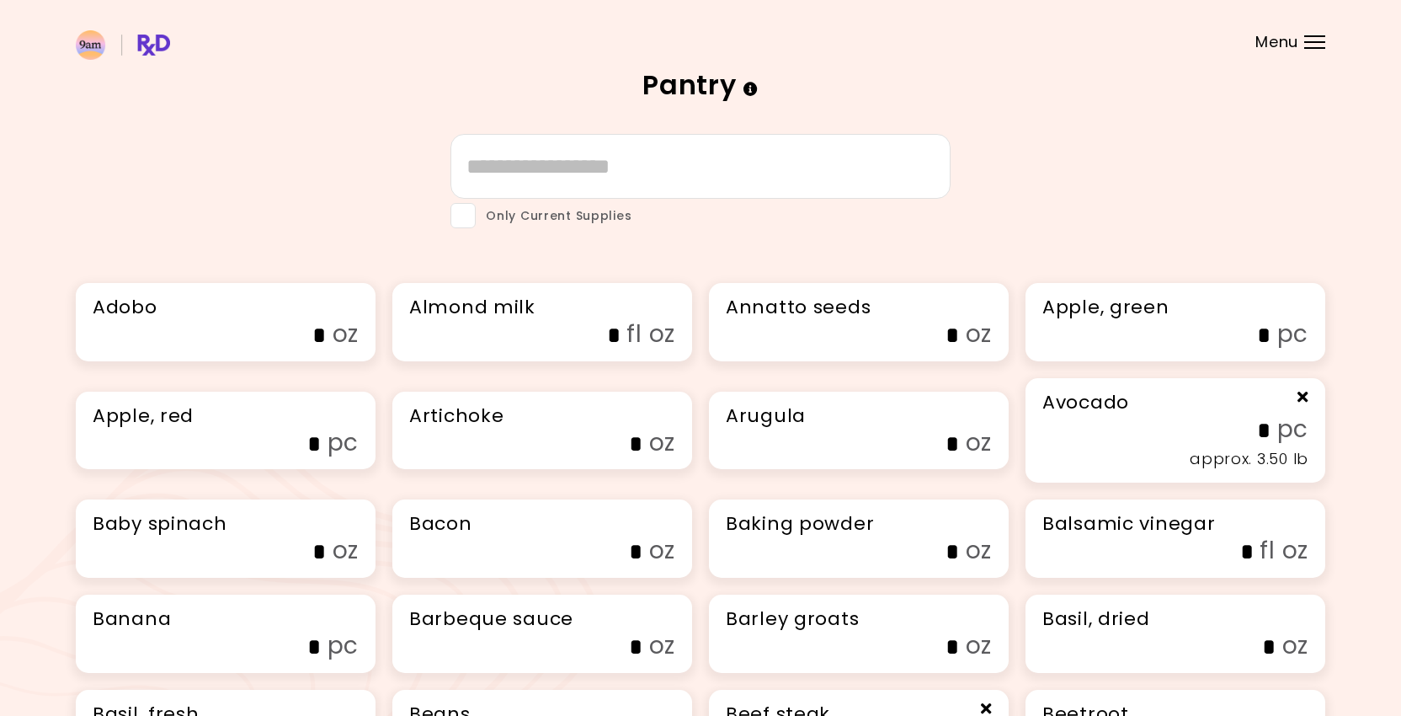
click at [750, 94] on icon "Info" at bounding box center [751, 89] width 15 height 14
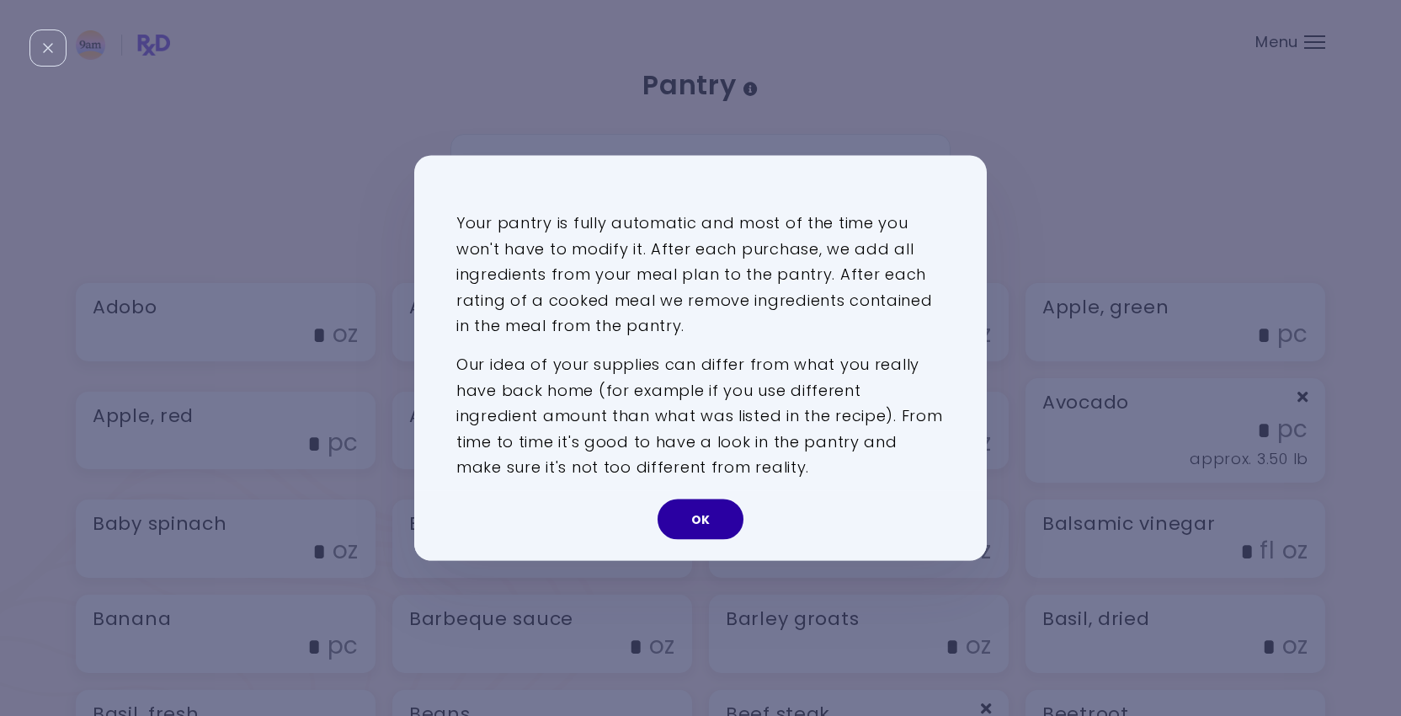
click at [696, 529] on button "OK" at bounding box center [701, 519] width 86 height 40
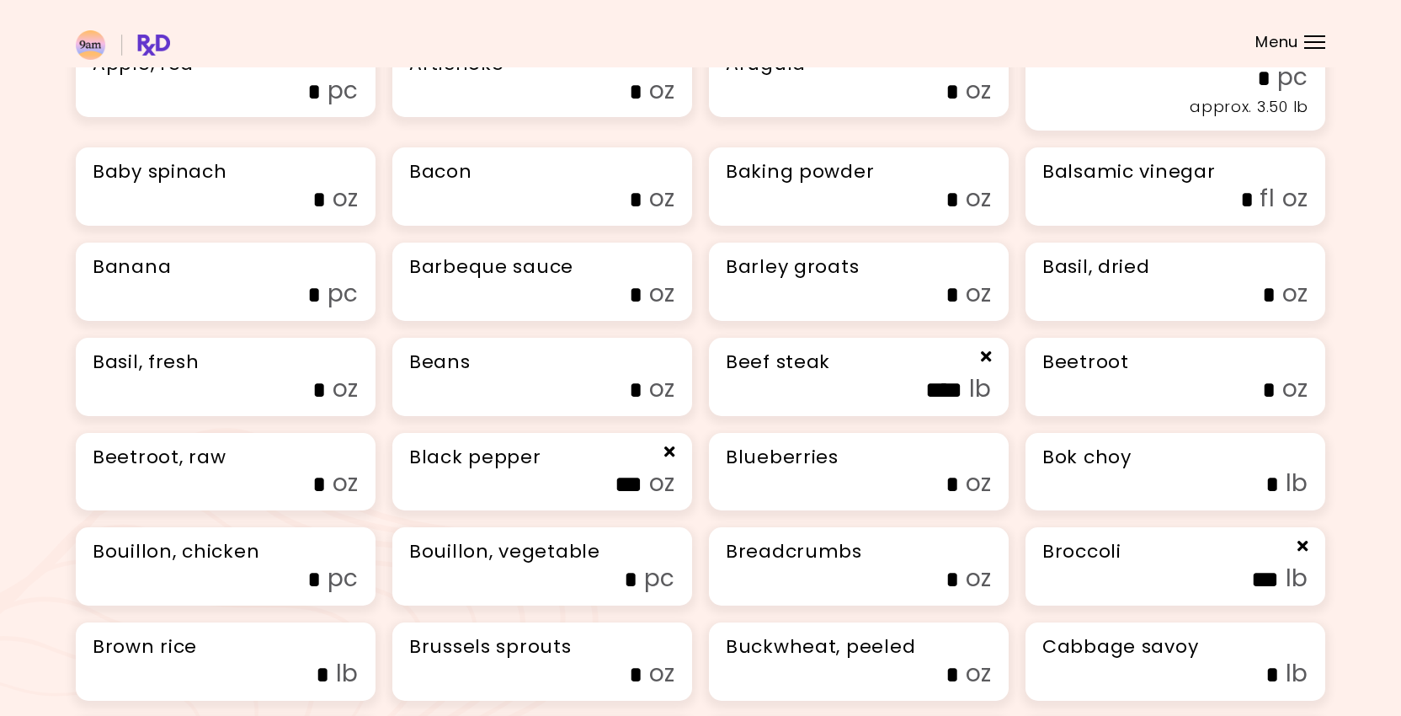
scroll to position [358, 0]
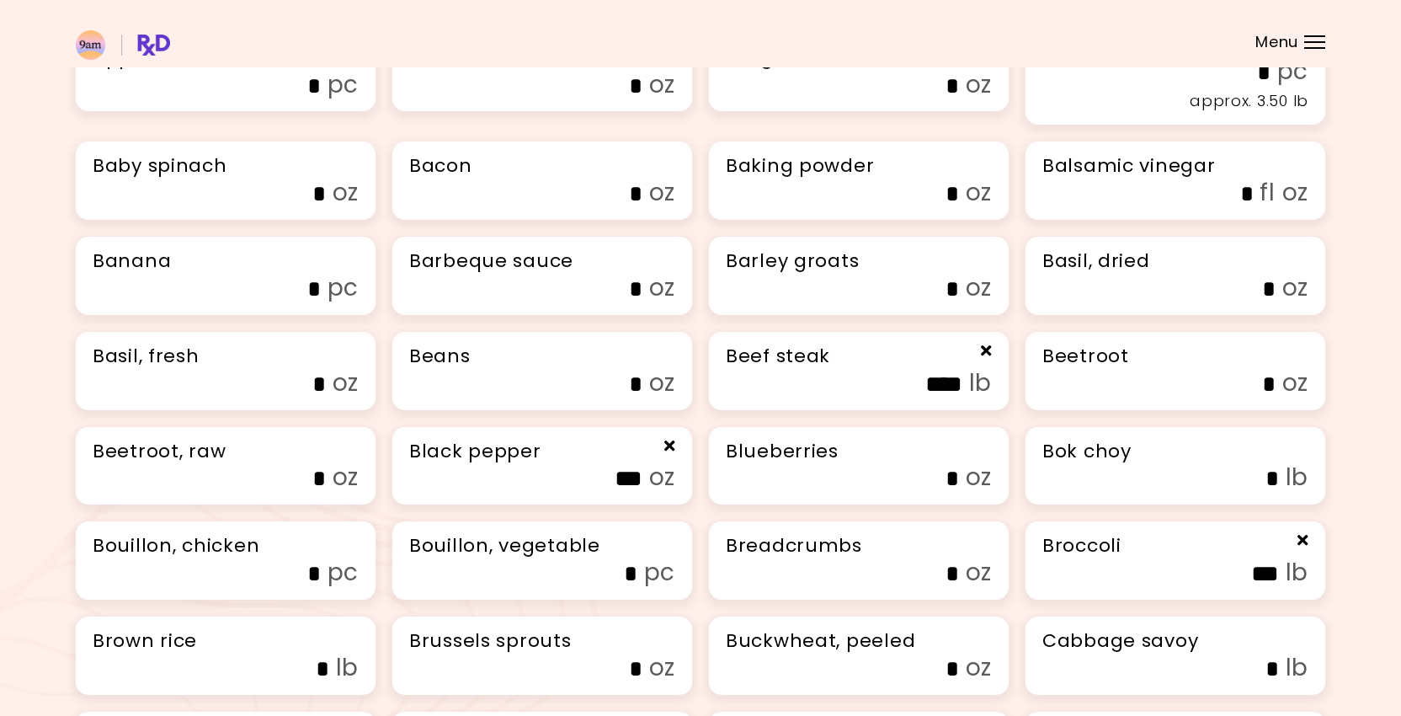
click at [839, 398] on input "****" at bounding box center [863, 384] width 200 height 26
click at [959, 398] on input "****" at bounding box center [863, 384] width 200 height 26
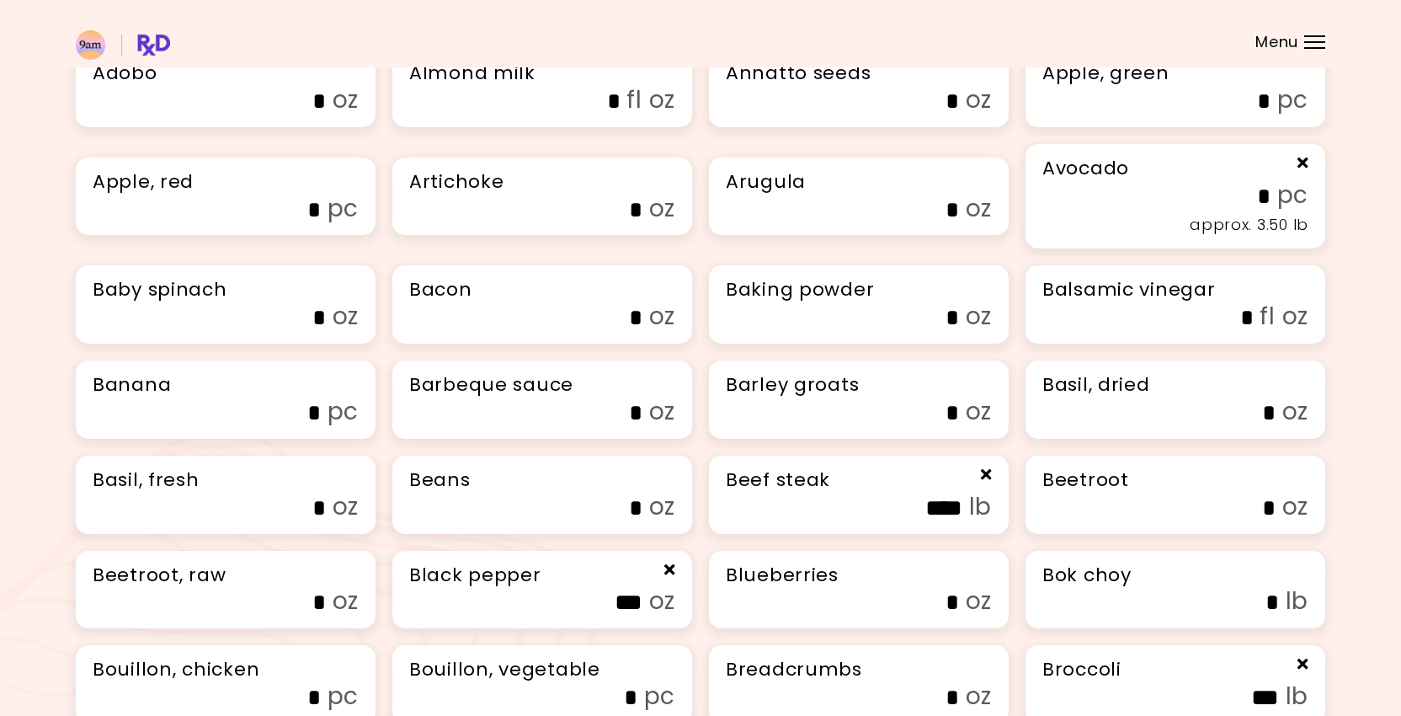
scroll to position [0, 0]
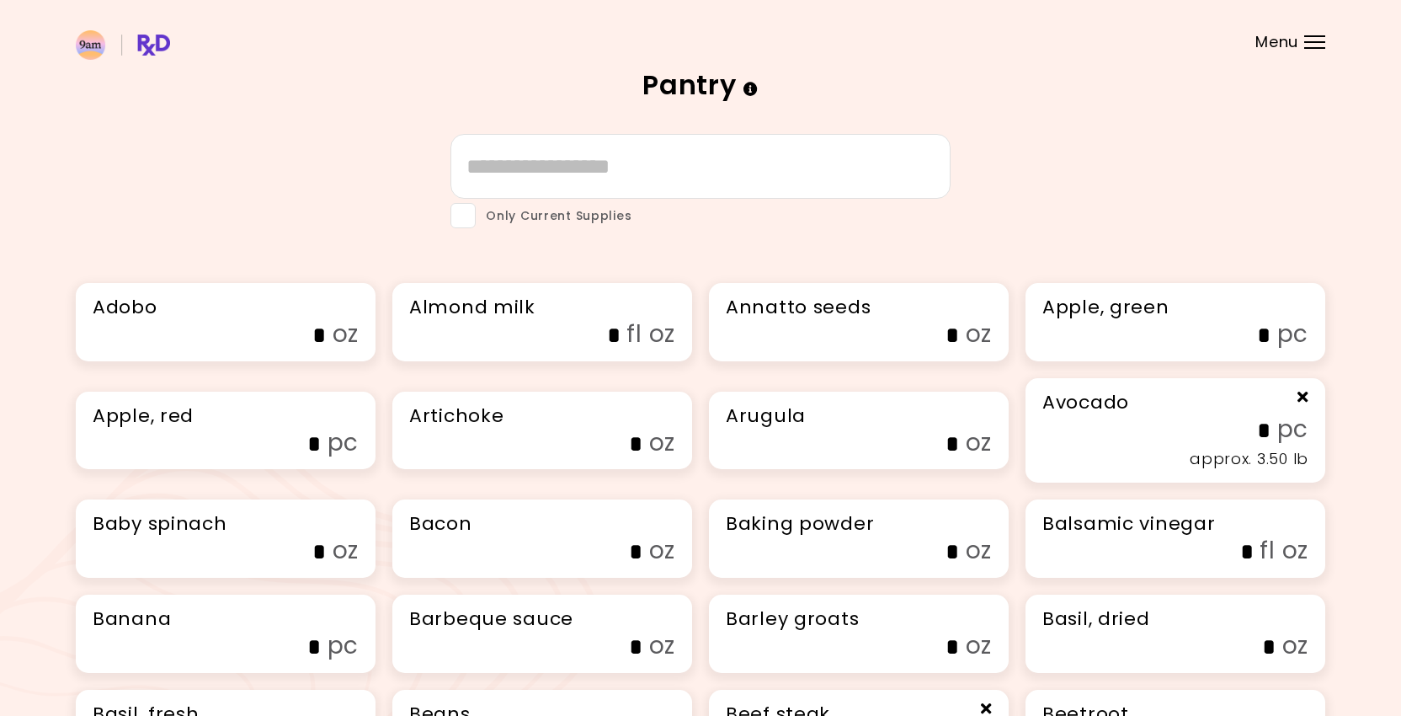
click at [1284, 50] on span "Menu" at bounding box center [1277, 42] width 43 height 15
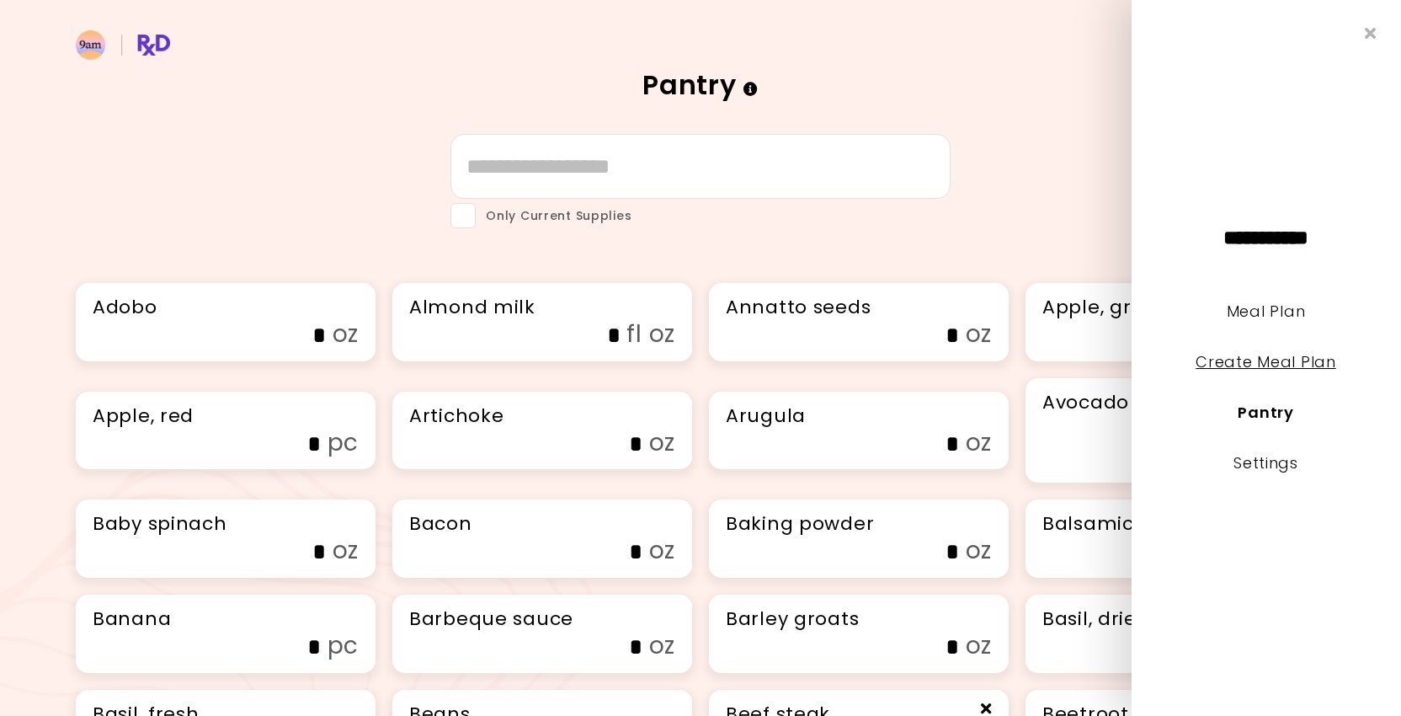
click at [1249, 371] on link "Create Meal Plan" at bounding box center [1267, 361] width 141 height 21
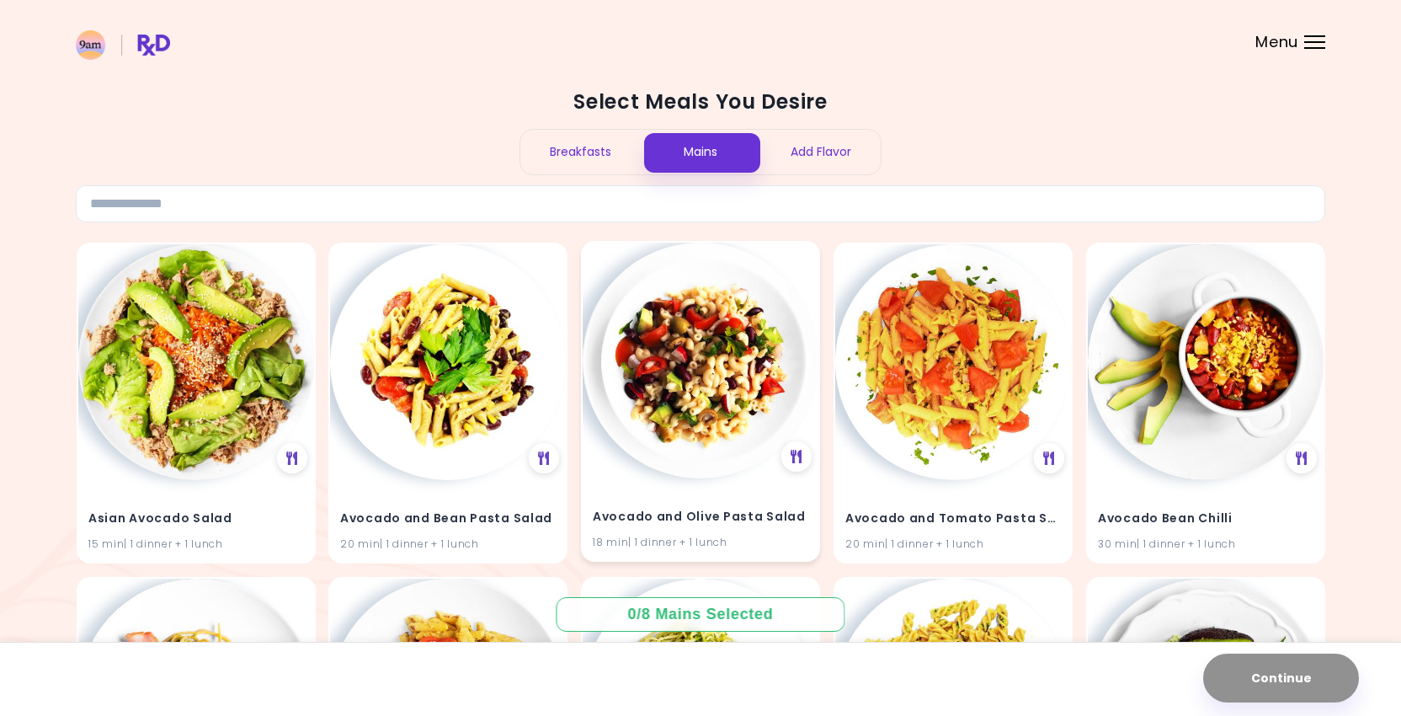
click at [726, 378] on img at bounding box center [701, 361] width 236 height 236
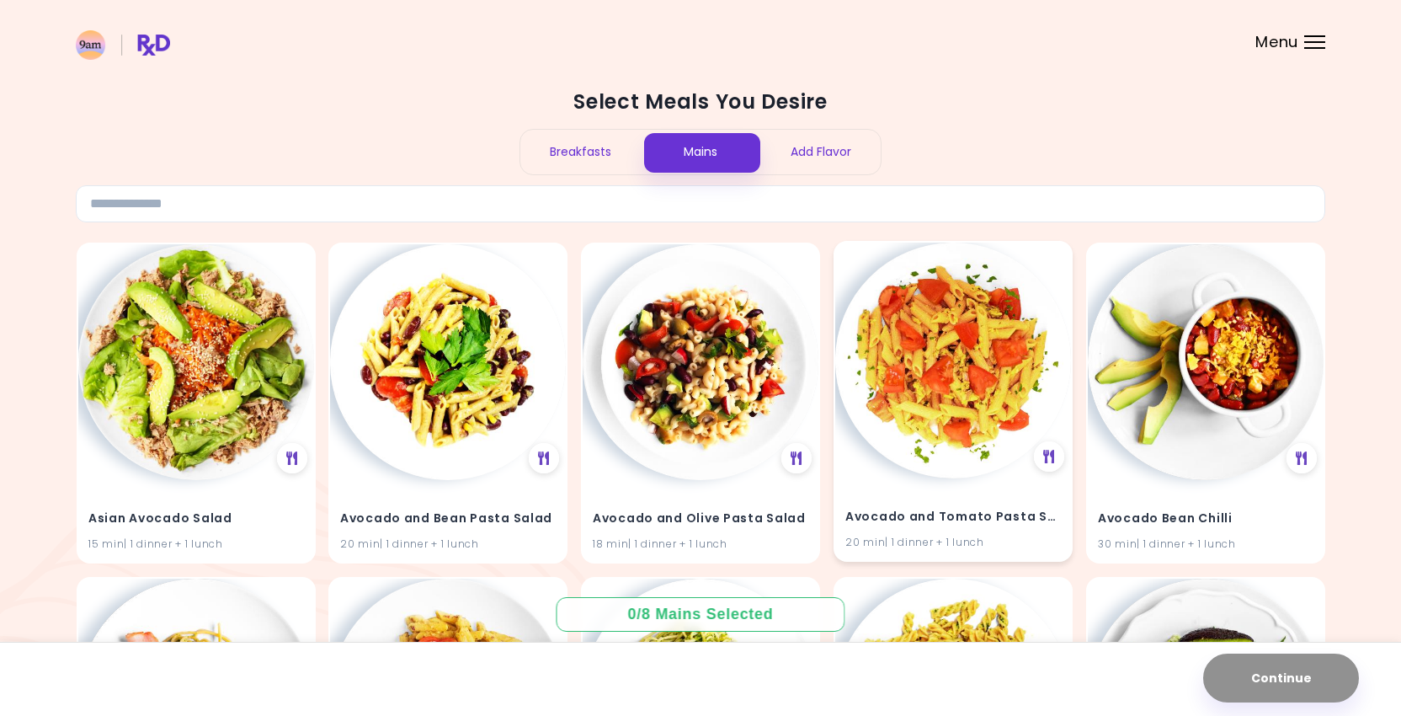
click at [917, 390] on img at bounding box center [953, 361] width 236 height 236
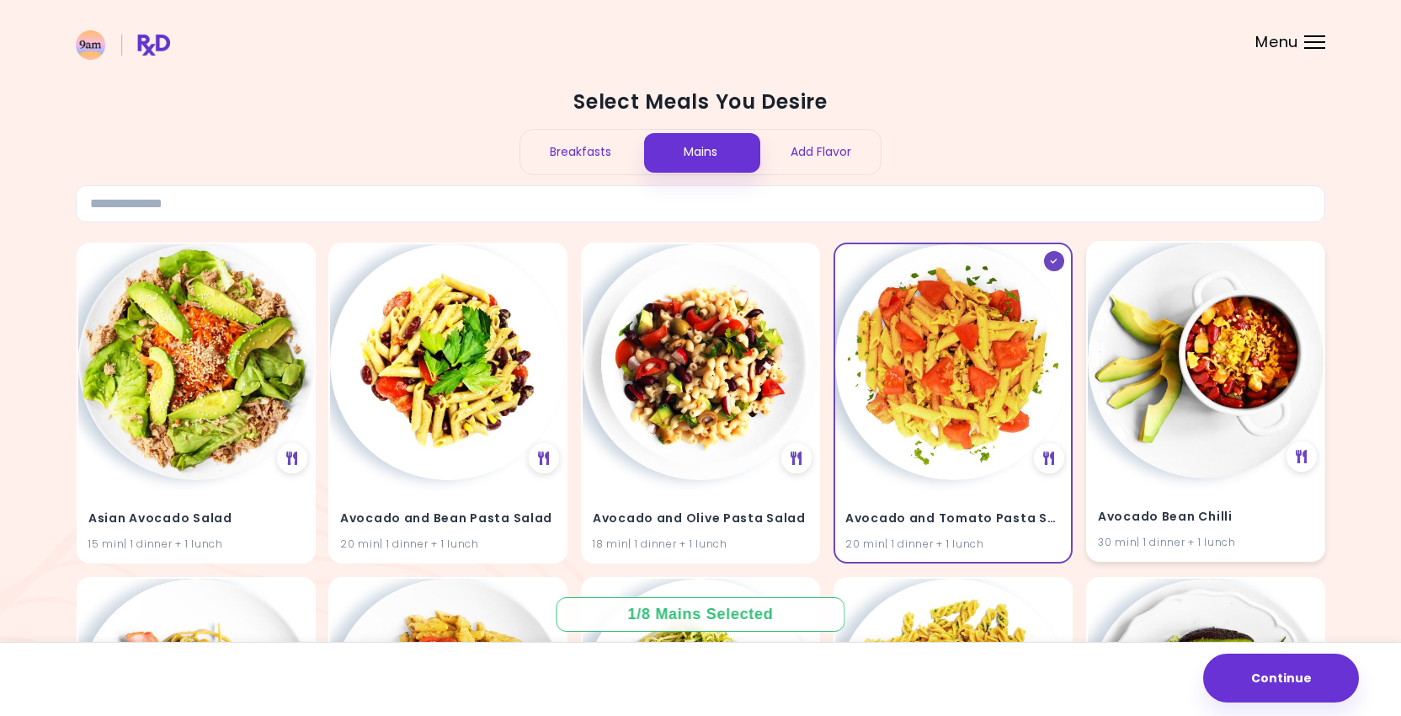
click at [1246, 387] on img at bounding box center [1206, 361] width 236 height 236
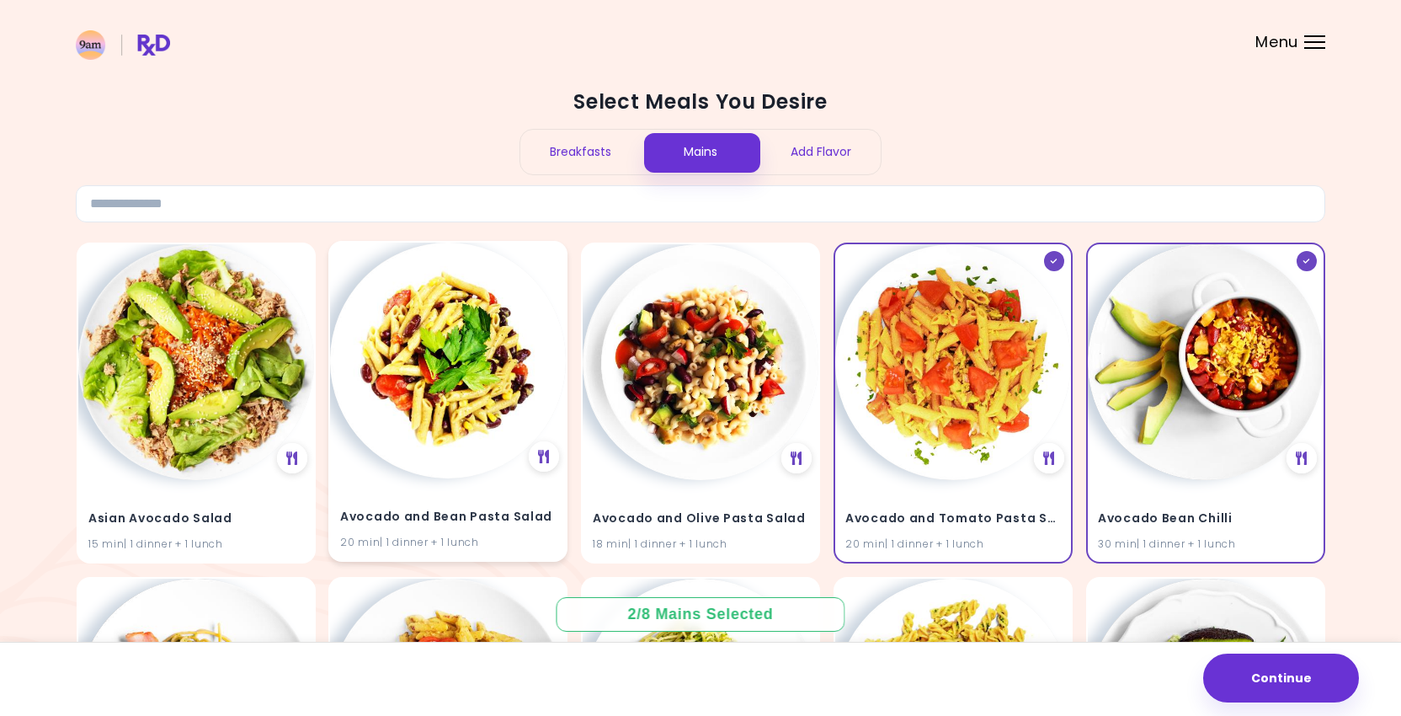
click at [534, 334] on img at bounding box center [448, 361] width 236 height 236
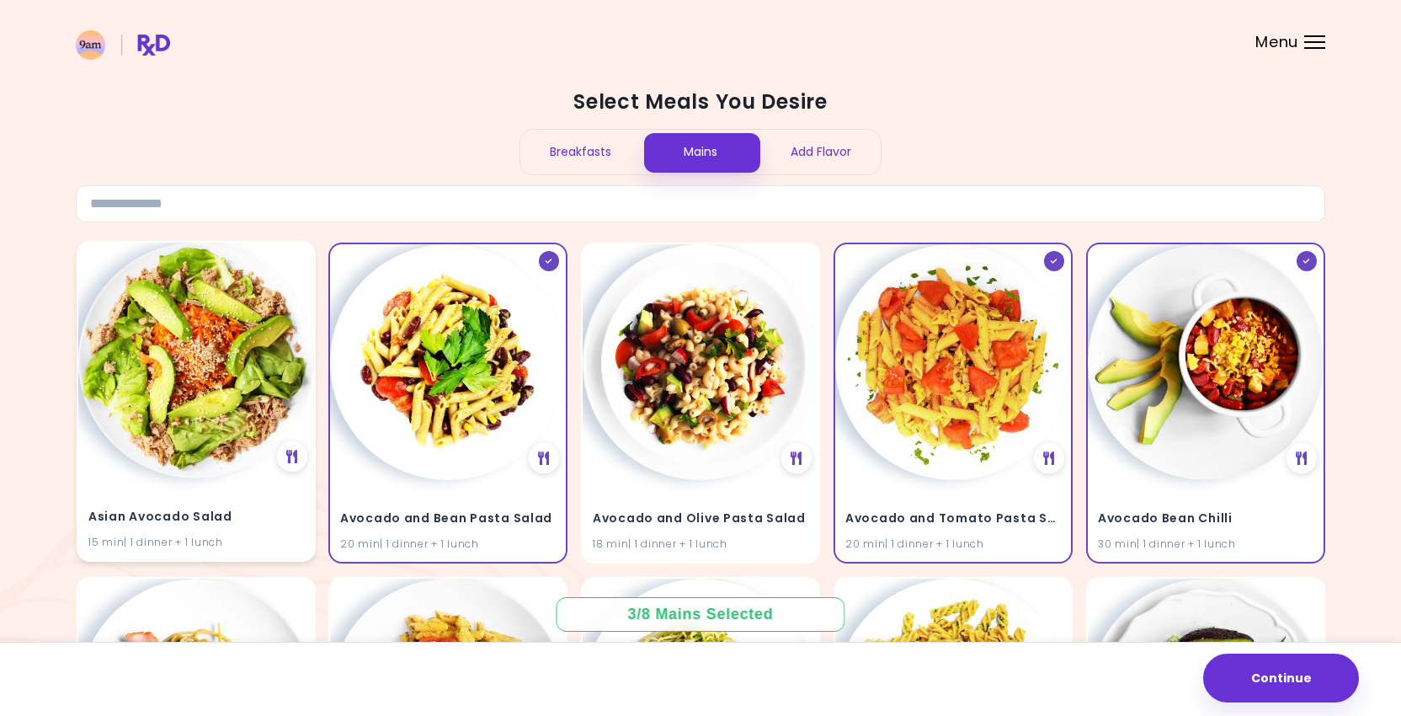
click at [232, 328] on img at bounding box center [196, 361] width 236 height 236
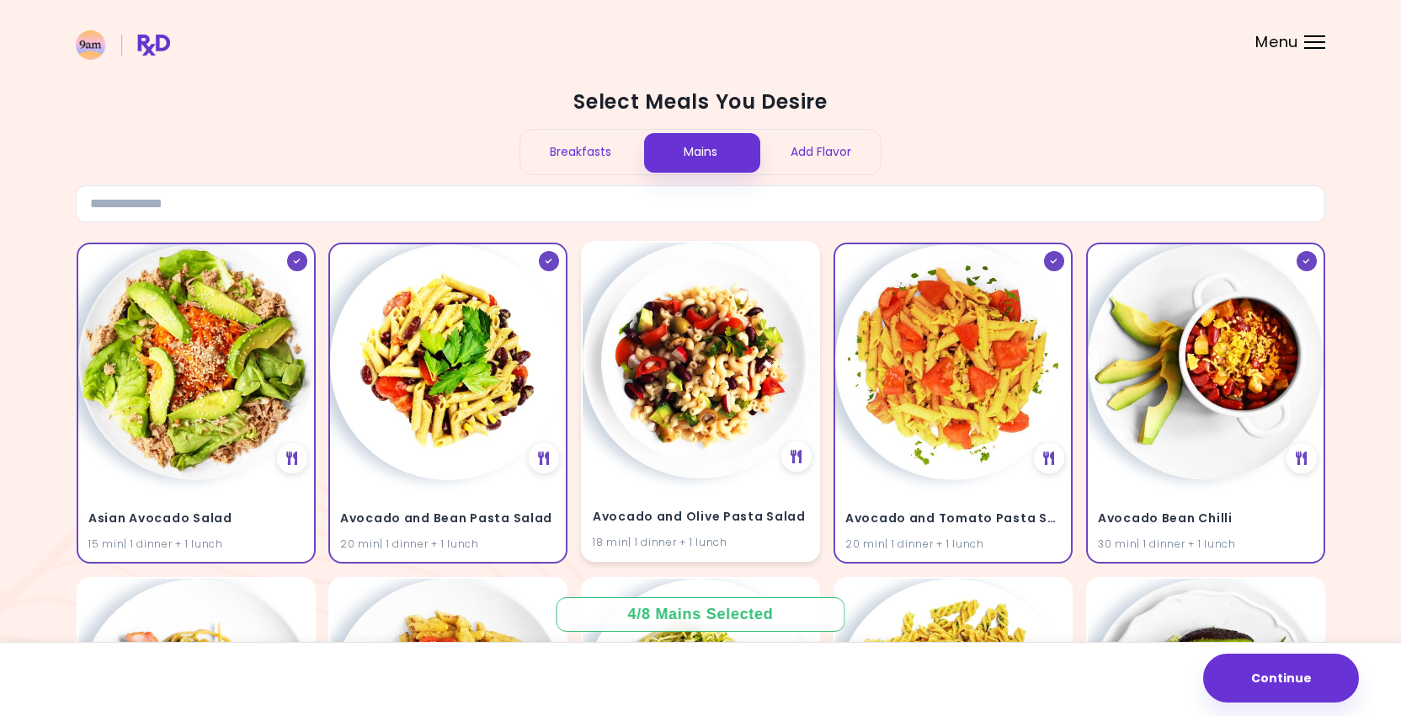
click at [680, 350] on img at bounding box center [701, 361] width 236 height 236
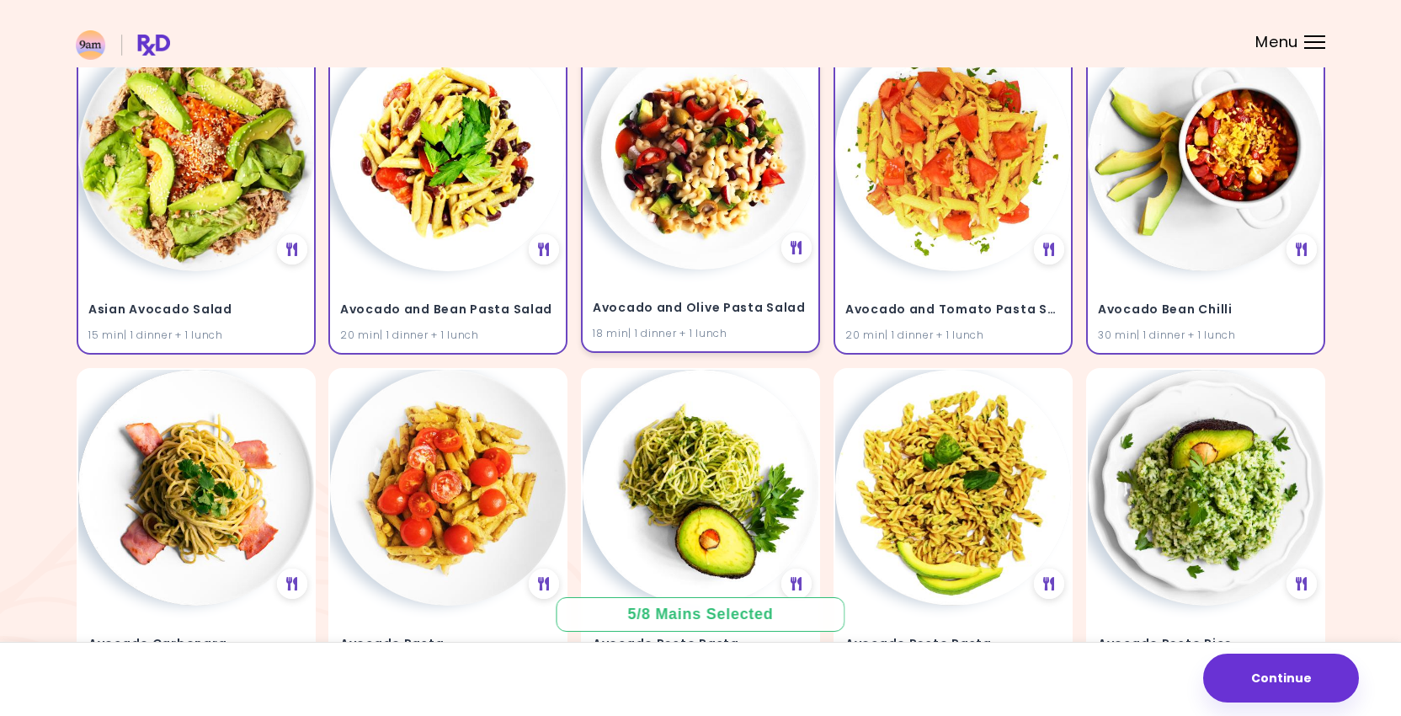
scroll to position [239, 0]
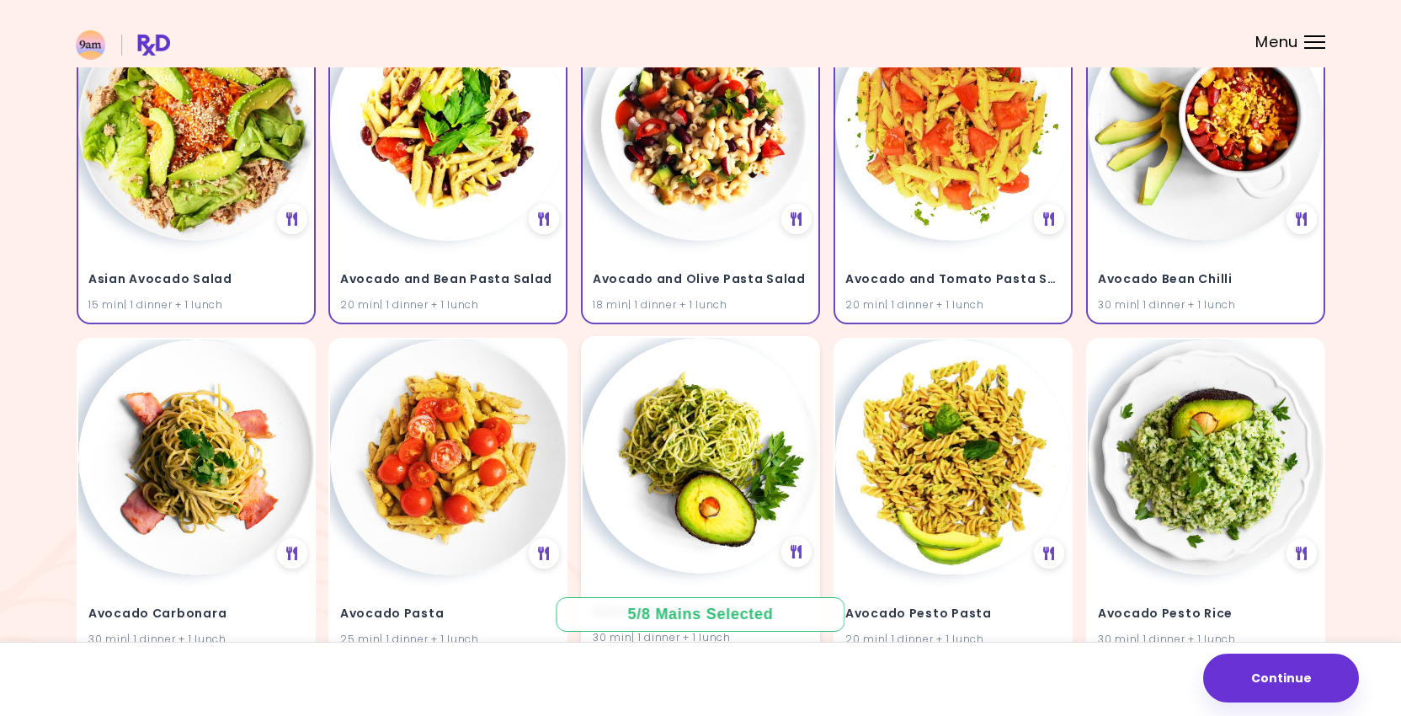
click at [679, 383] on img at bounding box center [701, 456] width 236 height 236
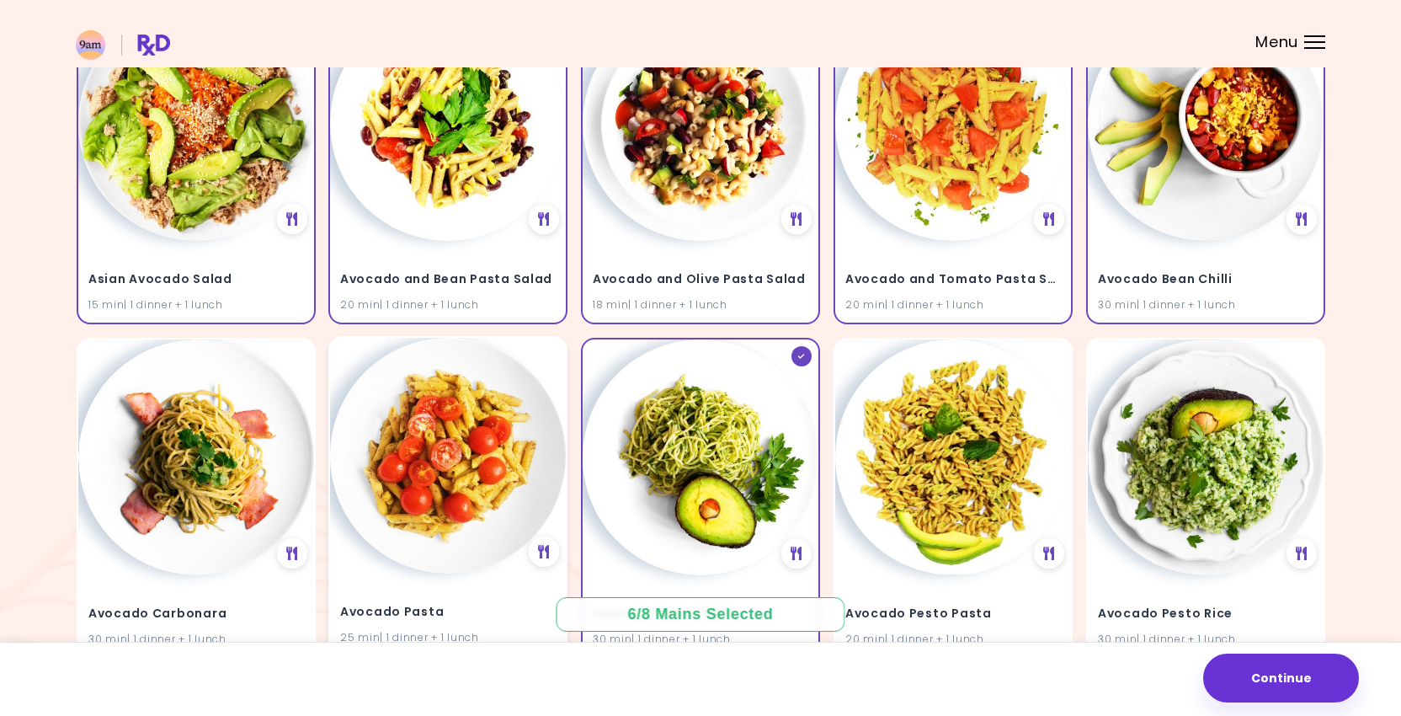
click at [456, 451] on img at bounding box center [448, 456] width 236 height 236
click at [218, 437] on img at bounding box center [196, 456] width 236 height 236
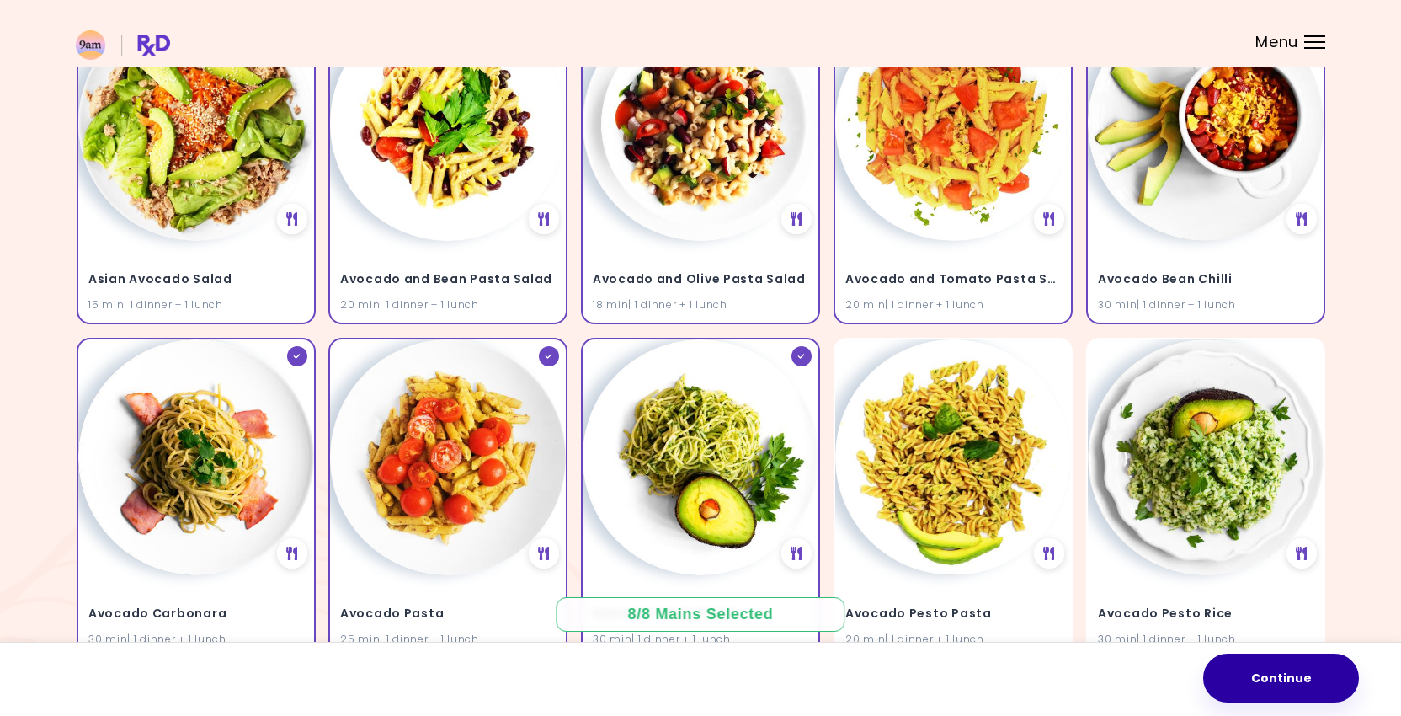
click at [1220, 671] on button "Continue" at bounding box center [1282, 678] width 156 height 49
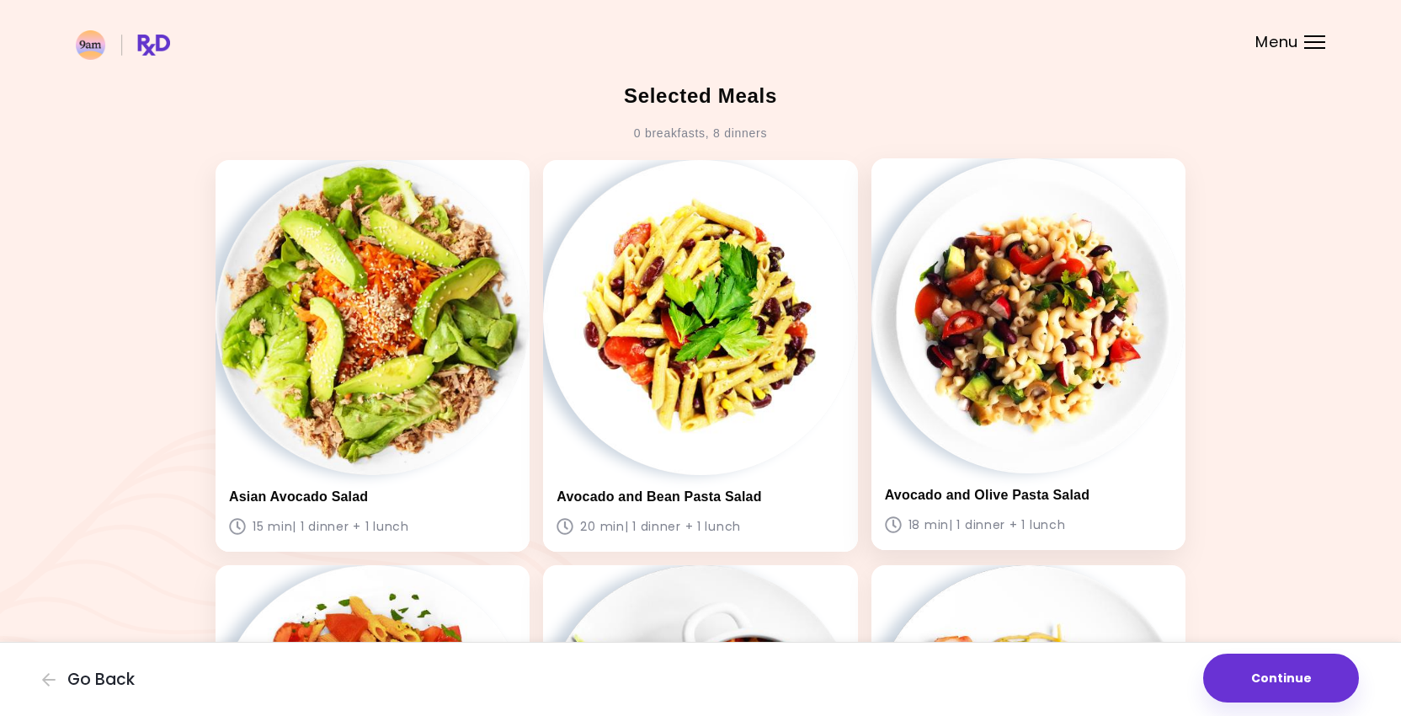
click at [1035, 455] on img at bounding box center [1029, 315] width 314 height 314
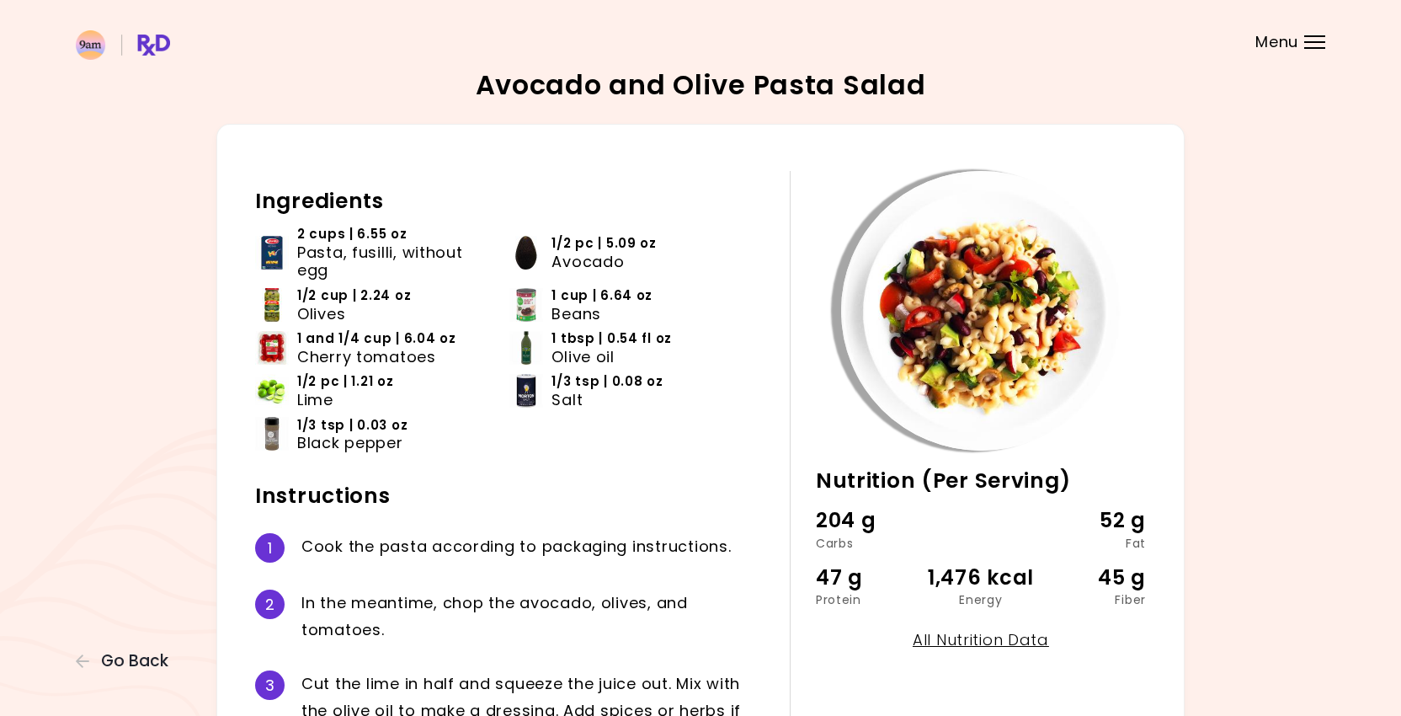
click at [143, 649] on div "Avocado and Olive Pasta Salad 18 min Nutrition (Per Serving) 204 g Carbs 52 g F…" at bounding box center [701, 524] width 1250 height 904
click at [130, 660] on span "Go Back" at bounding box center [134, 661] width 67 height 19
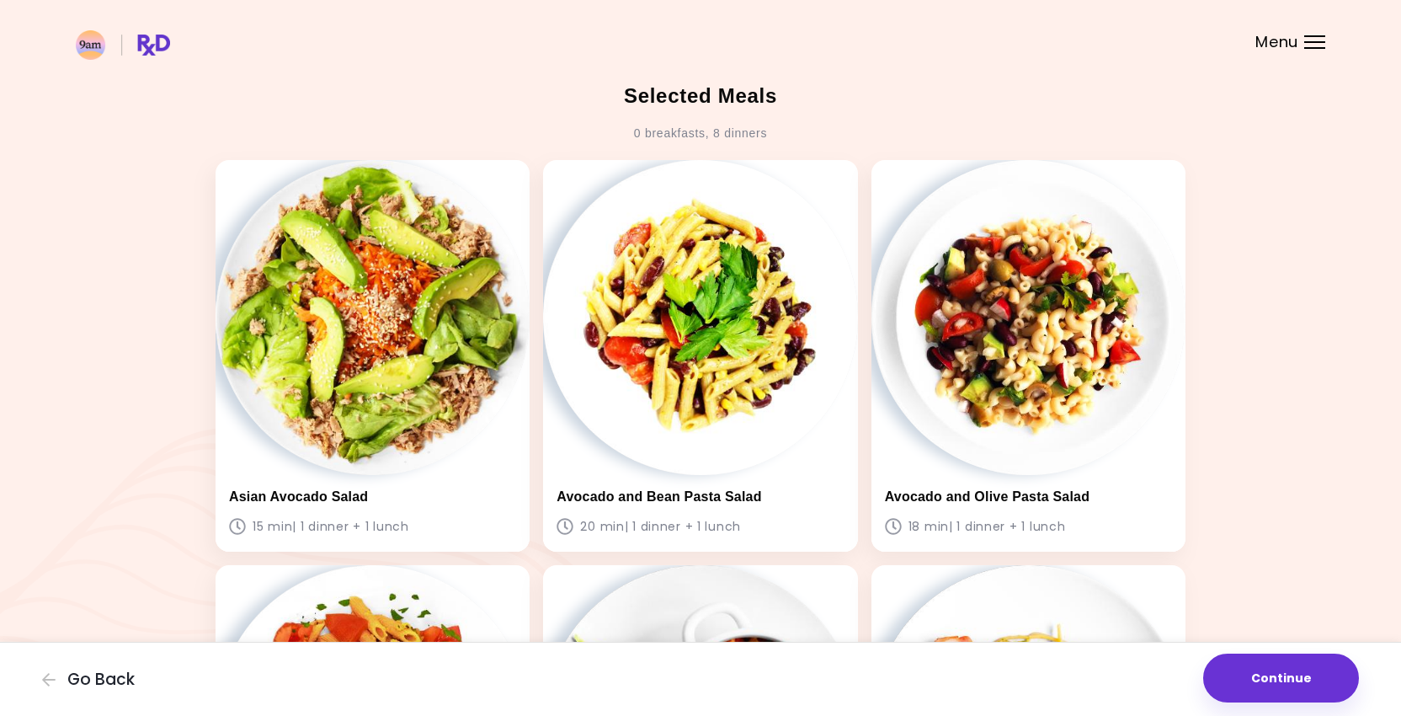
scroll to position [798, 0]
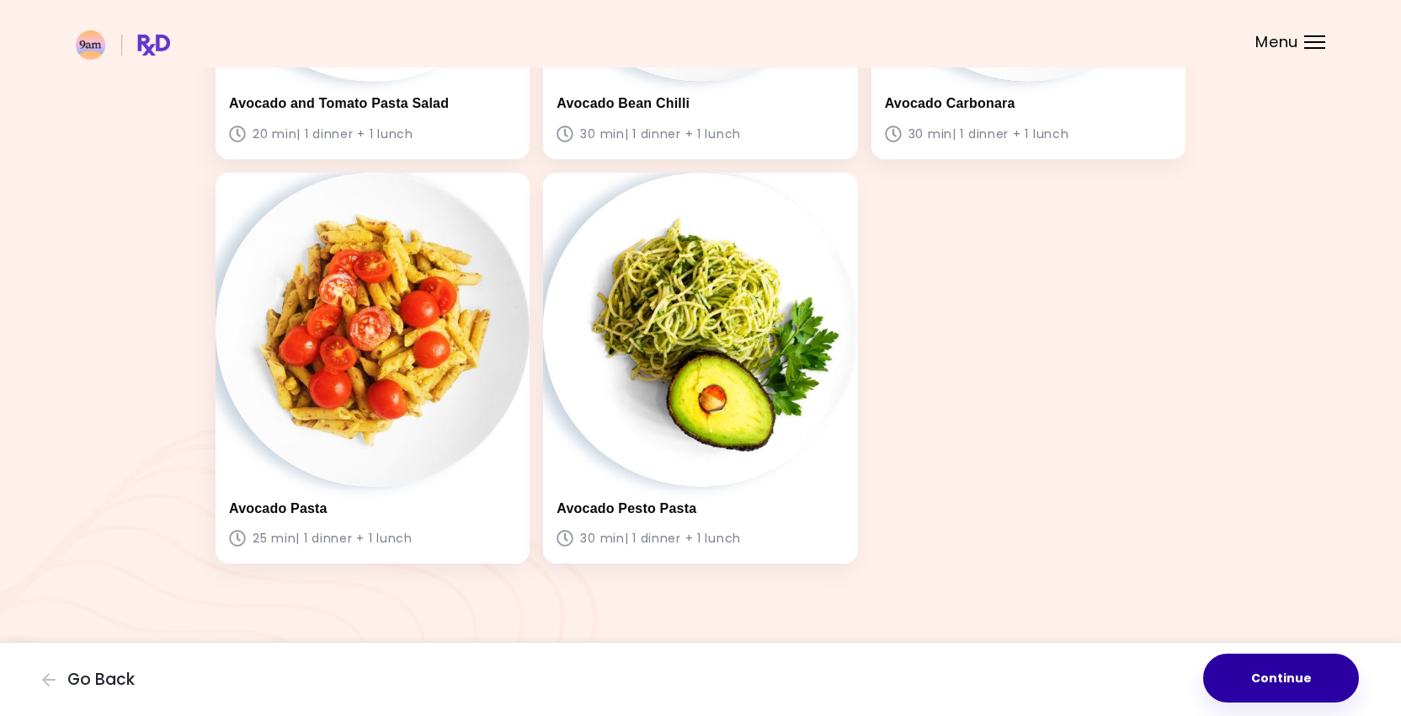
click at [1305, 694] on button "Continue" at bounding box center [1282, 678] width 156 height 49
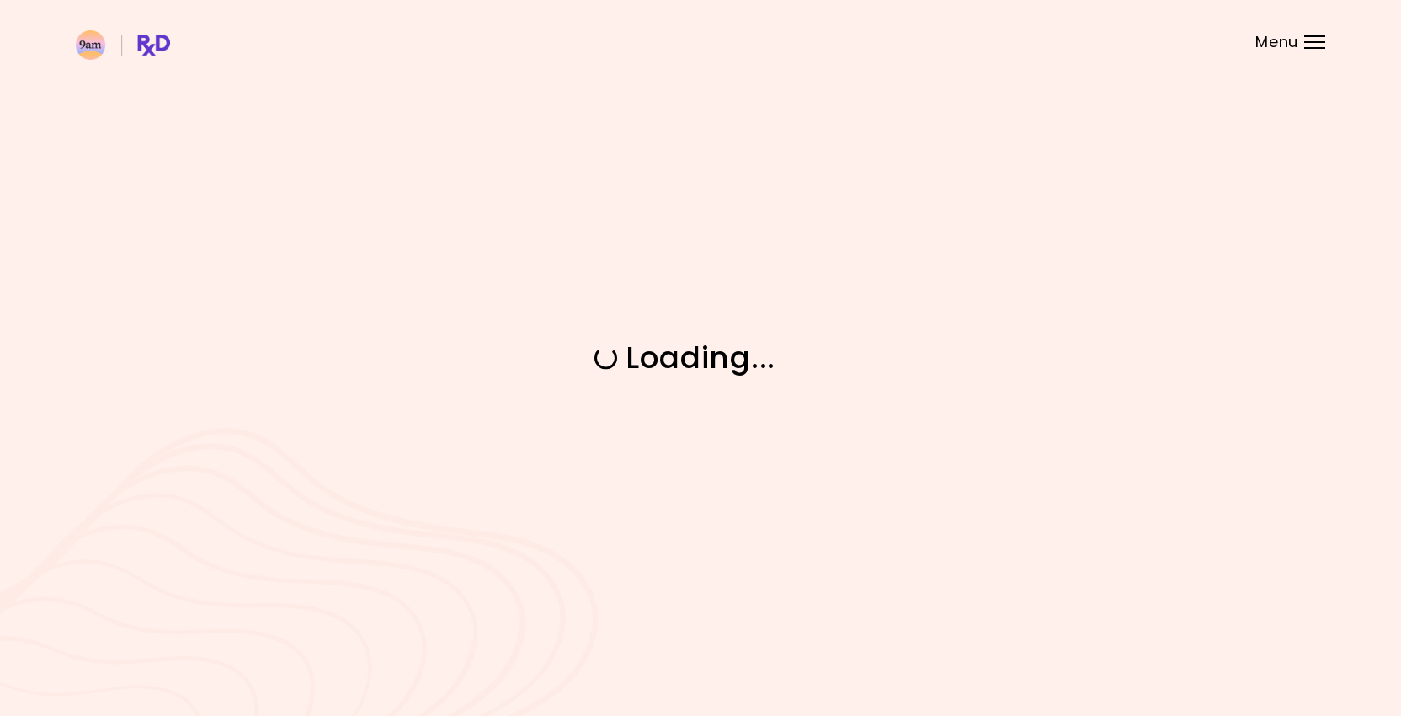
scroll to position [0, 0]
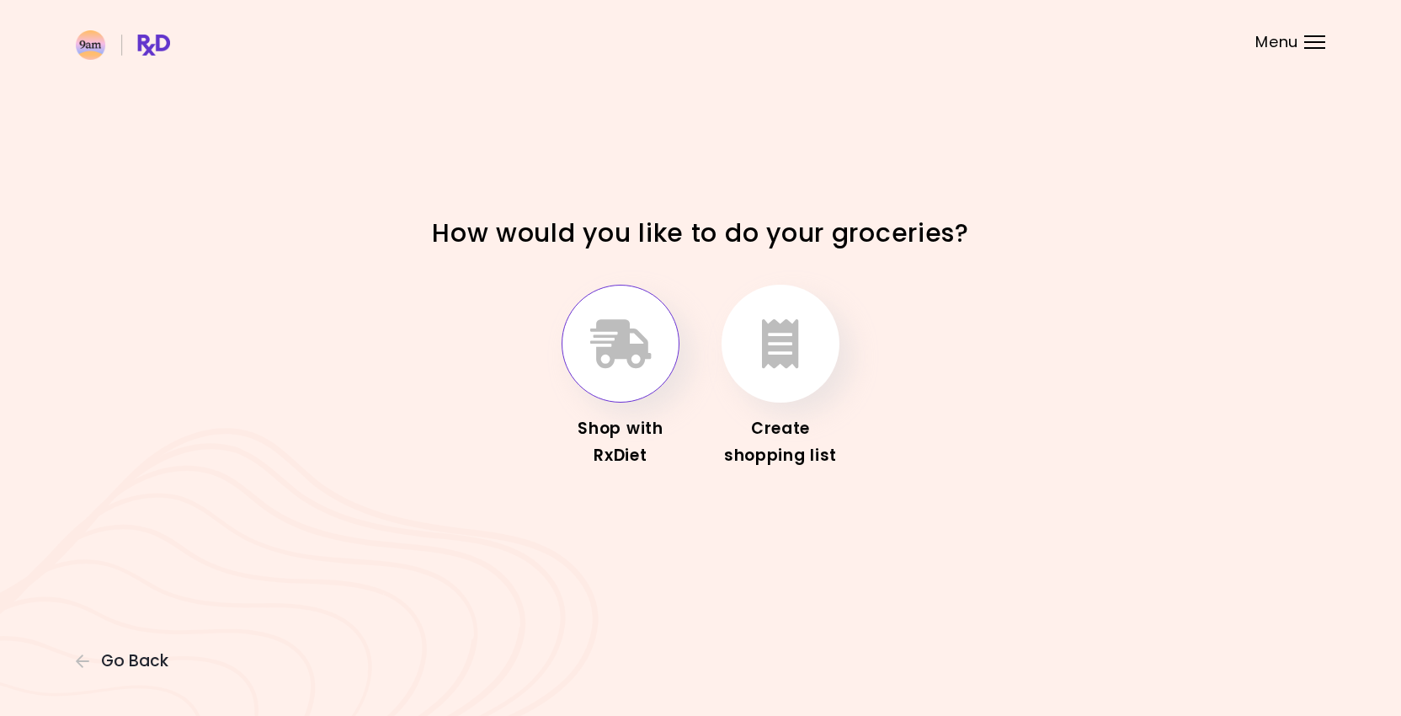
click at [614, 363] on icon "button" at bounding box center [620, 343] width 61 height 49
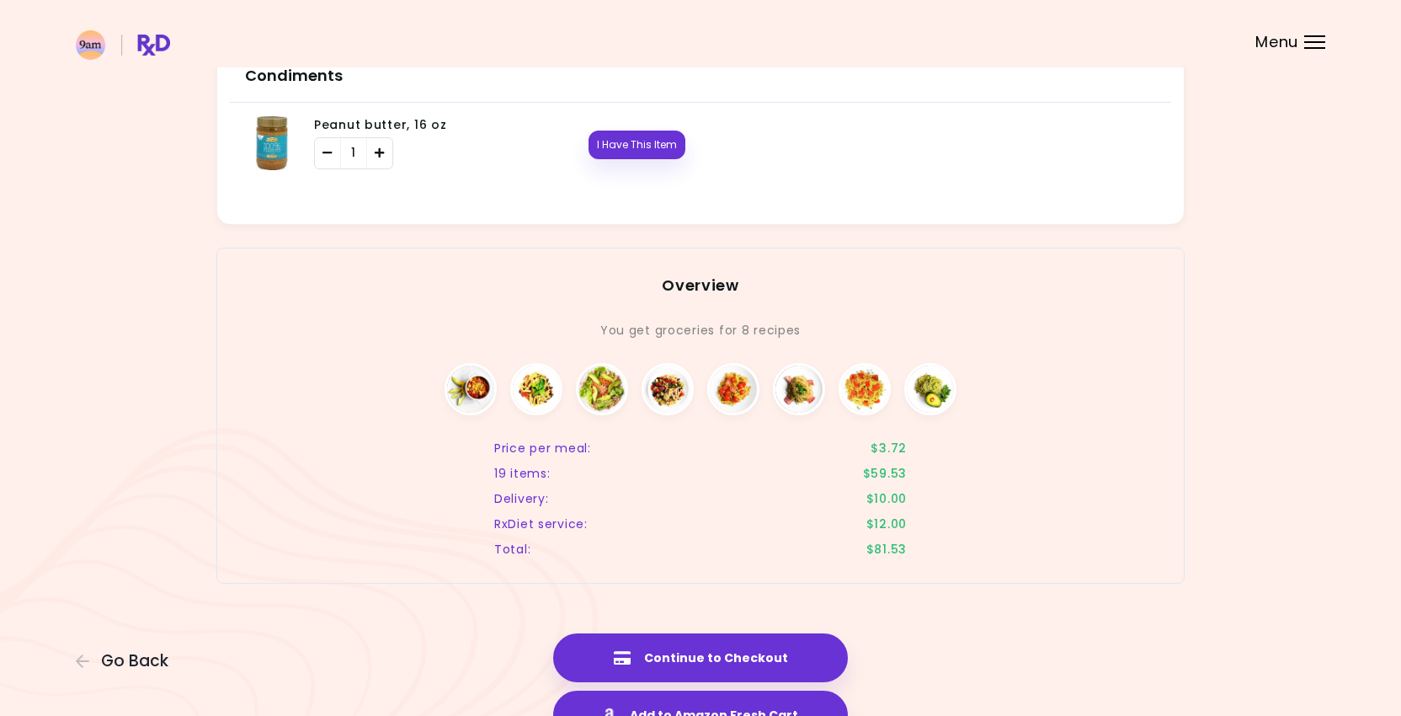
scroll to position [2441, 0]
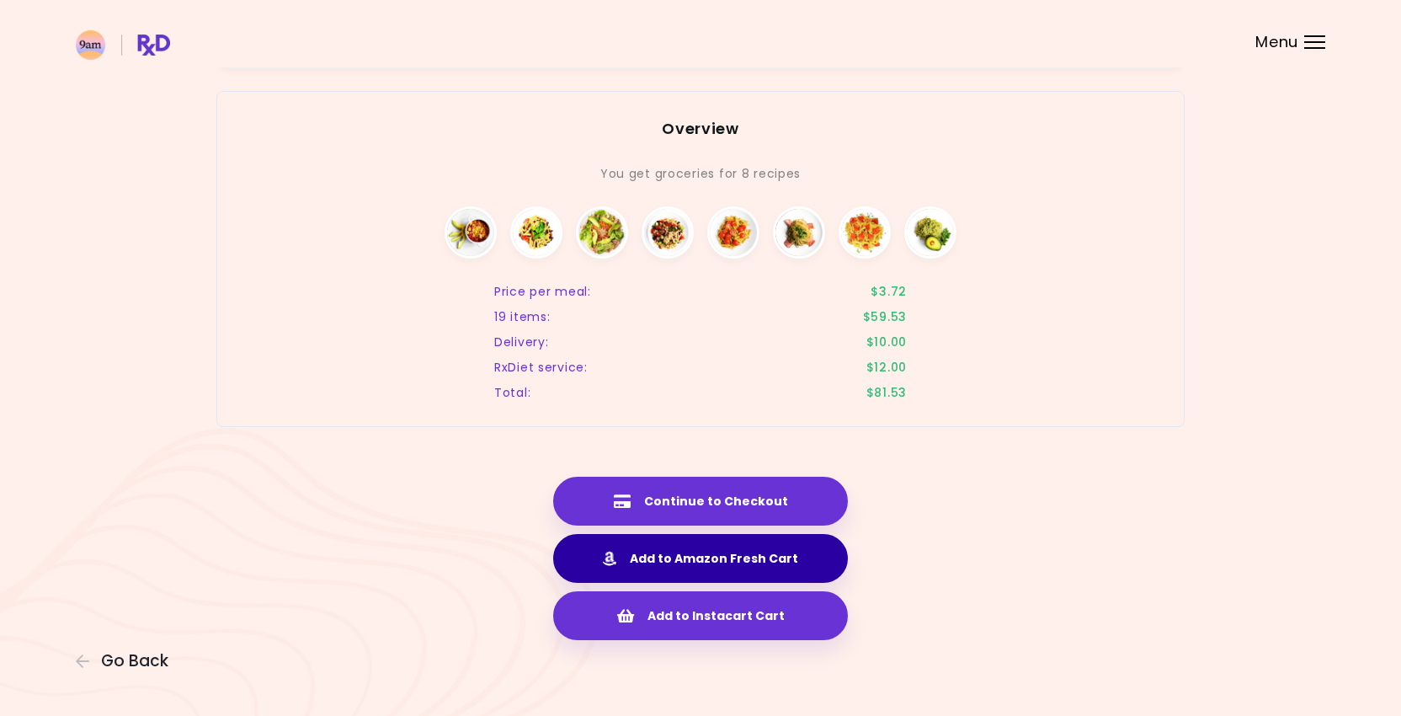
click at [720, 559] on button "Add to Amazon Fresh Cart" at bounding box center [700, 558] width 295 height 49
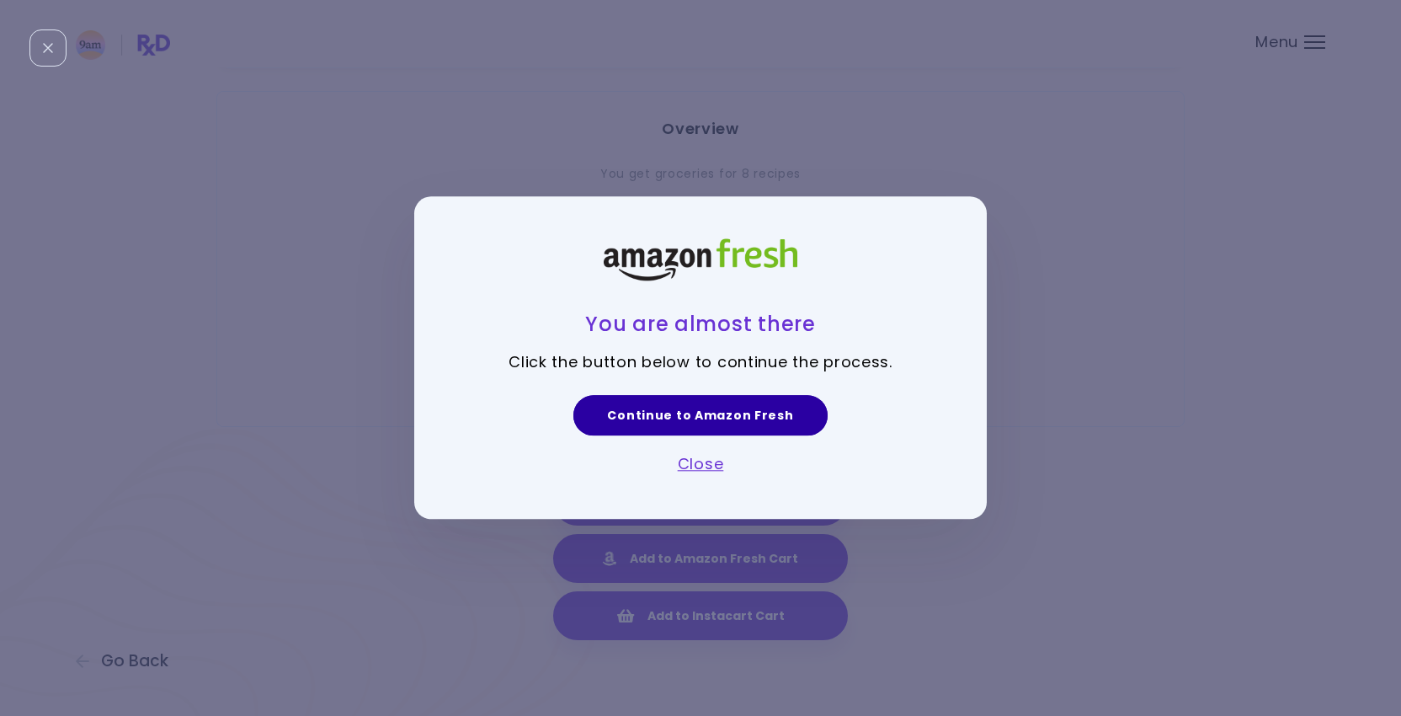
click at [717, 419] on link "Continue to Amazon Fresh" at bounding box center [701, 415] width 254 height 40
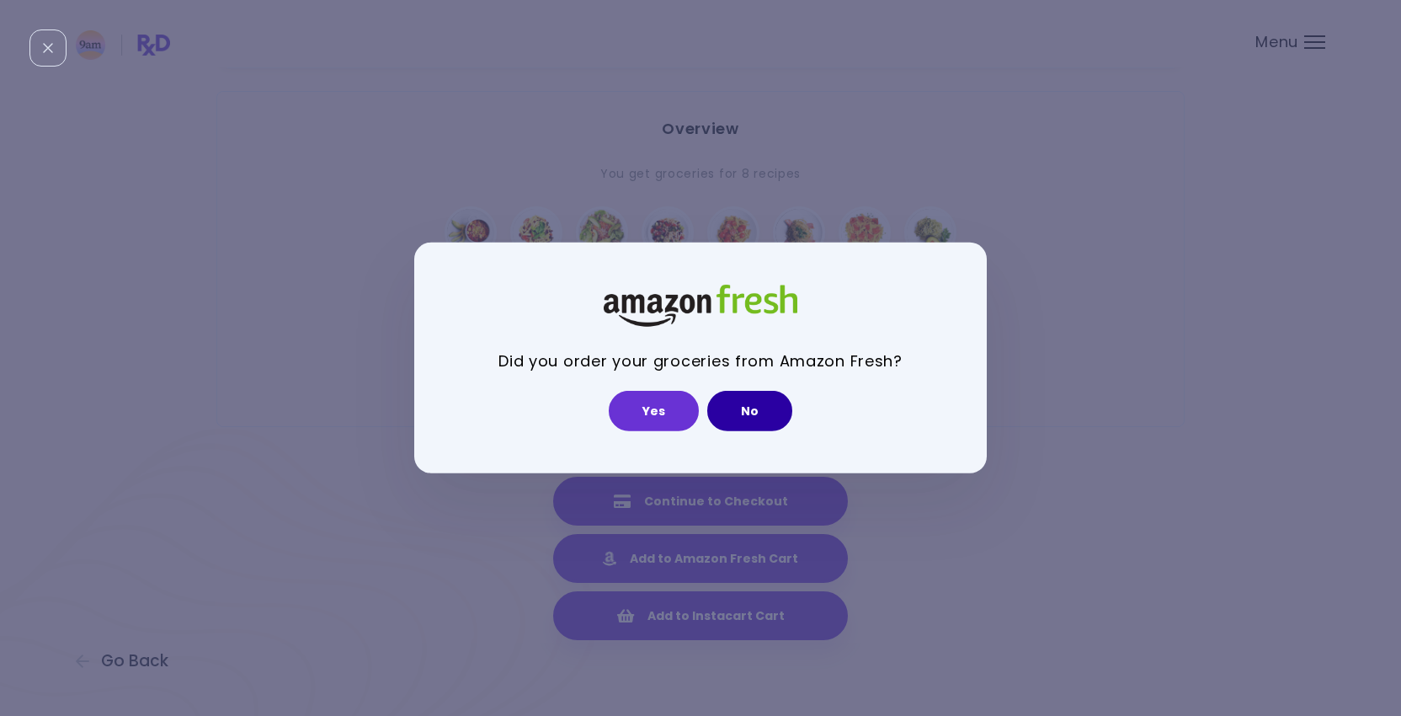
click at [744, 415] on button "No" at bounding box center [749, 411] width 85 height 40
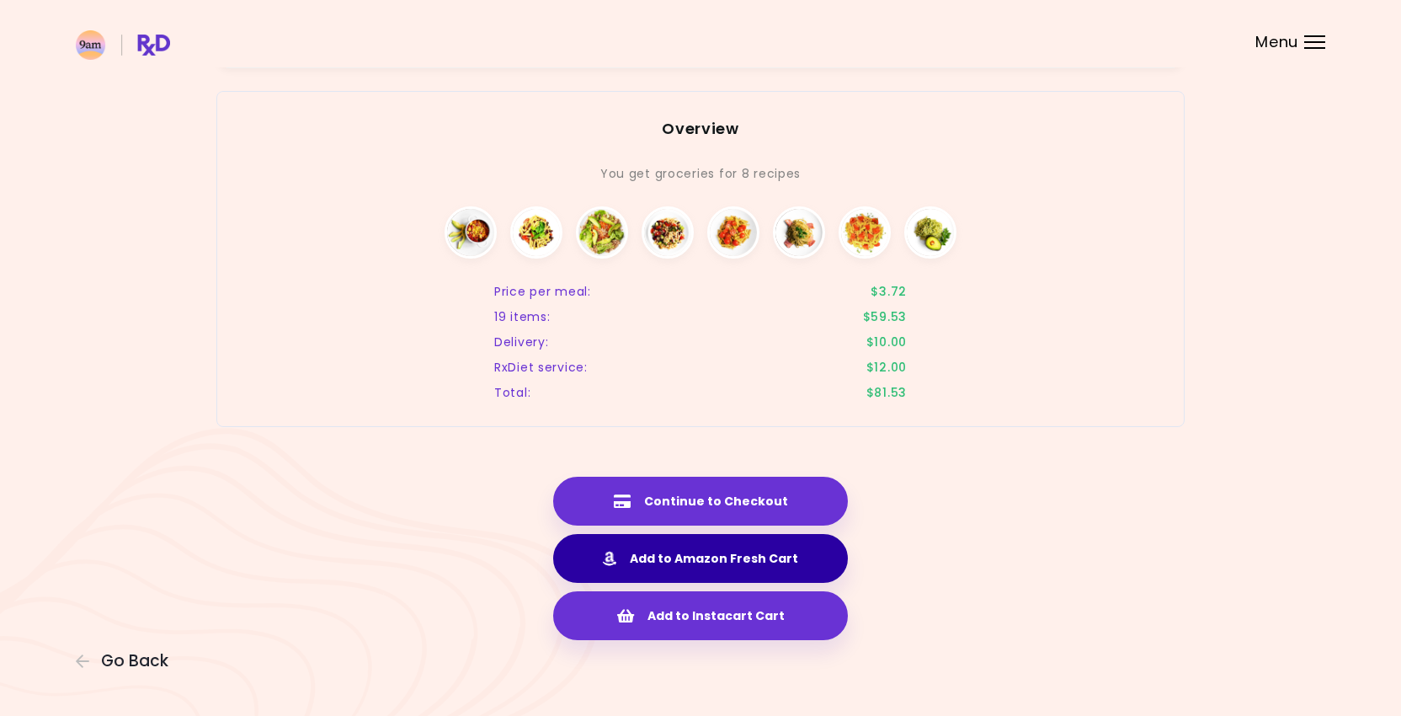
click at [699, 543] on button "Add to Amazon Fresh Cart" at bounding box center [700, 558] width 295 height 49
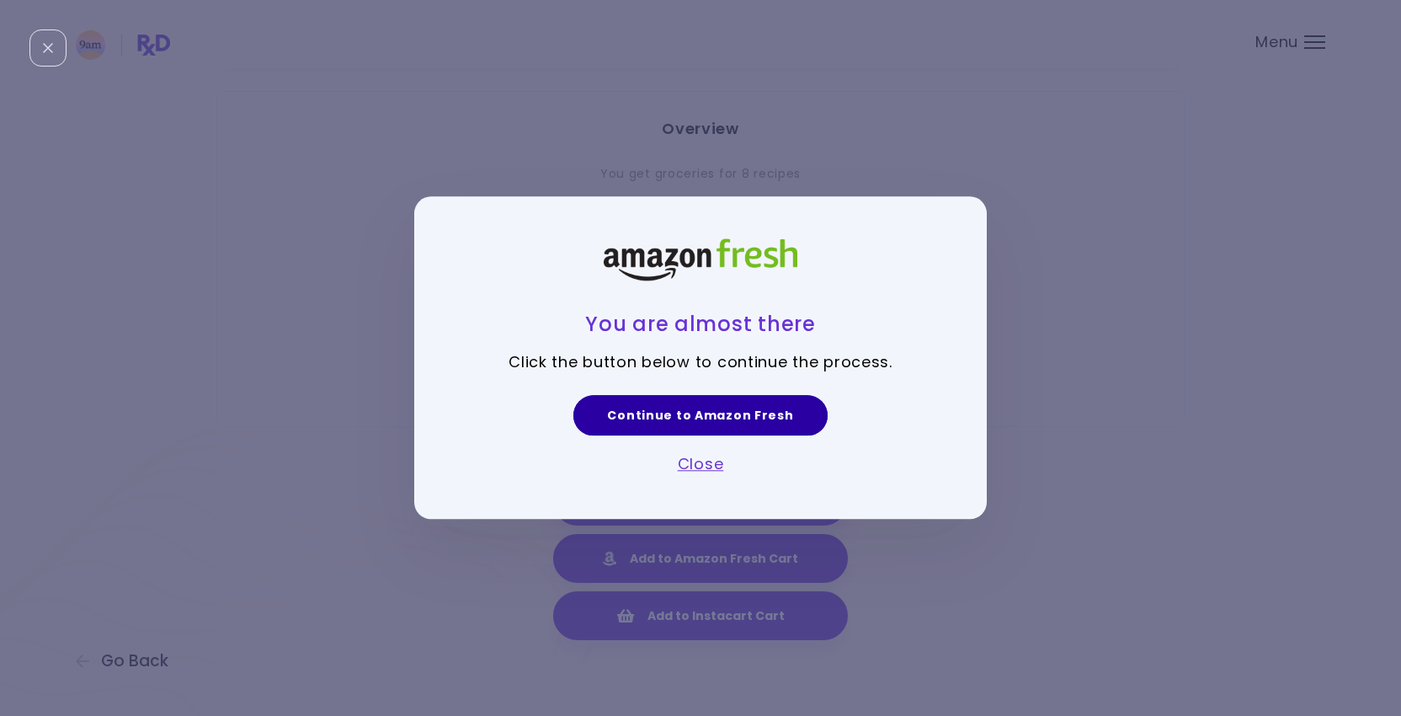
click at [677, 419] on link "Continue to Amazon Fresh" at bounding box center [701, 415] width 254 height 40
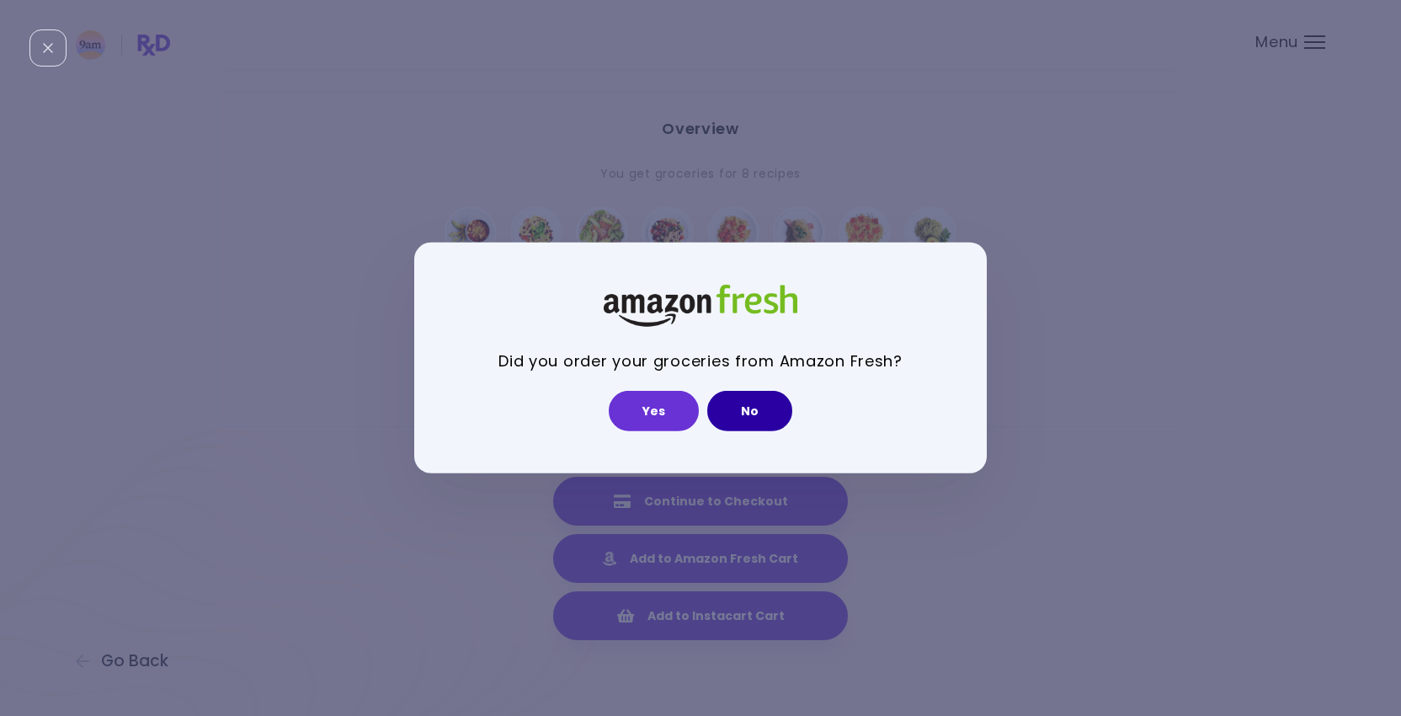
click at [733, 395] on button "No" at bounding box center [749, 411] width 85 height 40
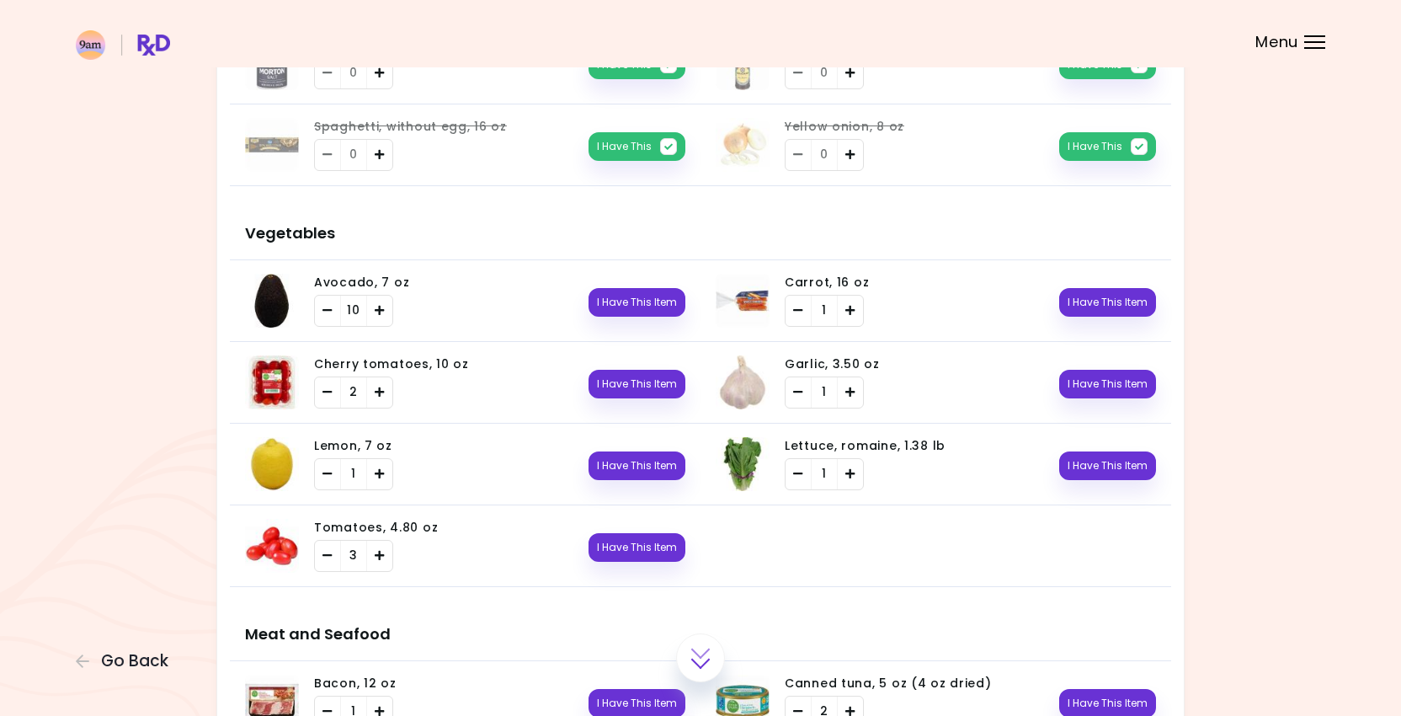
scroll to position [0, 0]
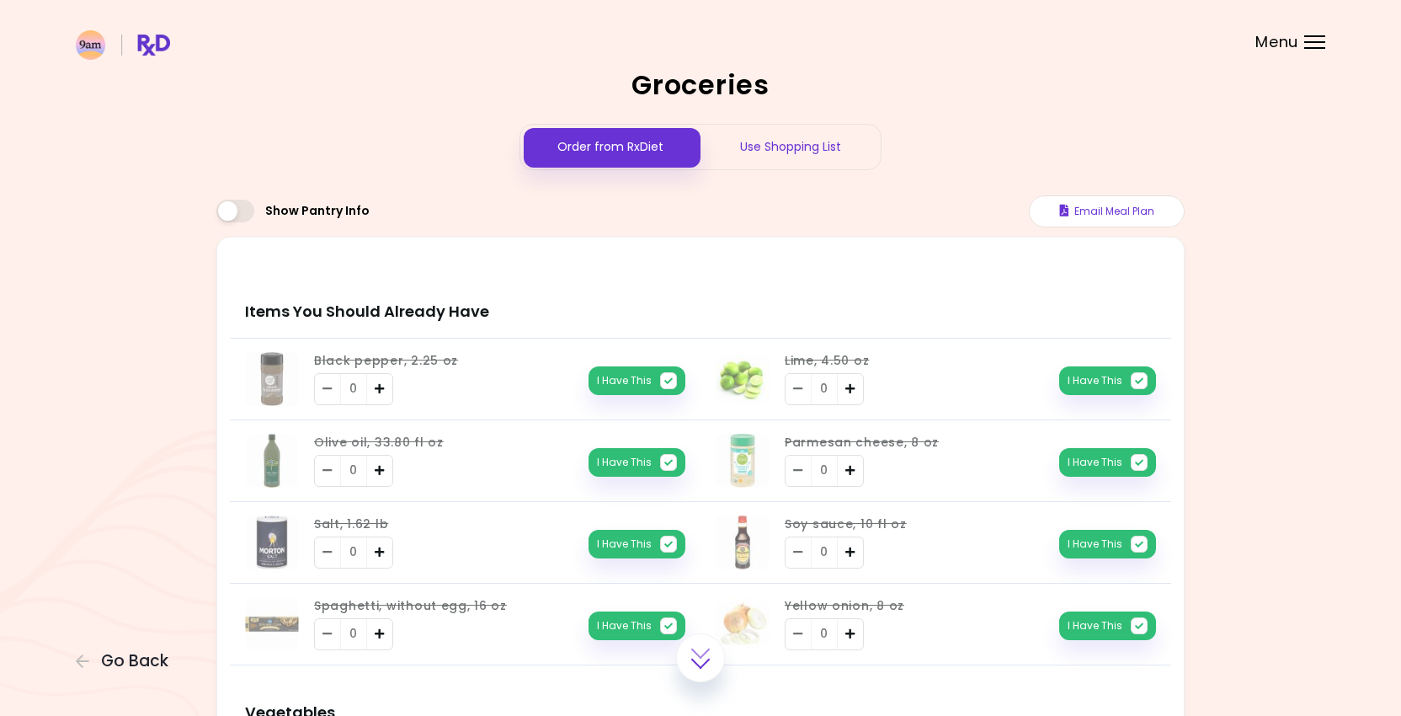
click at [1290, 45] on span "Menu" at bounding box center [1277, 42] width 43 height 15
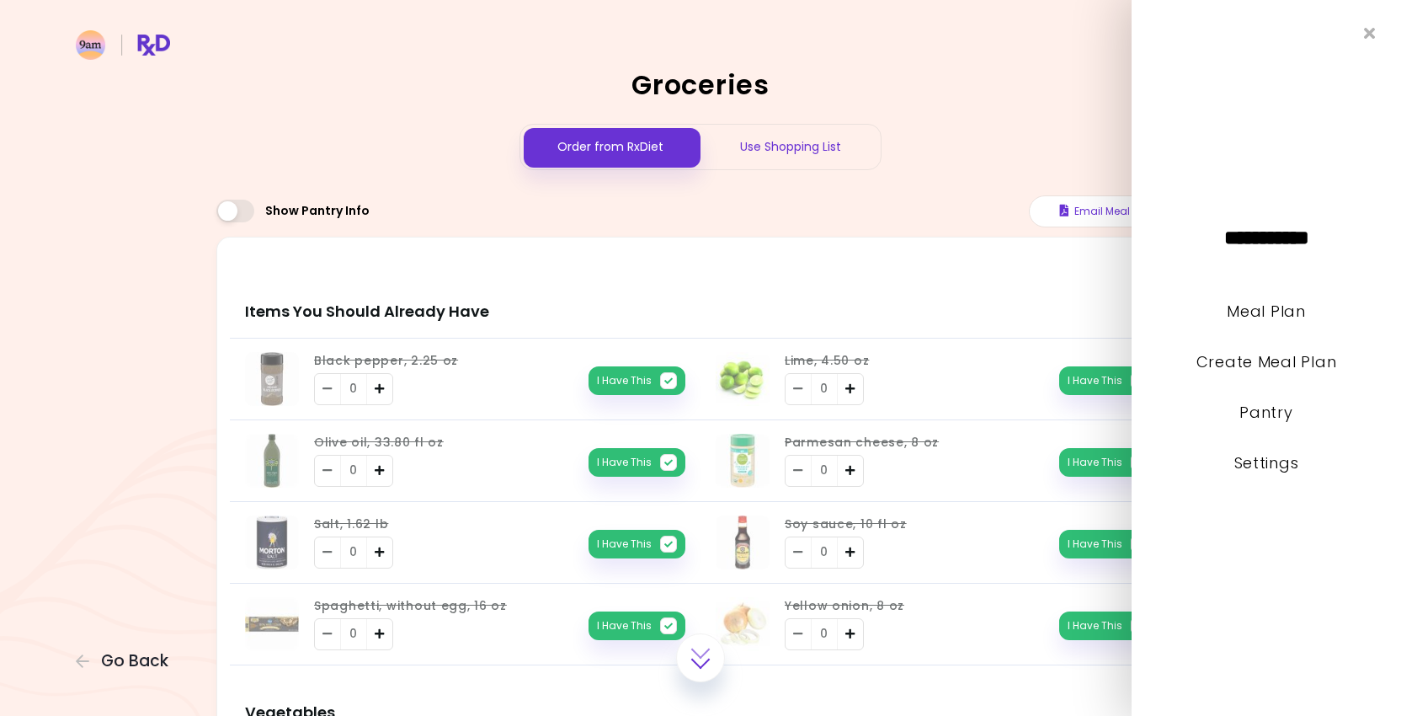
click at [1259, 475] on li "Settings" at bounding box center [1267, 475] width 270 height 51
click at [1257, 467] on link "Settings" at bounding box center [1267, 462] width 65 height 21
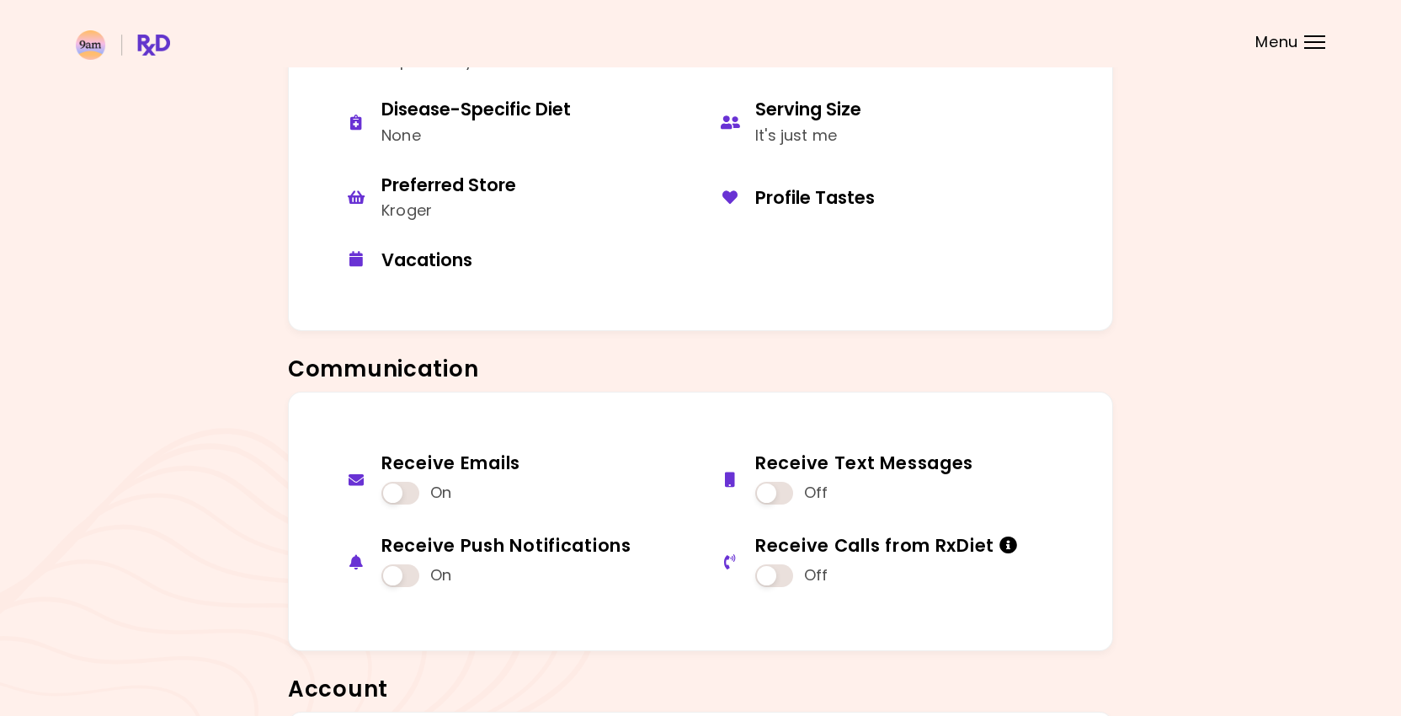
scroll to position [1280, 0]
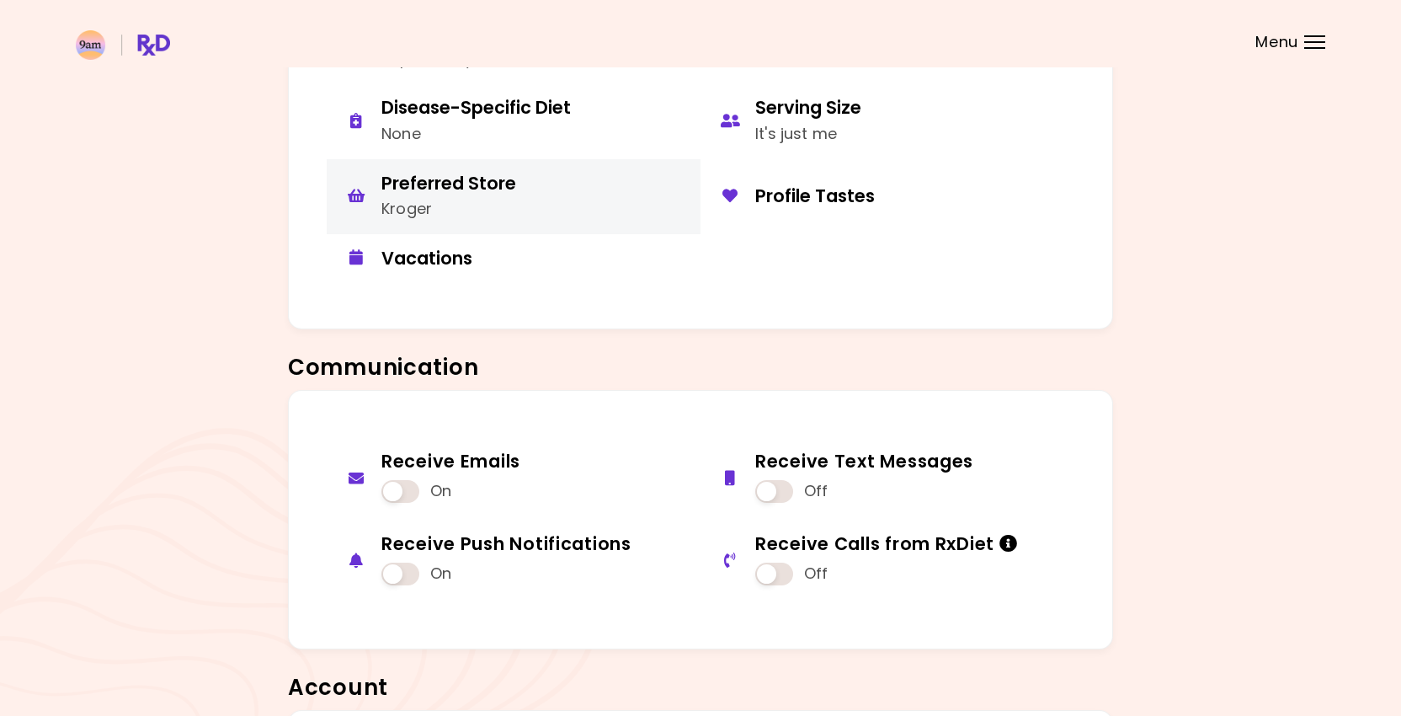
click at [515, 185] on button "Preferred Store Kroger" at bounding box center [514, 196] width 374 height 75
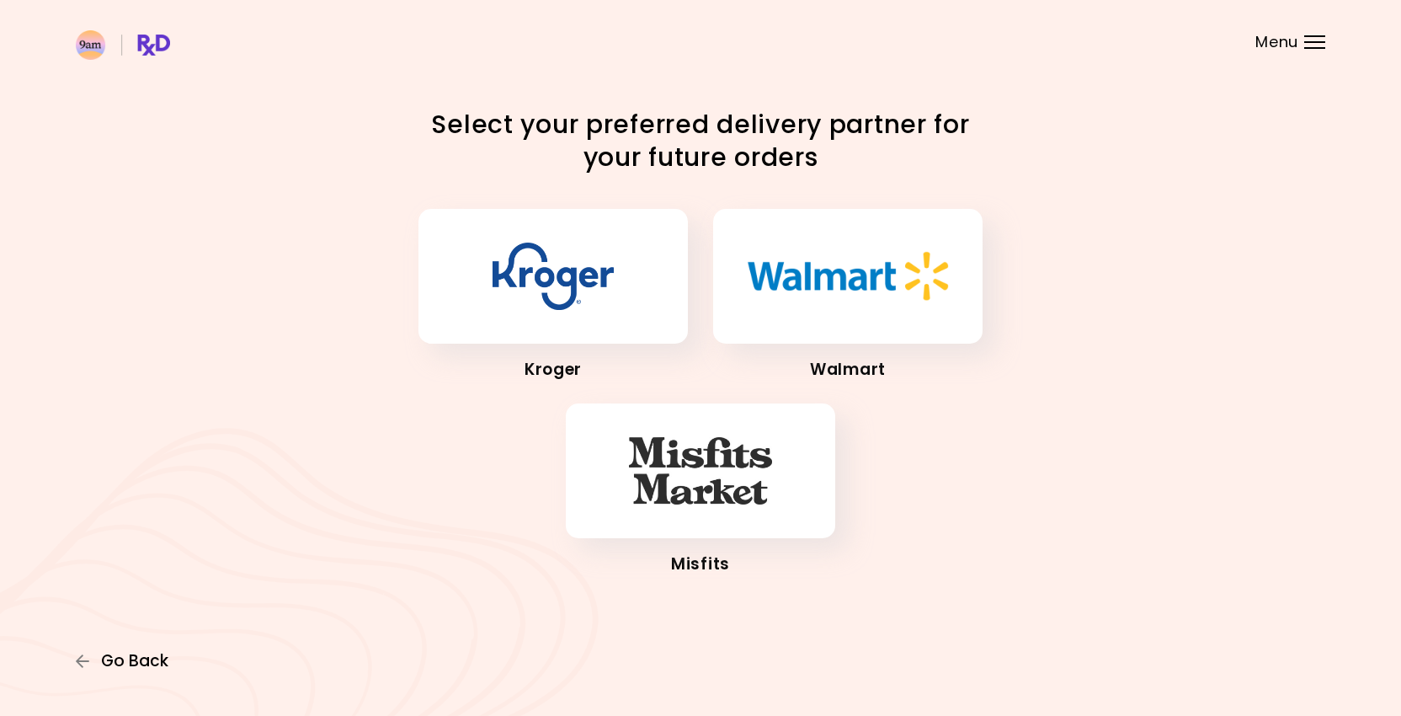
click at [149, 656] on span "Go Back" at bounding box center [134, 661] width 67 height 19
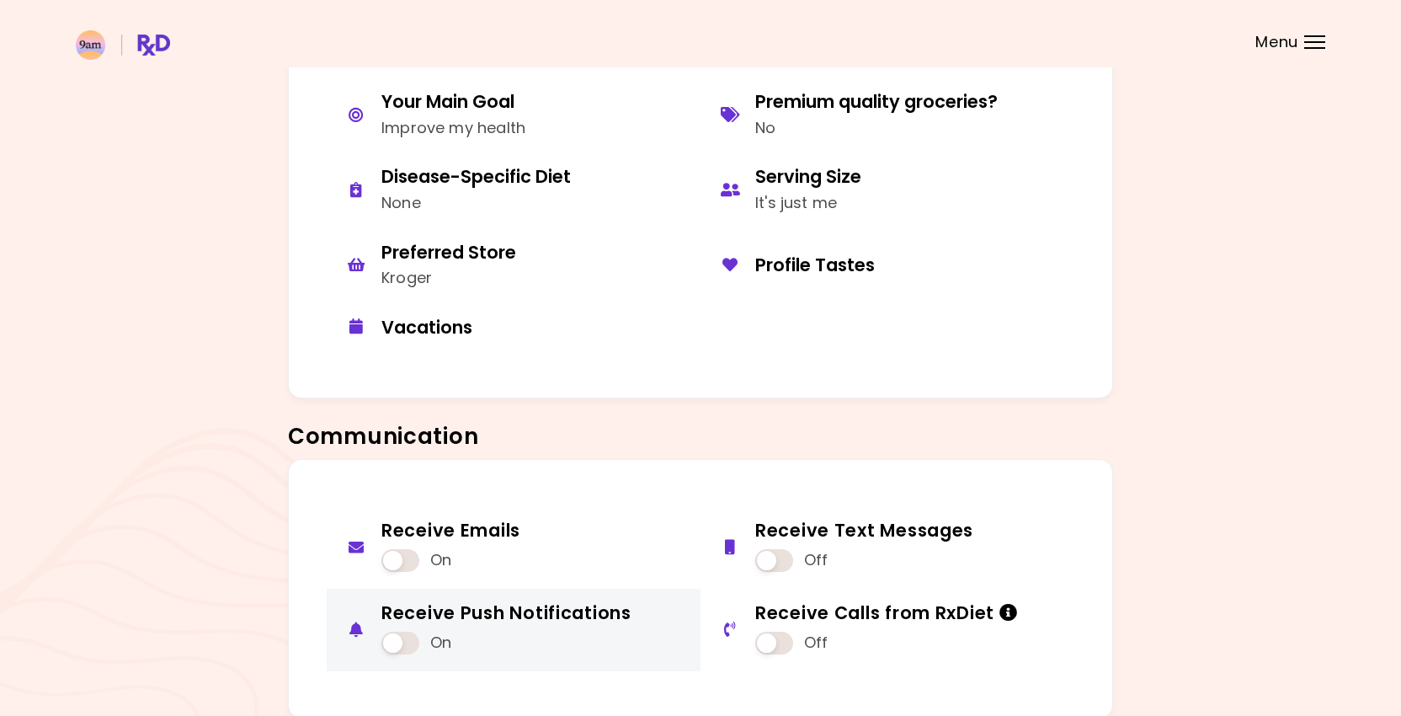
scroll to position [1528, 0]
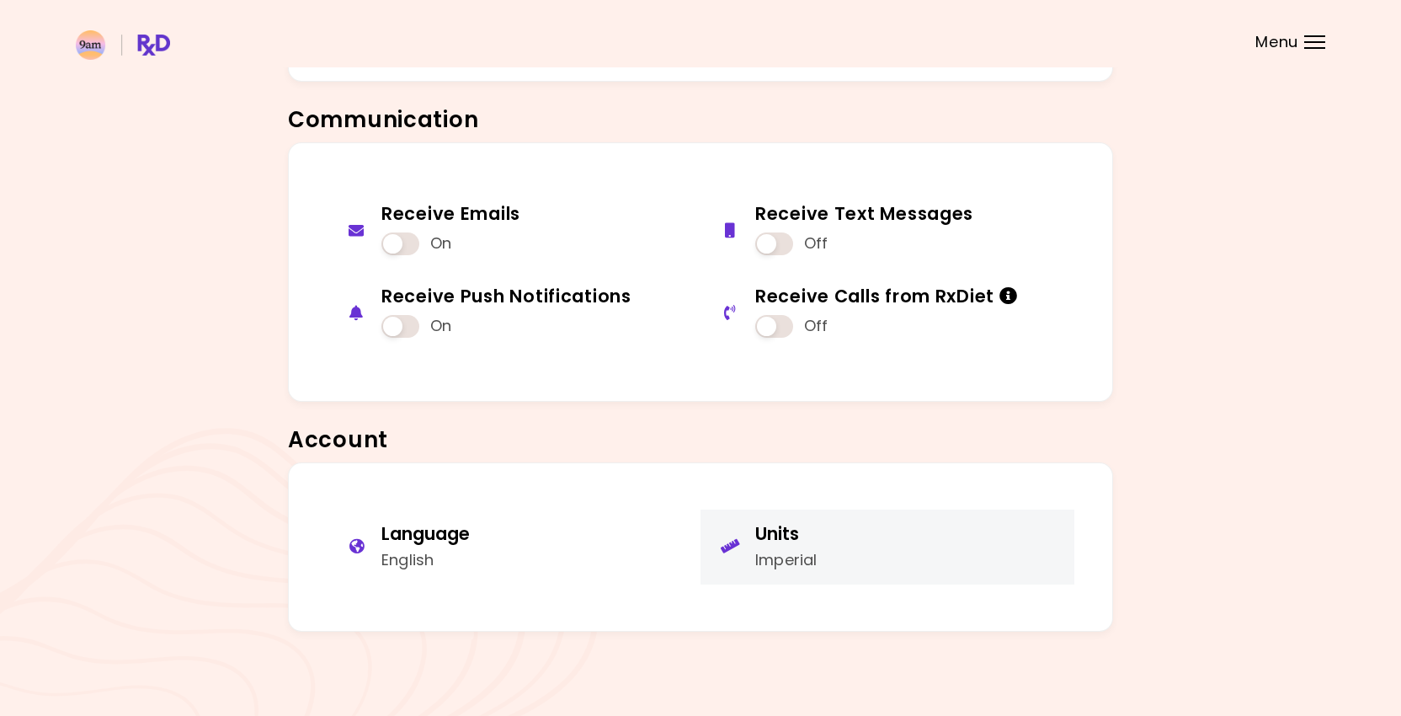
click at [792, 551] on div "Imperial" at bounding box center [785, 560] width 61 height 24
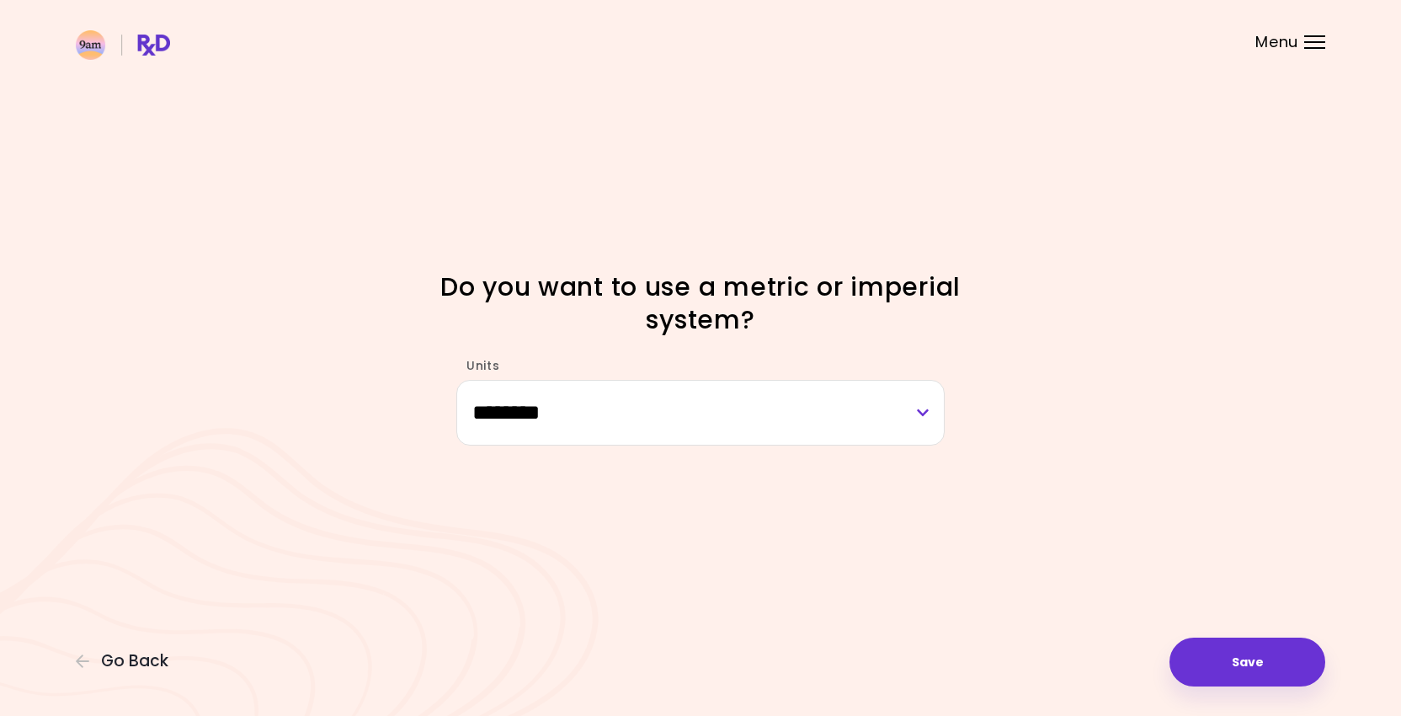
click at [703, 424] on select "******** ******" at bounding box center [700, 412] width 488 height 65
click at [158, 658] on span "Go Back" at bounding box center [134, 661] width 67 height 19
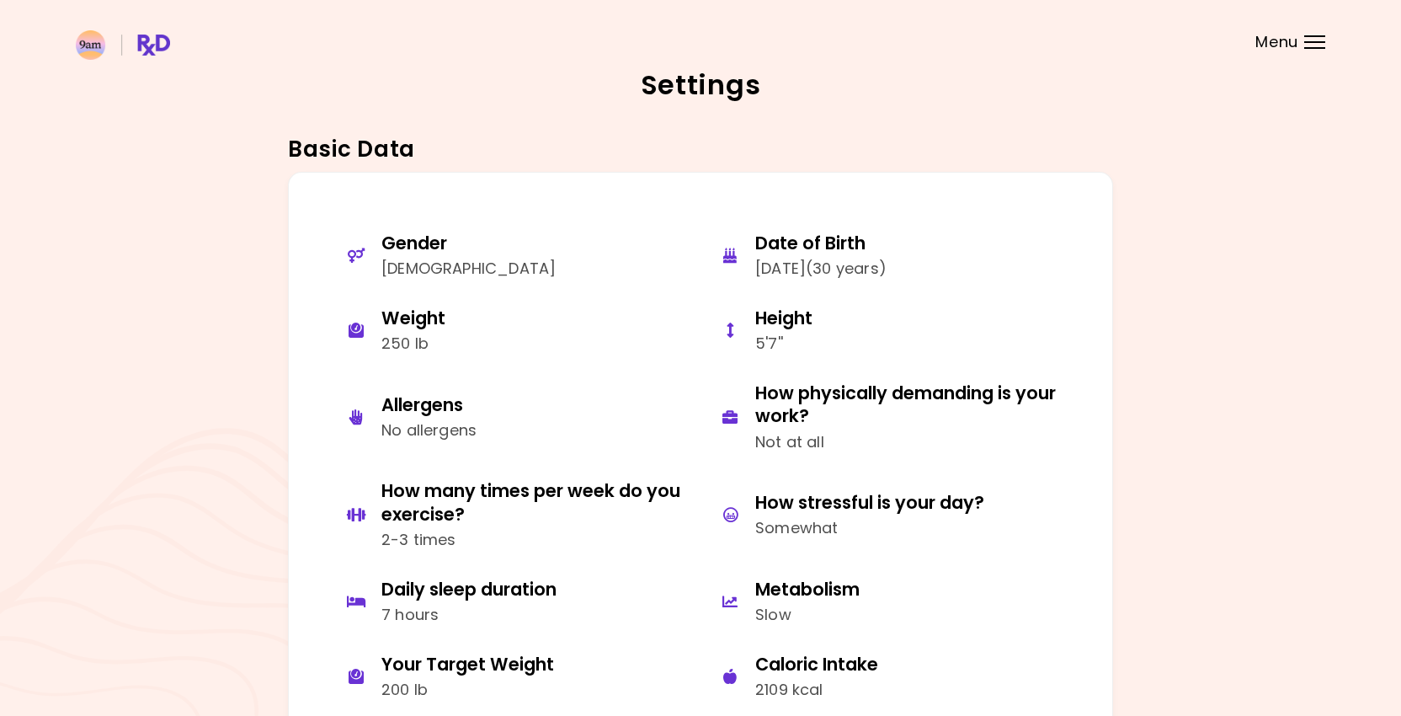
click at [1291, 16] on header at bounding box center [700, 33] width 1401 height 67
click at [1291, 47] on span "Menu" at bounding box center [1277, 42] width 43 height 15
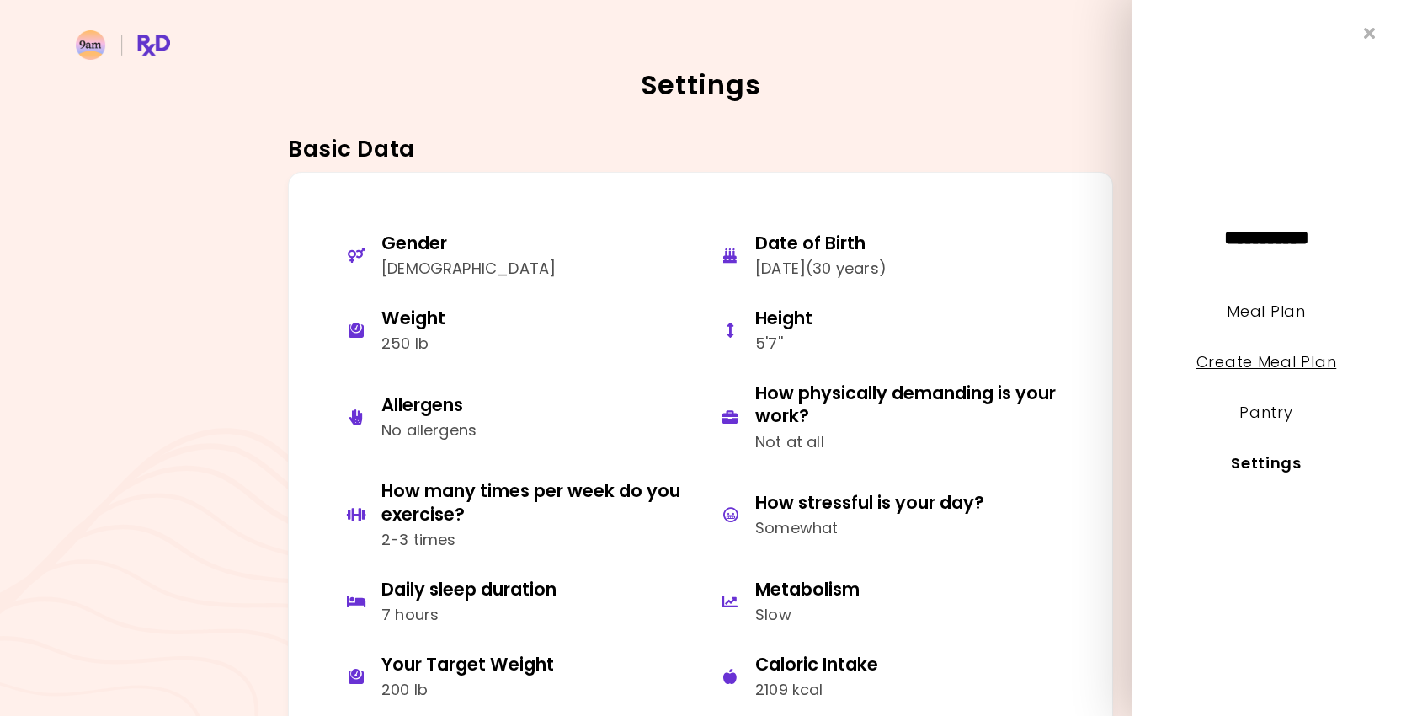
click at [1267, 366] on link "Create Meal Plan" at bounding box center [1267, 361] width 141 height 21
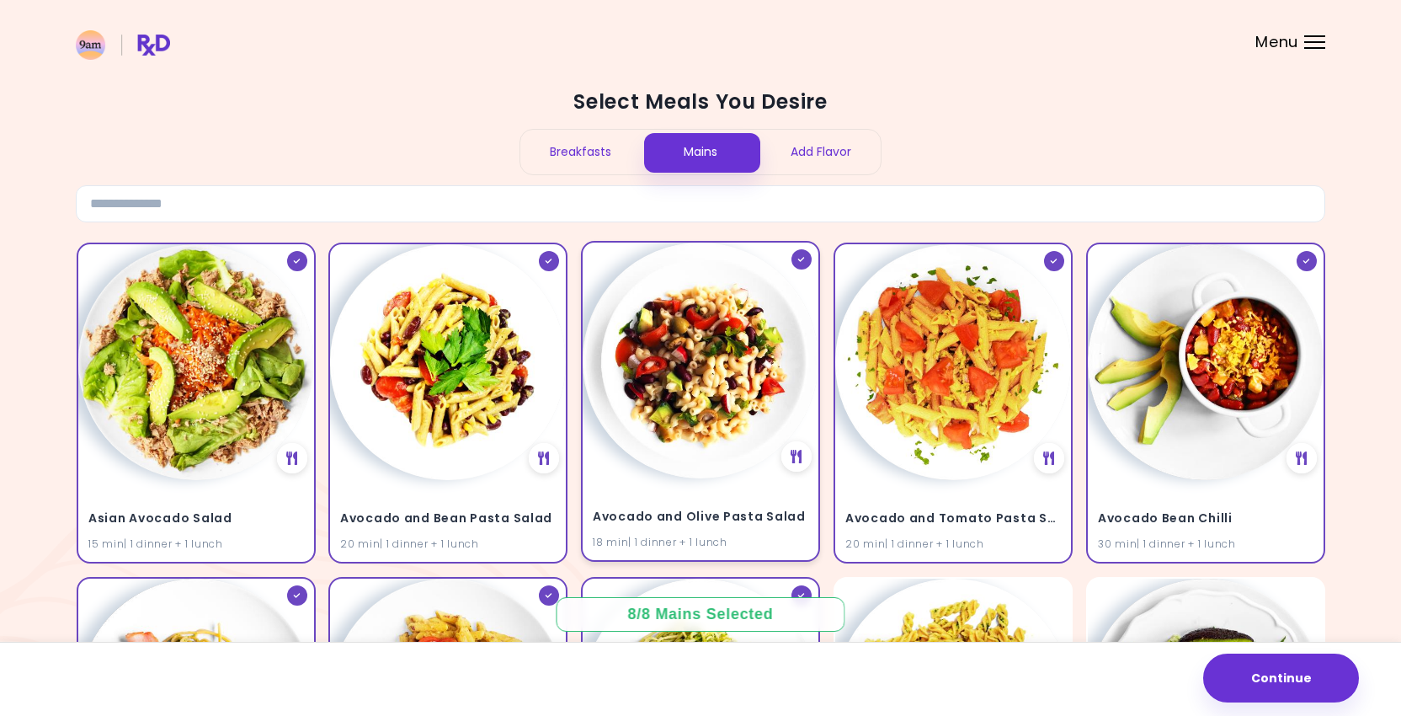
click at [741, 375] on img at bounding box center [701, 361] width 236 height 236
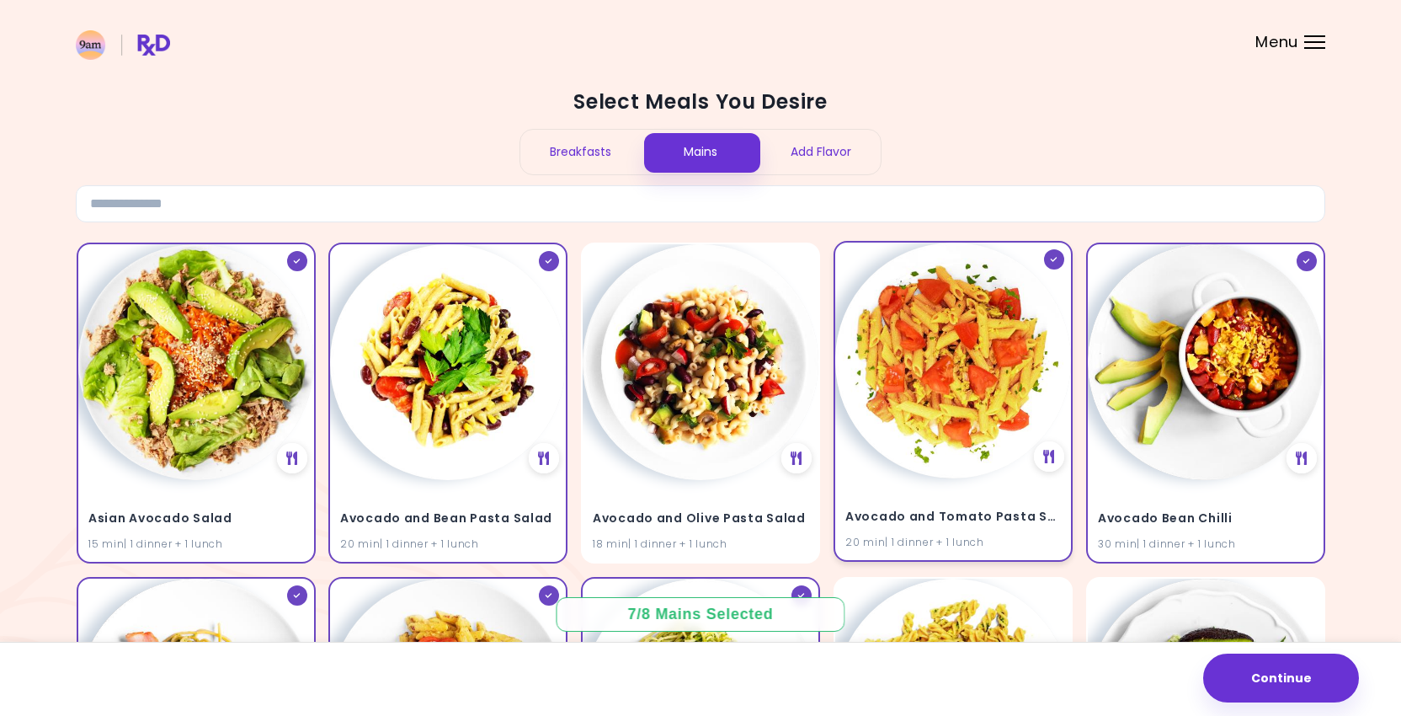
click at [985, 384] on img at bounding box center [953, 361] width 236 height 236
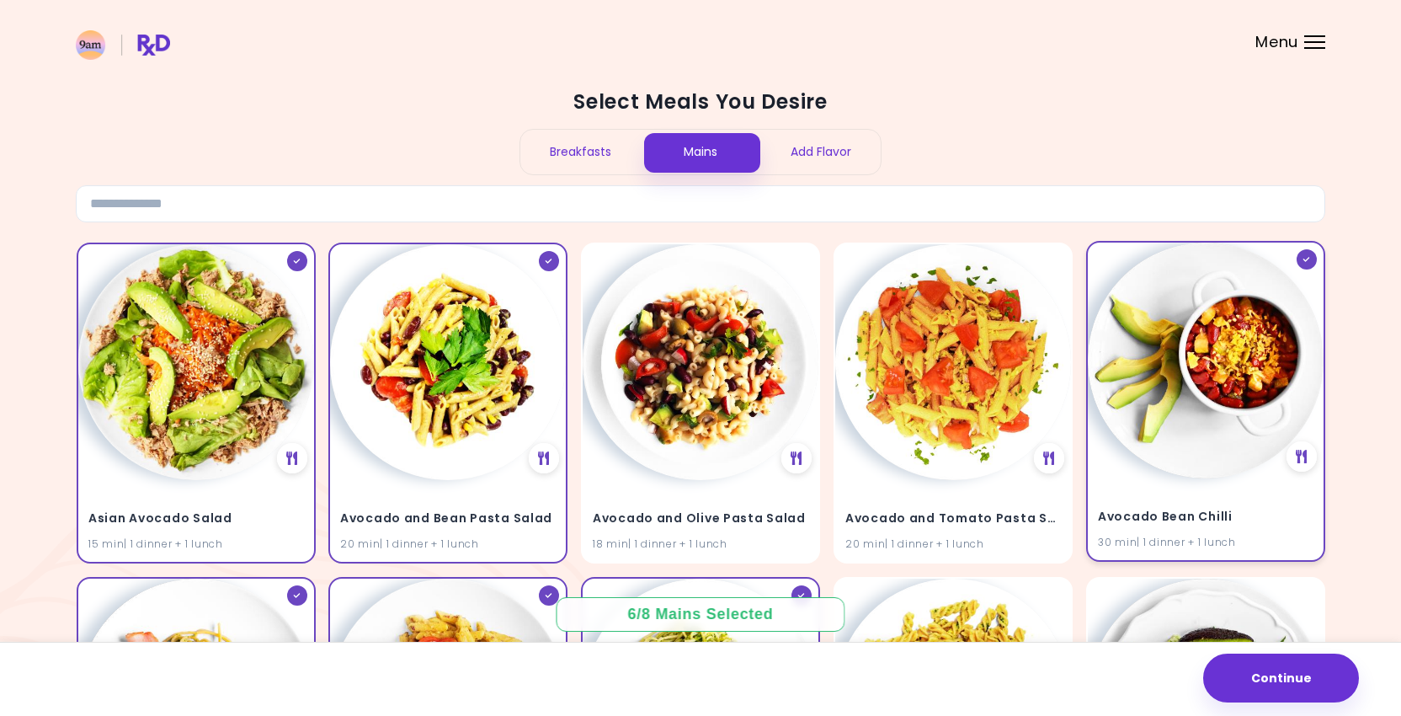
click at [1210, 376] on img at bounding box center [1206, 361] width 236 height 236
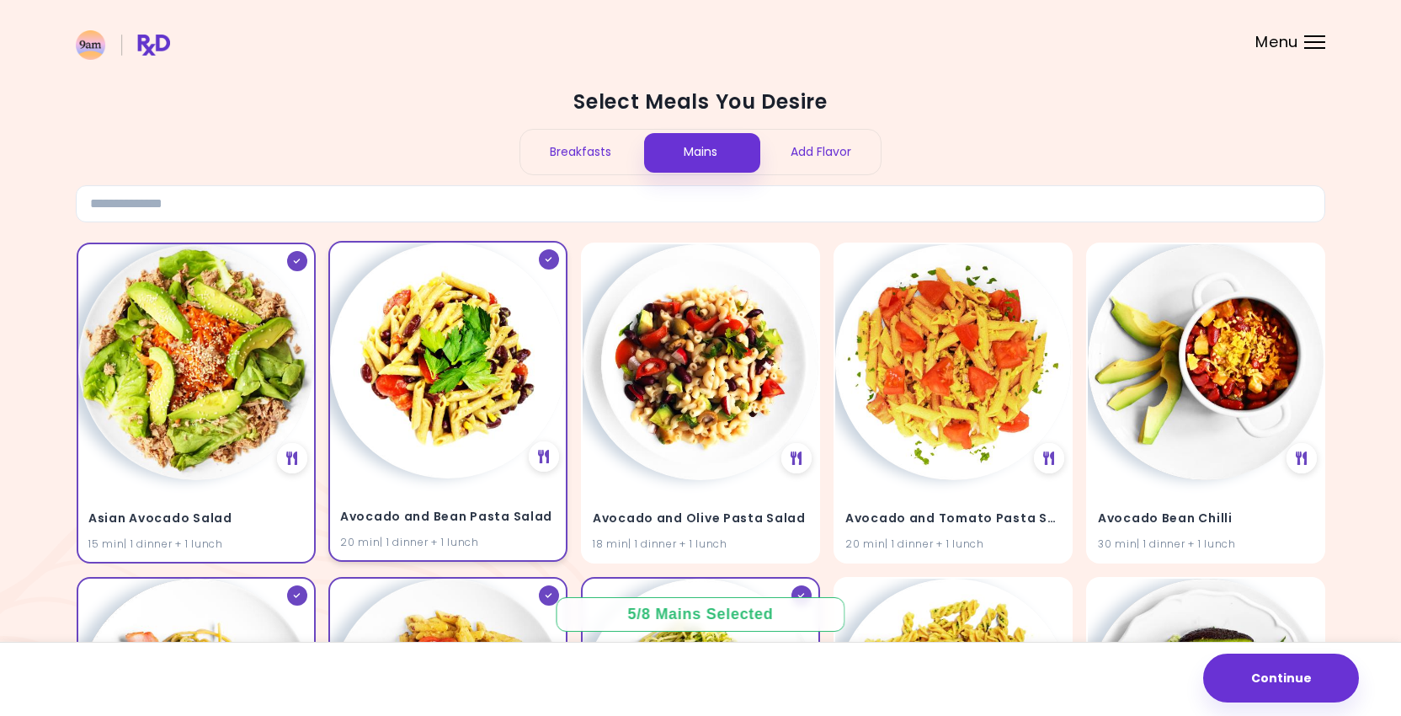
click at [501, 362] on img at bounding box center [448, 361] width 236 height 236
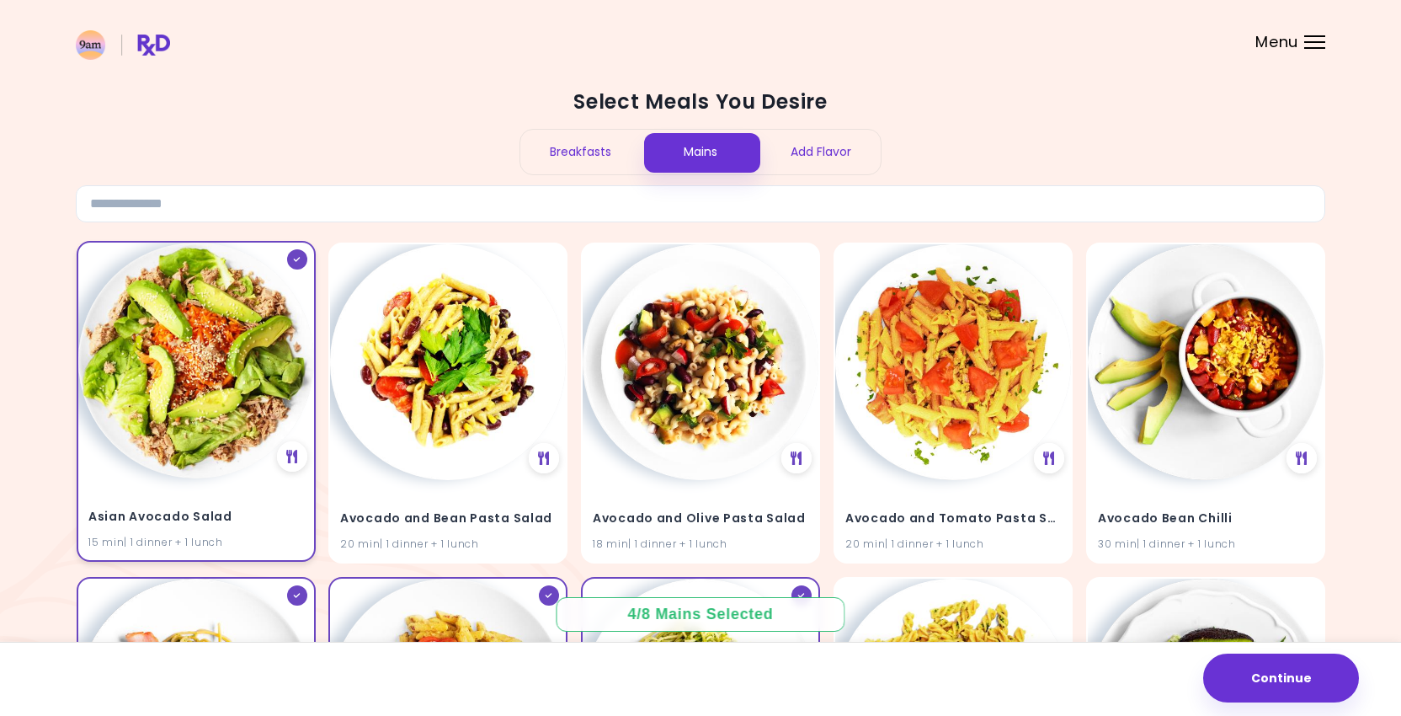
click at [301, 323] on img at bounding box center [196, 361] width 236 height 236
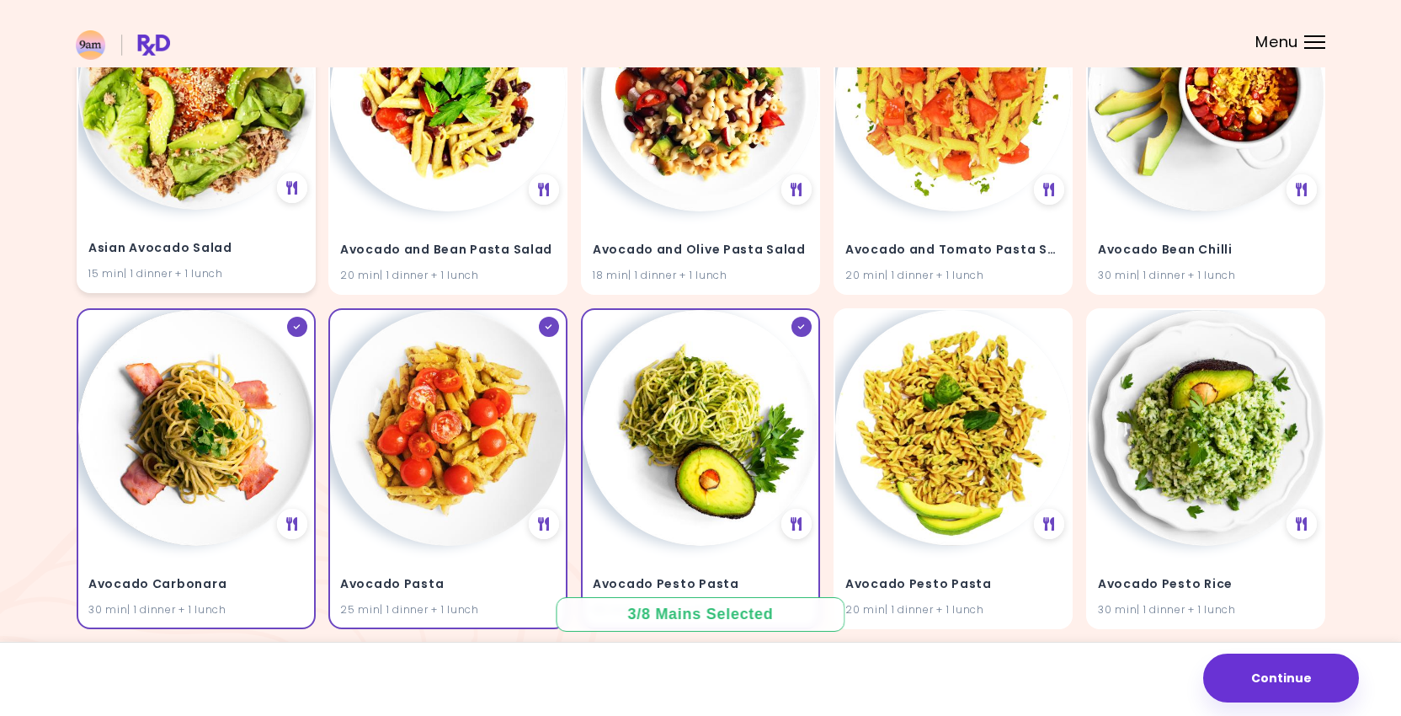
scroll to position [286, 0]
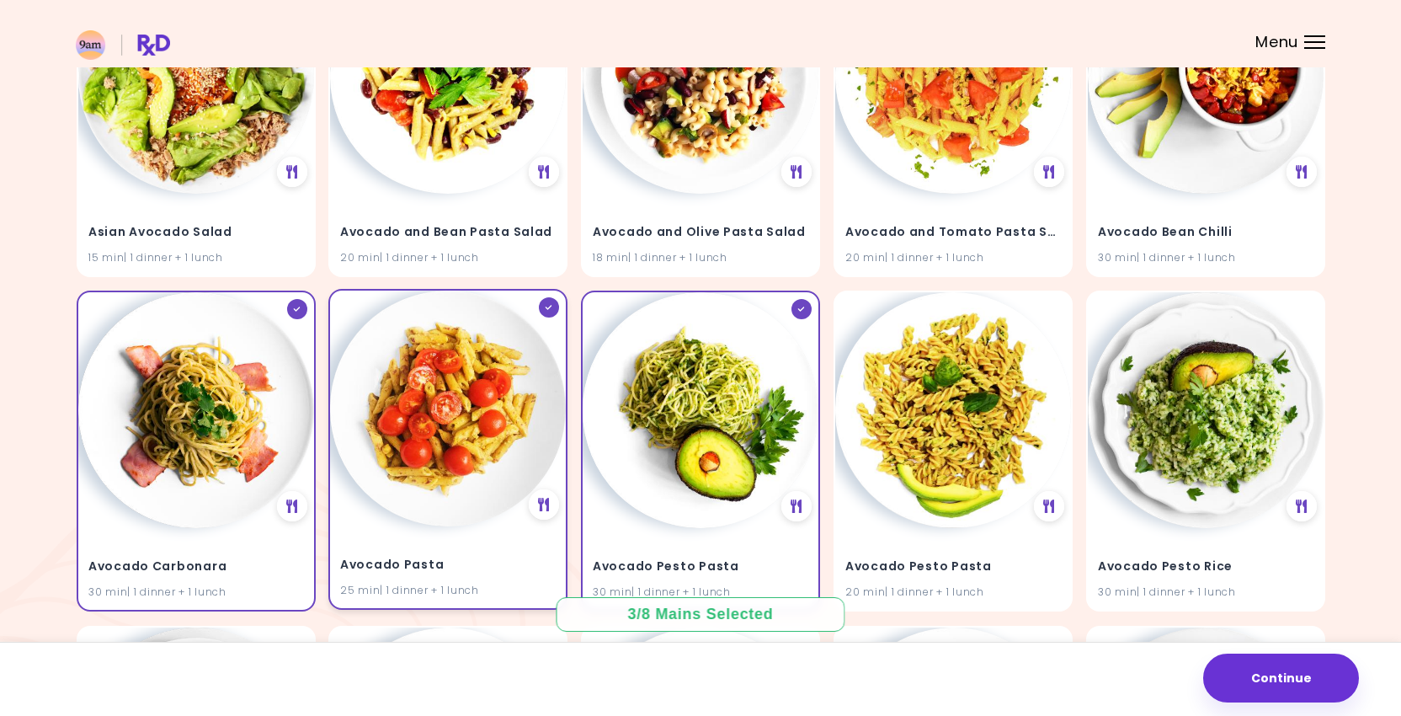
click at [422, 418] on img at bounding box center [448, 409] width 236 height 236
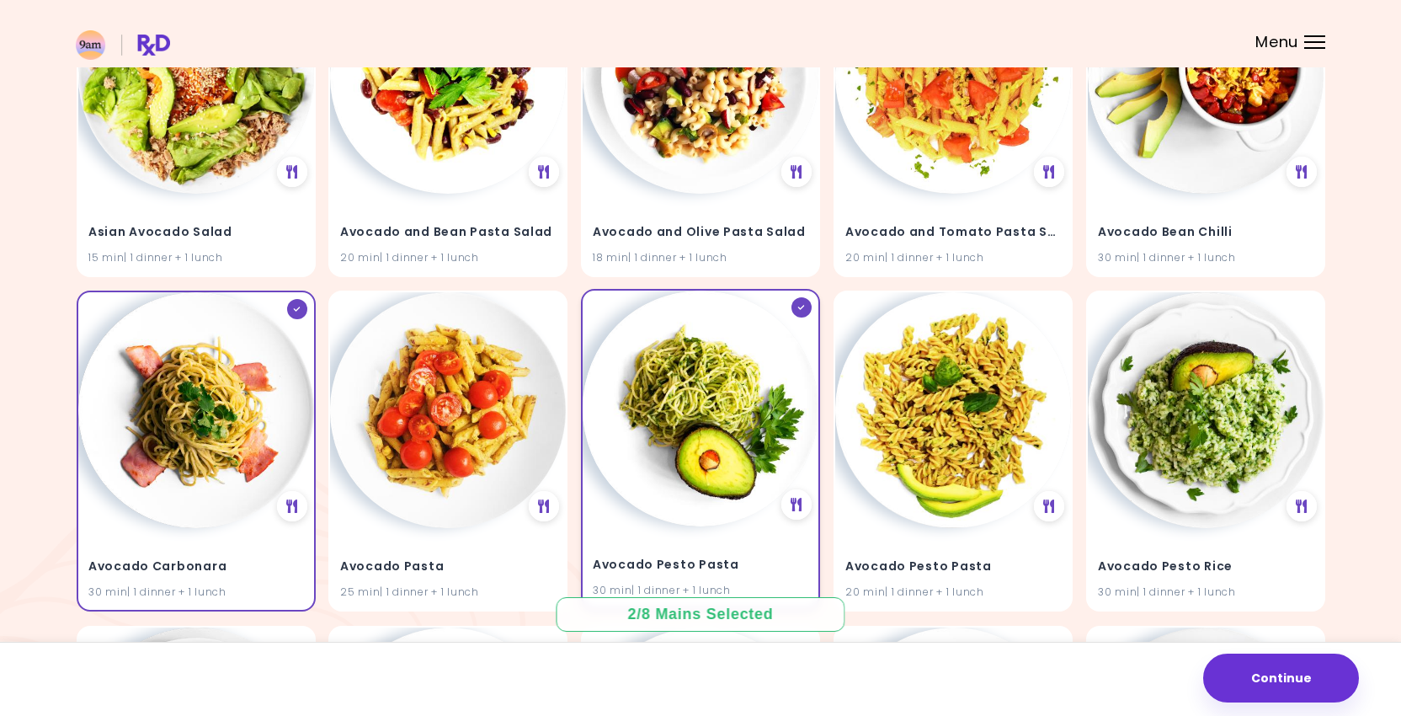
click at [679, 432] on img at bounding box center [701, 409] width 236 height 236
click at [154, 406] on img at bounding box center [196, 409] width 236 height 236
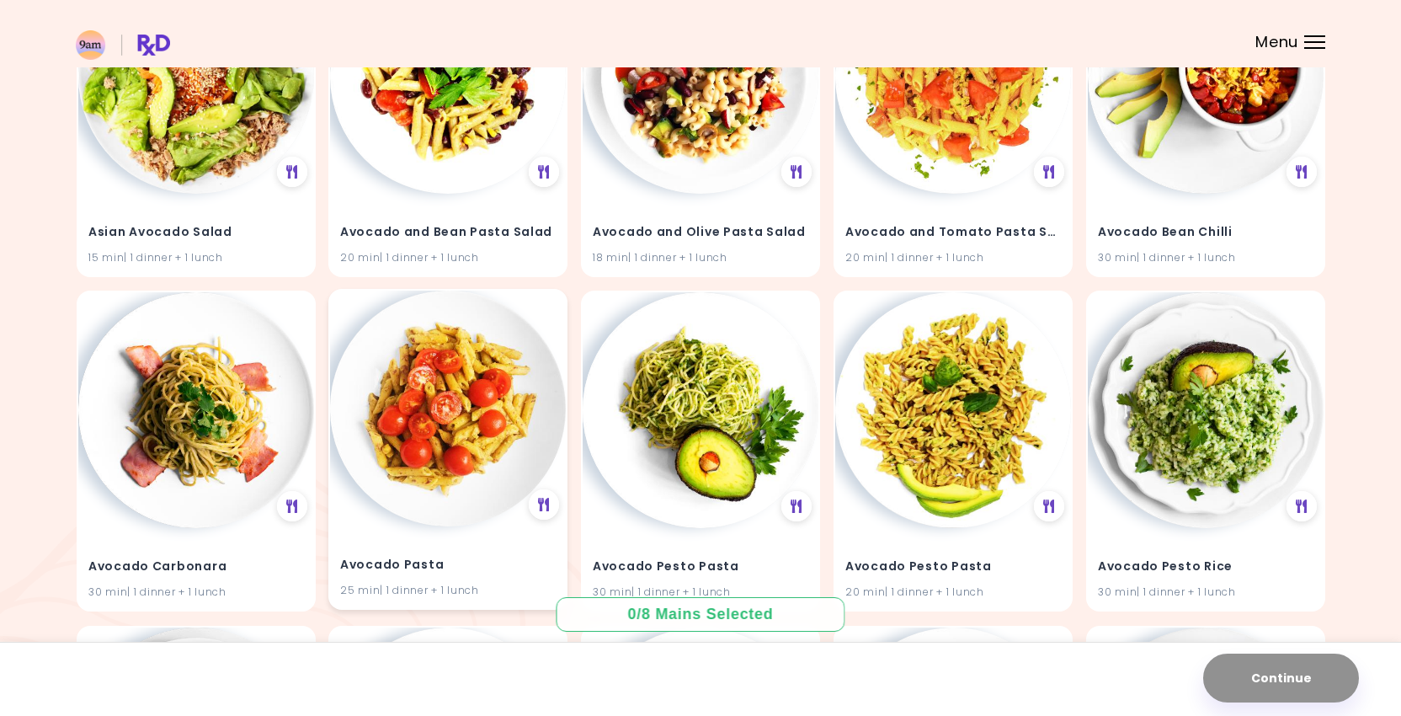
scroll to position [0, 0]
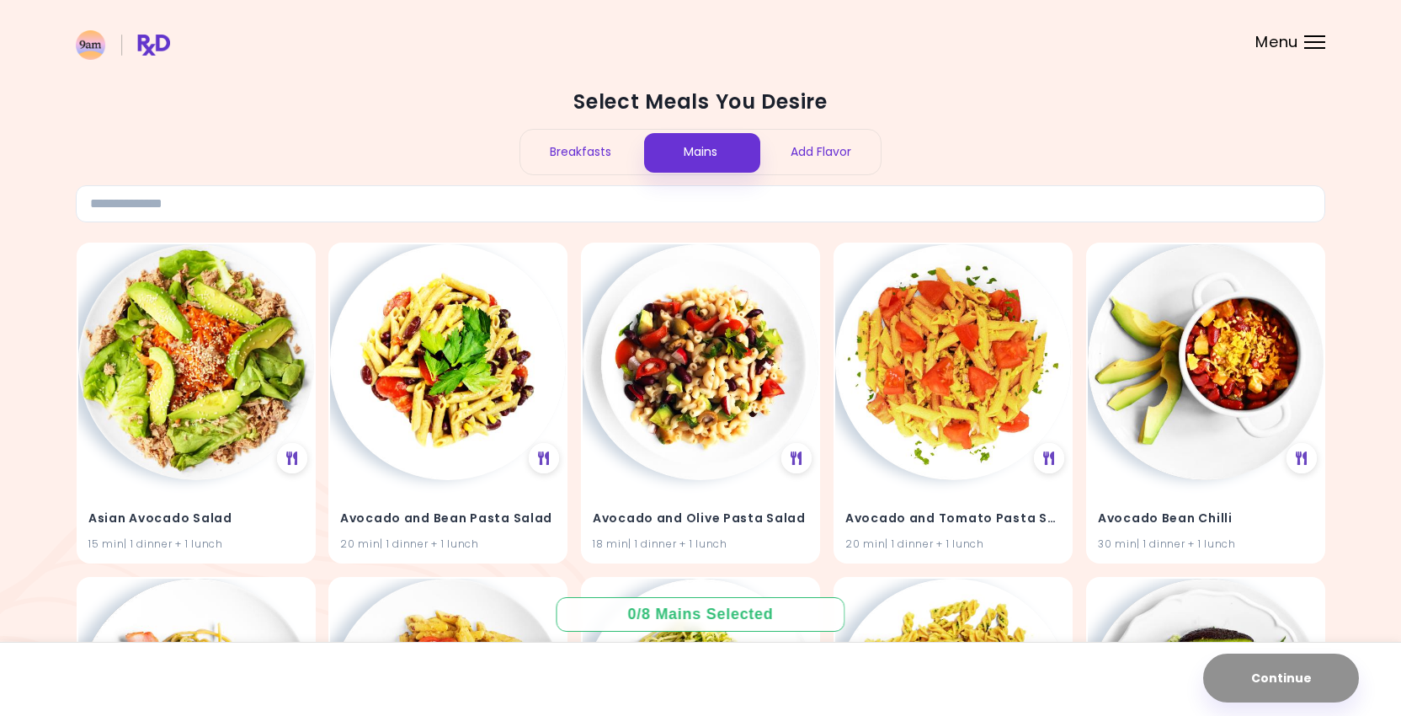
click at [555, 157] on div "Breakfasts" at bounding box center [580, 152] width 120 height 45
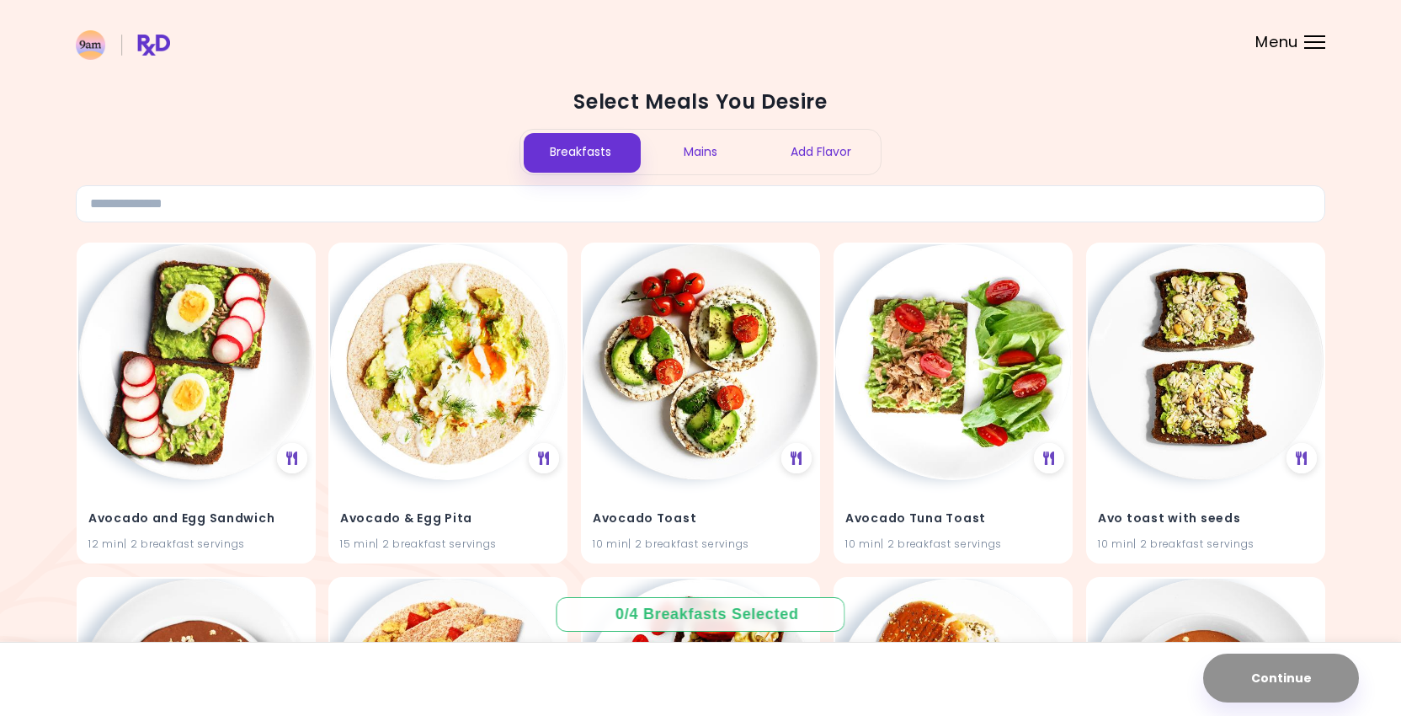
click at [825, 158] on div "Add Flavor" at bounding box center [821, 152] width 120 height 45
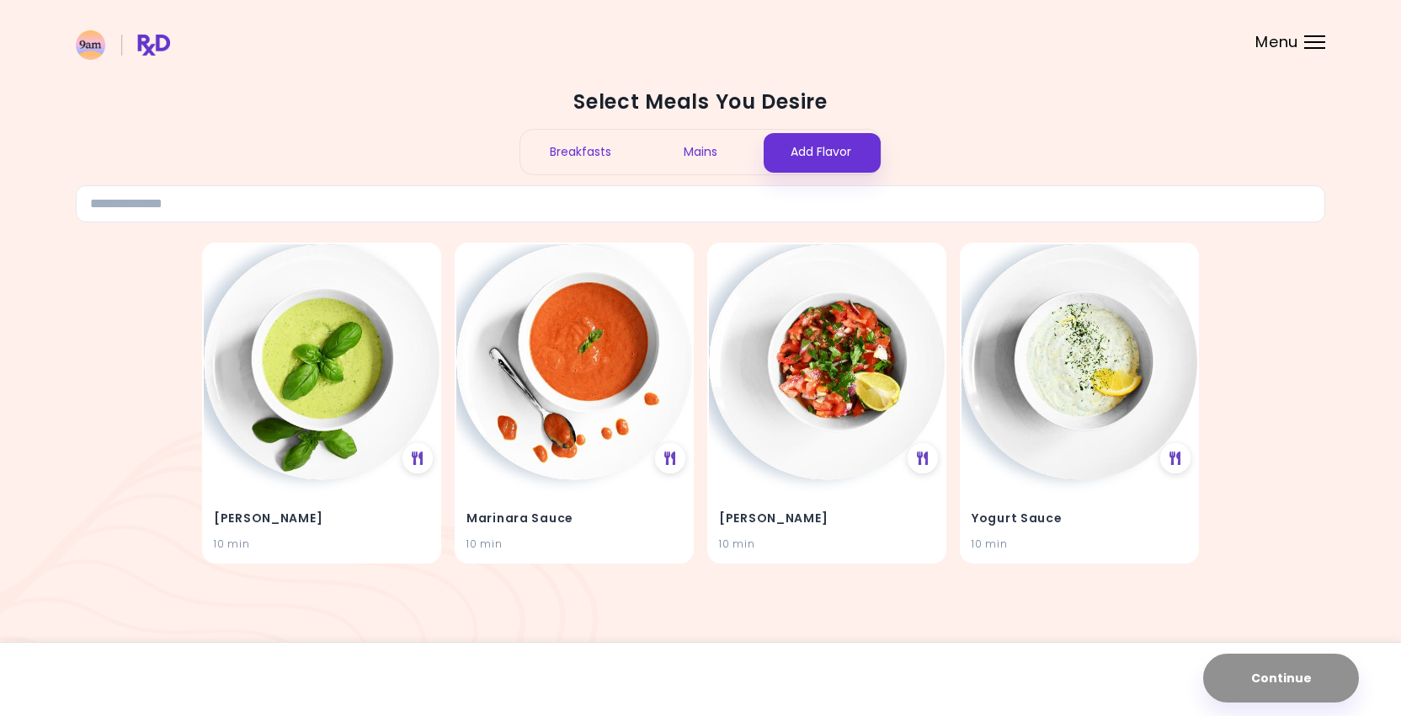
click at [590, 166] on div "Breakfasts" at bounding box center [580, 152] width 120 height 45
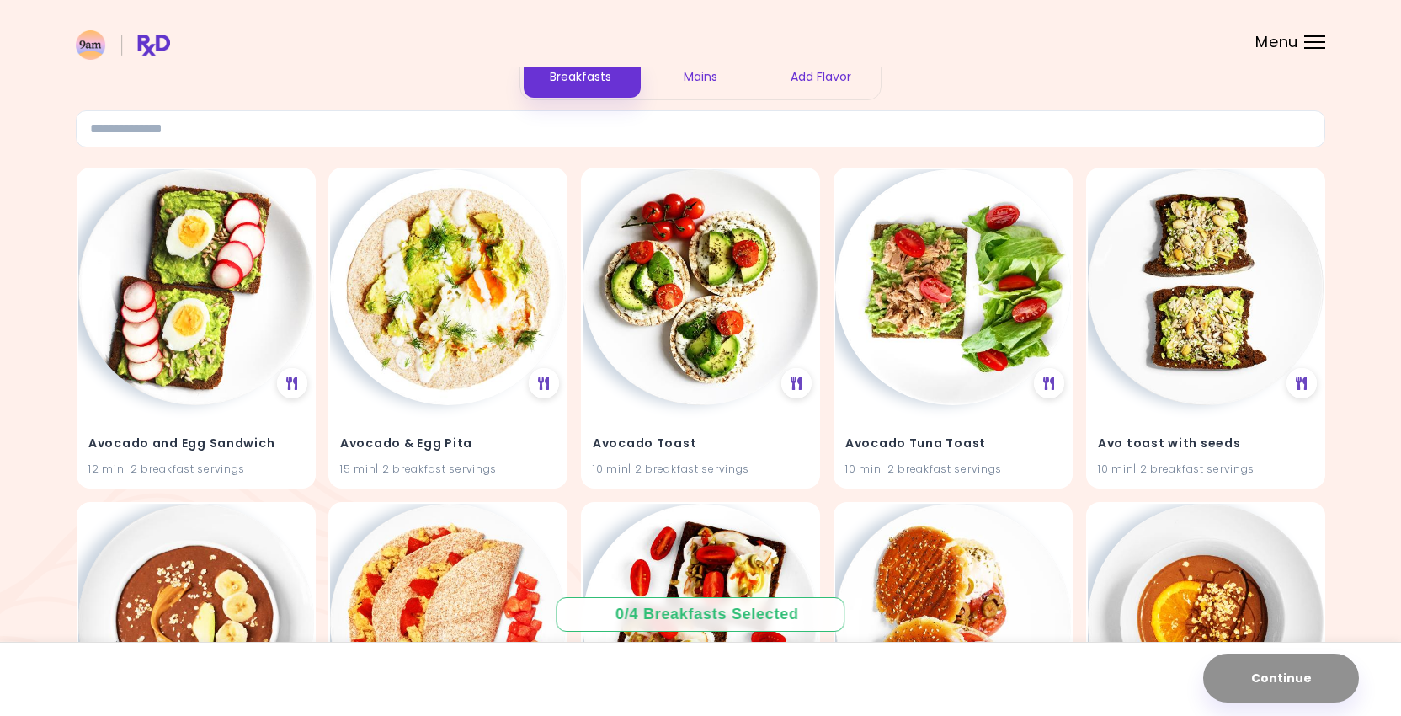
scroll to position [77, 0]
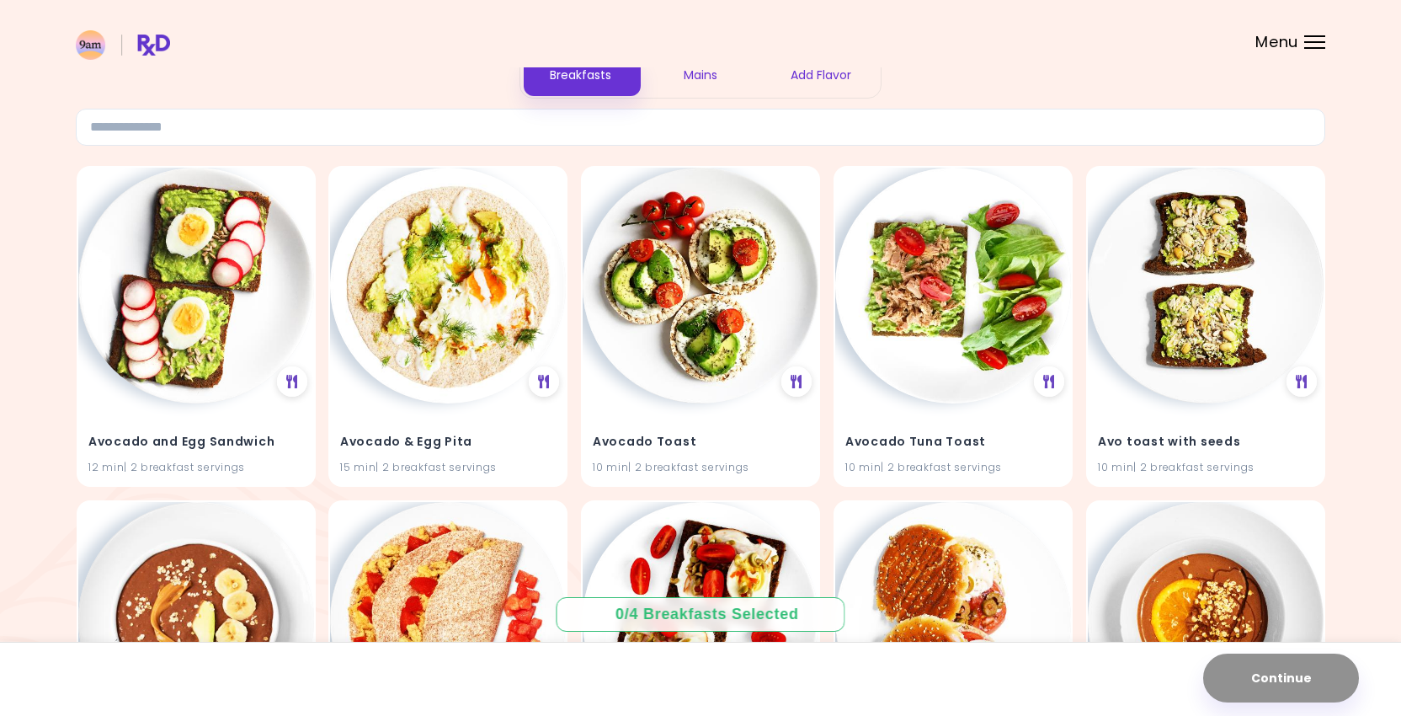
click at [675, 86] on div "Mains" at bounding box center [701, 75] width 120 height 45
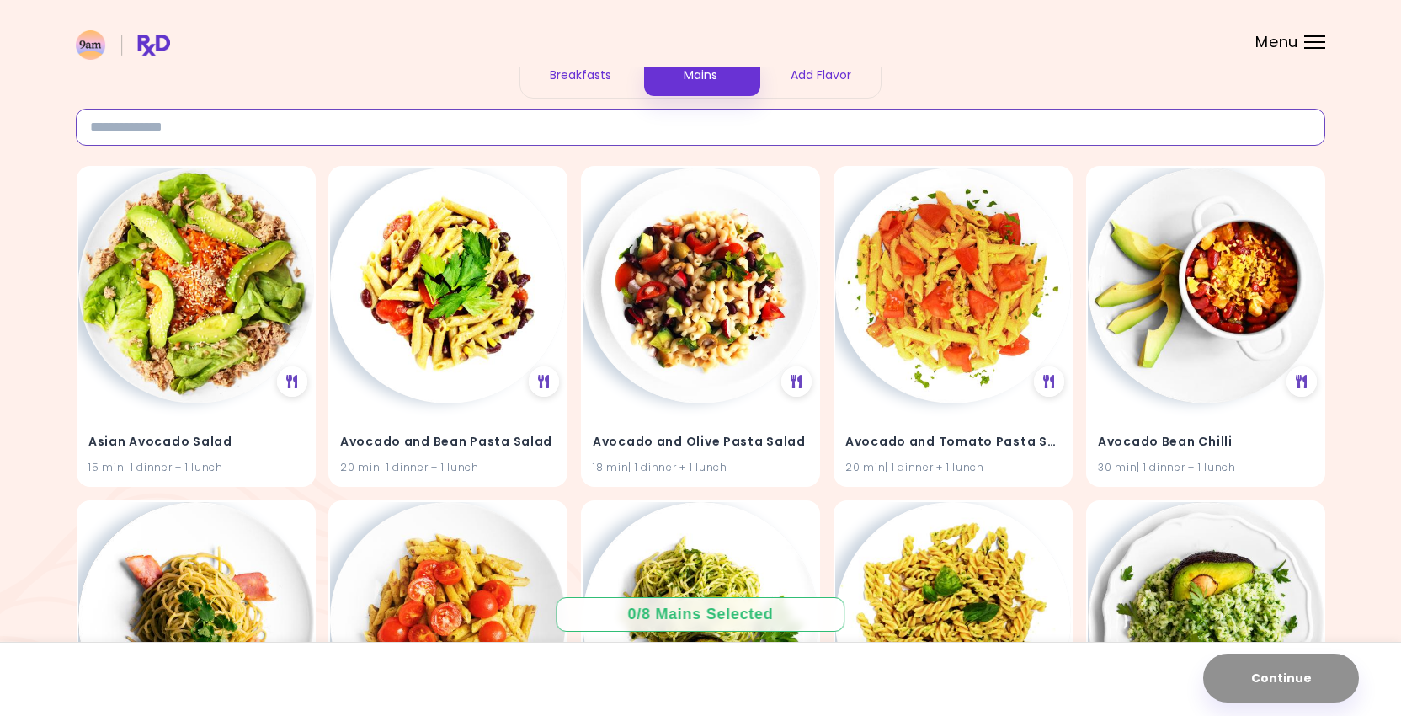
click at [649, 131] on input at bounding box center [701, 127] width 1250 height 37
type input "***"
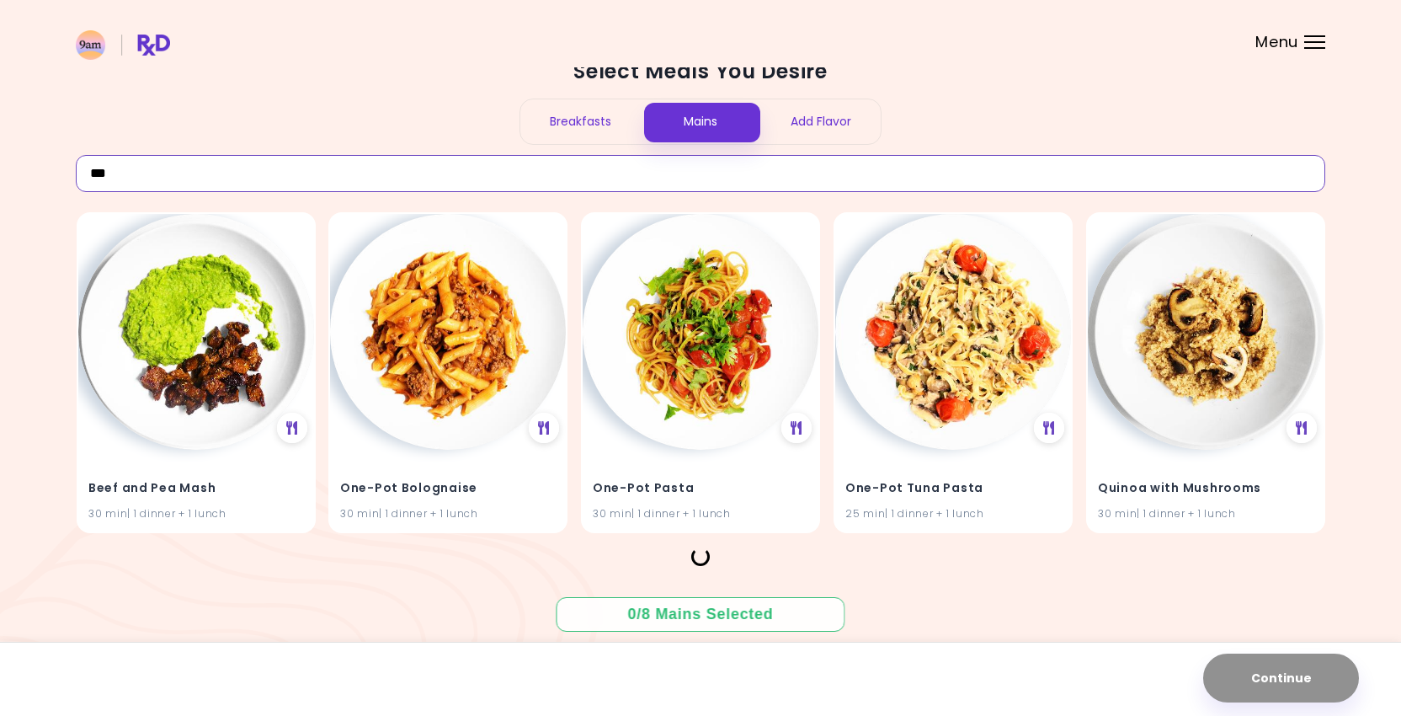
scroll to position [2, 0]
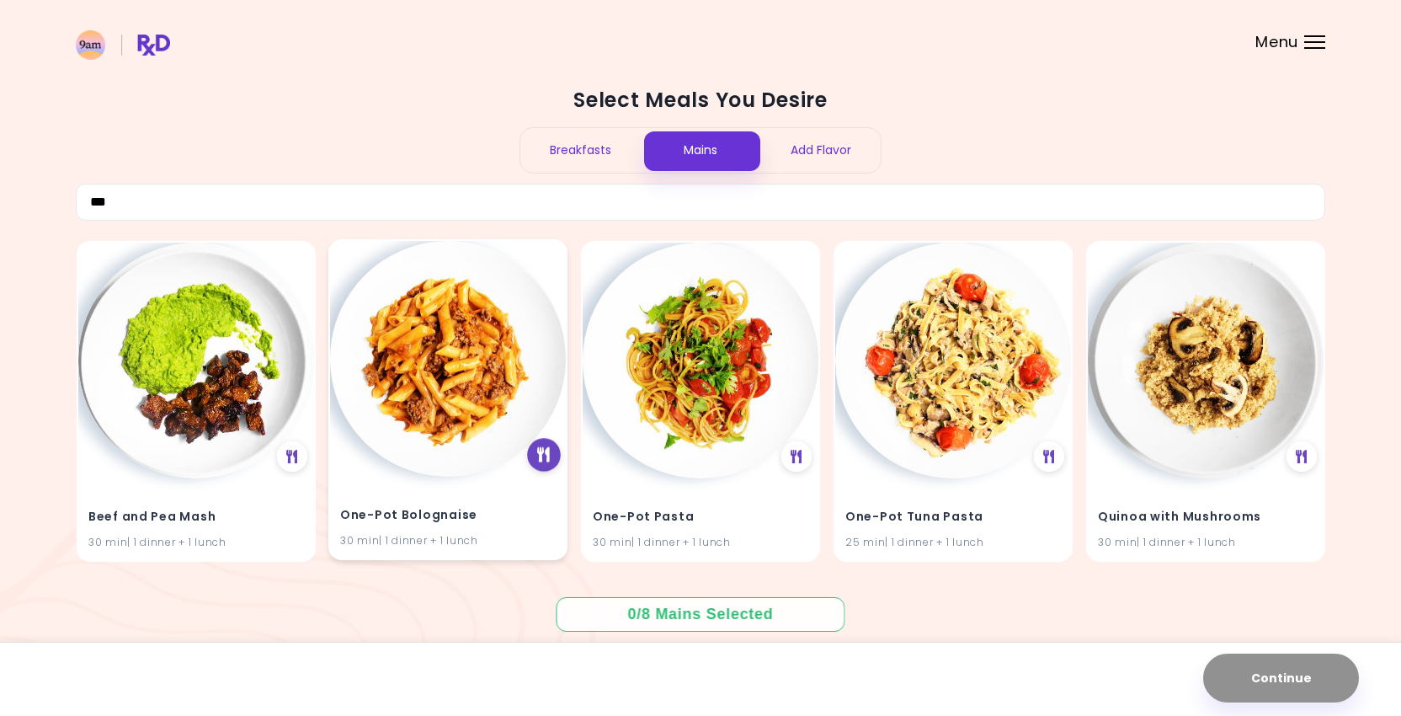
click at [539, 450] on icon at bounding box center [544, 454] width 13 height 15
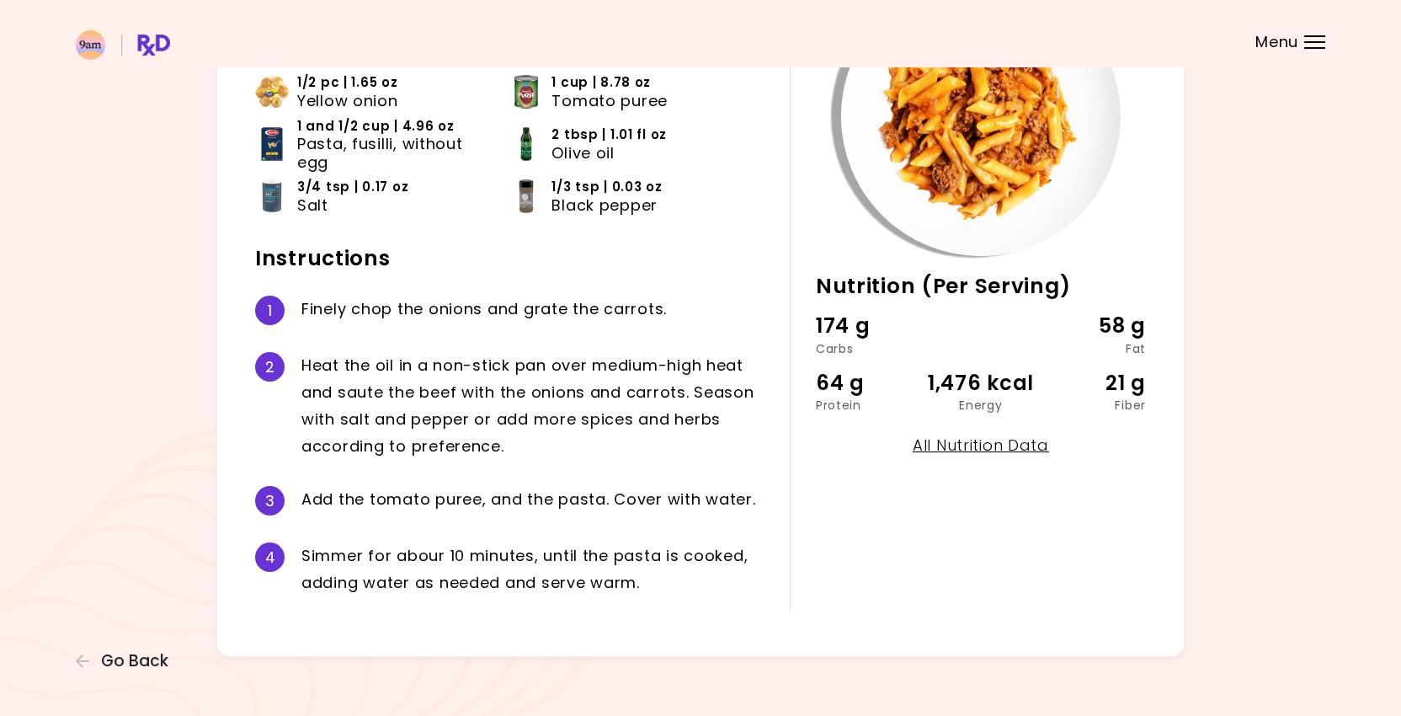
scroll to position [207, 0]
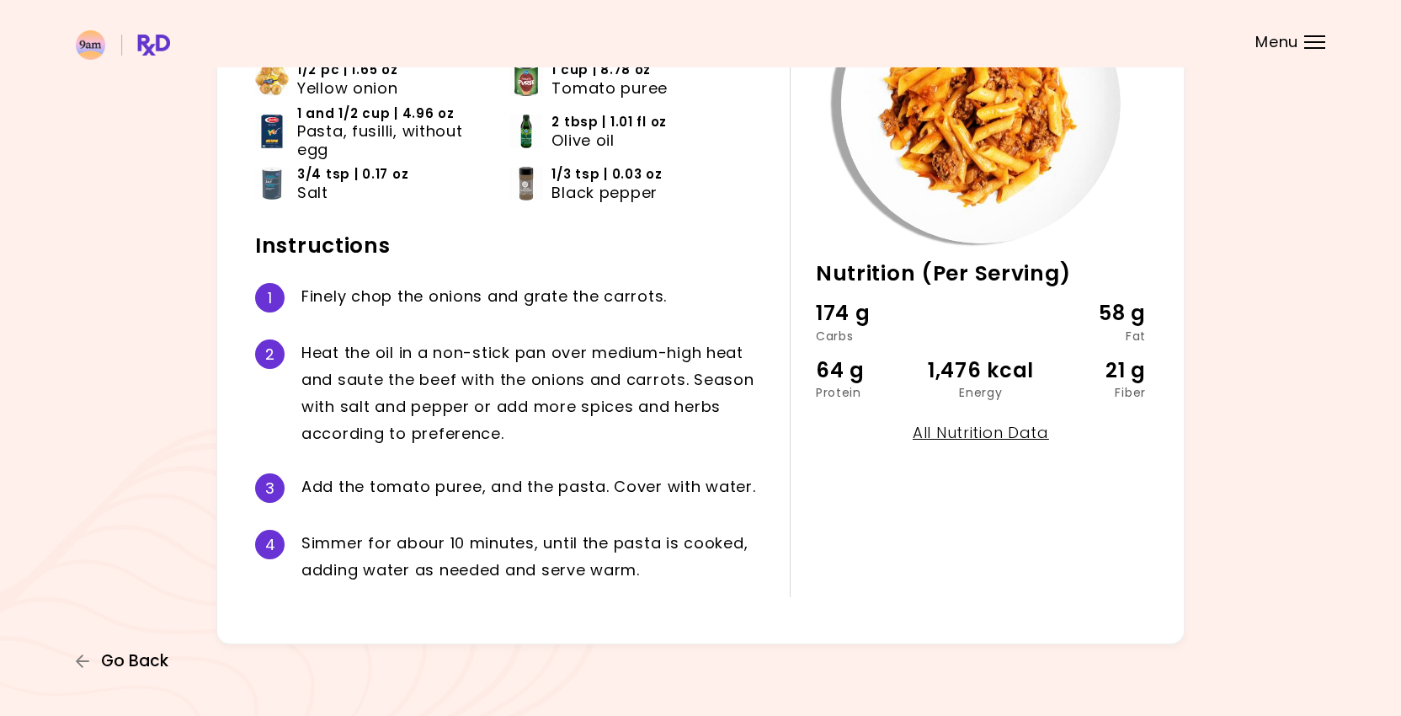
click at [115, 664] on span "Go Back" at bounding box center [134, 661] width 67 height 19
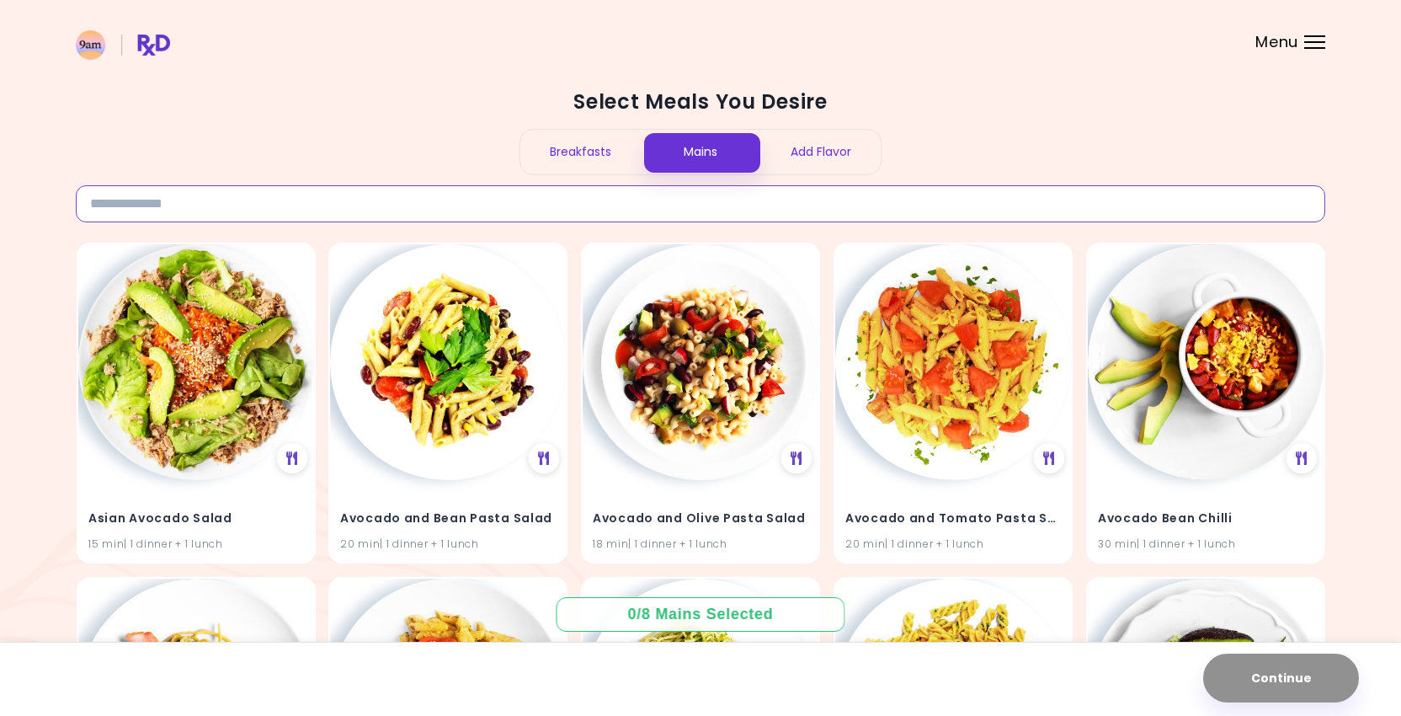
click at [494, 209] on input at bounding box center [701, 203] width 1250 height 37
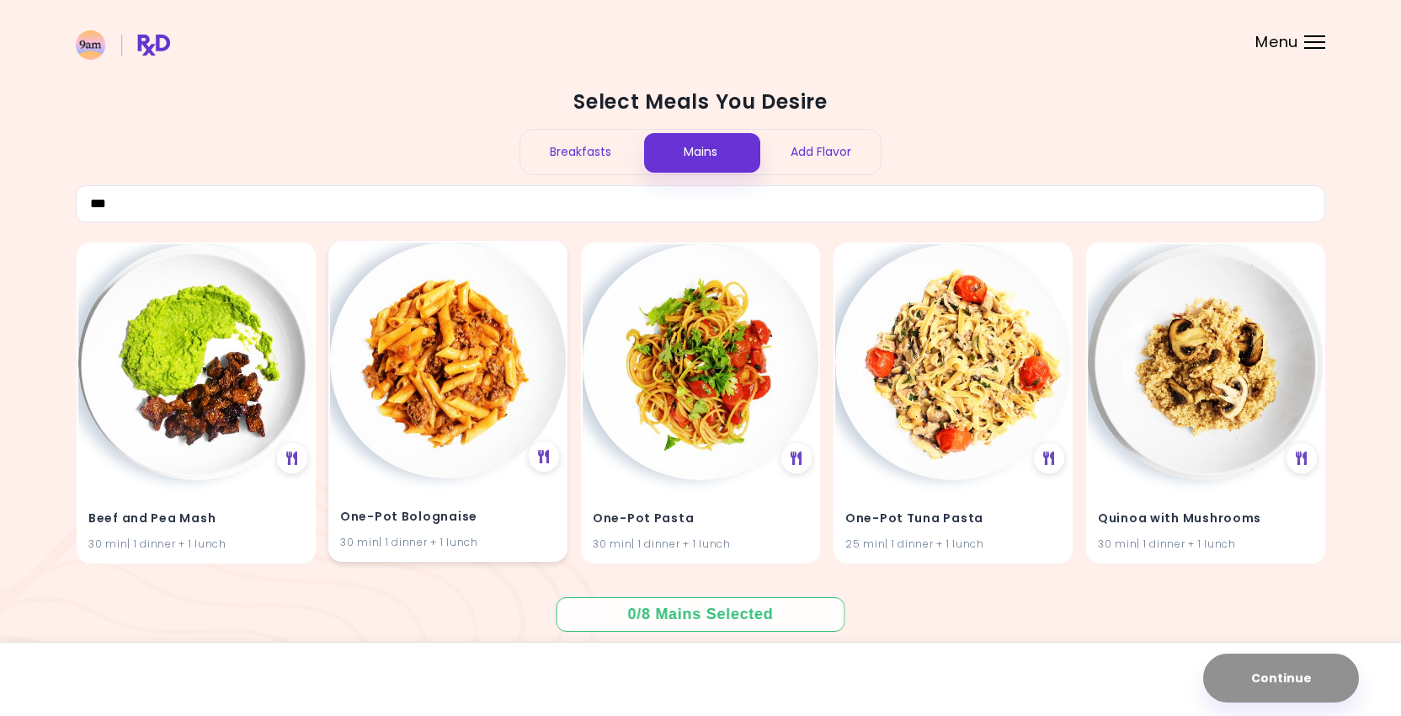
click at [462, 394] on img at bounding box center [448, 361] width 236 height 236
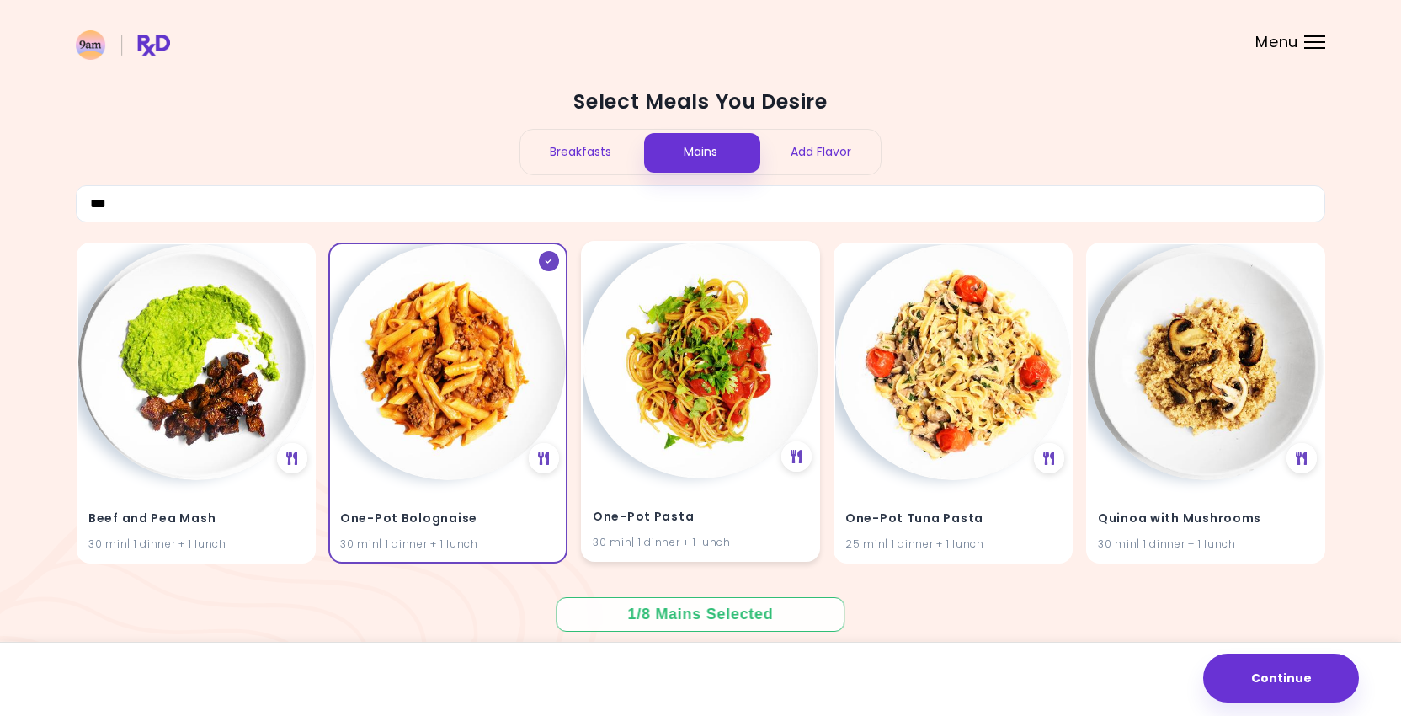
click at [648, 414] on img at bounding box center [701, 361] width 236 height 236
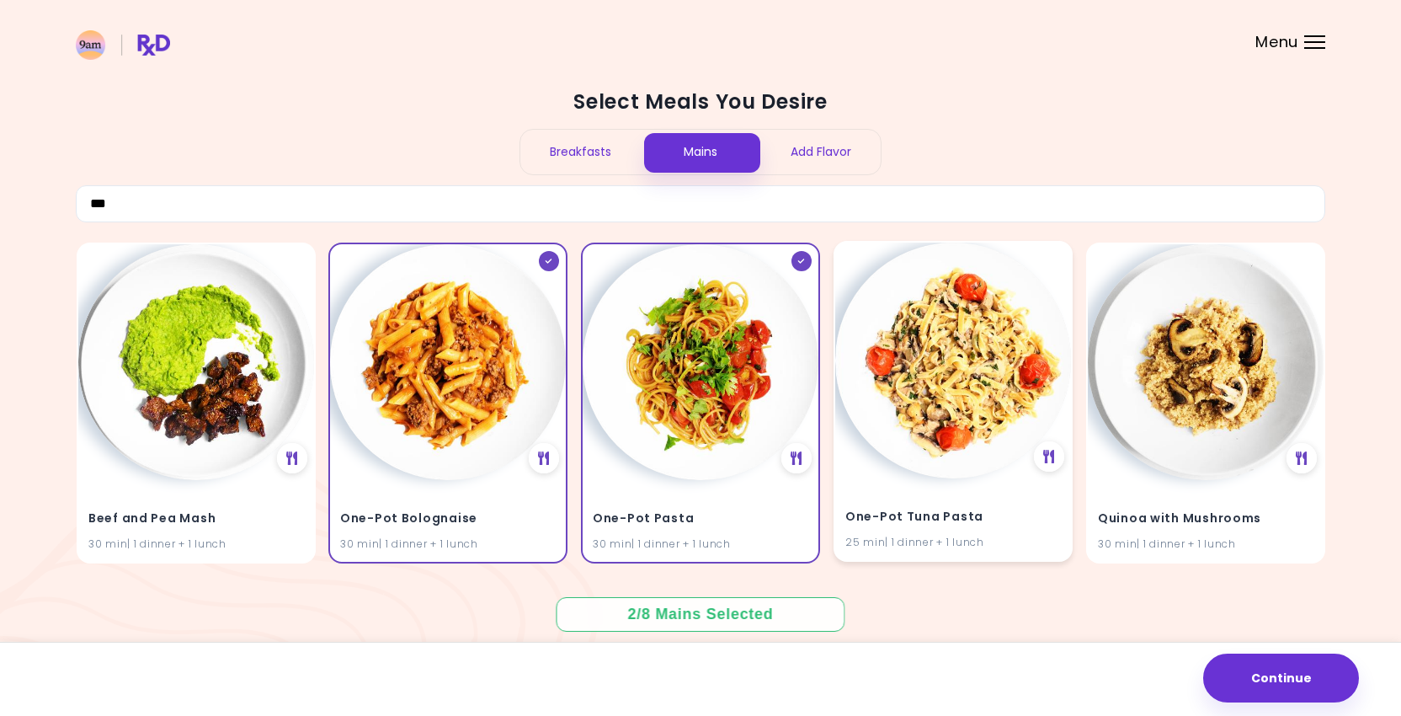
click at [1019, 424] on img at bounding box center [953, 361] width 236 height 236
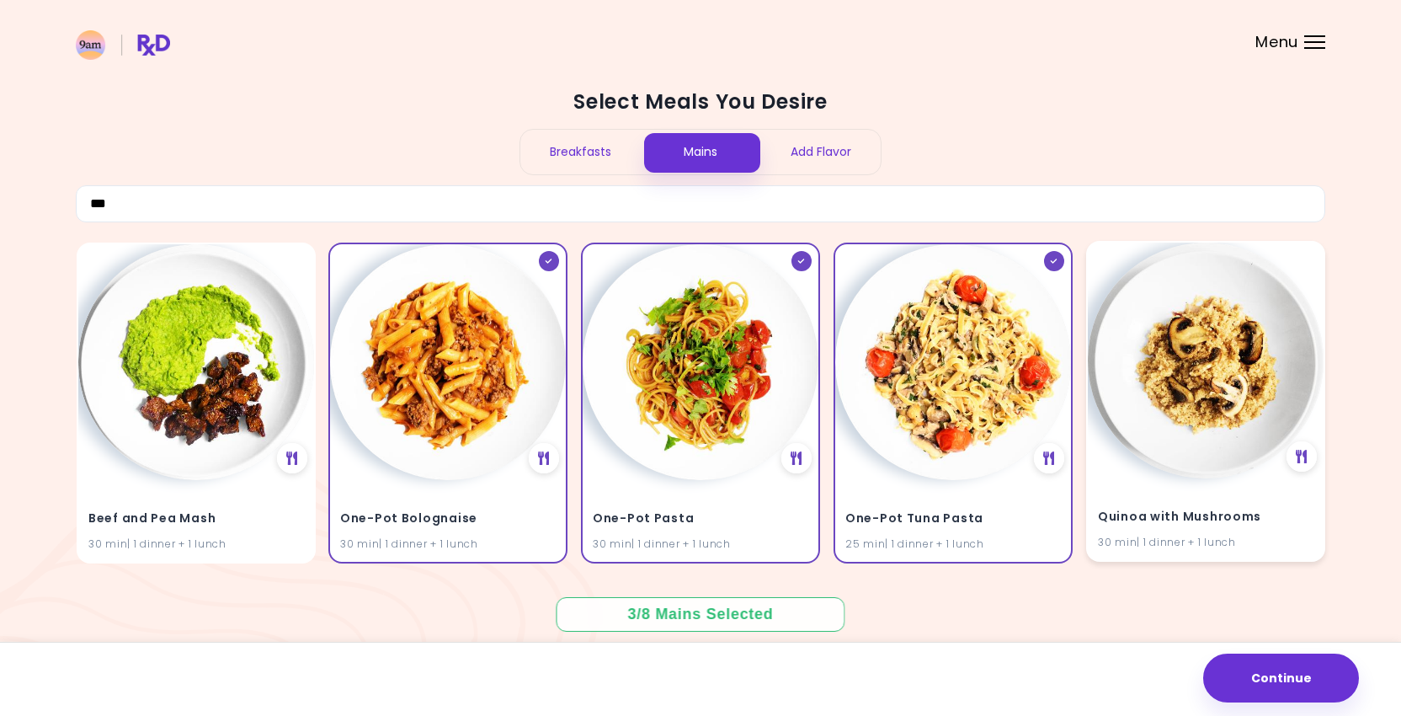
click at [1218, 438] on img at bounding box center [1206, 361] width 236 height 236
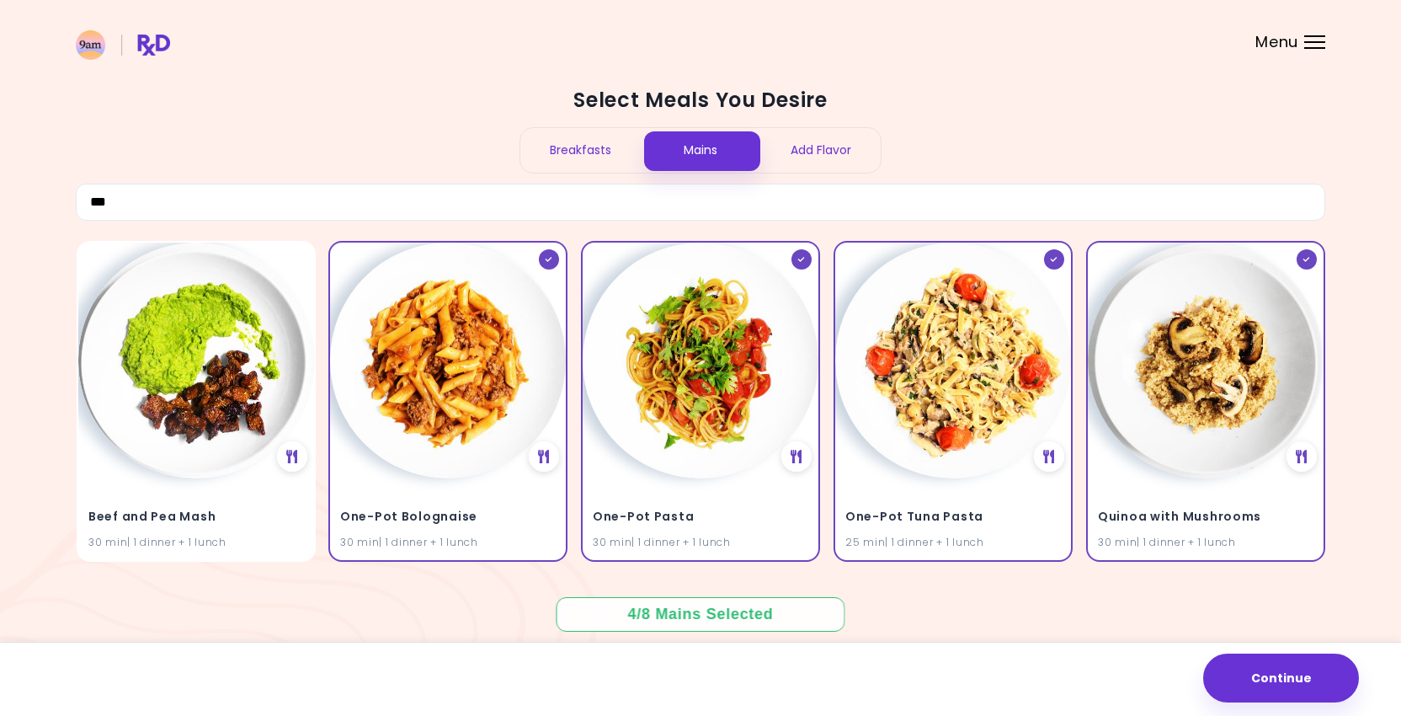
click at [309, 168] on div "Select Meals You Desire Breakfasts Mains Add Flavor ***" at bounding box center [701, 154] width 1250 height 134
click at [306, 220] on div "Select Meals You Desire Breakfasts Mains Add Flavor *** Beef and Pea Mash 30 mi…" at bounding box center [701, 357] width 1250 height 574
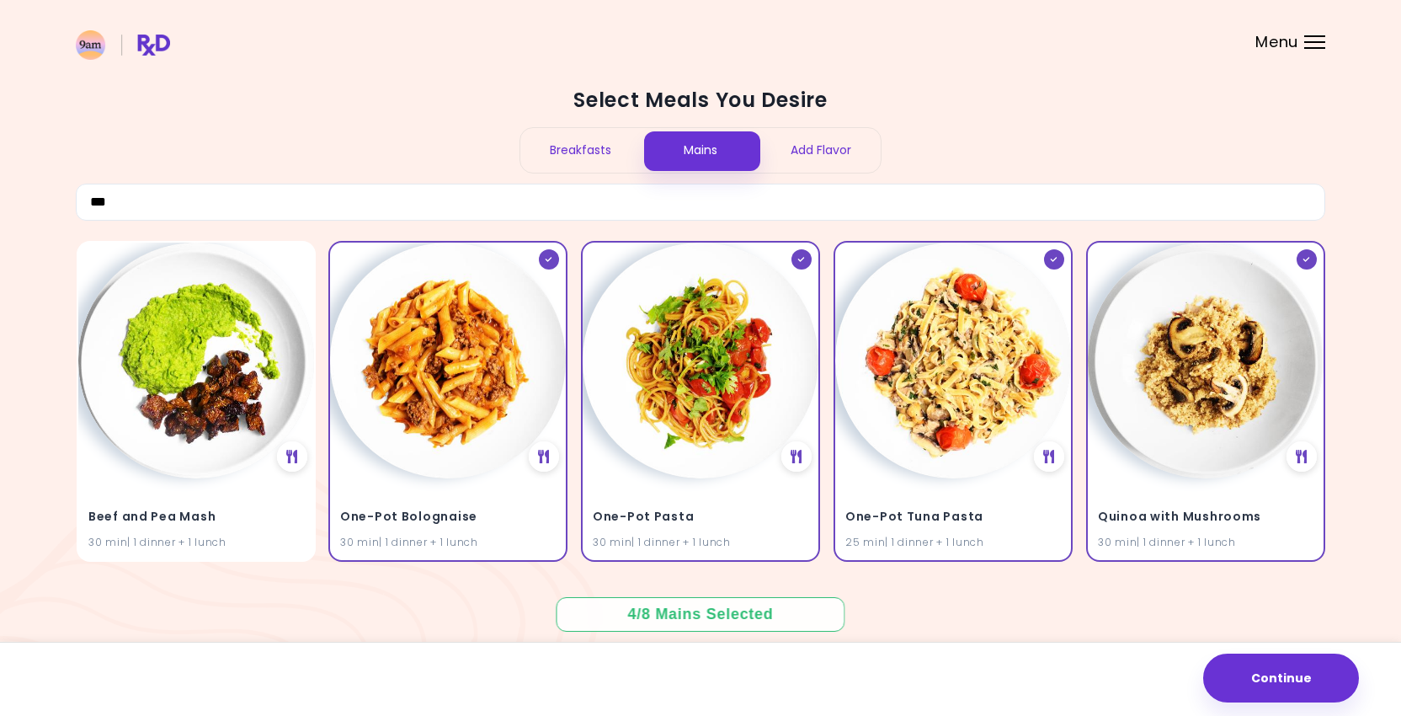
click at [306, 220] on div "Select Meals You Desire Breakfasts Mains Add Flavor *** Beef and Pea Mash 30 mi…" at bounding box center [701, 357] width 1250 height 574
click at [270, 200] on input "***" at bounding box center [701, 202] width 1250 height 37
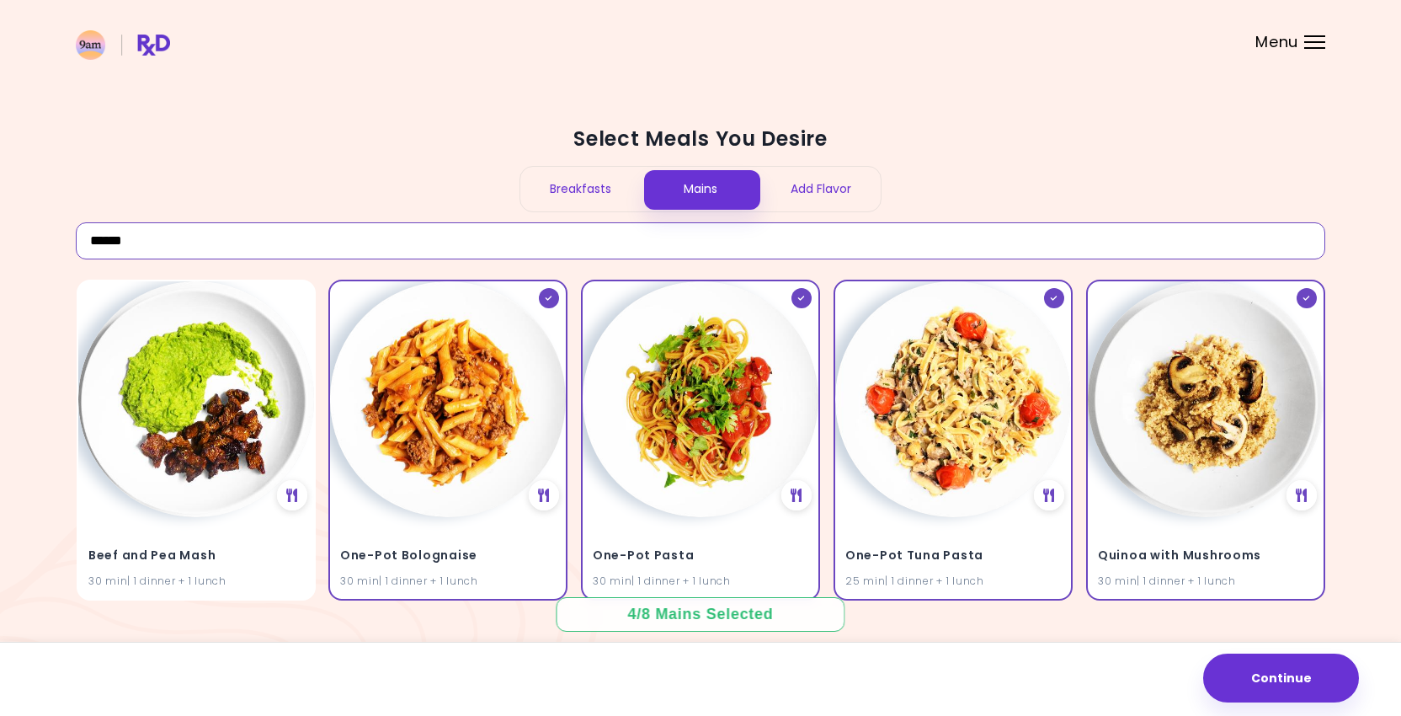
scroll to position [0, 0]
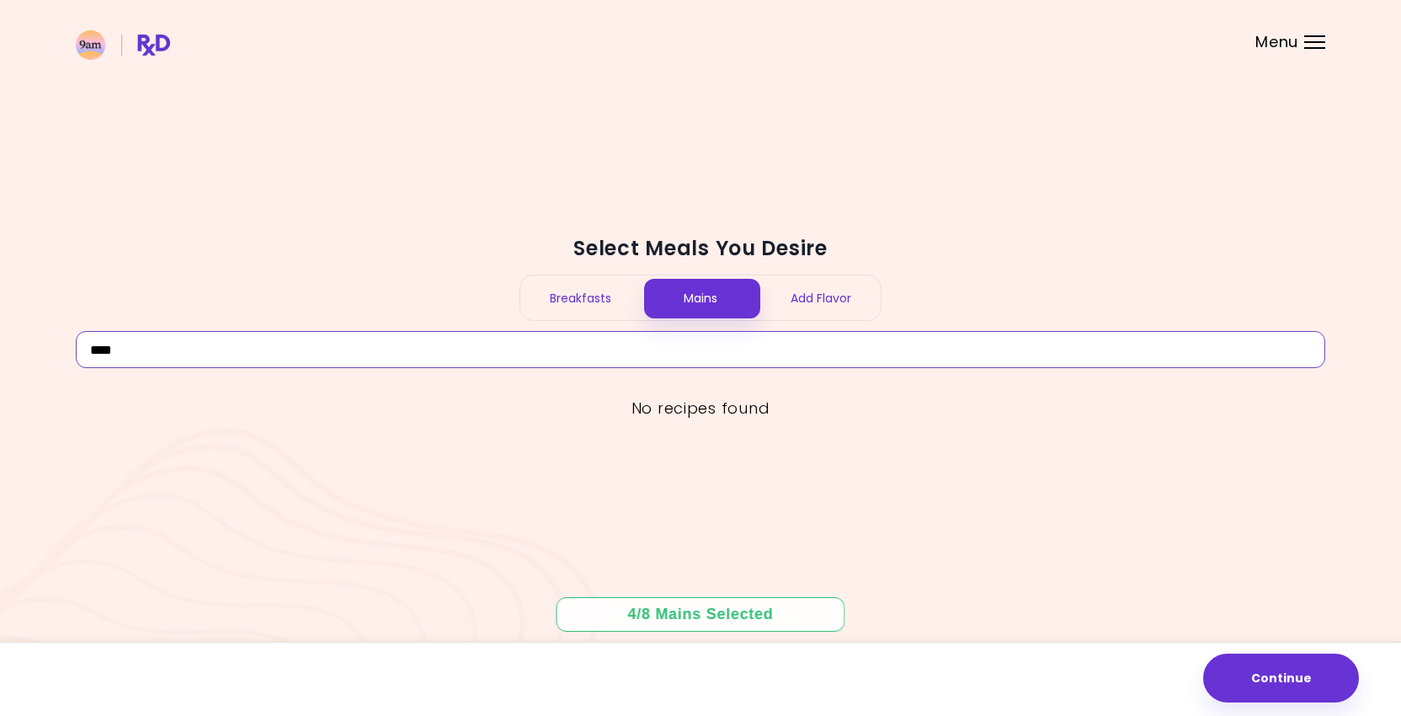
type input "****"
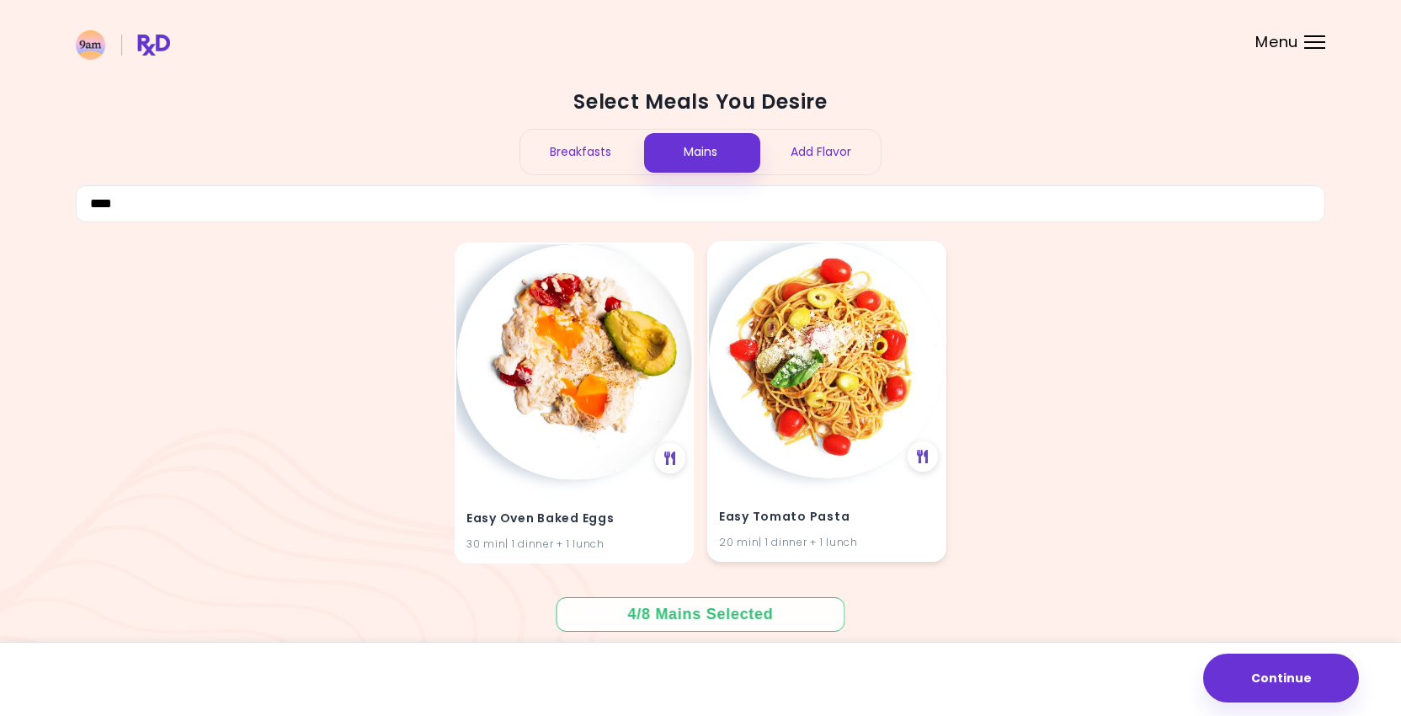
click at [888, 393] on img at bounding box center [827, 361] width 236 height 236
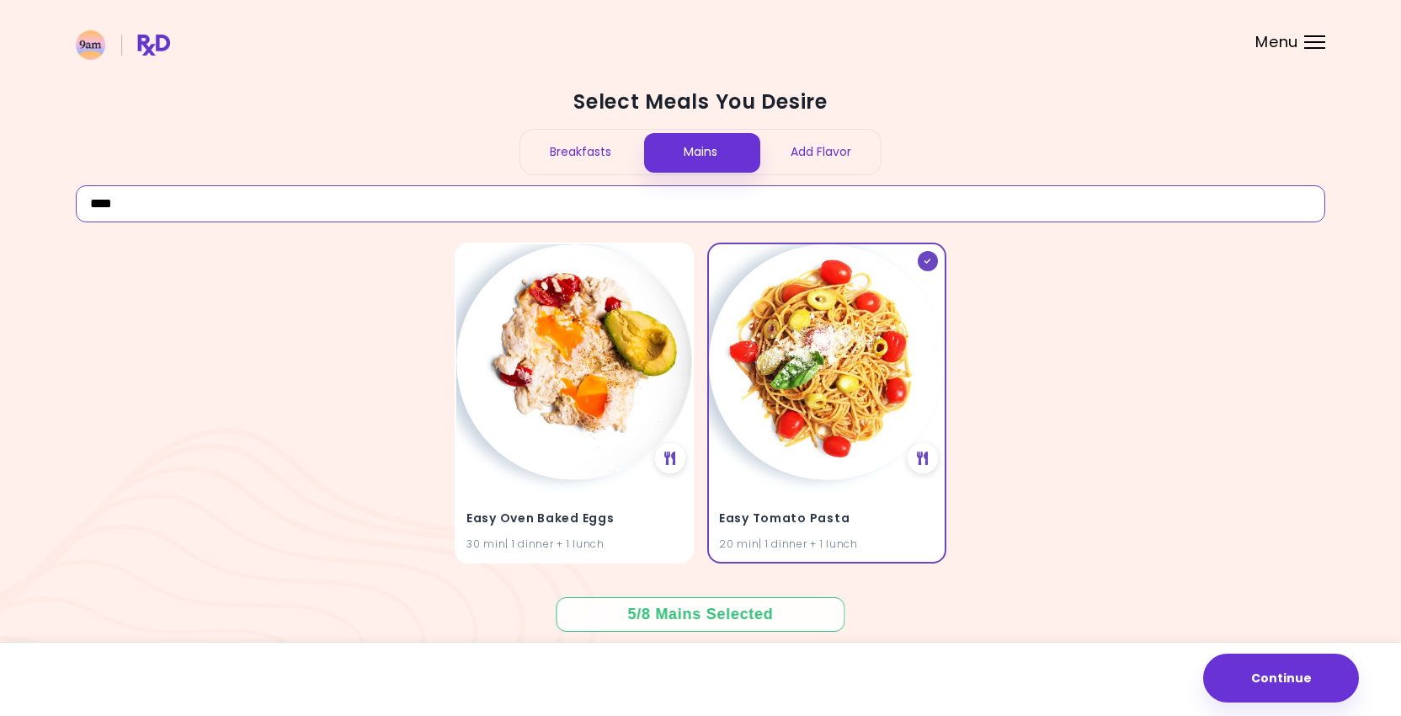
click at [538, 205] on input "****" at bounding box center [701, 203] width 1250 height 37
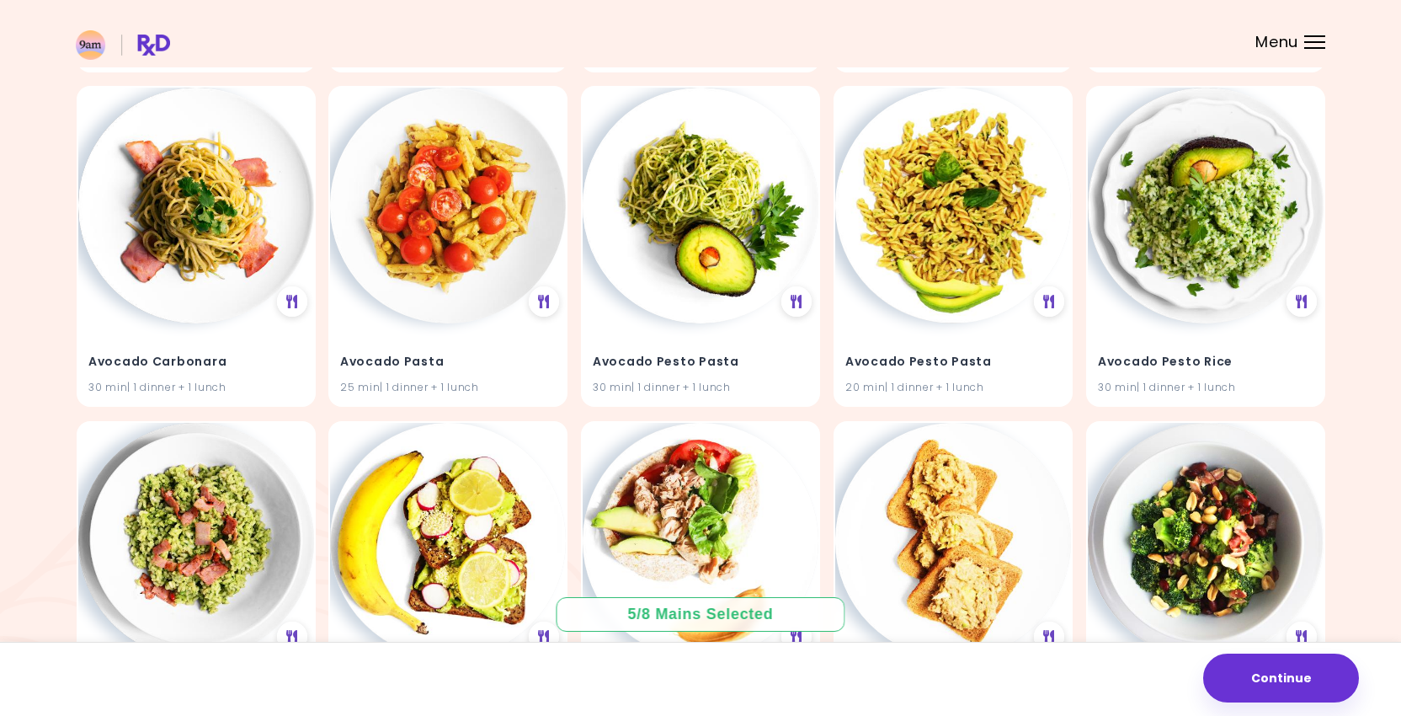
scroll to position [496, 0]
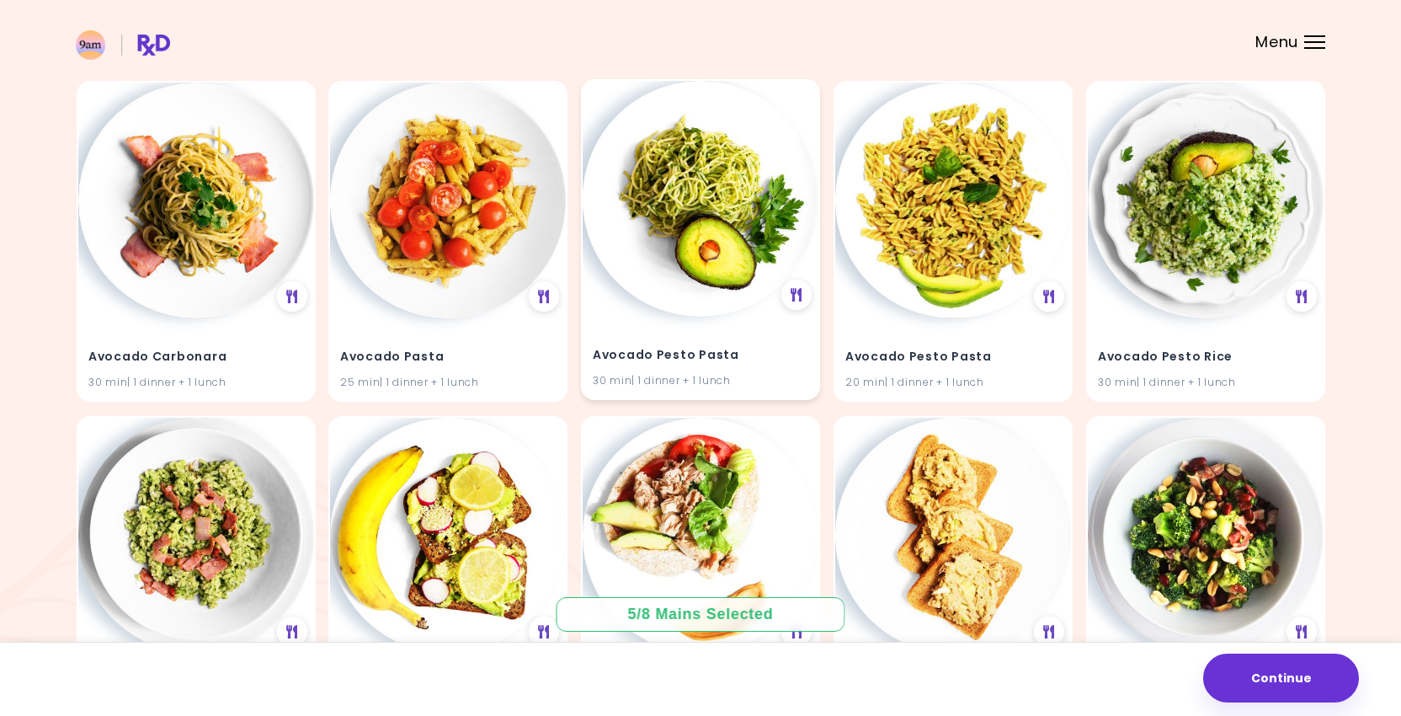
click at [665, 204] on img at bounding box center [701, 199] width 236 height 236
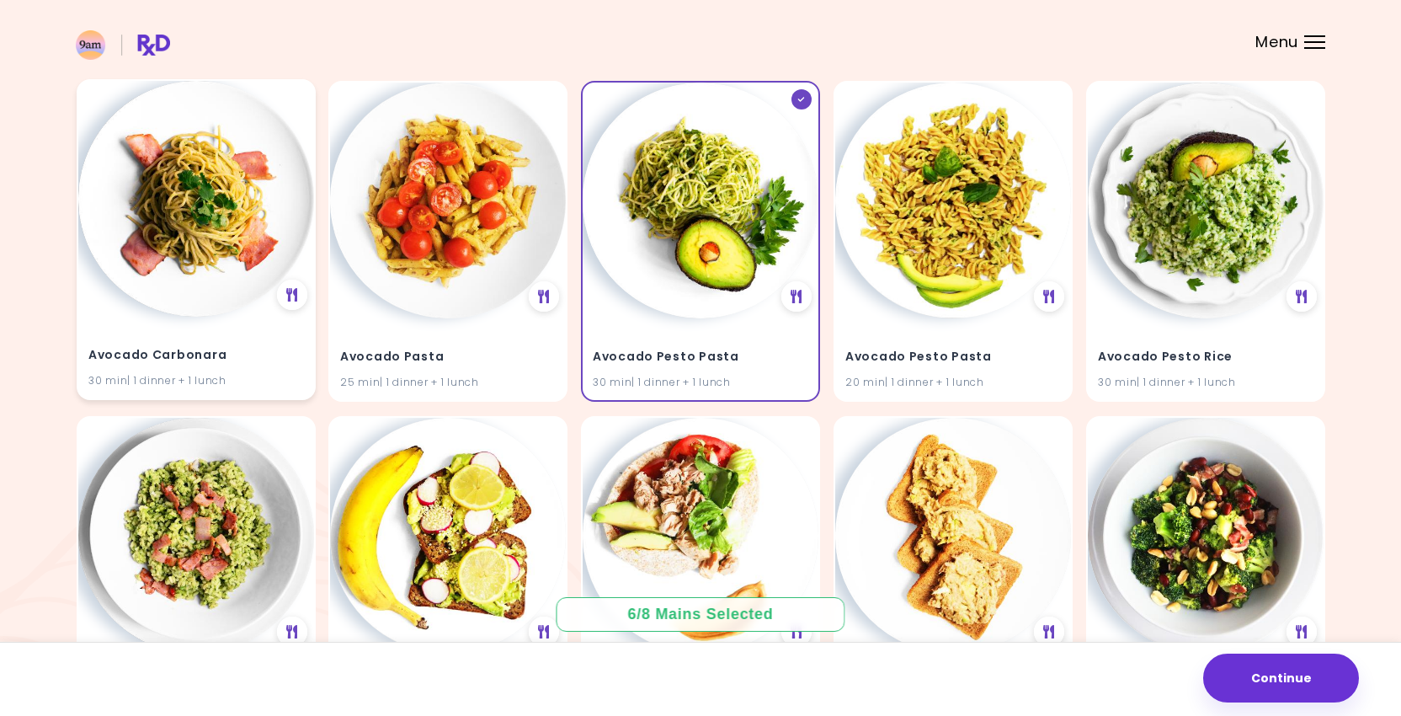
click at [190, 249] on img at bounding box center [196, 199] width 236 height 236
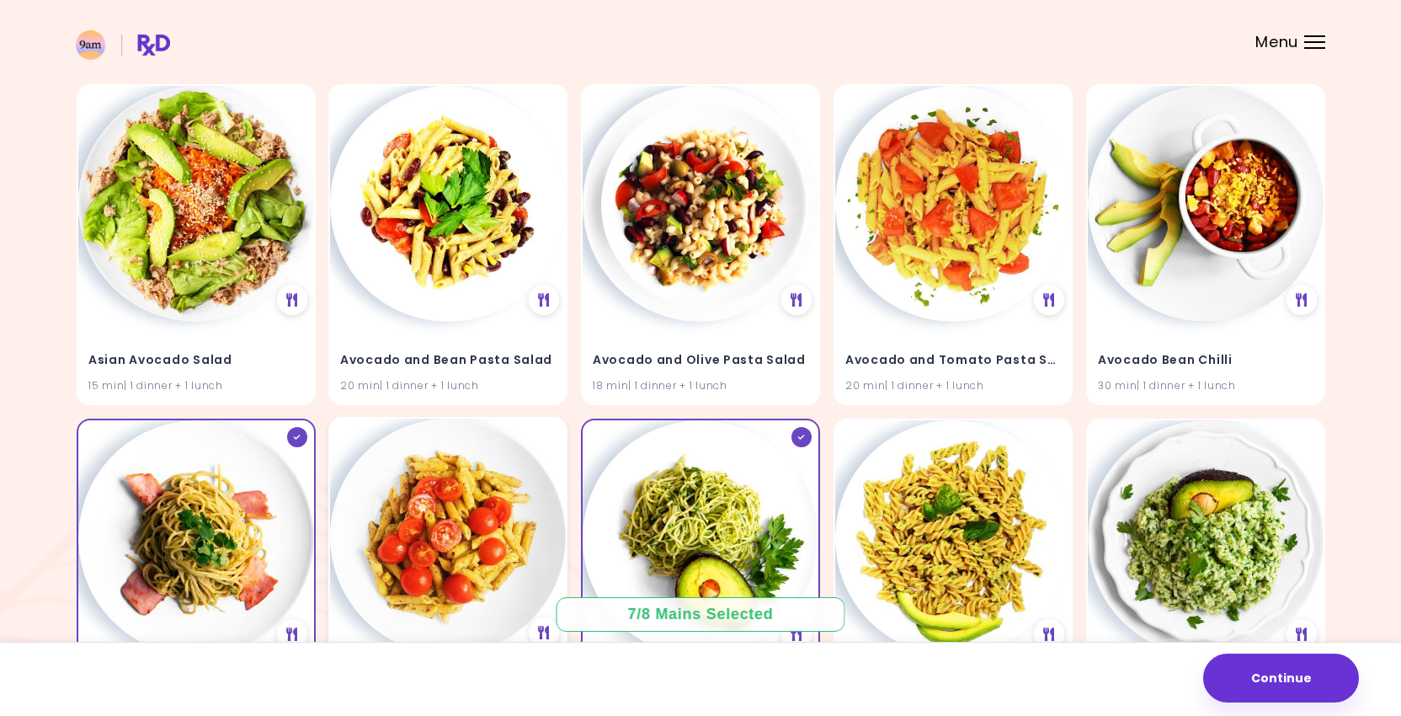
scroll to position [169, 0]
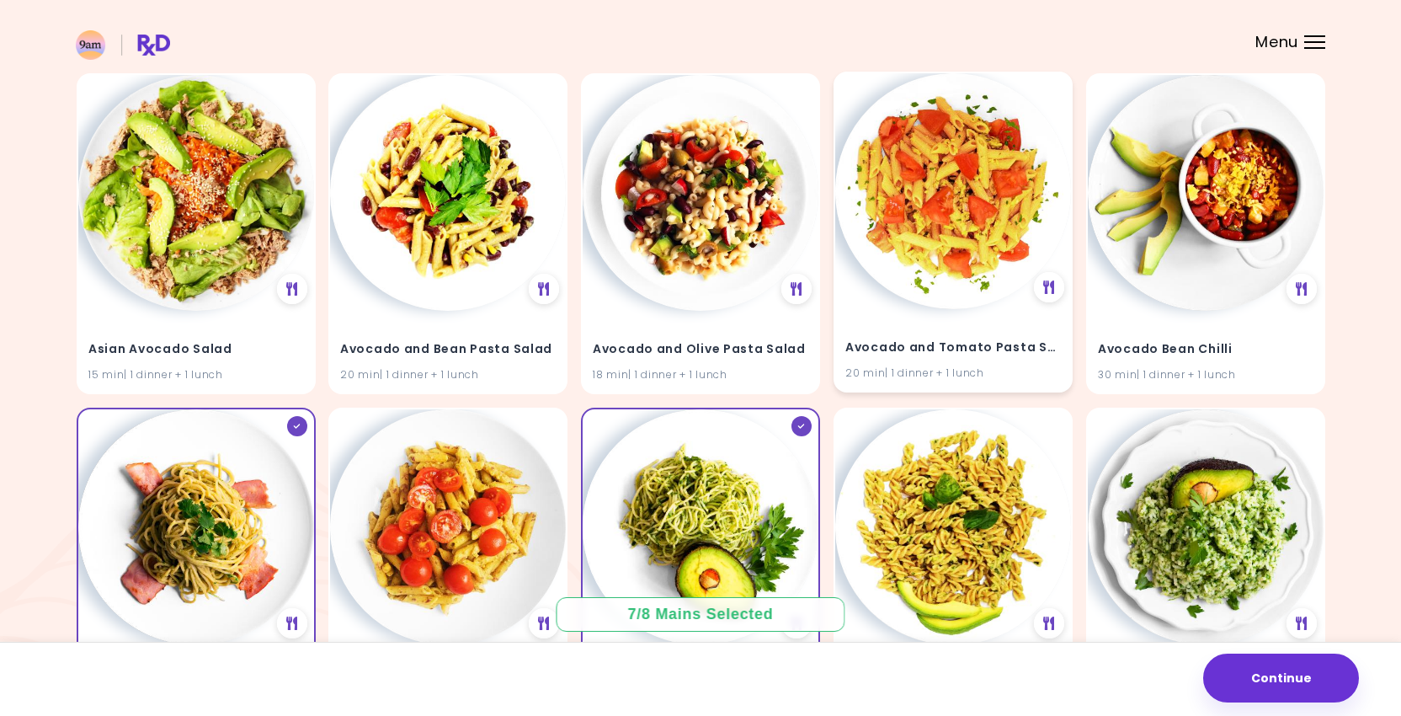
click at [849, 302] on div "Avocado and Tomato Pasta Salad 20 min | 1 dinner + 1 lunch" at bounding box center [953, 232] width 239 height 321
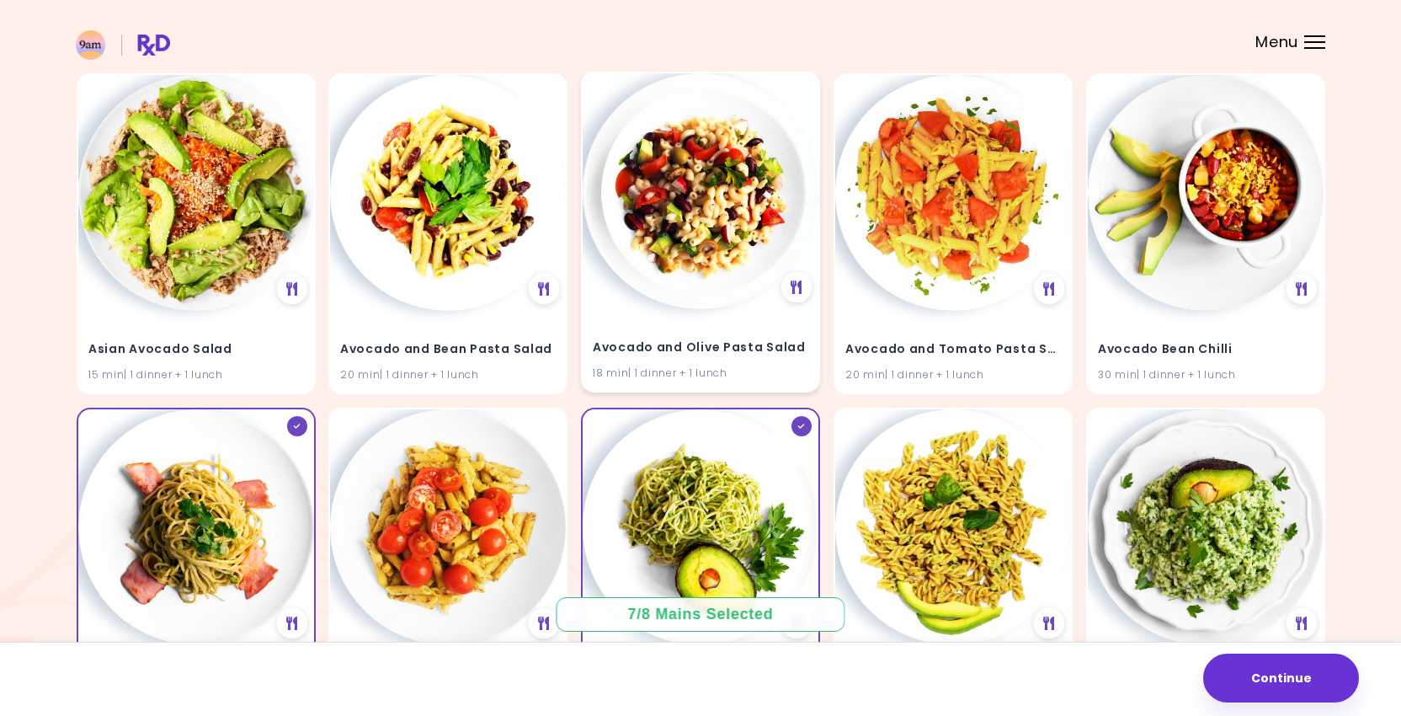
click at [707, 280] on img at bounding box center [701, 191] width 236 height 236
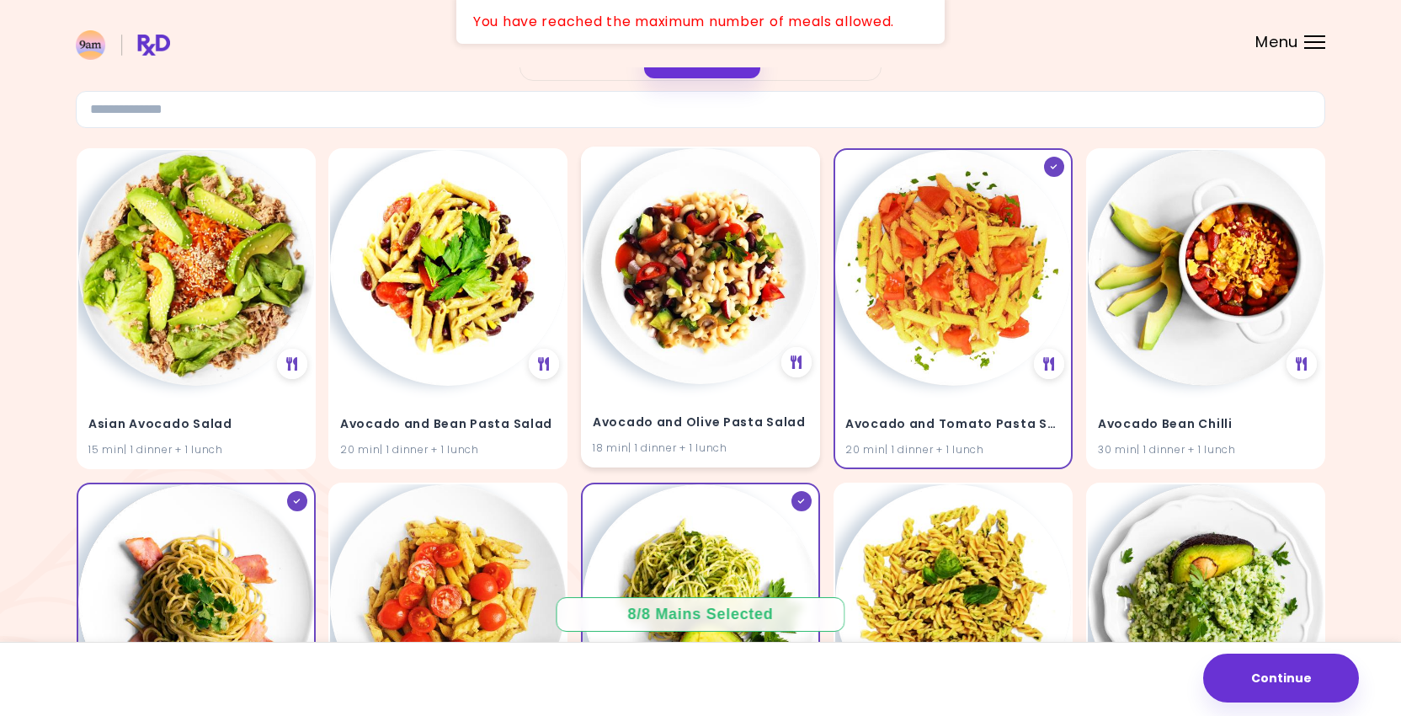
scroll to position [84, 0]
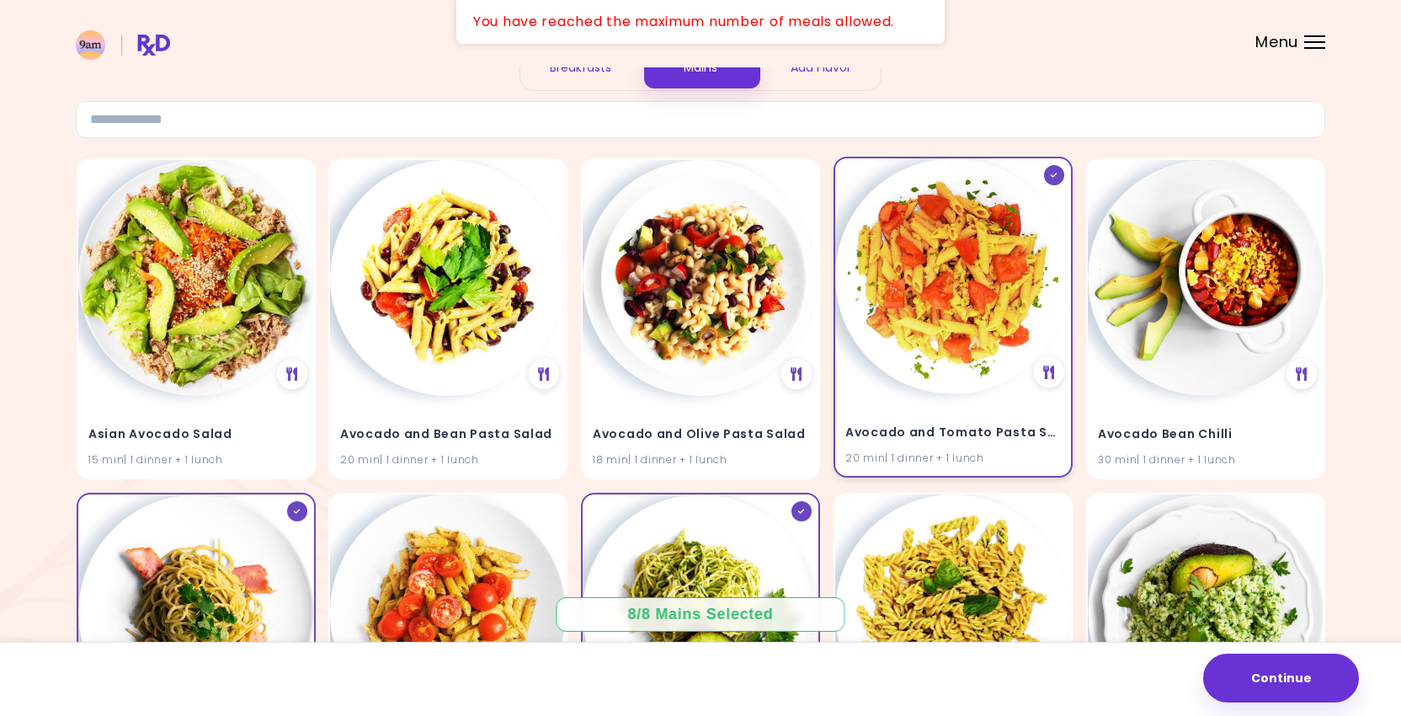
click at [896, 248] on img at bounding box center [953, 276] width 236 height 236
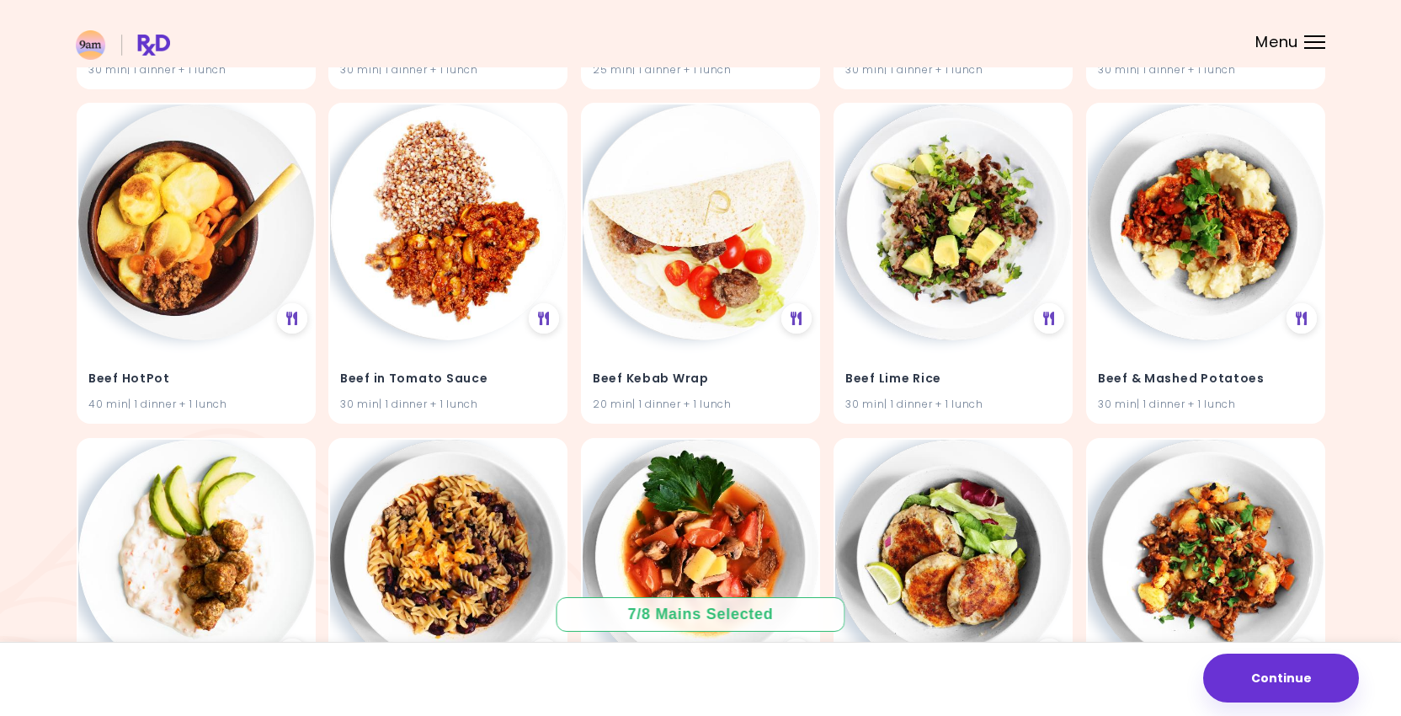
scroll to position [3498, 0]
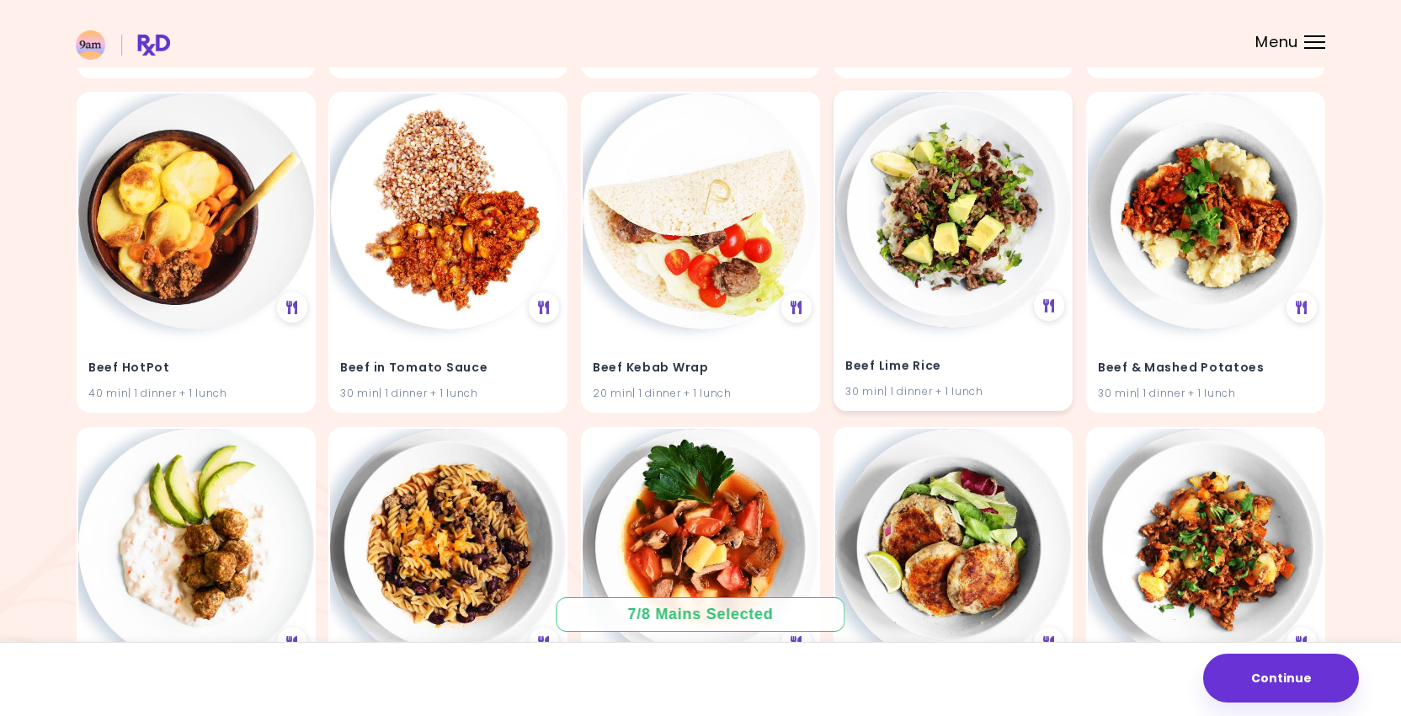
click at [915, 277] on img at bounding box center [953, 210] width 236 height 236
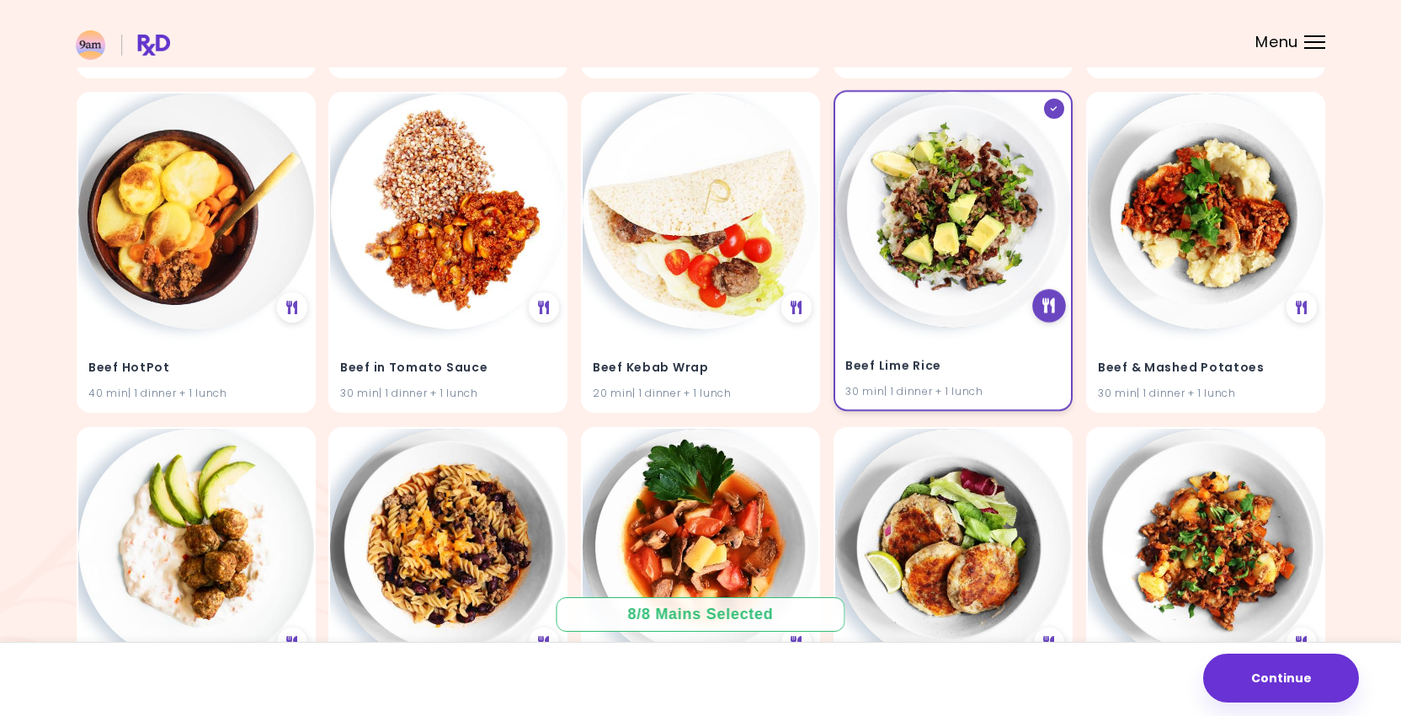
click at [1051, 302] on icon at bounding box center [1049, 305] width 13 height 15
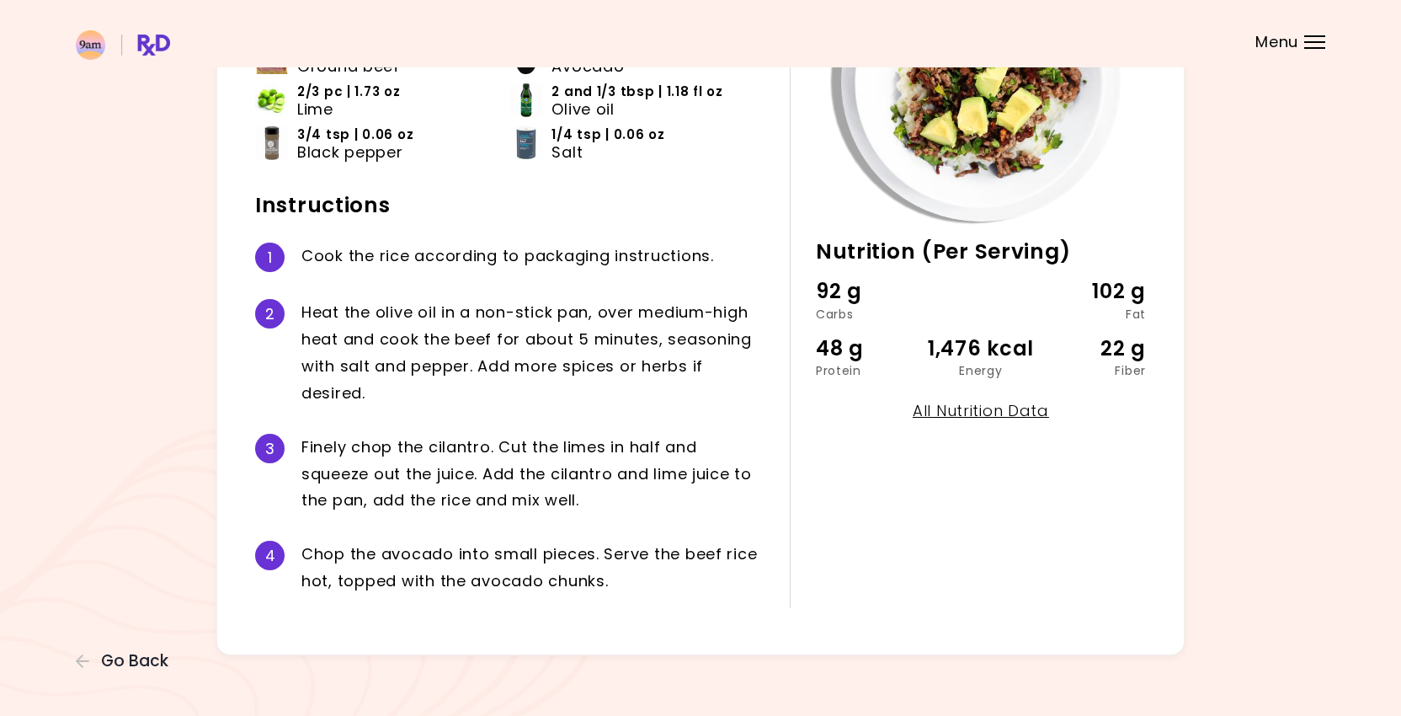
scroll to position [240, 0]
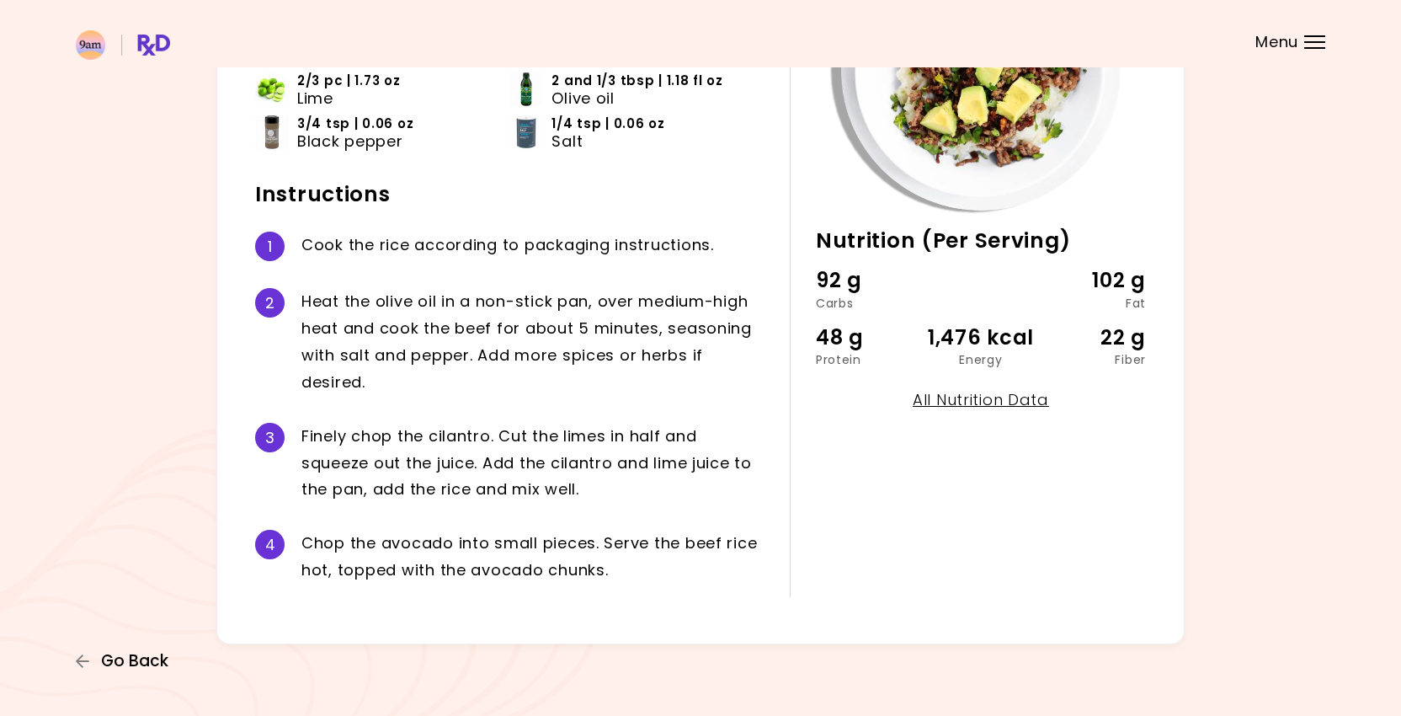
click at [157, 657] on span "Go Back" at bounding box center [134, 661] width 67 height 19
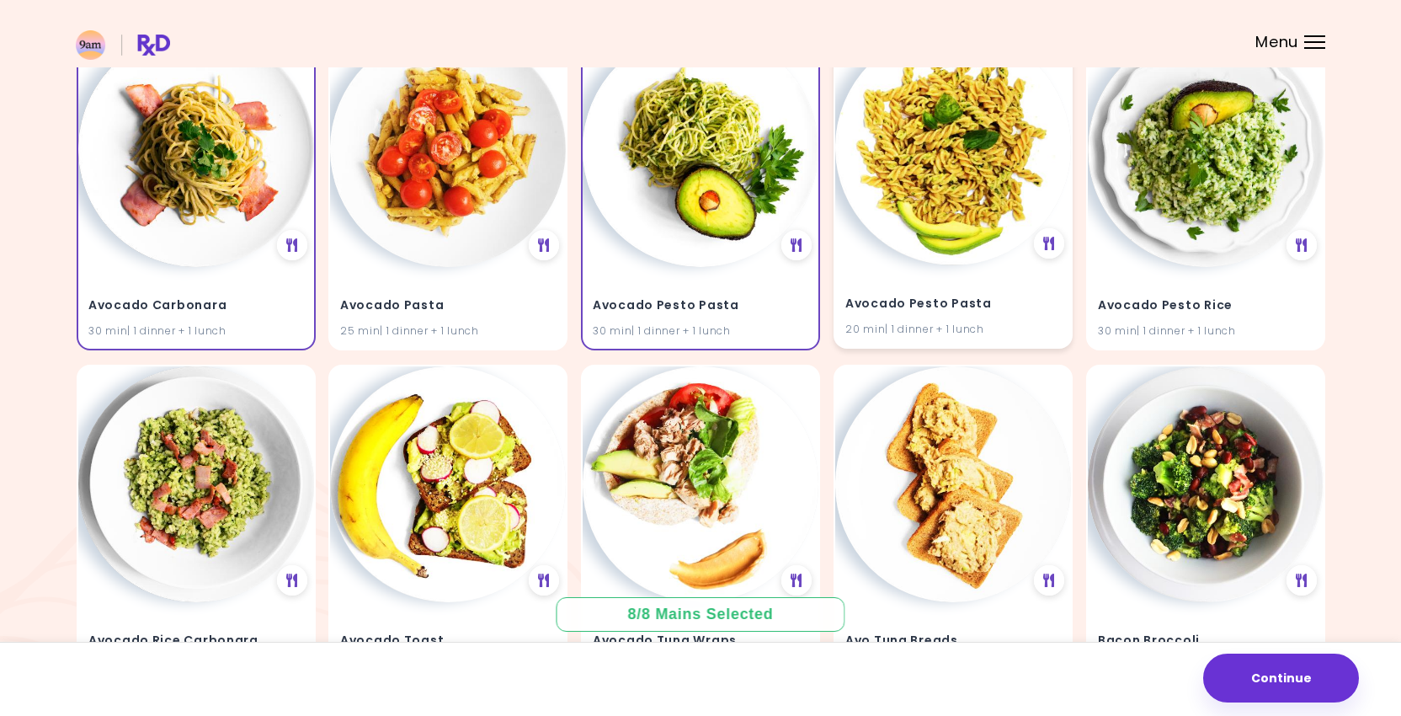
scroll to position [567, 0]
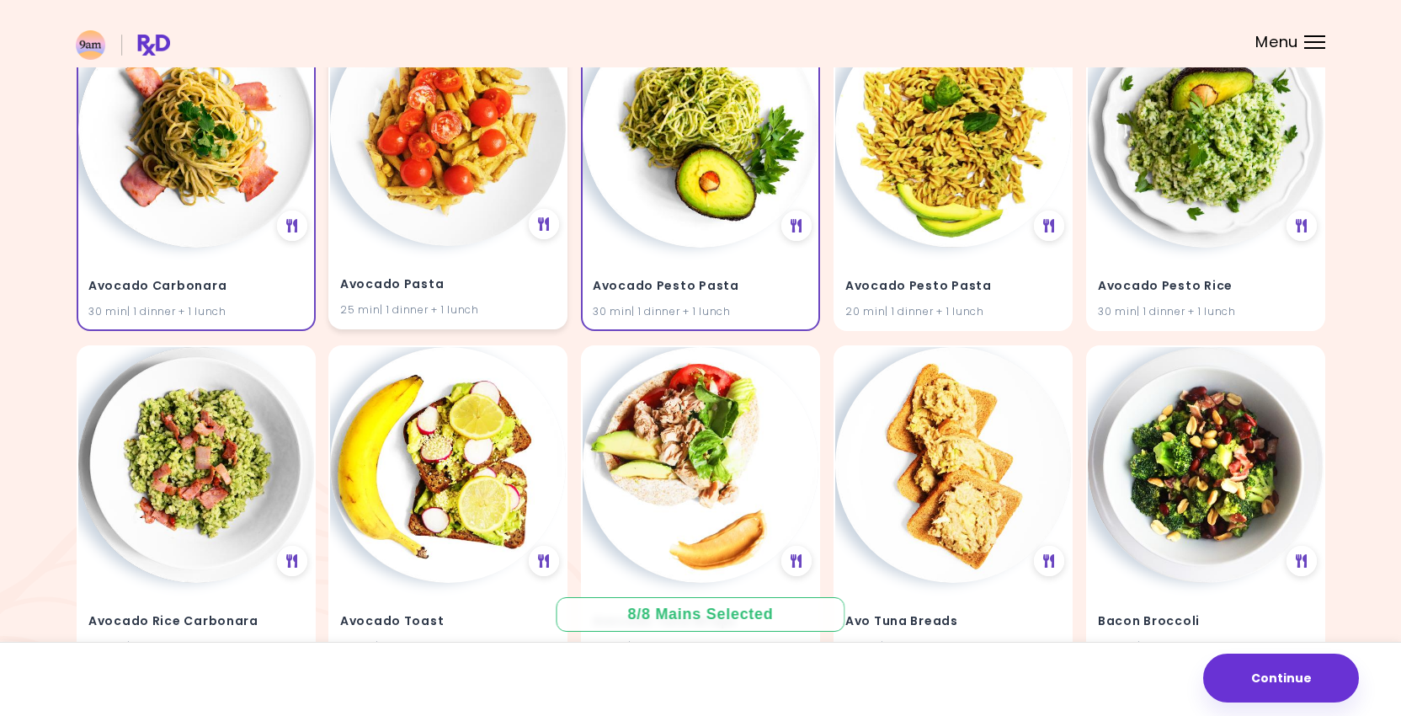
click at [467, 168] on img at bounding box center [448, 128] width 236 height 236
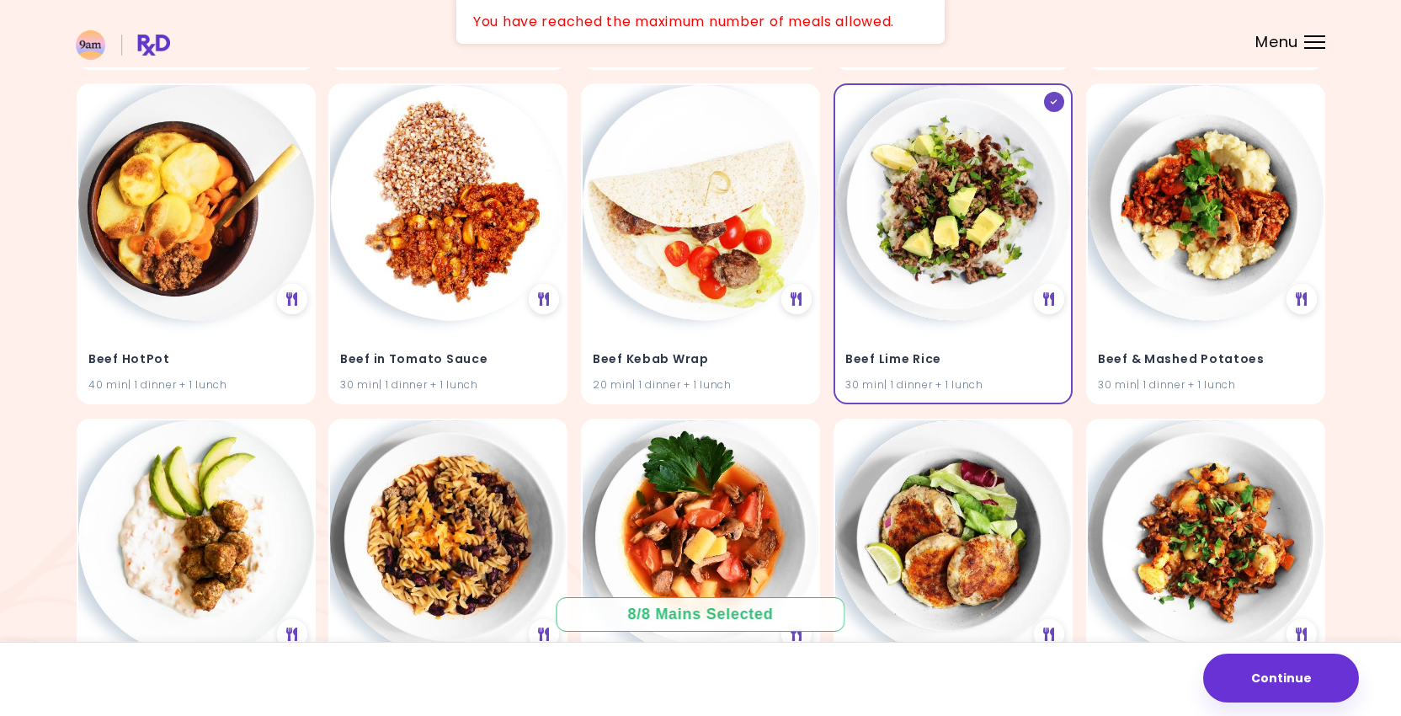
scroll to position [3508, 0]
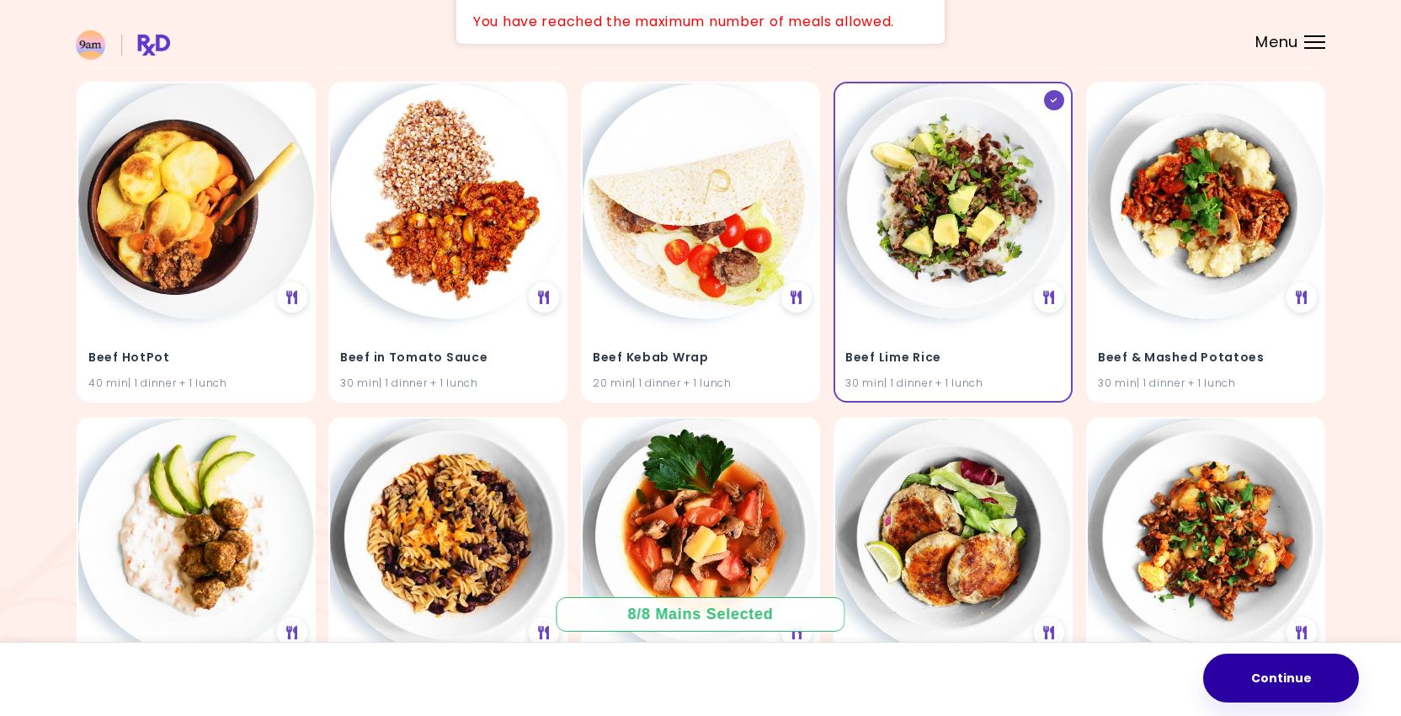
click at [1279, 686] on button "Continue" at bounding box center [1282, 678] width 156 height 49
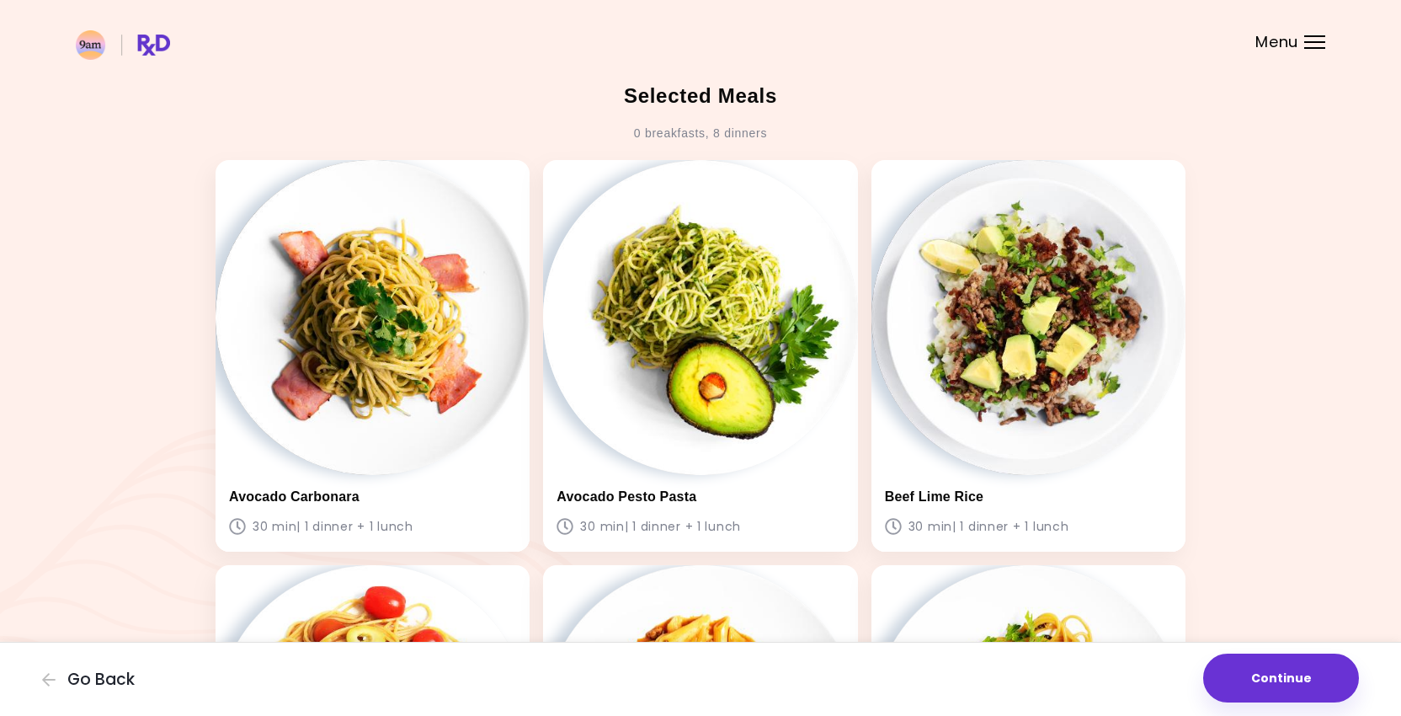
click at [720, 134] on div "0 breakfasts , 8 dinners" at bounding box center [700, 133] width 133 height 27
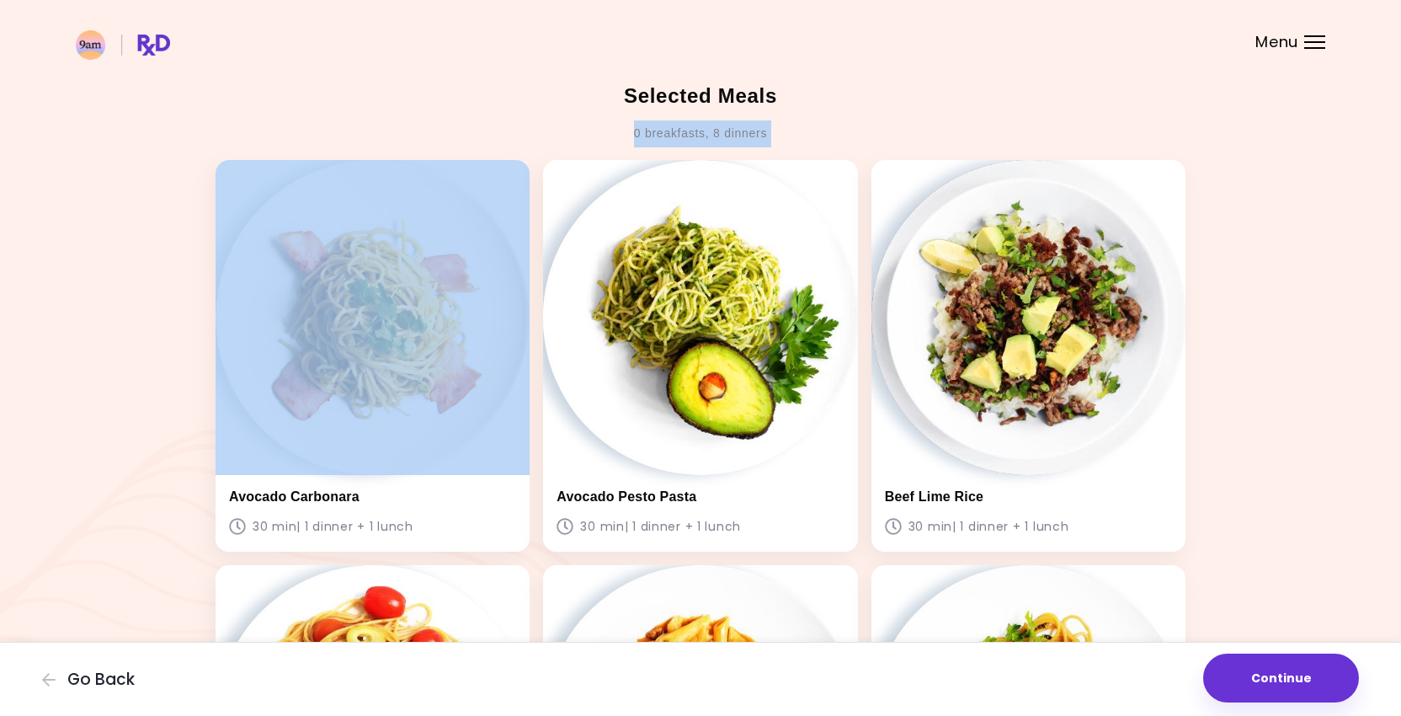
click at [720, 134] on div "0 breakfasts , 8 dinners" at bounding box center [700, 133] width 133 height 27
click at [707, 131] on div "0 breakfasts , 8 dinners" at bounding box center [700, 133] width 133 height 27
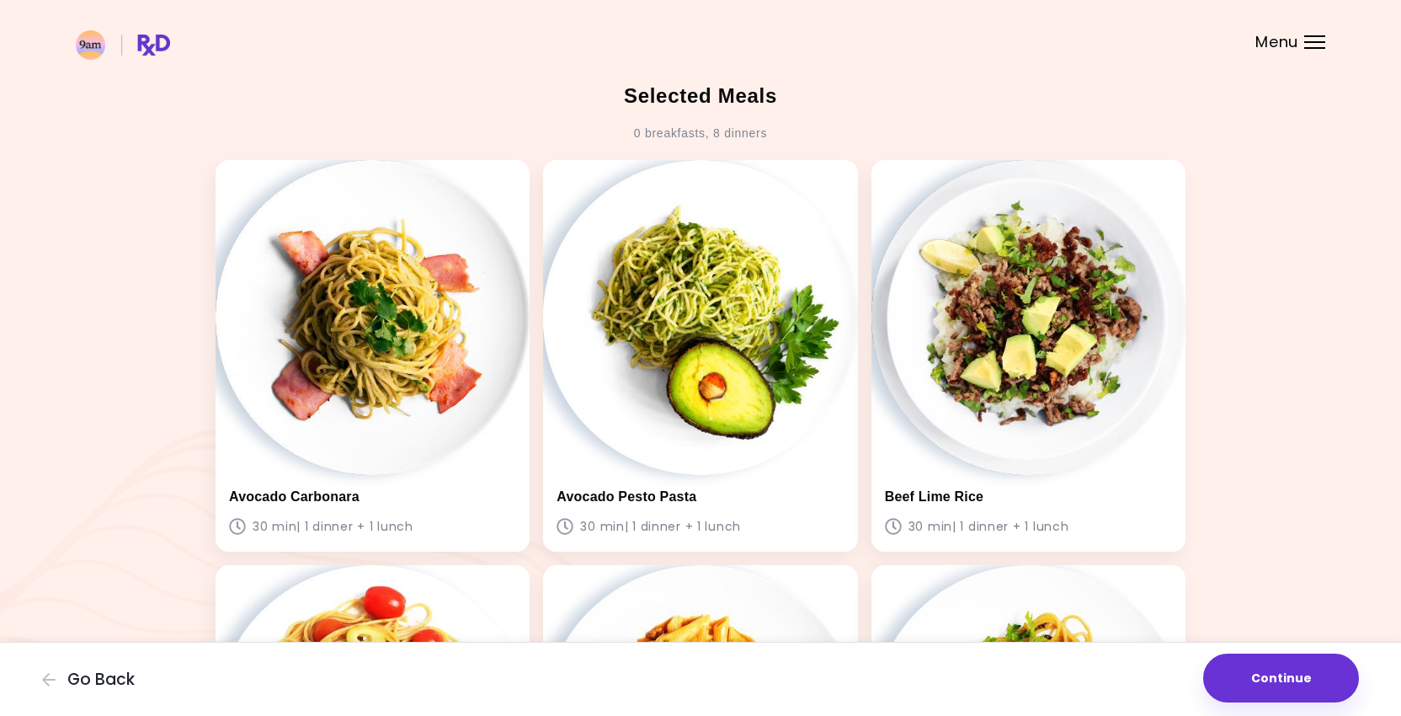
click at [654, 133] on div "0 breakfasts , 8 dinners" at bounding box center [700, 133] width 133 height 27
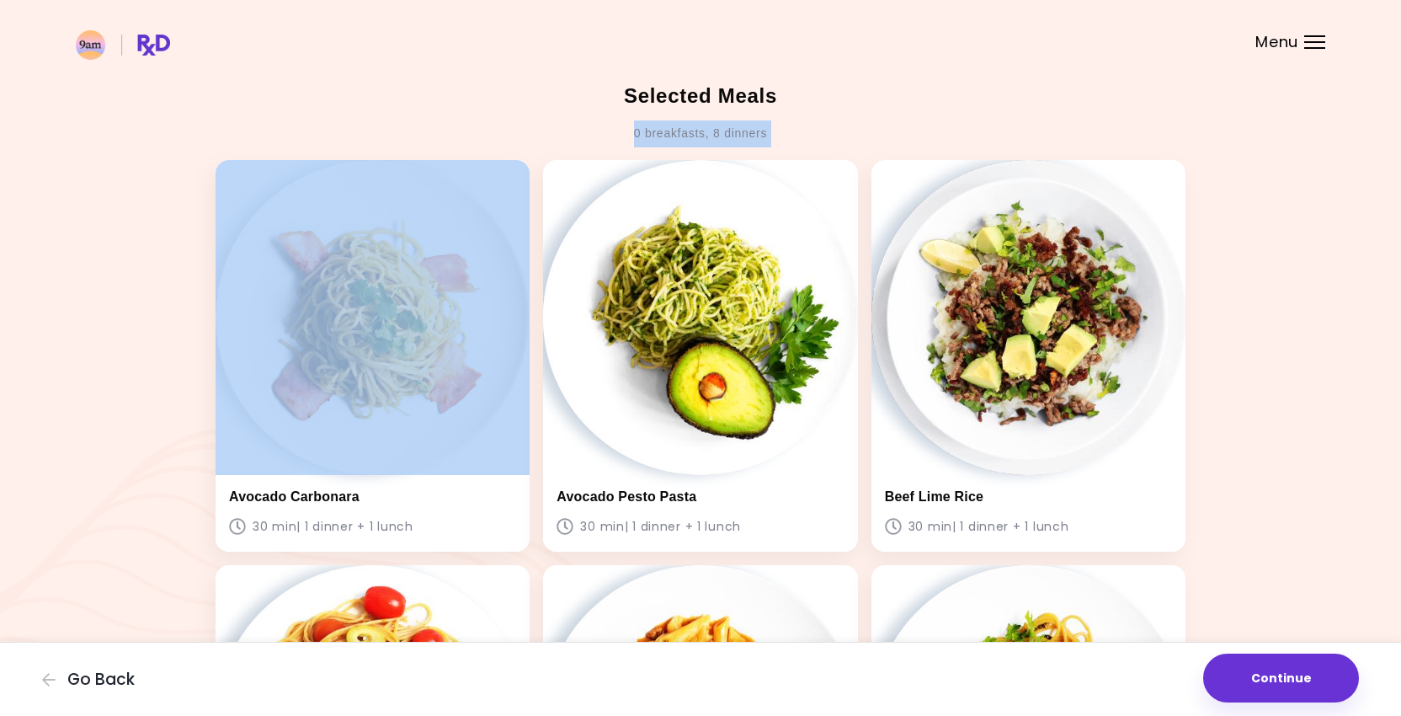
click at [654, 133] on div "0 breakfasts , 8 dinners" at bounding box center [700, 133] width 133 height 27
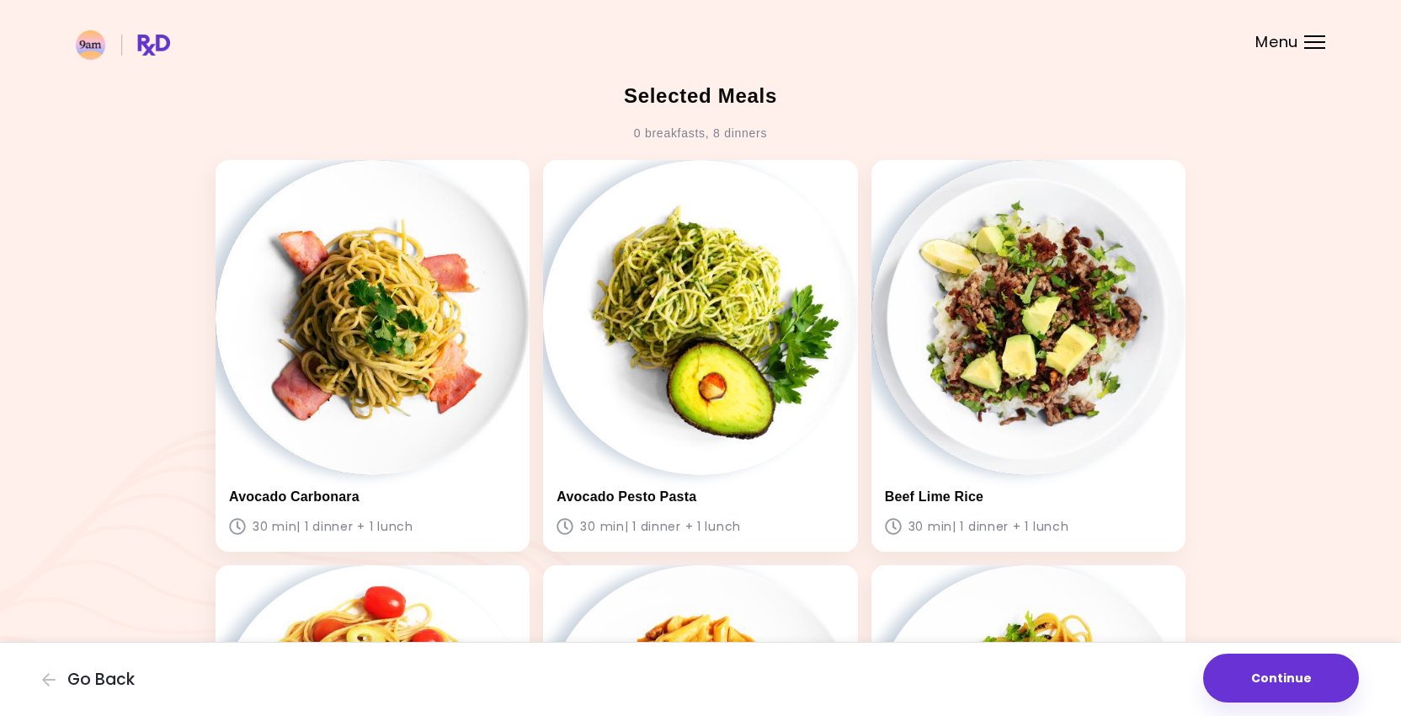
click at [707, 133] on div "0 breakfasts , 8 dinners" at bounding box center [700, 133] width 133 height 27
click at [722, 133] on div "0 breakfasts , 8 dinners" at bounding box center [700, 133] width 133 height 27
click at [712, 131] on div "0 breakfasts , 8 dinners" at bounding box center [700, 133] width 133 height 27
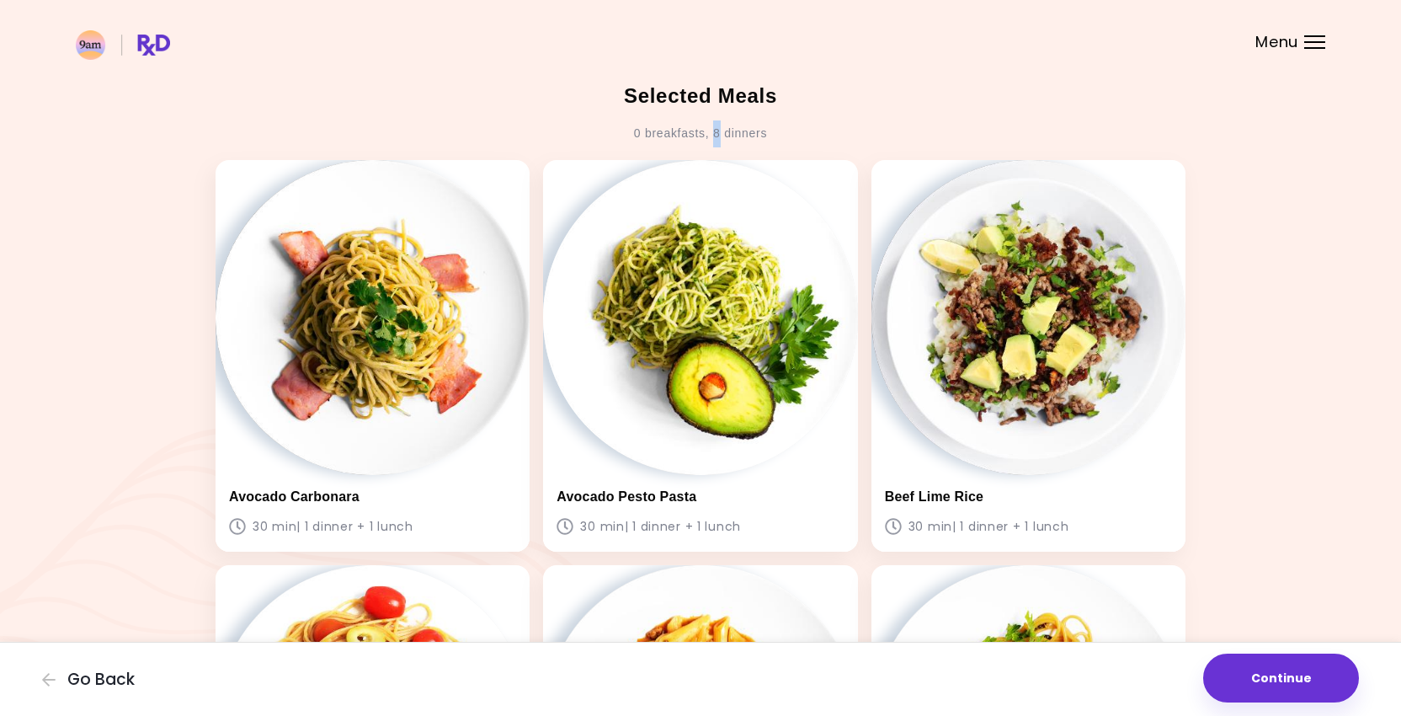
click at [712, 131] on div "0 breakfasts , 8 dinners" at bounding box center [700, 133] width 133 height 27
click at [701, 138] on div "0 breakfasts , 8 dinners" at bounding box center [700, 133] width 133 height 27
click at [717, 133] on div "0 breakfasts , 8 dinners" at bounding box center [700, 133] width 133 height 27
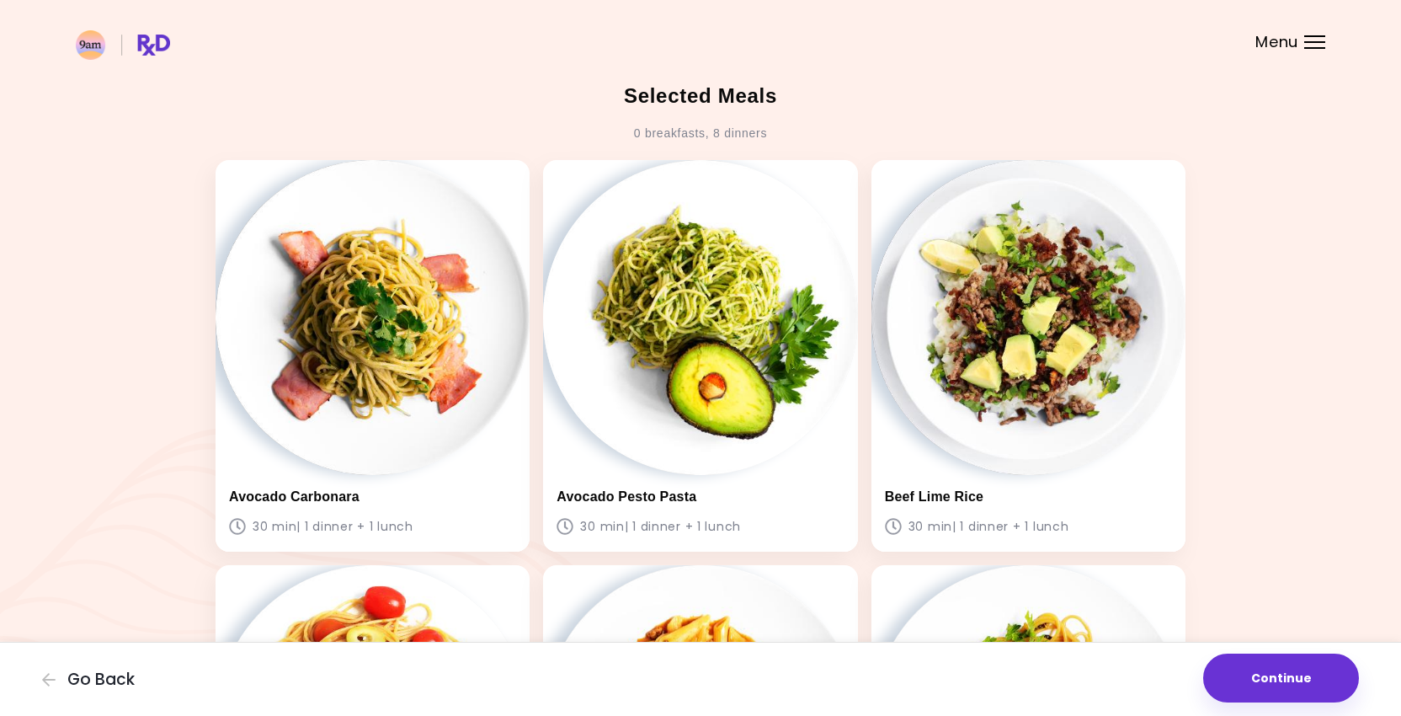
click at [712, 133] on div "0 breakfasts , 8 dinners" at bounding box center [700, 133] width 133 height 27
click at [707, 133] on div "0 breakfasts , 8 dinners" at bounding box center [700, 133] width 133 height 27
click at [718, 133] on div "0 breakfasts , 8 dinners" at bounding box center [700, 133] width 133 height 27
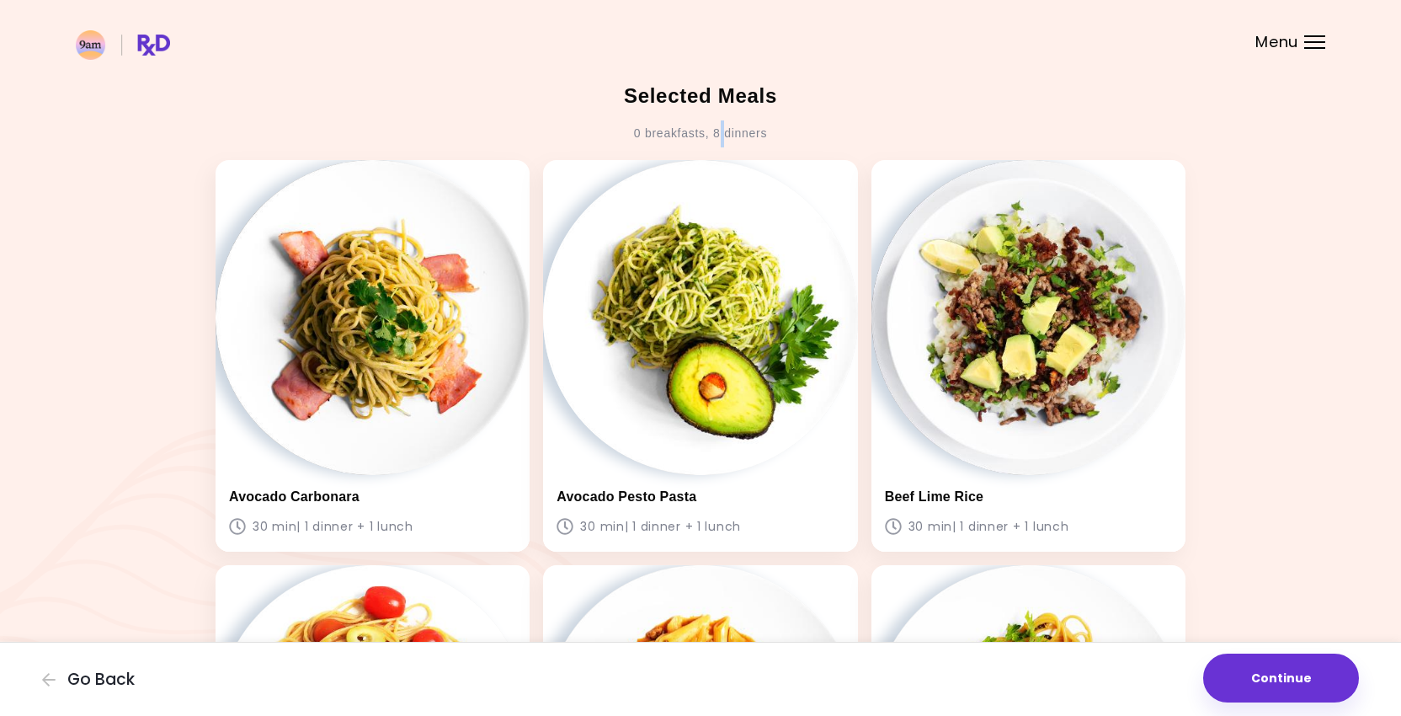
click at [718, 133] on div "0 breakfasts , 8 dinners" at bounding box center [700, 133] width 133 height 27
click at [708, 131] on div "0 breakfasts , 8 dinners" at bounding box center [700, 133] width 133 height 27
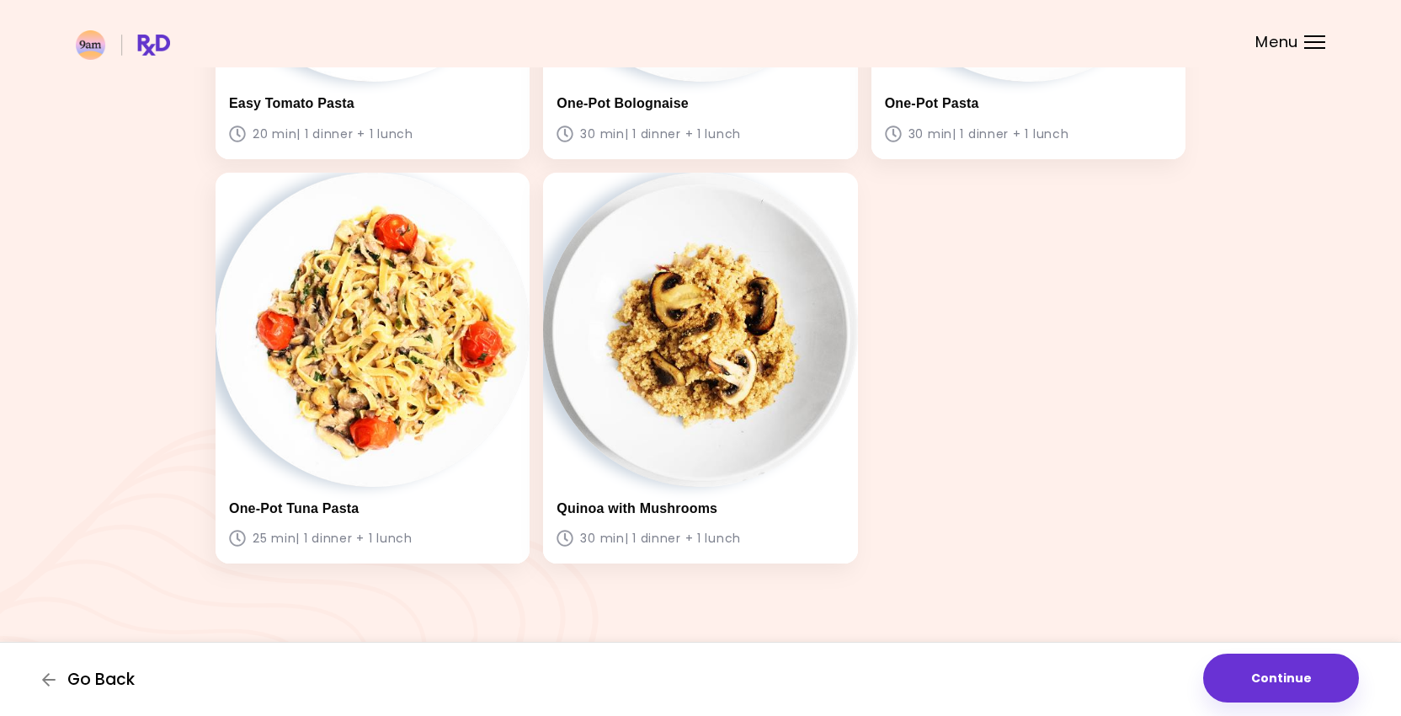
click at [112, 671] on span "Go Back" at bounding box center [100, 679] width 67 height 19
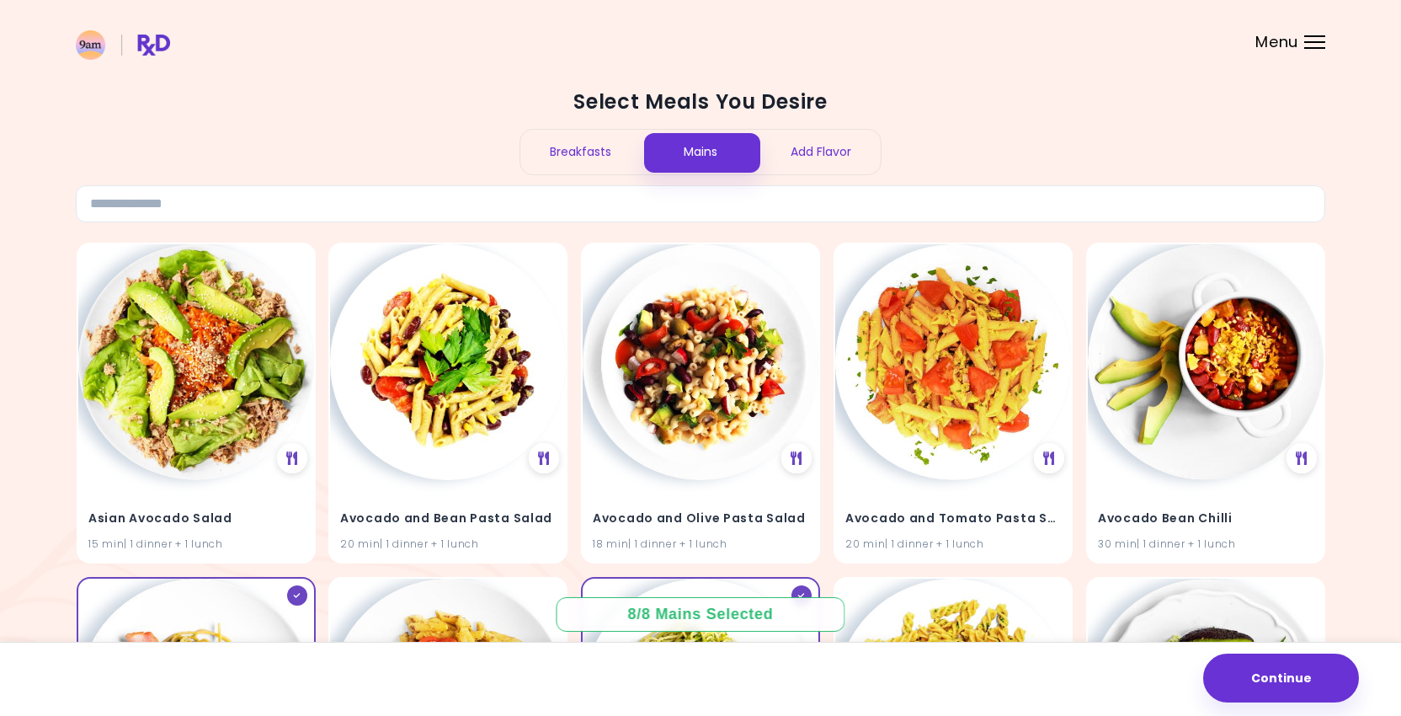
click at [556, 157] on div "Breakfasts" at bounding box center [580, 152] width 120 height 45
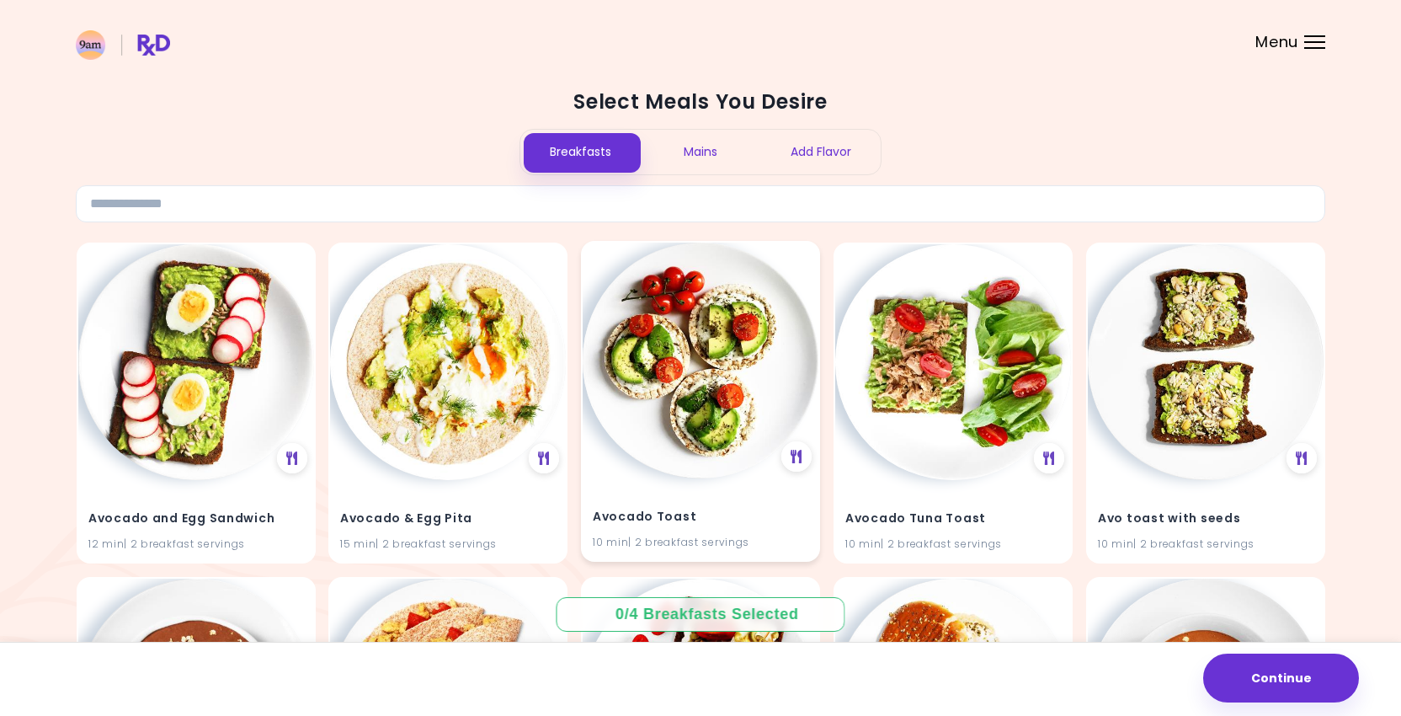
click at [715, 382] on img at bounding box center [701, 361] width 236 height 236
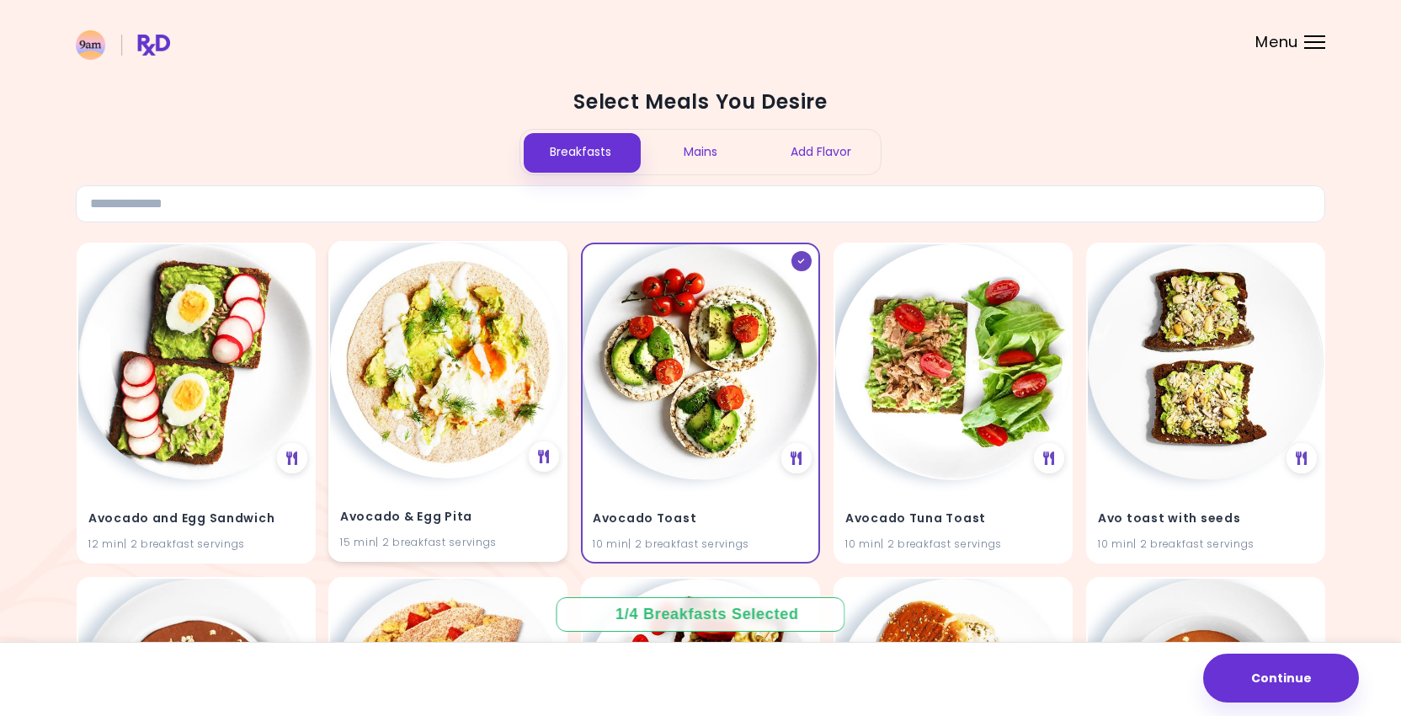
click at [422, 351] on img at bounding box center [448, 361] width 236 height 236
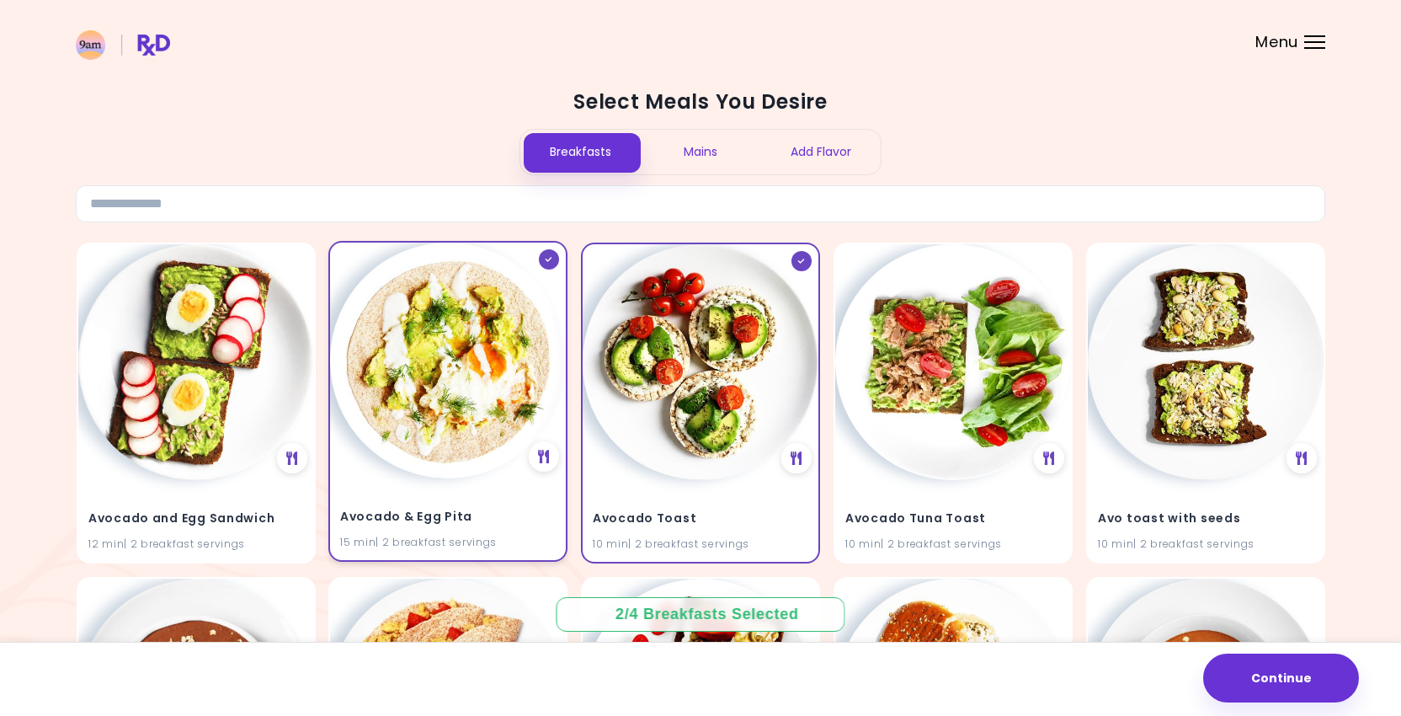
click at [422, 351] on img at bounding box center [448, 361] width 236 height 236
click at [663, 344] on img at bounding box center [701, 361] width 236 height 236
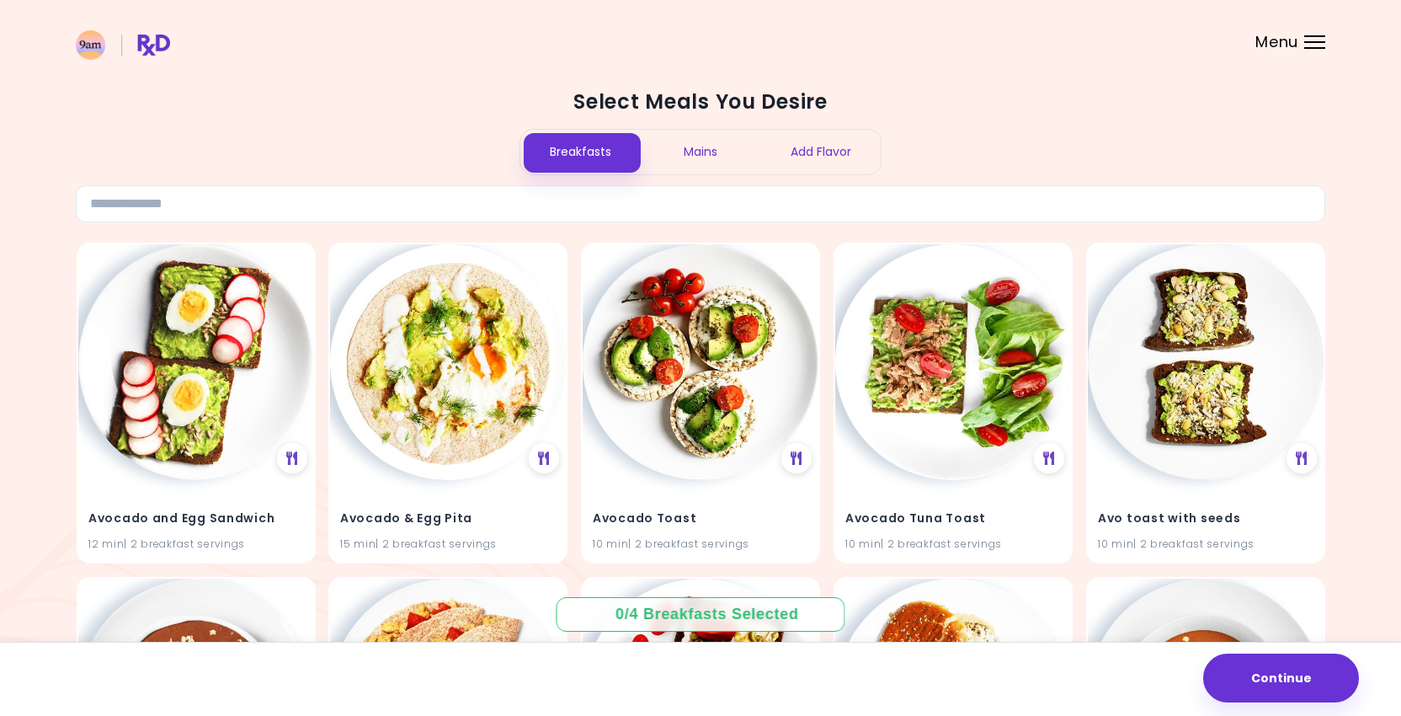
click at [692, 158] on div "Mains" at bounding box center [701, 152] width 120 height 45
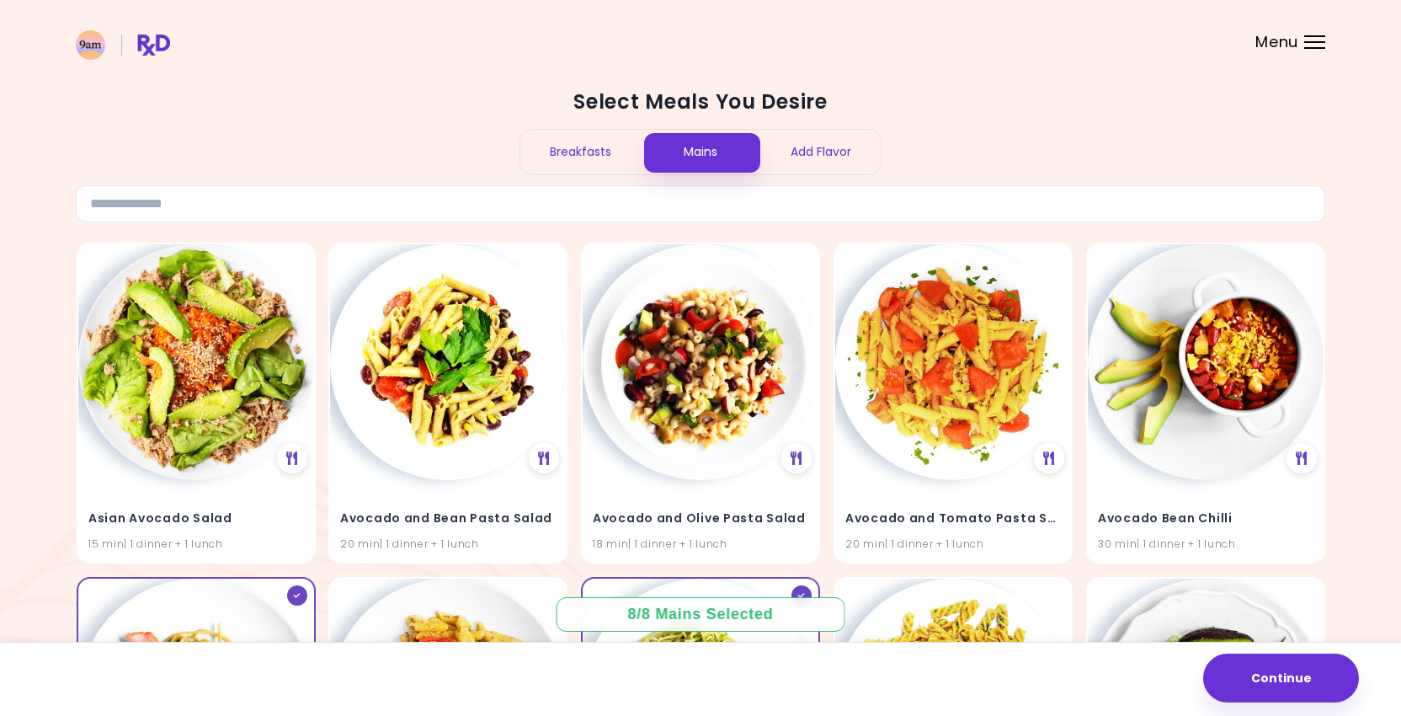
click at [857, 150] on div "Add Flavor" at bounding box center [821, 152] width 120 height 45
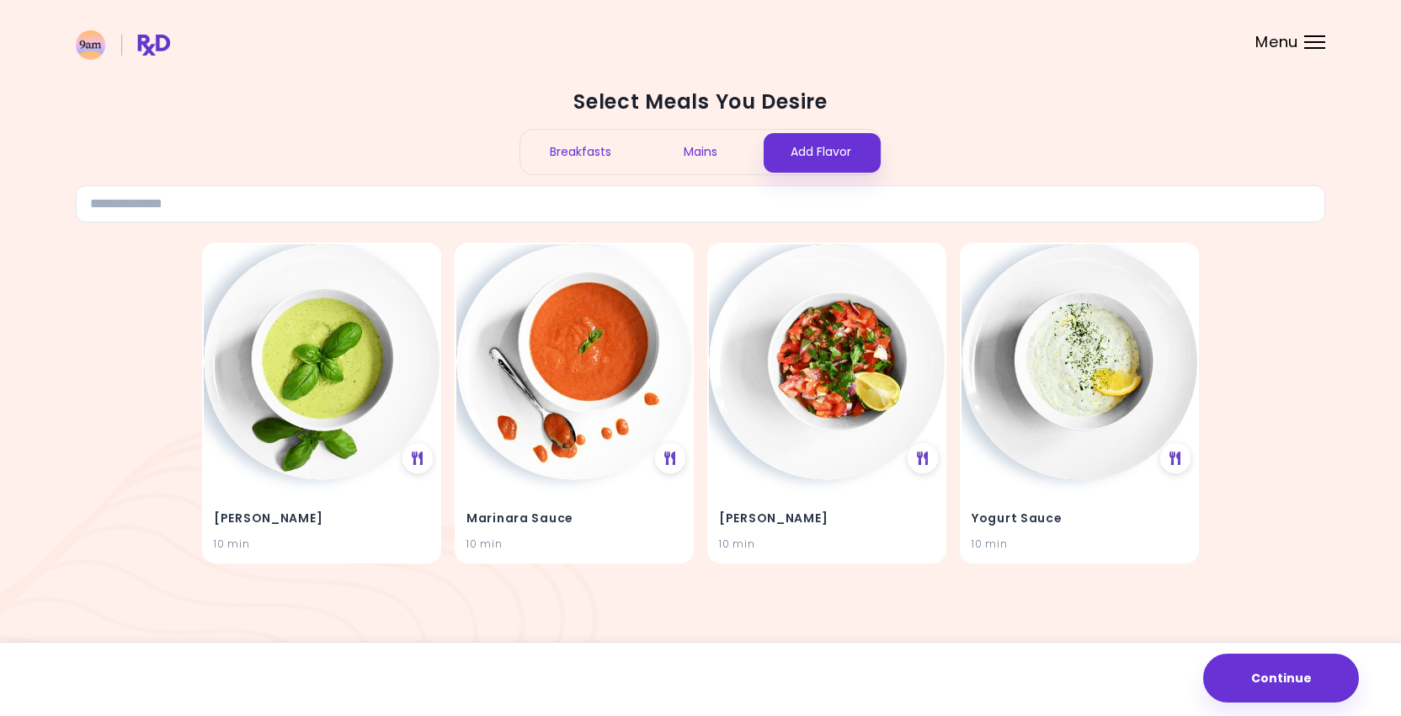
click at [653, 138] on div "Mains" at bounding box center [701, 152] width 120 height 45
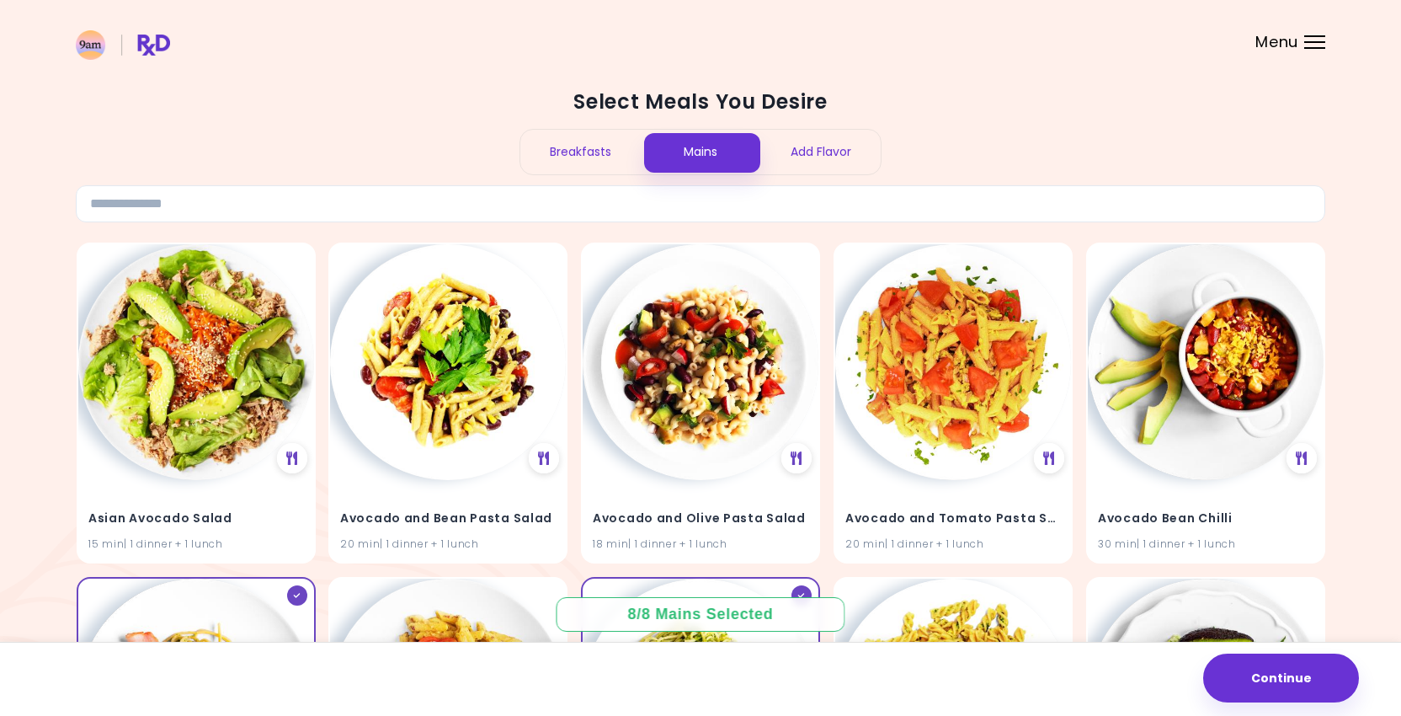
click at [602, 141] on div "Breakfasts" at bounding box center [580, 152] width 120 height 45
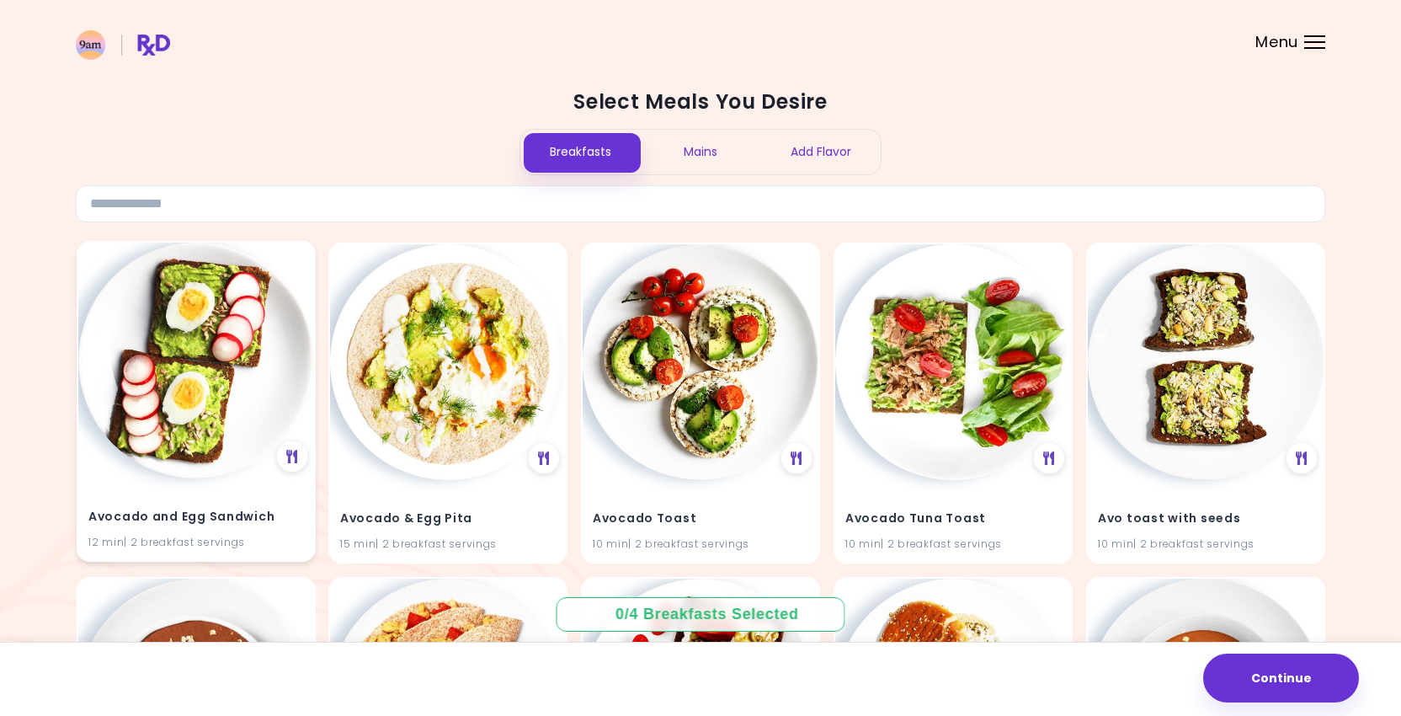
click at [213, 324] on img at bounding box center [196, 361] width 236 height 236
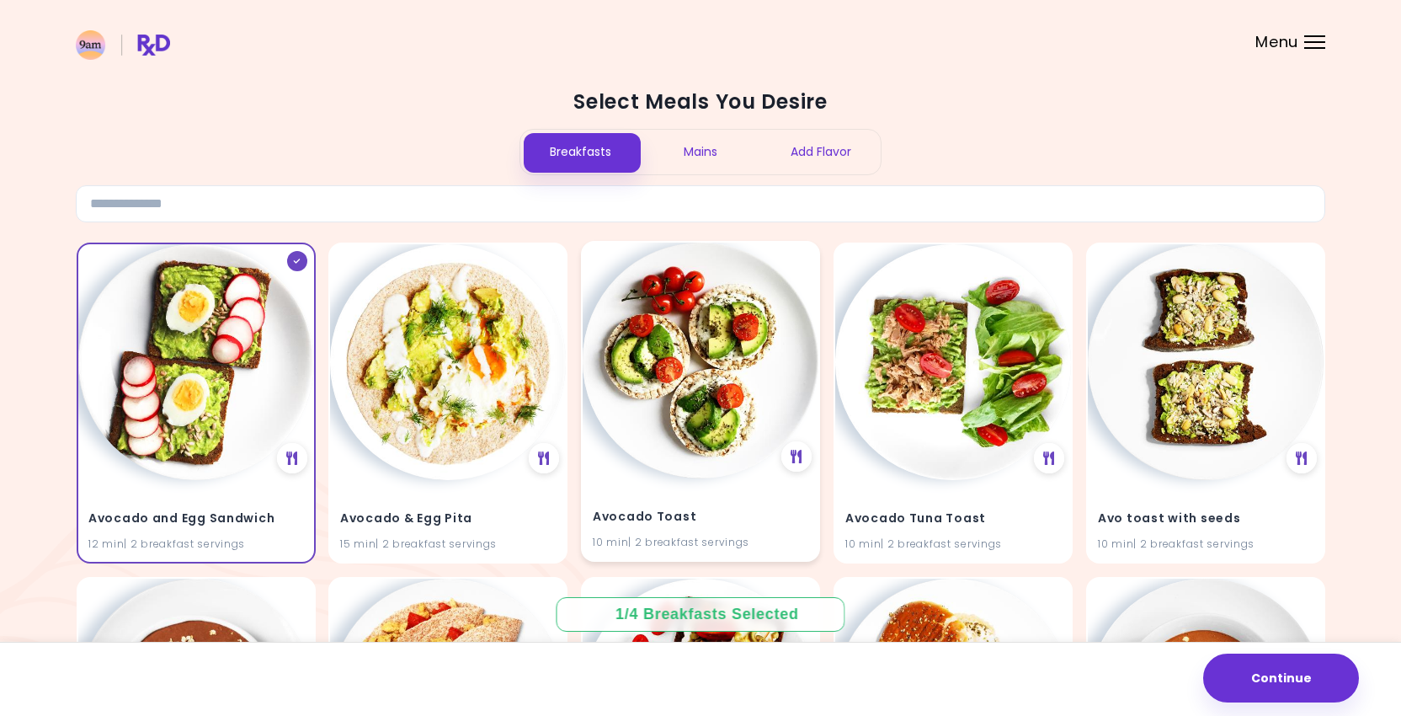
click at [703, 393] on img at bounding box center [701, 361] width 236 height 236
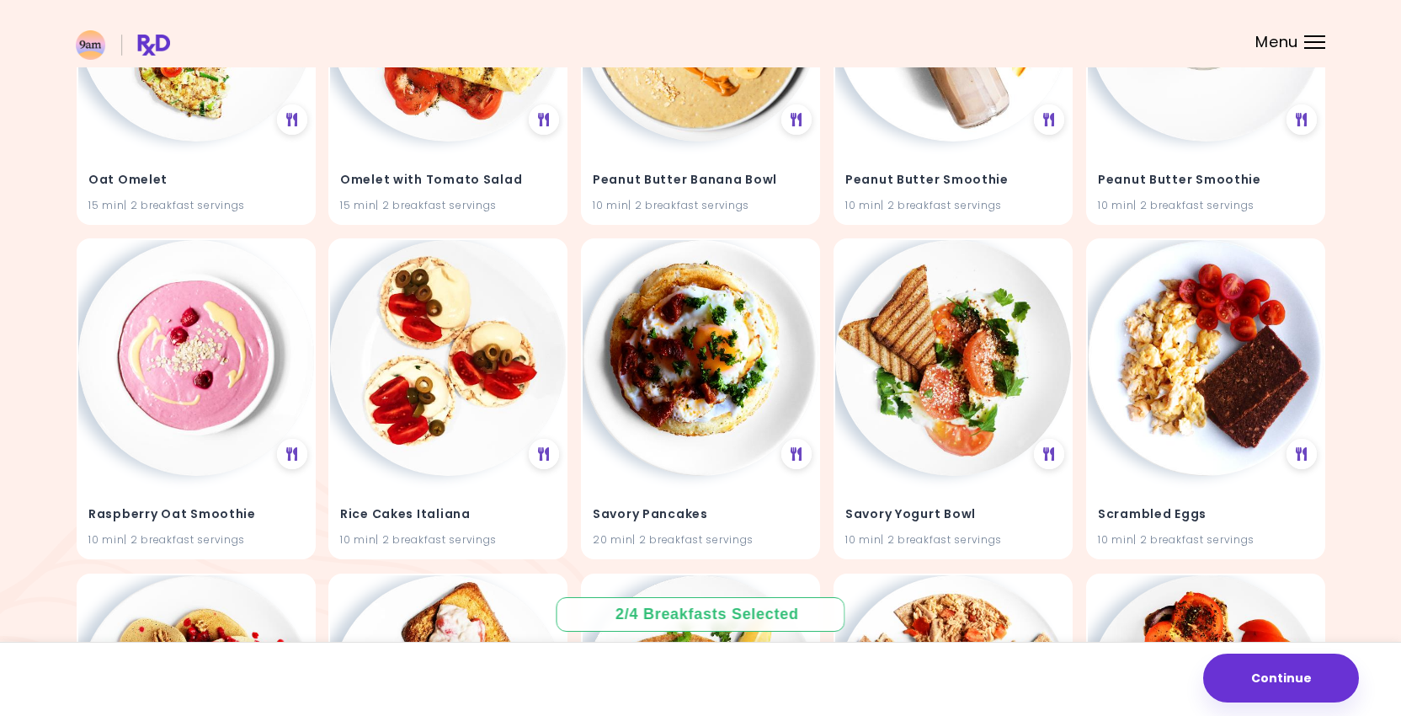
scroll to position [1676, 0]
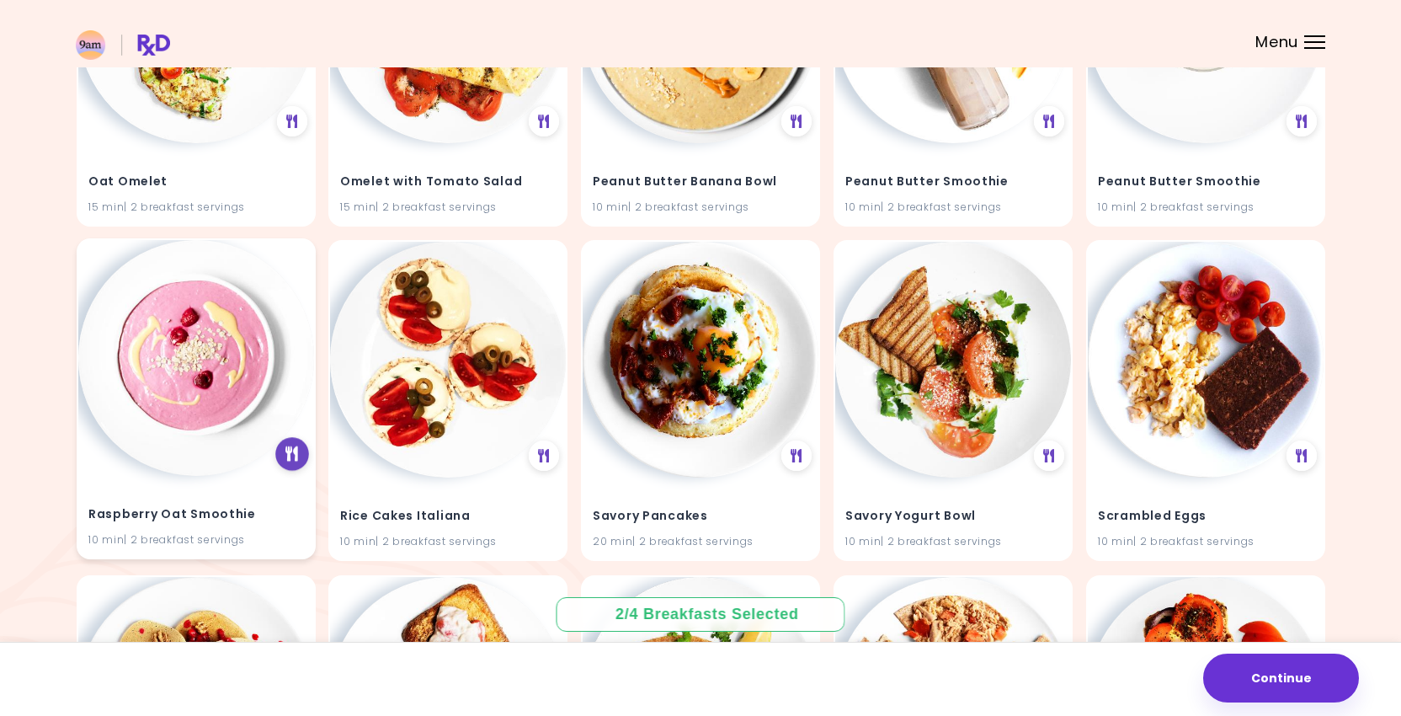
click at [288, 455] on icon at bounding box center [292, 453] width 13 height 15
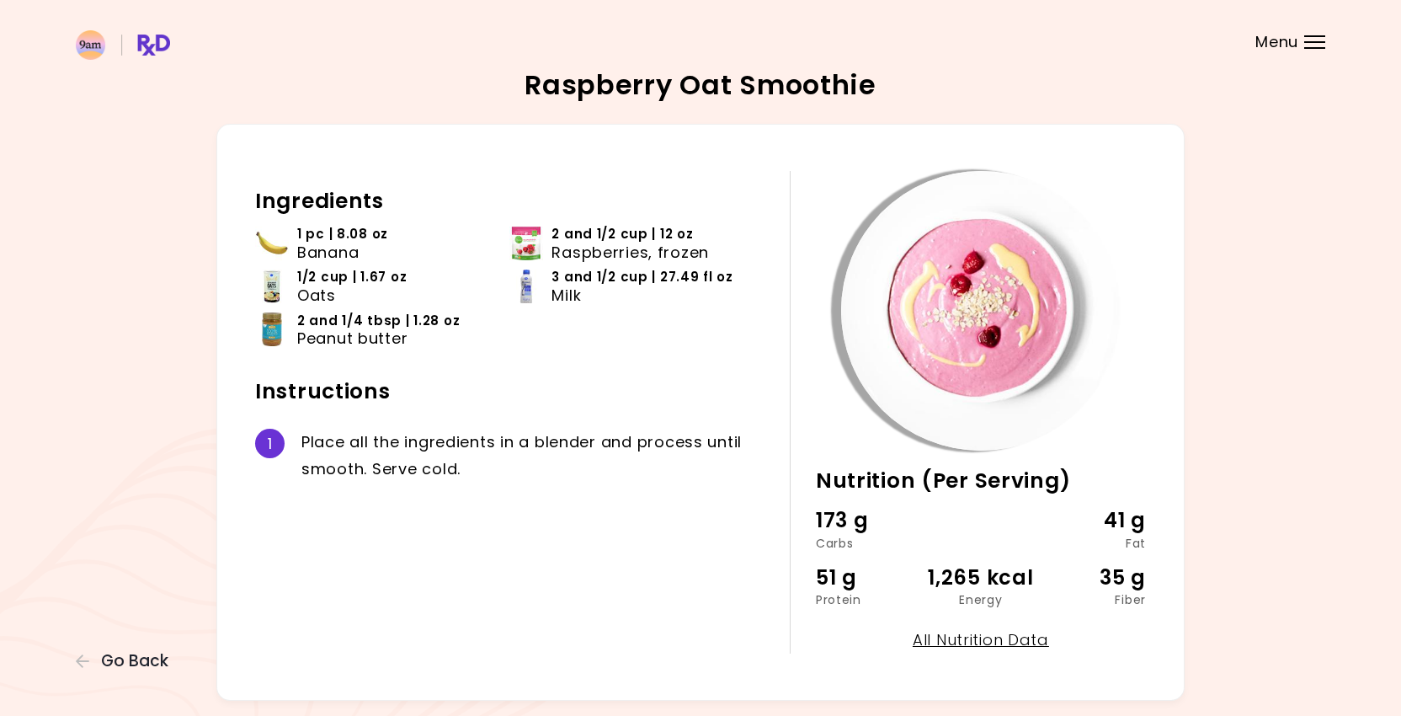
scroll to position [56, 0]
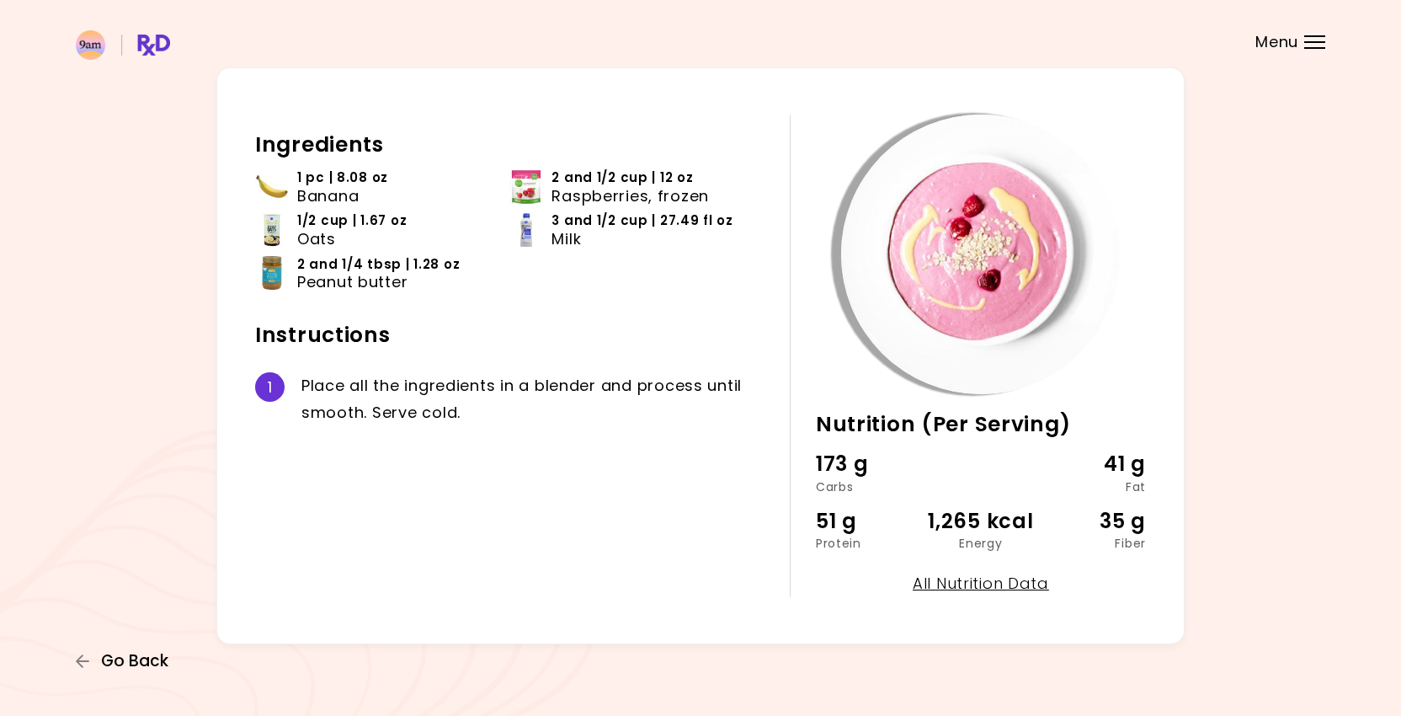
click at [135, 657] on span "Go Back" at bounding box center [134, 661] width 67 height 19
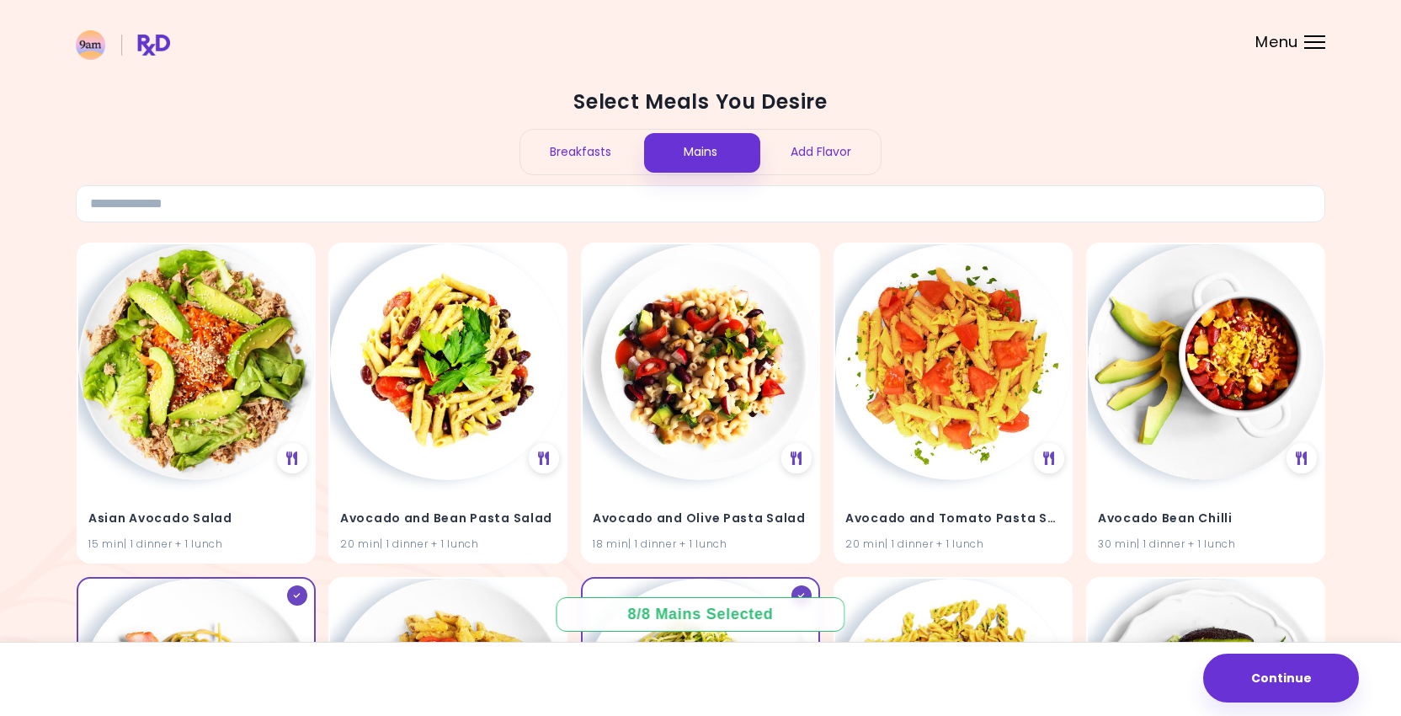
click at [585, 152] on div "Breakfasts" at bounding box center [580, 152] width 120 height 45
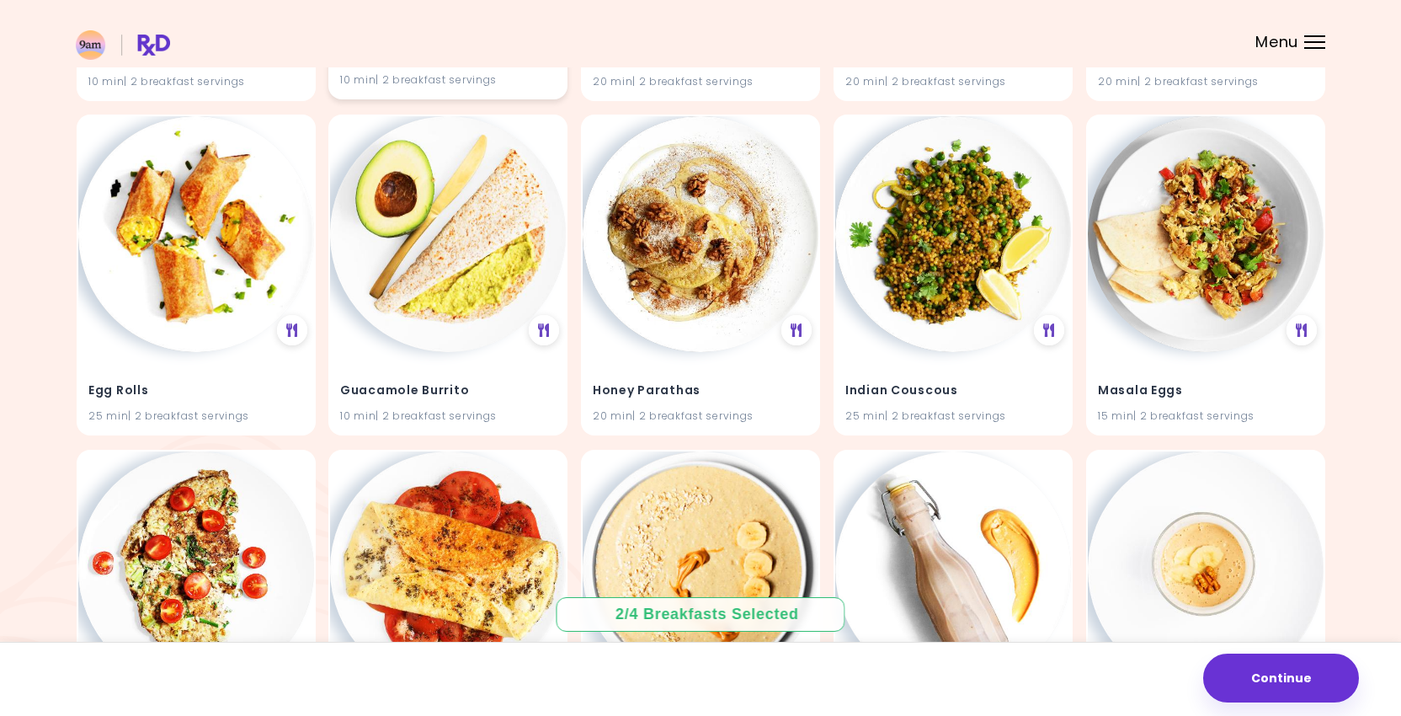
scroll to position [1134, 0]
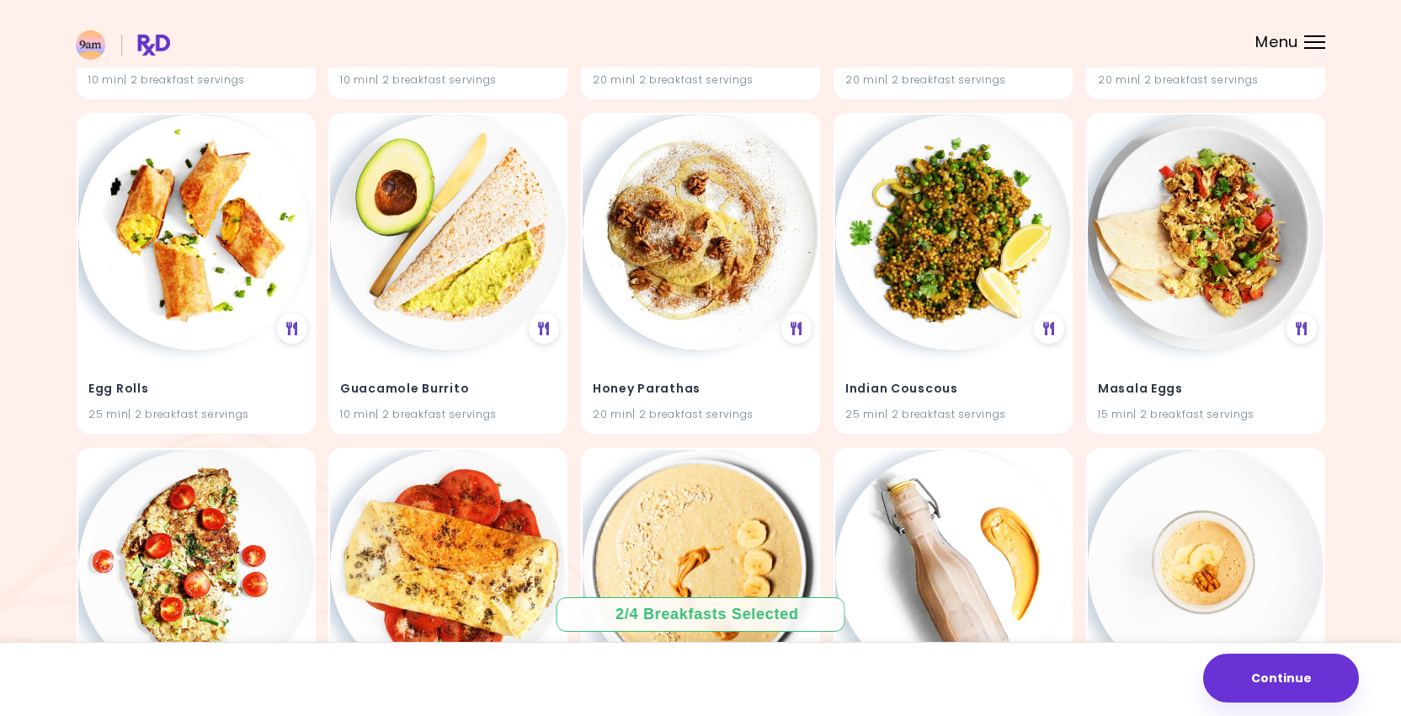
click at [1318, 35] on header at bounding box center [700, 33] width 1401 height 67
click at [1308, 41] on div at bounding box center [1315, 42] width 21 height 2
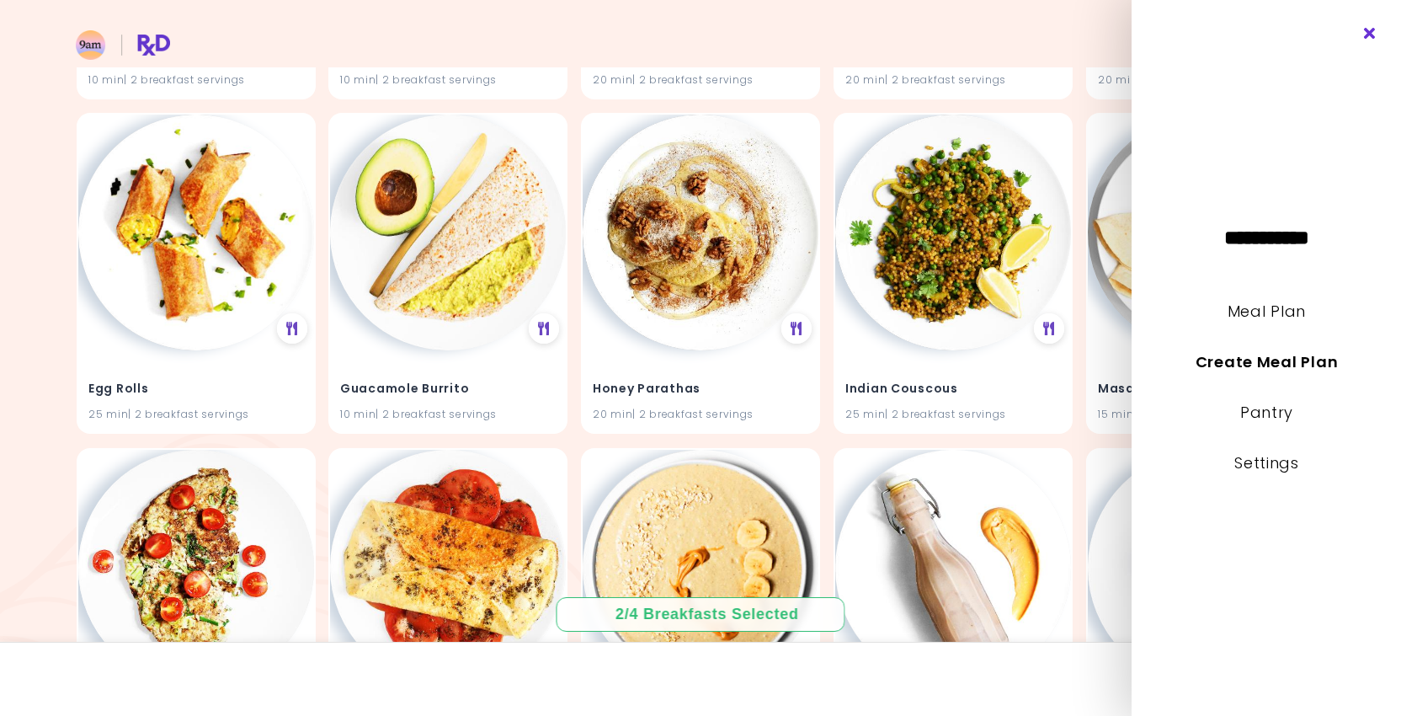
click at [1368, 30] on icon "Close" at bounding box center [1371, 34] width 16 height 12
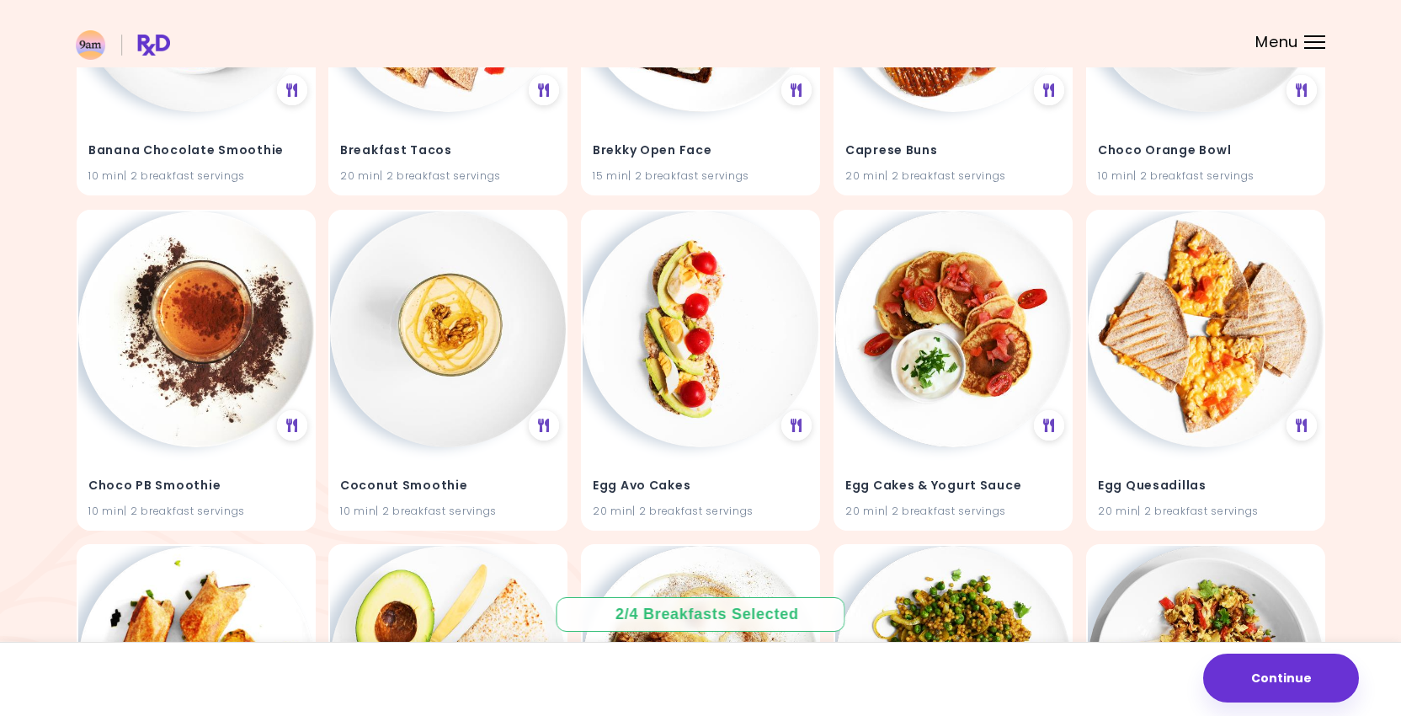
scroll to position [87, 0]
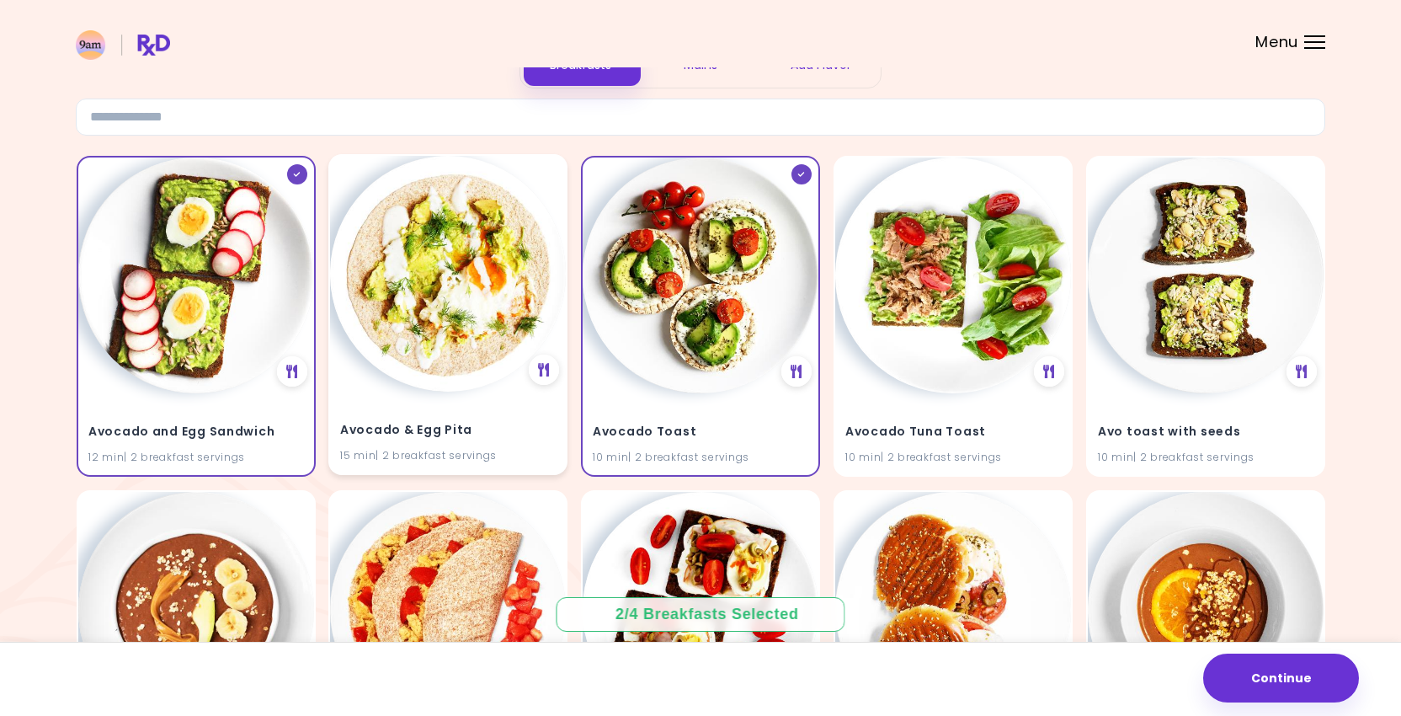
click at [489, 288] on img at bounding box center [448, 274] width 236 height 236
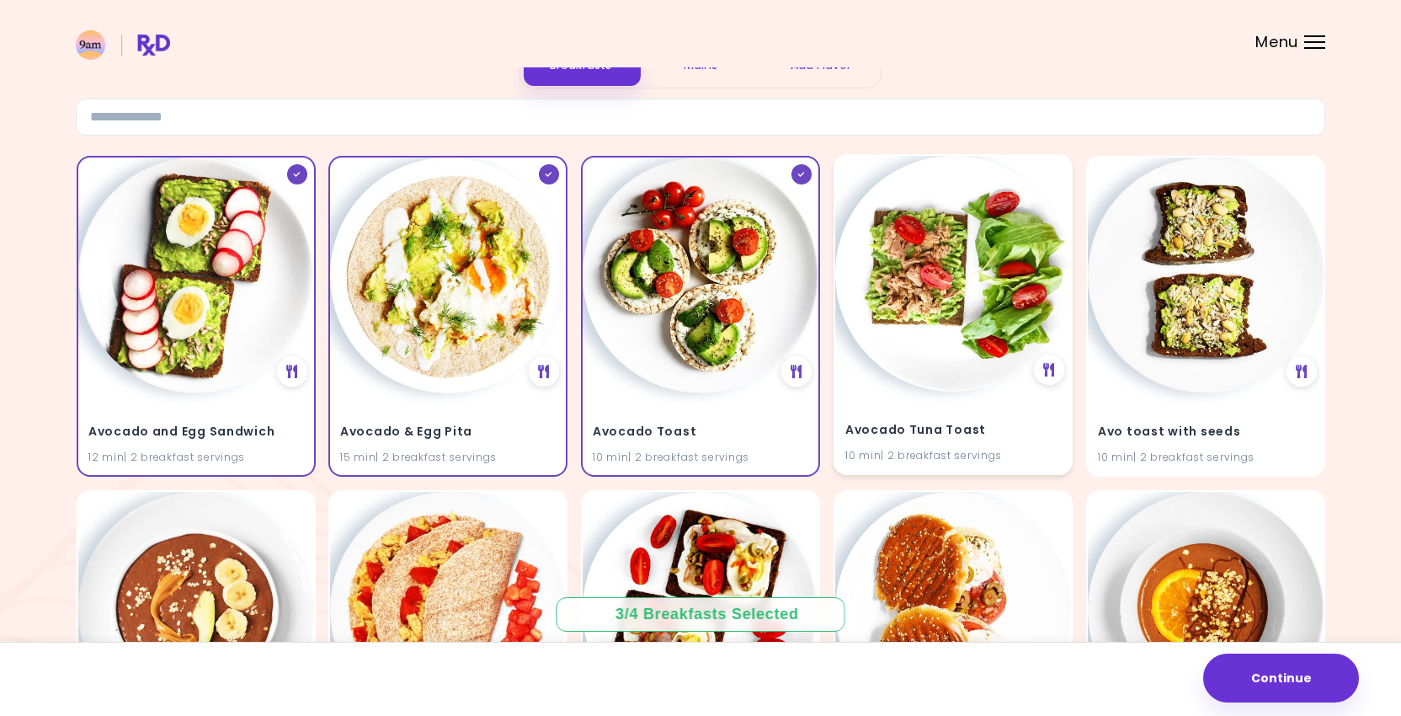
click at [878, 283] on img at bounding box center [953, 274] width 236 height 236
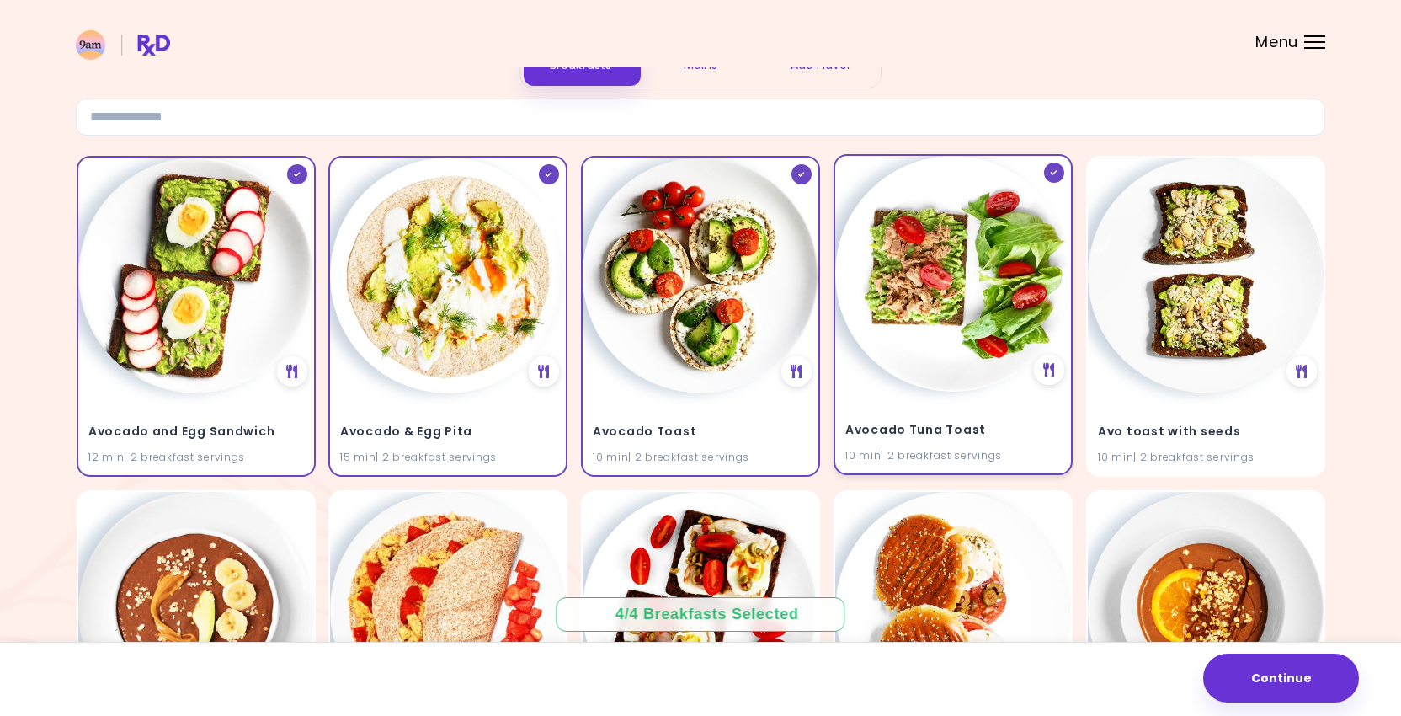
click at [976, 315] on img at bounding box center [953, 274] width 236 height 236
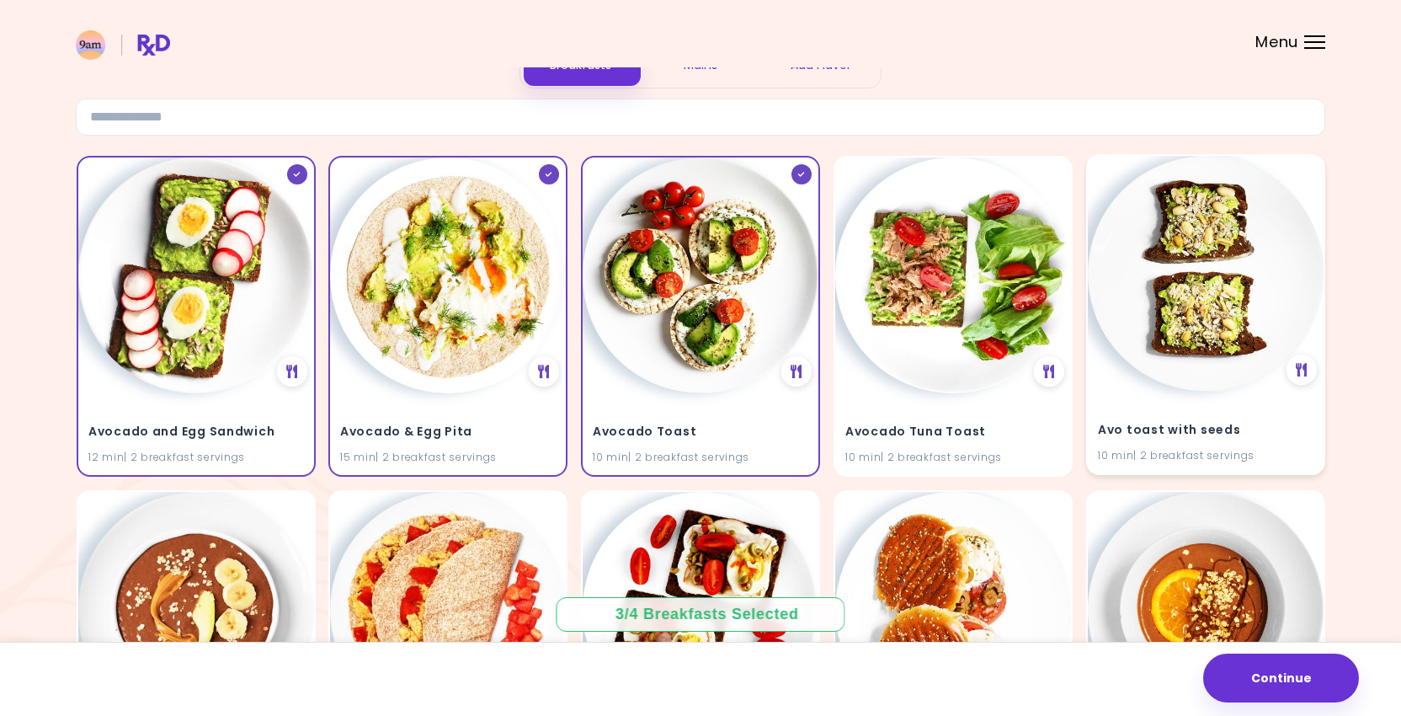
click at [1153, 318] on img at bounding box center [1206, 274] width 236 height 236
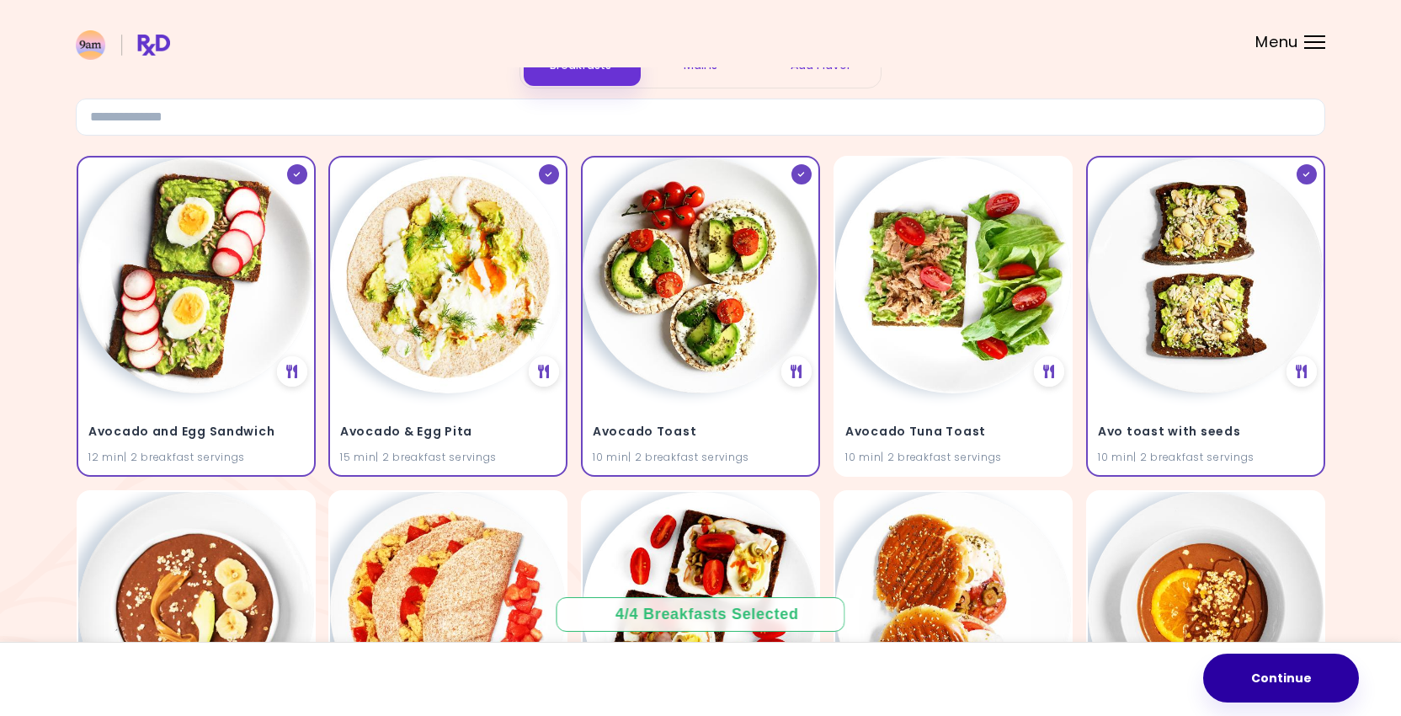
click at [1243, 673] on button "Continue" at bounding box center [1282, 678] width 156 height 49
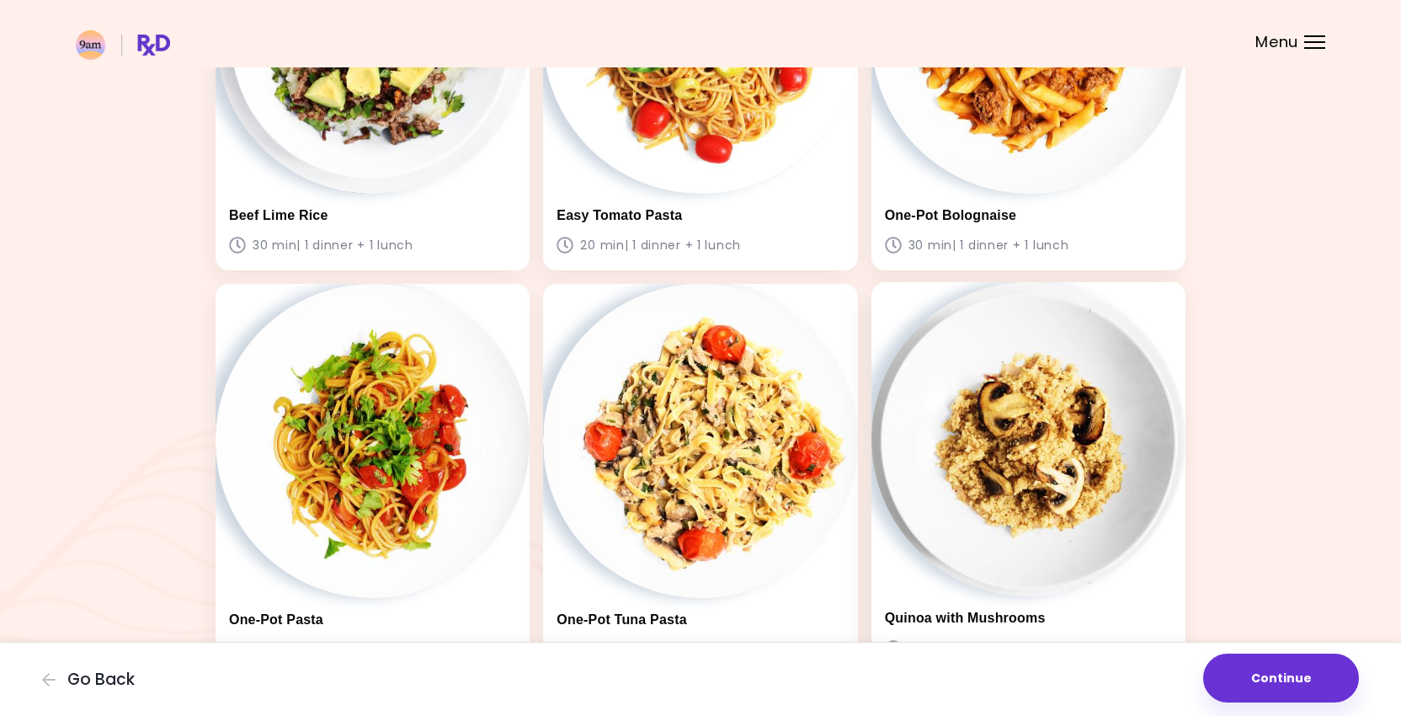
scroll to position [1202, 0]
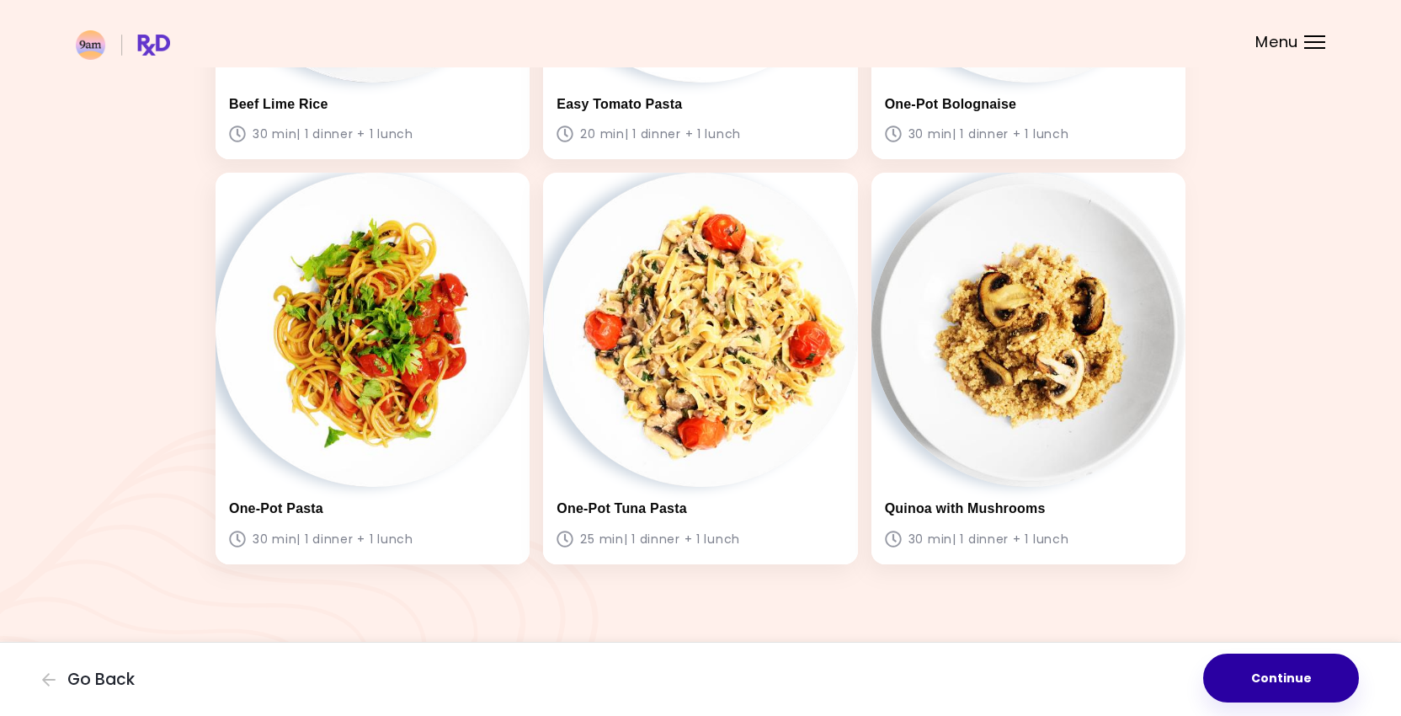
click at [1268, 686] on button "Continue" at bounding box center [1282, 678] width 156 height 49
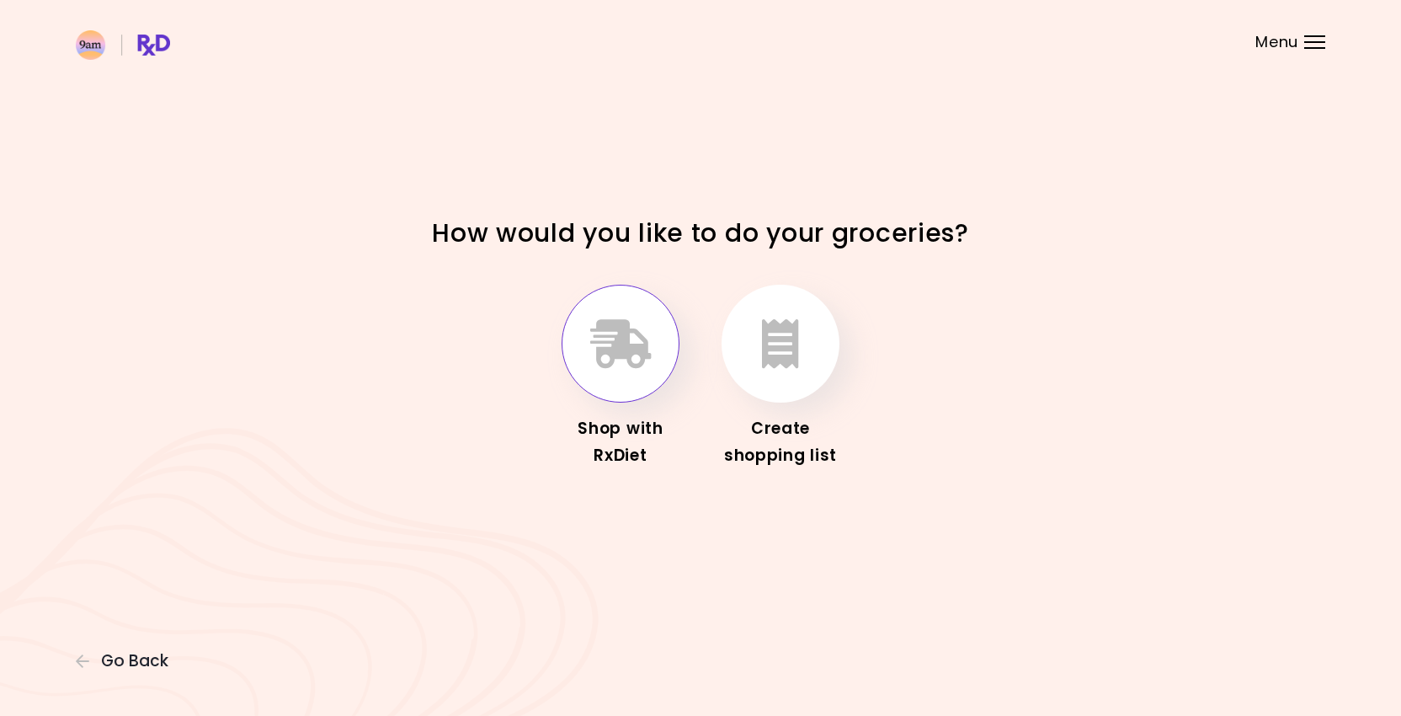
click at [607, 334] on icon "button" at bounding box center [620, 343] width 61 height 49
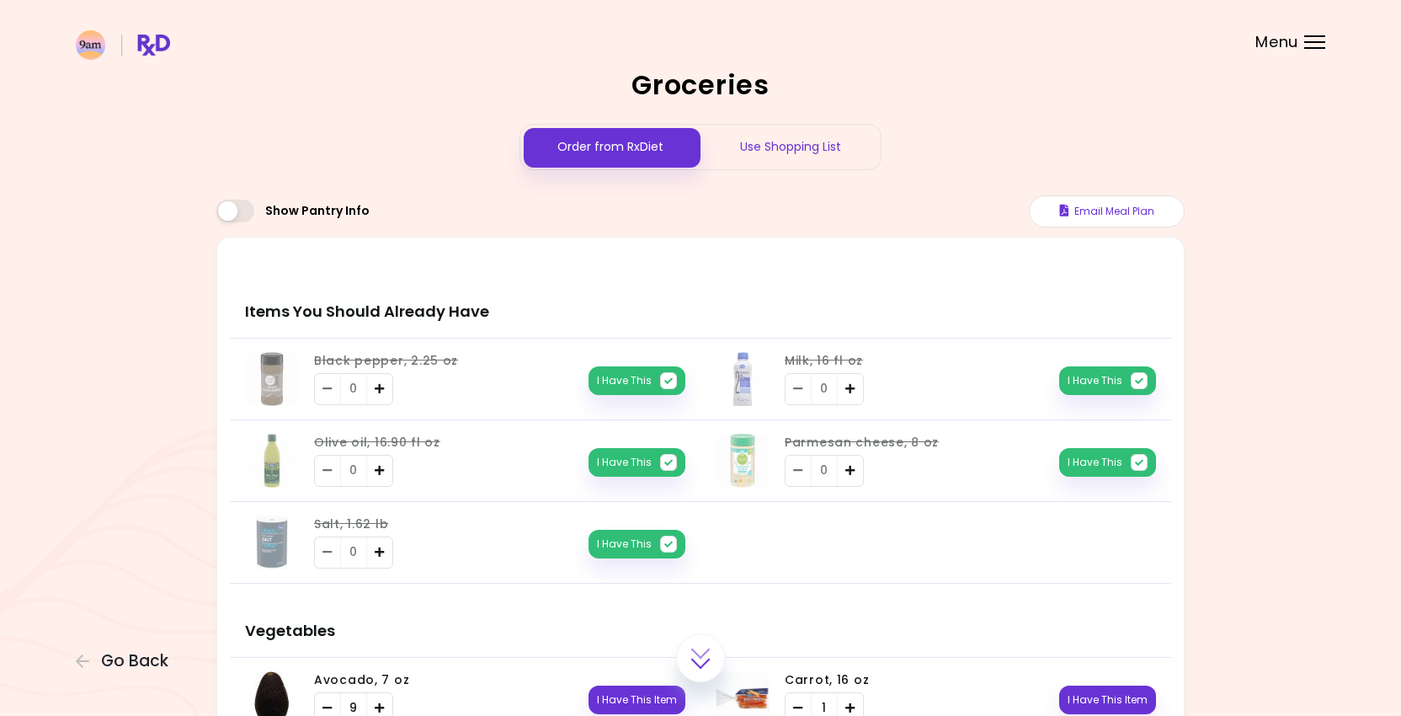
click at [245, 200] on span at bounding box center [235, 211] width 38 height 23
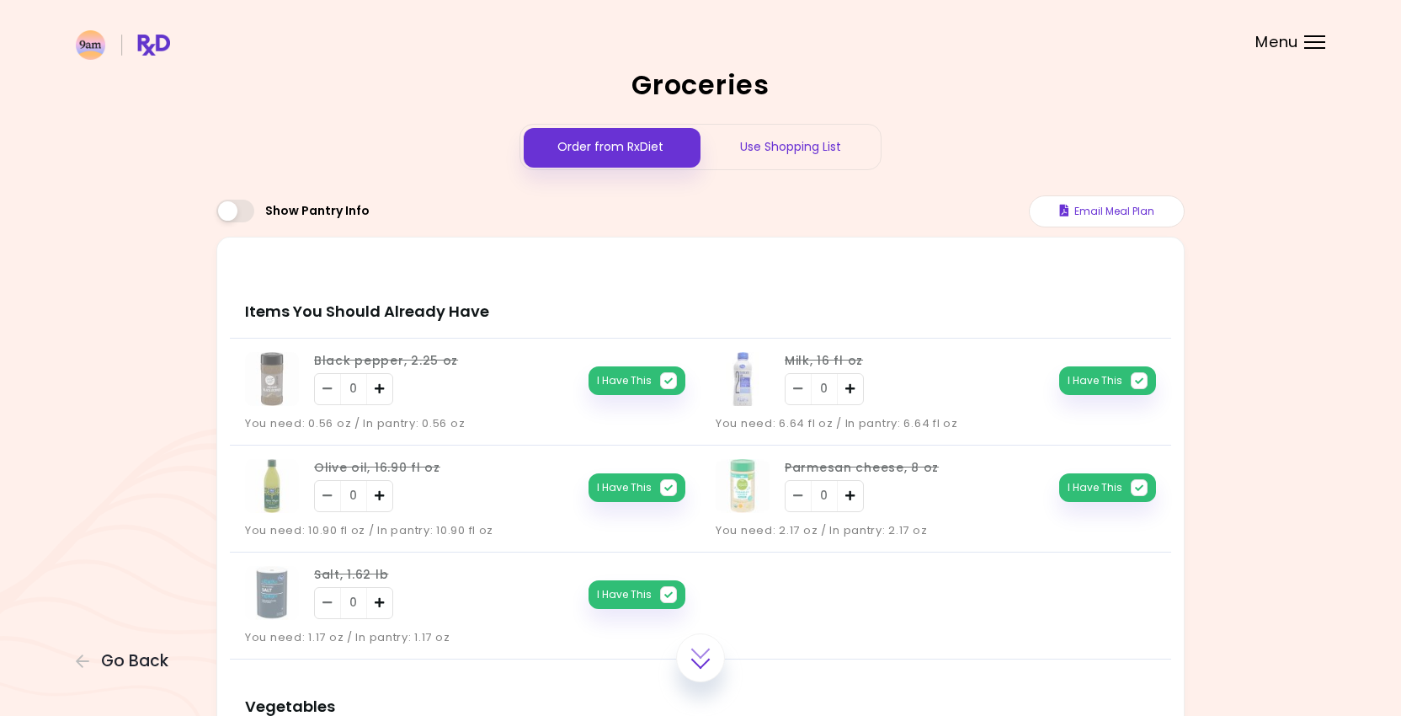
click at [238, 206] on span at bounding box center [235, 211] width 38 height 23
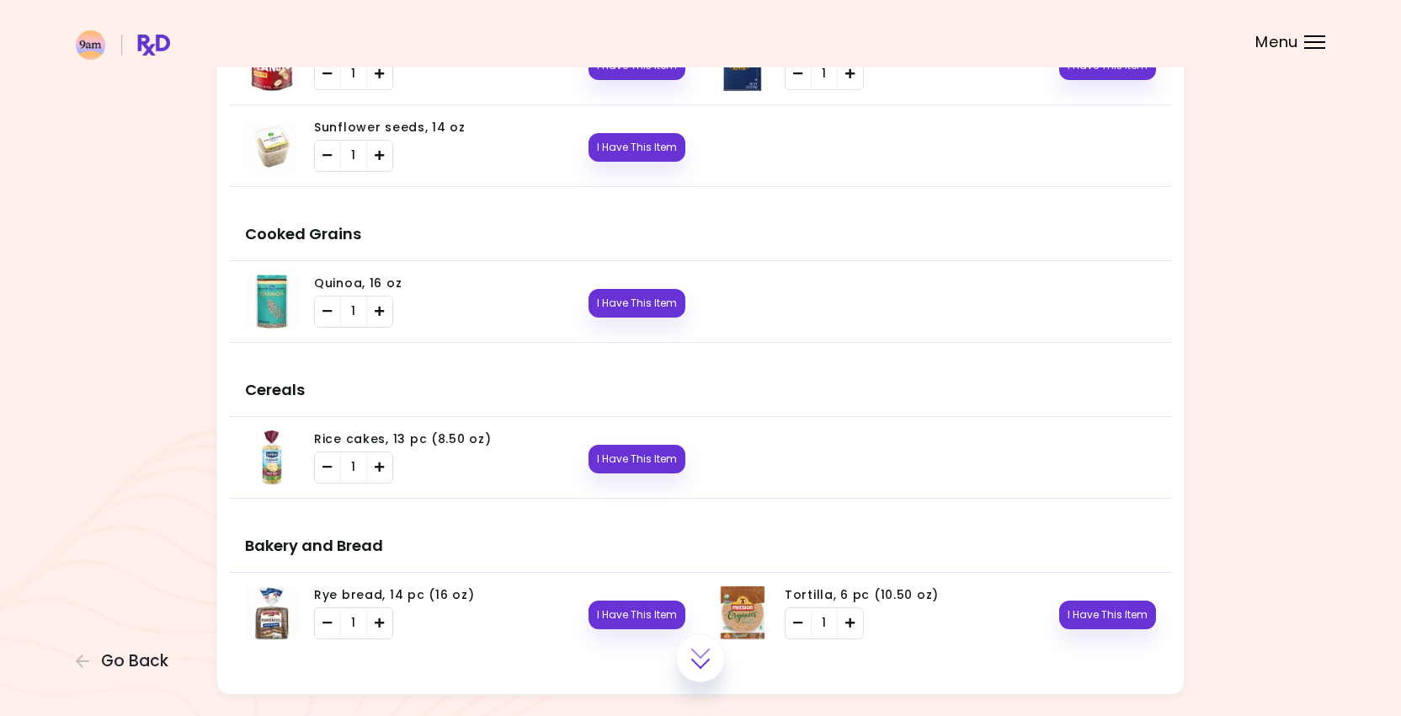
scroll to position [2997, 0]
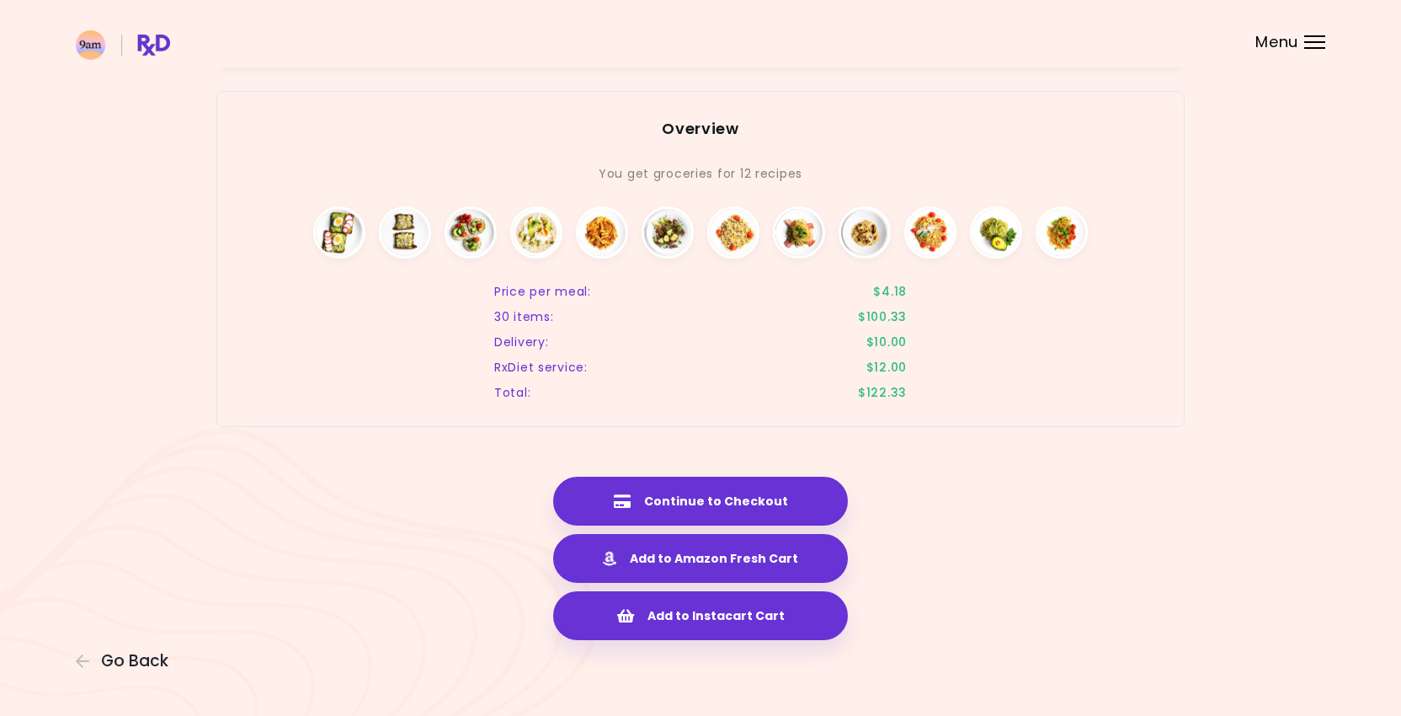
click at [731, 170] on div "You get groceries for 12 recipes" at bounding box center [700, 173] width 967 height 25
click at [764, 170] on div "You get groceries for 12 recipes" at bounding box center [700, 173] width 967 height 25
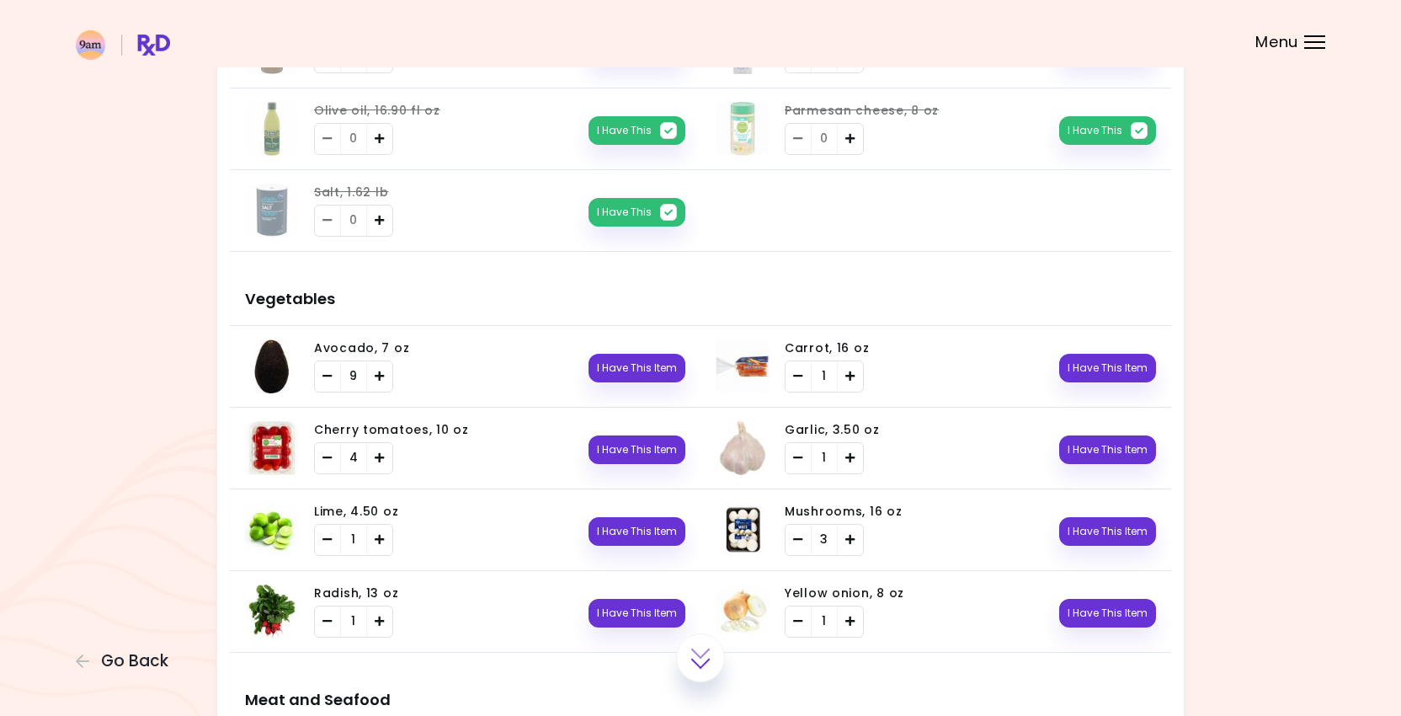
scroll to position [334, 0]
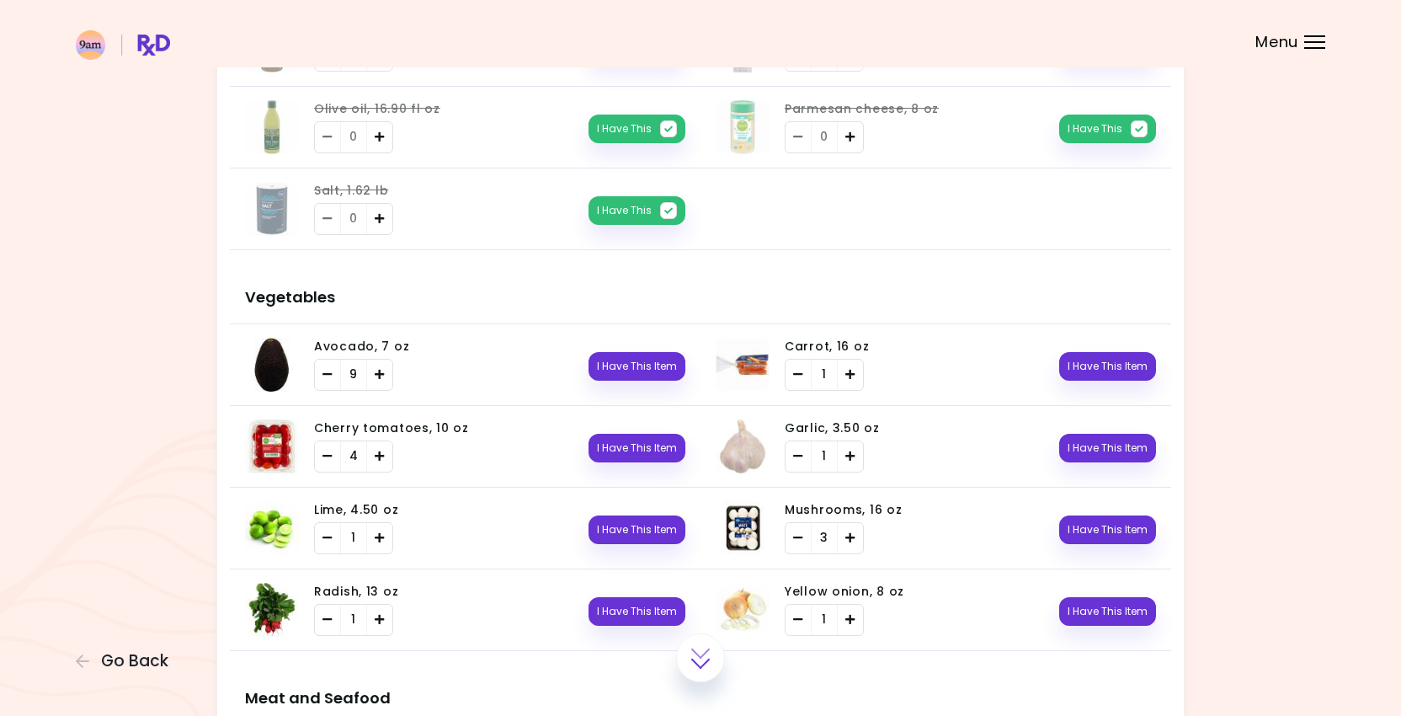
click at [1281, 35] on span "Menu" at bounding box center [1277, 42] width 43 height 15
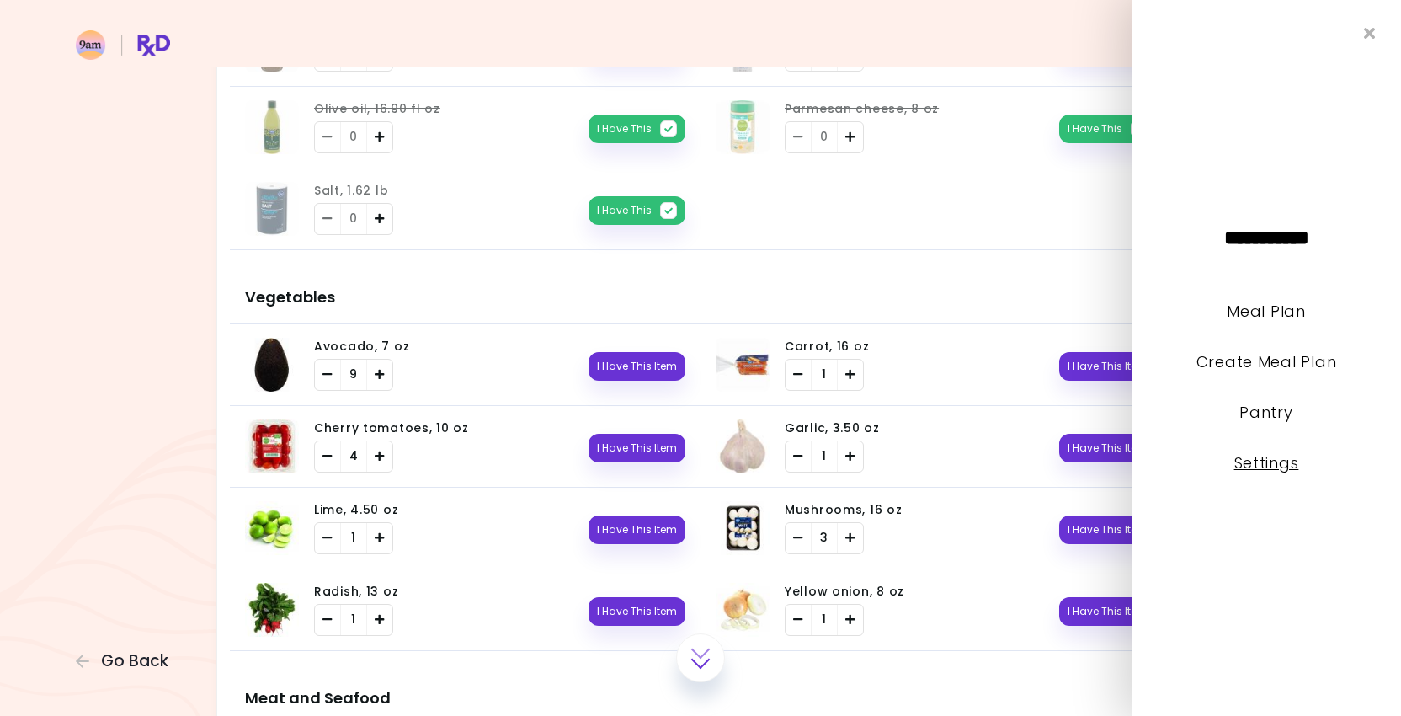
click at [1262, 460] on link "Settings" at bounding box center [1267, 462] width 65 height 21
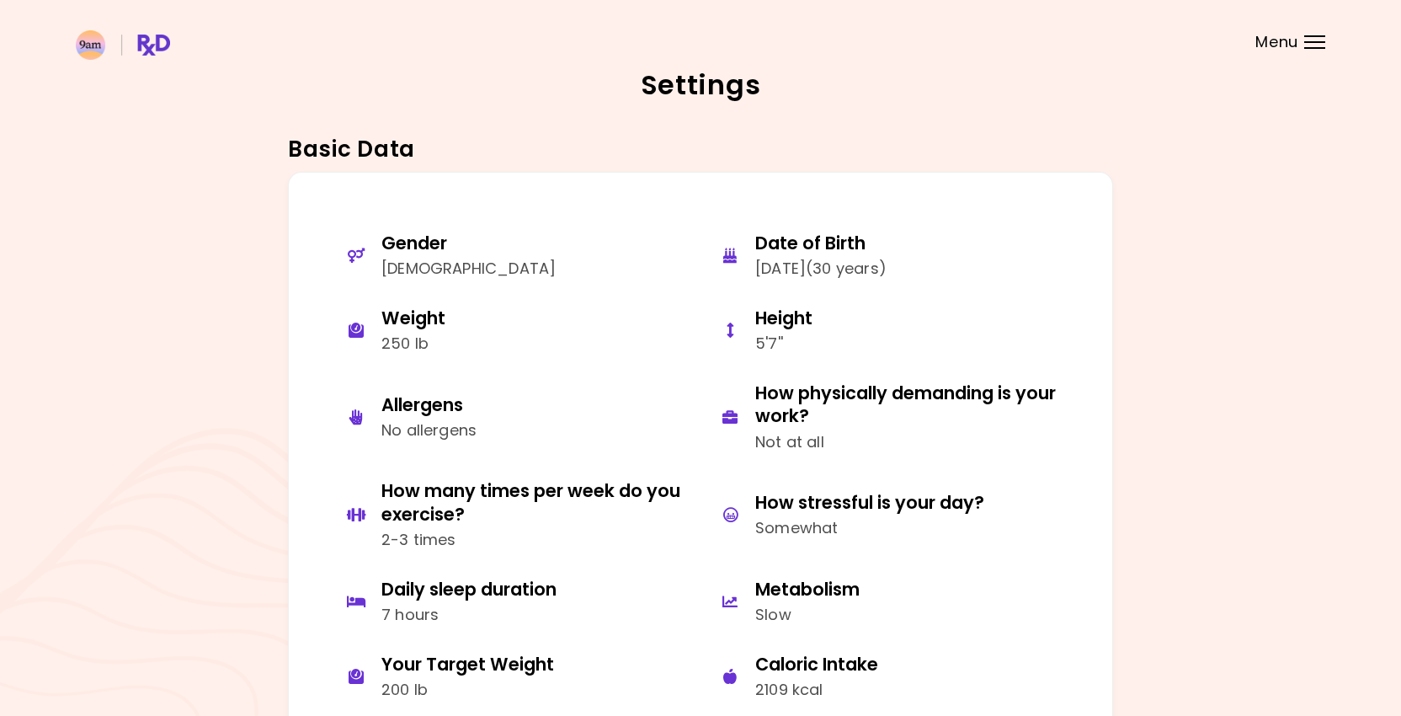
click at [1300, 46] on header at bounding box center [700, 33] width 1401 height 67
click at [1293, 21] on header at bounding box center [700, 33] width 1401 height 67
click at [1293, 35] on span "Menu" at bounding box center [1277, 42] width 43 height 15
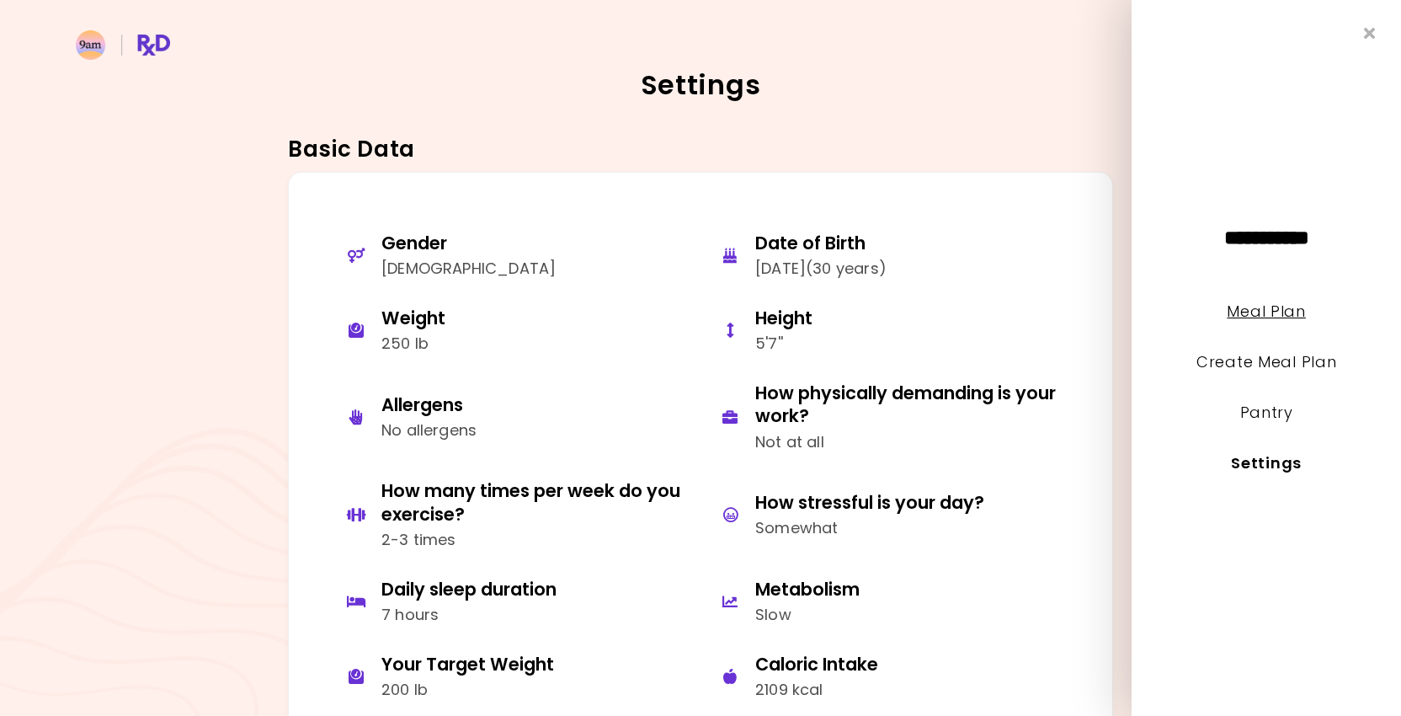
click at [1245, 305] on link "Meal Plan" at bounding box center [1266, 311] width 78 height 21
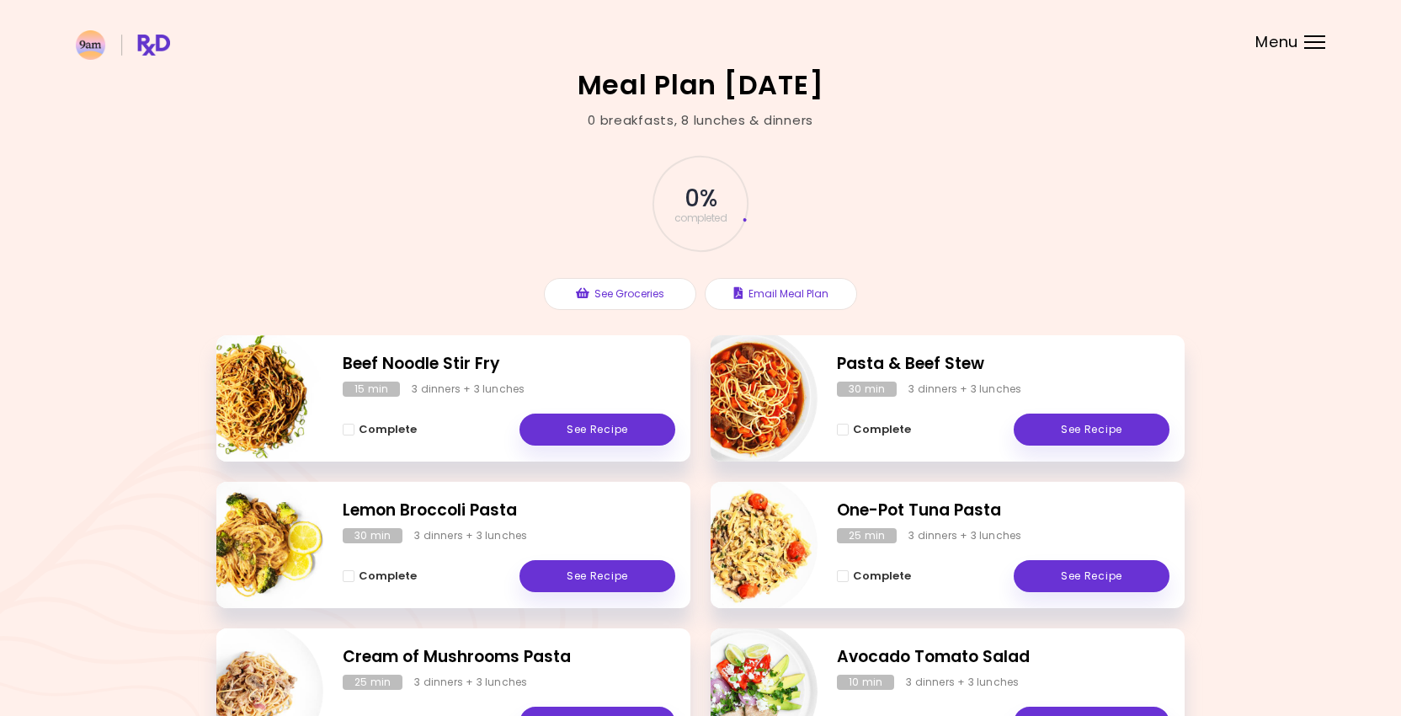
click at [1294, 45] on span "Menu" at bounding box center [1277, 42] width 43 height 15
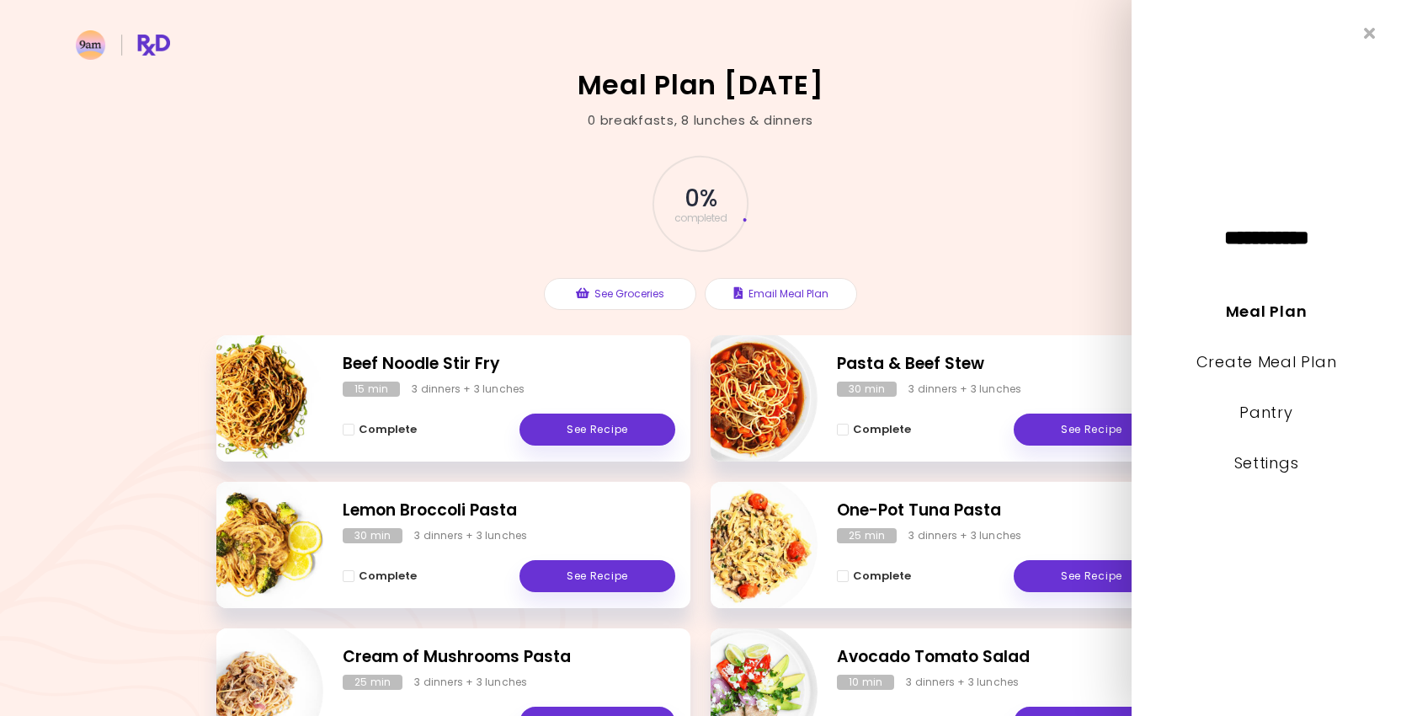
click at [1246, 350] on li "Create Meal Plan" at bounding box center [1267, 374] width 270 height 51
click at [1246, 360] on link "Create Meal Plan" at bounding box center [1267, 361] width 141 height 21
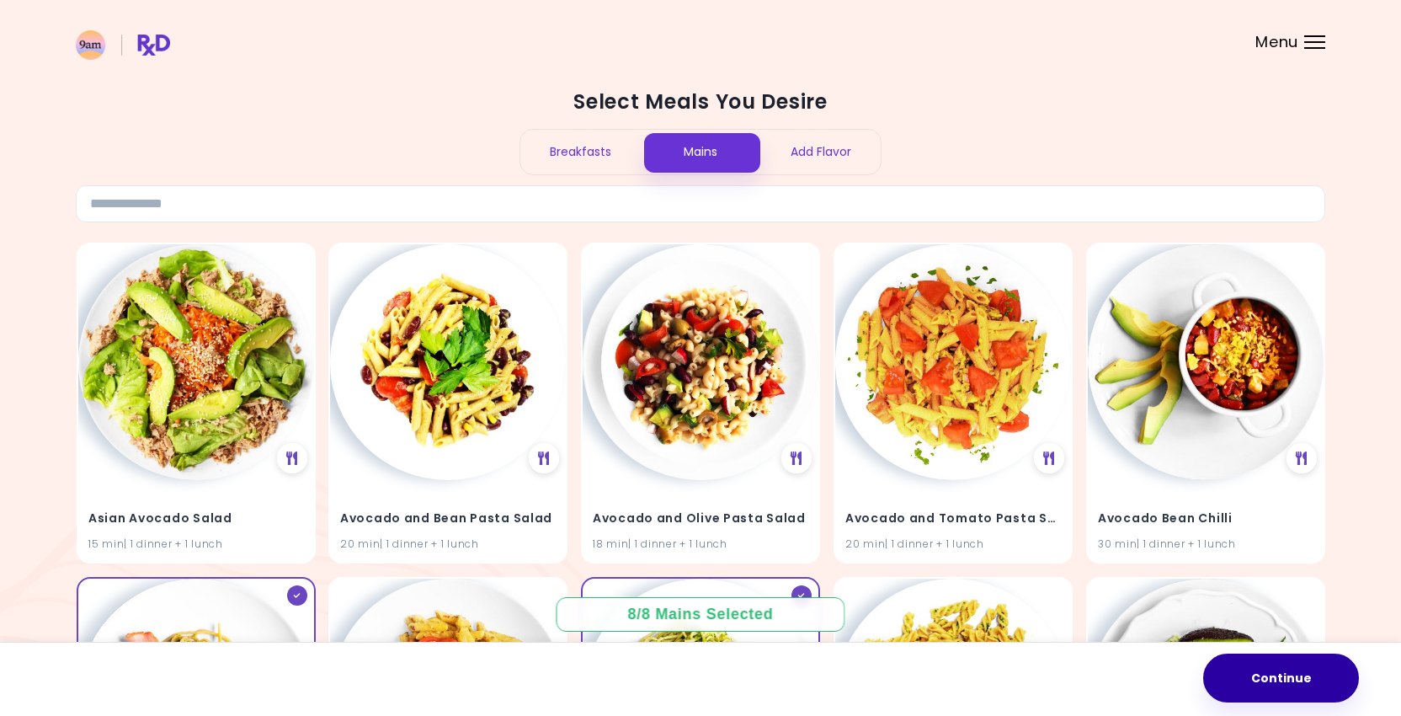
click at [1334, 677] on button "Continue" at bounding box center [1282, 678] width 156 height 49
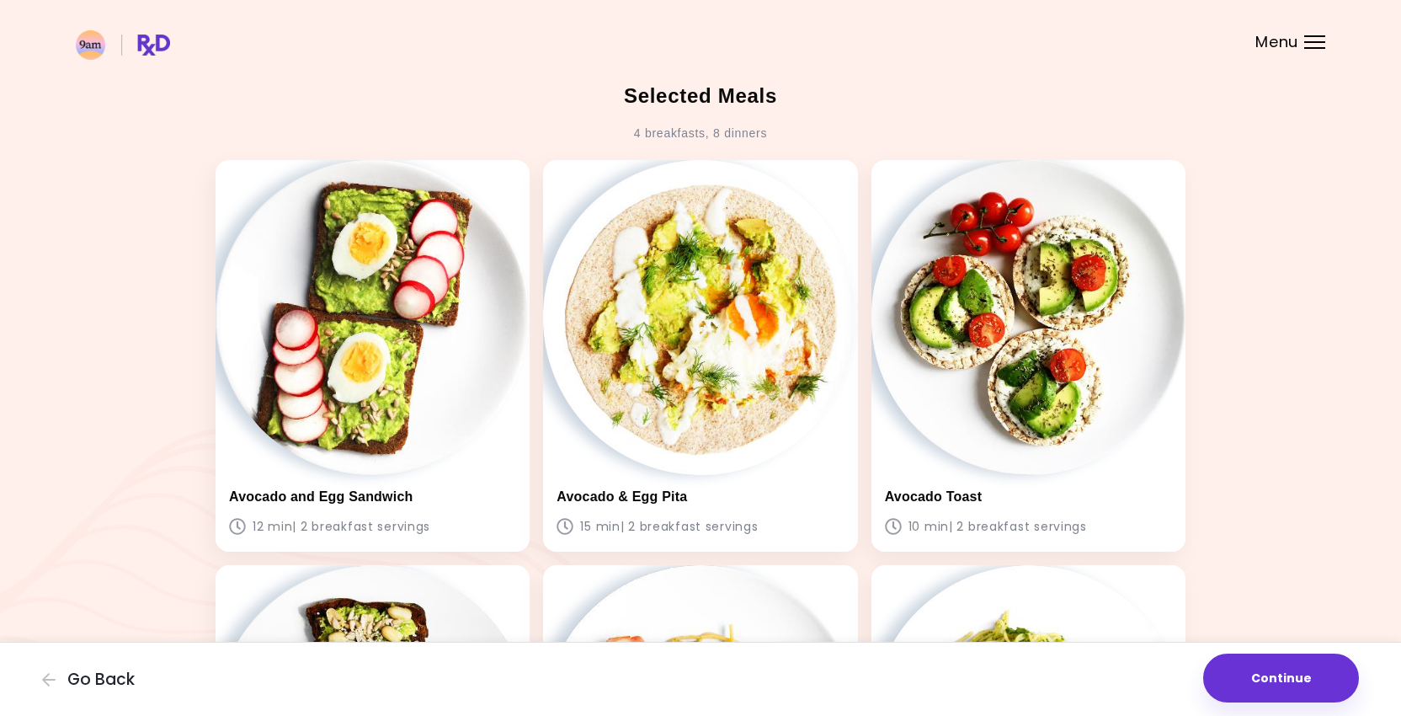
click at [1273, 44] on span "Menu" at bounding box center [1277, 42] width 43 height 15
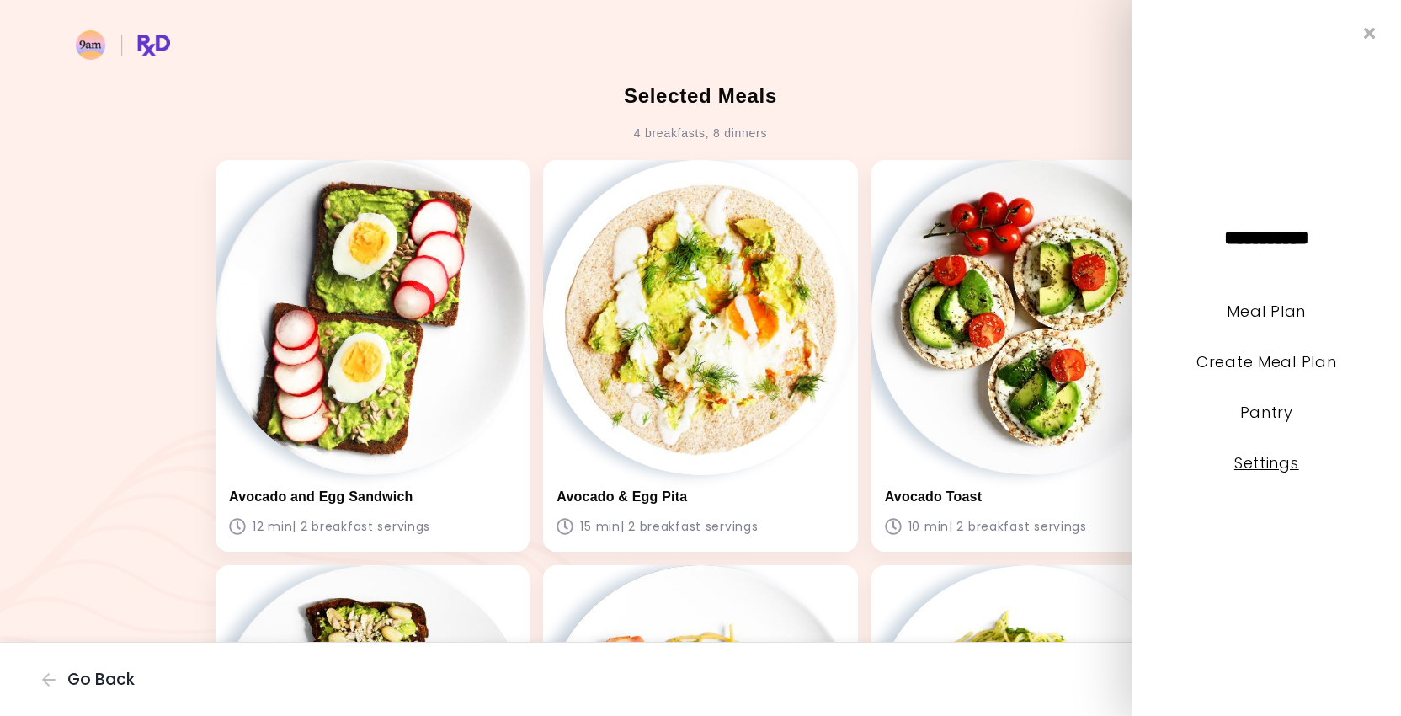
click at [1242, 460] on link "Settings" at bounding box center [1267, 462] width 65 height 21
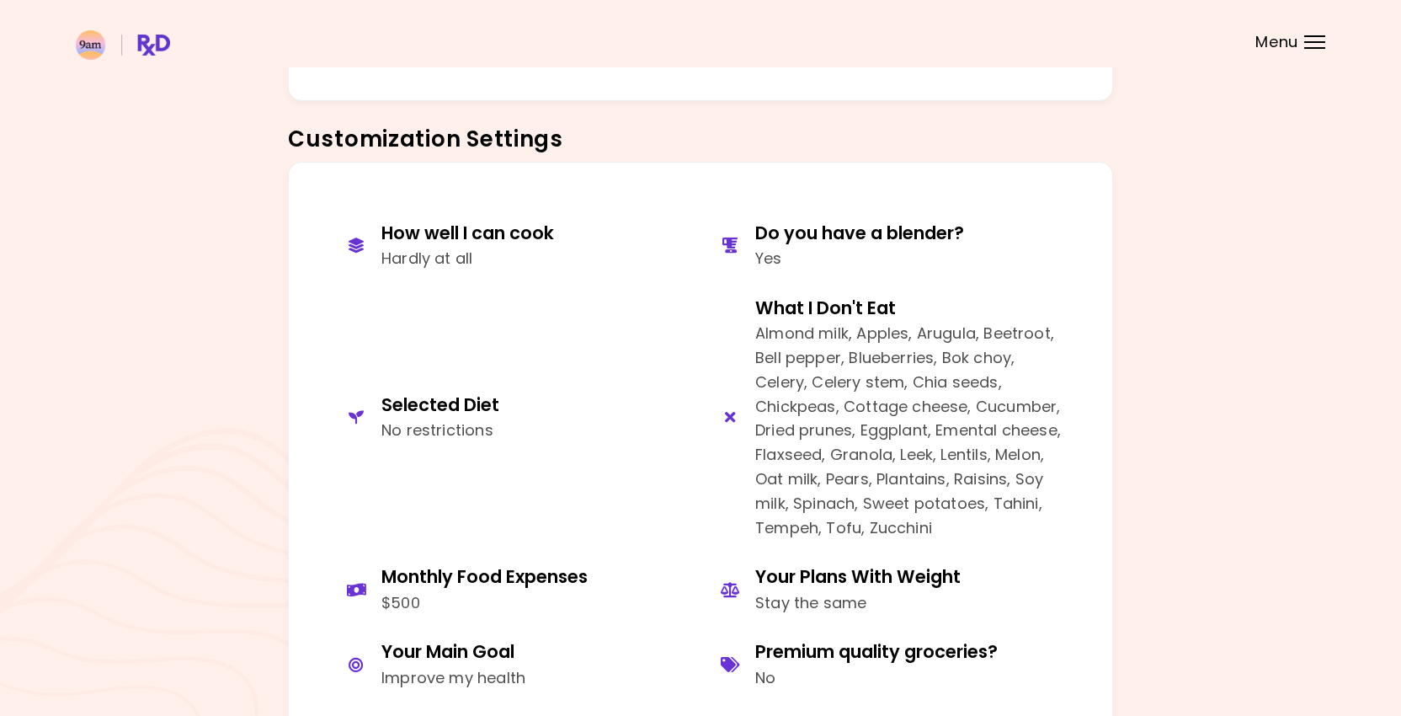
scroll to position [683, 0]
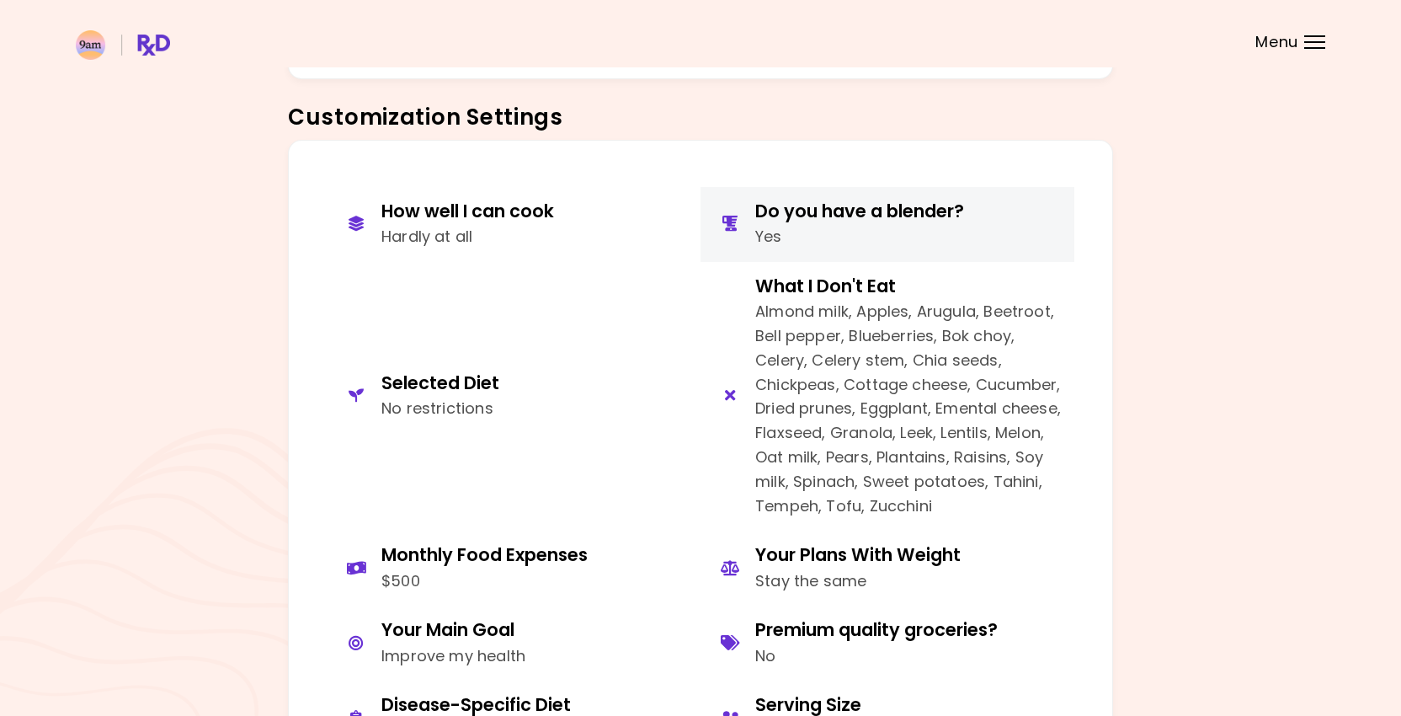
click at [854, 214] on div "Do you have a blender?" at bounding box center [859, 211] width 209 height 23
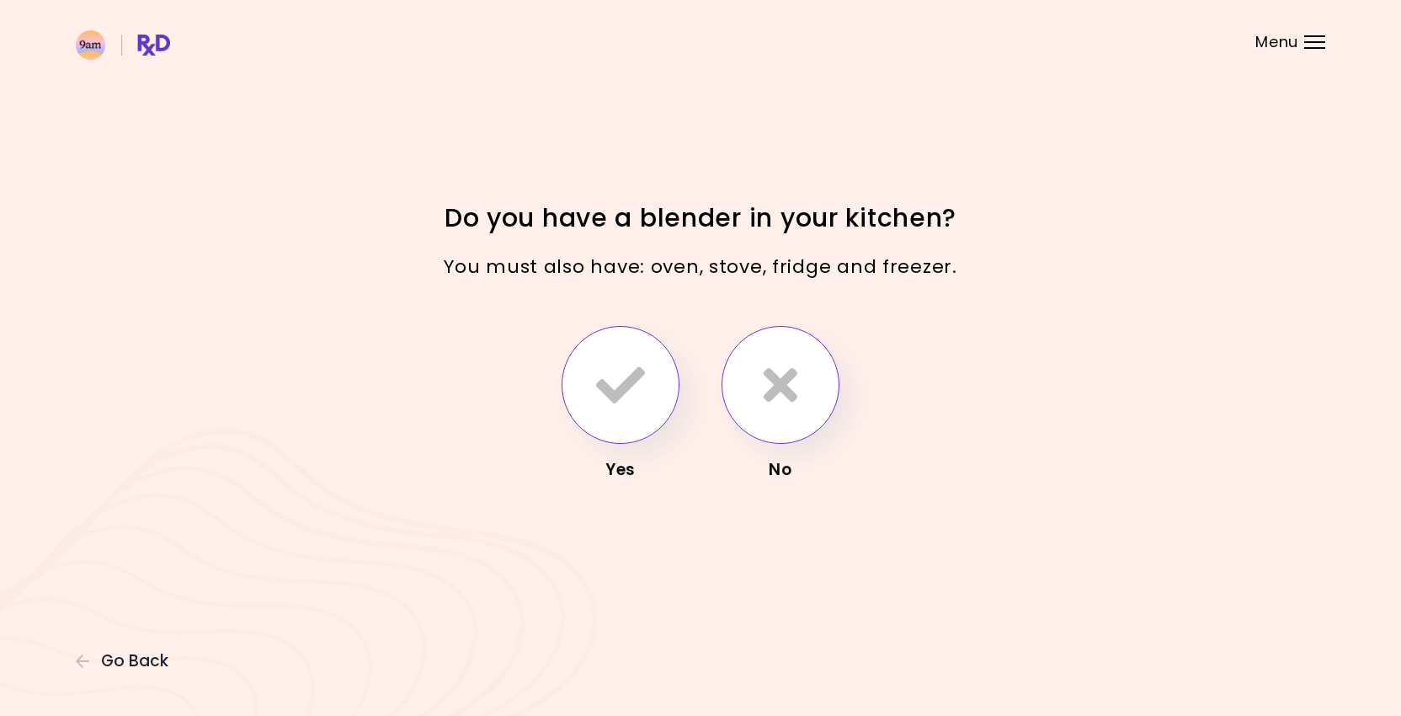
click at [787, 376] on icon "button" at bounding box center [781, 384] width 34 height 49
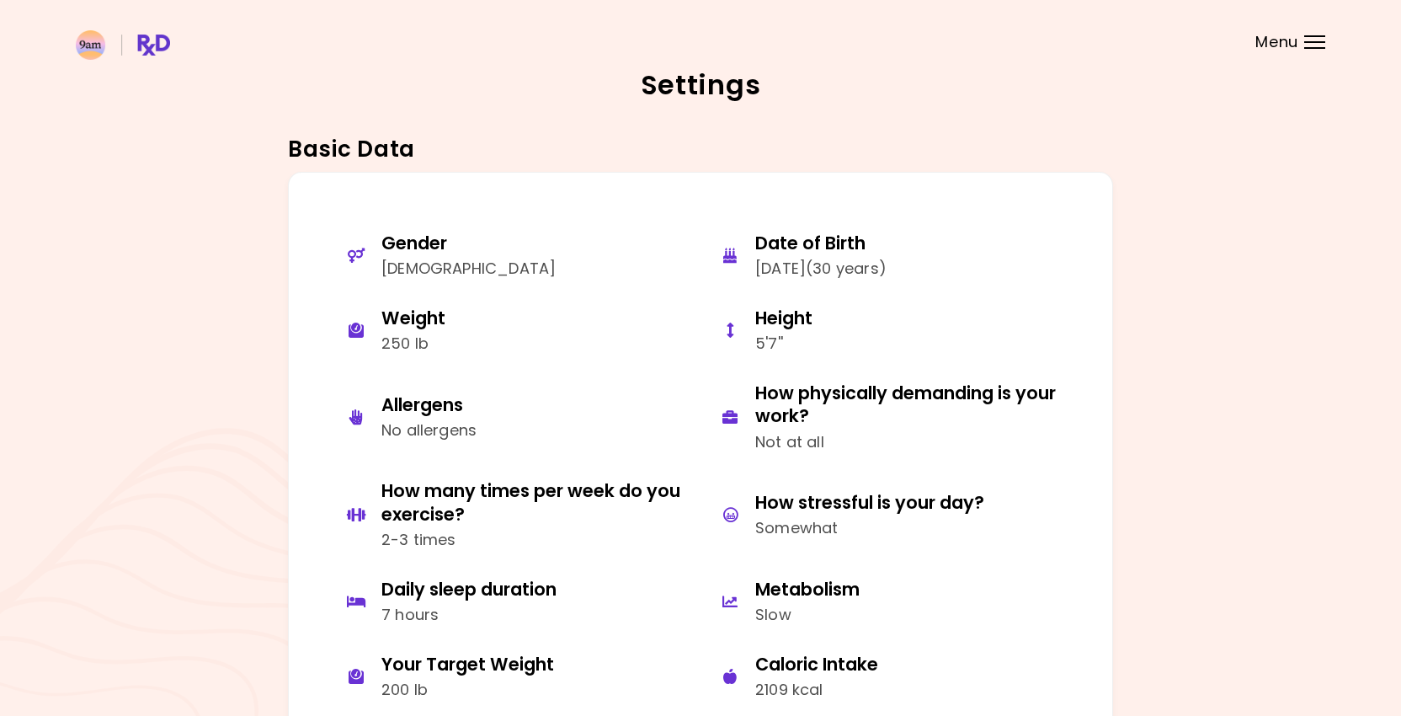
click at [1317, 40] on div "Menu" at bounding box center [1315, 41] width 21 height 13
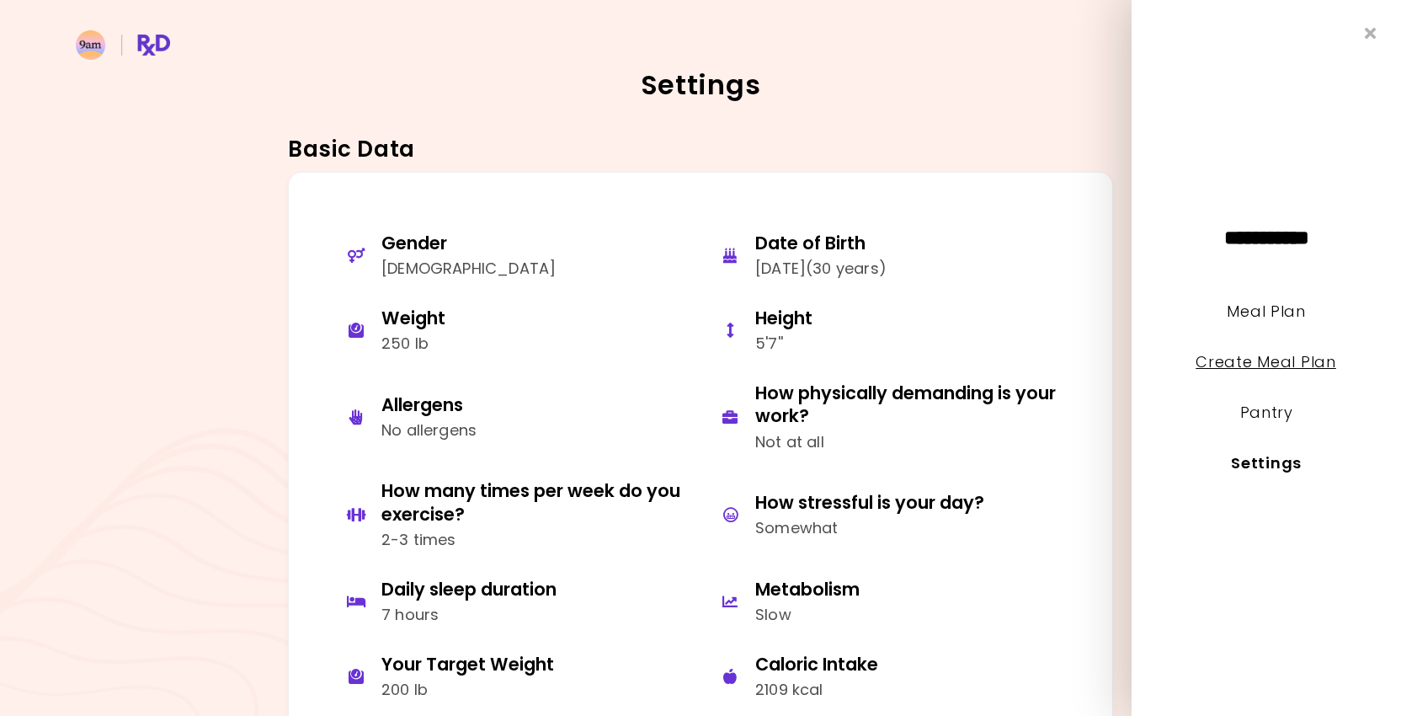
click at [1281, 362] on link "Create Meal Plan" at bounding box center [1267, 361] width 141 height 21
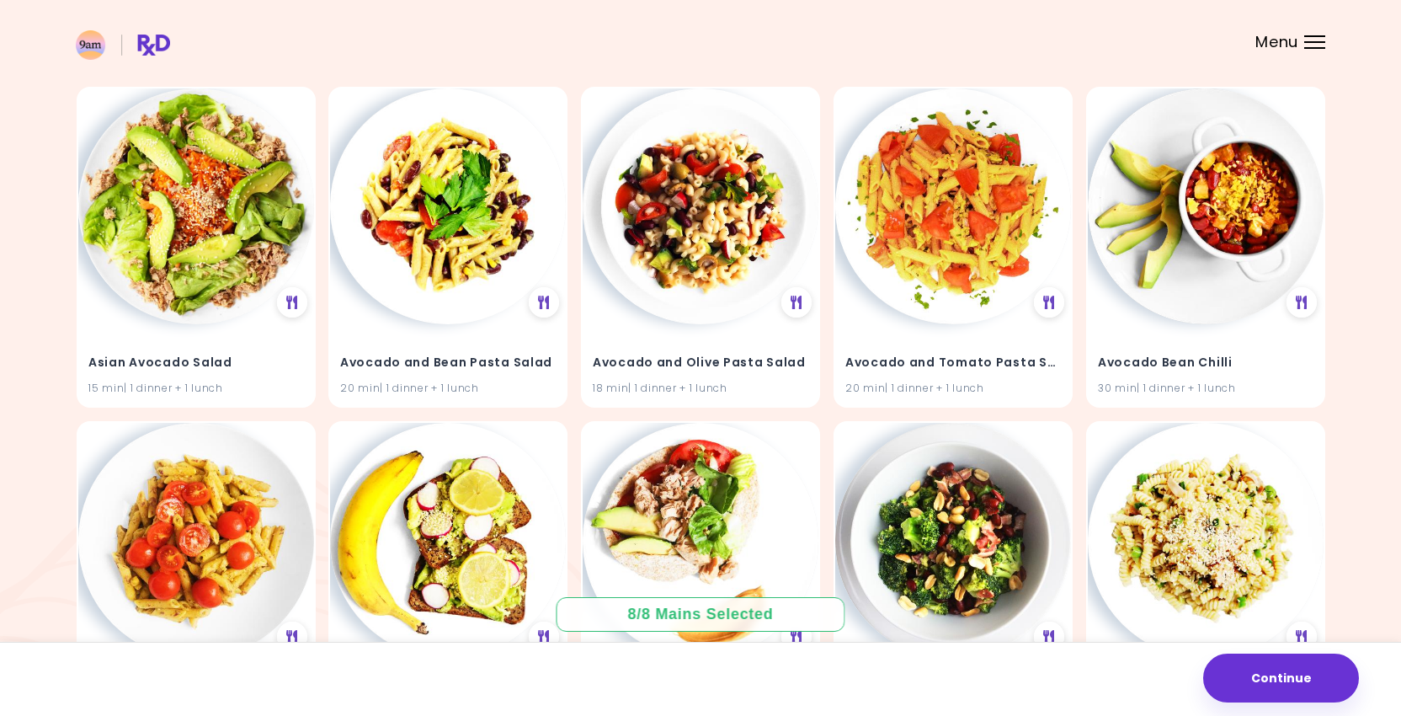
scroll to position [163, 0]
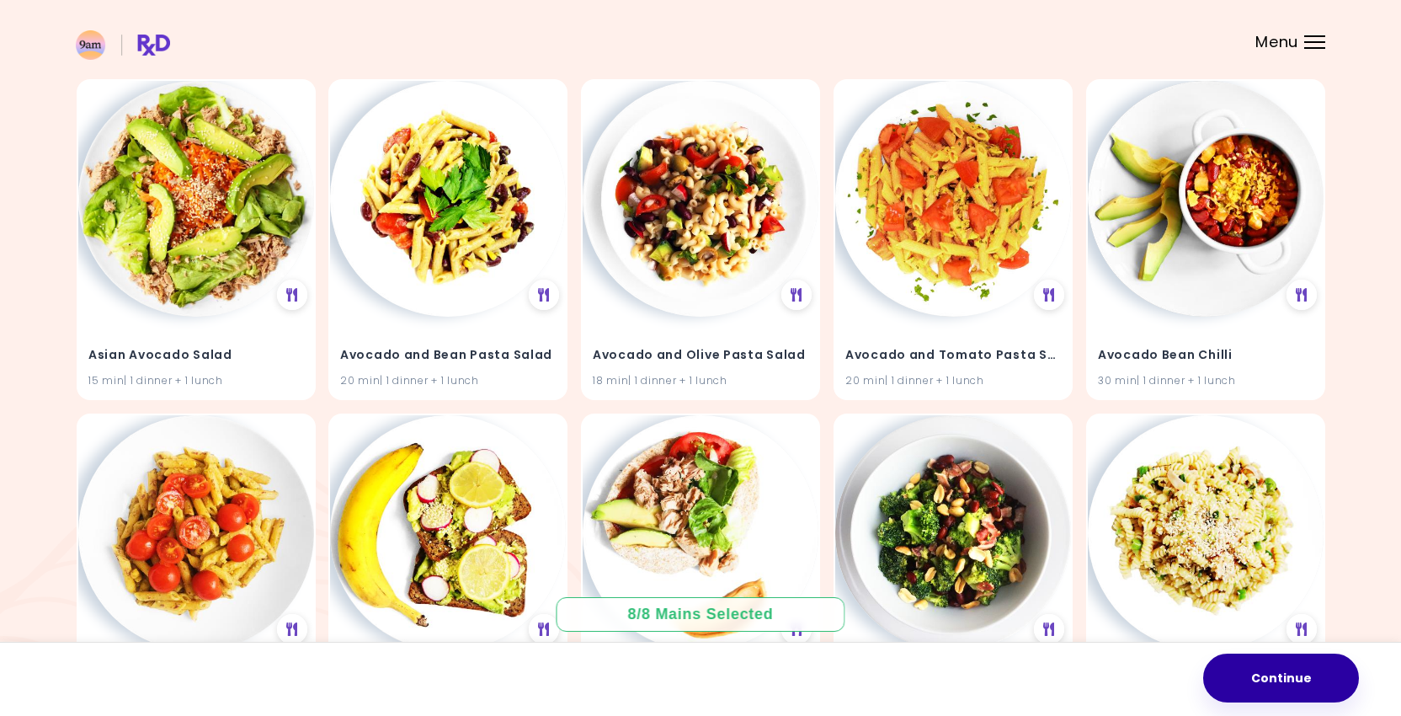
click at [1260, 657] on button "Continue" at bounding box center [1282, 678] width 156 height 49
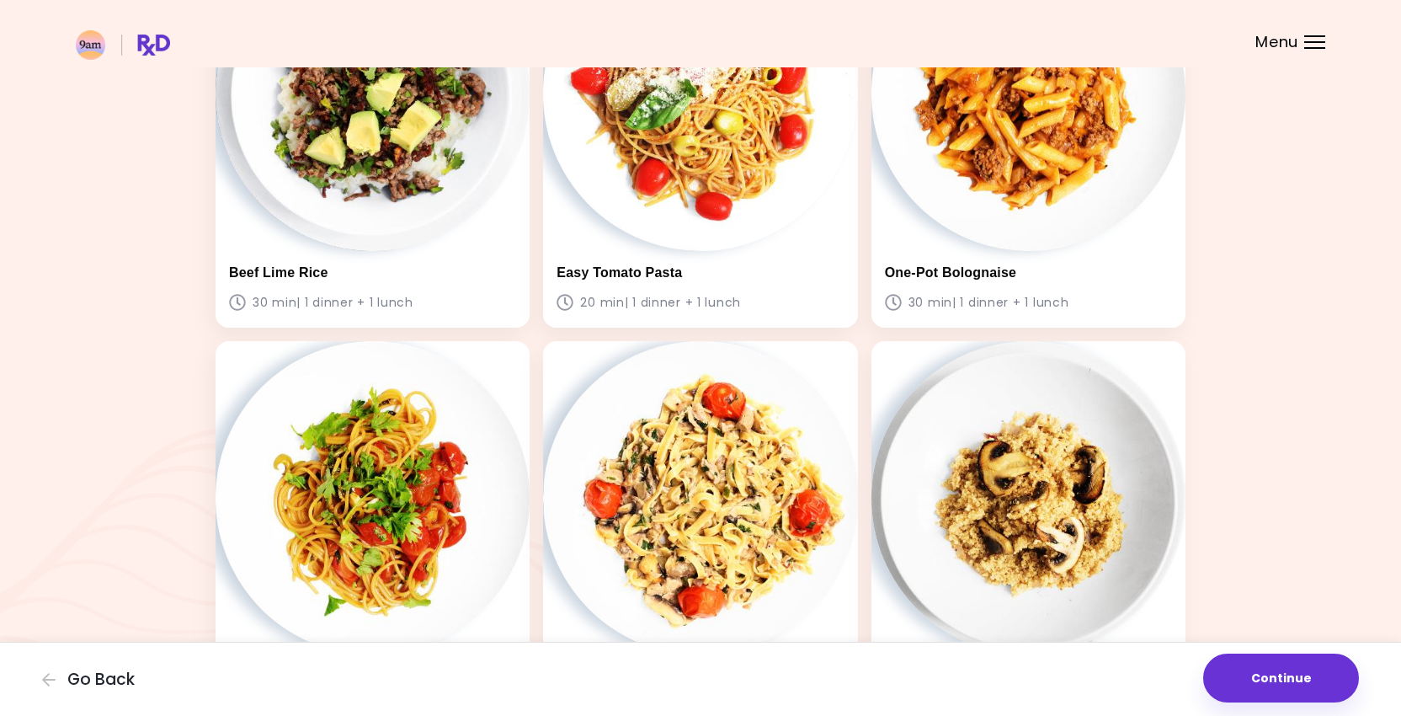
scroll to position [1202, 0]
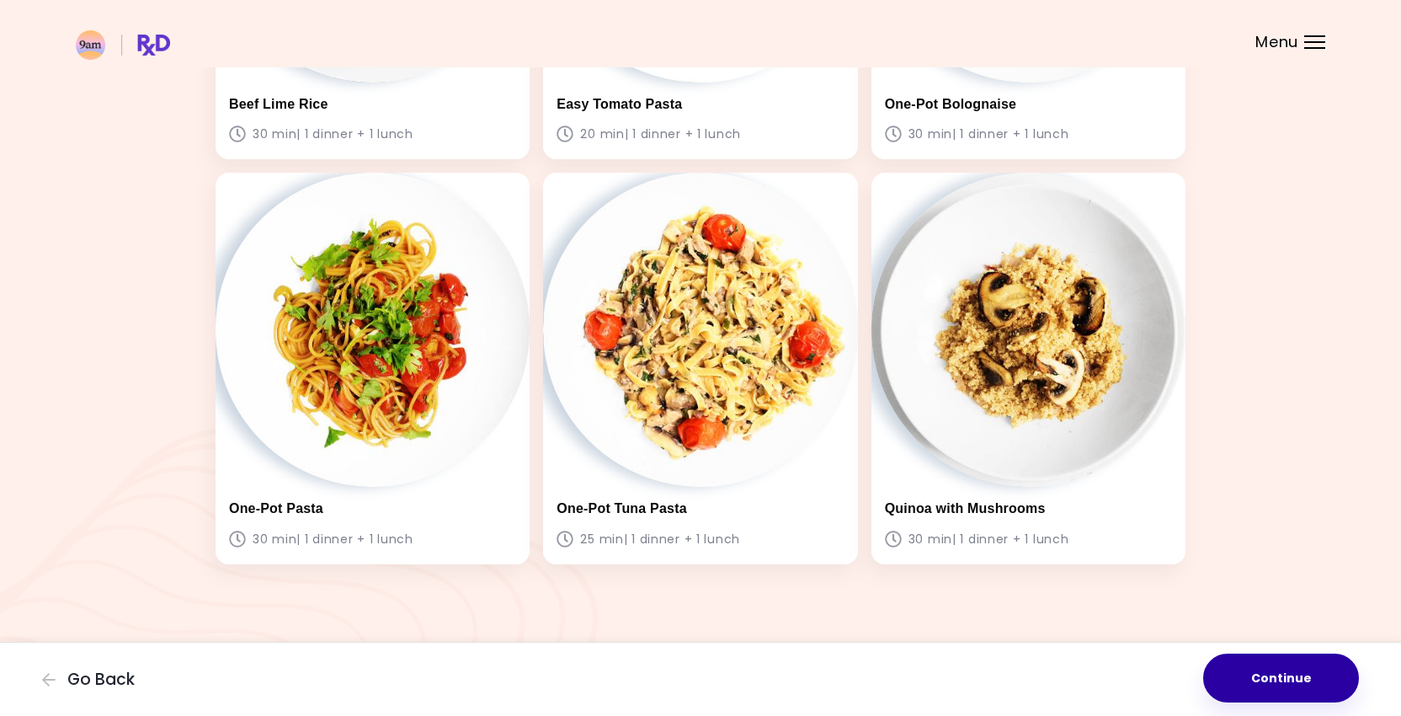
click at [1273, 681] on button "Continue" at bounding box center [1282, 678] width 156 height 49
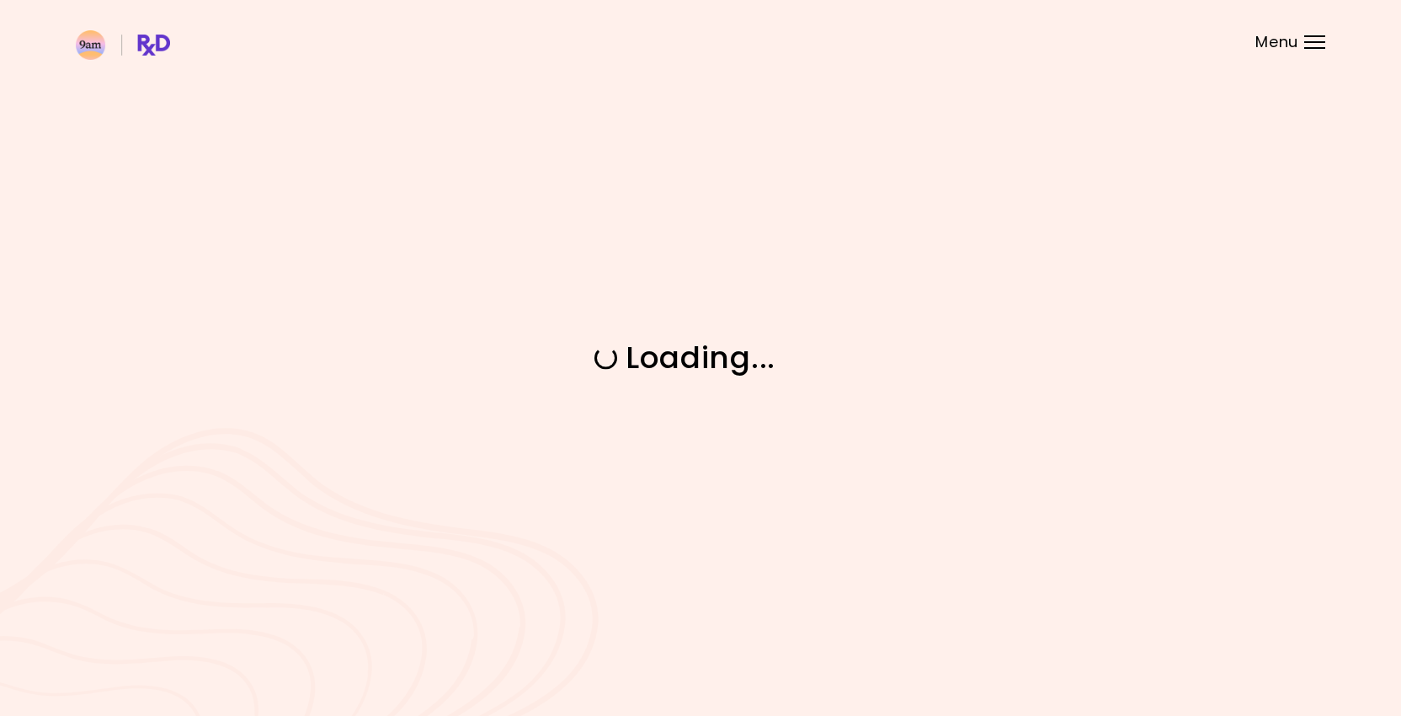
scroll to position [0, 0]
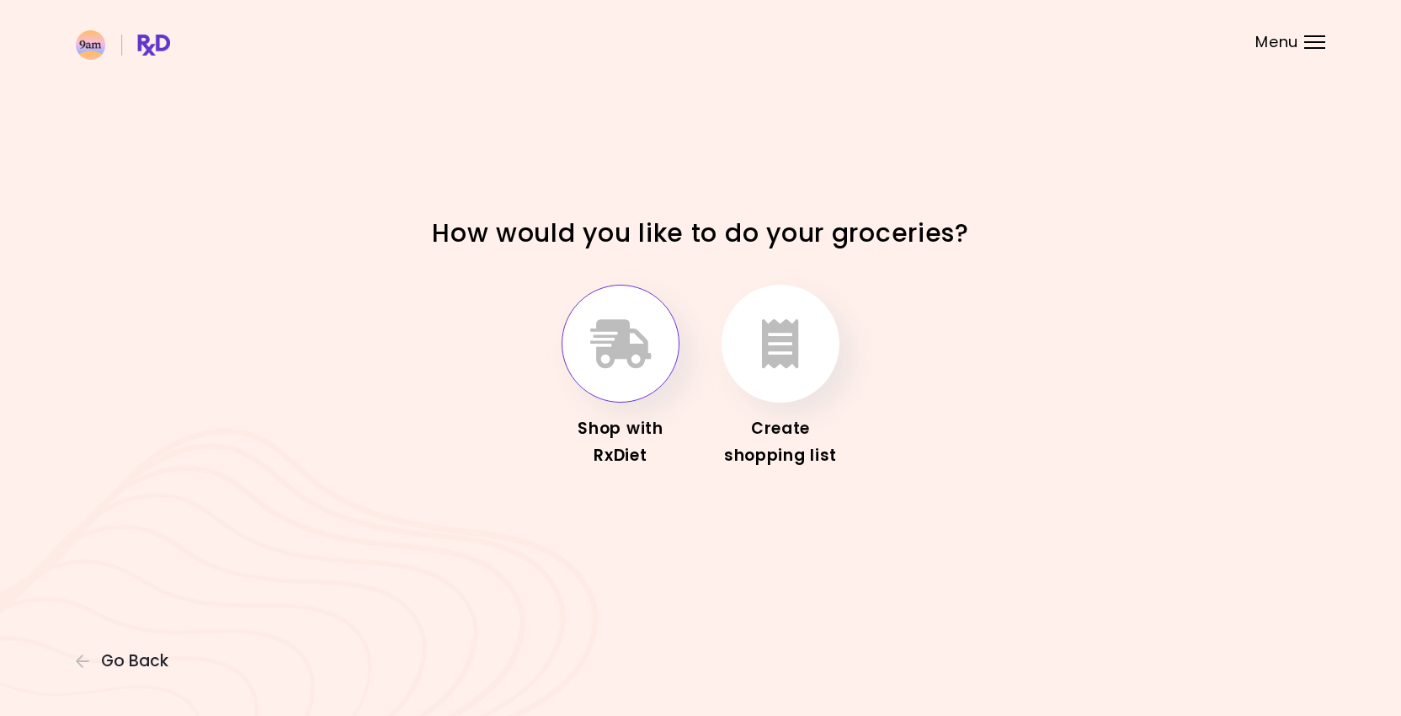
click at [653, 389] on button "button" at bounding box center [621, 344] width 118 height 118
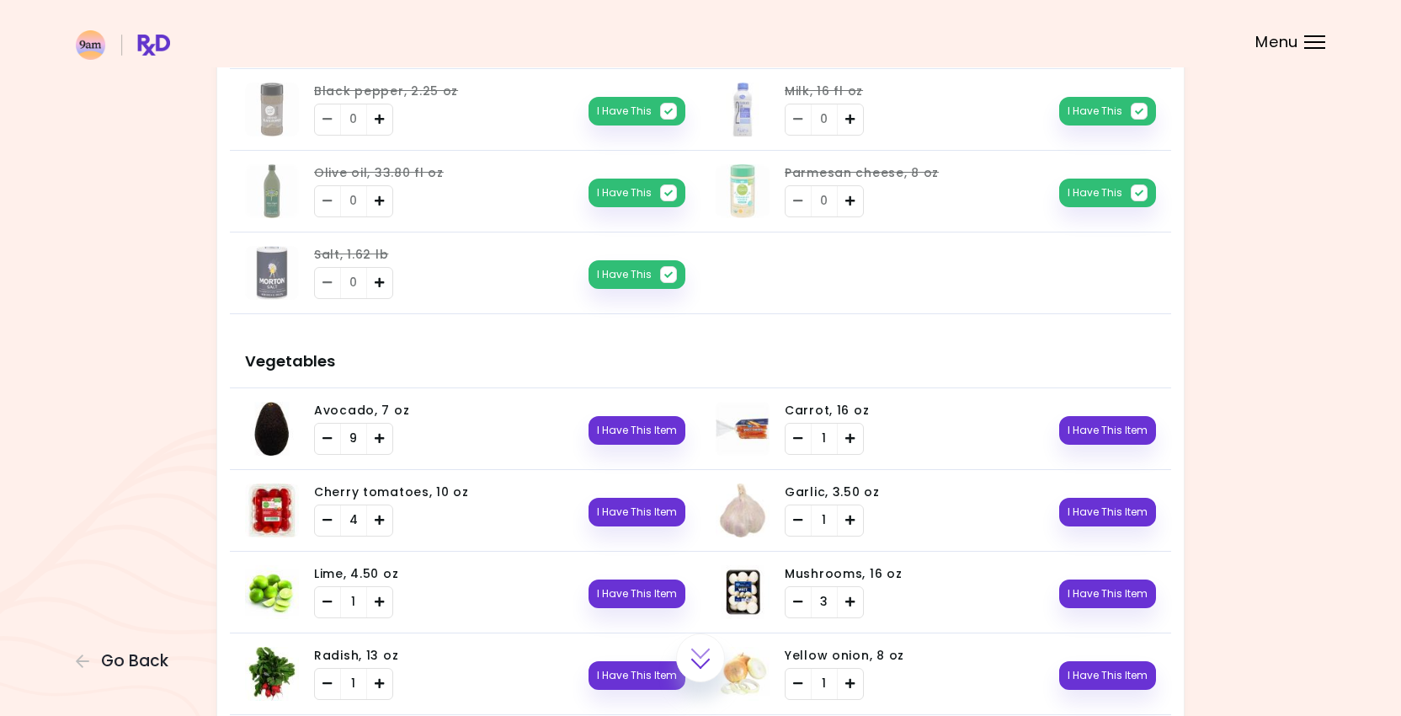
scroll to position [272, 0]
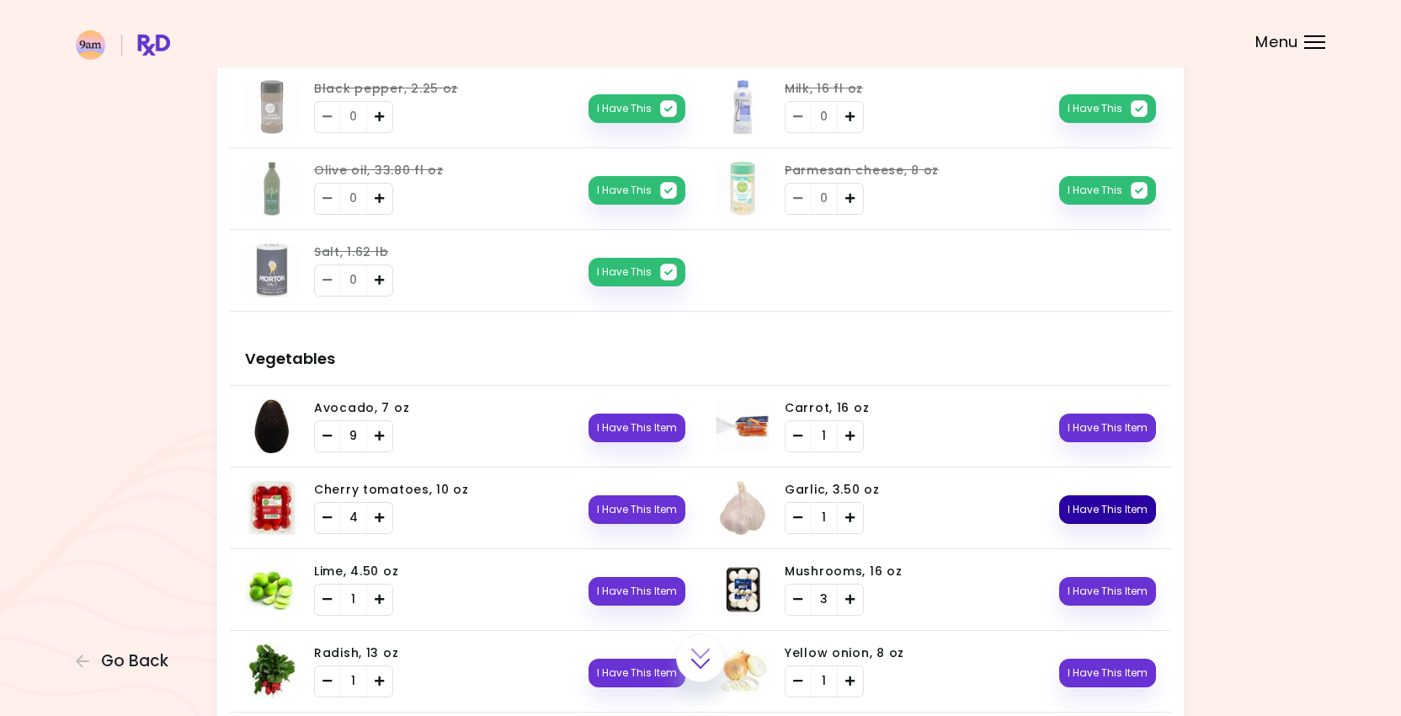
click at [1094, 495] on button "I Have This Item" at bounding box center [1108, 509] width 97 height 29
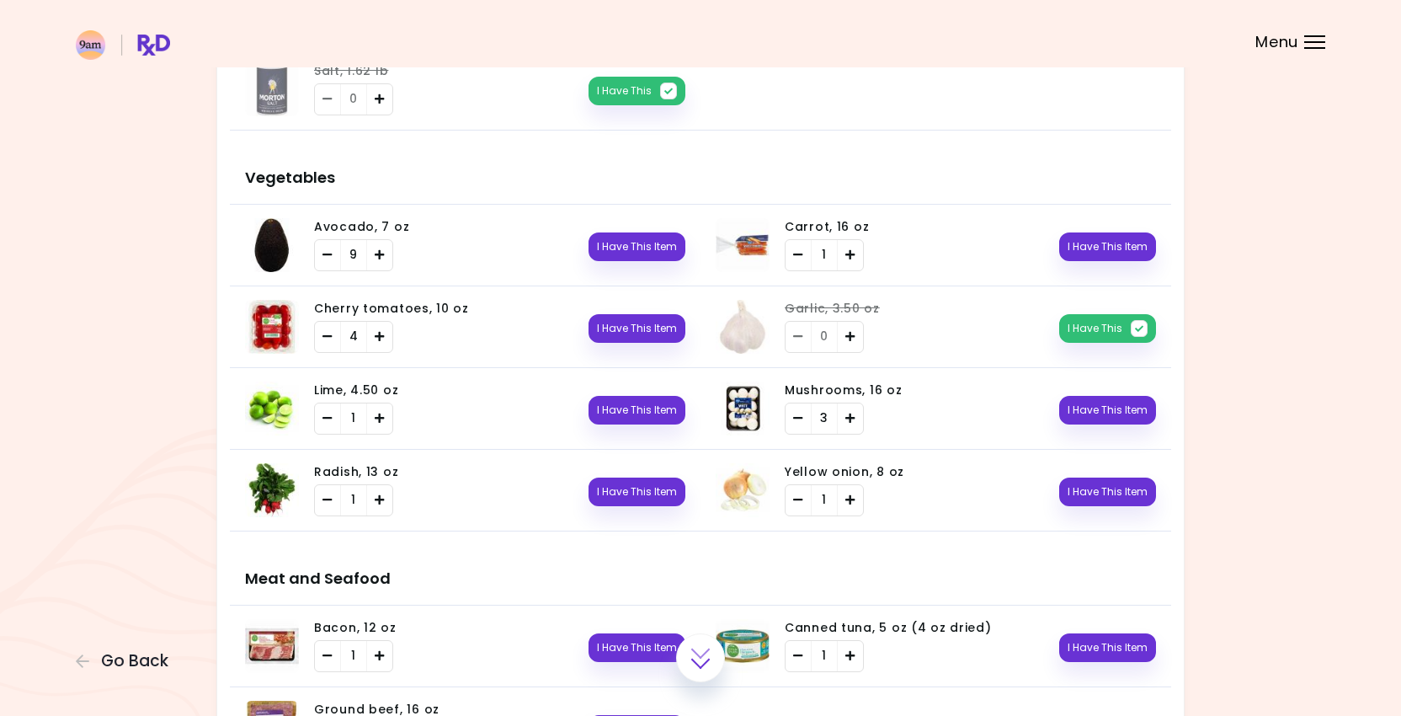
scroll to position [463, 0]
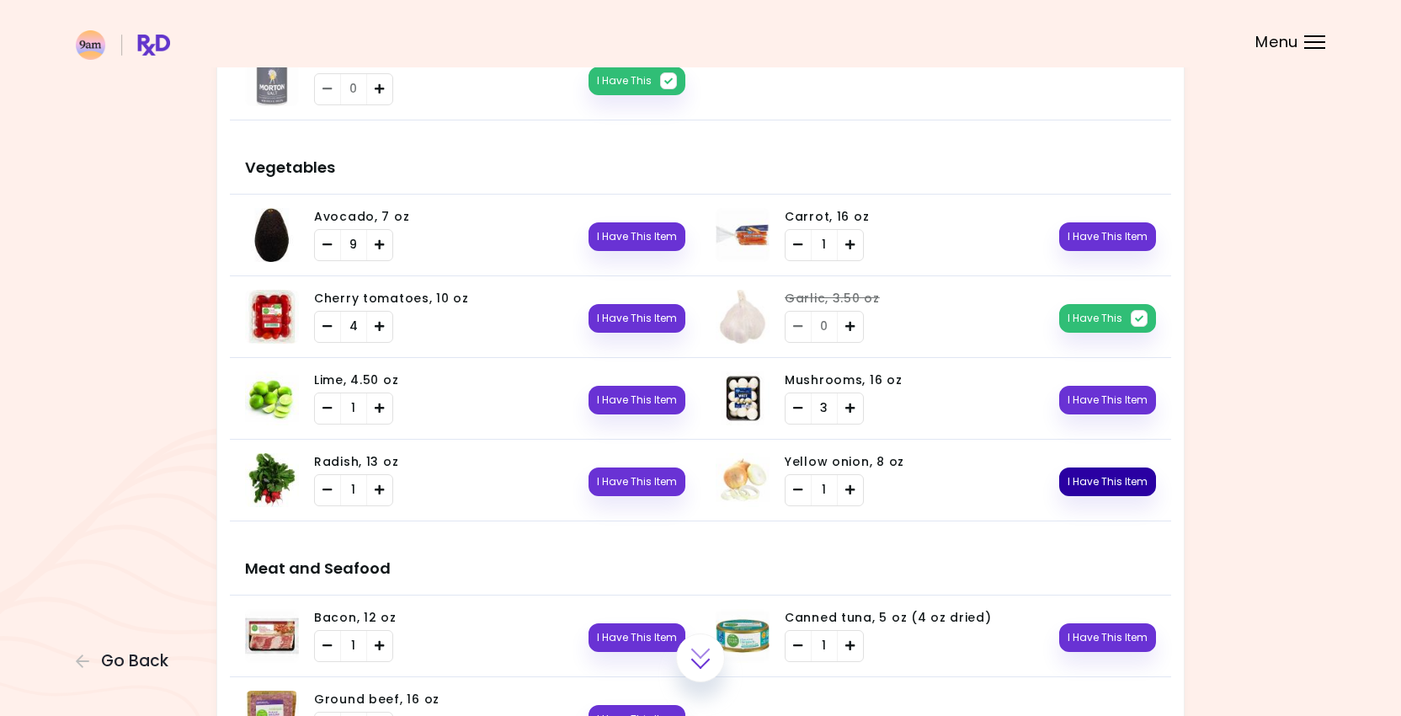
click at [1084, 485] on button "I Have This Item" at bounding box center [1108, 481] width 97 height 29
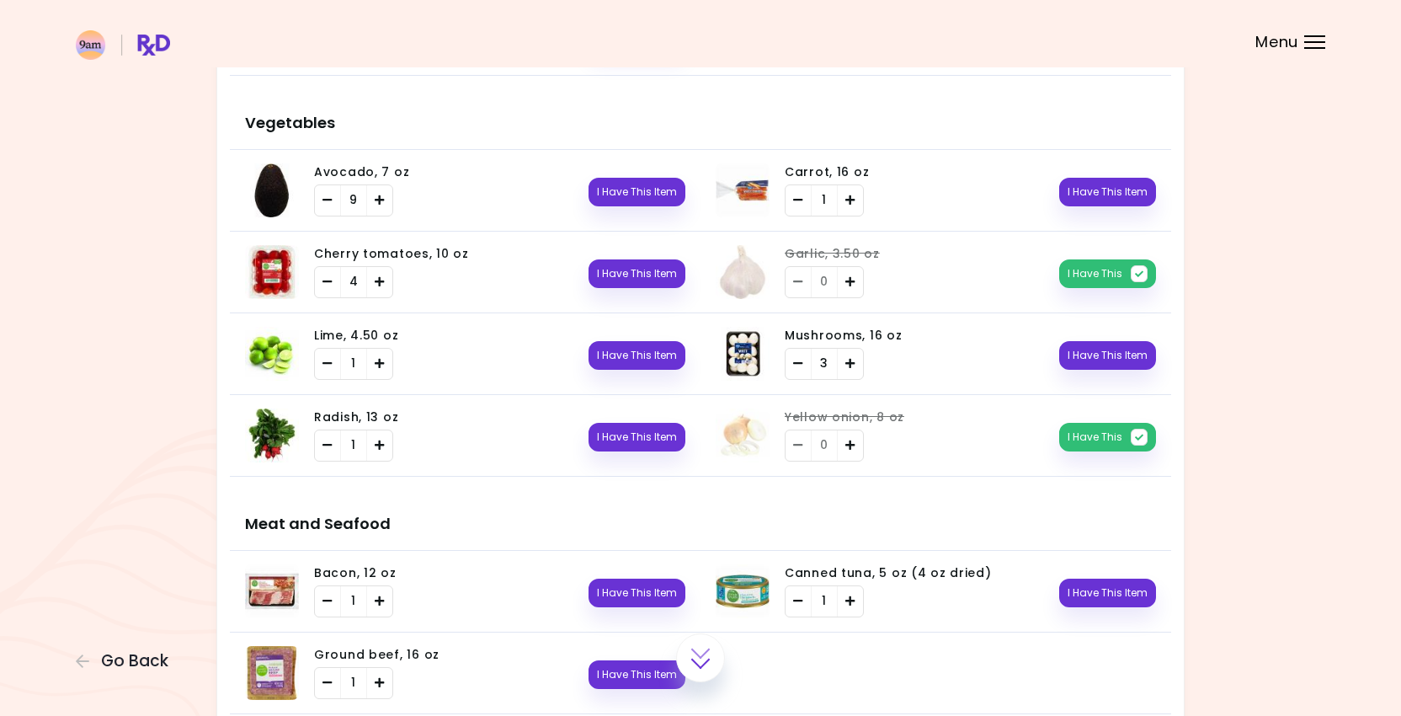
scroll to position [509, 0]
click at [1088, 432] on button "I Have This" at bounding box center [1108, 436] width 97 height 29
click at [1088, 432] on button "I Have This Item" at bounding box center [1108, 436] width 97 height 29
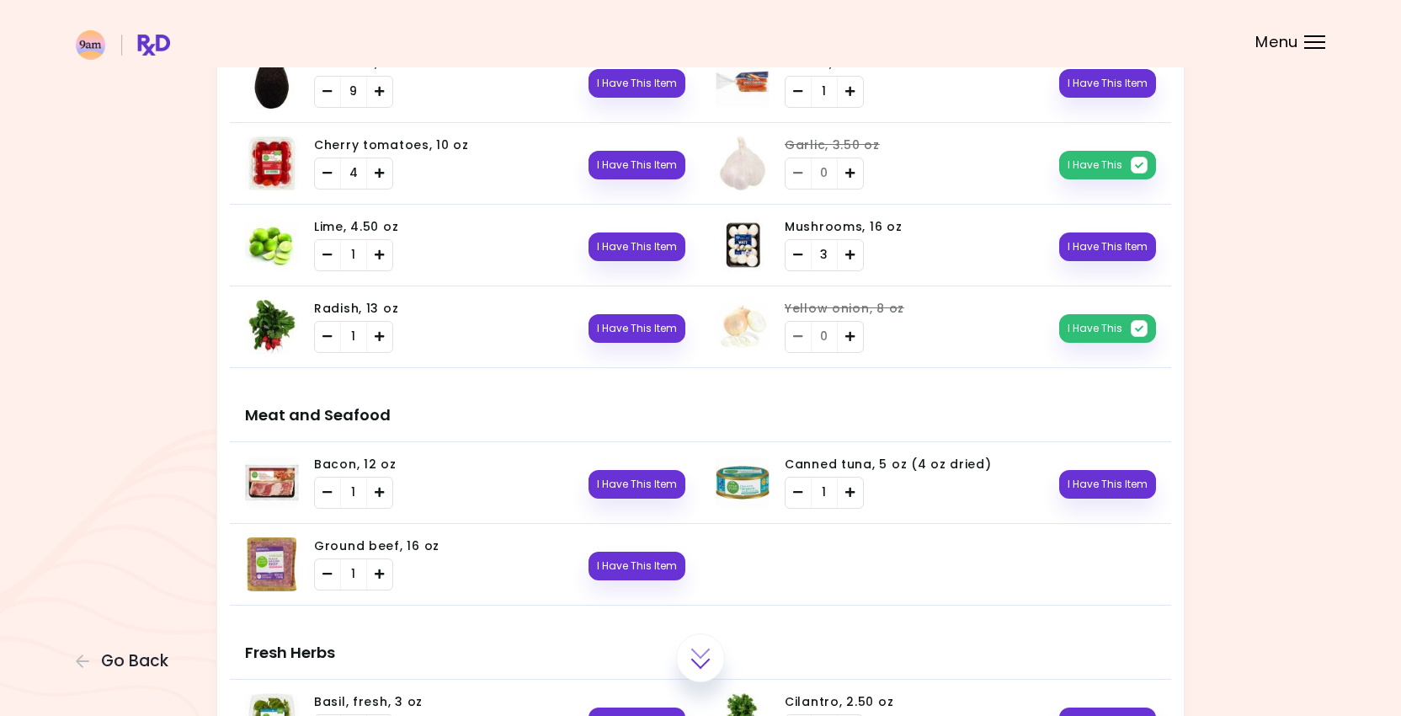
scroll to position [618, 0]
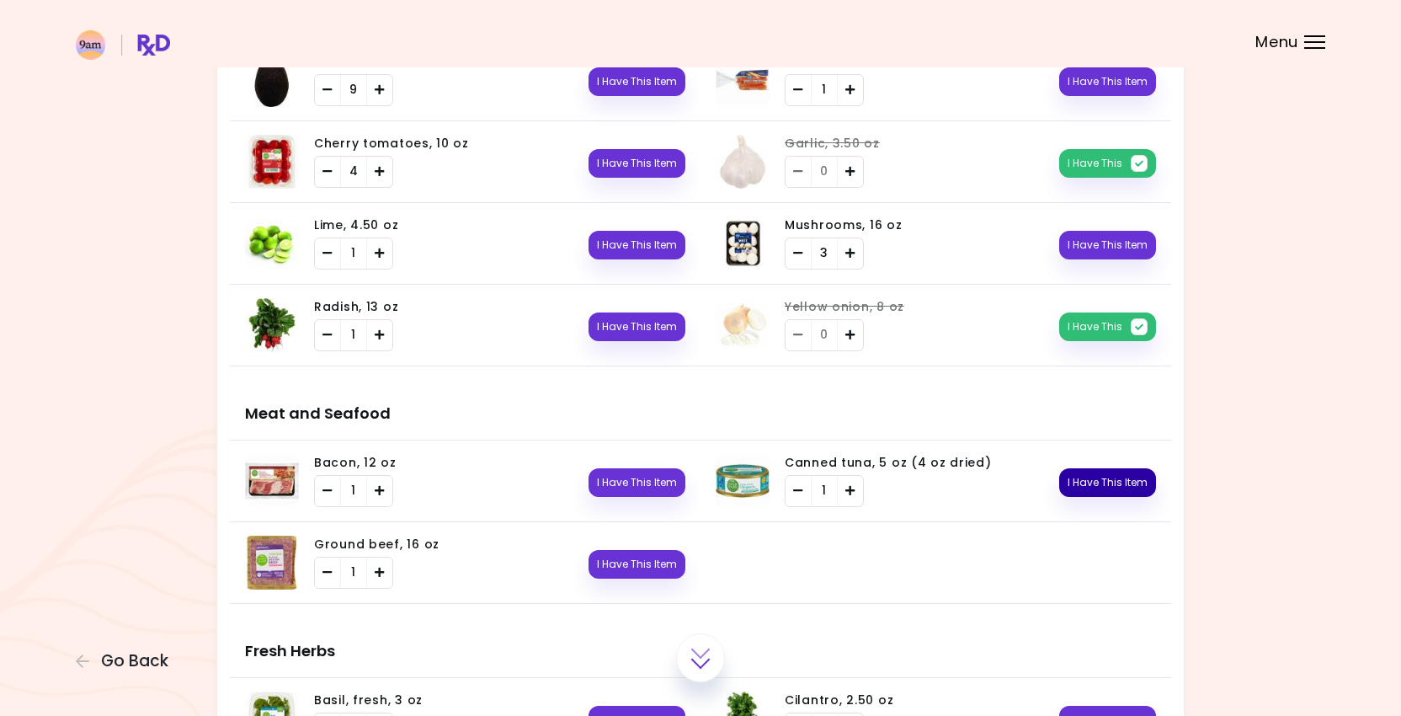
click at [1111, 473] on button "I Have This Item" at bounding box center [1108, 482] width 97 height 29
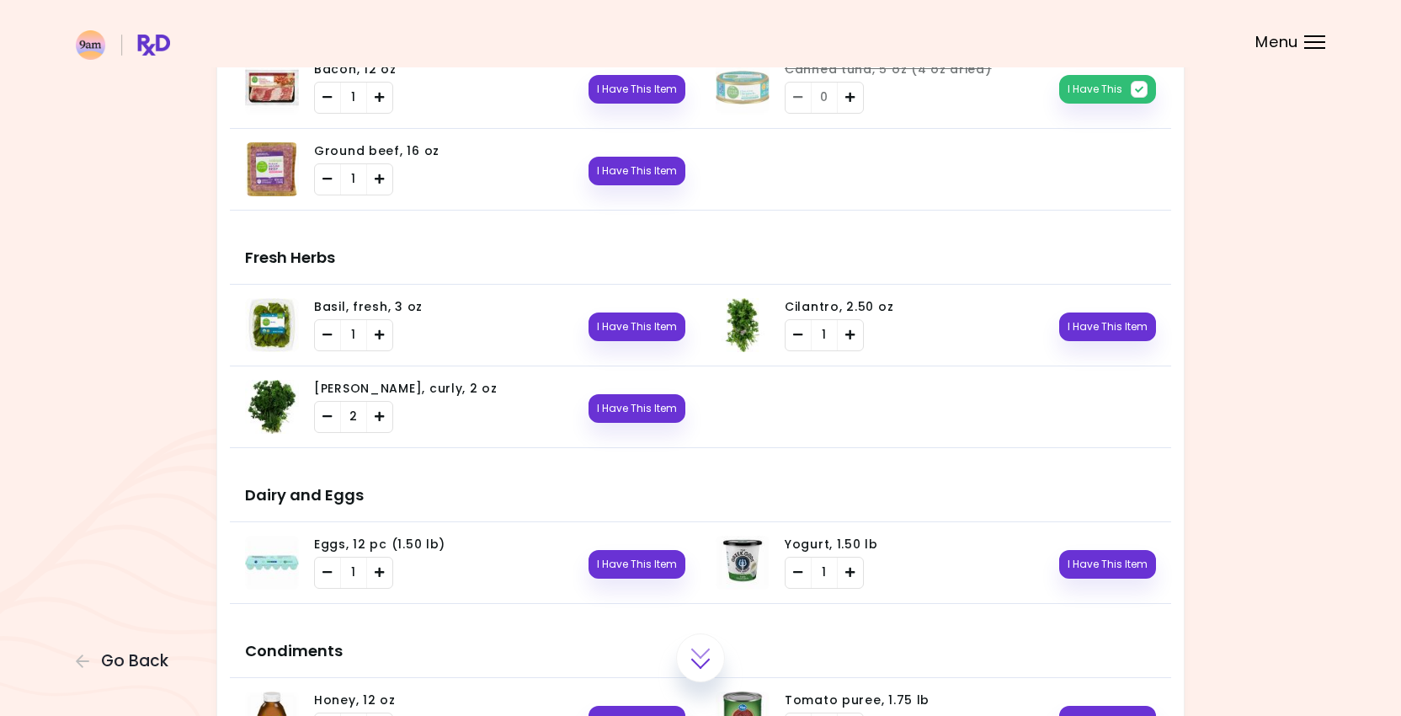
scroll to position [1016, 0]
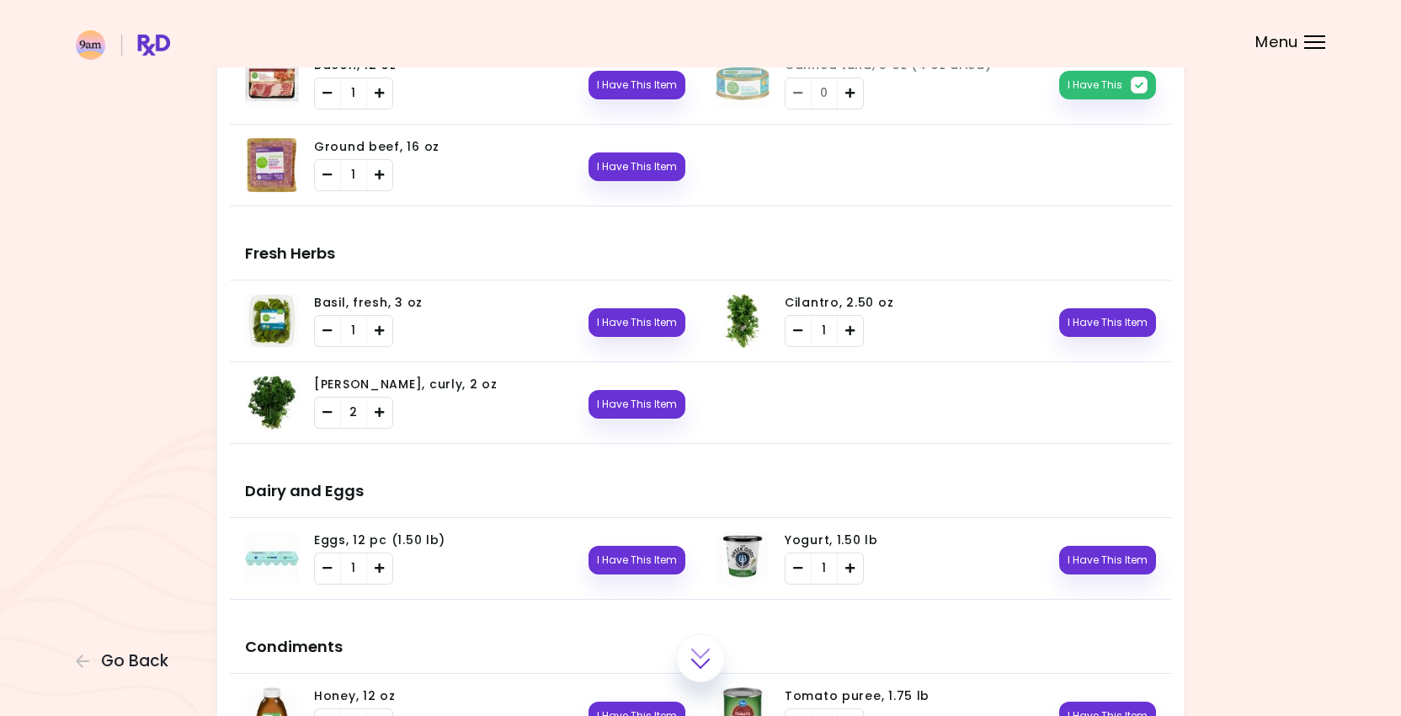
click at [764, 498] on h3 "Dairy and Eggs" at bounding box center [701, 484] width 942 height 67
click at [634, 576] on div "Eggs, 12 pc (1.50 lb) 1 I Have This Item" at bounding box center [492, 558] width 387 height 53
click at [626, 561] on button "I Have This Item" at bounding box center [637, 560] width 97 height 29
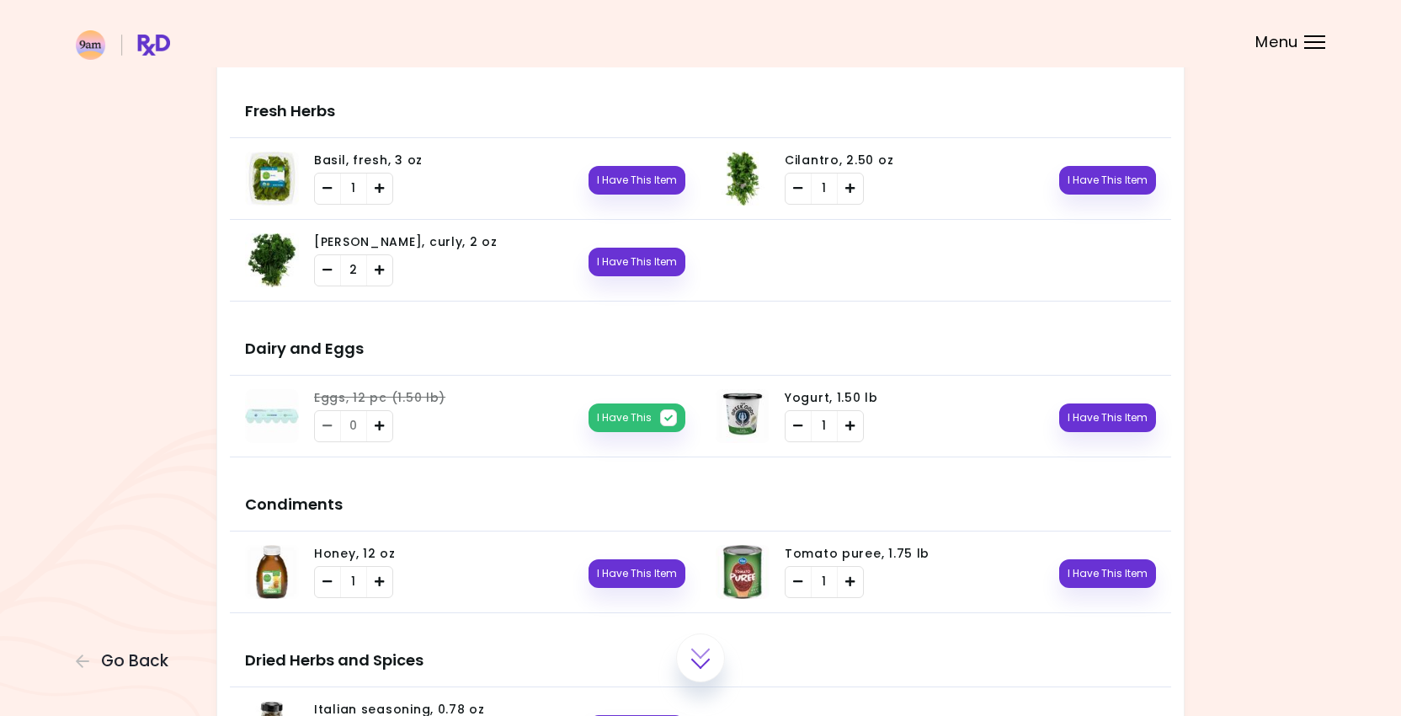
scroll to position [1183, 0]
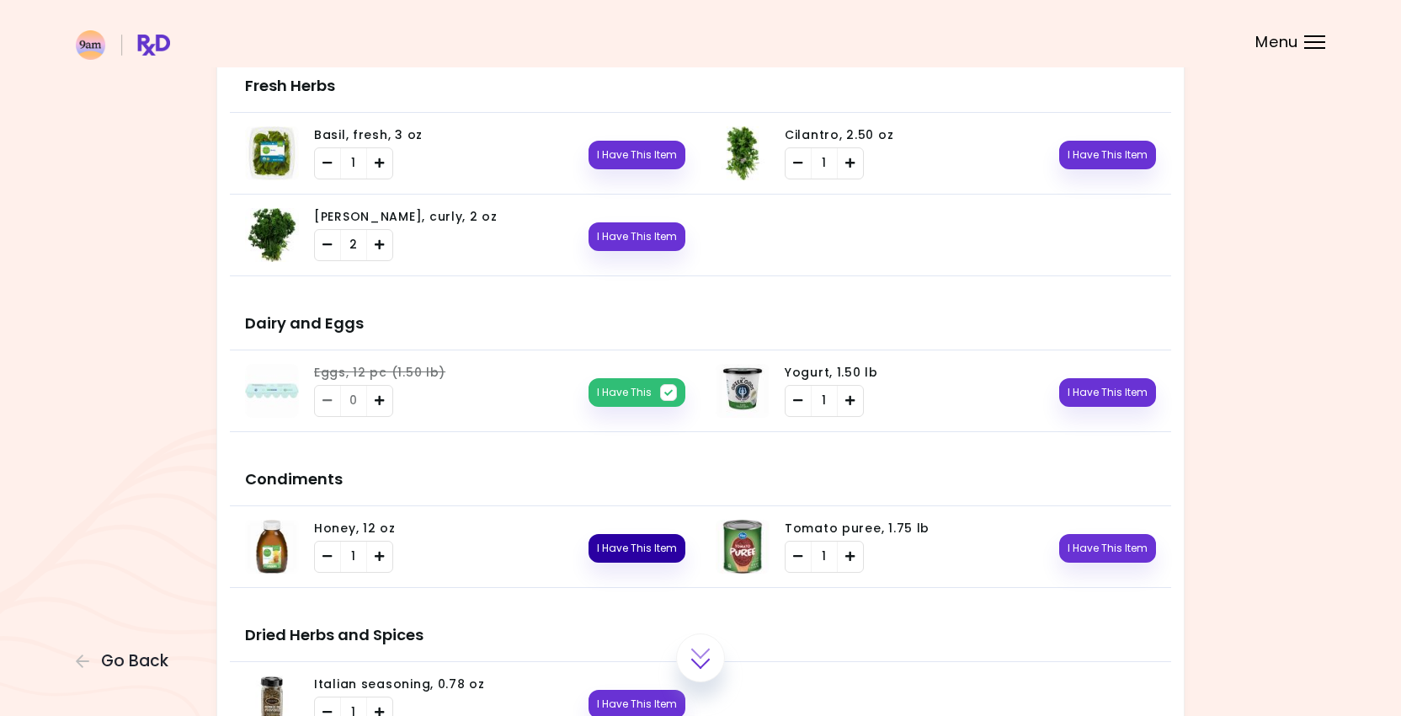
click at [615, 549] on button "I Have This Item" at bounding box center [637, 548] width 97 height 29
click at [1238, 609] on div "Groceries Order from RxDiet Use Shopping List Show Pantry Info Email Meal Plan …" at bounding box center [700, 673] width 1401 height 3713
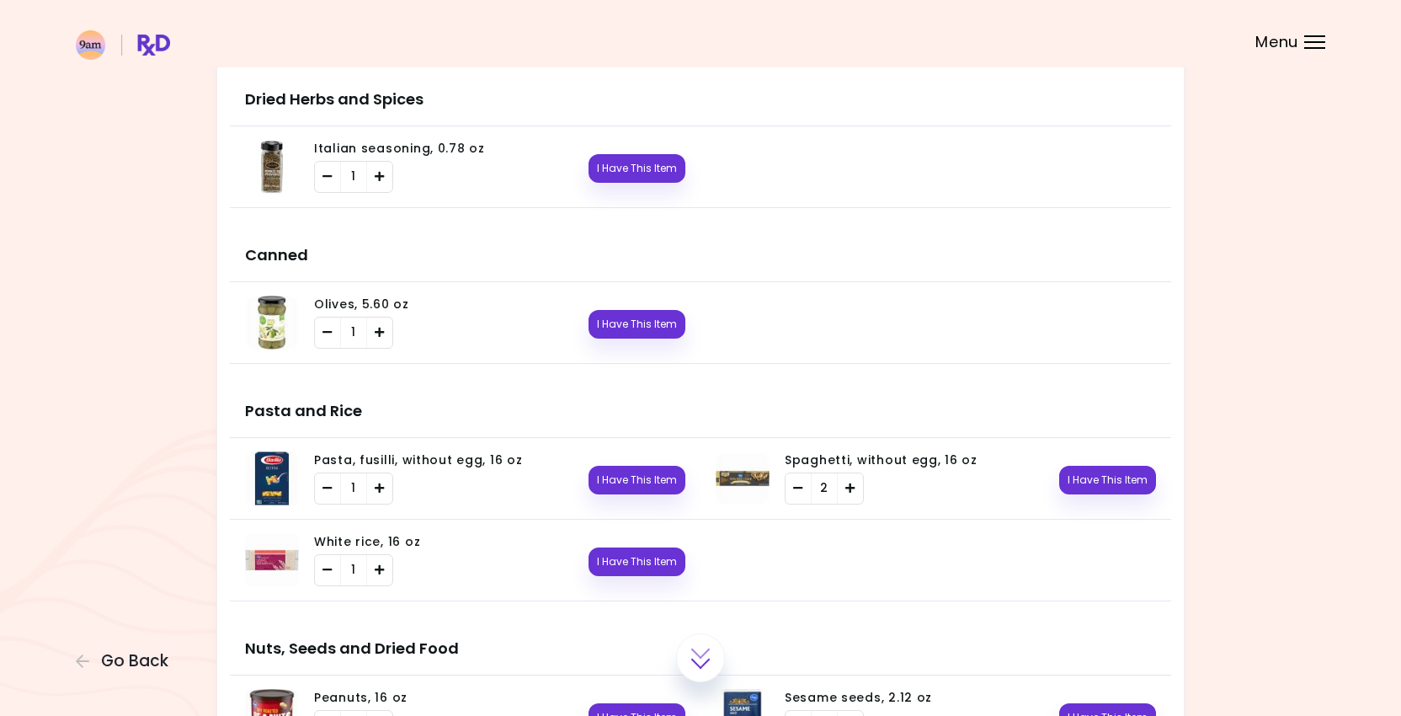
scroll to position [1732, 0]
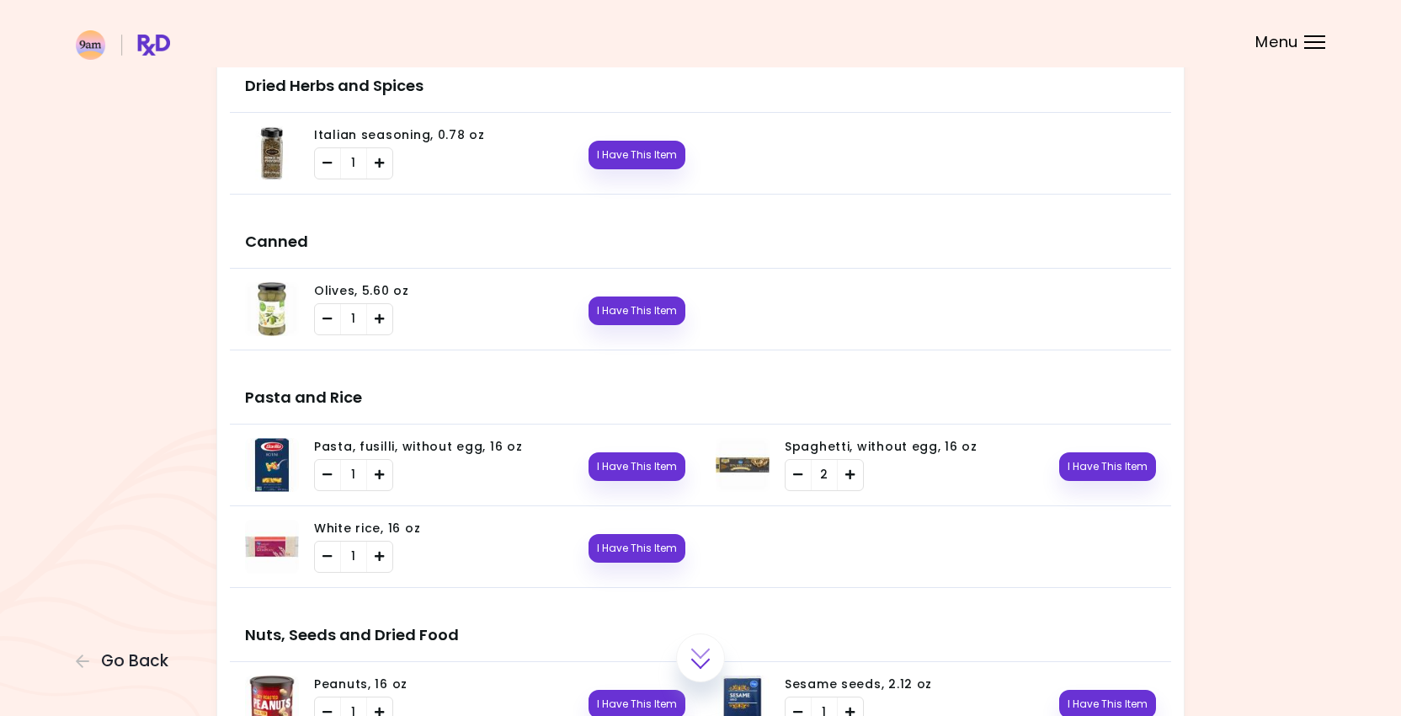
click at [587, 549] on div "White rice, 16 oz 1 I Have This Item" at bounding box center [492, 546] width 387 height 53
click at [618, 549] on button "I Have This Item" at bounding box center [637, 548] width 97 height 29
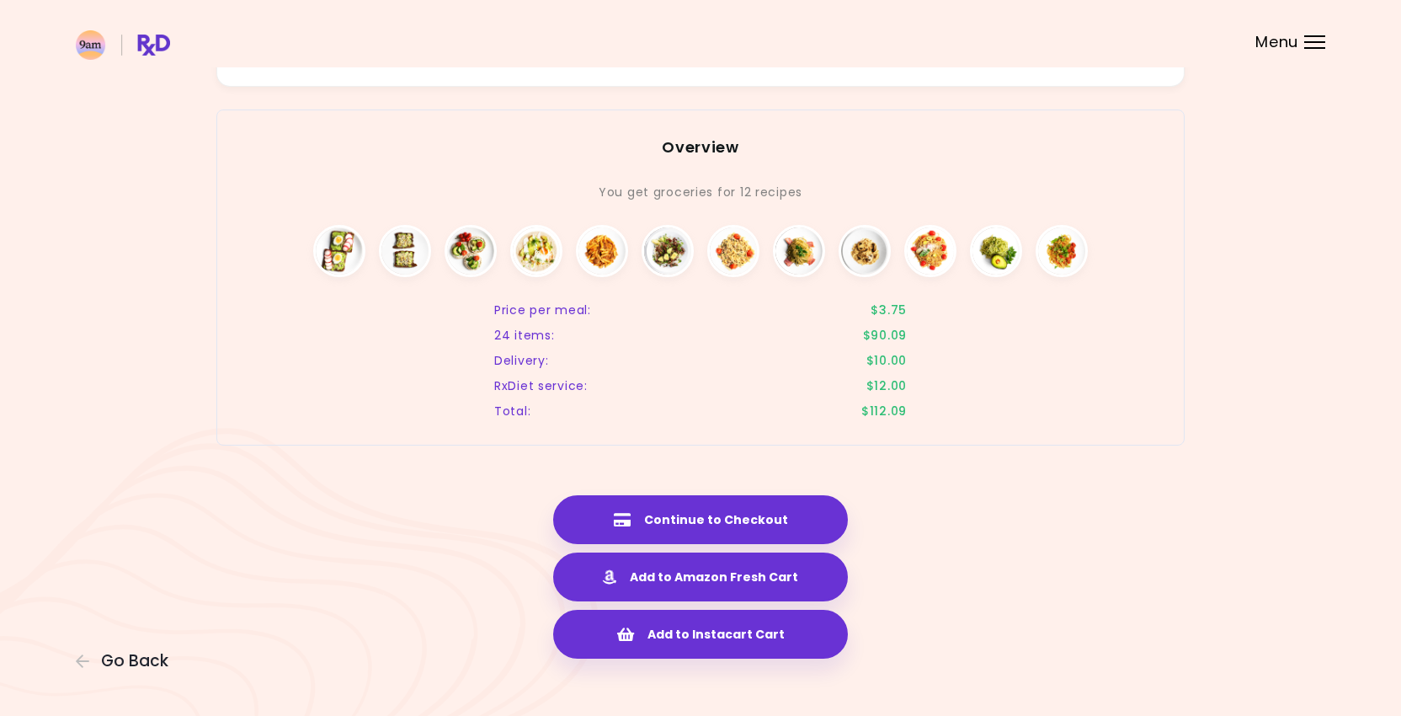
scroll to position [2981, 0]
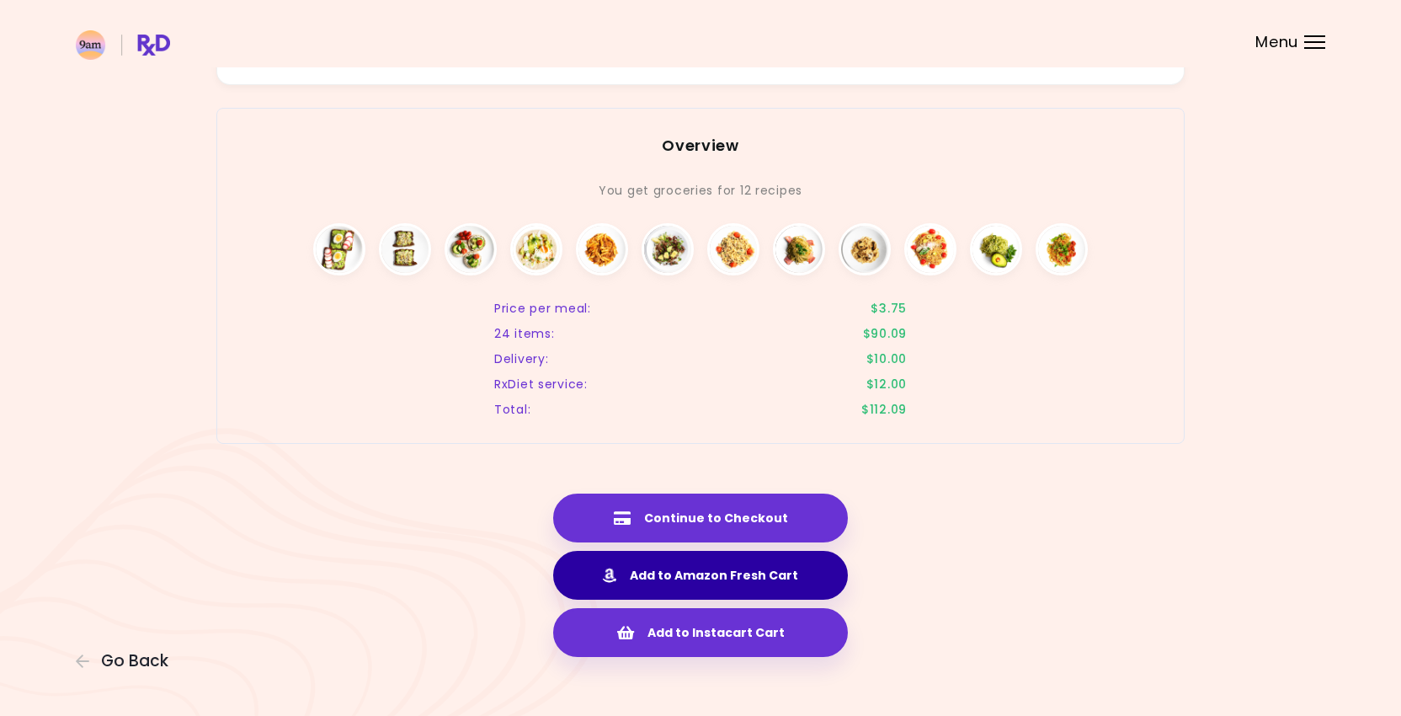
click at [758, 580] on button "Add to Amazon Fresh Cart" at bounding box center [700, 575] width 295 height 49
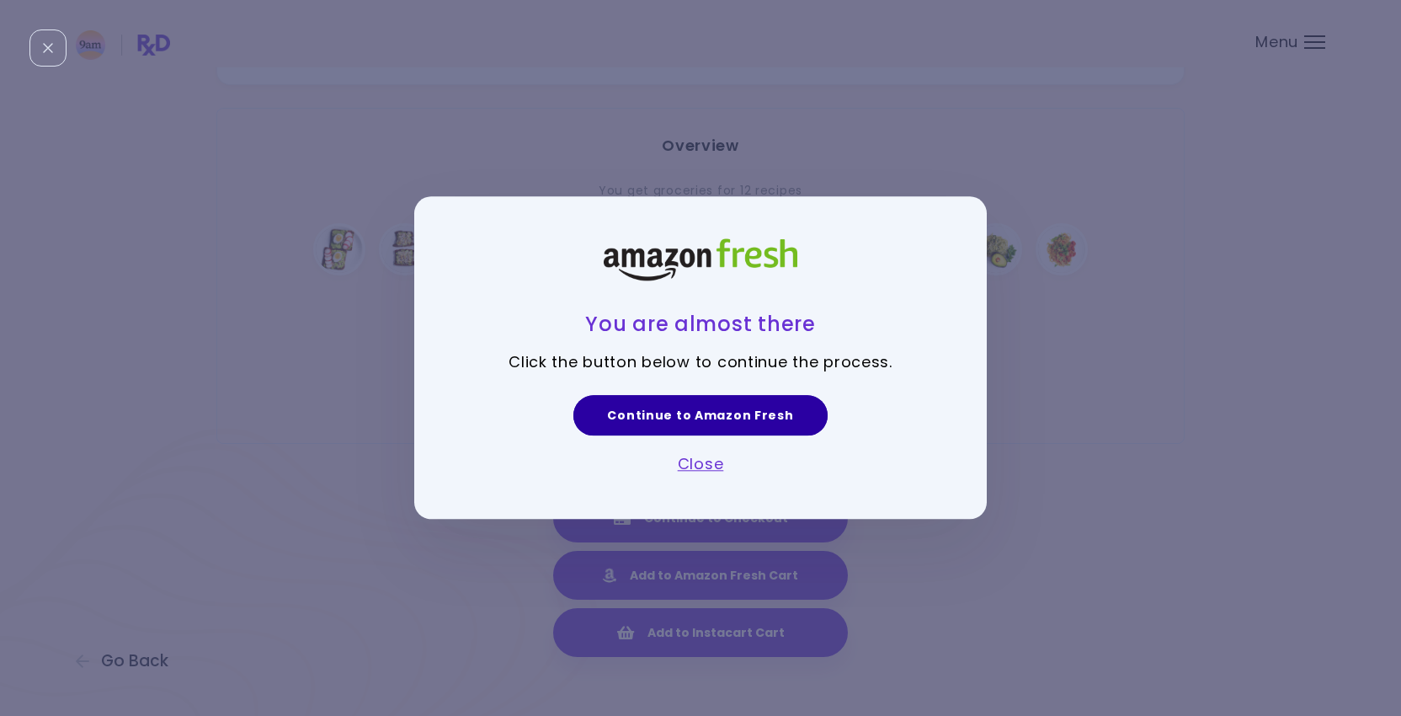
click at [738, 419] on link "Continue to Amazon Fresh" at bounding box center [701, 415] width 254 height 40
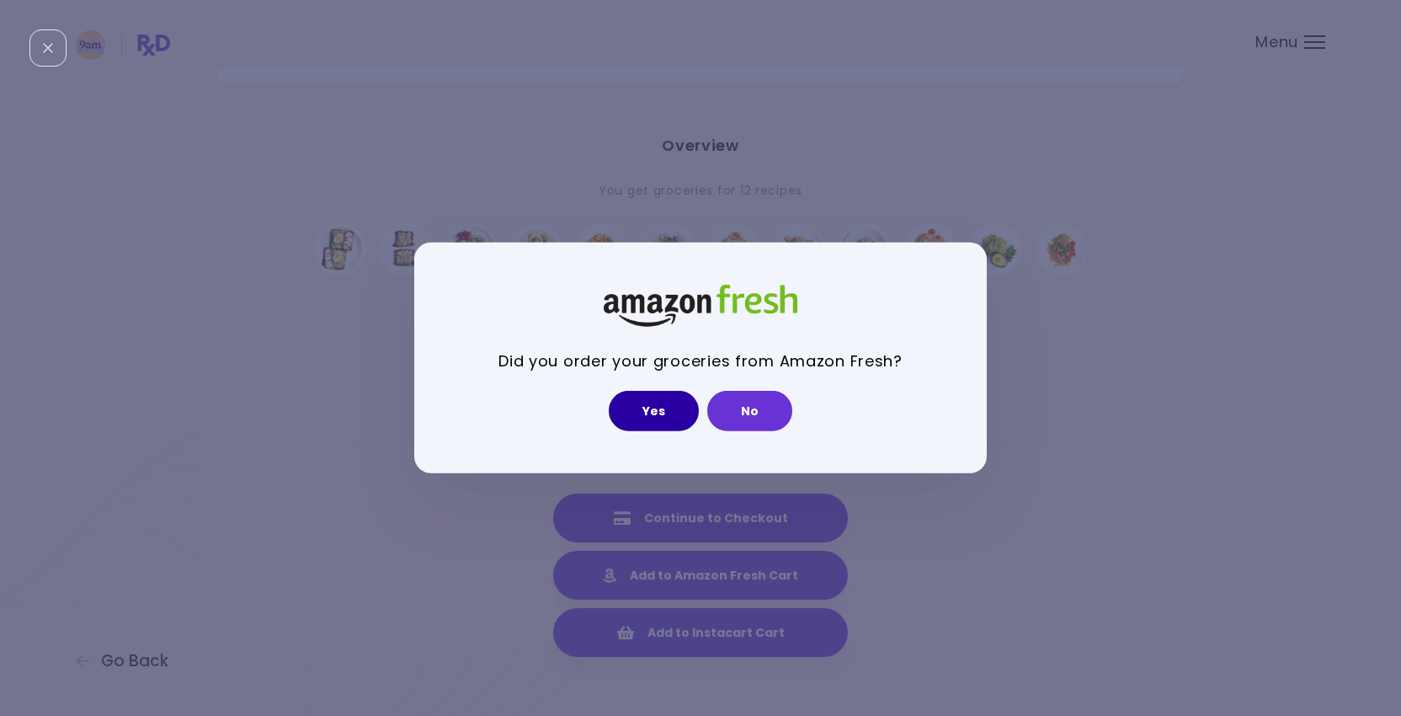
click at [633, 414] on button "Yes" at bounding box center [654, 411] width 90 height 40
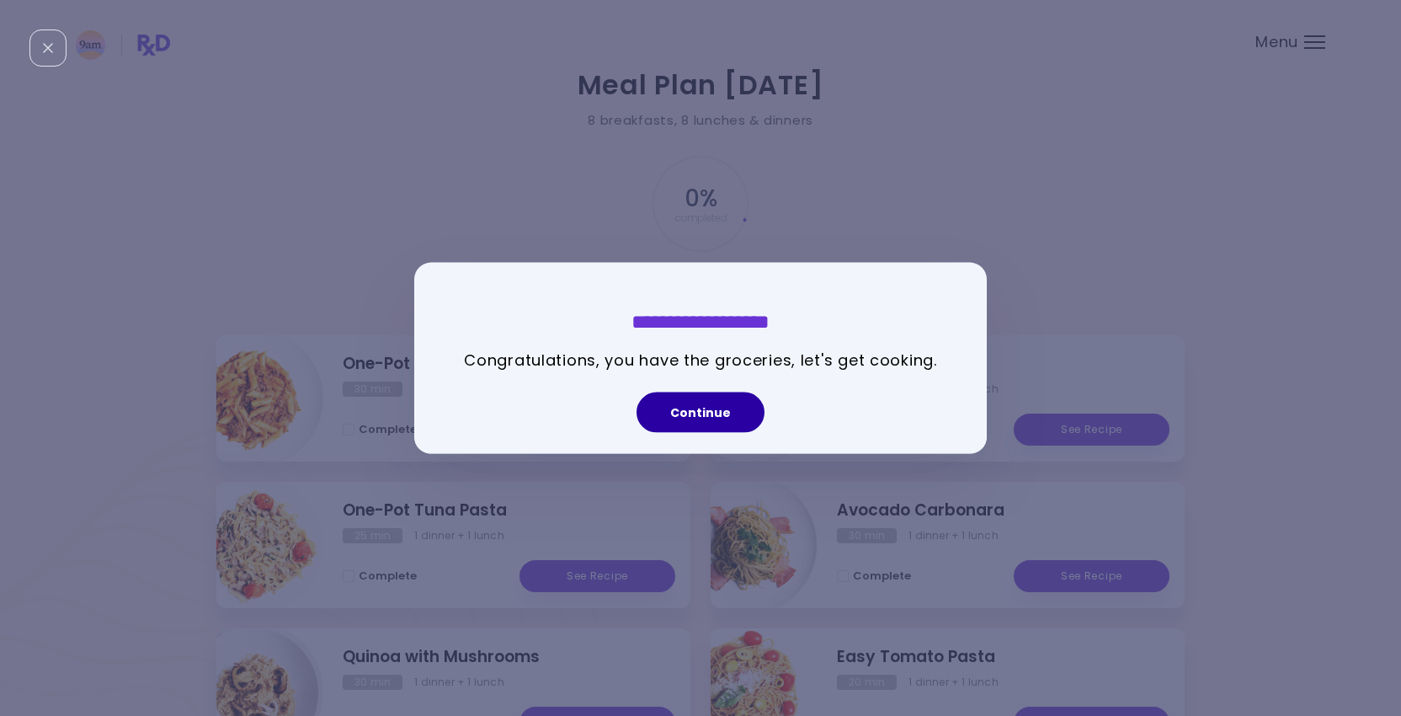
click at [690, 422] on button "Continue" at bounding box center [701, 412] width 128 height 40
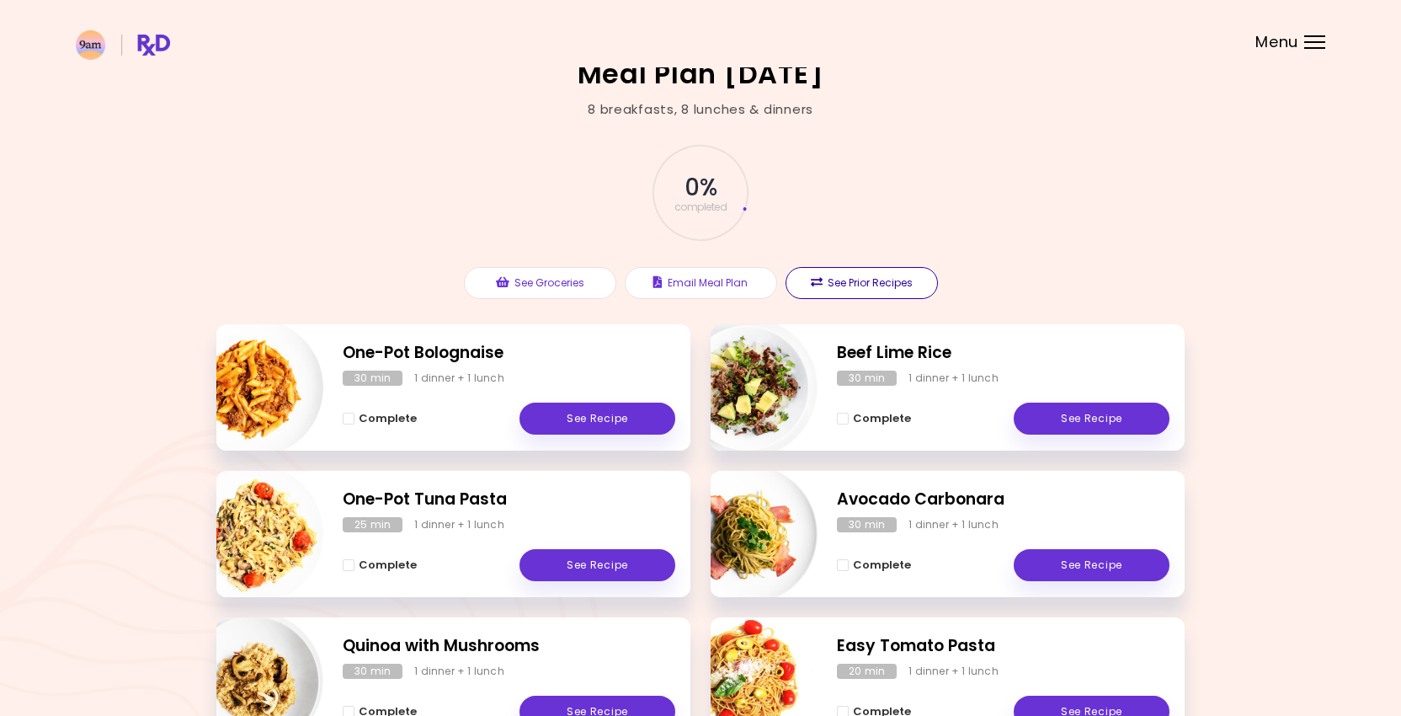
scroll to position [10, 0]
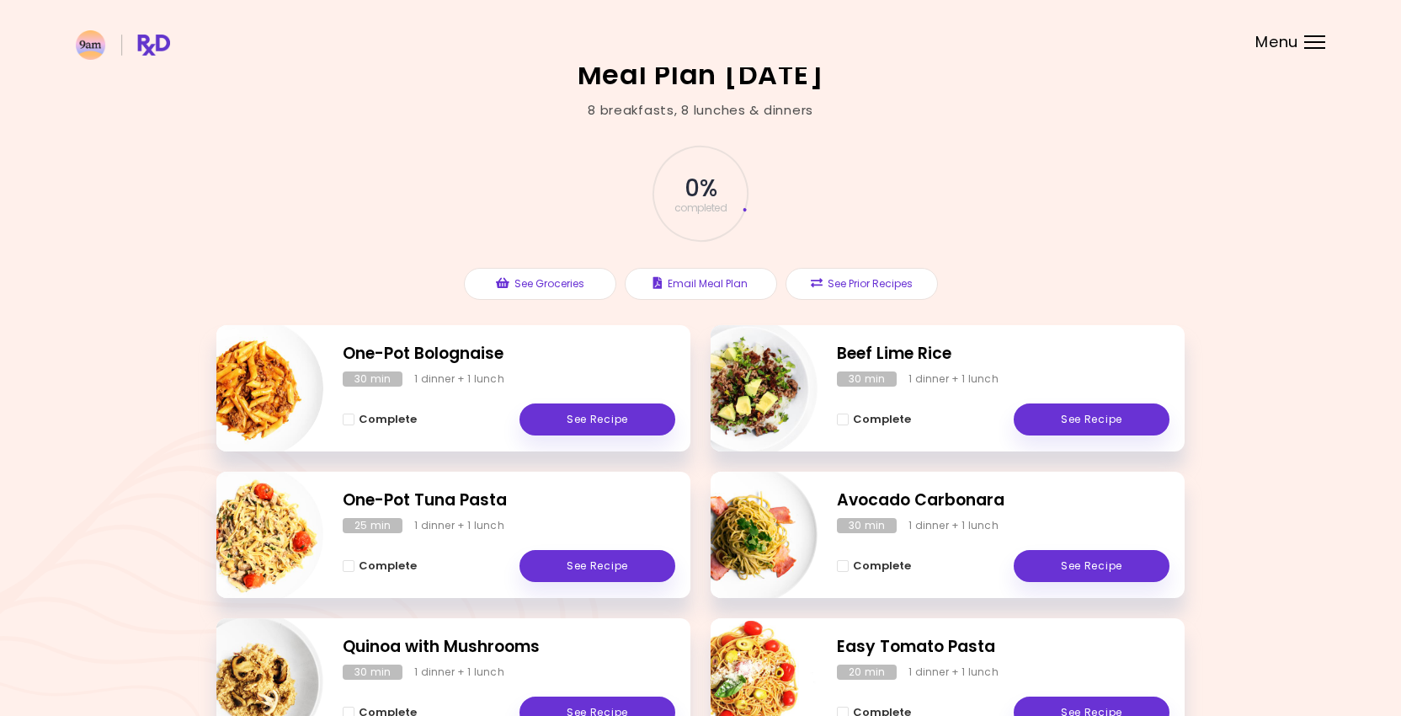
click at [1292, 43] on span "Menu" at bounding box center [1277, 42] width 43 height 15
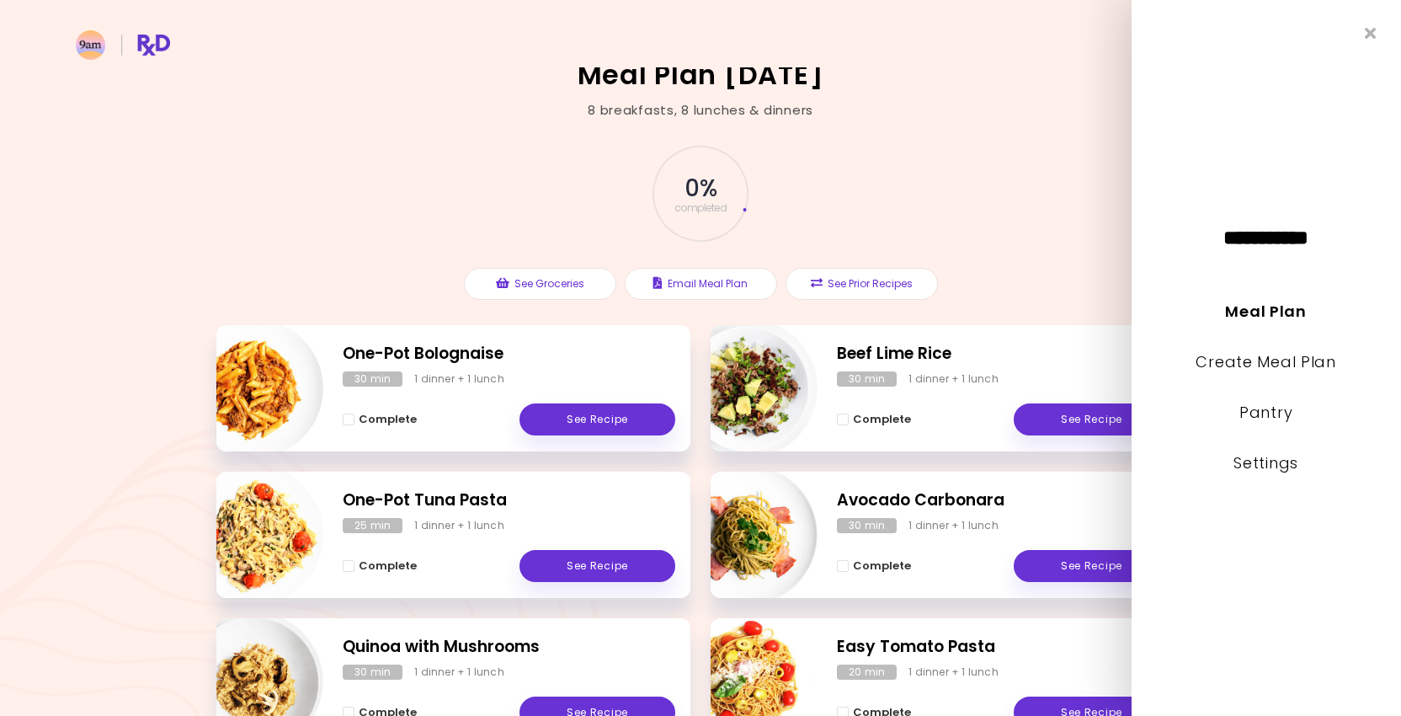
click at [1362, 41] on div "**********" at bounding box center [1267, 358] width 270 height 716
click at [1369, 36] on icon "Close" at bounding box center [1371, 34] width 16 height 12
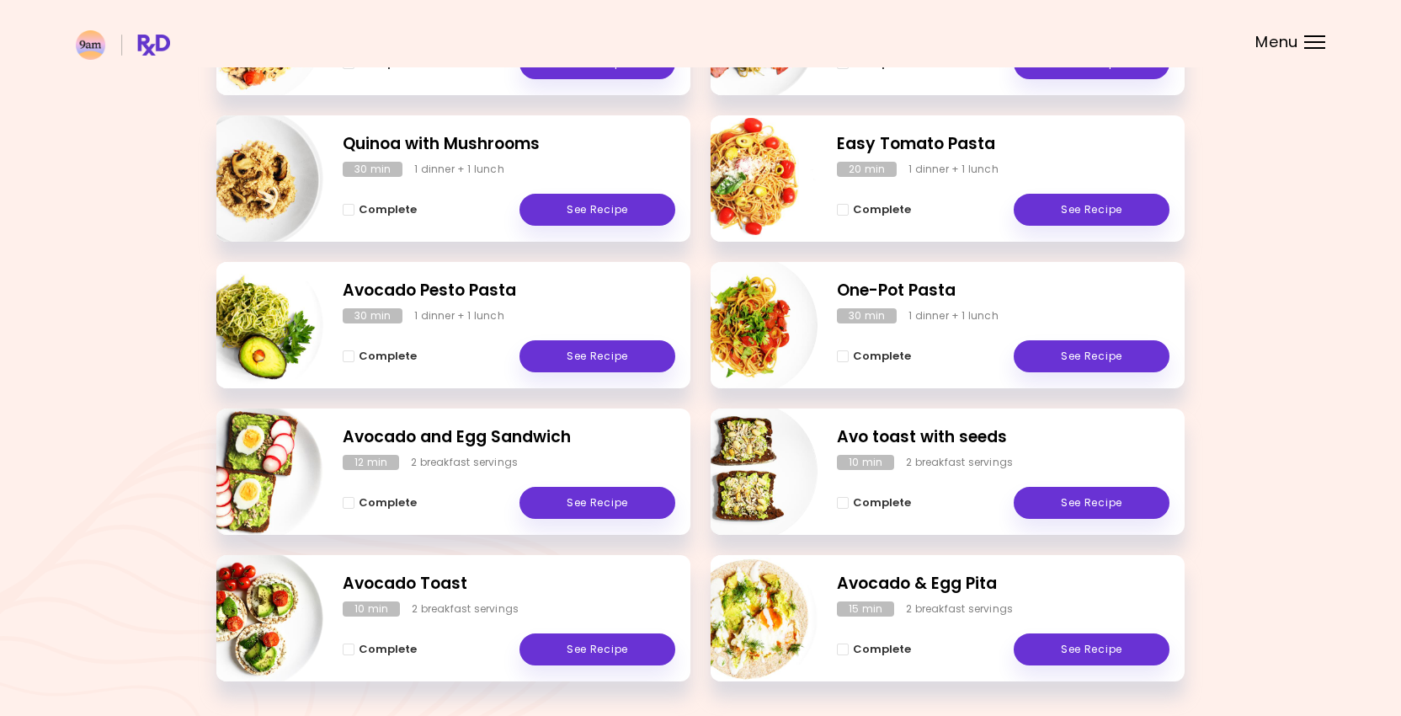
scroll to position [510, 0]
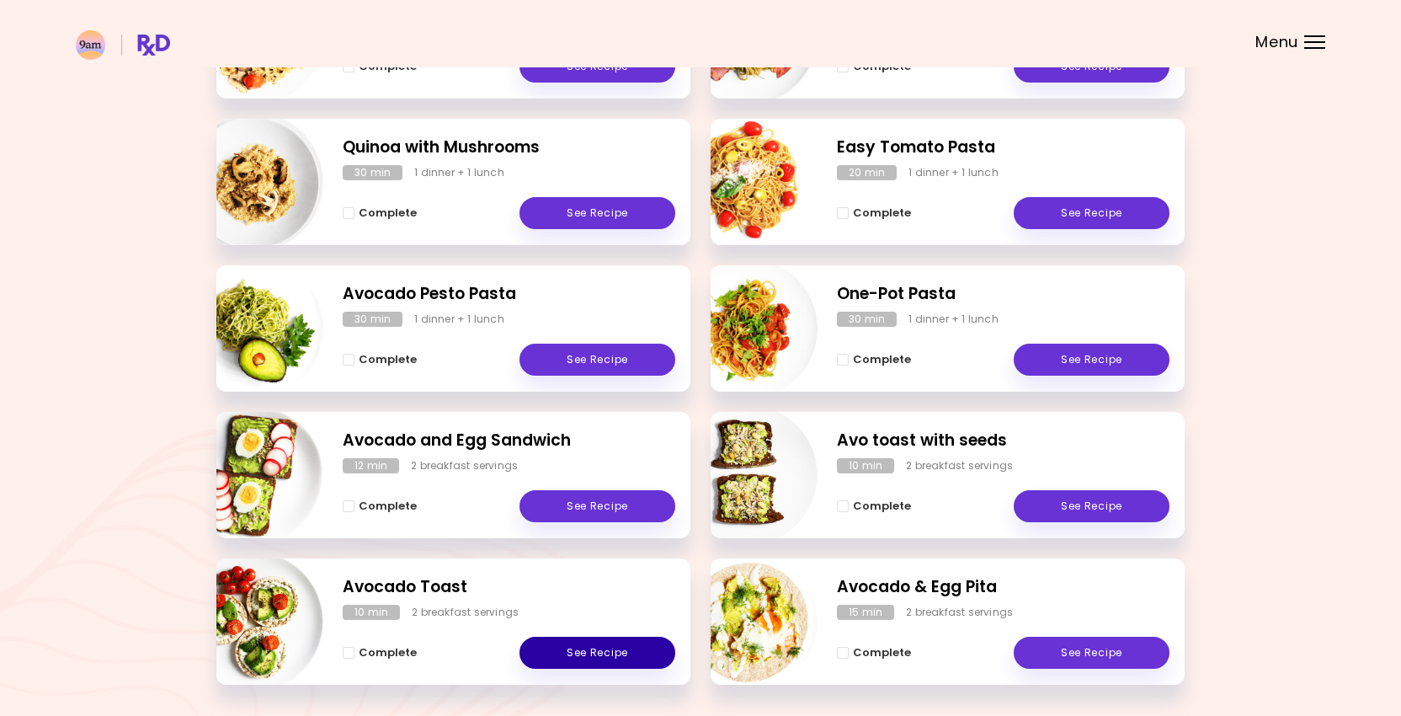
click at [631, 643] on link "See Recipe" at bounding box center [598, 653] width 156 height 32
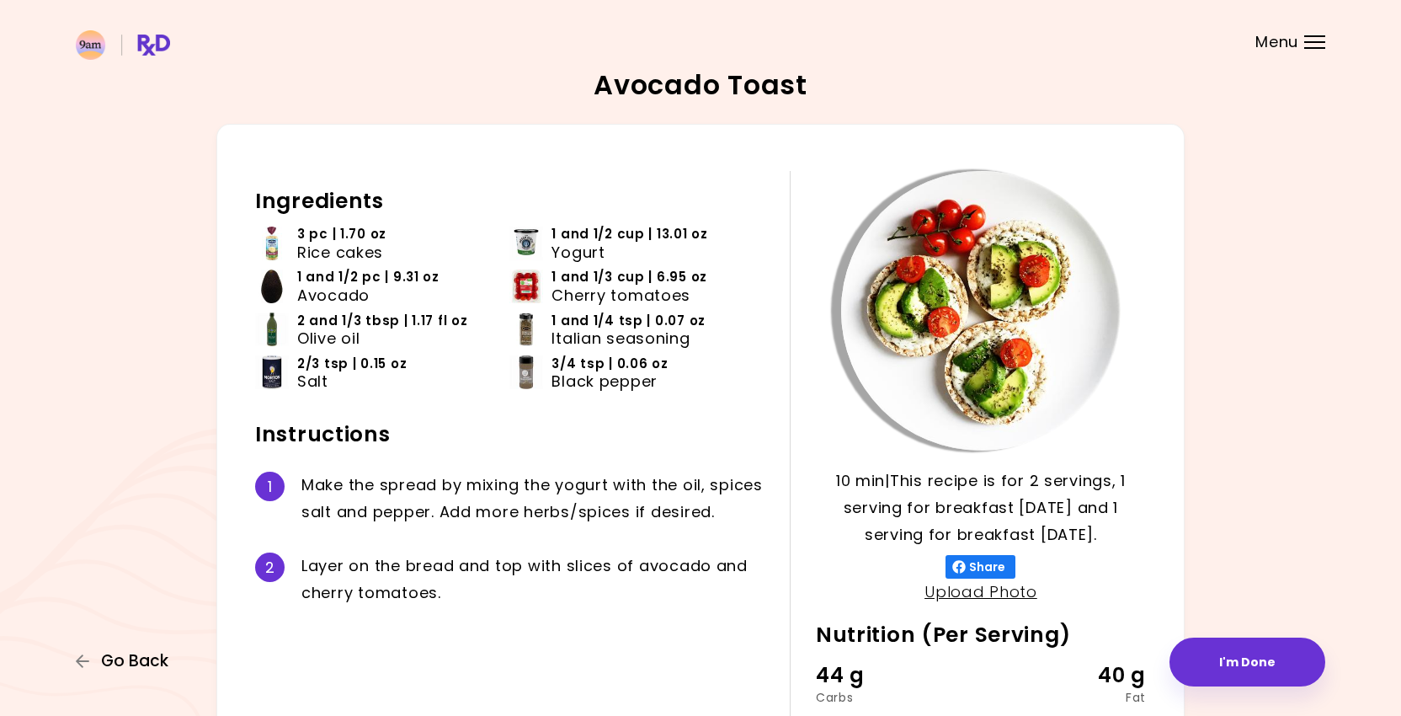
click at [117, 665] on span "Go Back" at bounding box center [134, 661] width 67 height 19
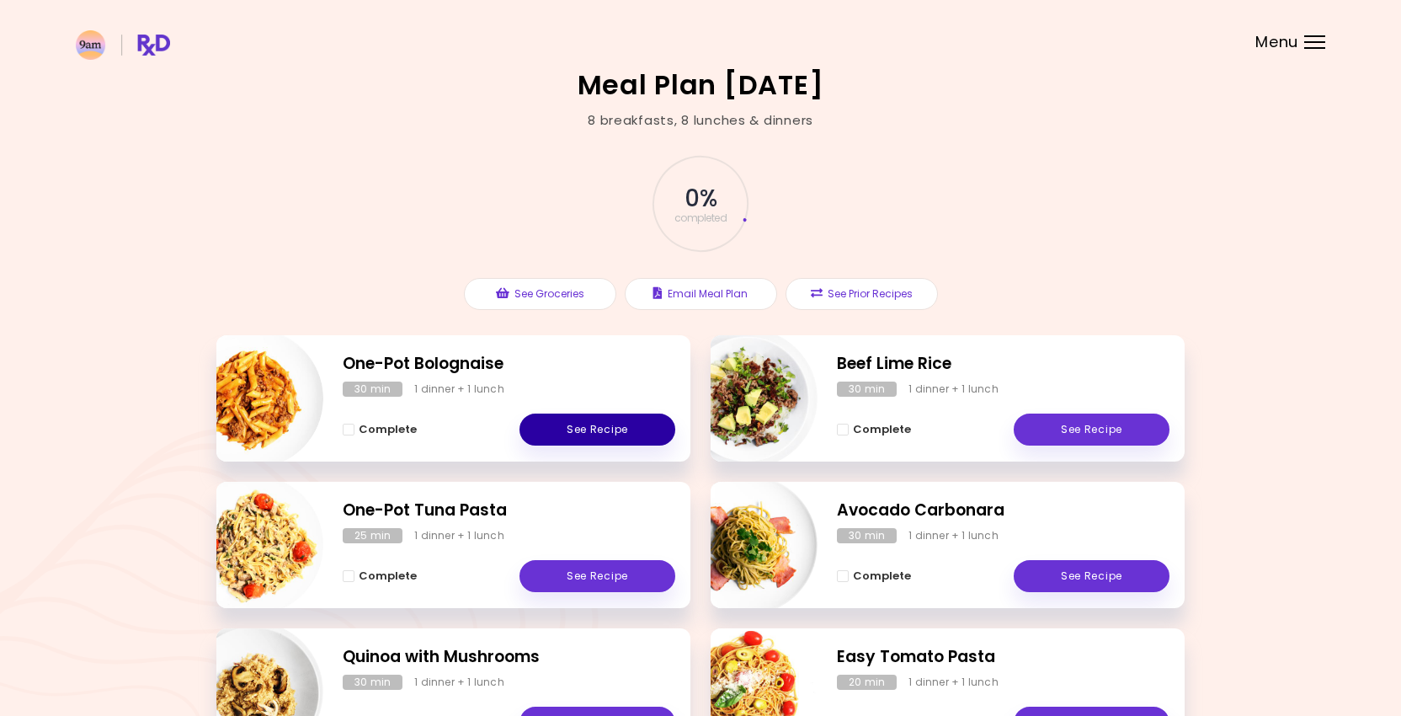
click at [587, 427] on link "See Recipe" at bounding box center [598, 430] width 156 height 32
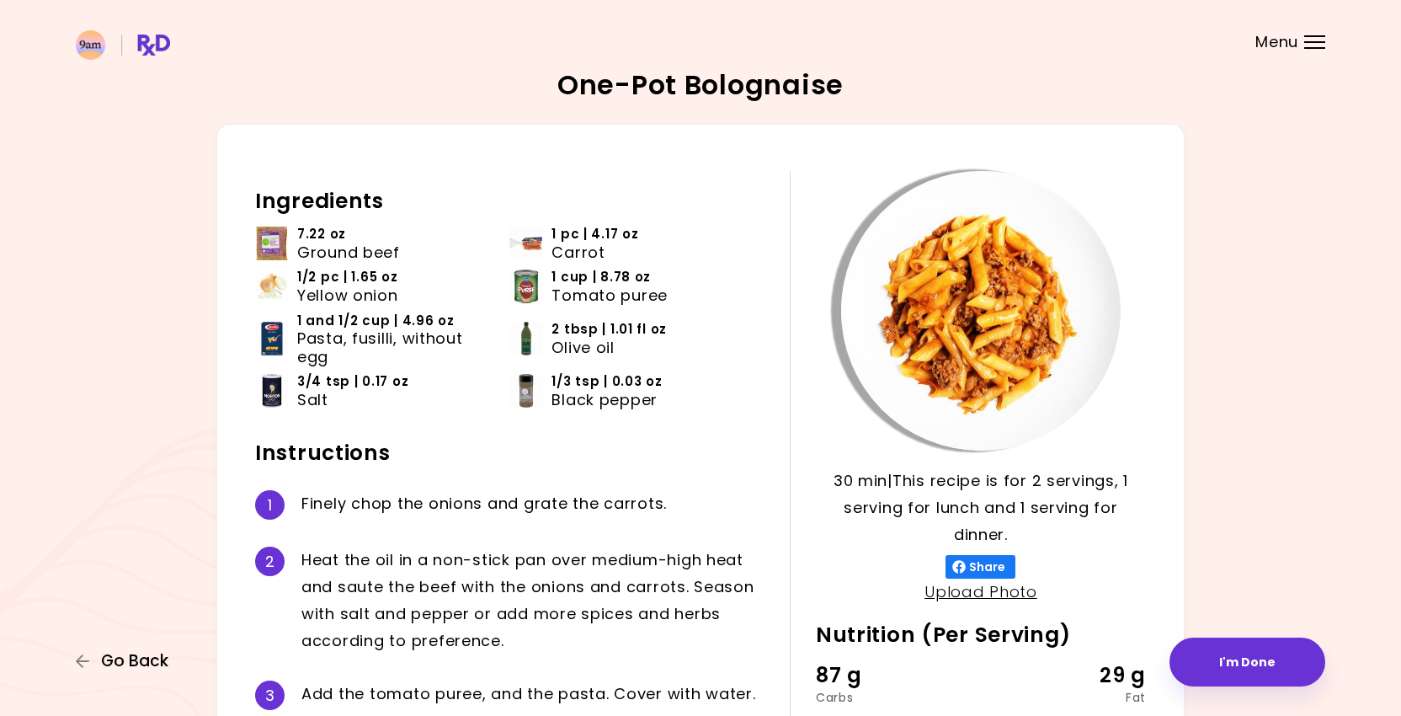
click at [122, 658] on span "Go Back" at bounding box center [134, 661] width 67 height 19
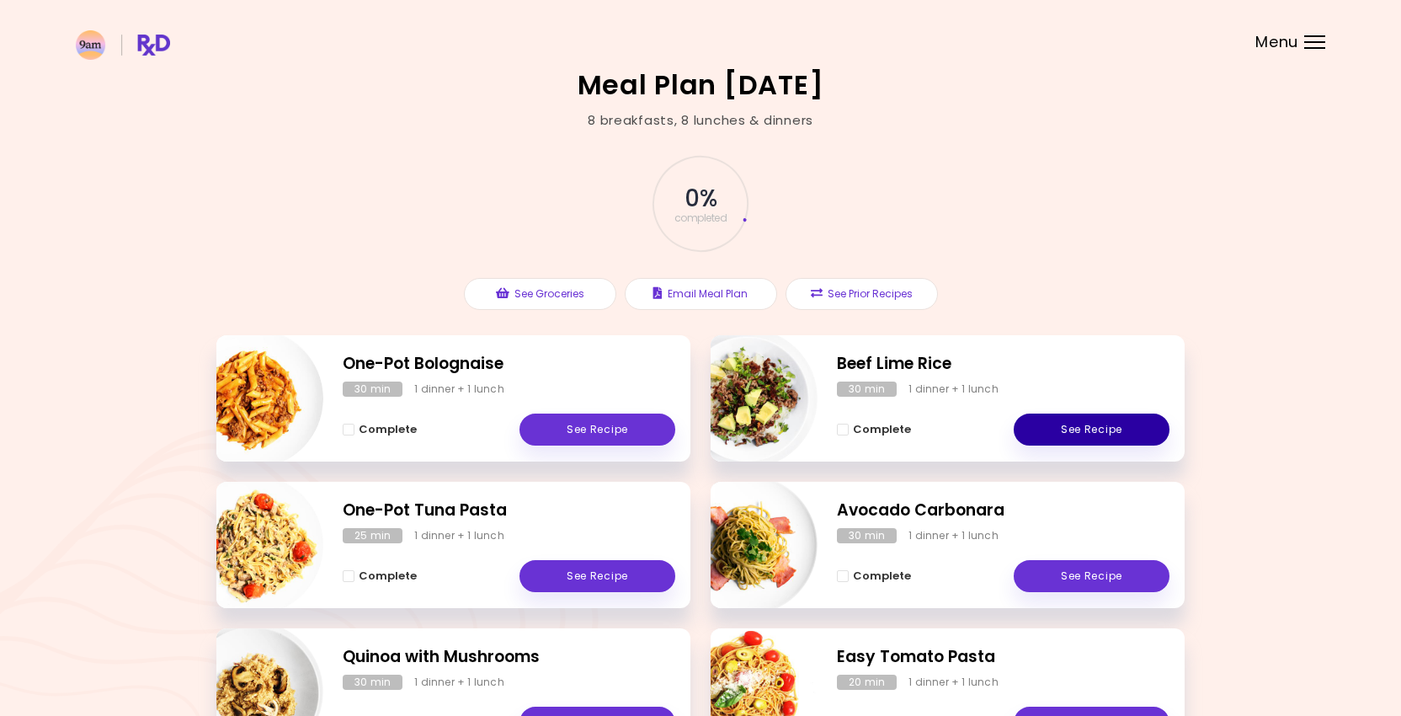
click at [1096, 430] on link "See Recipe" at bounding box center [1092, 430] width 156 height 32
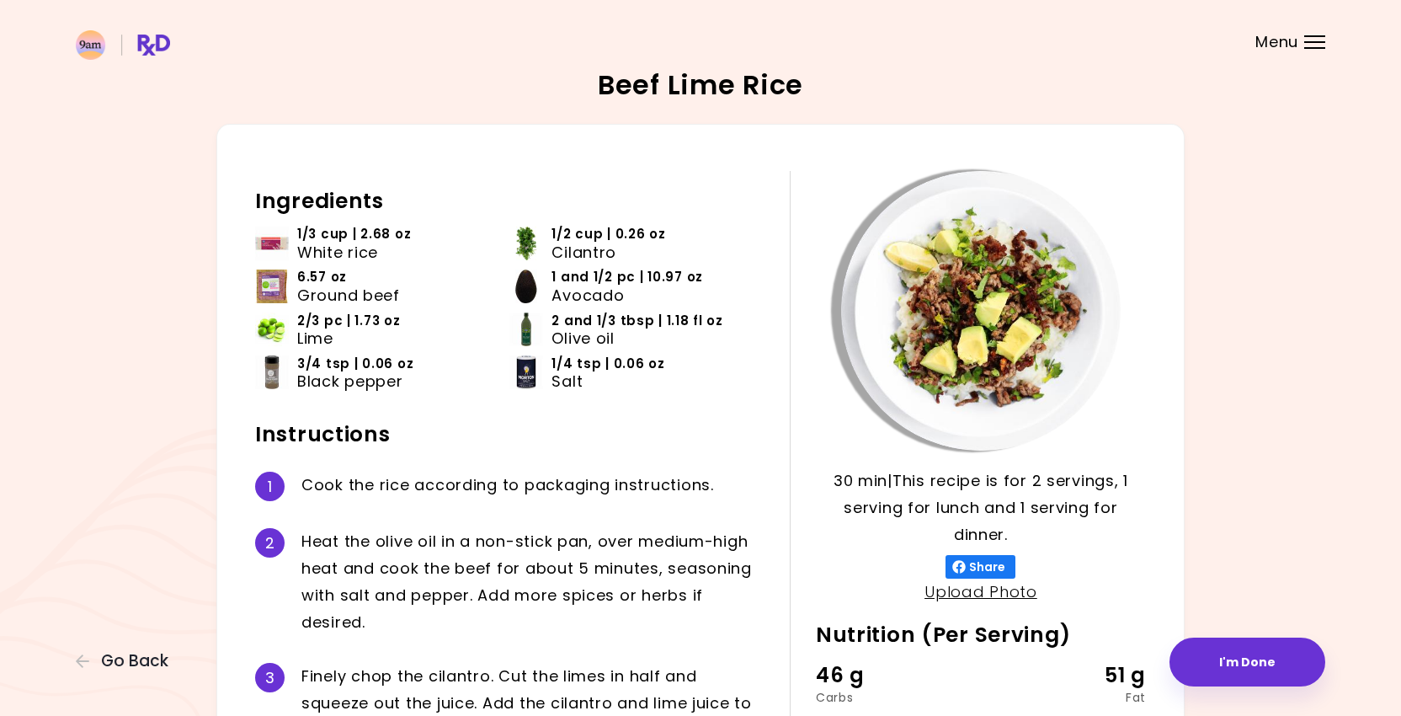
click at [166, 647] on div "Beef Lime Rice 30 min 30 min | This recipe is for 2 servings, 1 serving for lun…" at bounding box center [701, 478] width 1250 height 813
click at [161, 652] on span "Go Back" at bounding box center [134, 661] width 67 height 19
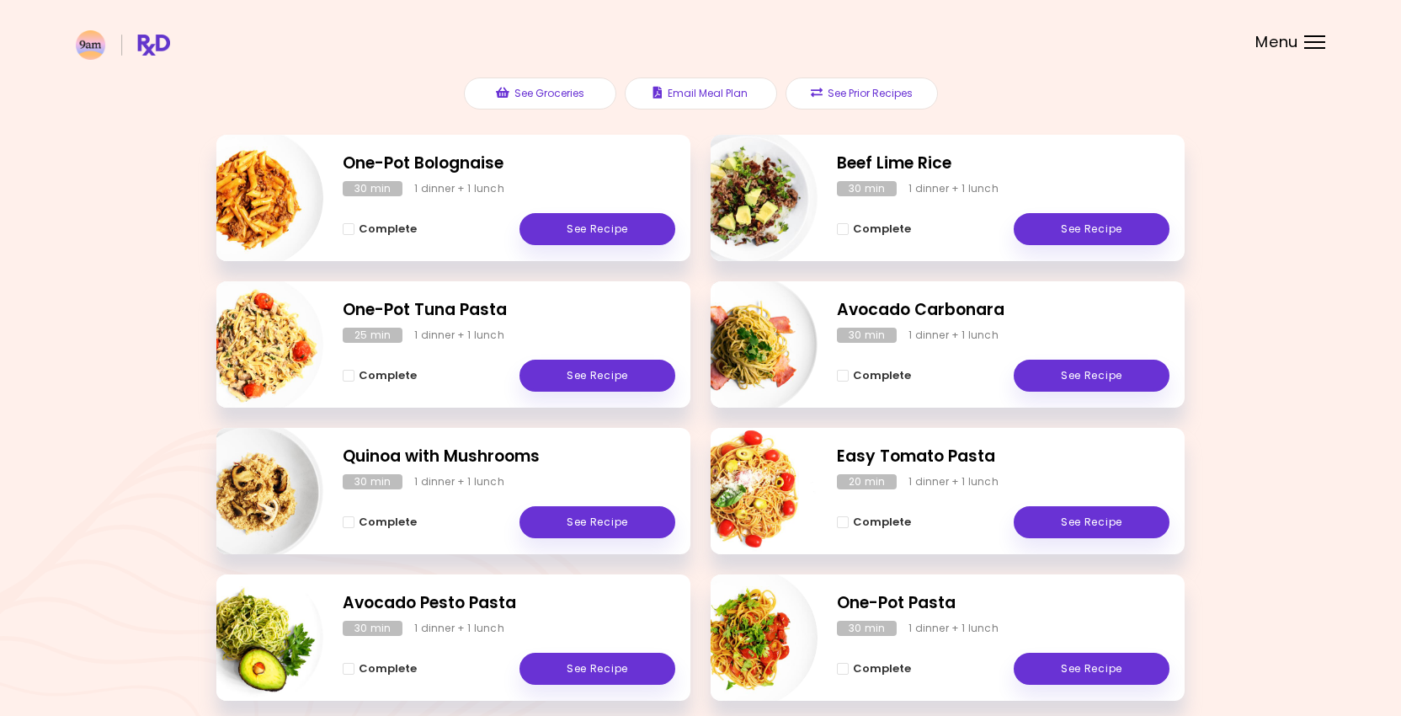
scroll to position [228, 0]
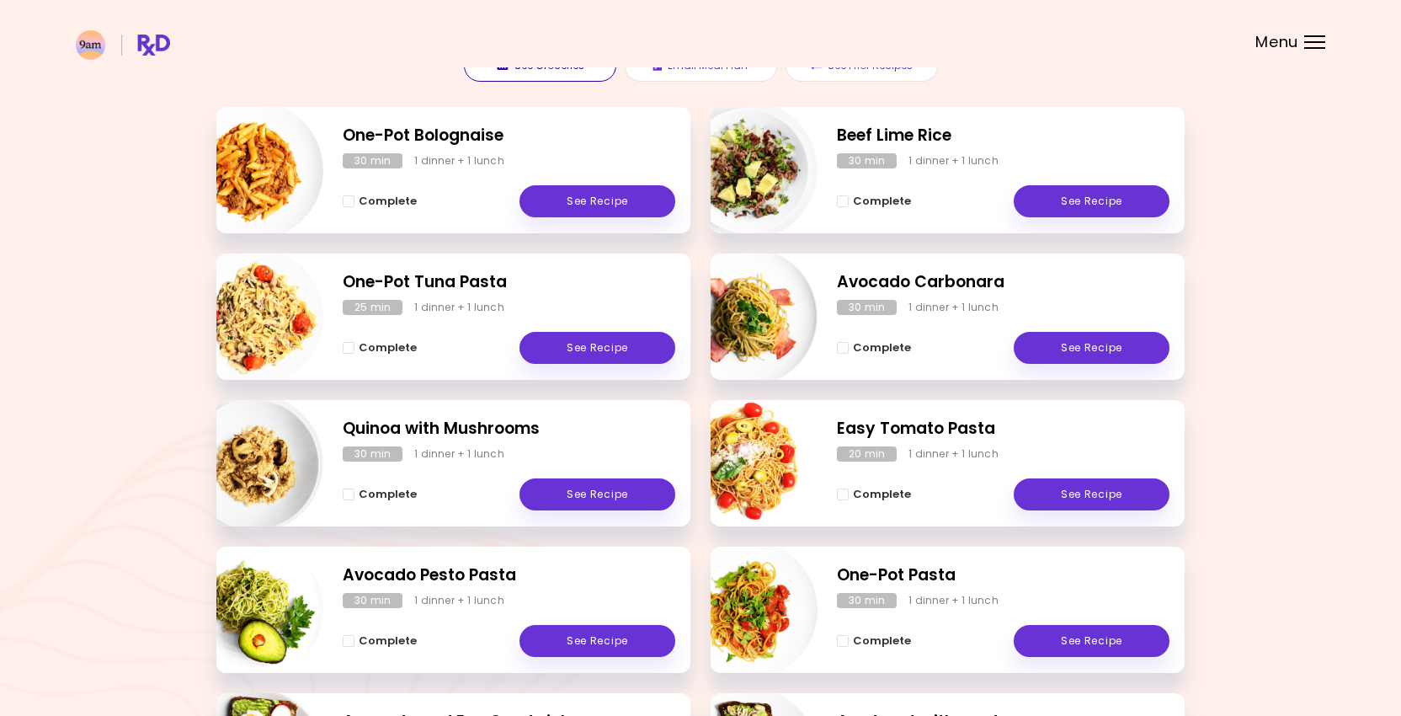
click at [569, 82] on button "See Groceries" at bounding box center [540, 66] width 152 height 32
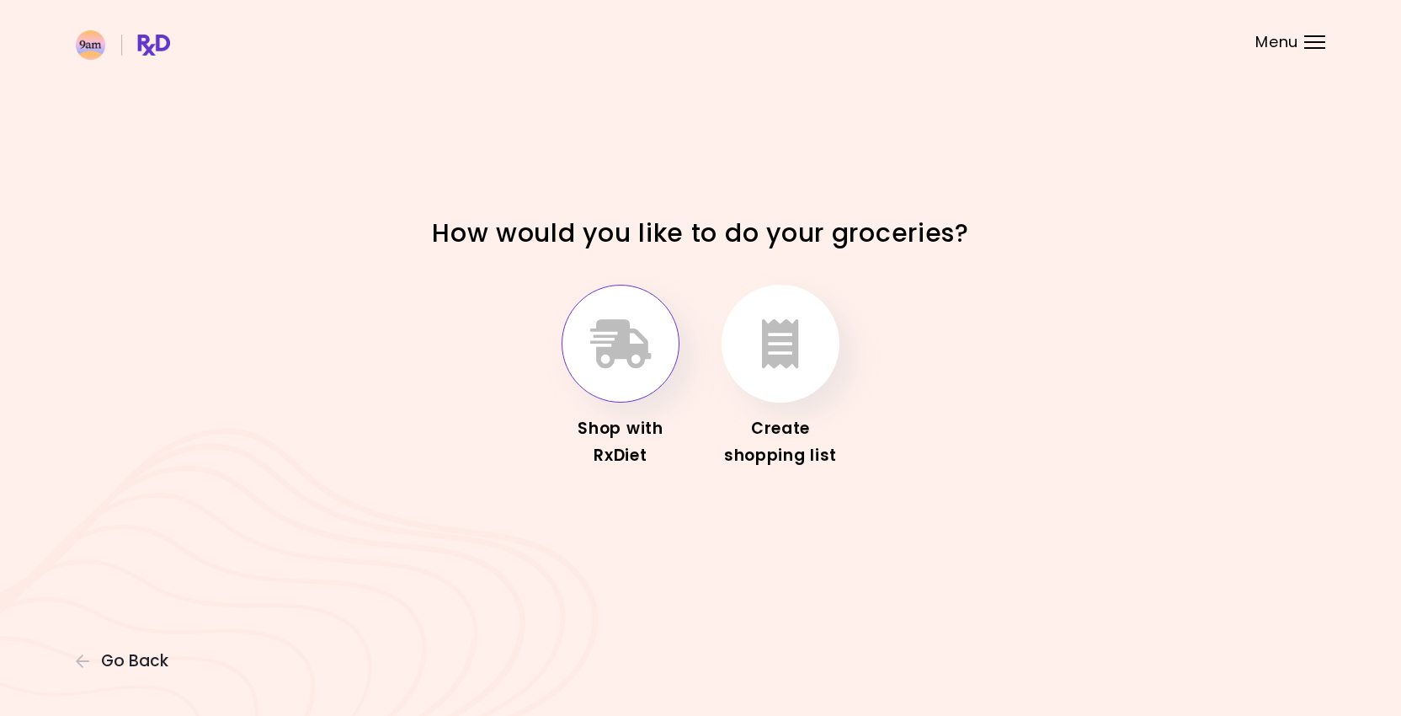
click at [627, 330] on icon "button" at bounding box center [620, 343] width 61 height 49
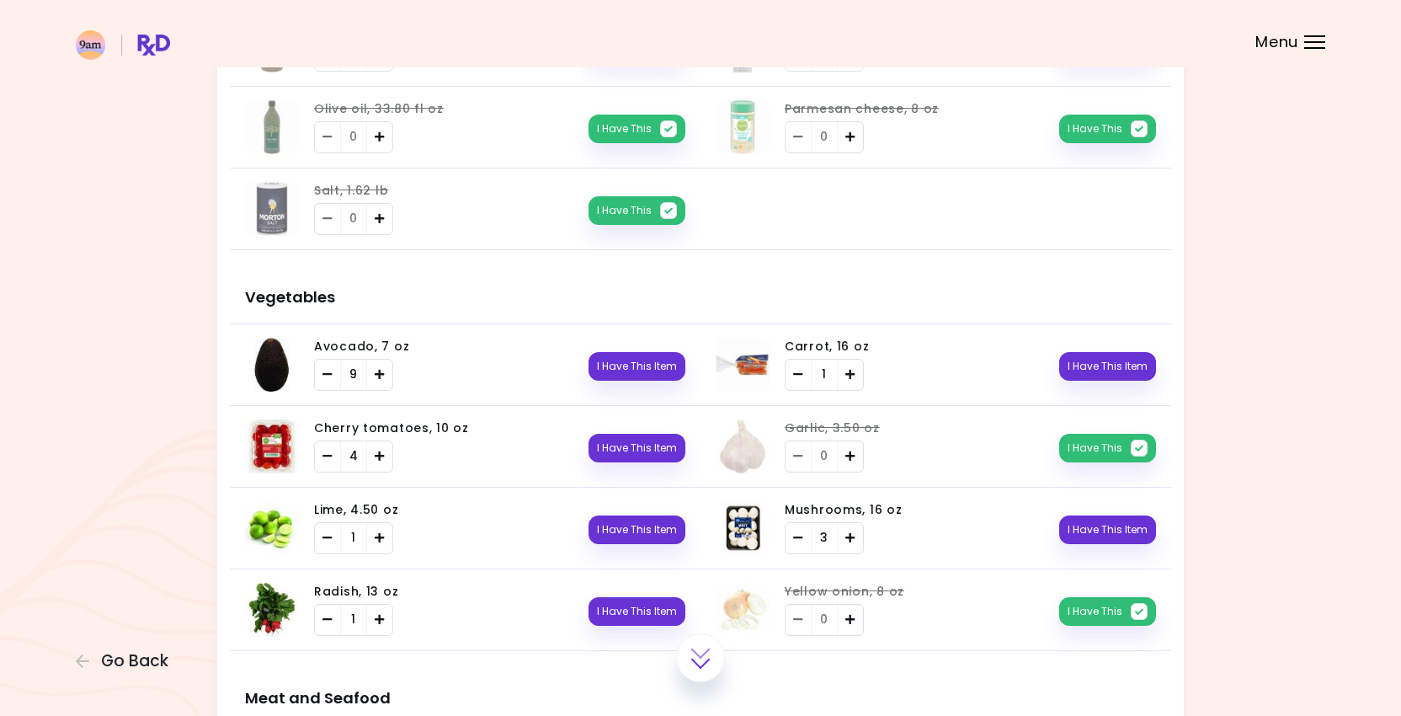
scroll to position [2140, 0]
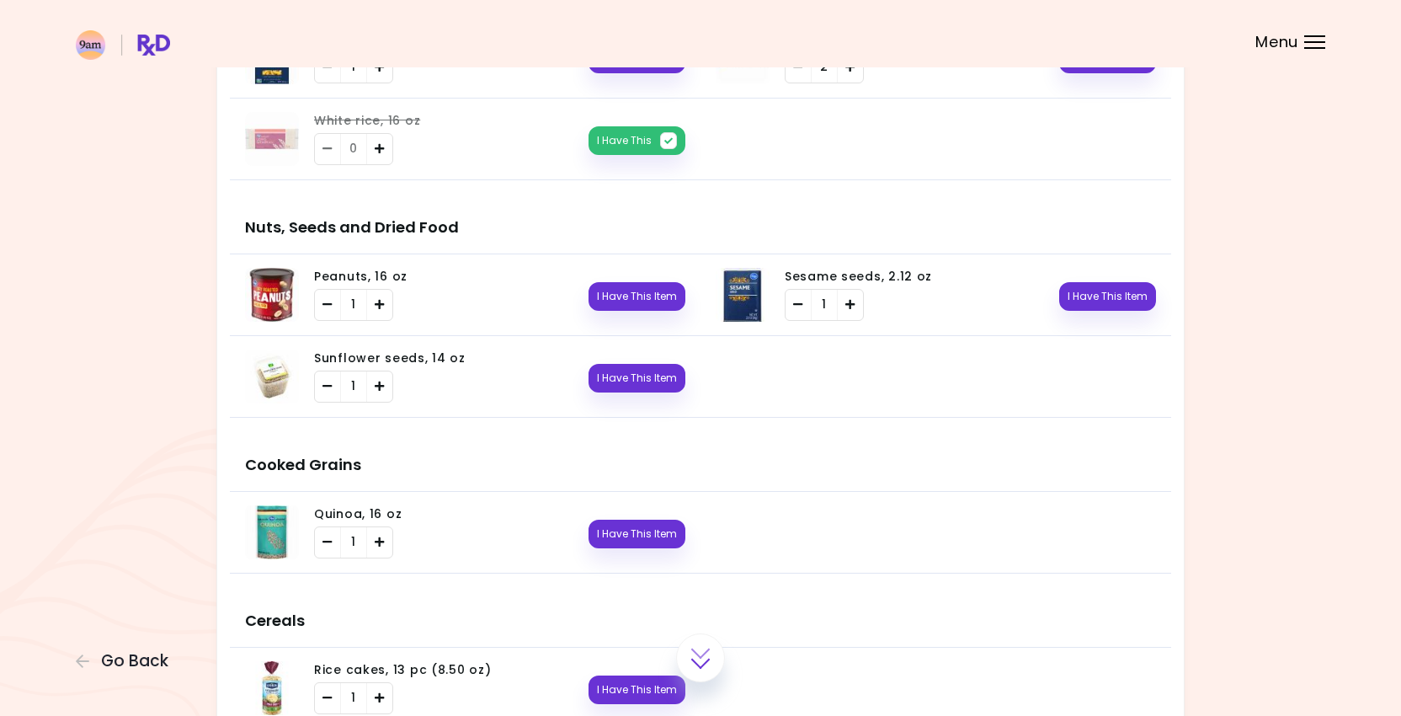
click at [368, 355] on span "Sunflower seeds, 14 oz" at bounding box center [390, 358] width 152 height 17
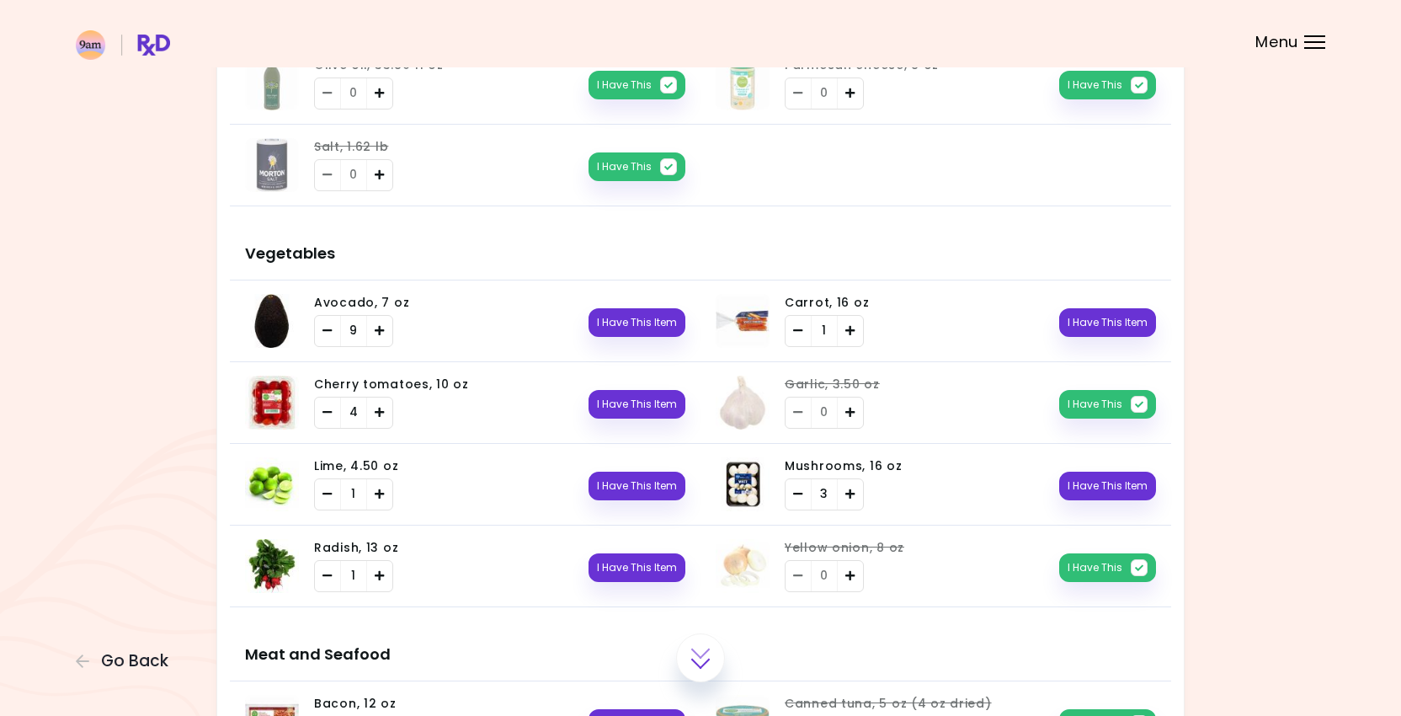
scroll to position [0, 0]
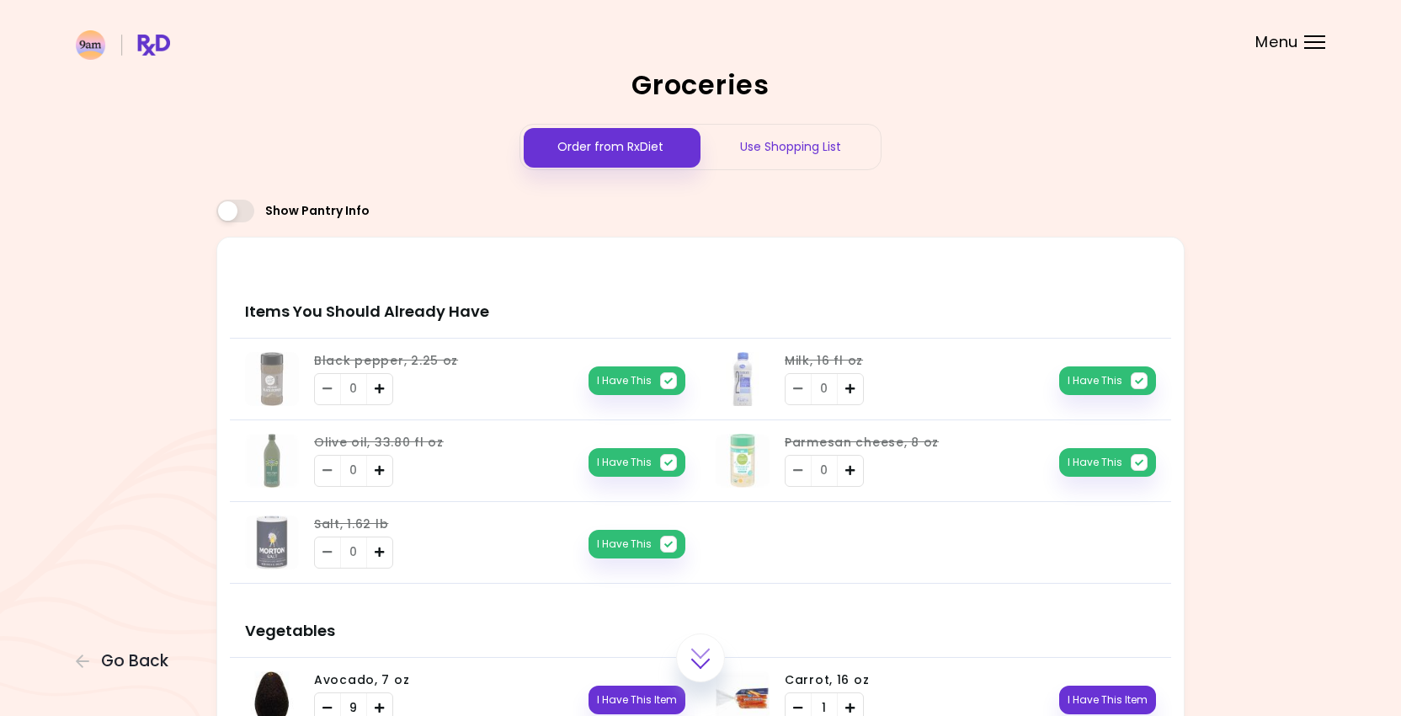
drag, startPoint x: 798, startPoint y: 151, endPoint x: 723, endPoint y: 179, distance: 79.9
click at [123, 652] on span "Go Back" at bounding box center [134, 661] width 67 height 19
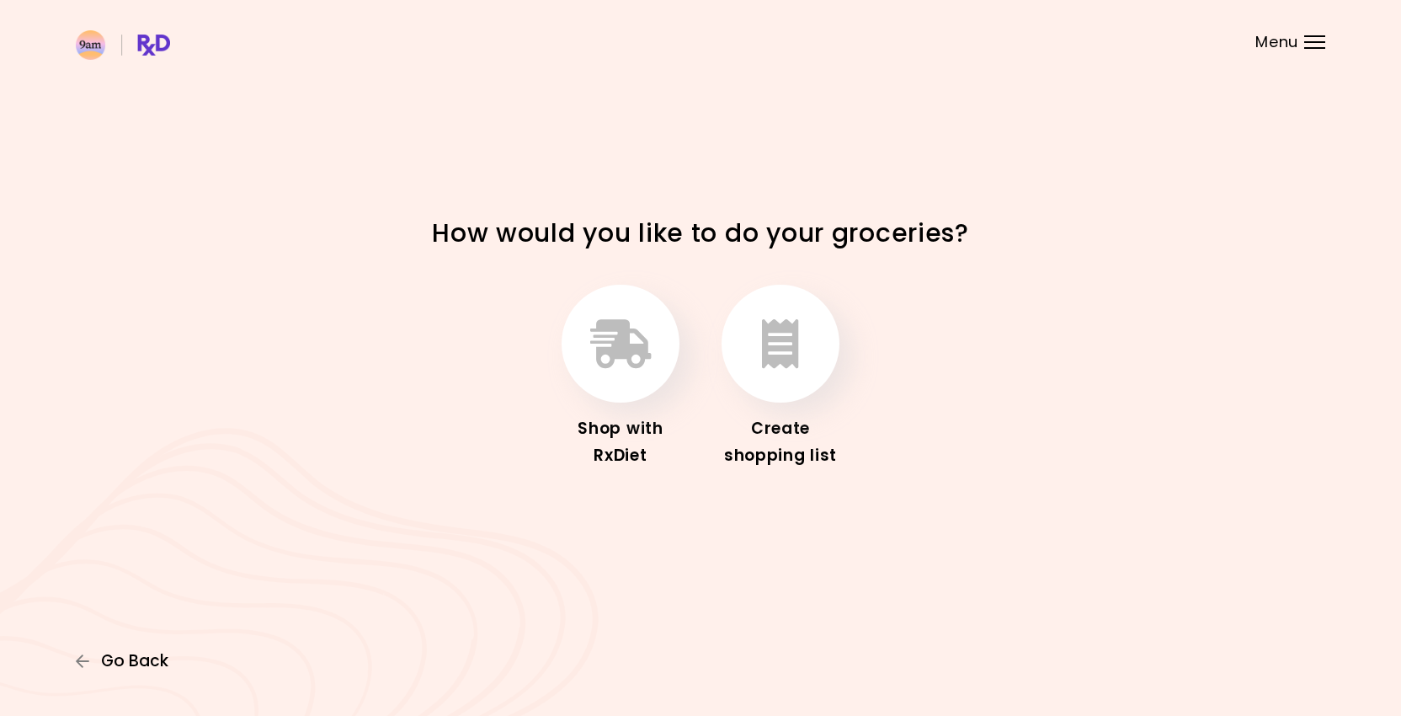
click at [120, 652] on span "Go Back" at bounding box center [134, 661] width 67 height 19
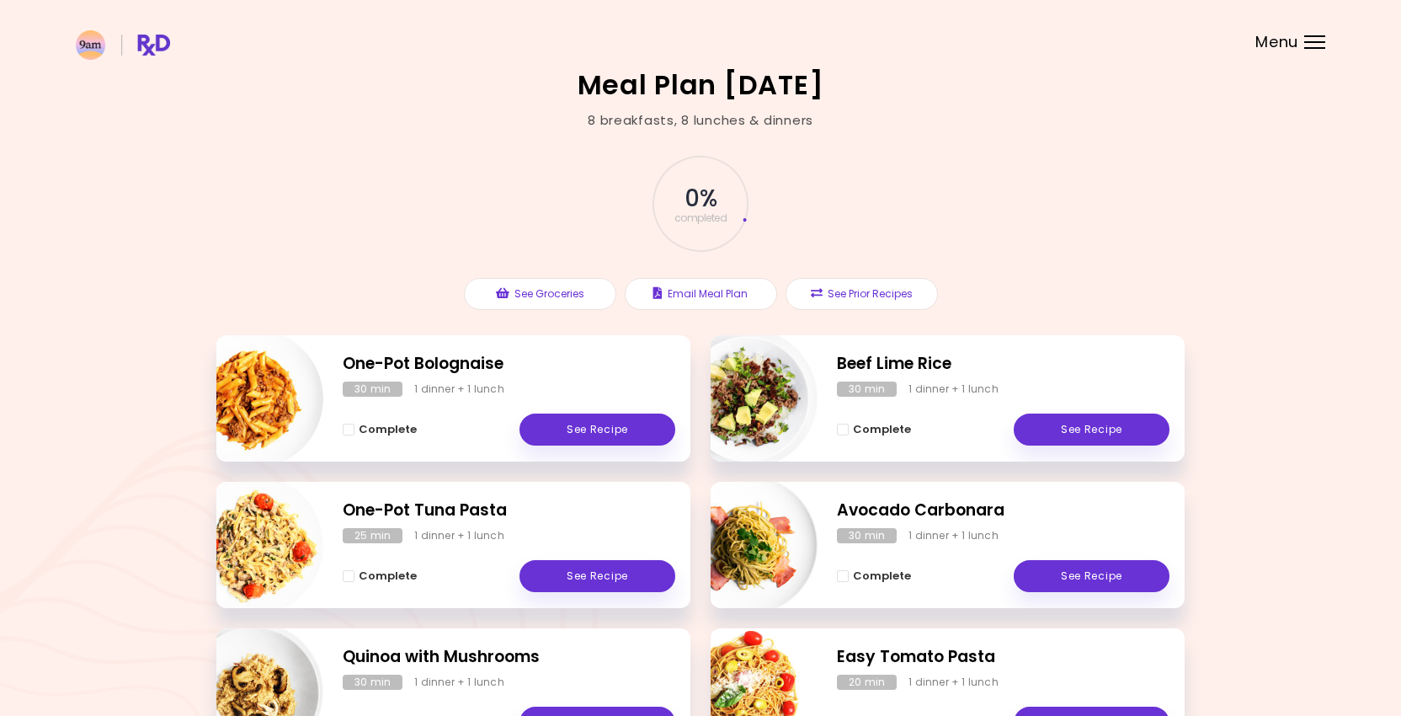
scroll to position [548, 0]
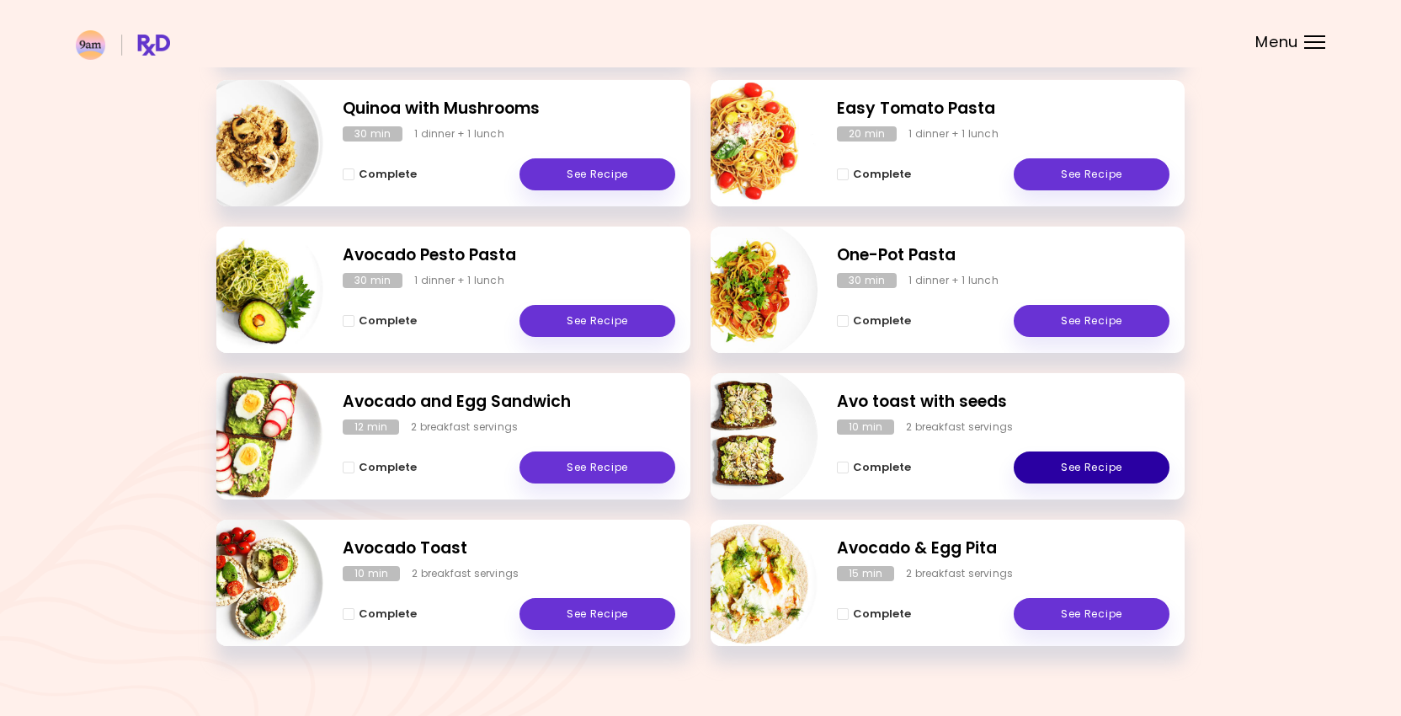
click at [1081, 475] on link "See Recipe" at bounding box center [1092, 467] width 156 height 32
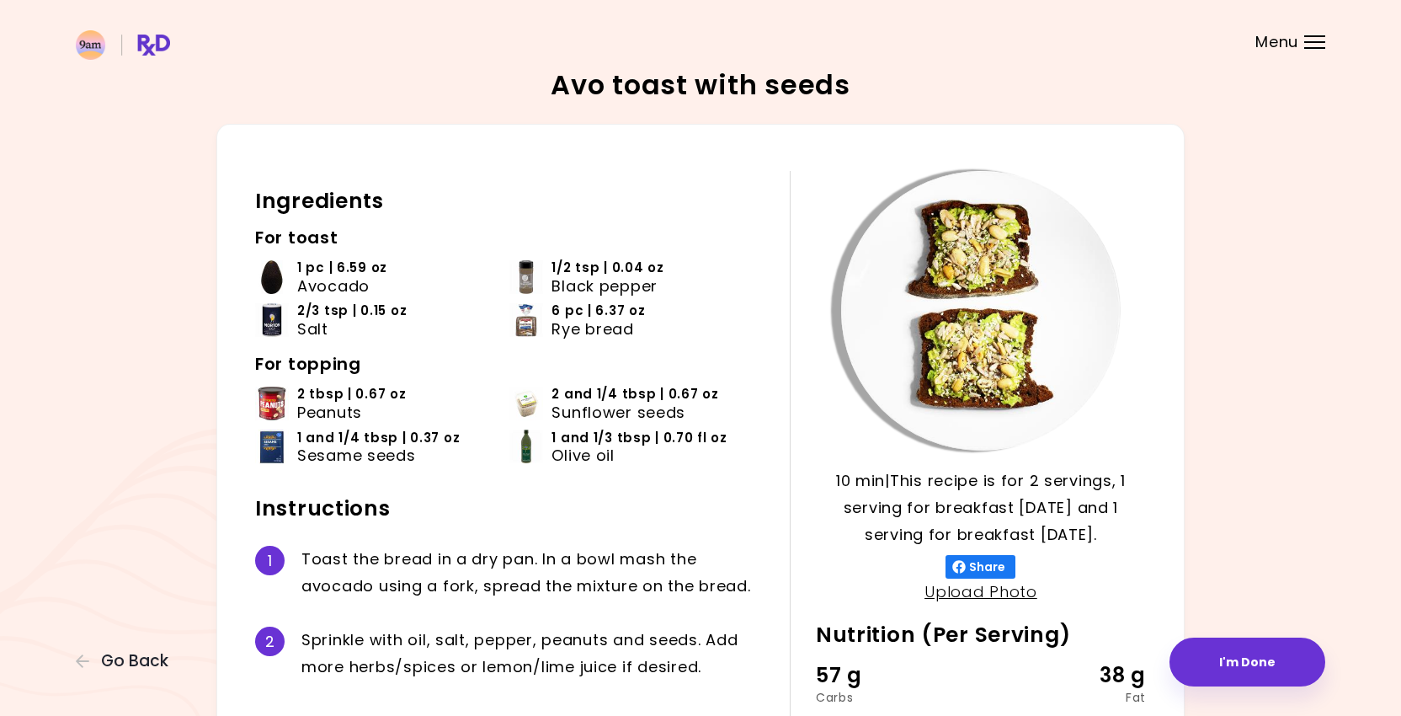
click at [611, 393] on span "2 and 1/4 tbsp | 0.67 oz" at bounding box center [635, 394] width 167 height 19
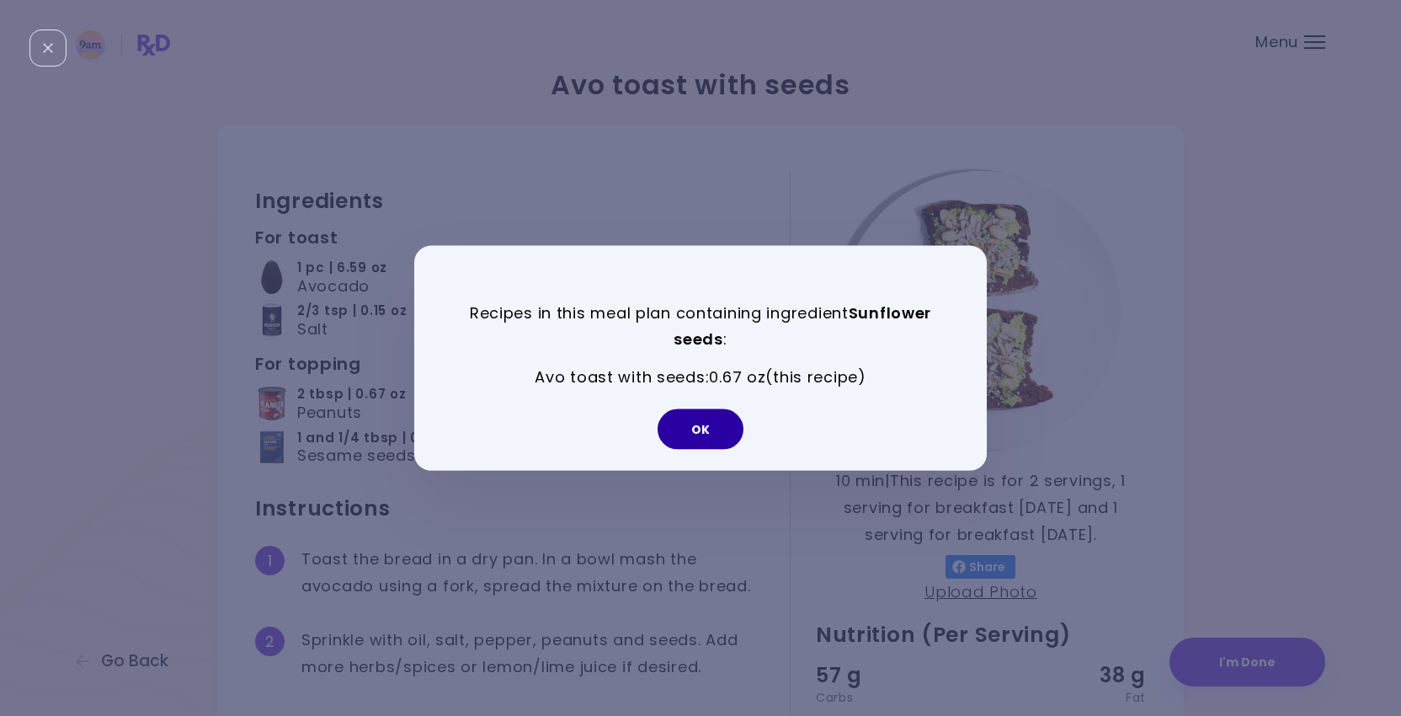
click at [702, 431] on button "OK" at bounding box center [701, 428] width 86 height 40
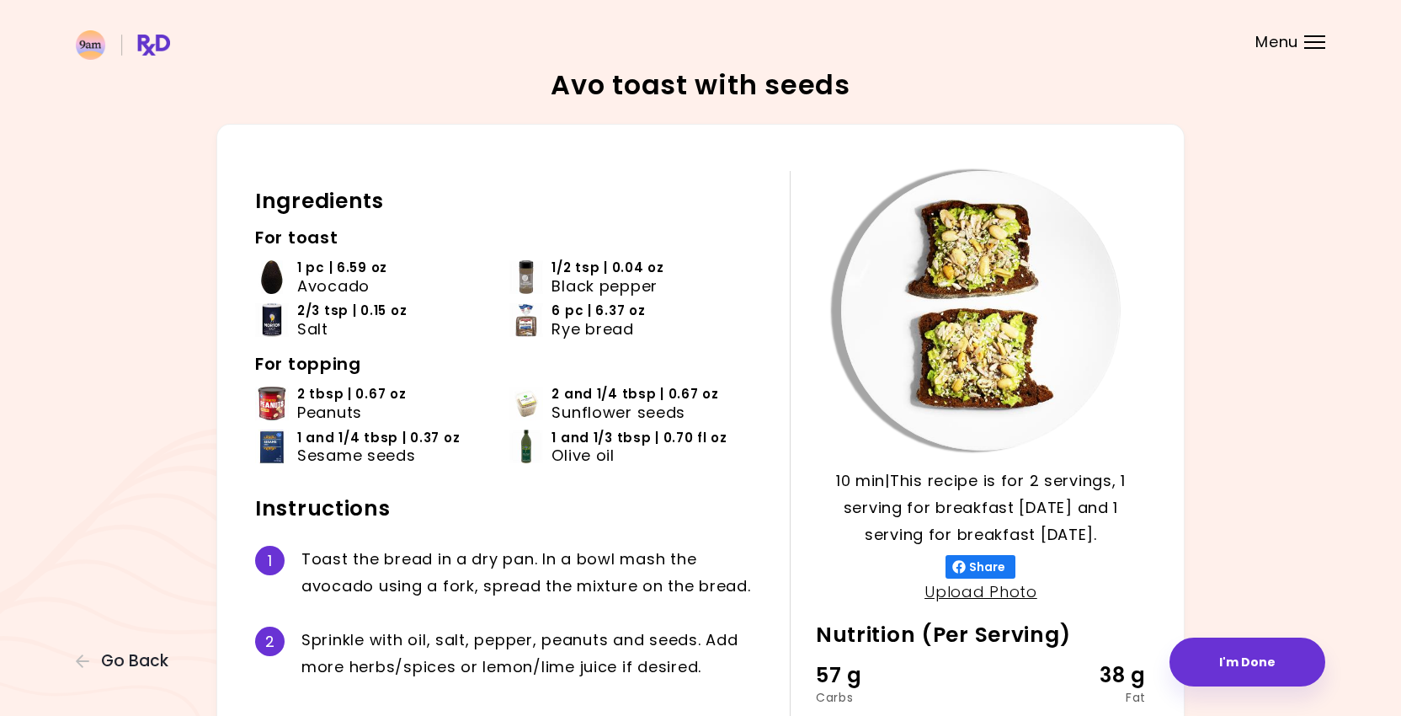
click at [528, 390] on img at bounding box center [527, 404] width 34 height 34
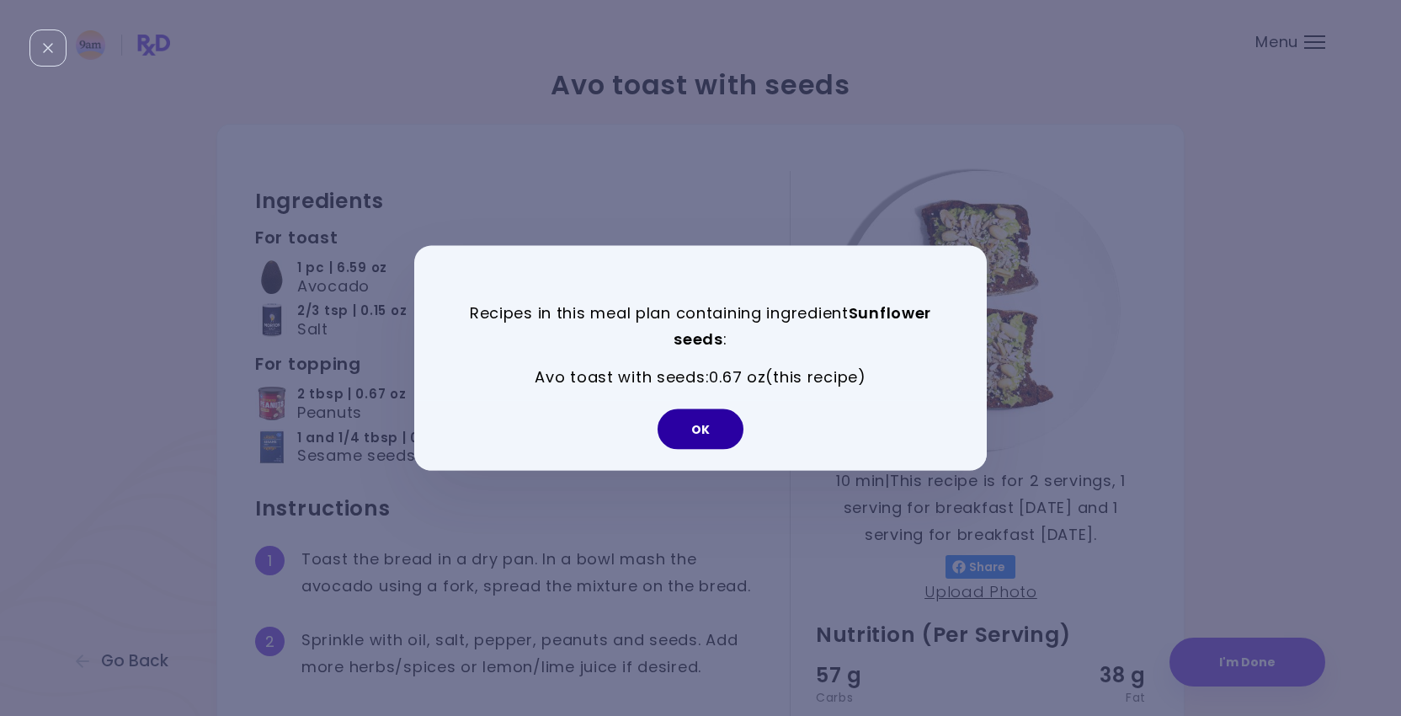
click at [673, 430] on button "OK" at bounding box center [701, 428] width 86 height 40
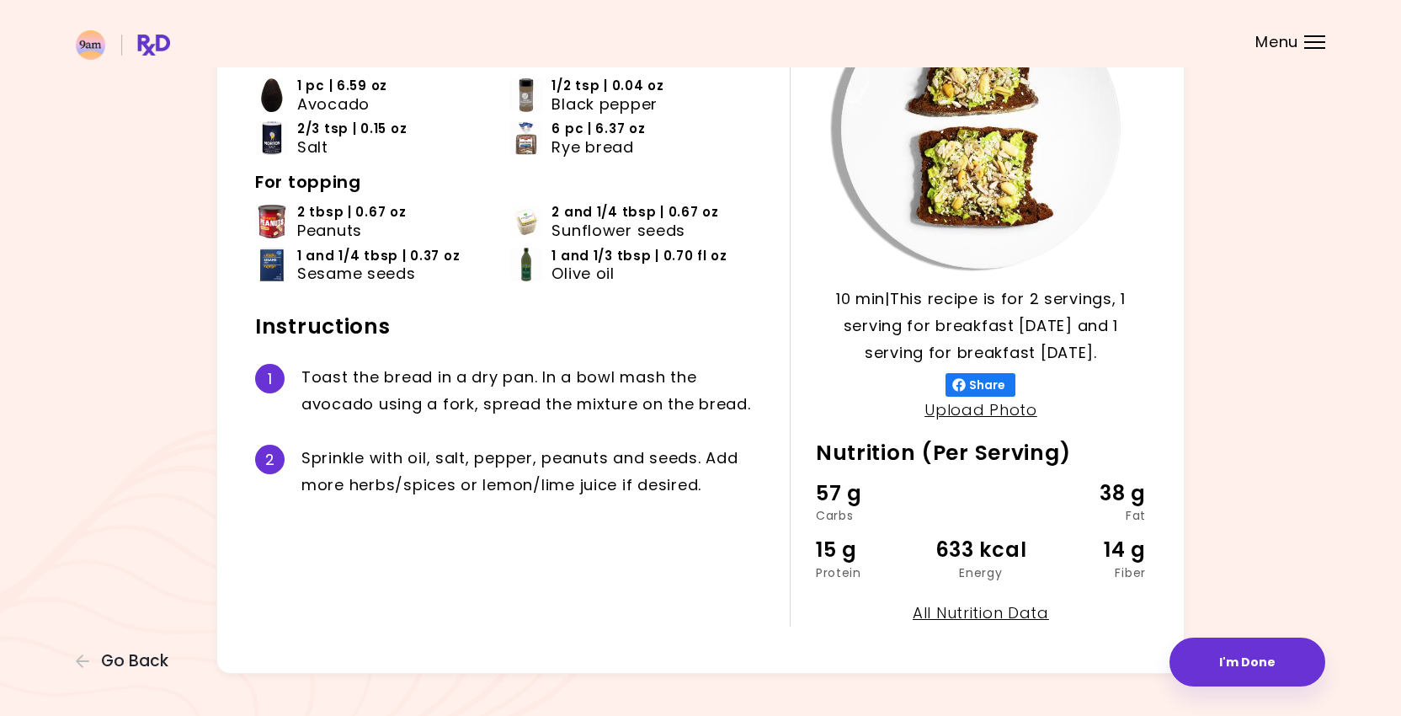
scroll to position [211, 0]
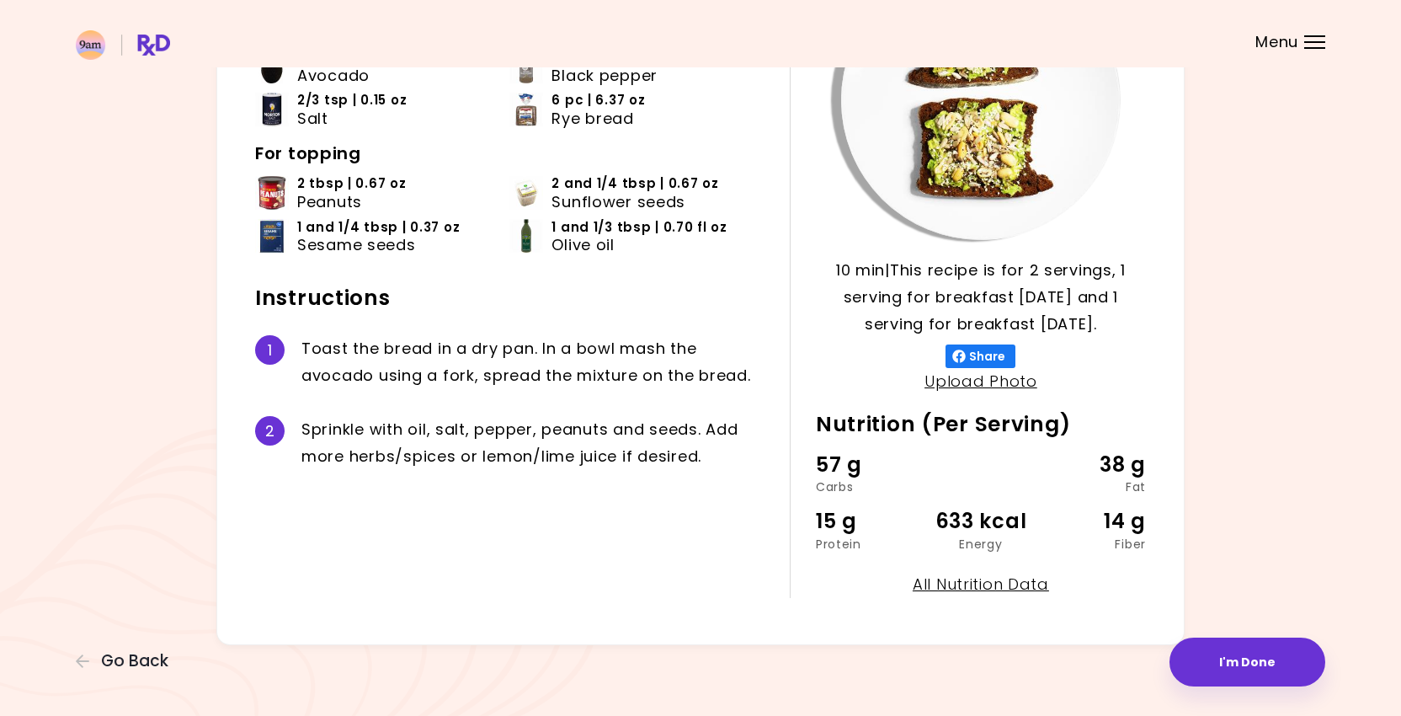
drag, startPoint x: 96, startPoint y: 655, endPoint x: 290, endPoint y: 491, distance: 254.0
click at [96, 656] on button "Go Back" at bounding box center [126, 661] width 101 height 19
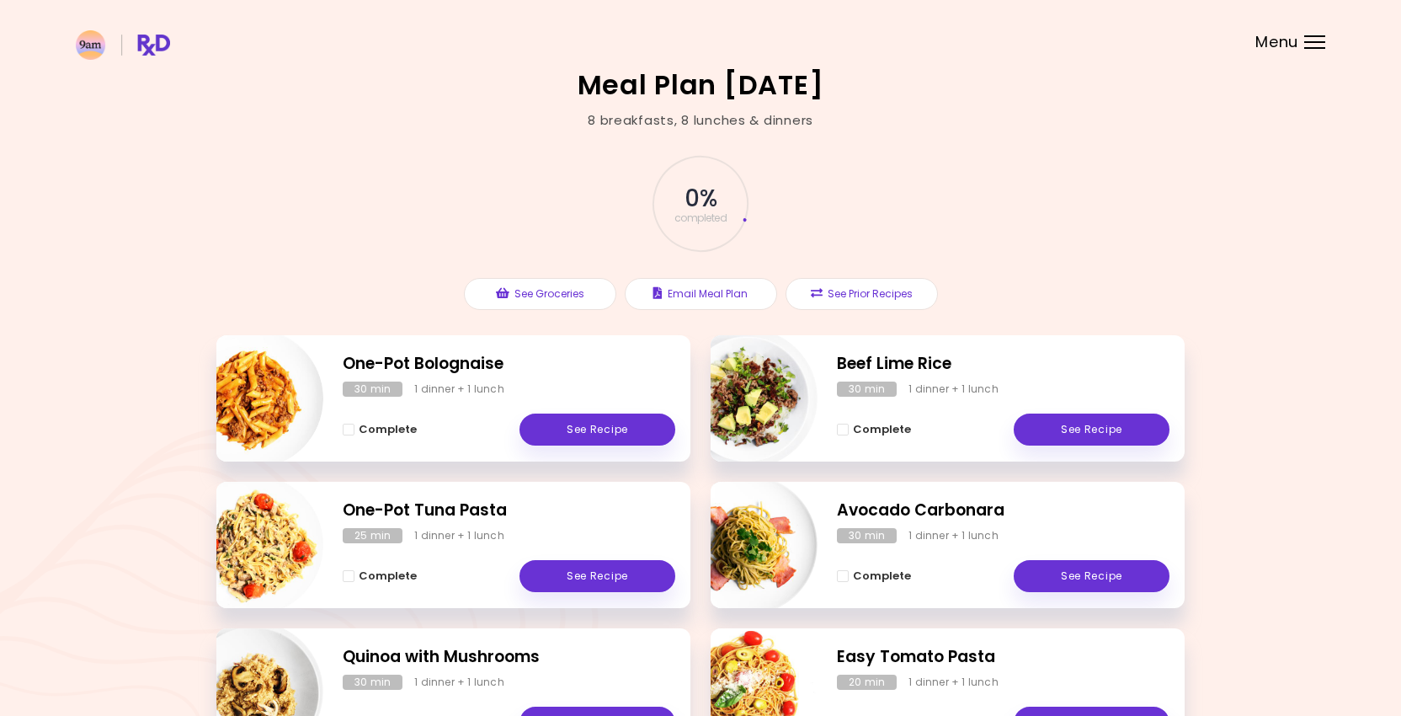
drag, startPoint x: 542, startPoint y: 291, endPoint x: 664, endPoint y: 241, distance: 131.4
click at [664, 241] on div "0 % completed See Groceries Email Meal Plan See Prior Recipes" at bounding box center [700, 233] width 969 height 206
click at [565, 289] on button "See Groceries" at bounding box center [540, 294] width 152 height 32
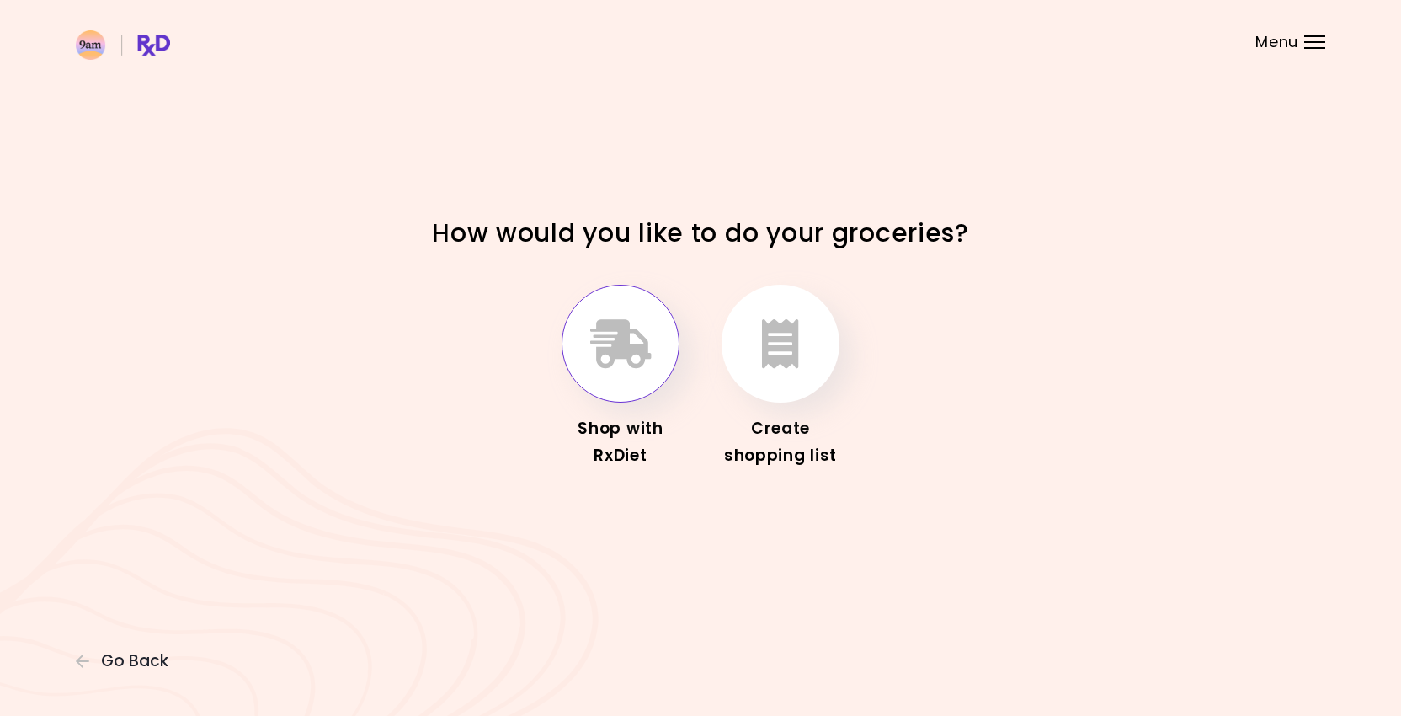
click at [617, 351] on icon "button" at bounding box center [620, 343] width 61 height 49
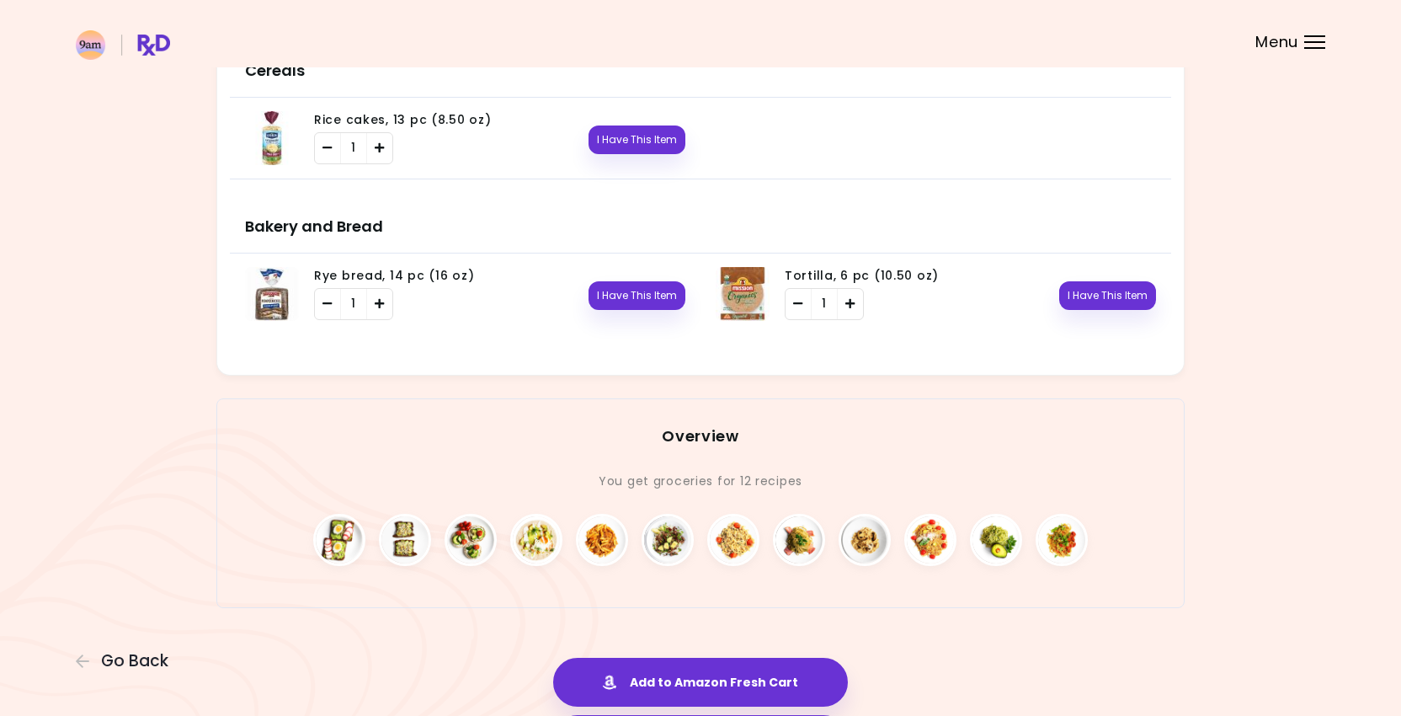
scroll to position [2814, 0]
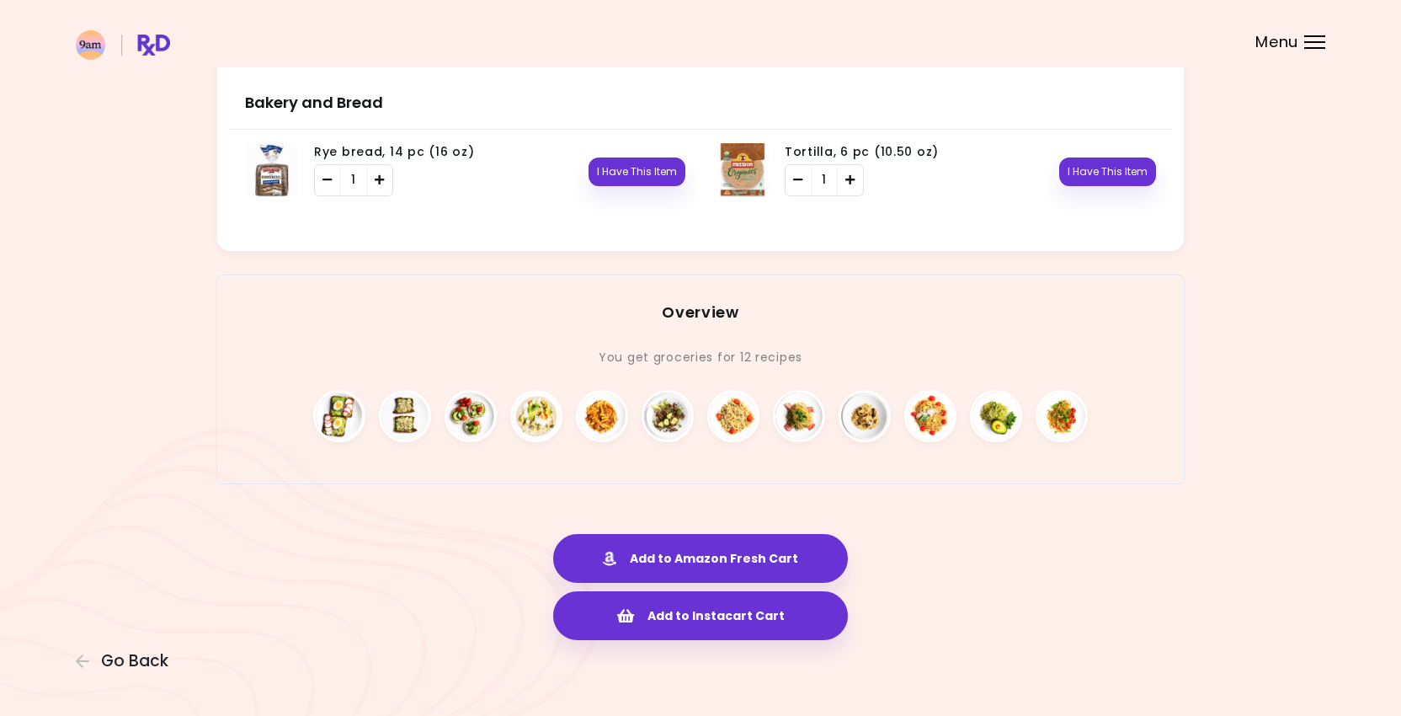
click at [732, 381] on div at bounding box center [700, 416] width 967 height 93
click at [716, 407] on img at bounding box center [733, 416] width 52 height 52
click at [666, 409] on img at bounding box center [668, 416] width 52 height 52
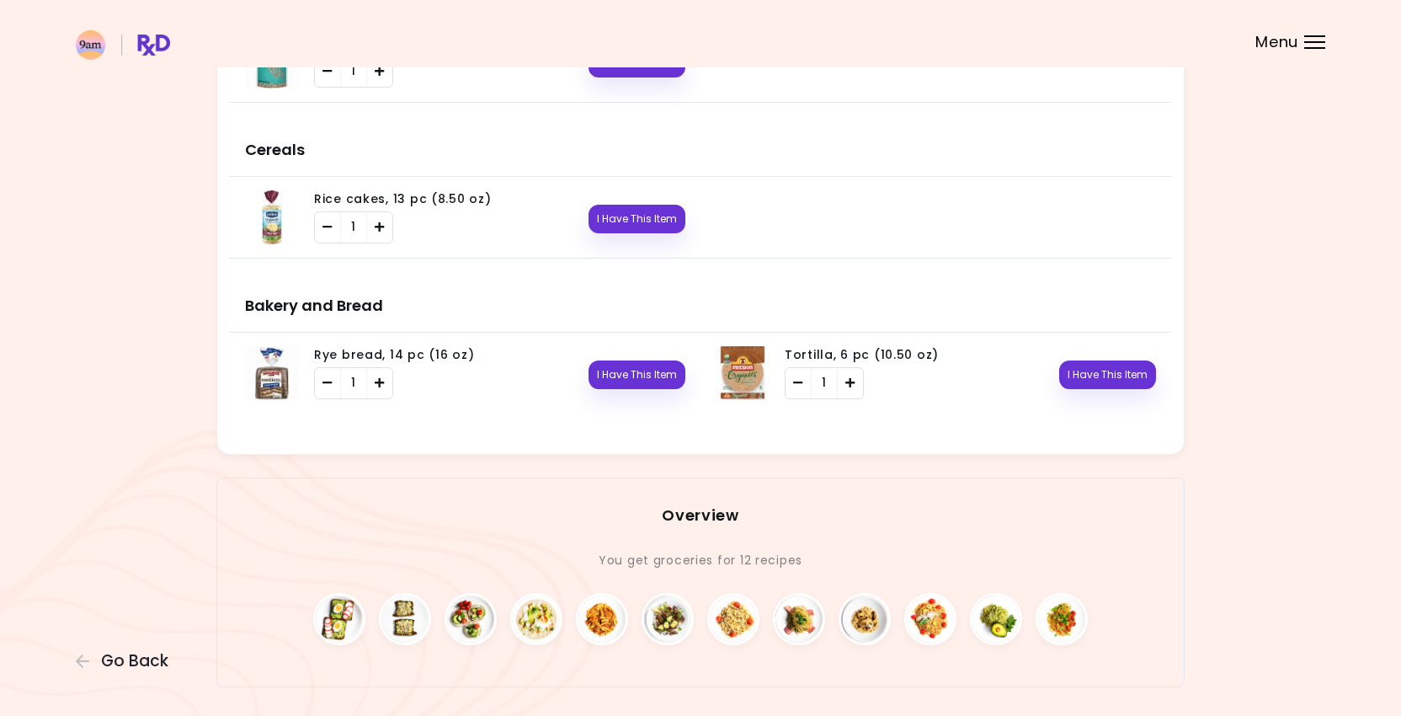
scroll to position [0, 0]
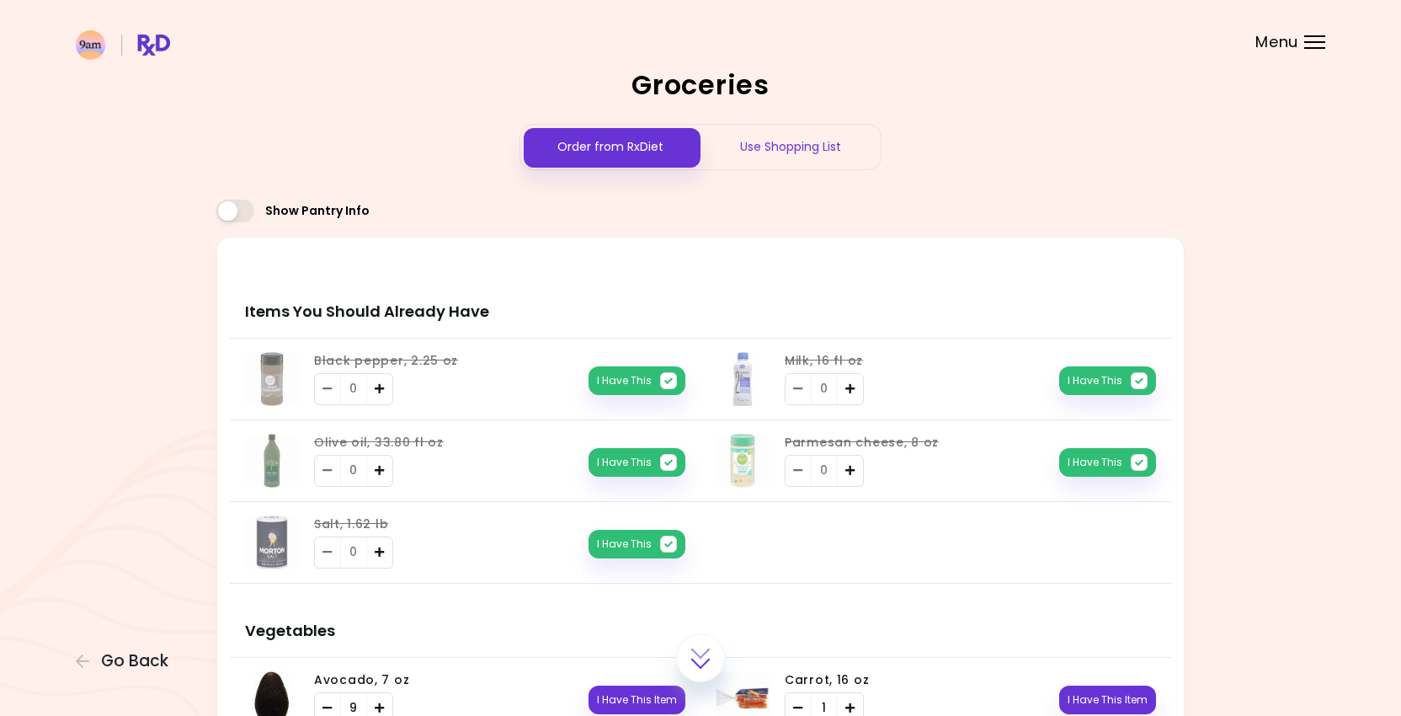
click at [783, 141] on div "Use Shopping List" at bounding box center [791, 147] width 180 height 45
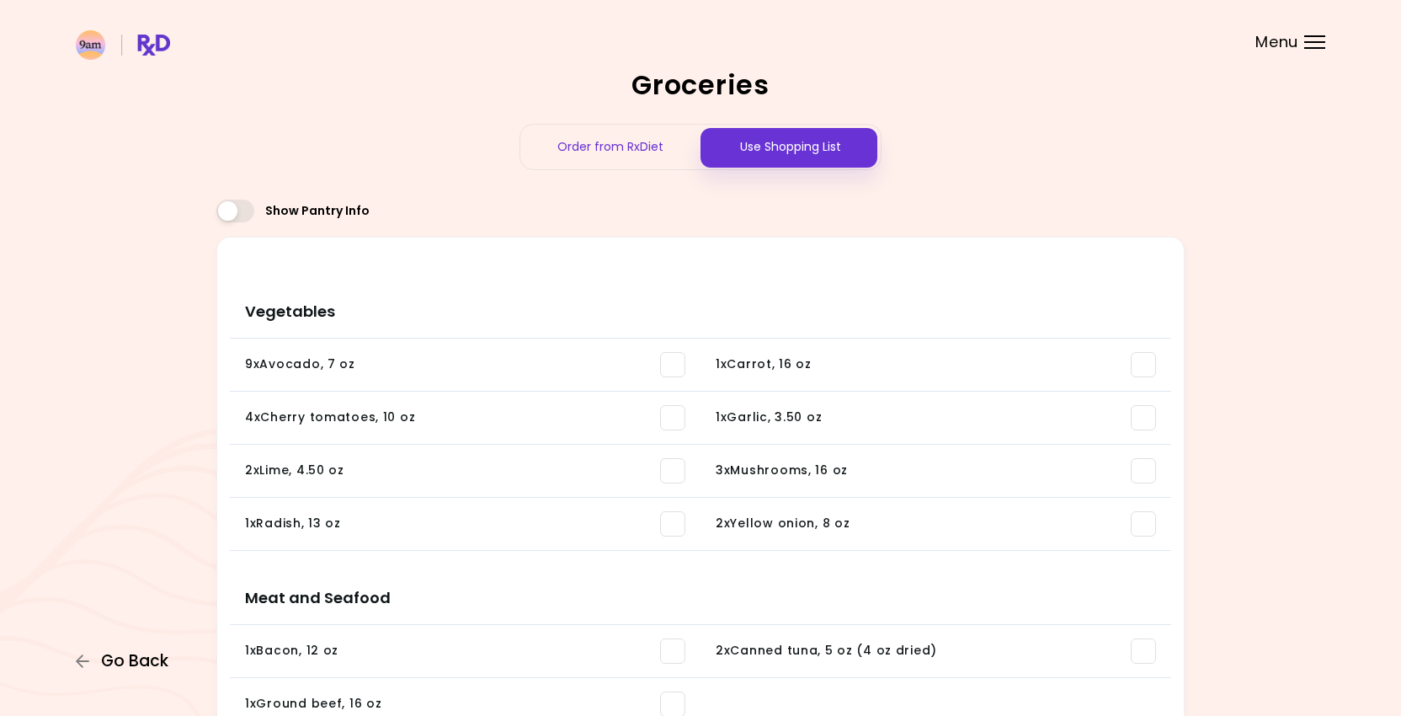
click at [98, 664] on button "Go Back" at bounding box center [126, 661] width 101 height 19
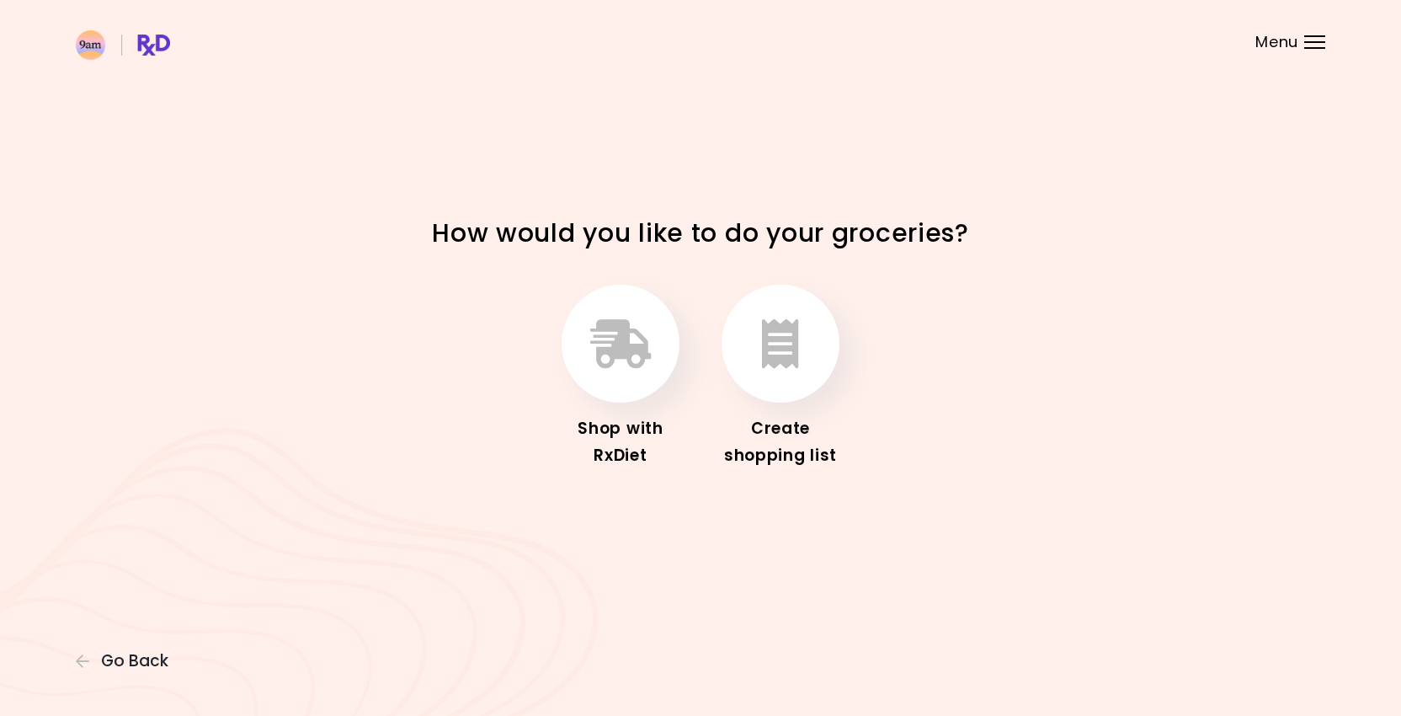
click at [98, 664] on button "Go Back" at bounding box center [126, 661] width 101 height 19
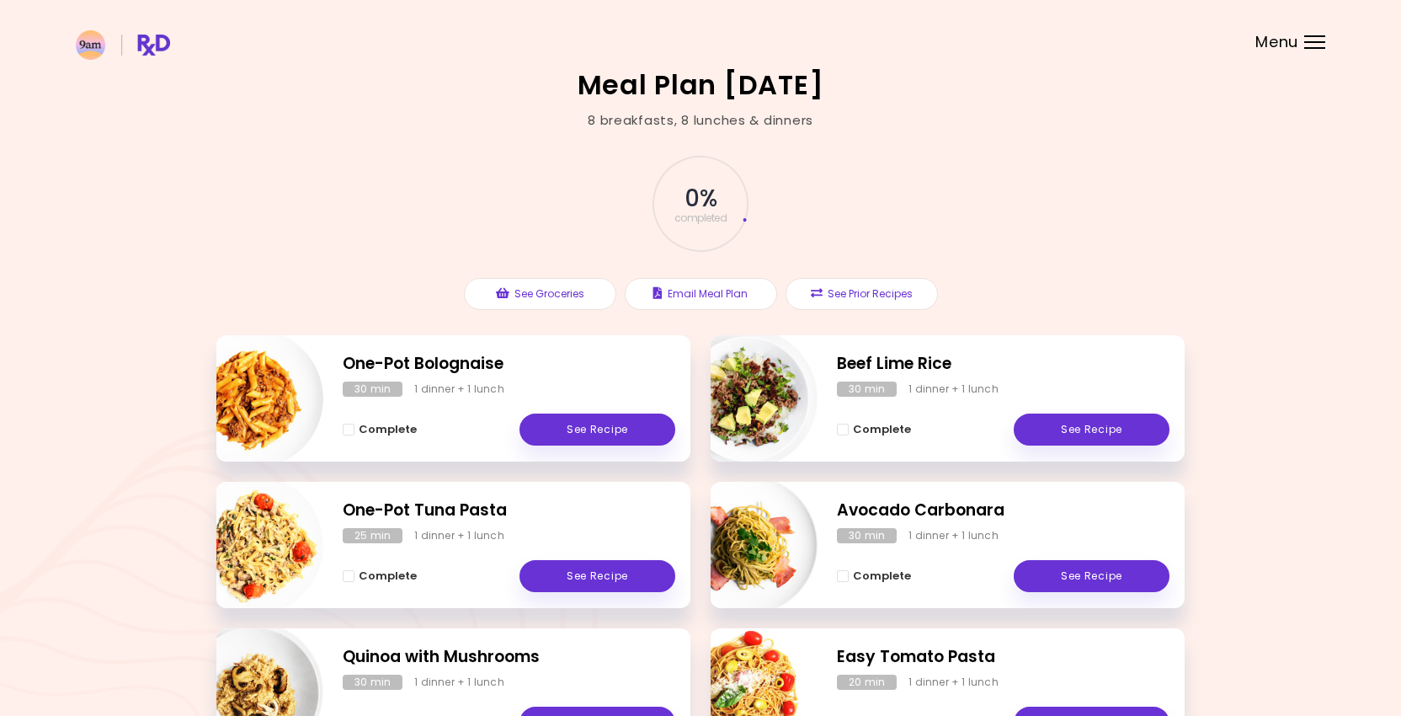
click at [1293, 29] on header at bounding box center [700, 33] width 1401 height 67
click at [1290, 44] on span "Menu" at bounding box center [1277, 42] width 43 height 15
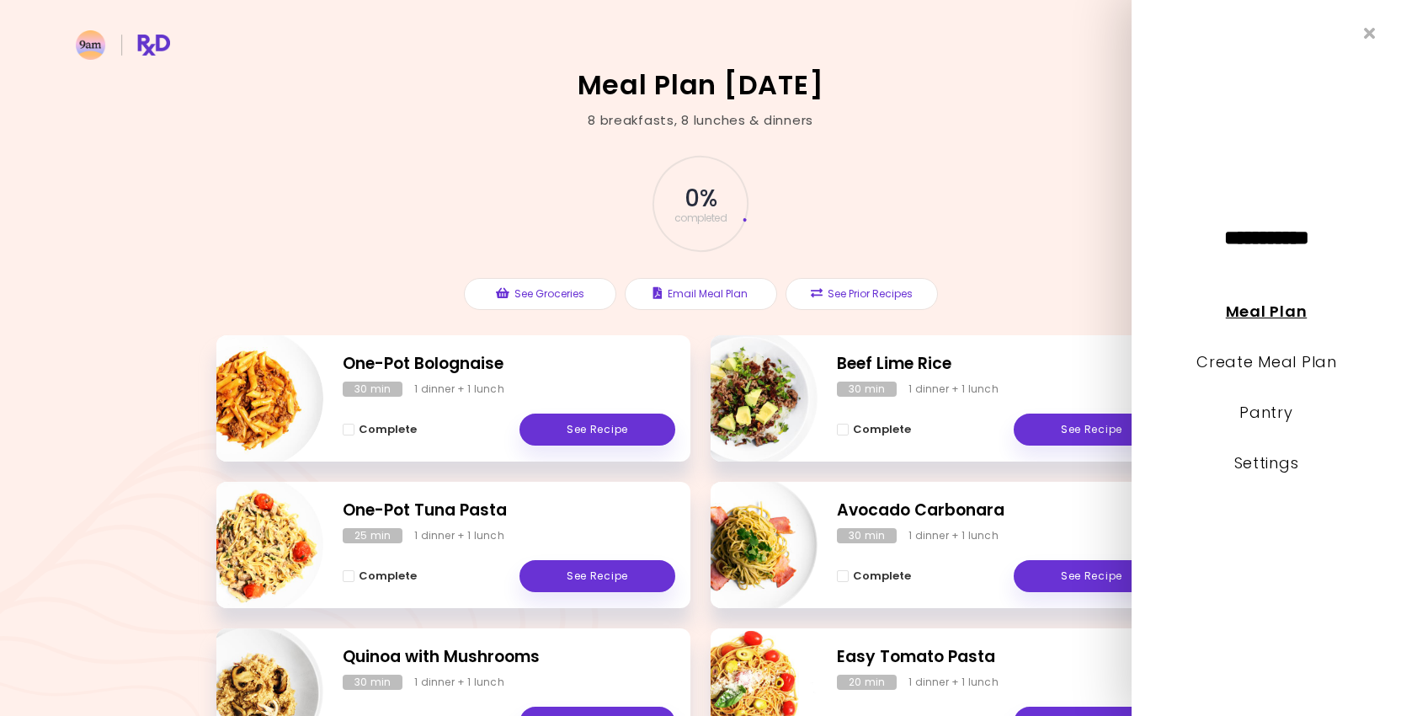
click at [1252, 304] on link "Meal Plan" at bounding box center [1266, 311] width 81 height 21
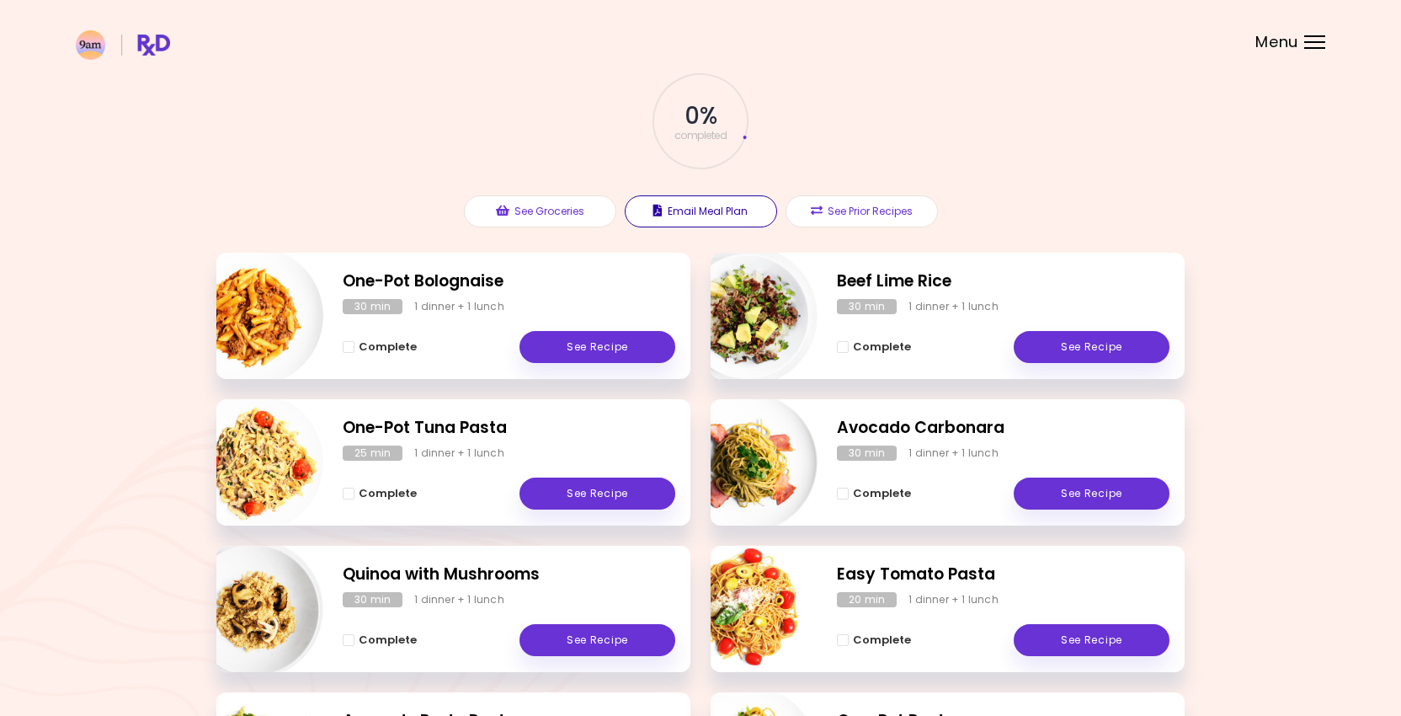
scroll to position [99, 0]
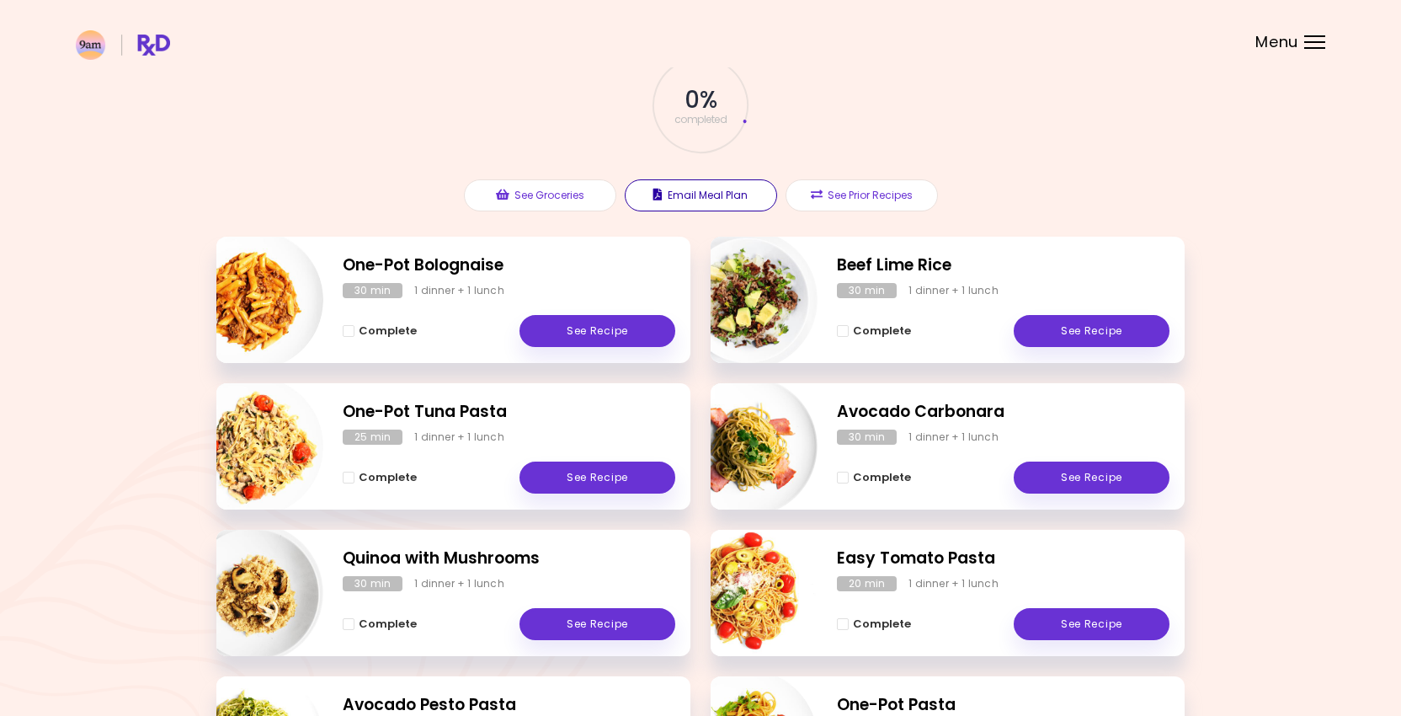
click at [692, 197] on button "Email Meal Plan" at bounding box center [701, 195] width 152 height 32
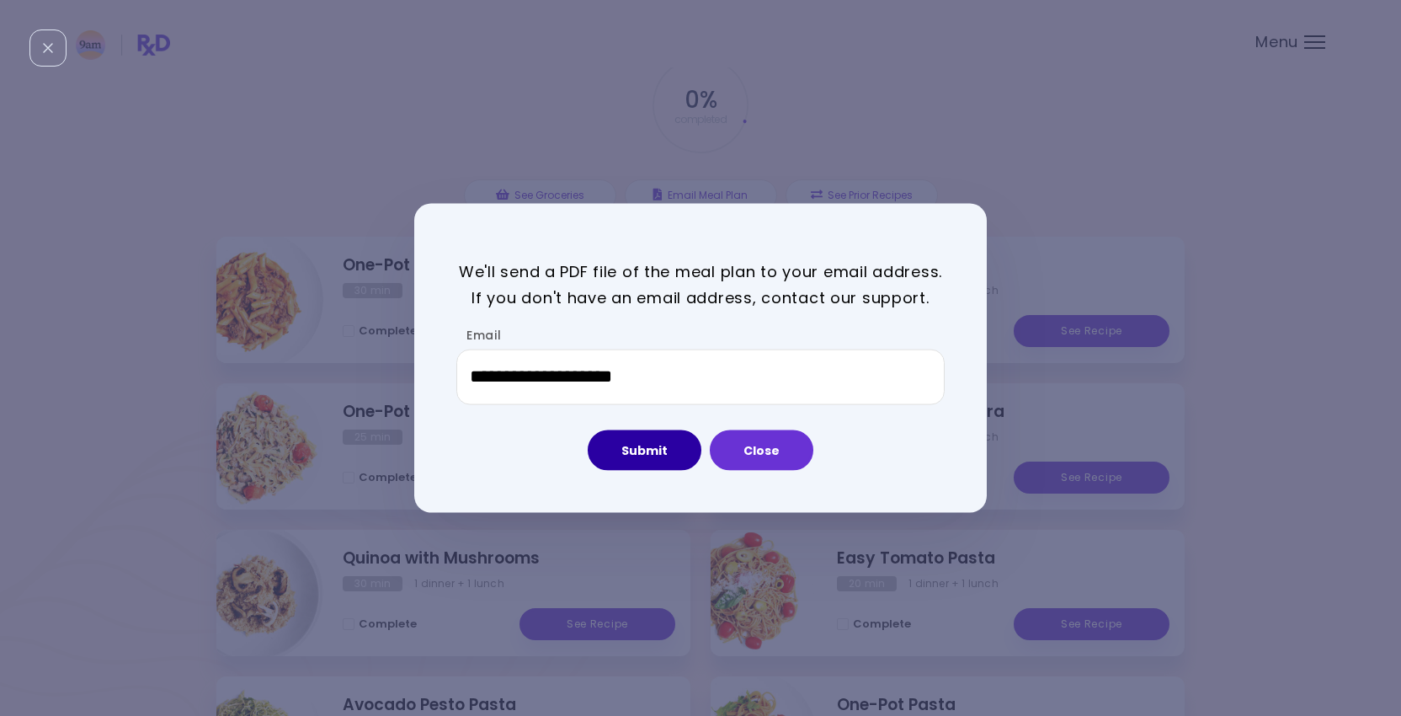
click at [665, 448] on button "Submit" at bounding box center [645, 450] width 114 height 40
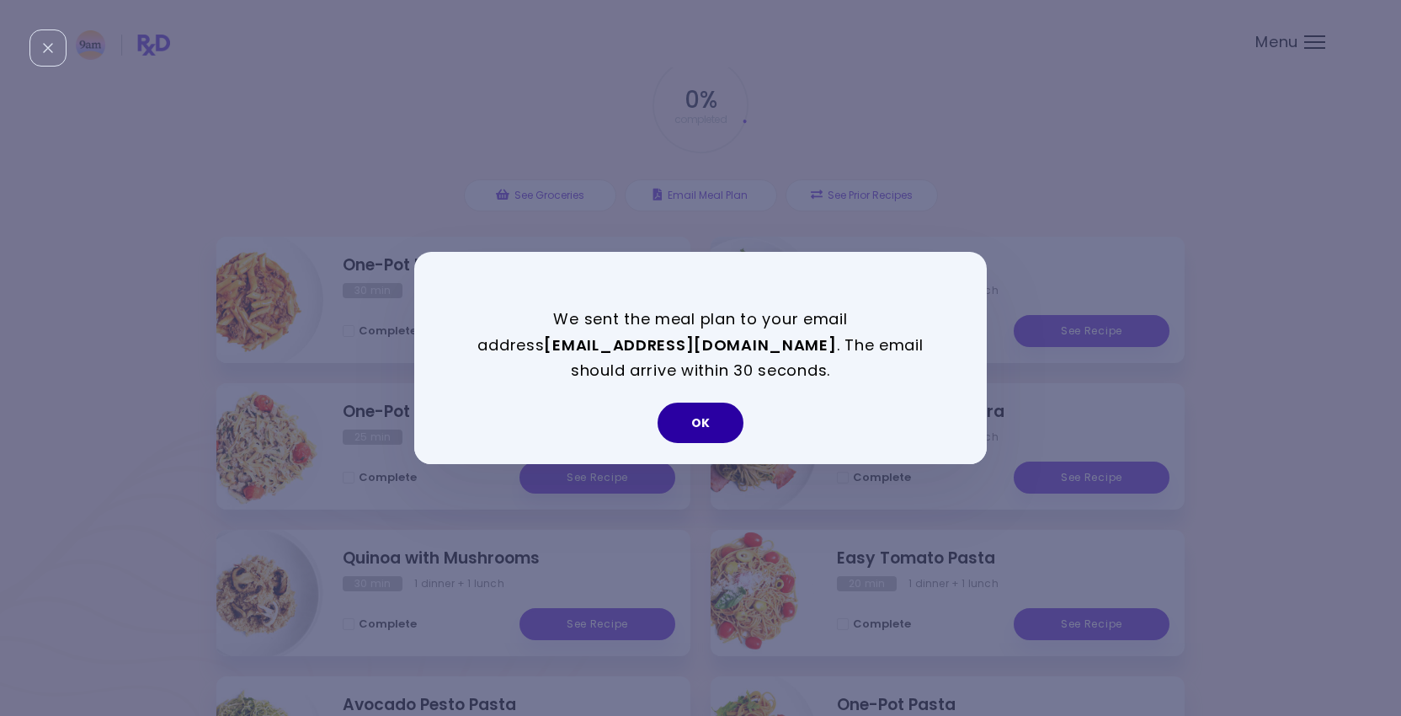
click at [697, 437] on button "OK" at bounding box center [701, 423] width 86 height 40
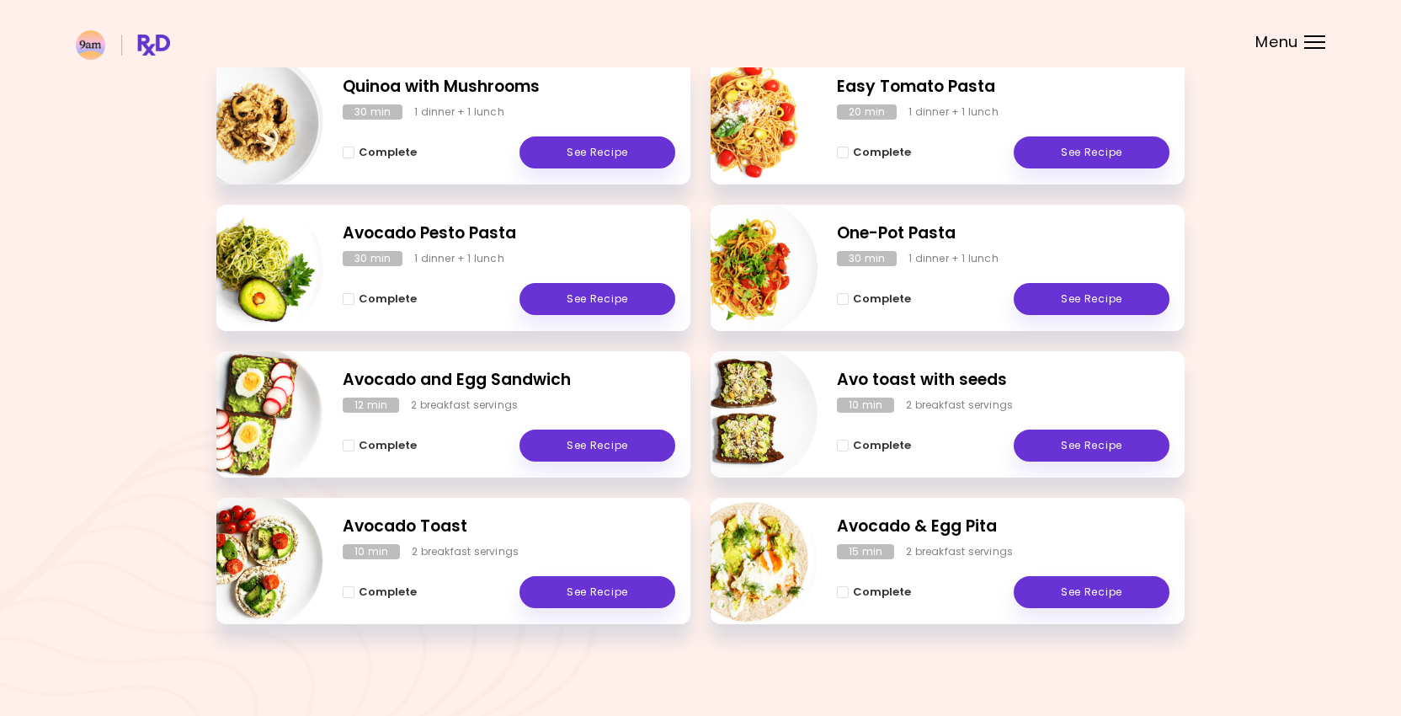
scroll to position [0, 0]
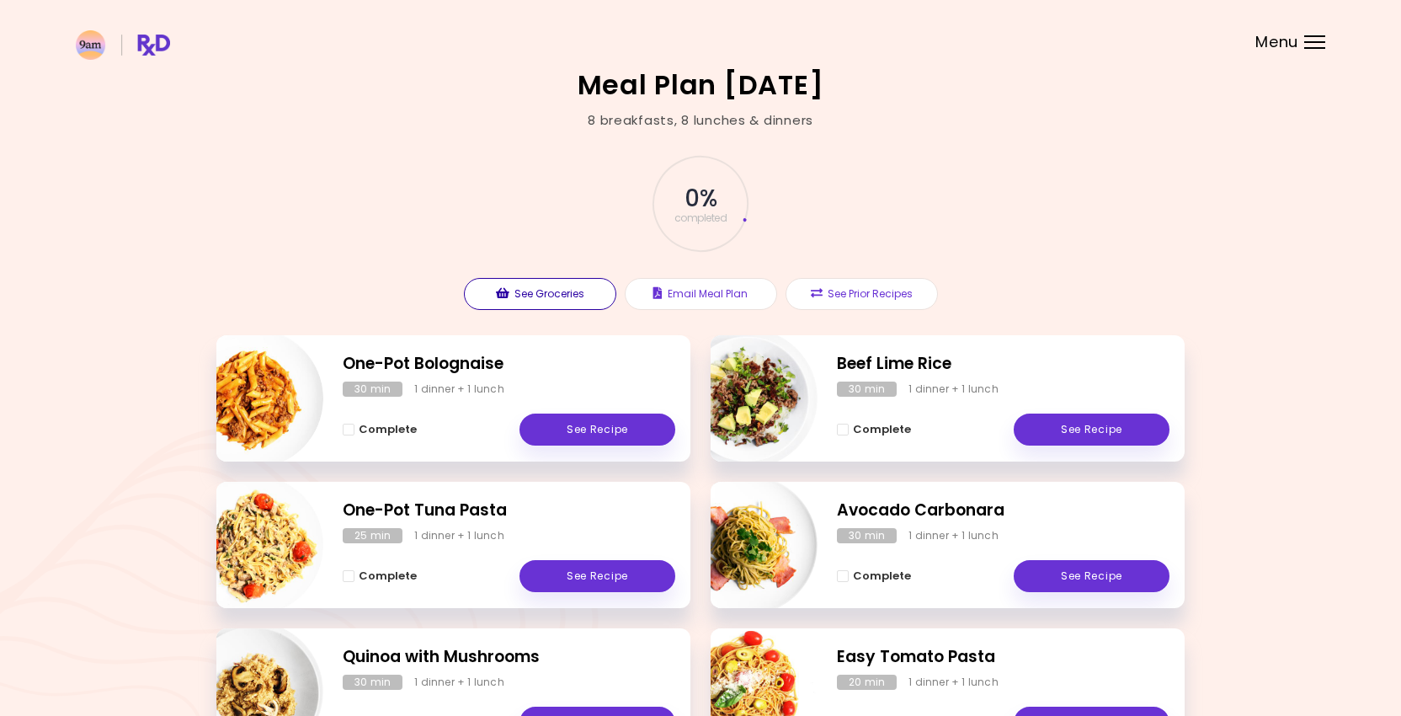
click at [518, 298] on button "See Groceries" at bounding box center [540, 294] width 152 height 32
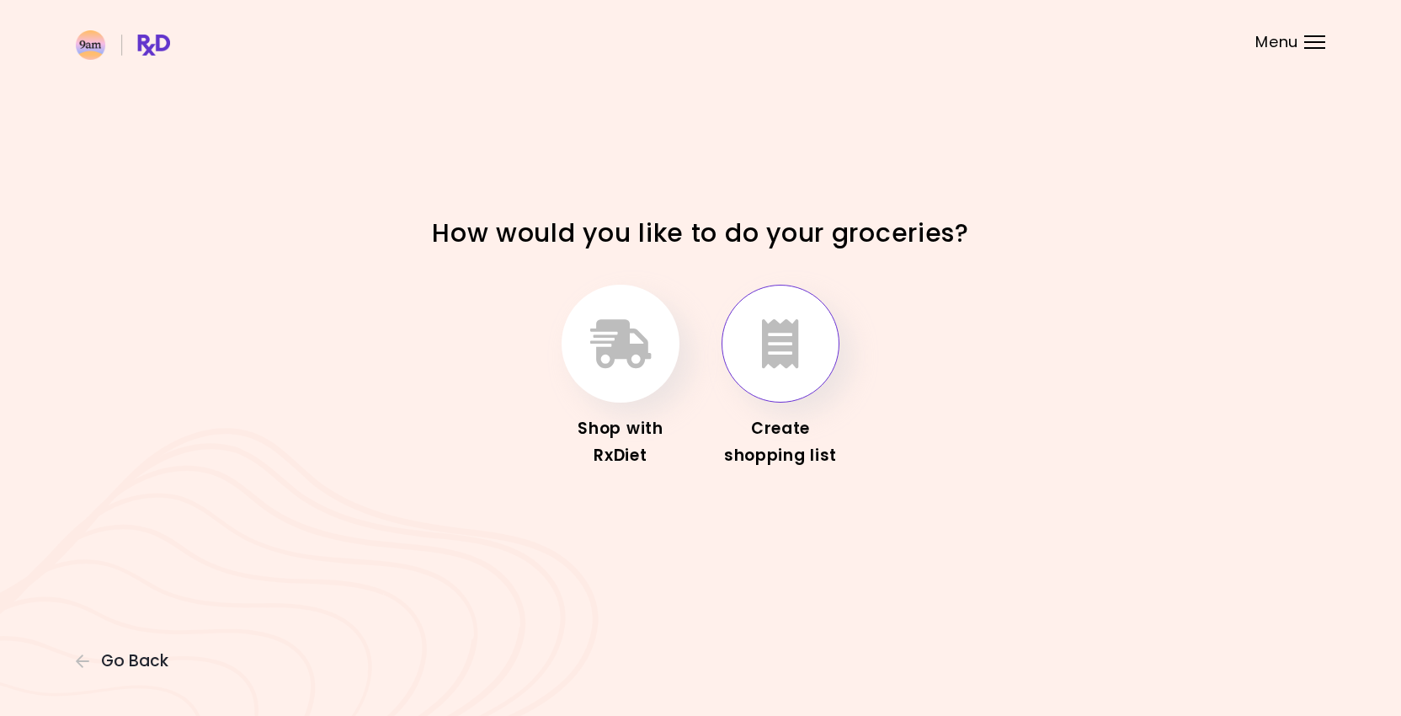
click at [781, 323] on icon "button" at bounding box center [780, 343] width 37 height 49
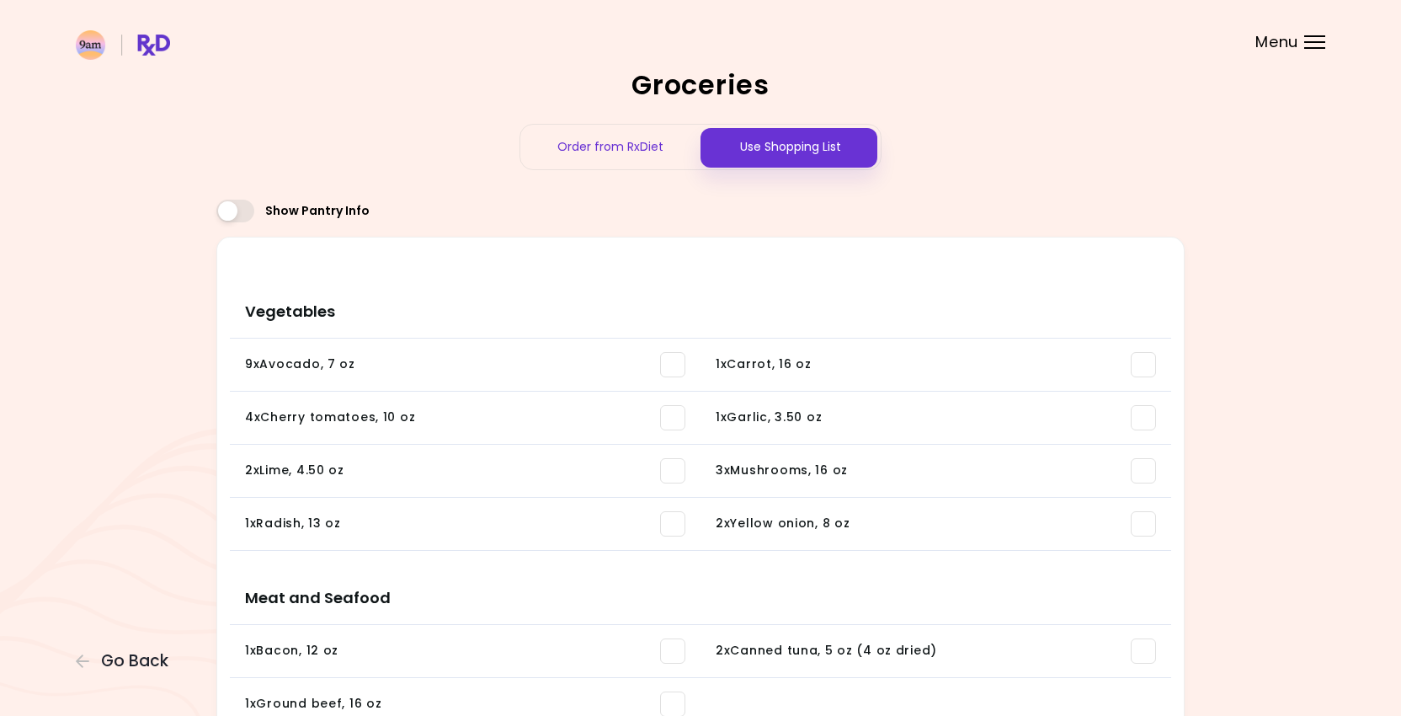
click at [643, 127] on div "Order from RxDiet" at bounding box center [610, 147] width 180 height 45
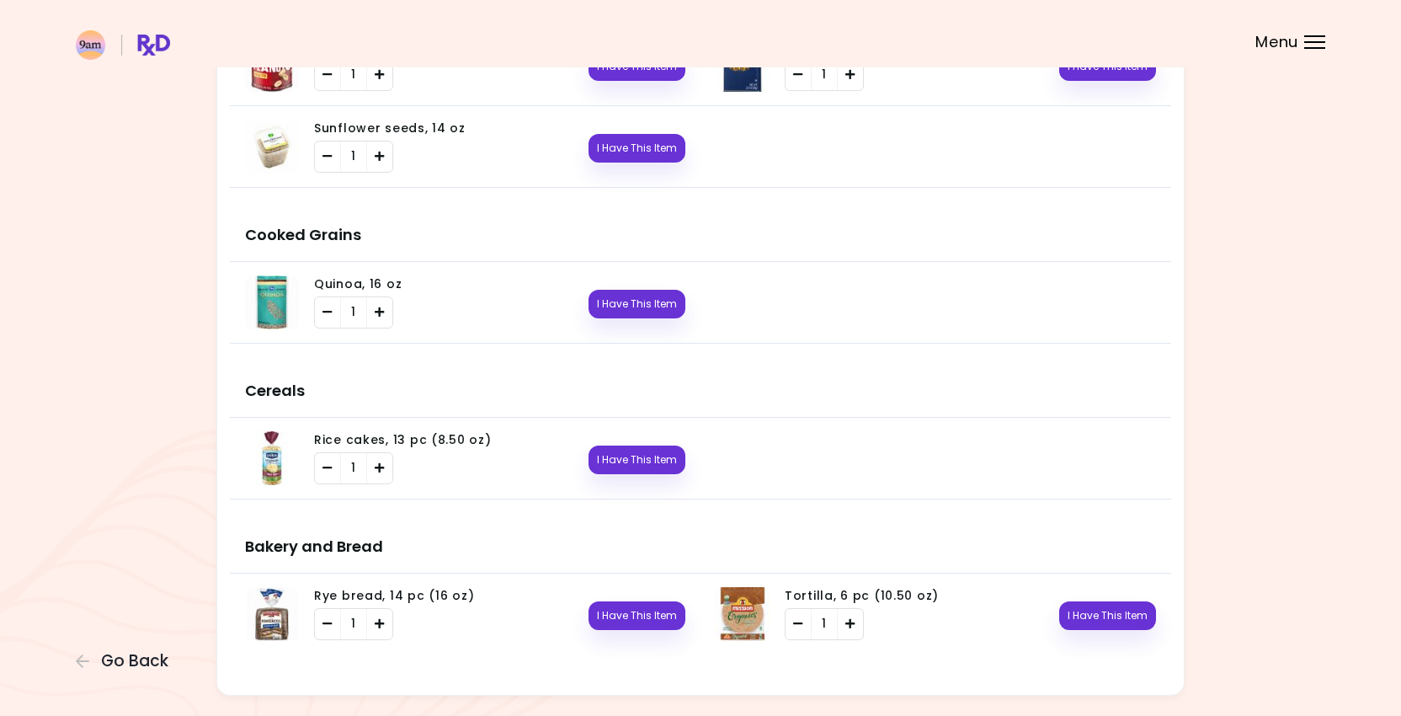
scroll to position [2814, 0]
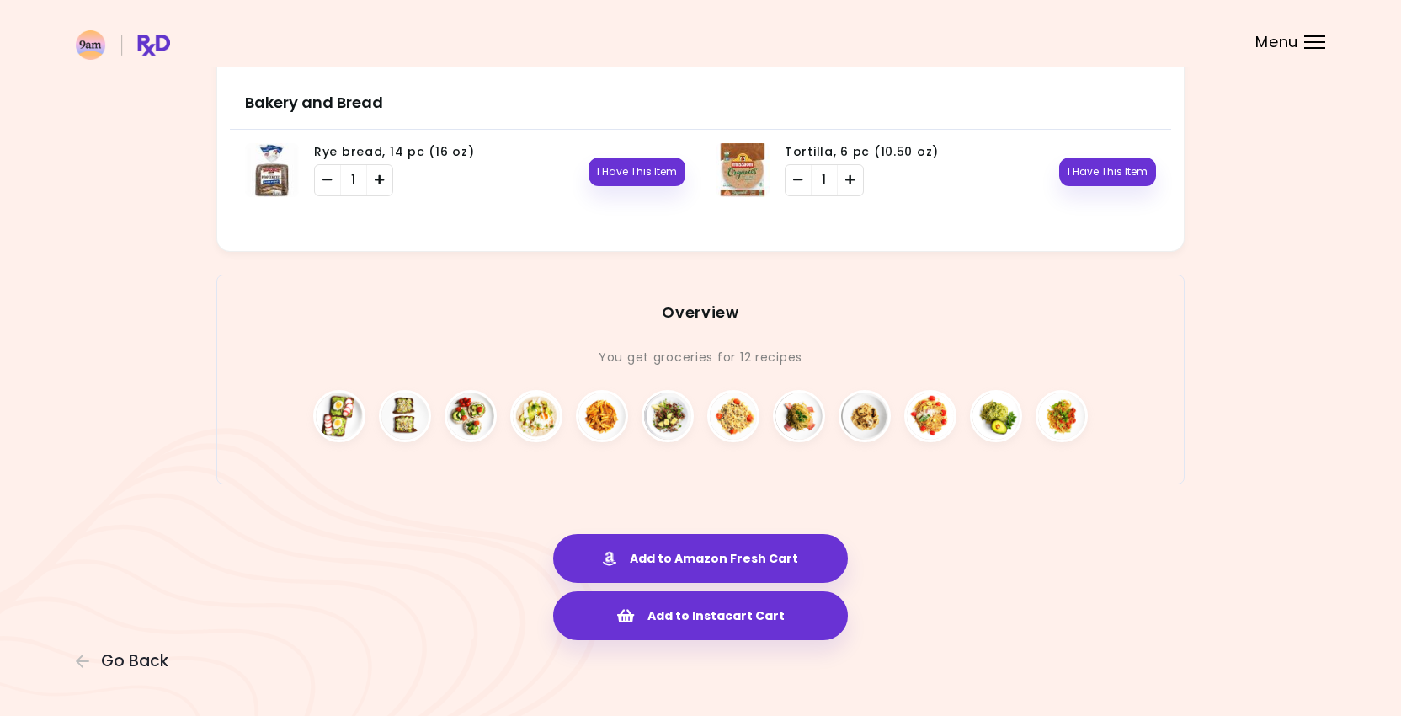
click at [649, 399] on img at bounding box center [668, 416] width 52 height 52
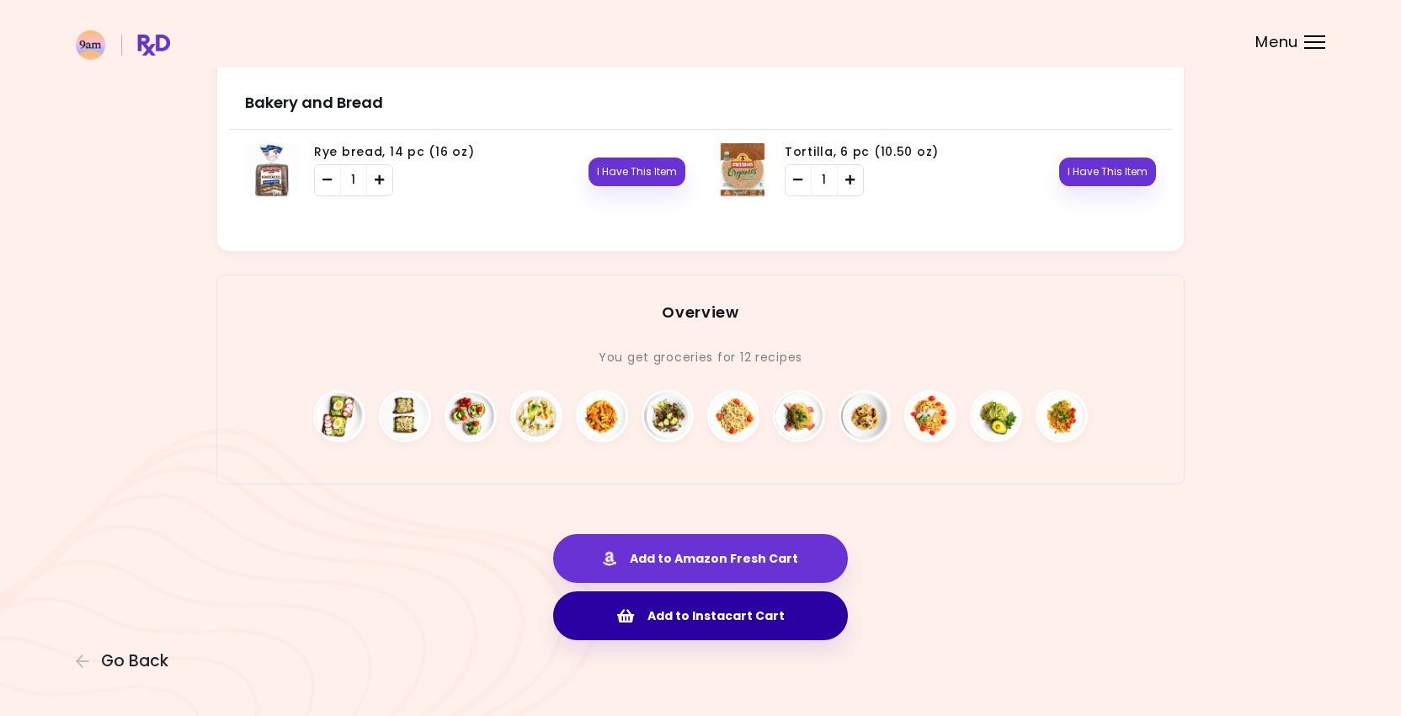
click at [724, 613] on button "Add to Instacart Cart" at bounding box center [700, 615] width 295 height 49
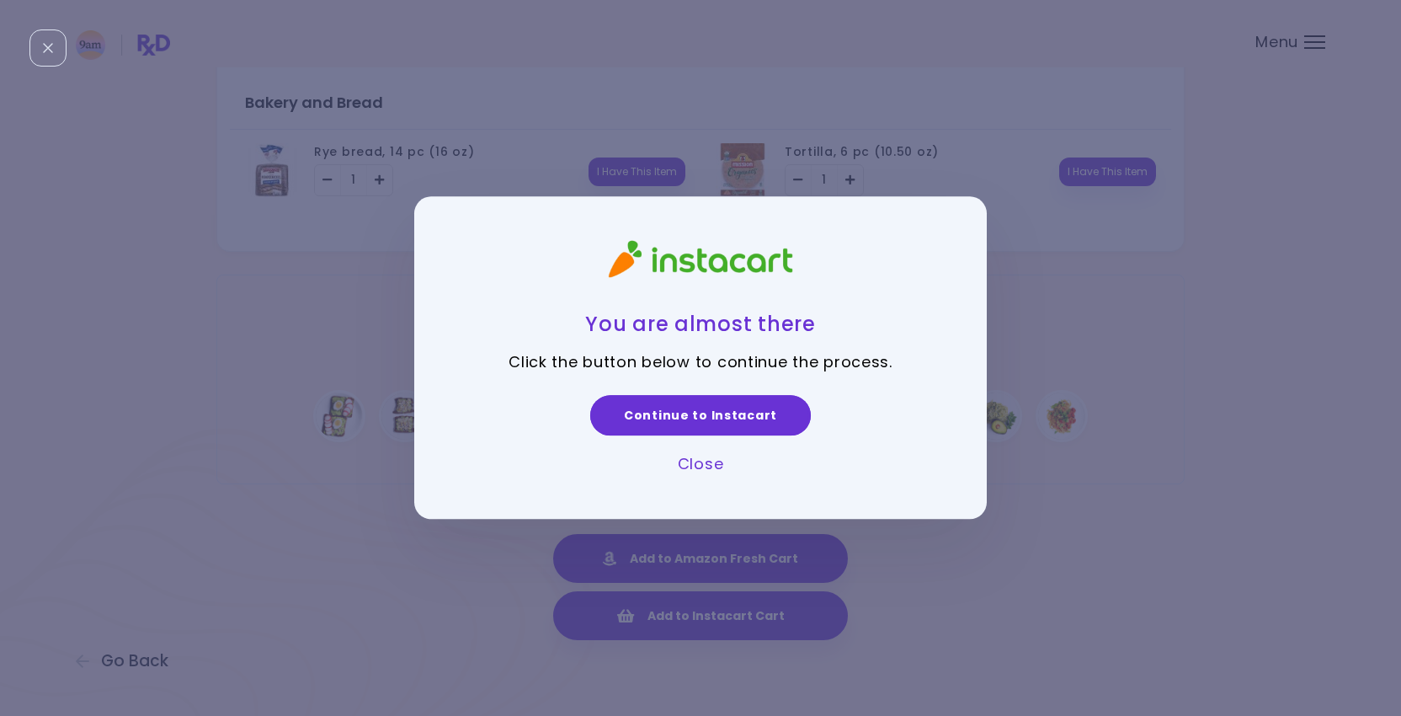
click at [699, 456] on link "Close" at bounding box center [701, 463] width 46 height 21
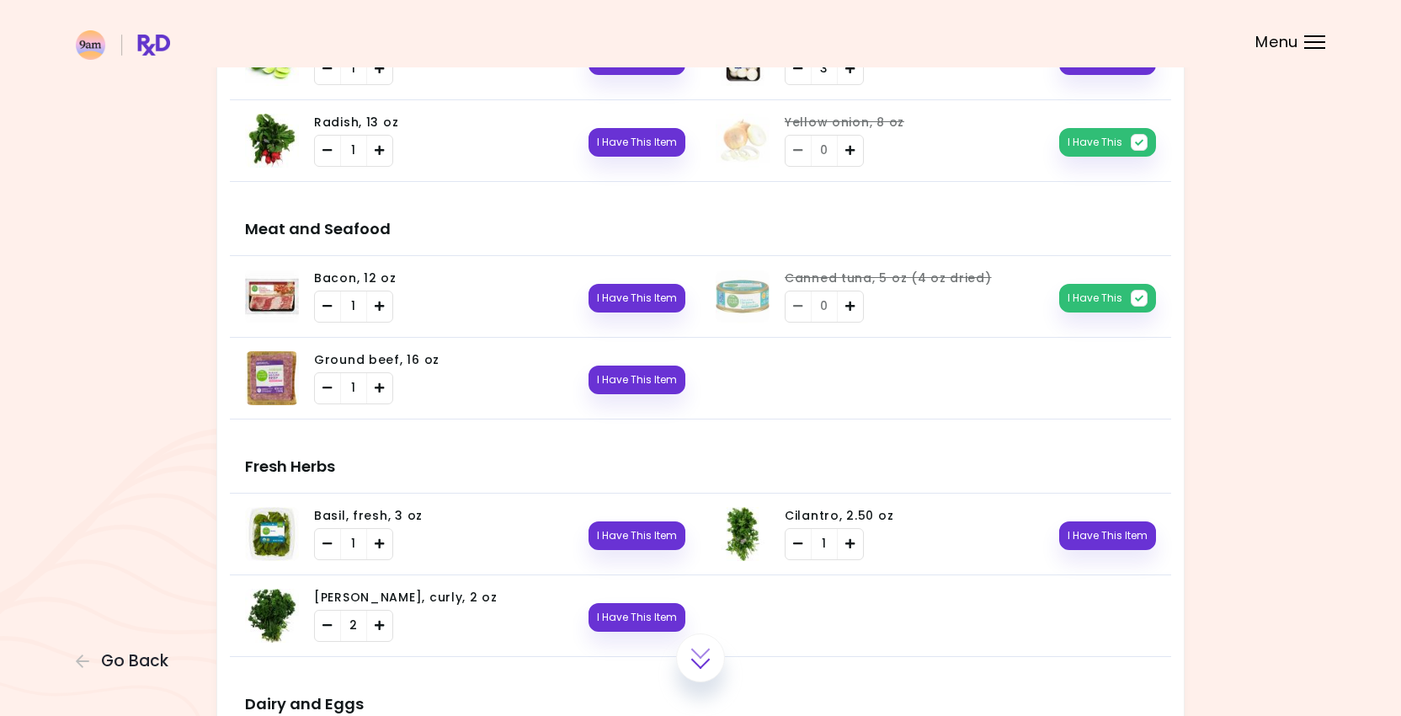
scroll to position [820, 0]
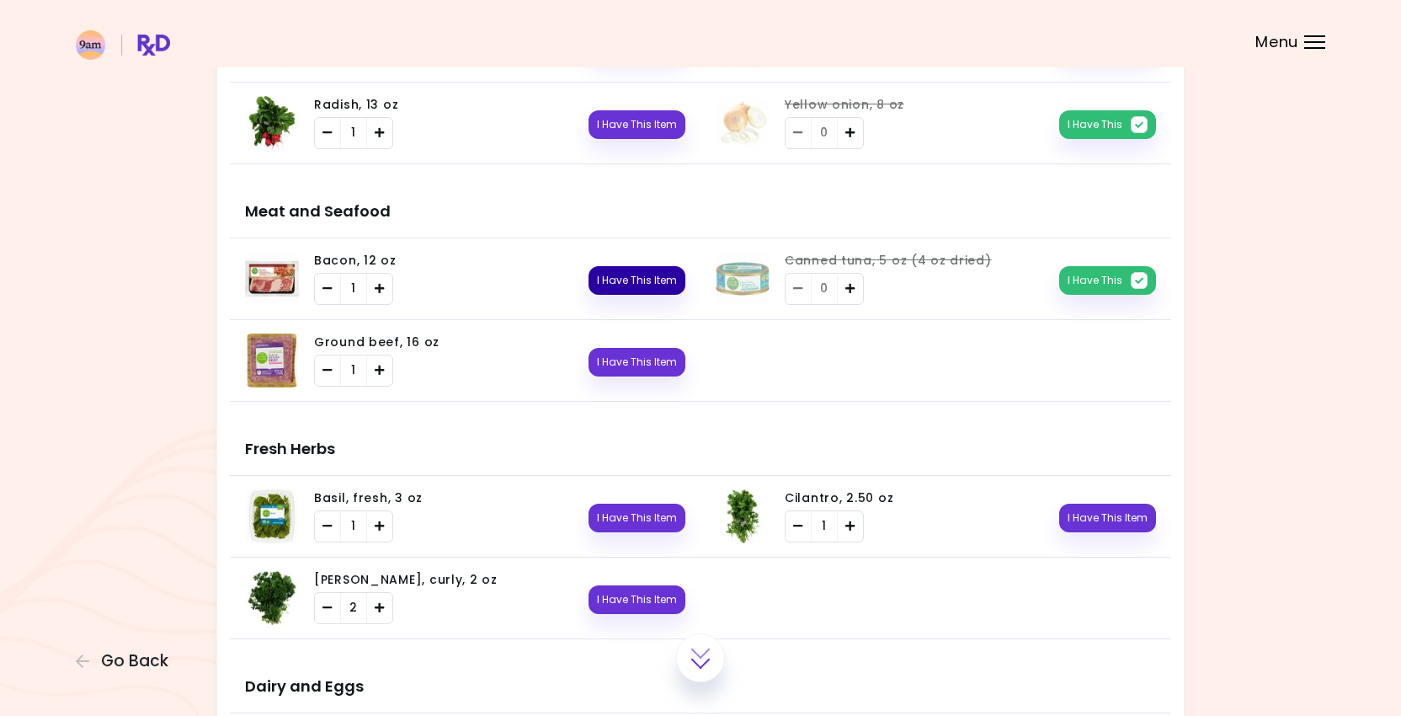
click at [601, 275] on button "I Have This Item" at bounding box center [637, 280] width 97 height 29
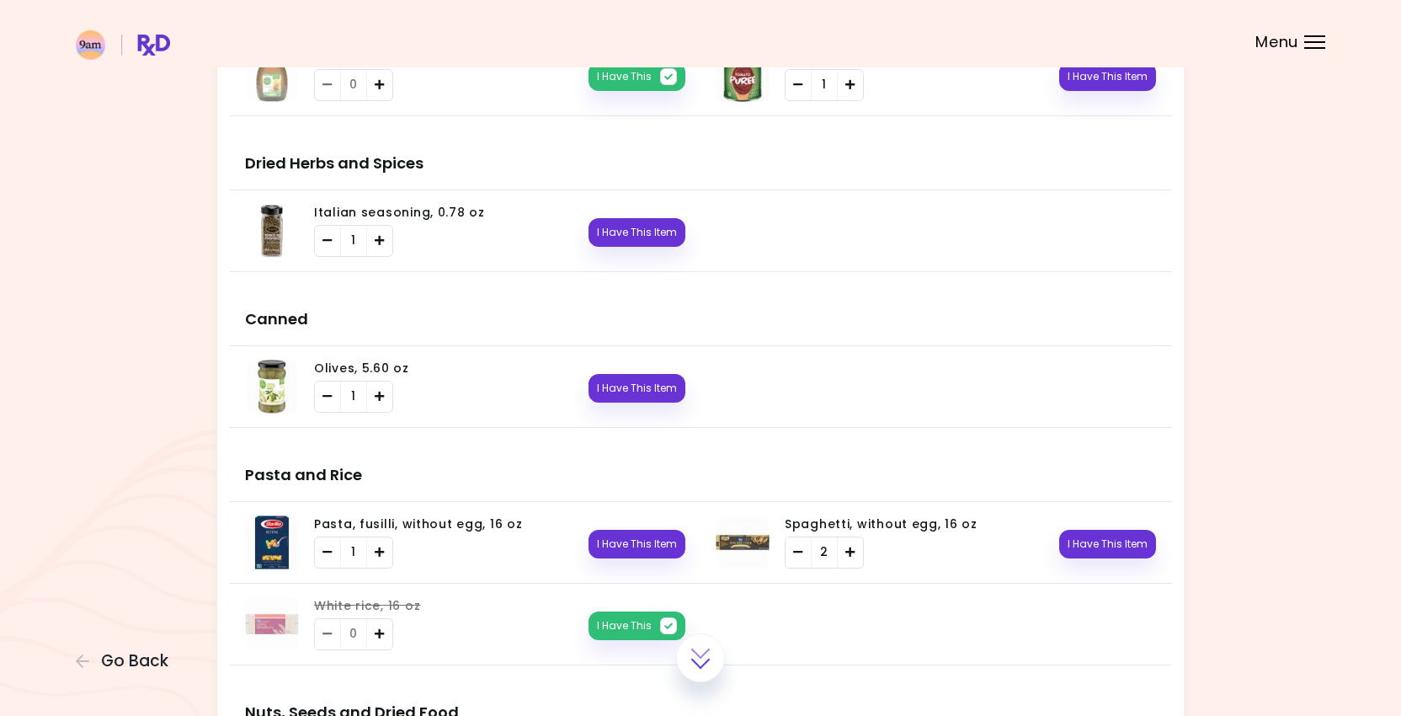
scroll to position [1678, 0]
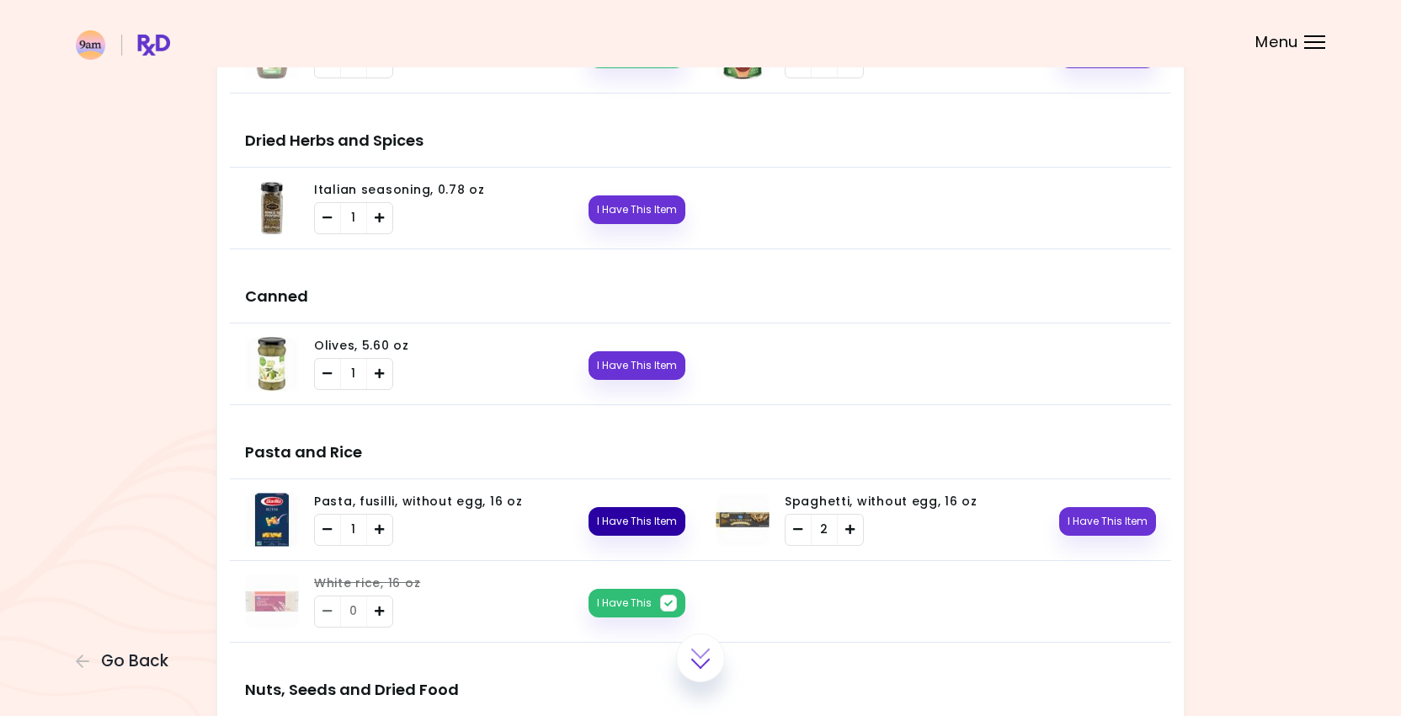
click at [629, 531] on button "I Have This Item" at bounding box center [637, 521] width 97 height 29
click at [1103, 529] on button "I Have This Item" at bounding box center [1108, 521] width 97 height 29
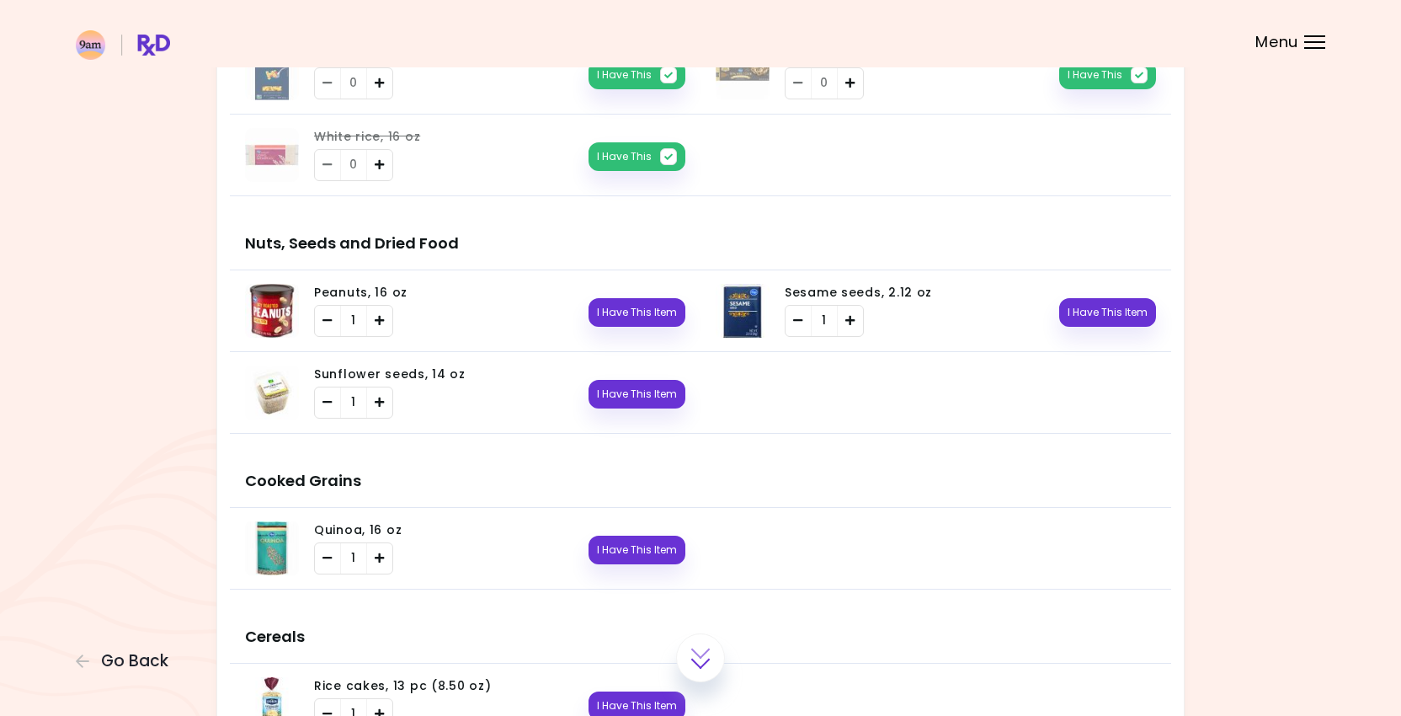
scroll to position [2128, 0]
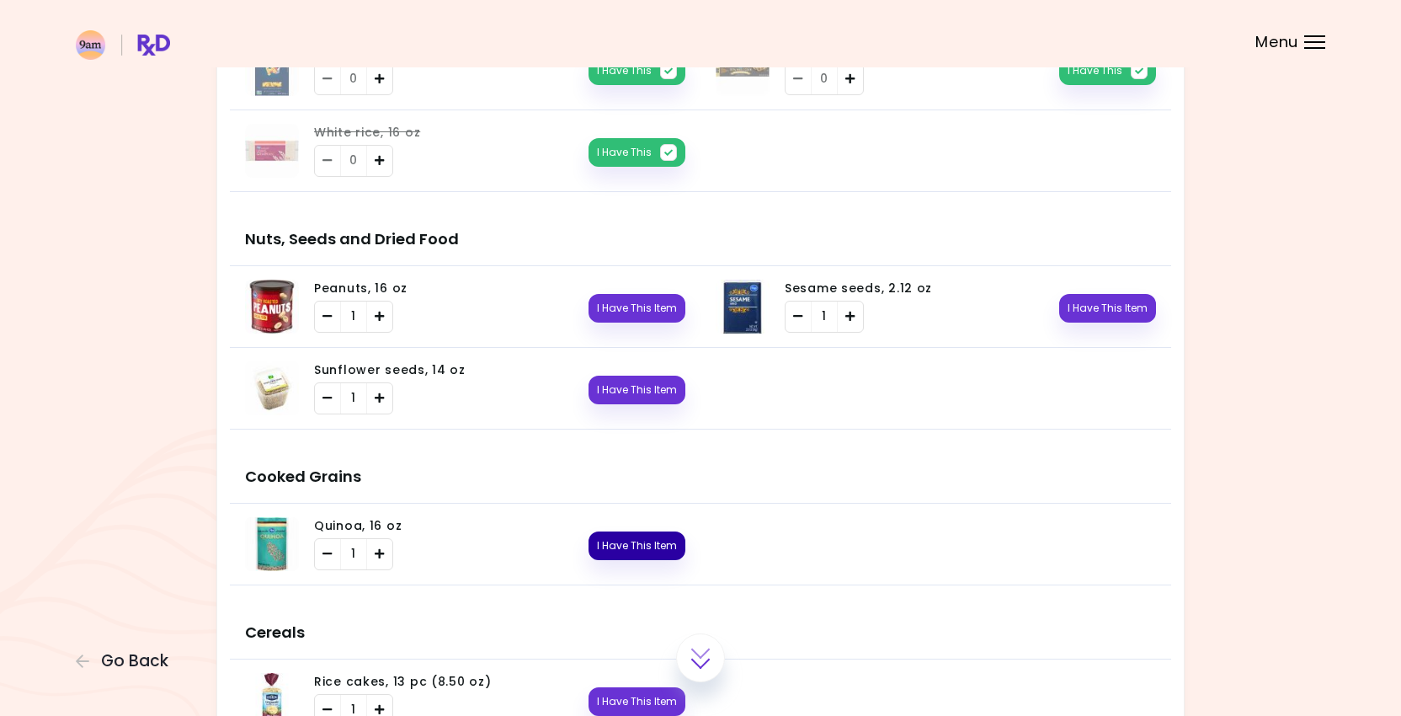
click at [627, 550] on button "I Have This Item" at bounding box center [637, 545] width 97 height 29
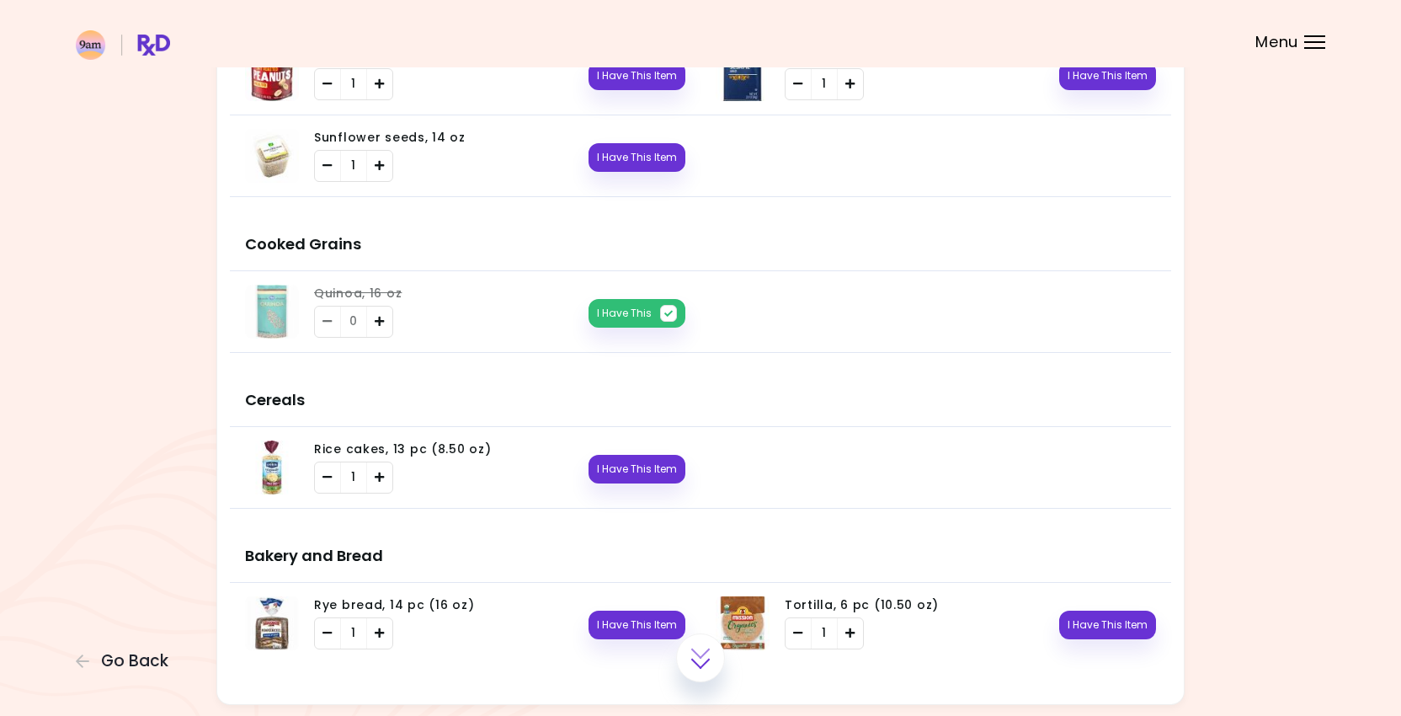
scroll to position [2415, 0]
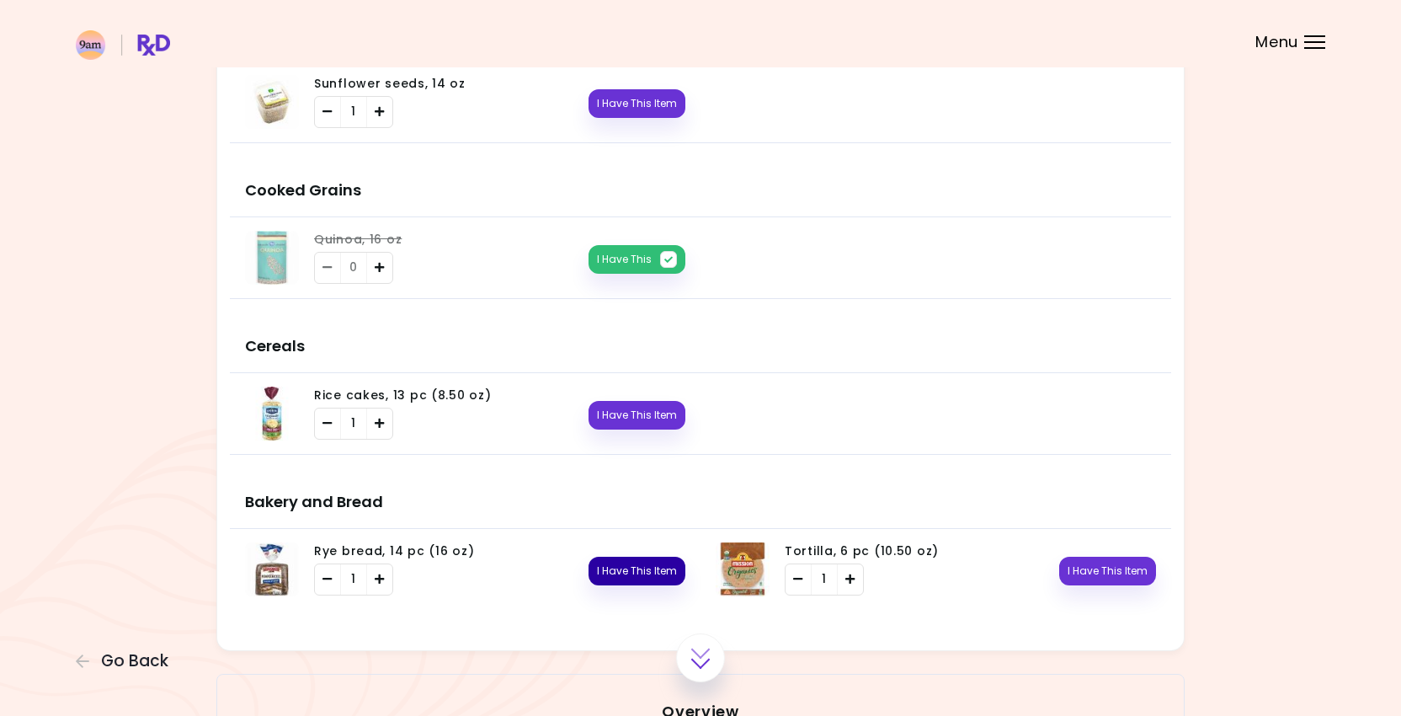
click at [639, 570] on button "I Have This Item" at bounding box center [637, 571] width 97 height 29
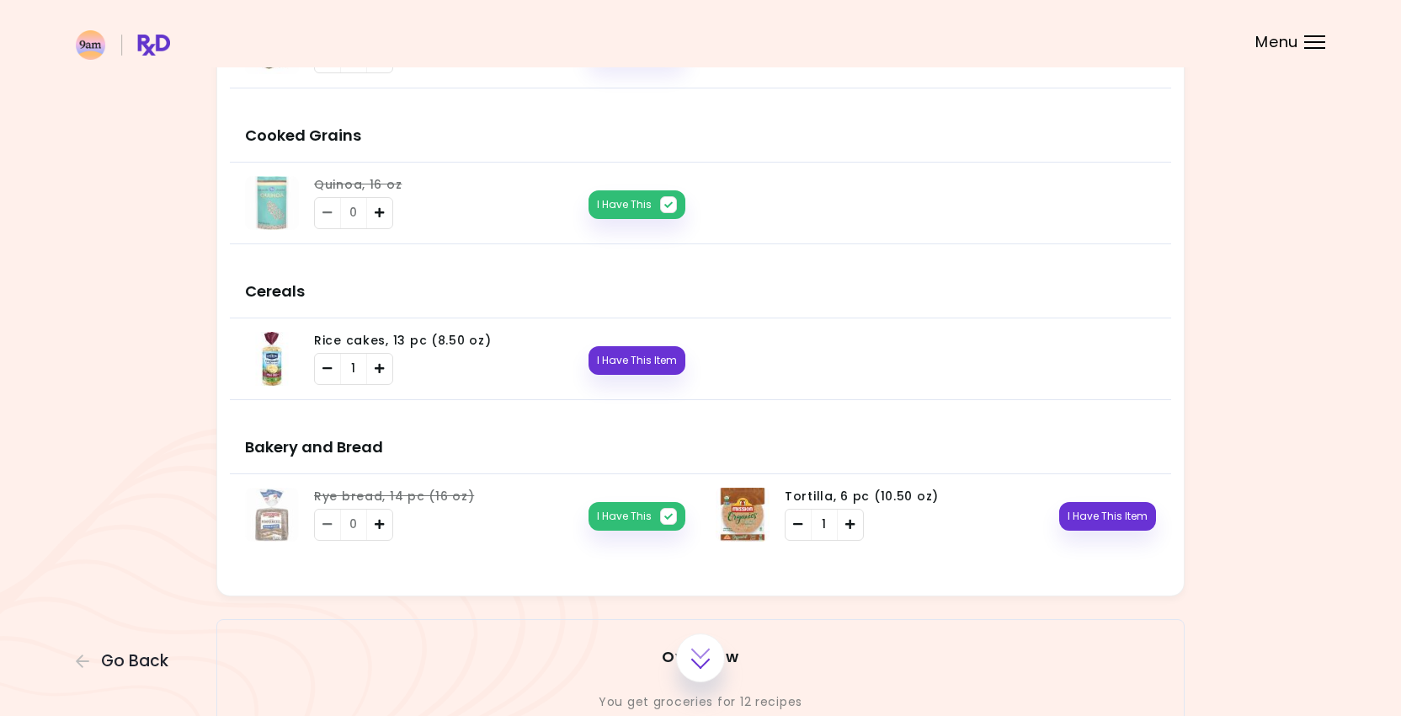
scroll to position [2814, 0]
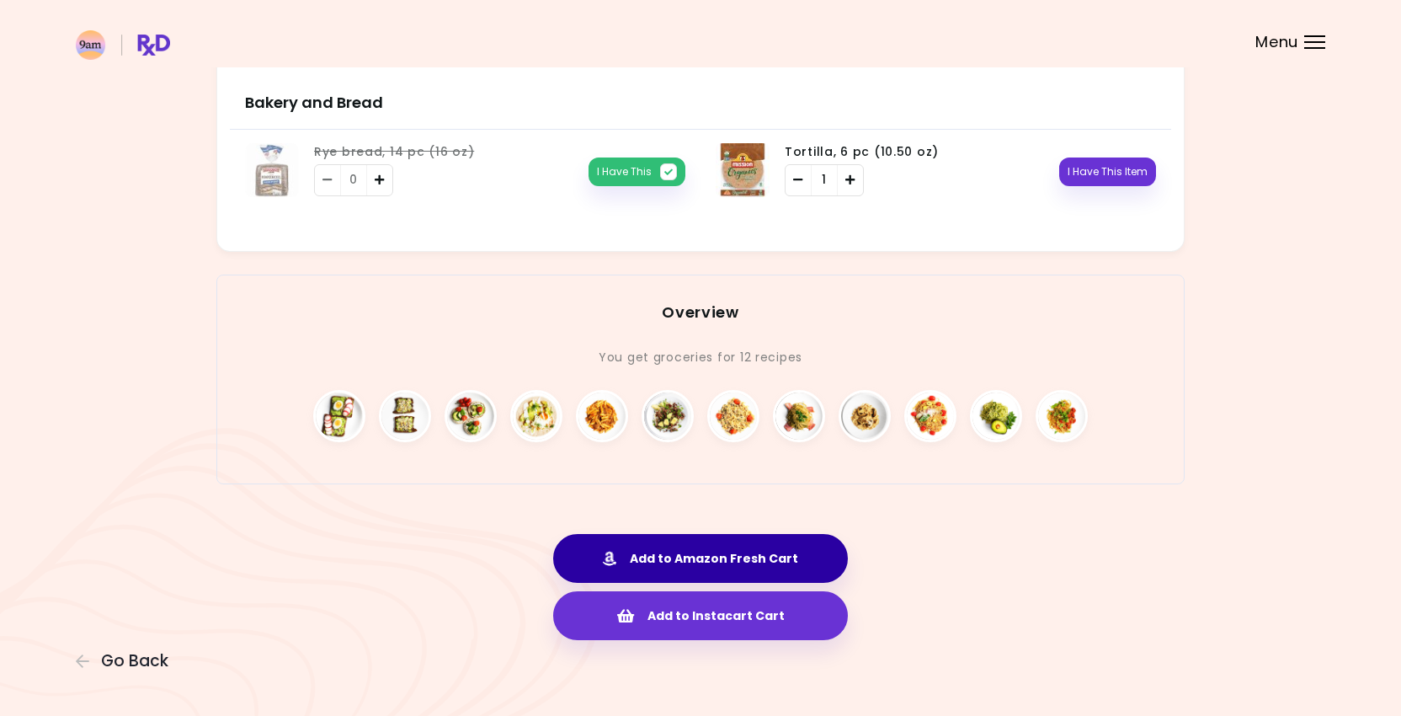
click at [752, 540] on button "Add to Amazon Fresh Cart" at bounding box center [700, 558] width 295 height 49
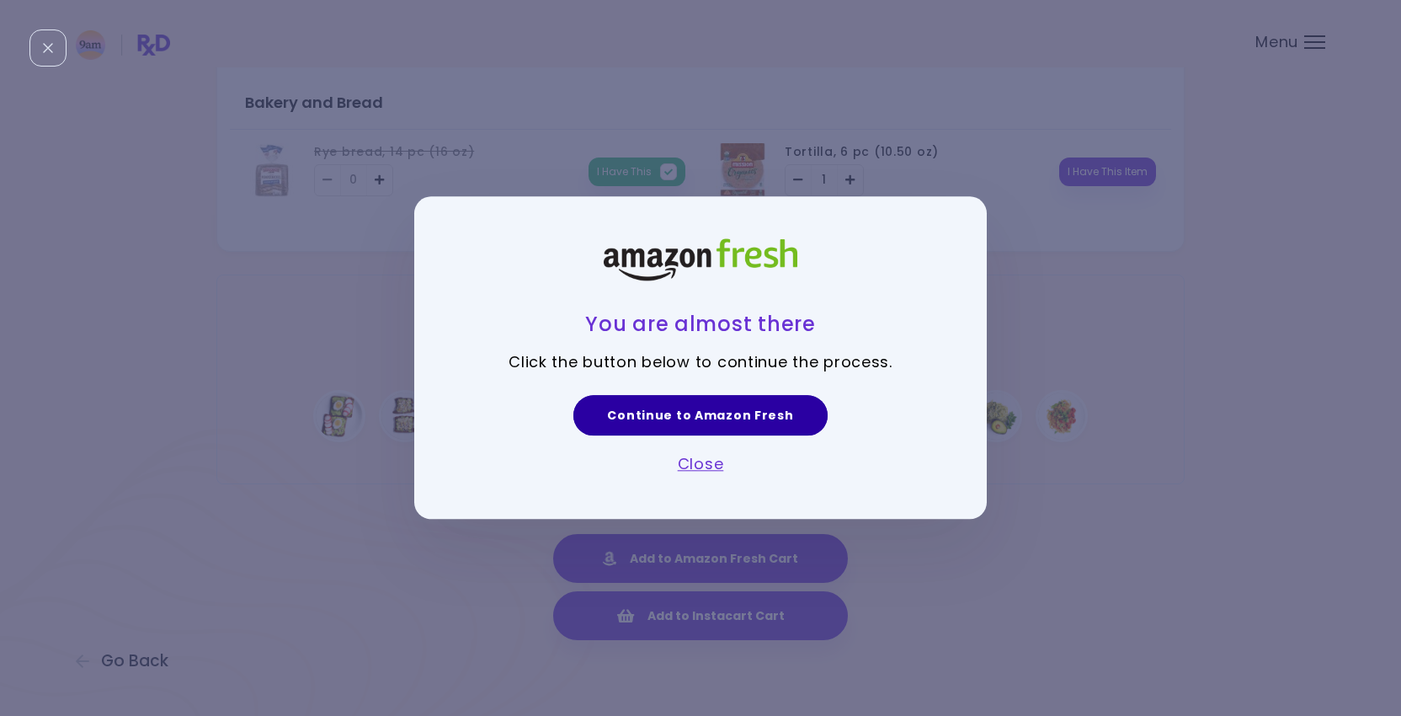
click at [759, 426] on link "Continue to Amazon Fresh" at bounding box center [701, 415] width 254 height 40
click at [366, 516] on div "You are almost there Click the button below to continue the process. Continue t…" at bounding box center [700, 358] width 1401 height 716
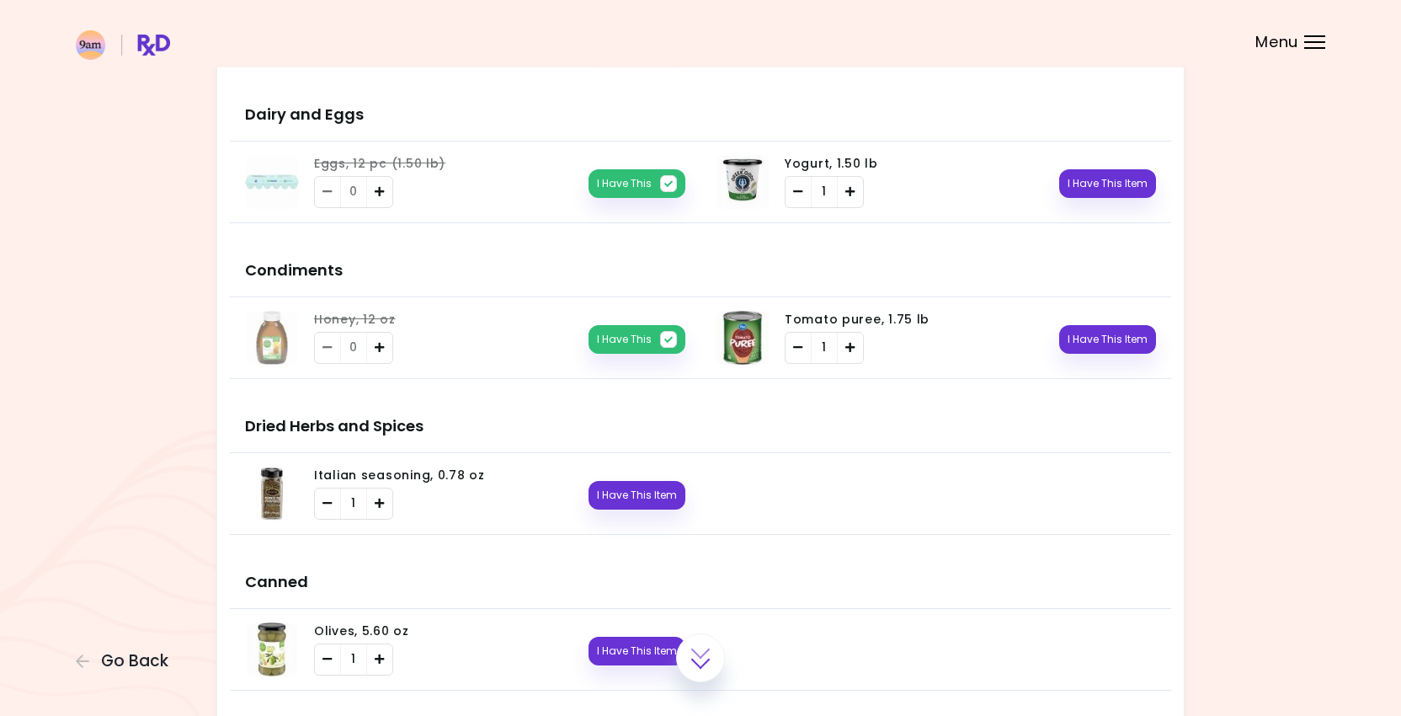
scroll to position [1397, 0]
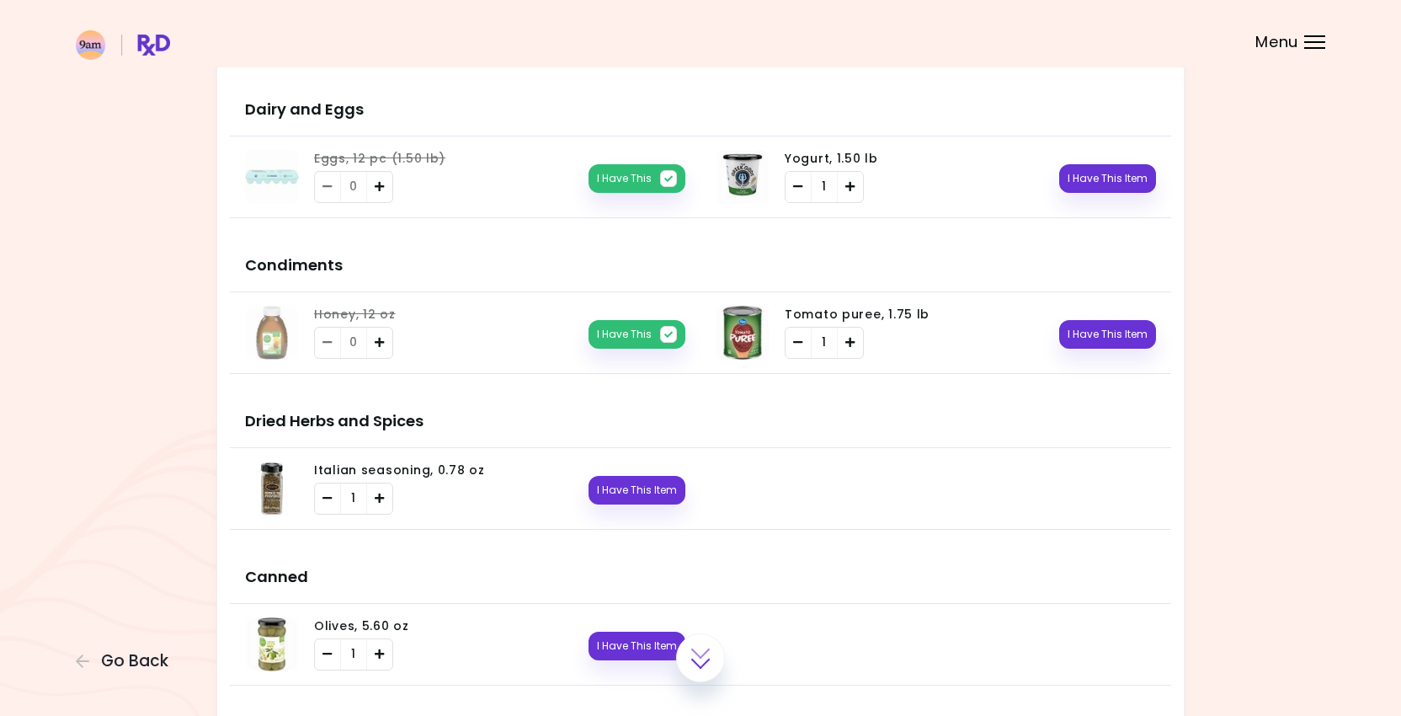
click at [832, 476] on li at bounding box center [936, 489] width 471 height 82
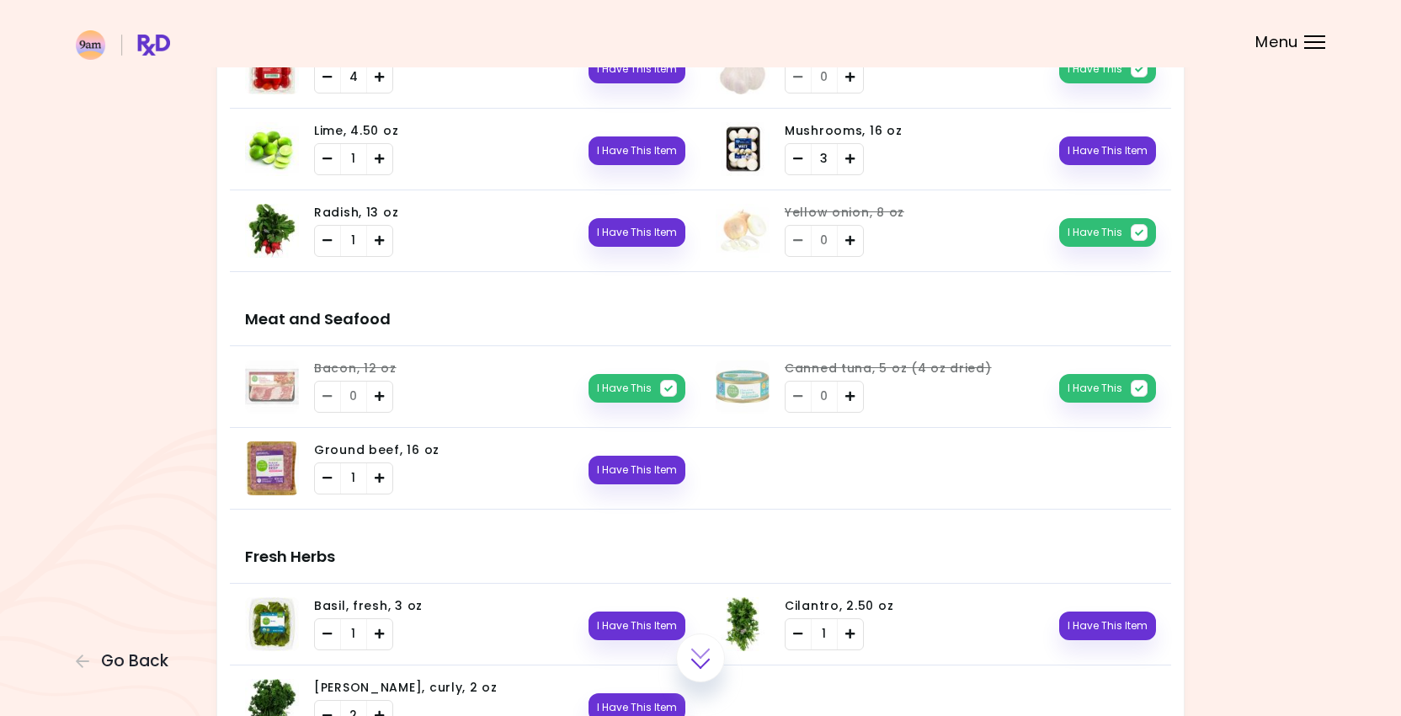
scroll to position [997, 0]
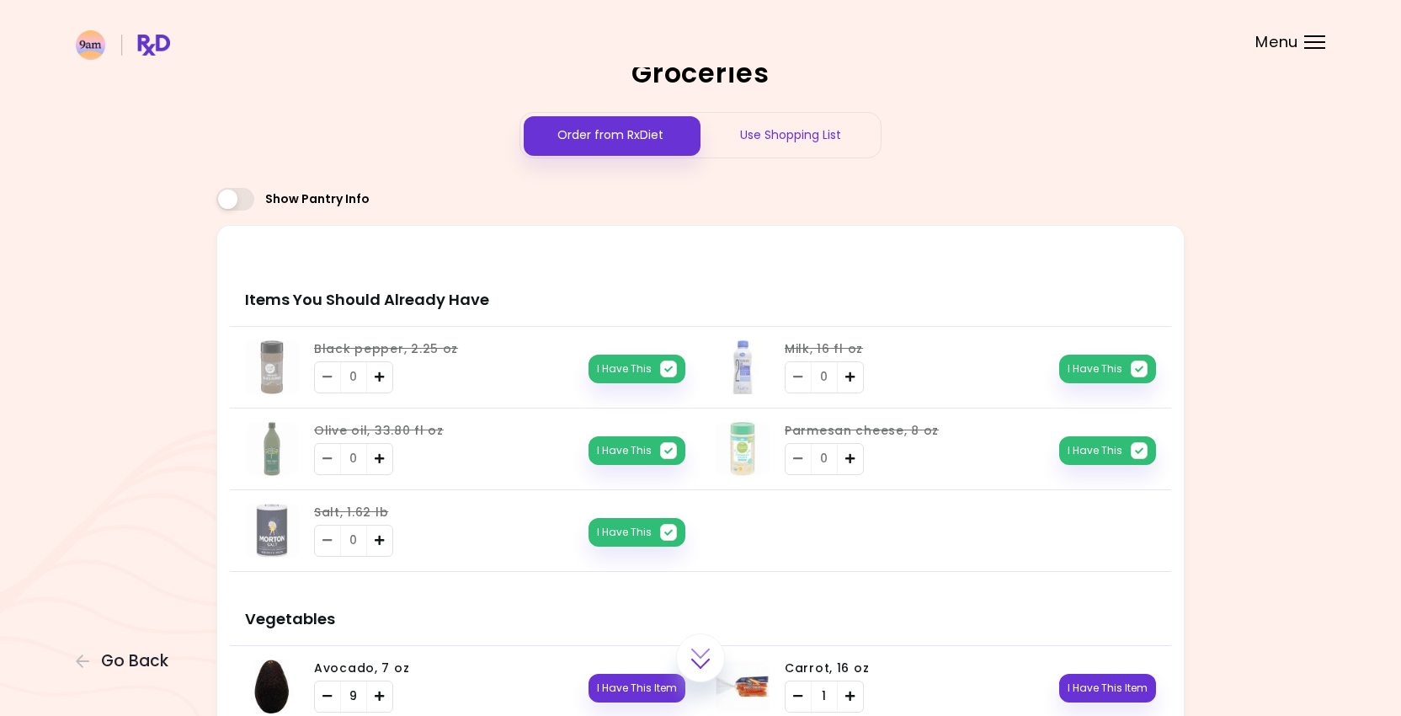
scroll to position [0, 0]
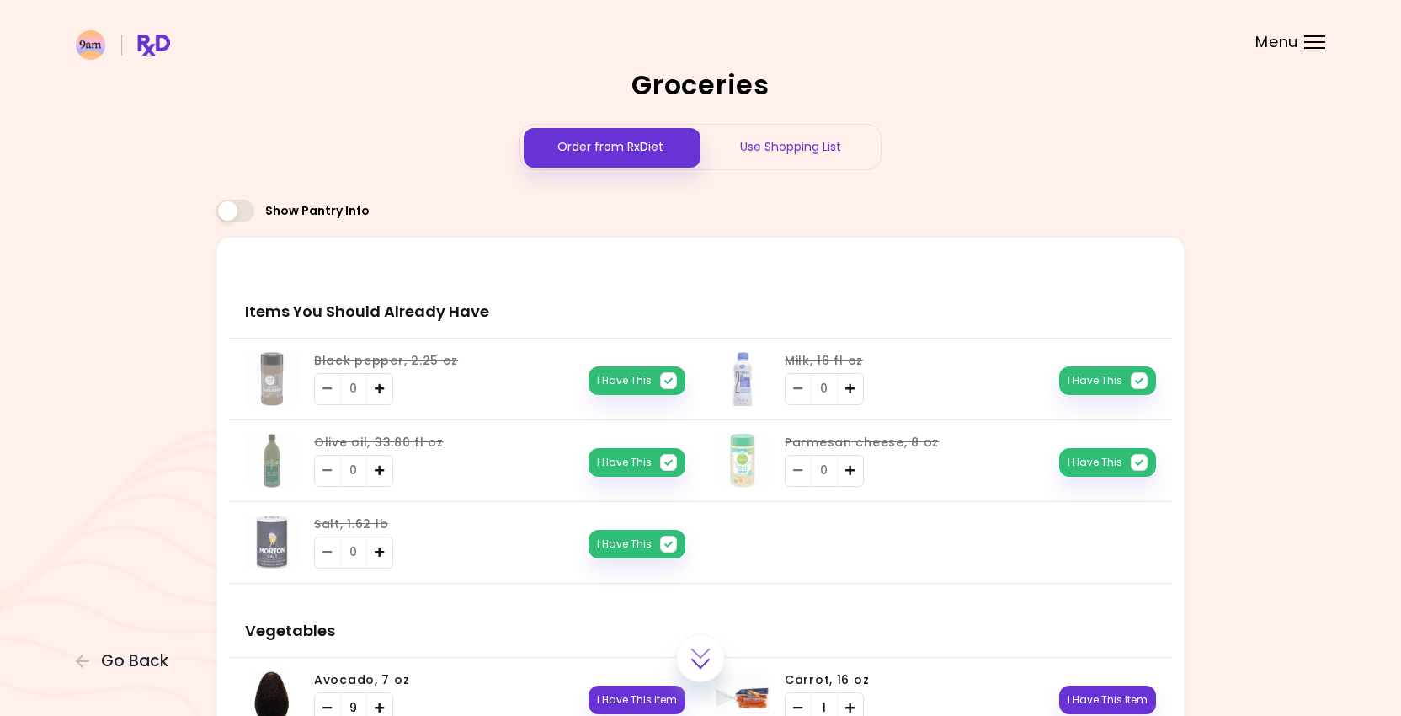
click at [794, 155] on div "Use Shopping List" at bounding box center [791, 147] width 180 height 45
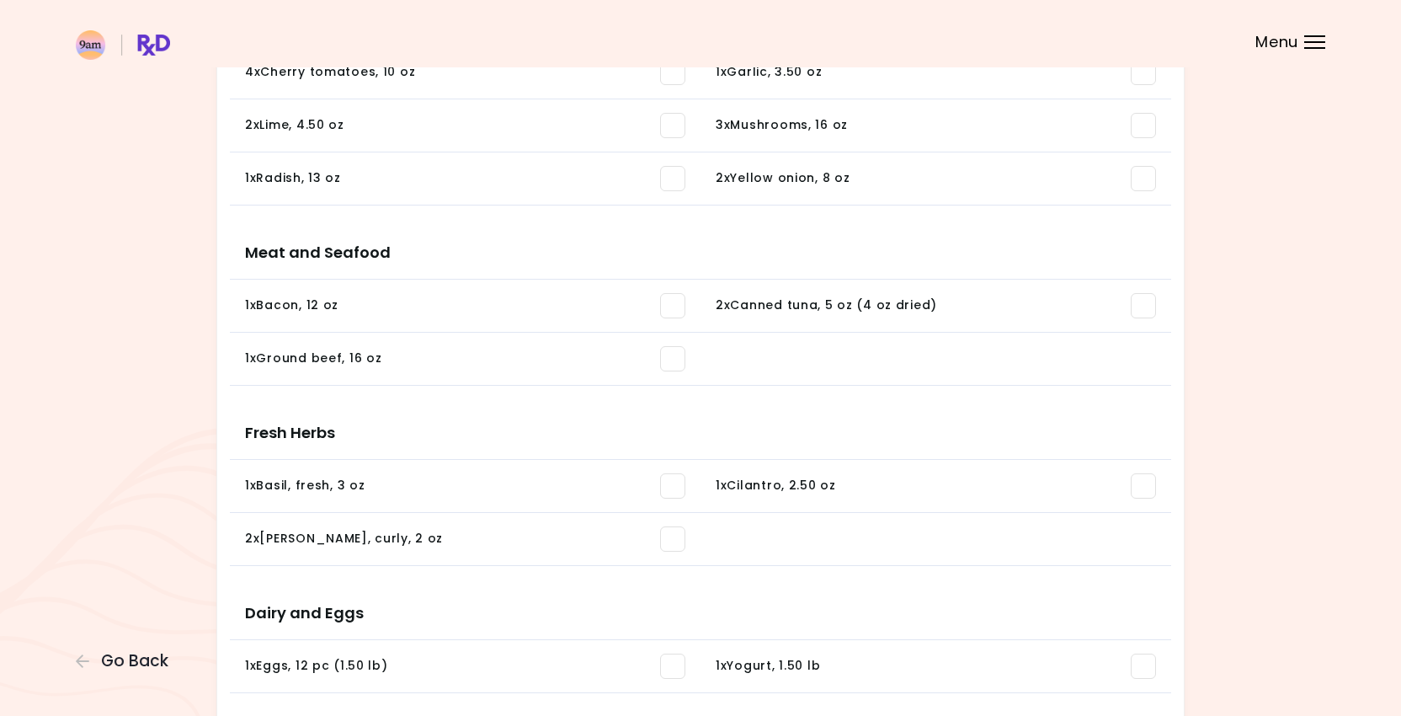
scroll to position [361, 0]
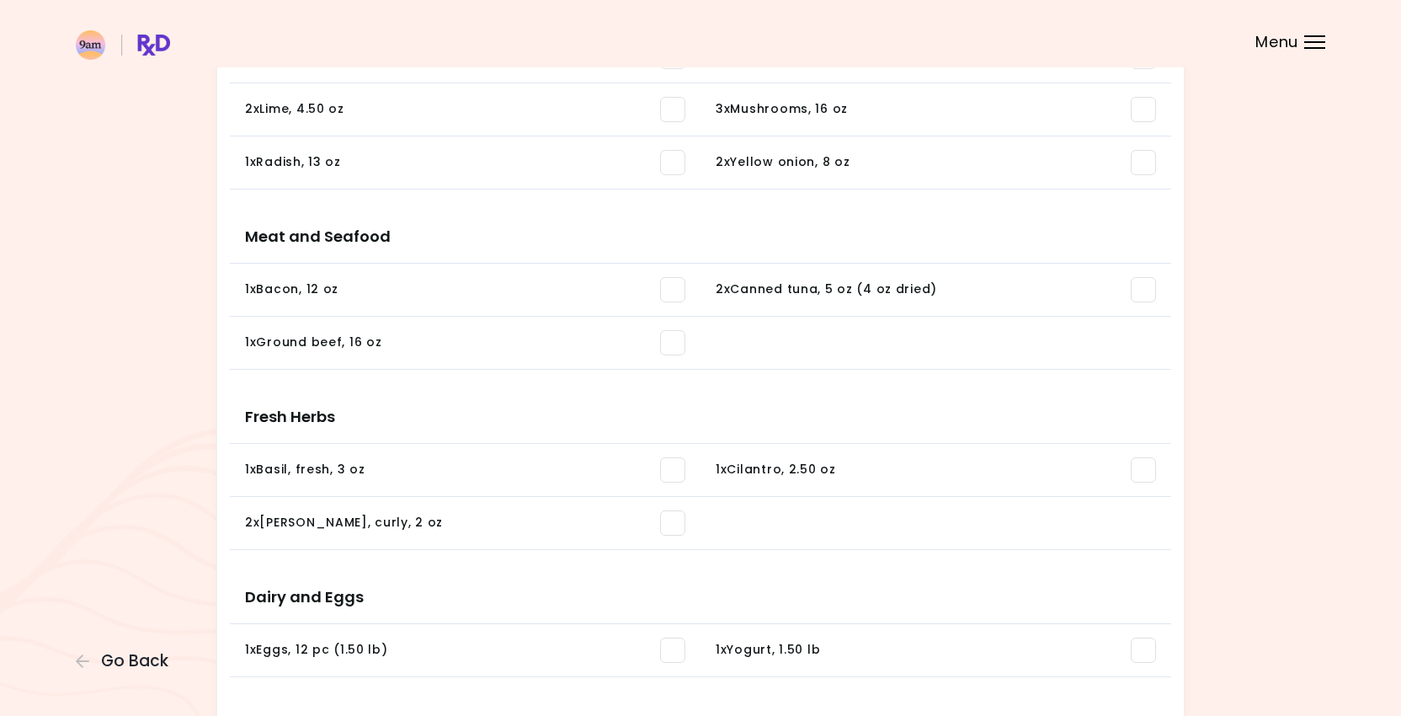
click at [670, 340] on span at bounding box center [672, 342] width 25 height 25
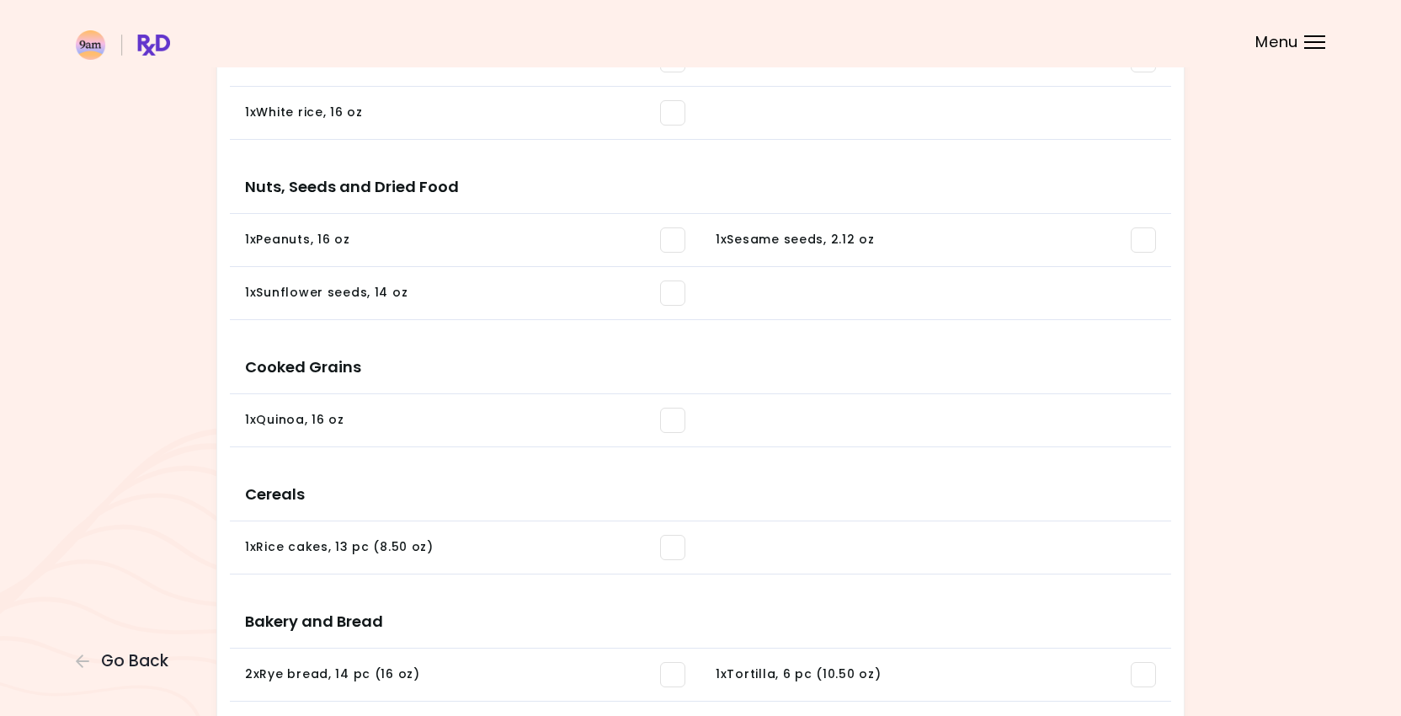
scroll to position [1791, 0]
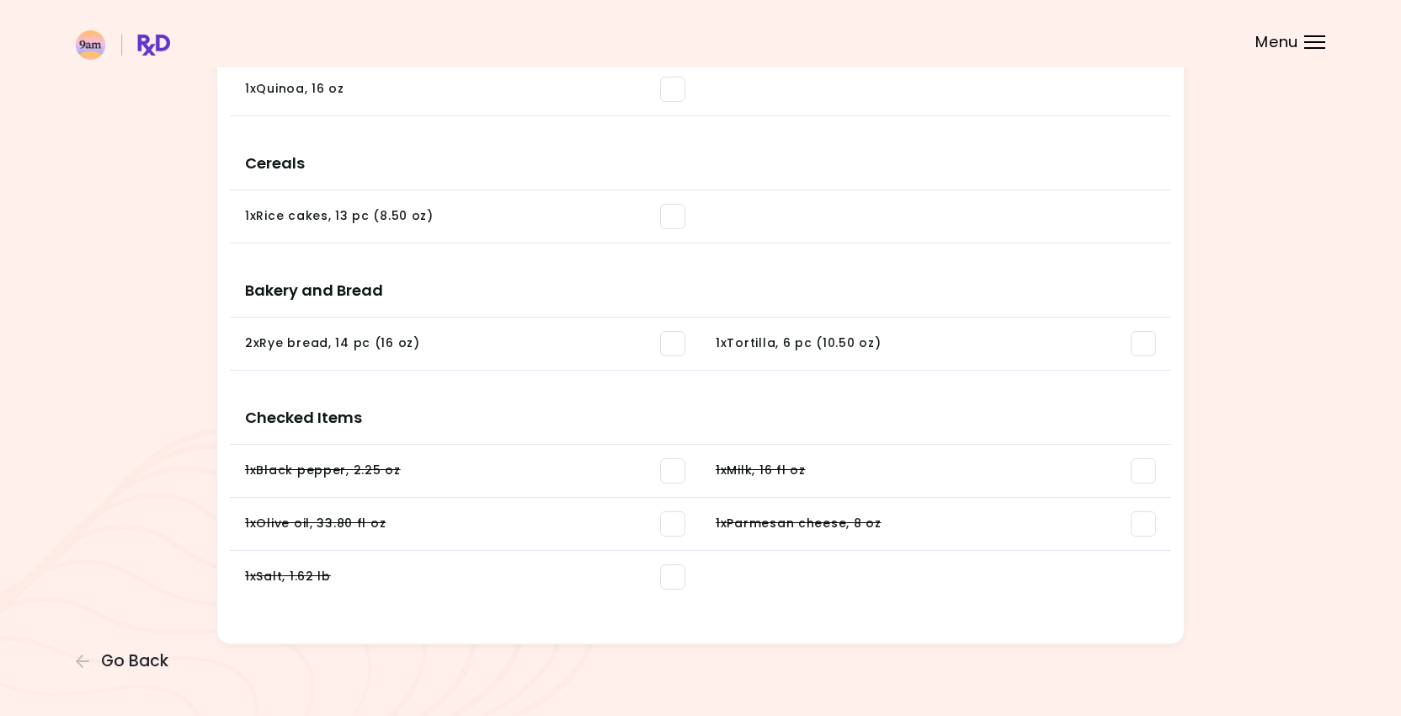
click at [671, 343] on span at bounding box center [672, 343] width 25 height 25
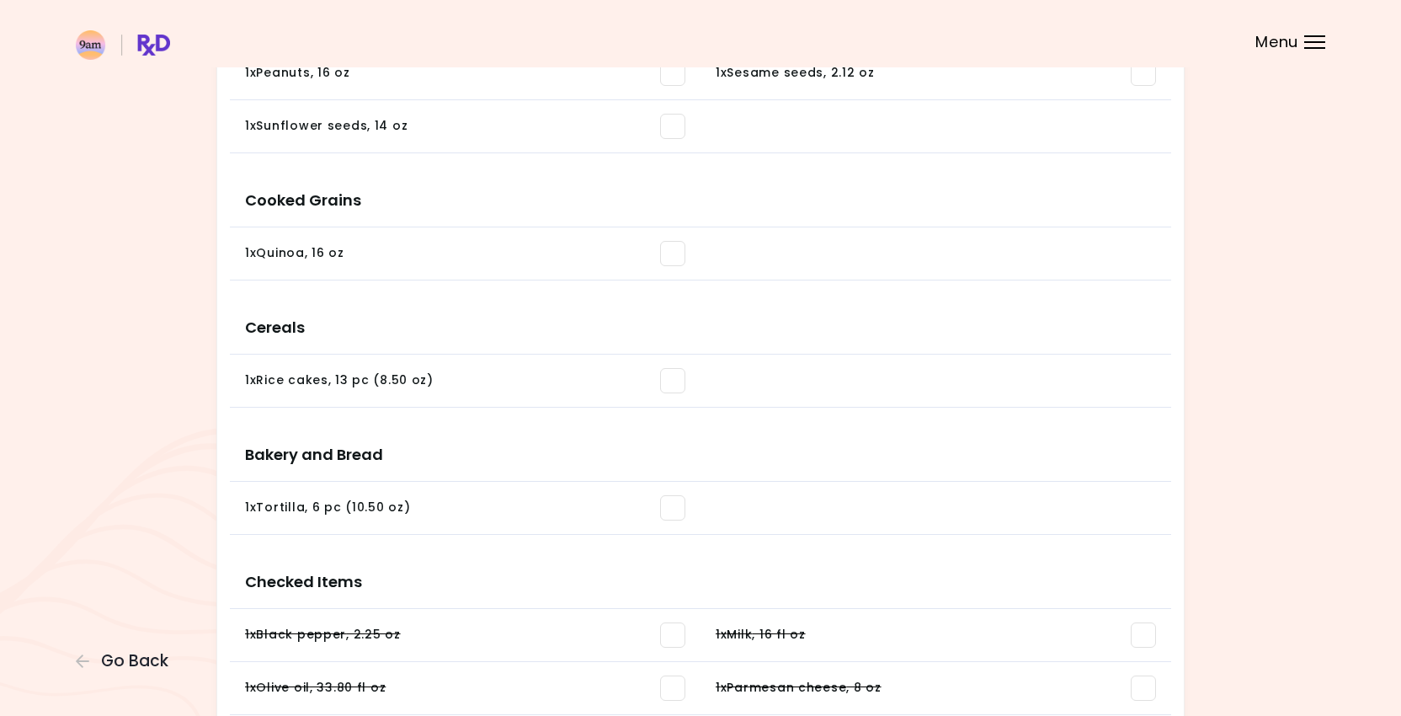
scroll to position [1608, 0]
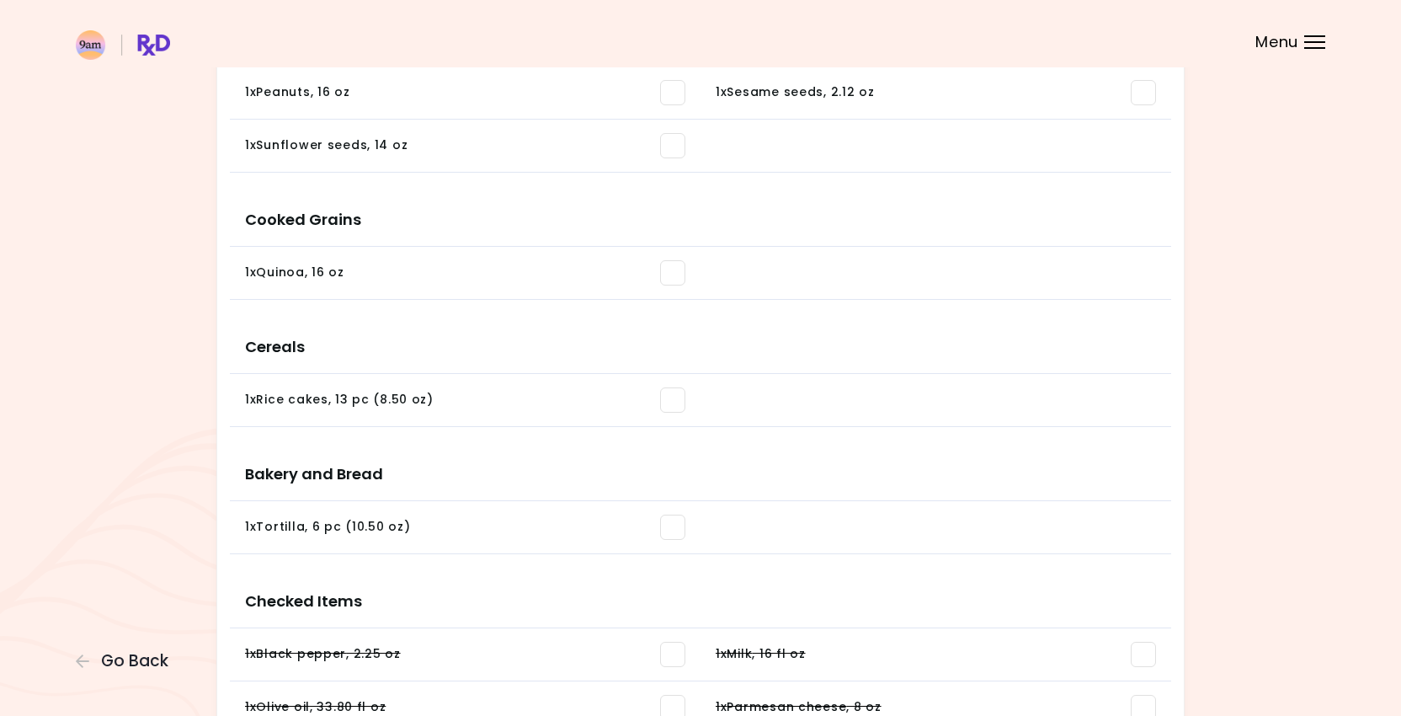
click at [672, 275] on span at bounding box center [672, 272] width 25 height 25
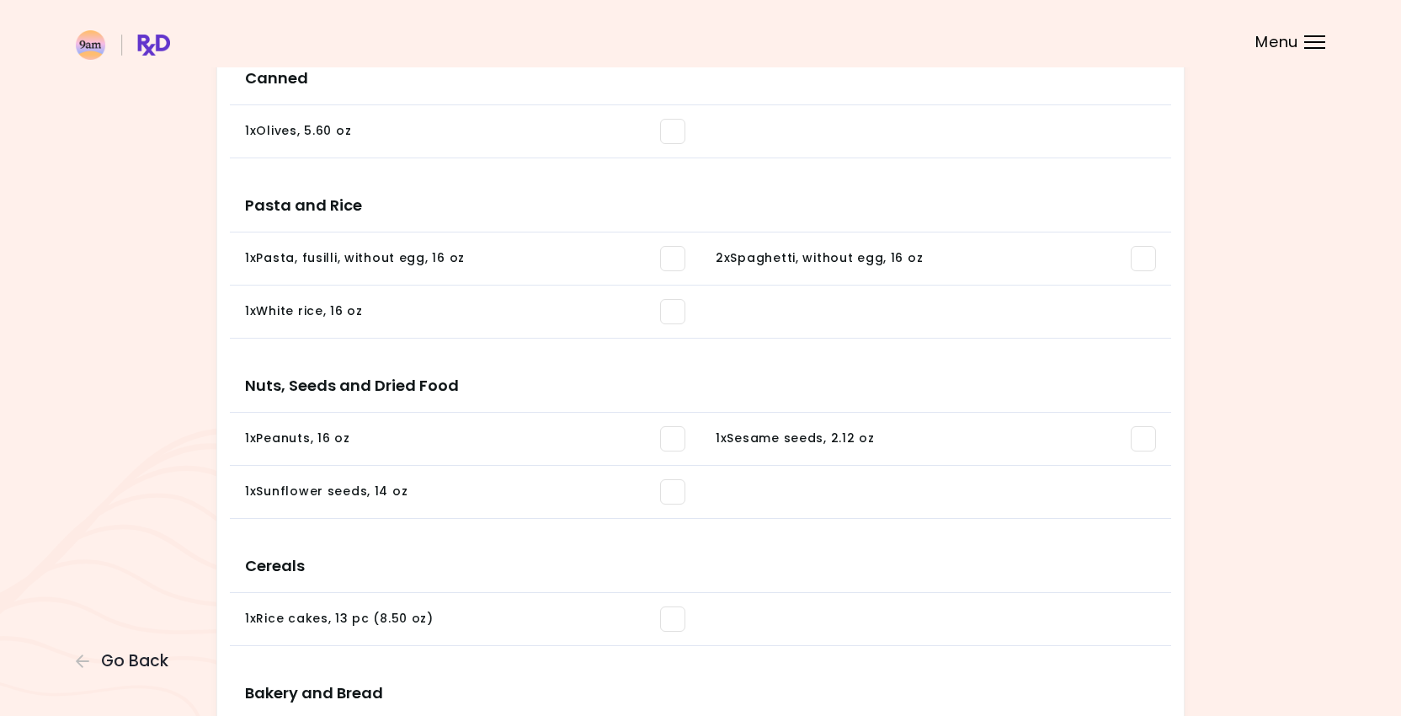
scroll to position [1246, 0]
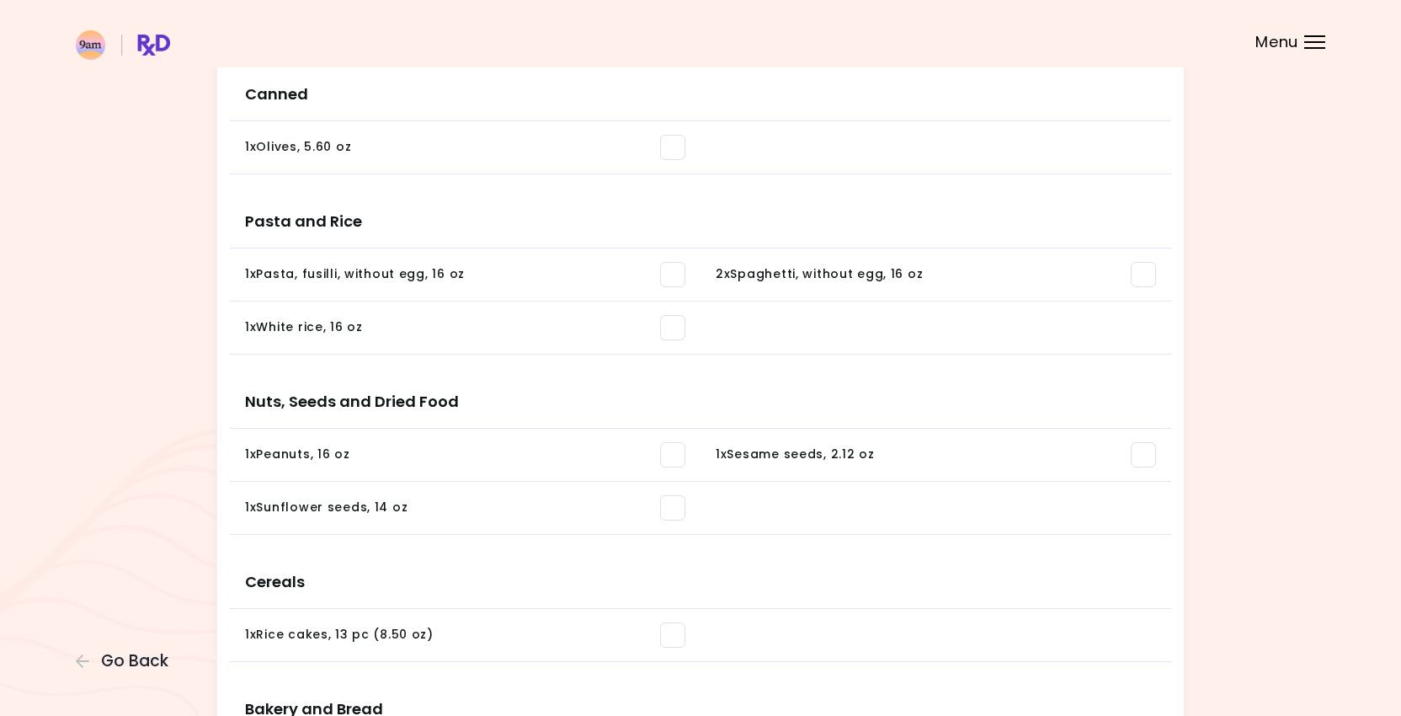
click at [670, 260] on li "1 x Pasta, fusilli, without egg , 16 oz You need: 10.10 oz / In pantry: 0 oz" at bounding box center [465, 274] width 471 height 53
click at [671, 275] on span at bounding box center [672, 274] width 25 height 25
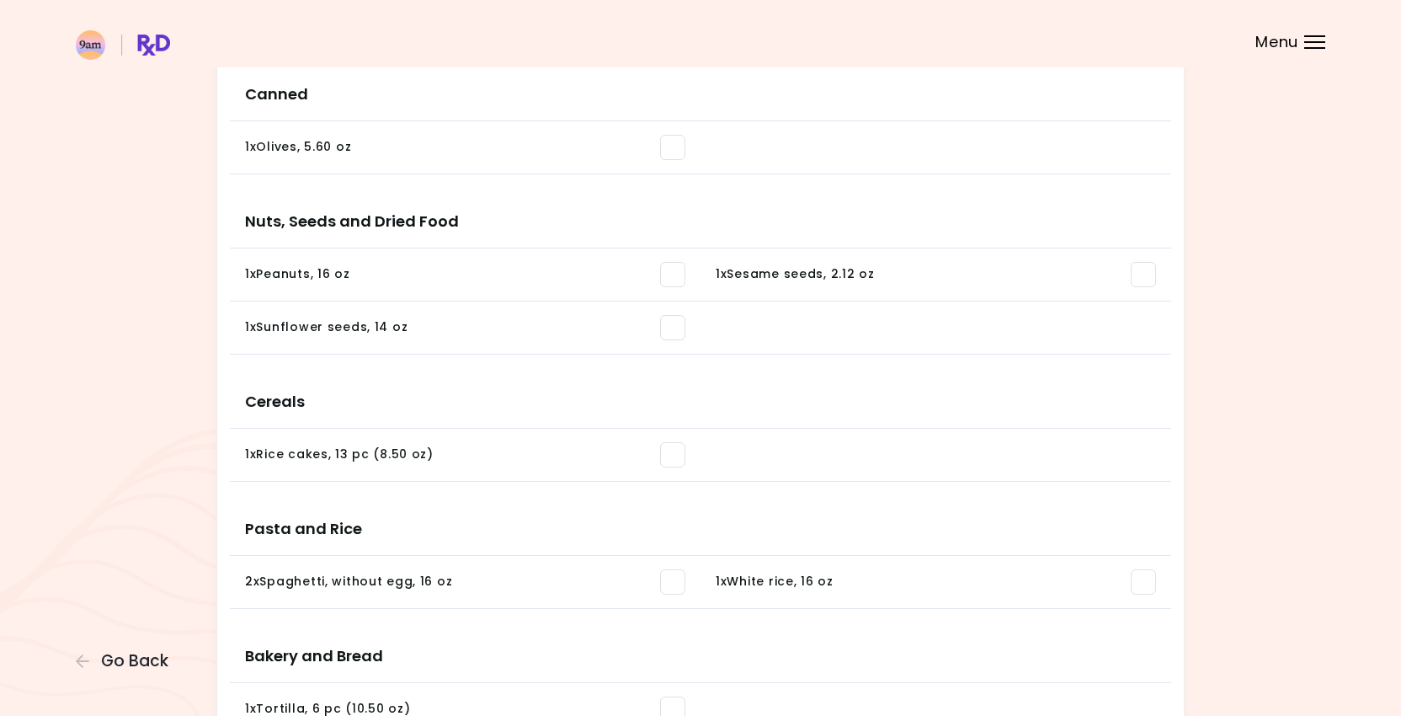
click at [1147, 273] on span at bounding box center [1143, 274] width 25 height 25
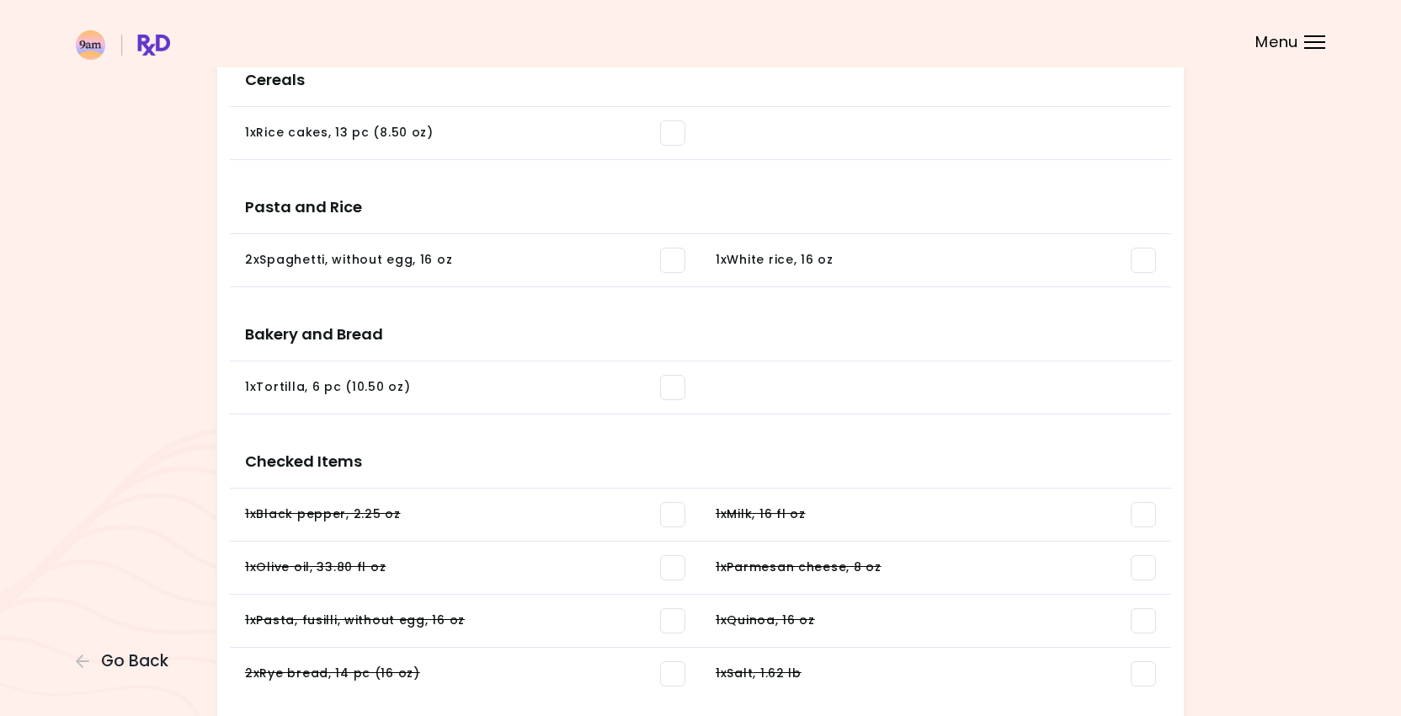
scroll to position [1553, 0]
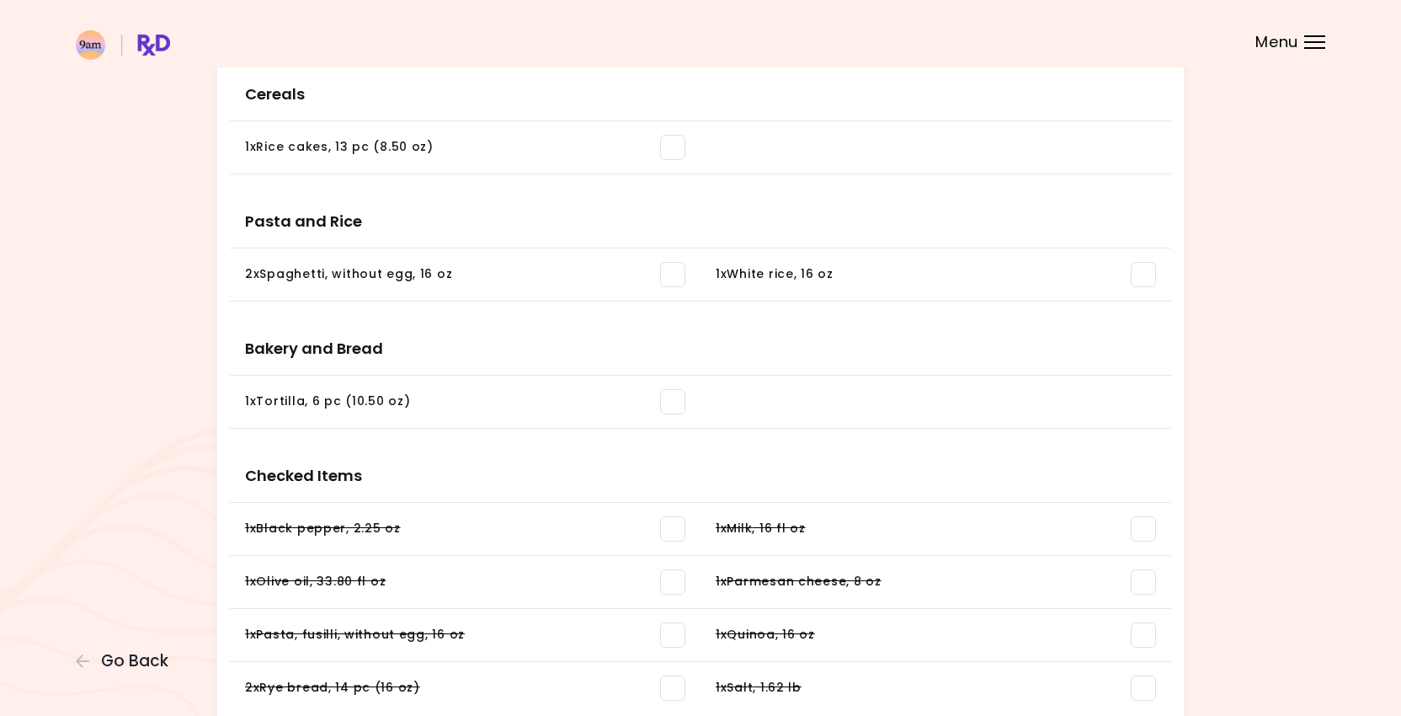
click at [1129, 278] on div "1 x White rice , 16 oz" at bounding box center [936, 274] width 440 height 25
click at [1137, 277] on span at bounding box center [1143, 274] width 25 height 25
click at [670, 265] on span at bounding box center [672, 274] width 25 height 25
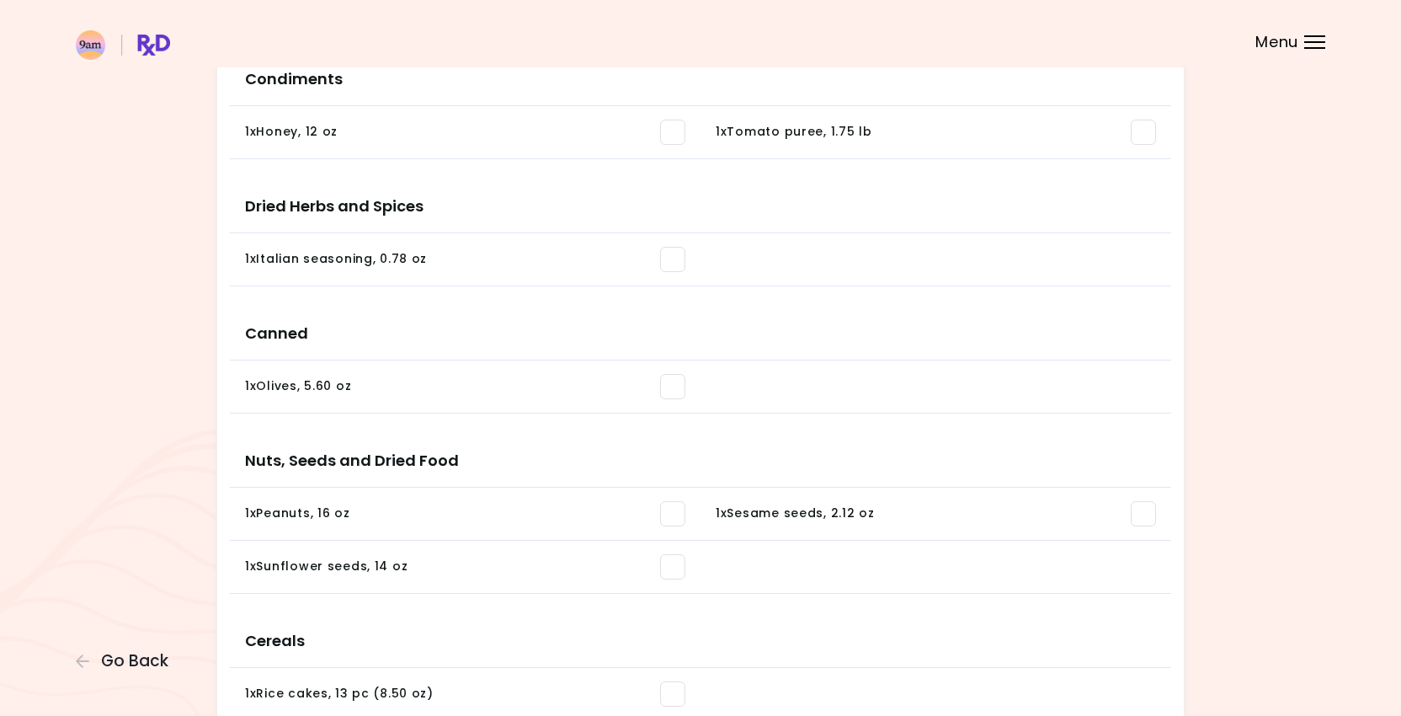
scroll to position [1006, 0]
click at [669, 249] on span at bounding box center [672, 260] width 25 height 25
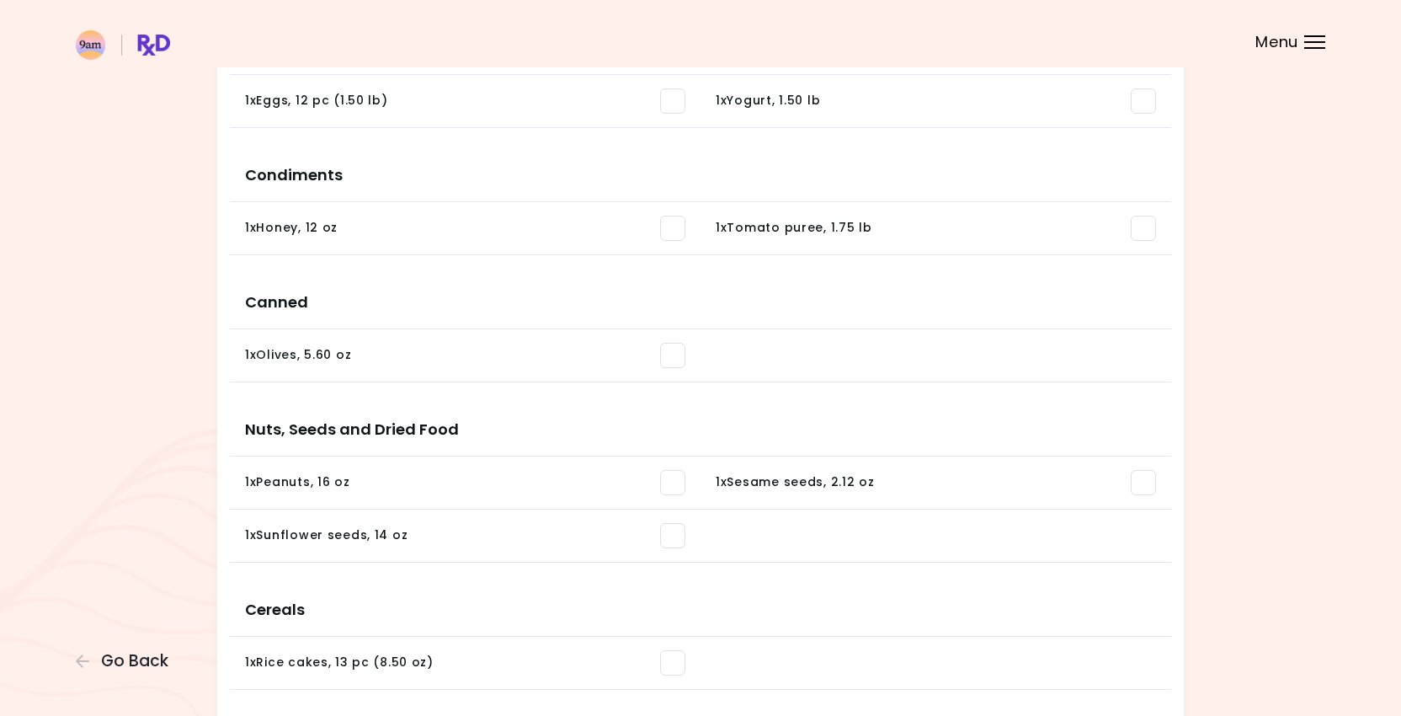
scroll to position [895, 0]
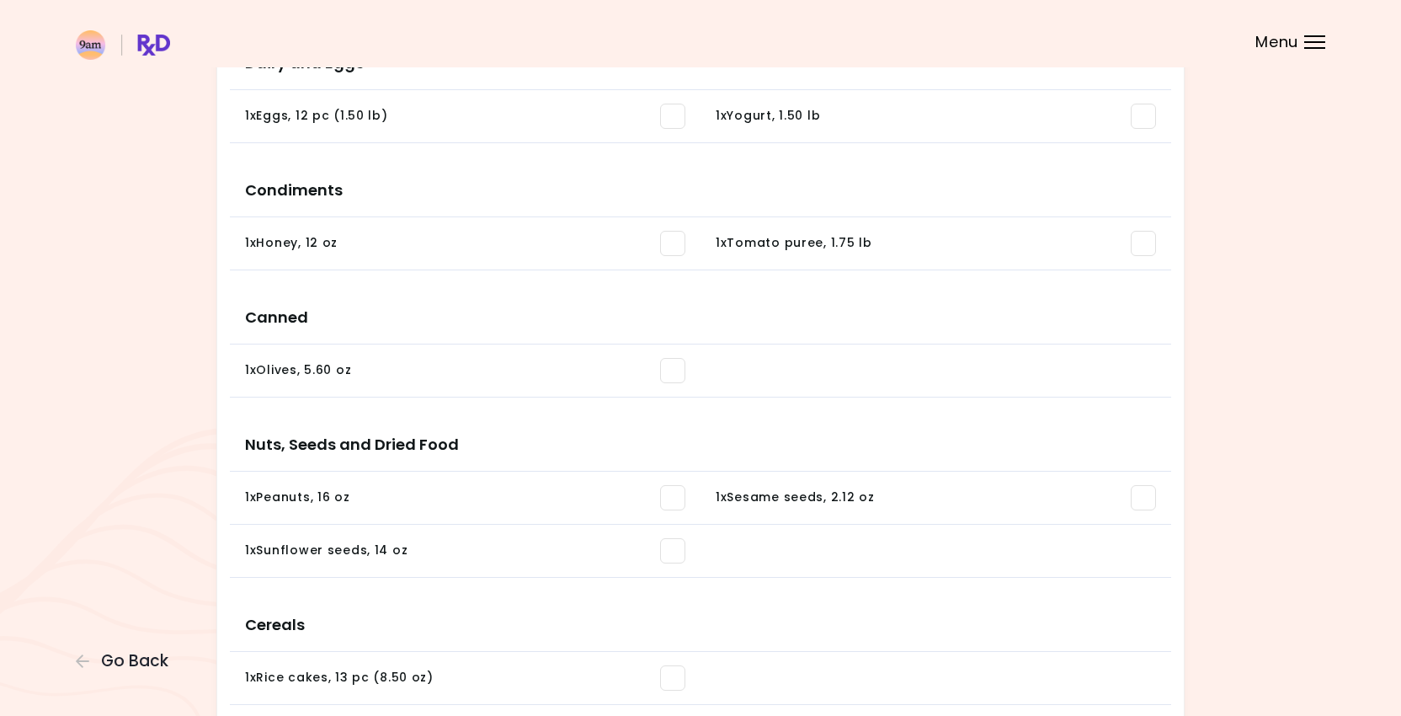
click at [675, 248] on span at bounding box center [672, 243] width 25 height 25
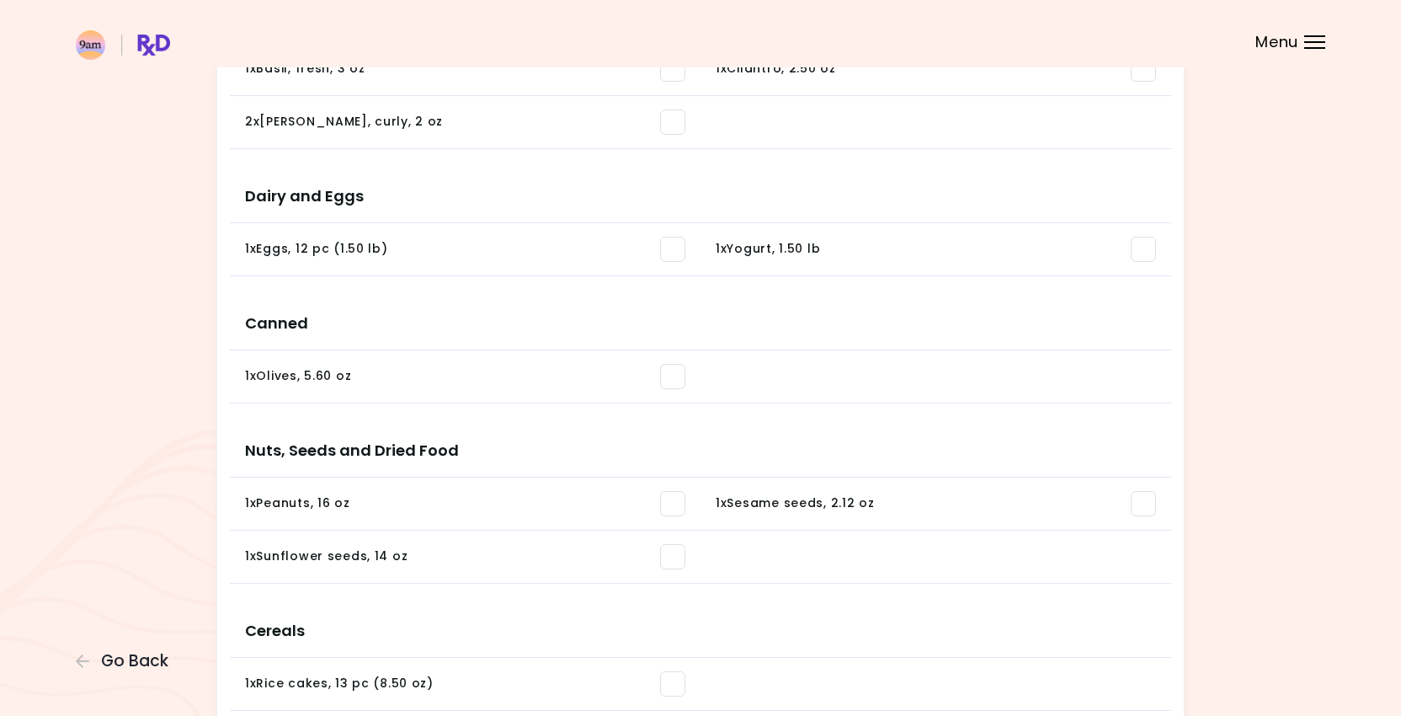
scroll to position [745, 0]
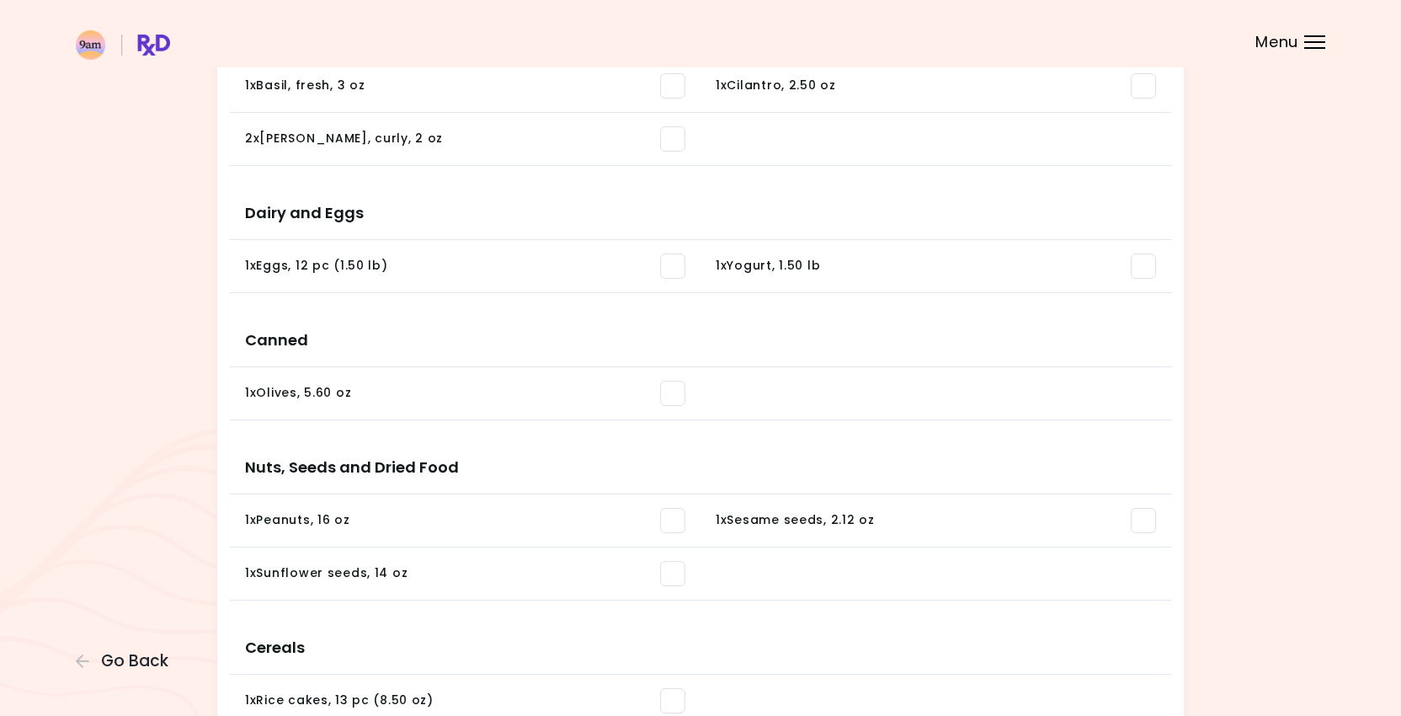
click at [668, 264] on span at bounding box center [672, 266] width 25 height 25
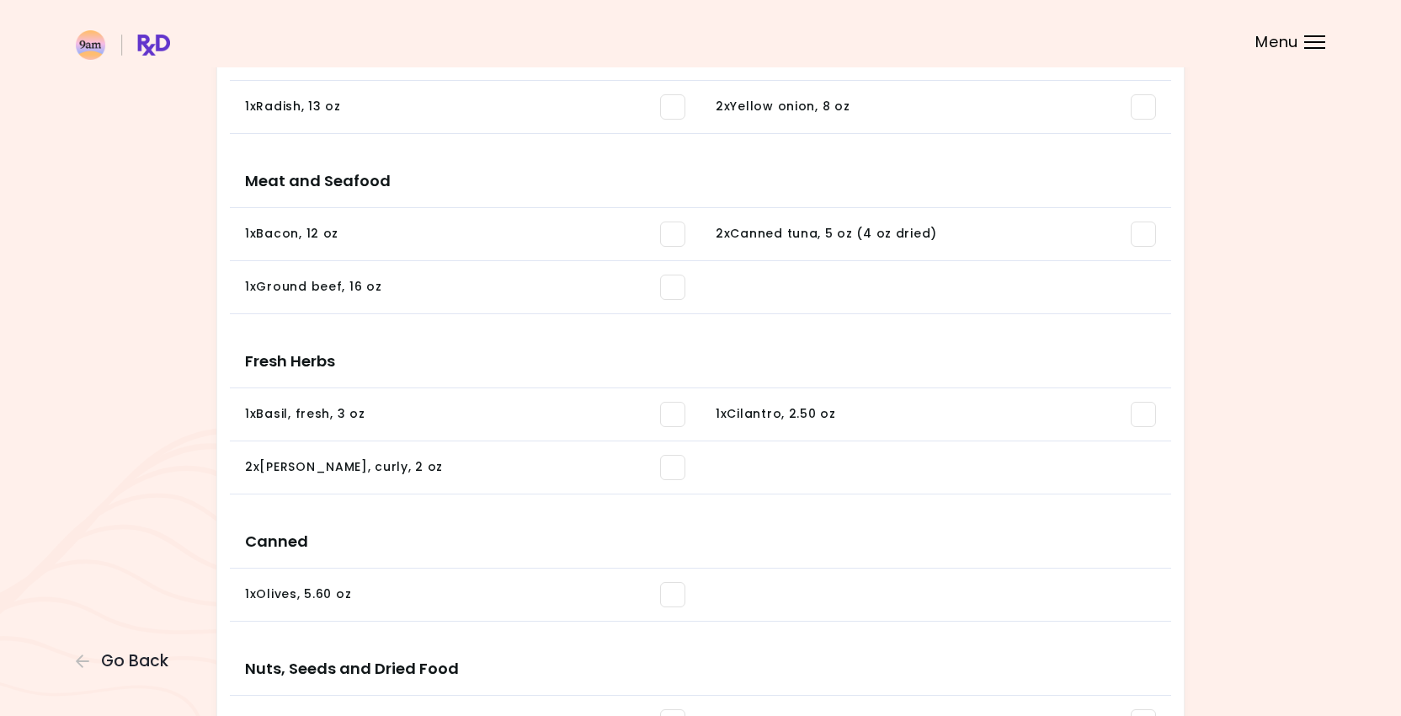
scroll to position [414, 0]
click at [672, 227] on span at bounding box center [672, 236] width 25 height 25
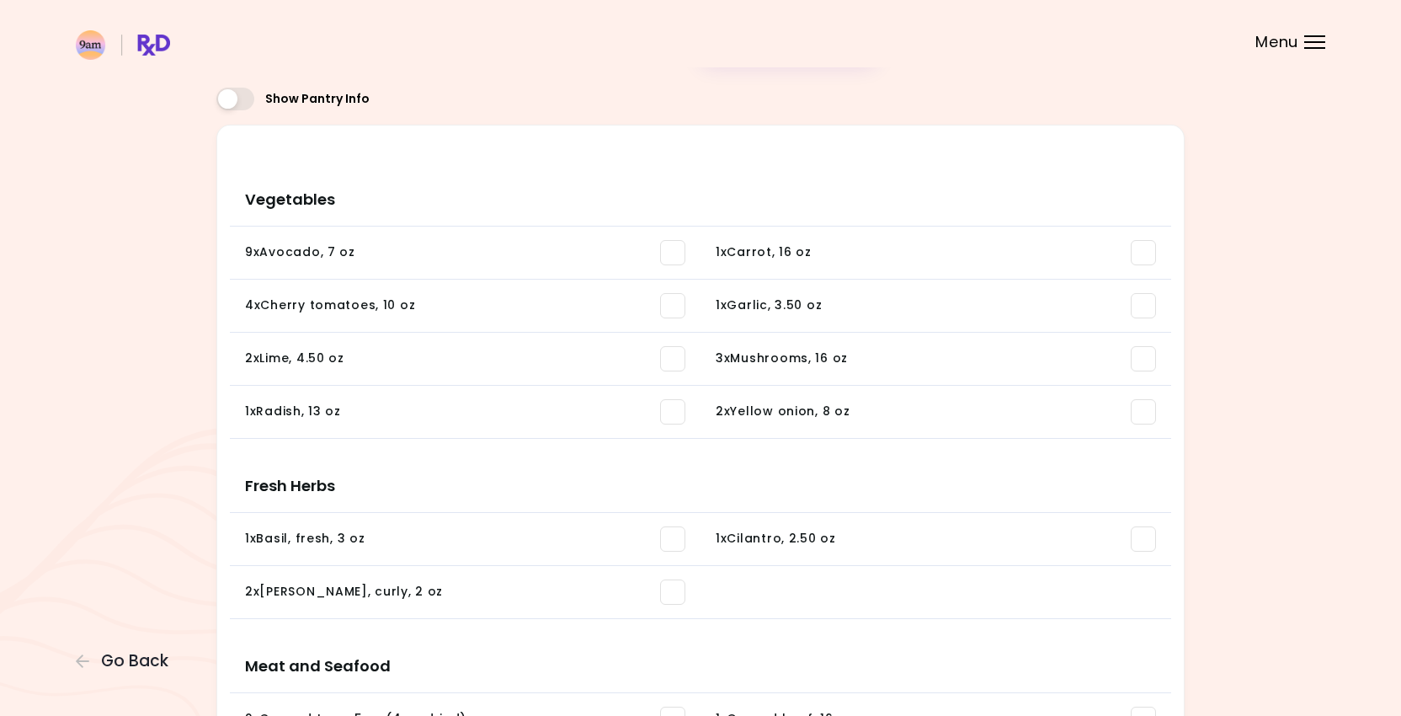
scroll to position [110, 0]
click at [1145, 307] on span at bounding box center [1143, 307] width 25 height 25
click at [675, 415] on span at bounding box center [672, 413] width 25 height 25
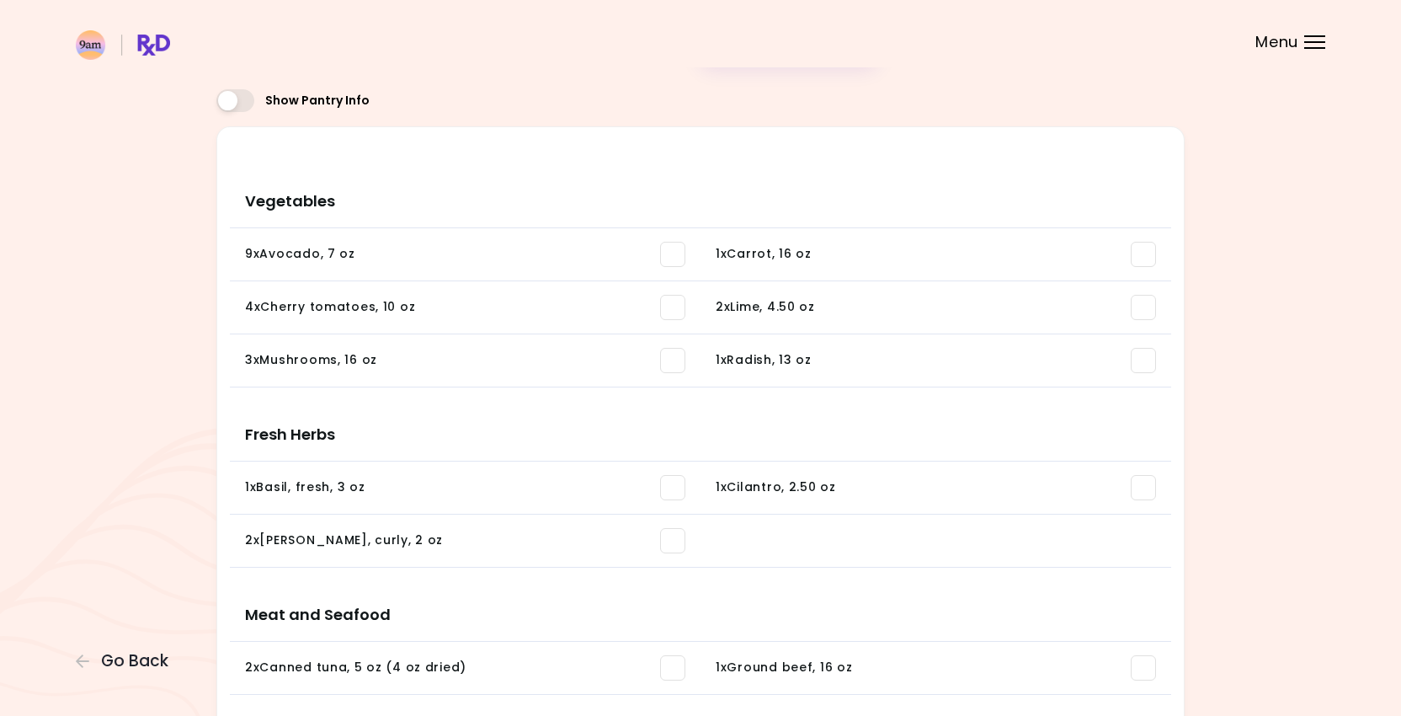
click at [1140, 306] on span at bounding box center [1143, 307] width 25 height 25
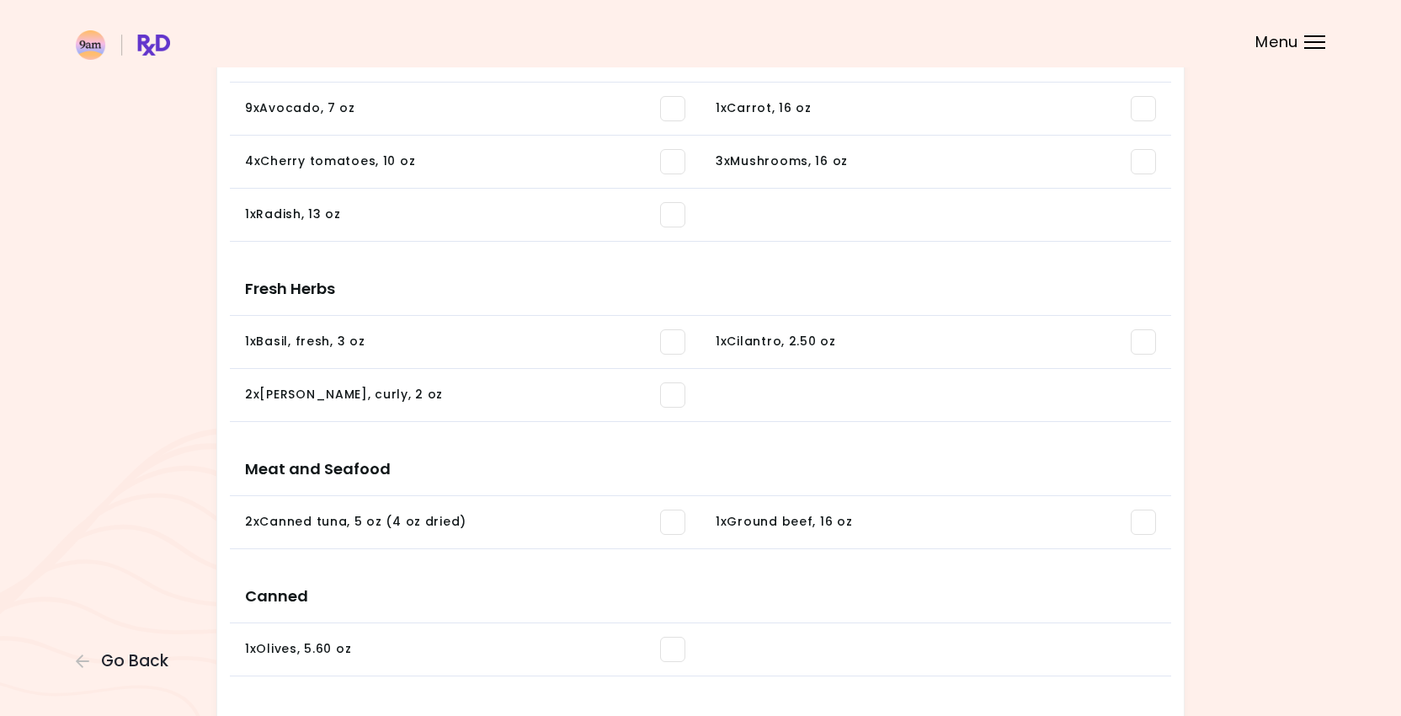
scroll to position [303, 0]
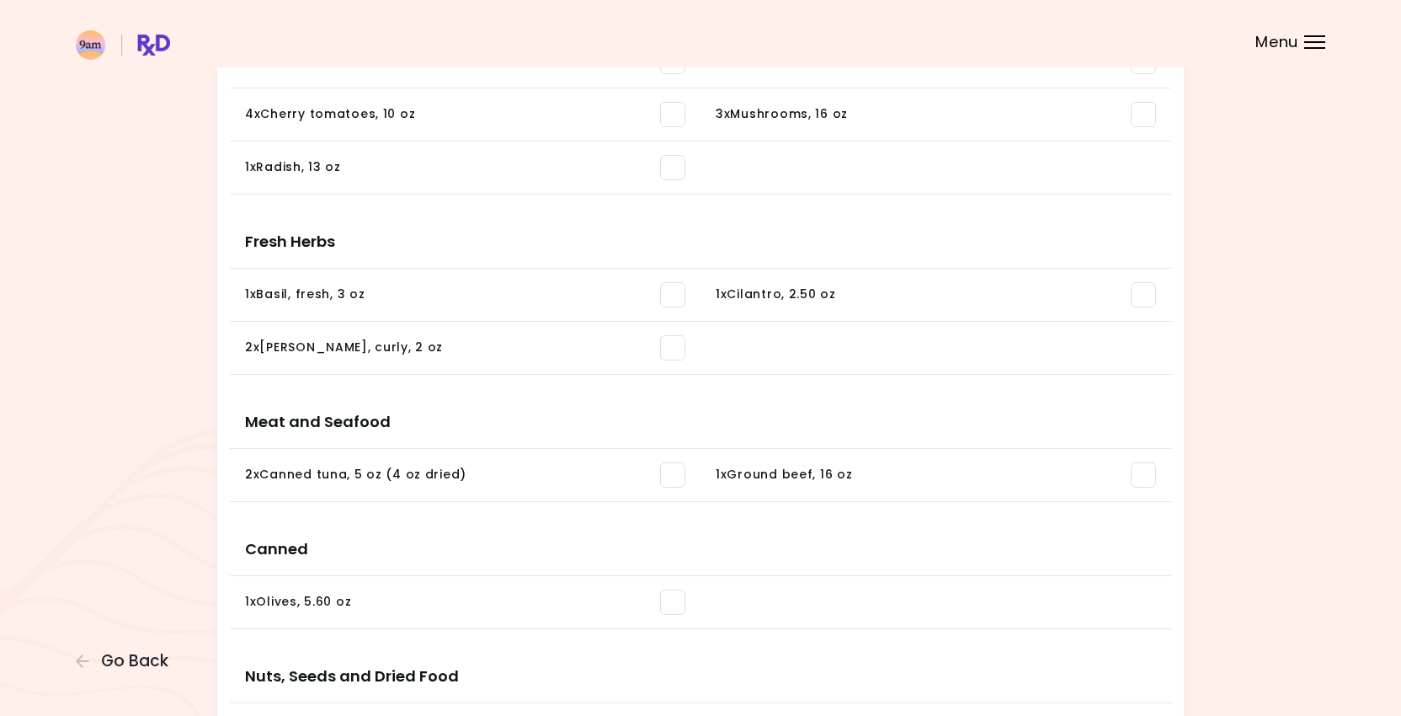
click at [686, 477] on li "2 x Canned tuna , 5 oz (4 oz dried) You need: 4.25 oz / In pantry: 0 oz" at bounding box center [465, 475] width 471 height 53
click at [678, 475] on span at bounding box center [672, 474] width 25 height 25
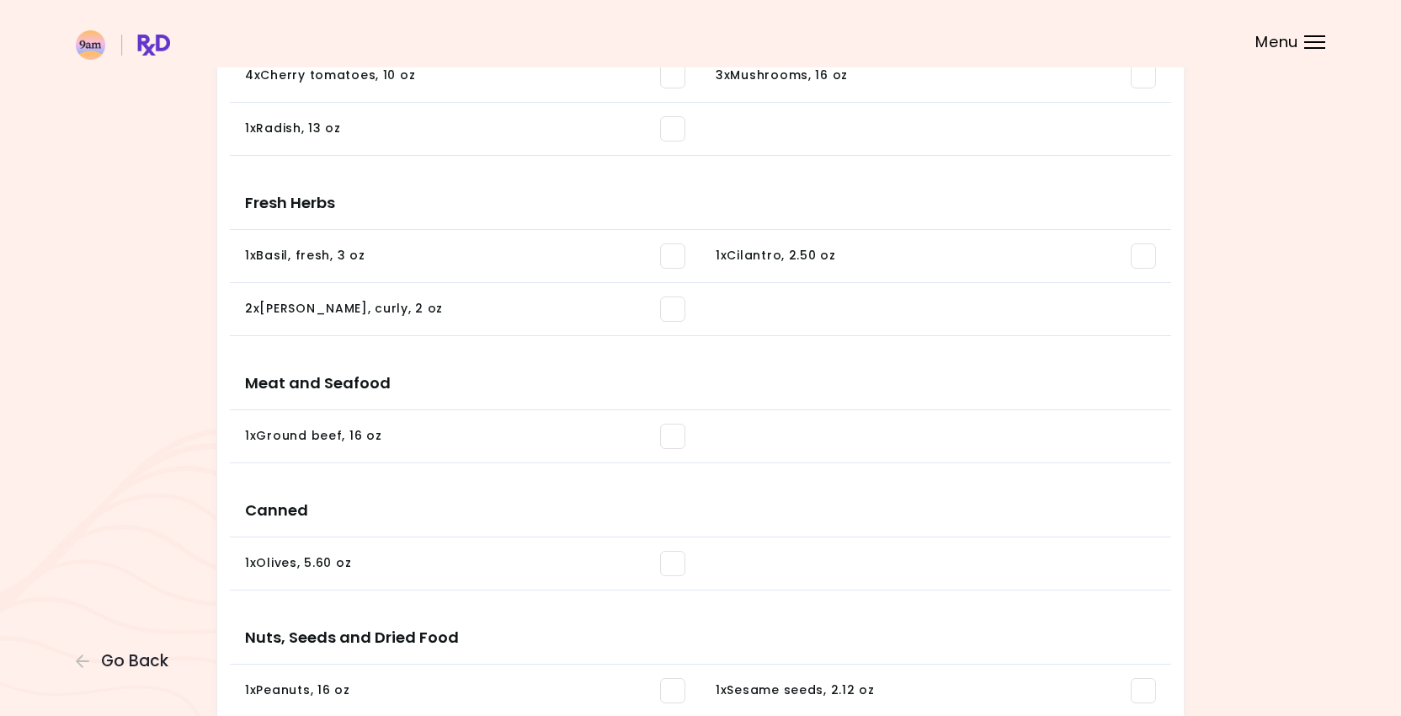
scroll to position [0, 0]
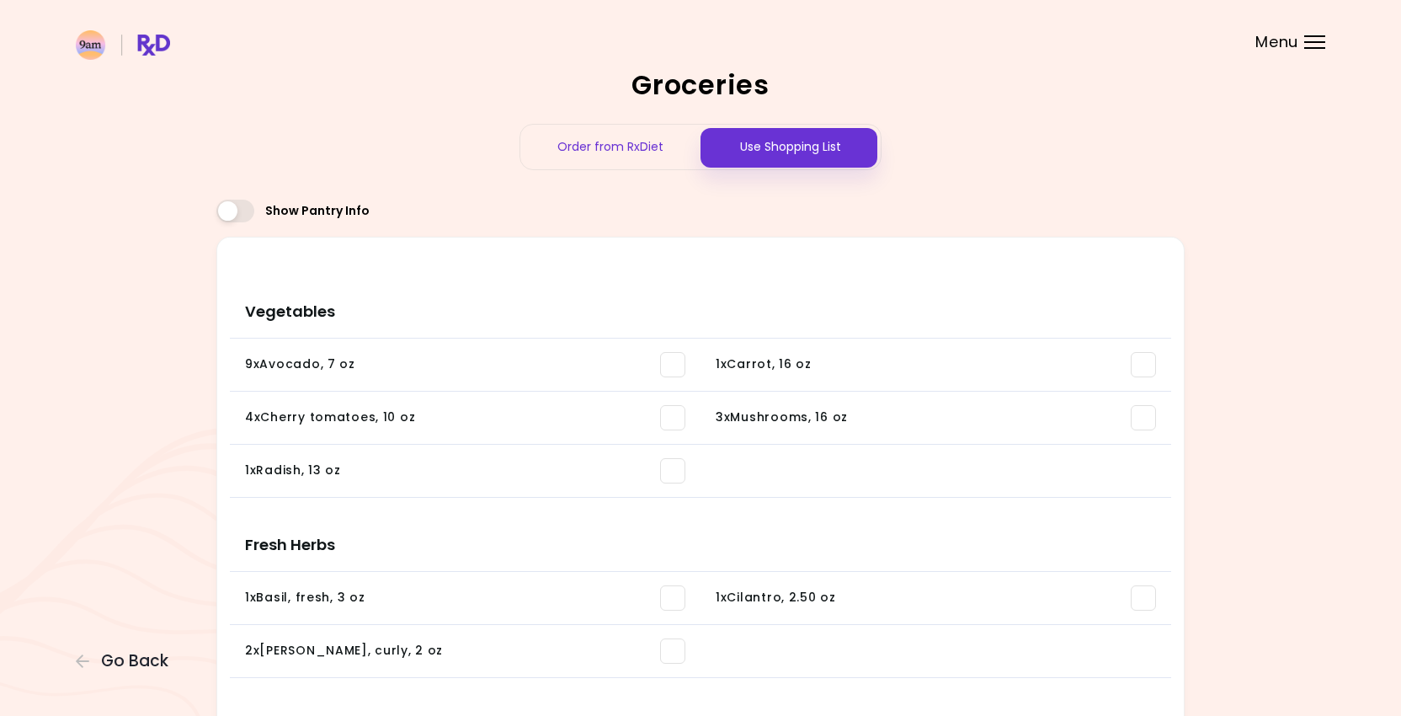
click at [696, 143] on div "Order from RxDiet" at bounding box center [610, 147] width 180 height 45
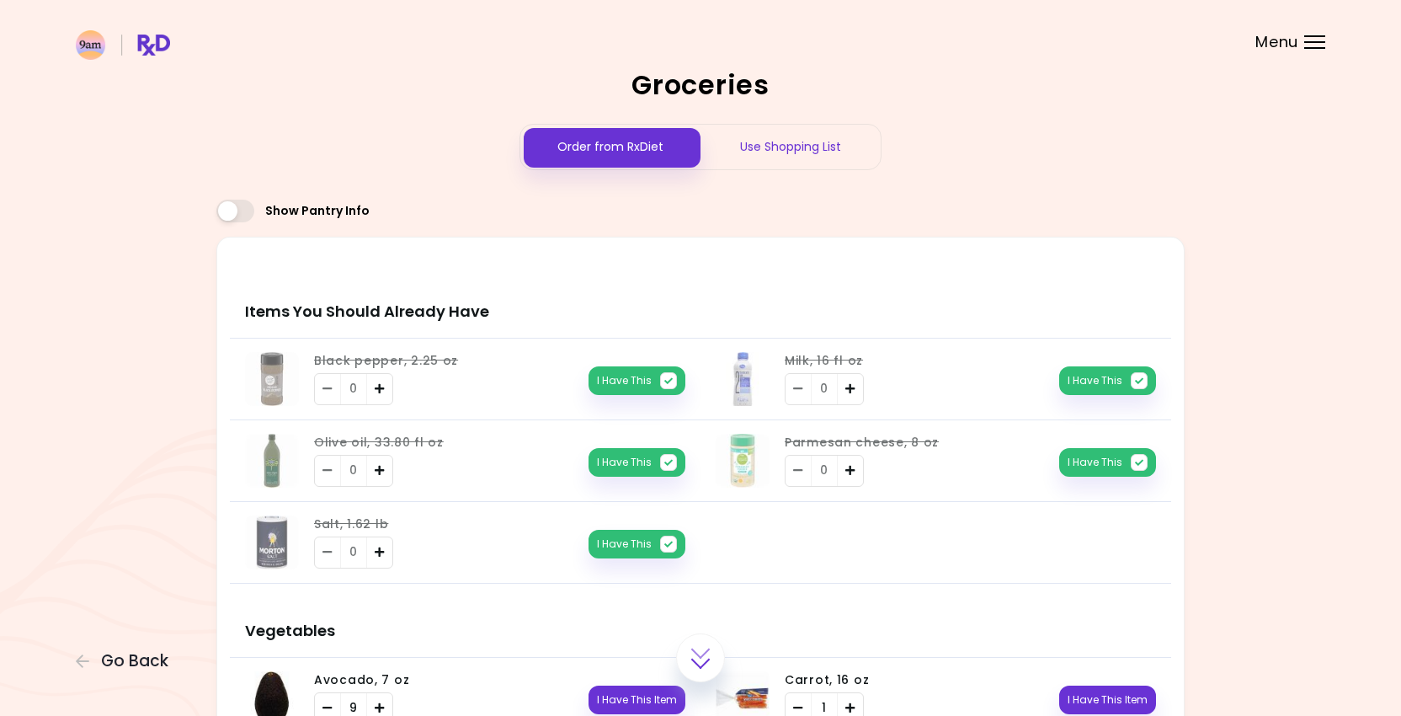
click at [825, 162] on div "Use Shopping List" at bounding box center [791, 147] width 180 height 45
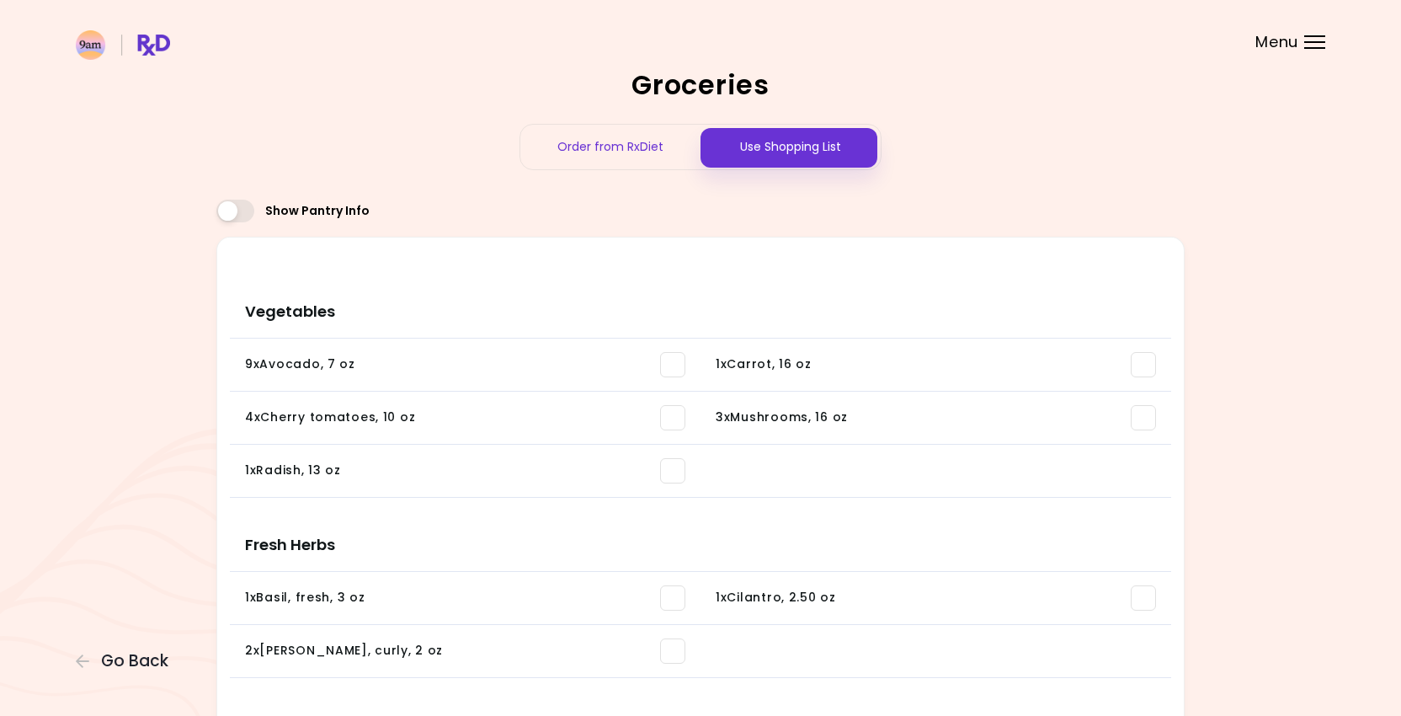
click at [721, 63] on header at bounding box center [700, 33] width 1401 height 67
click at [1249, 38] on header at bounding box center [700, 33] width 1401 height 67
click at [1279, 37] on span "Menu" at bounding box center [1277, 42] width 43 height 15
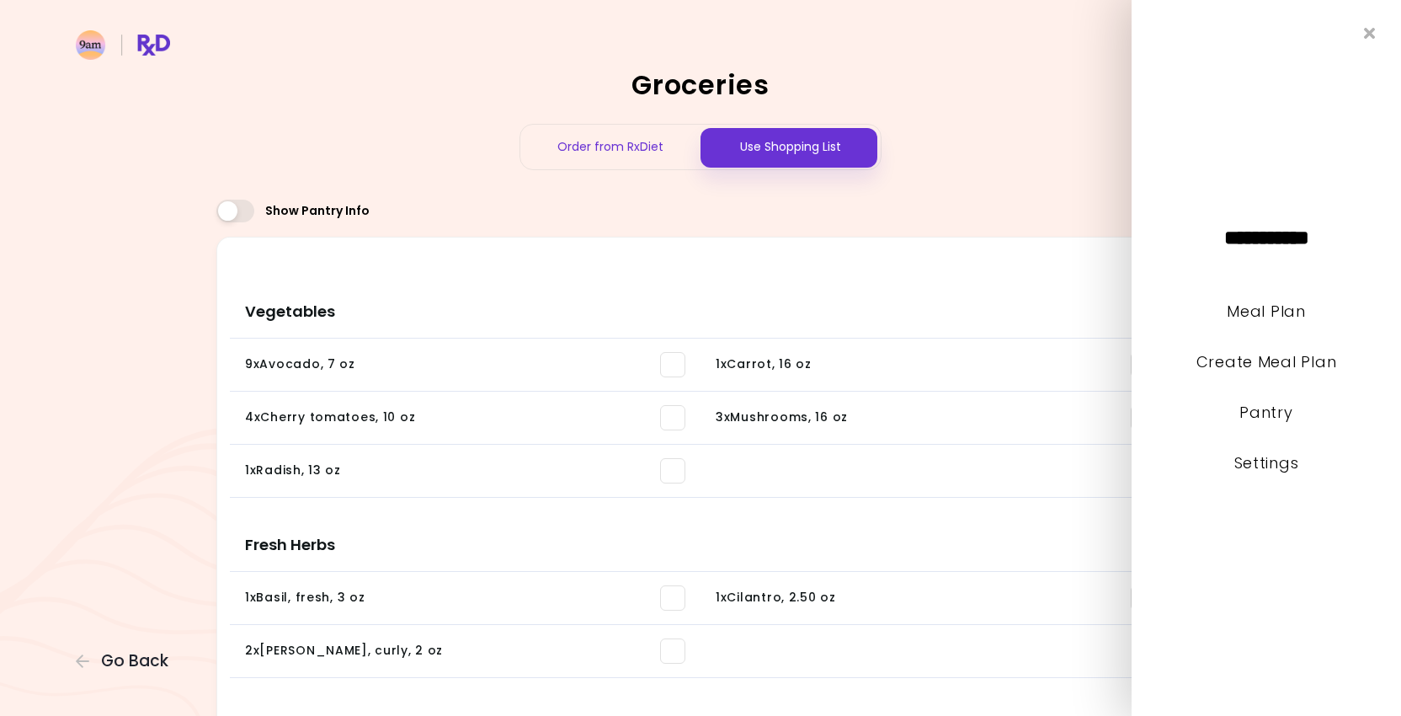
scroll to position [5, 0]
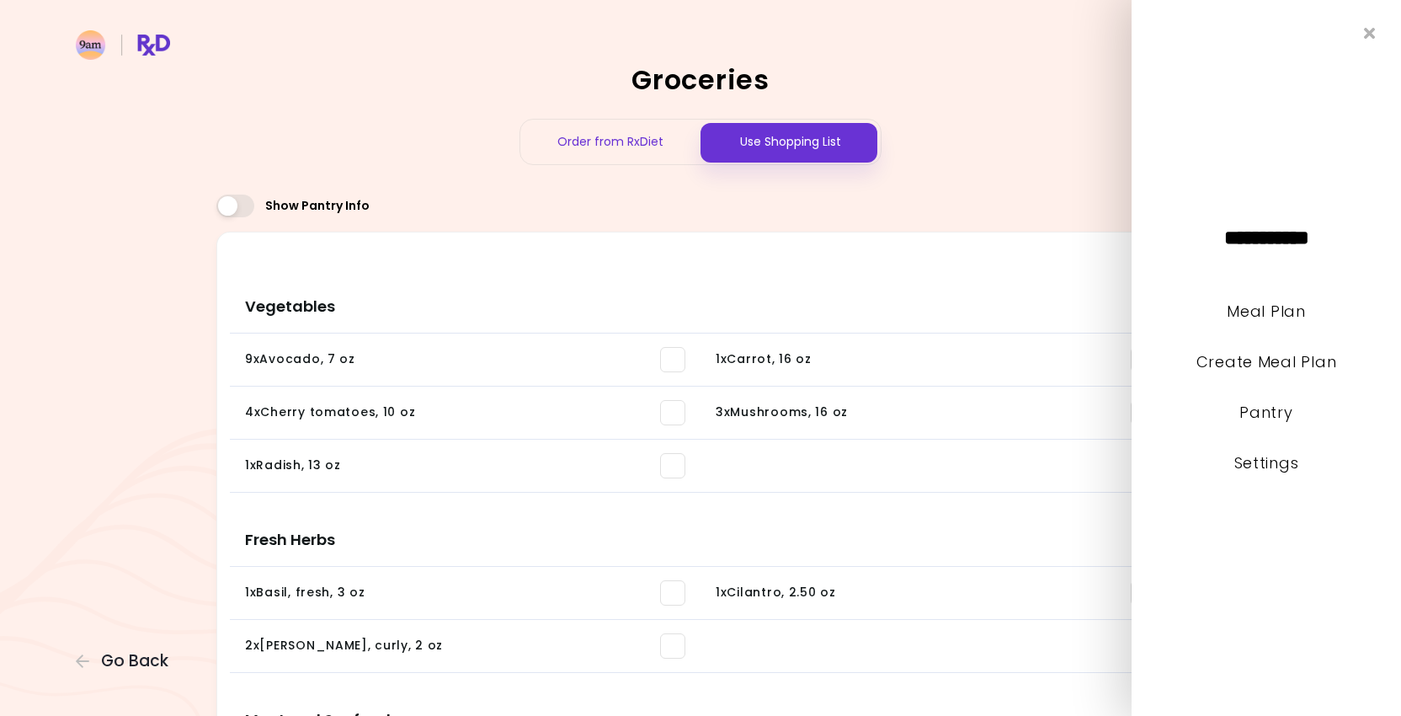
click at [1254, 323] on li "Meal Plan" at bounding box center [1267, 323] width 270 height 51
click at [1254, 307] on link "Meal Plan" at bounding box center [1266, 311] width 78 height 21
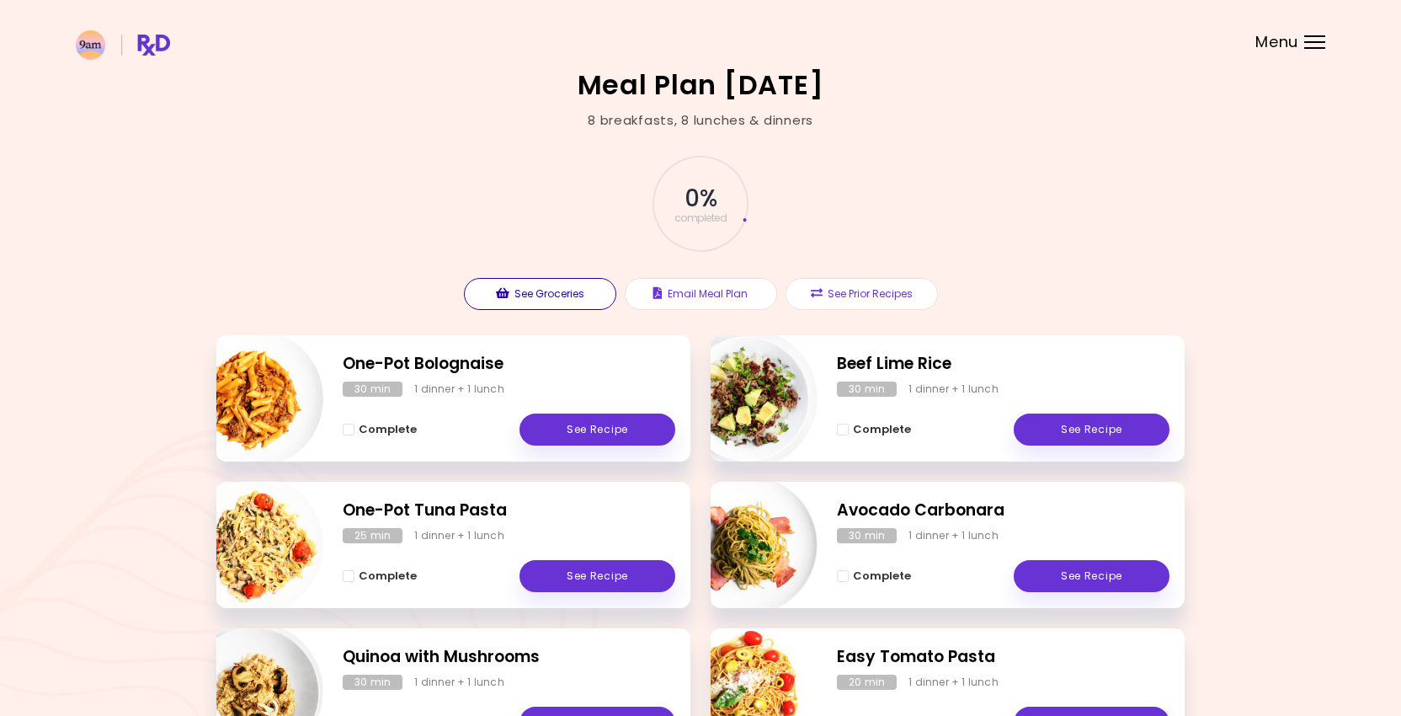
click at [574, 289] on button "See Groceries" at bounding box center [540, 294] width 152 height 32
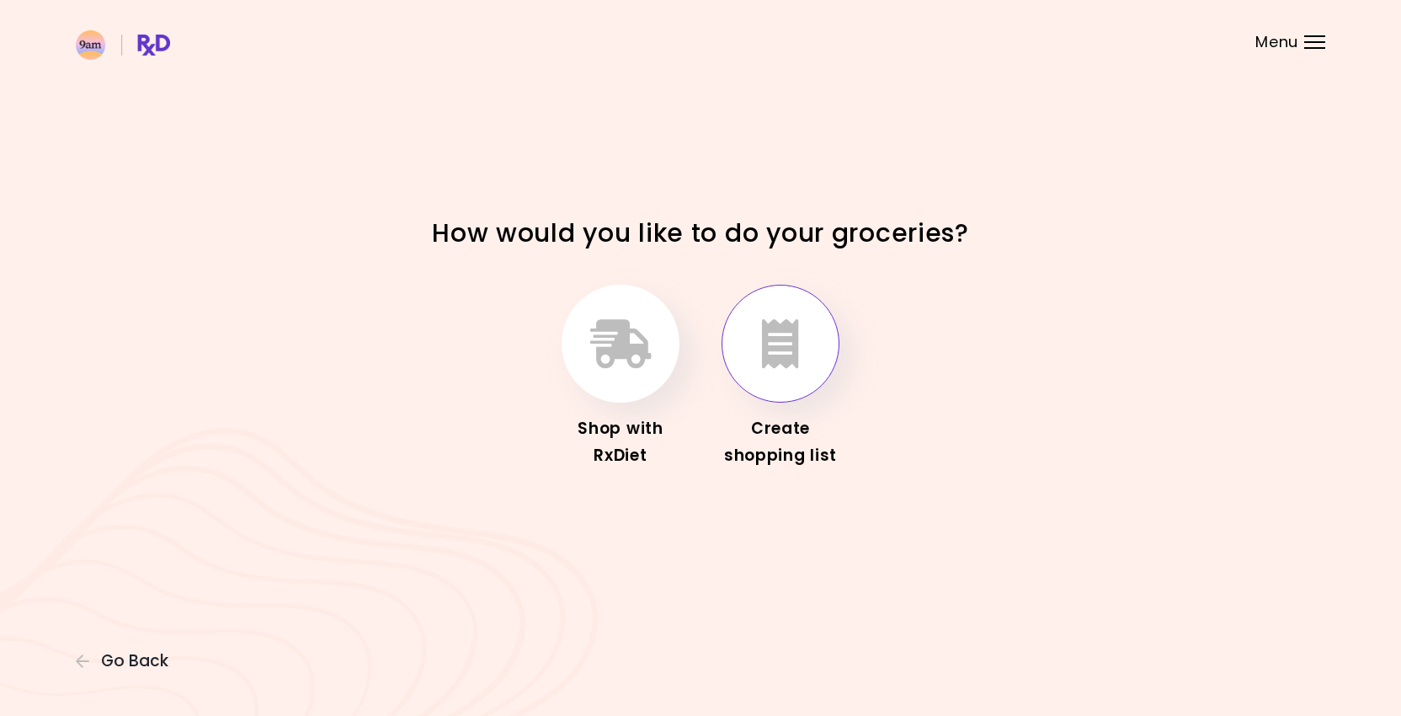
click at [805, 348] on button "button" at bounding box center [781, 344] width 118 height 118
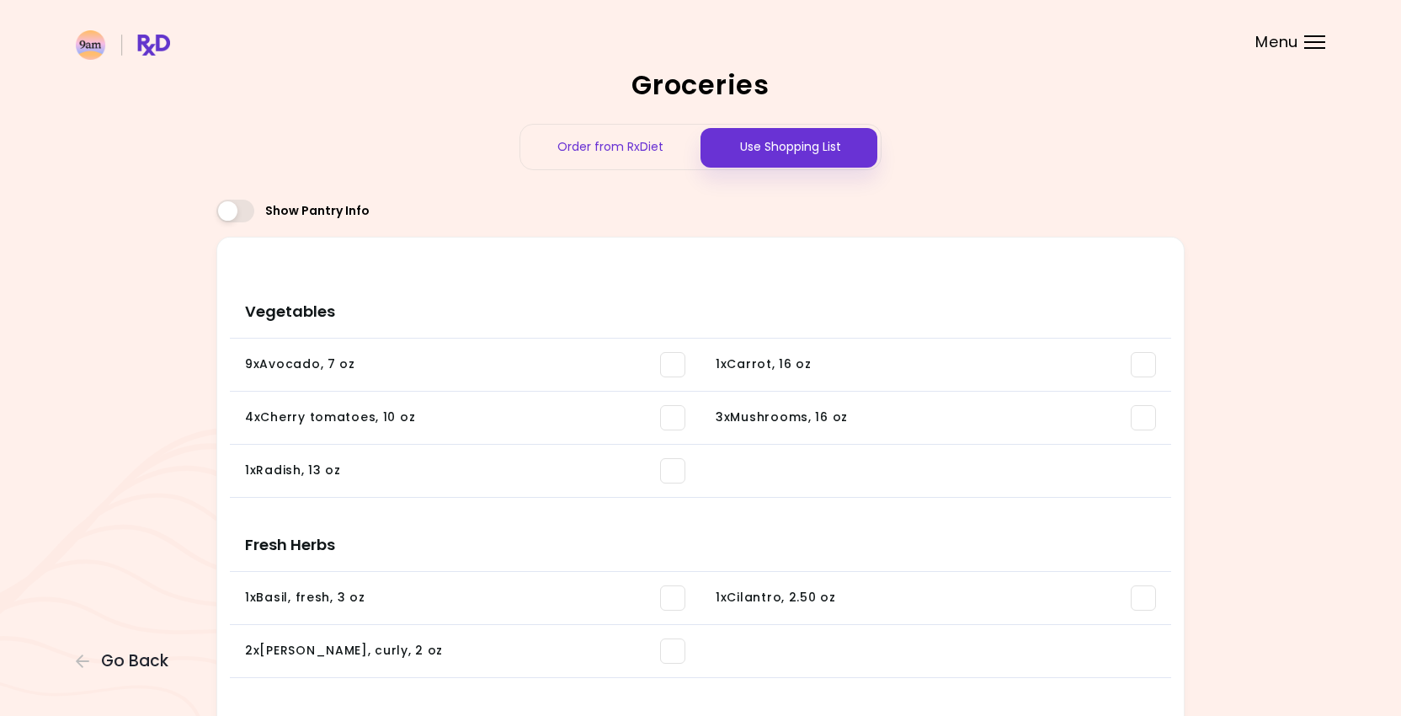
click at [1319, 45] on div "Menu" at bounding box center [1315, 41] width 21 height 13
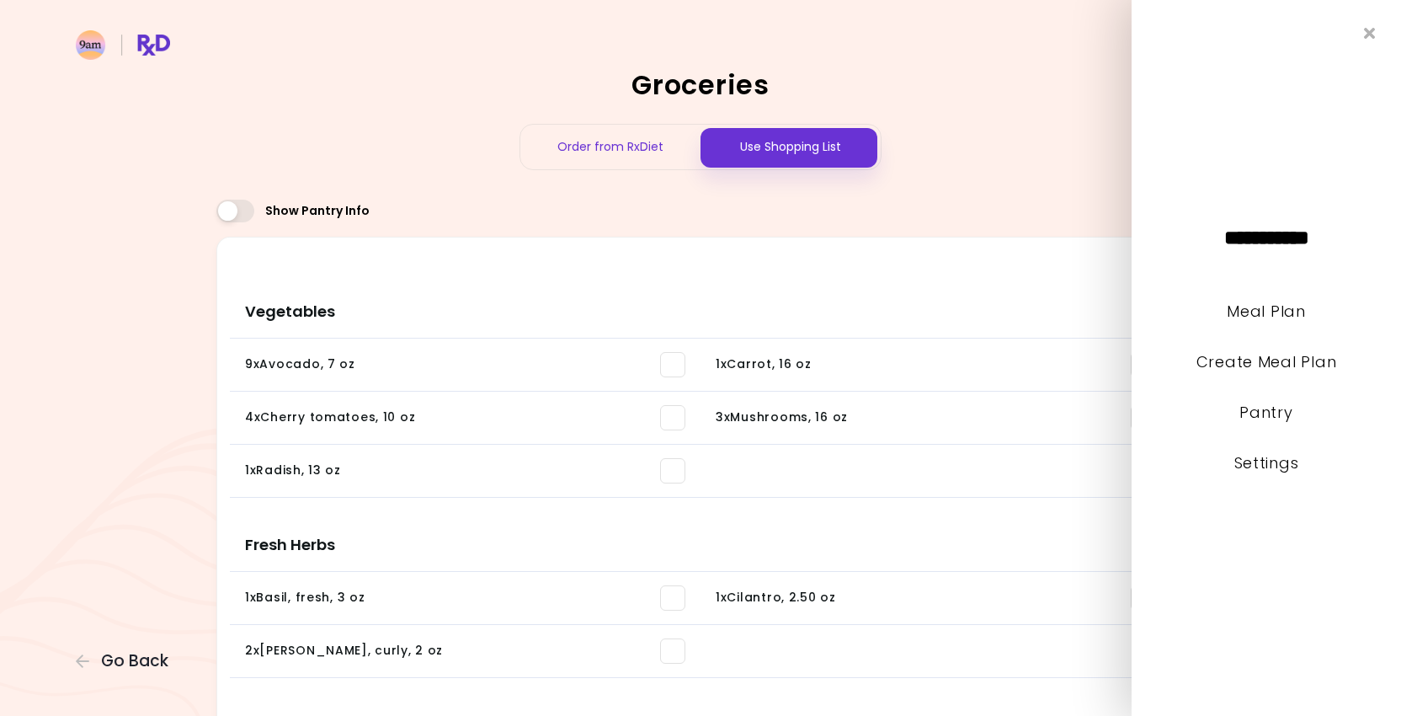
click at [1228, 328] on li "Meal Plan" at bounding box center [1267, 323] width 270 height 51
click at [1230, 321] on link "Meal Plan" at bounding box center [1266, 311] width 78 height 21
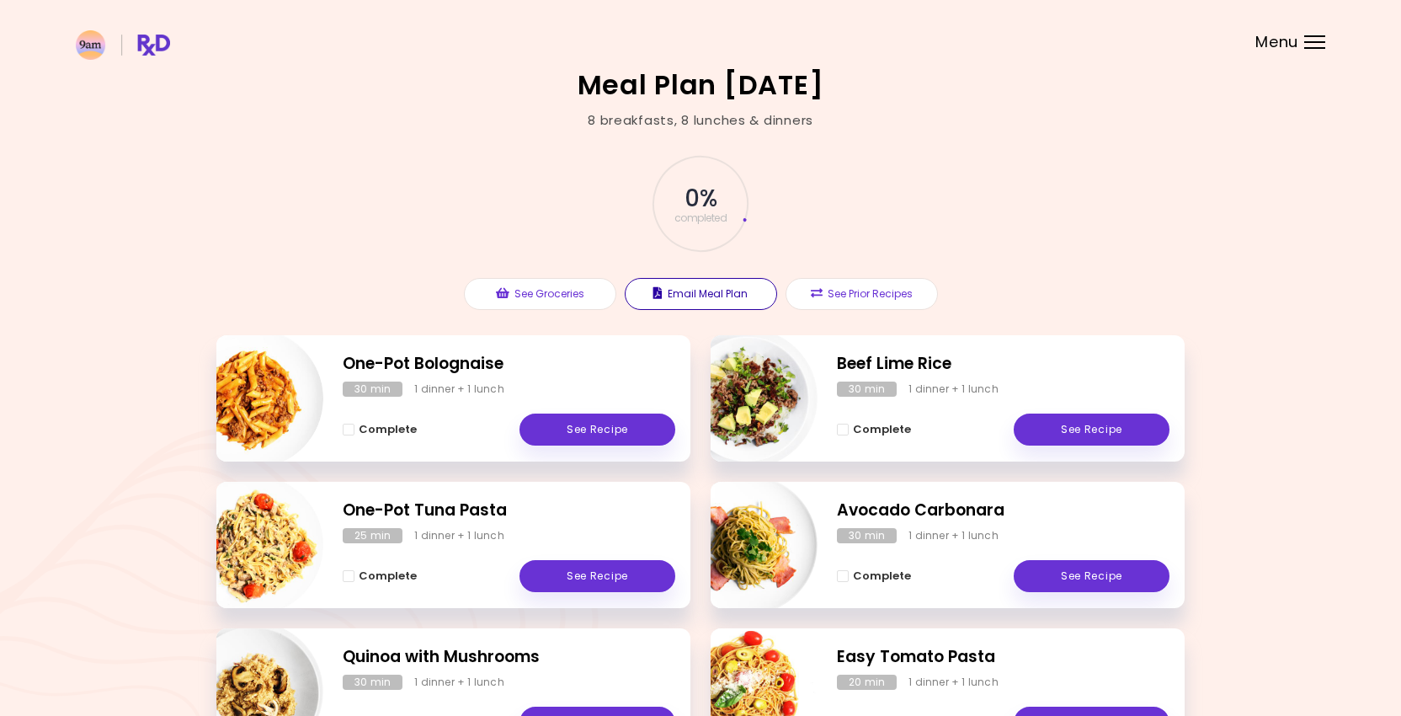
click at [739, 305] on button "Email Meal Plan" at bounding box center [701, 294] width 152 height 32
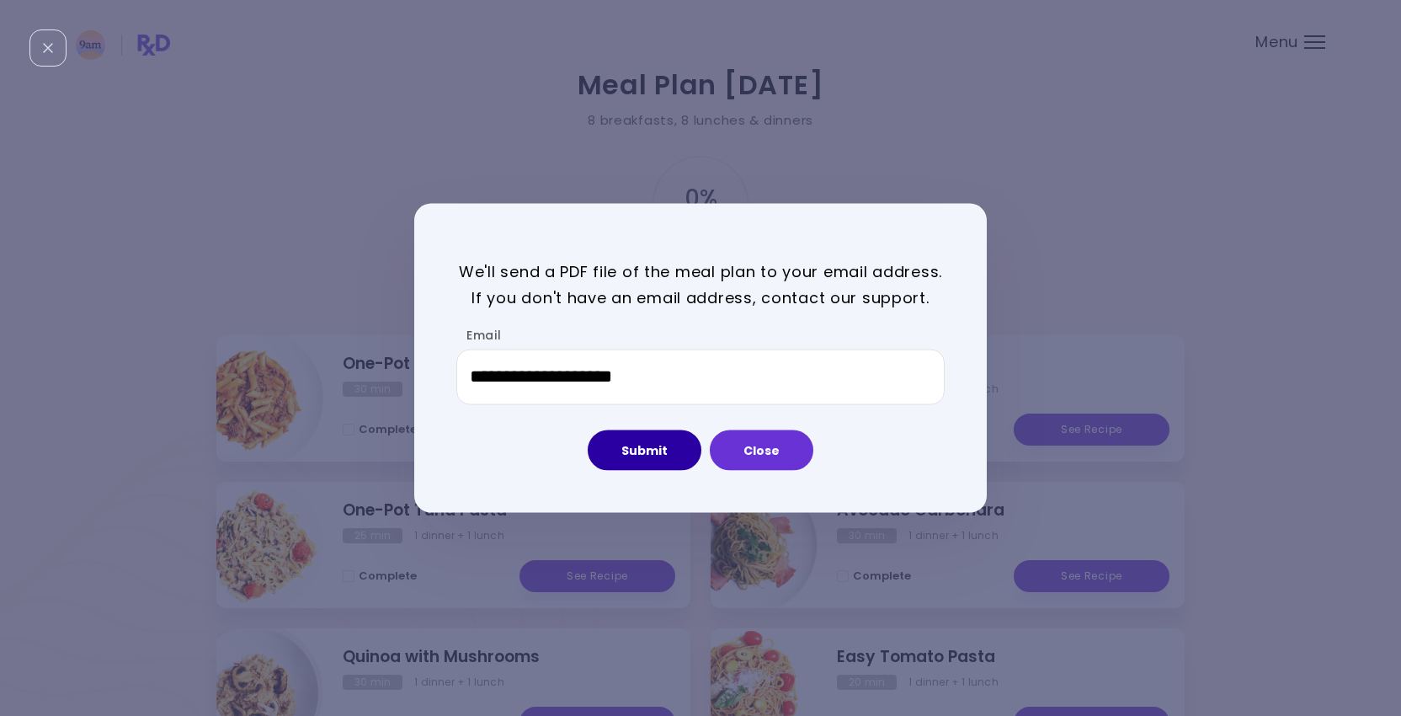
click at [659, 459] on button "Submit" at bounding box center [645, 450] width 114 height 40
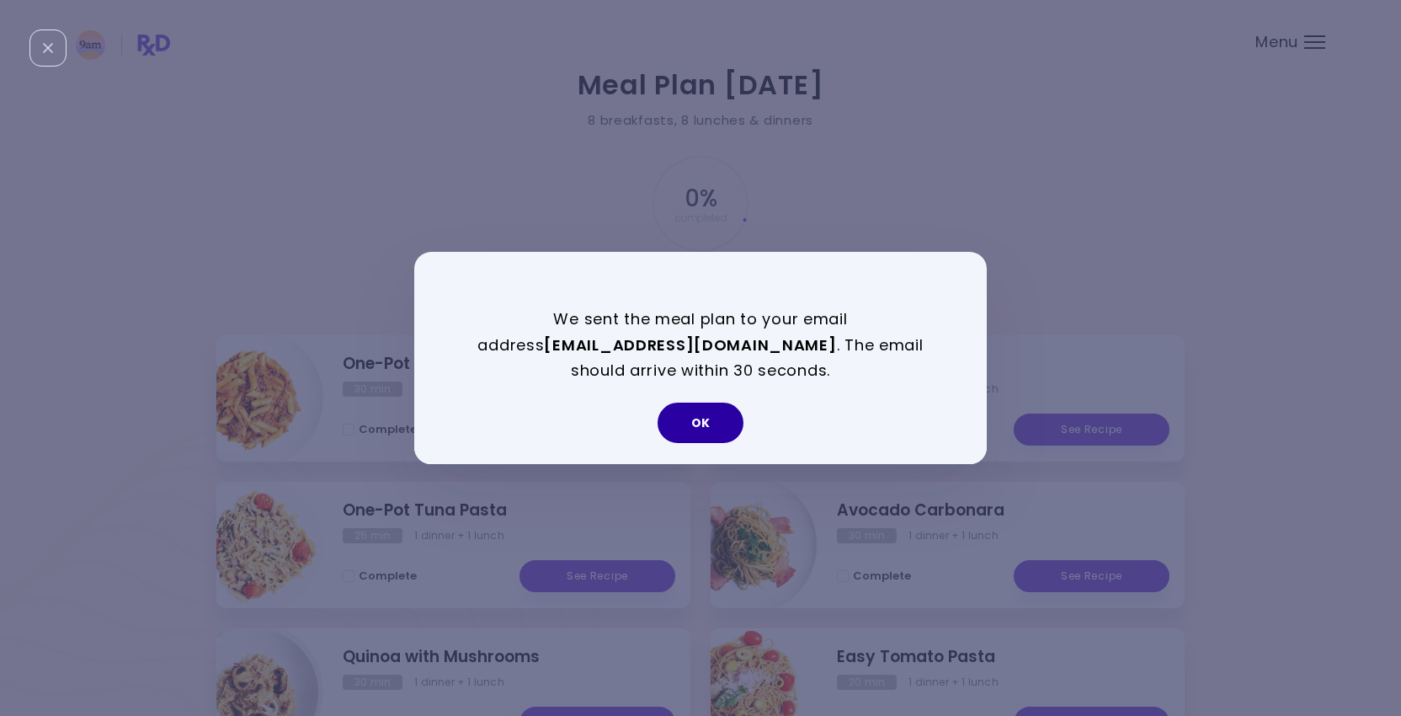
click at [663, 427] on button "OK" at bounding box center [701, 423] width 86 height 40
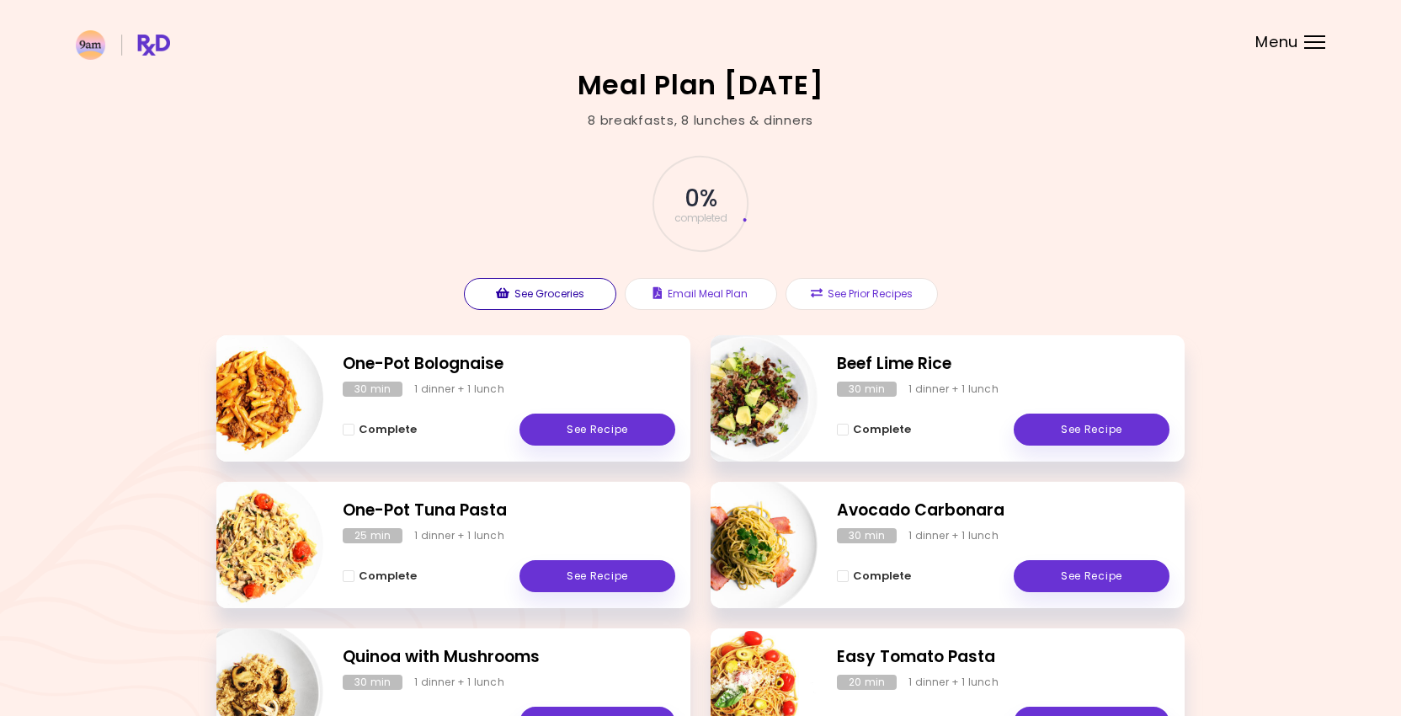
click at [544, 296] on button "See Groceries" at bounding box center [540, 294] width 152 height 32
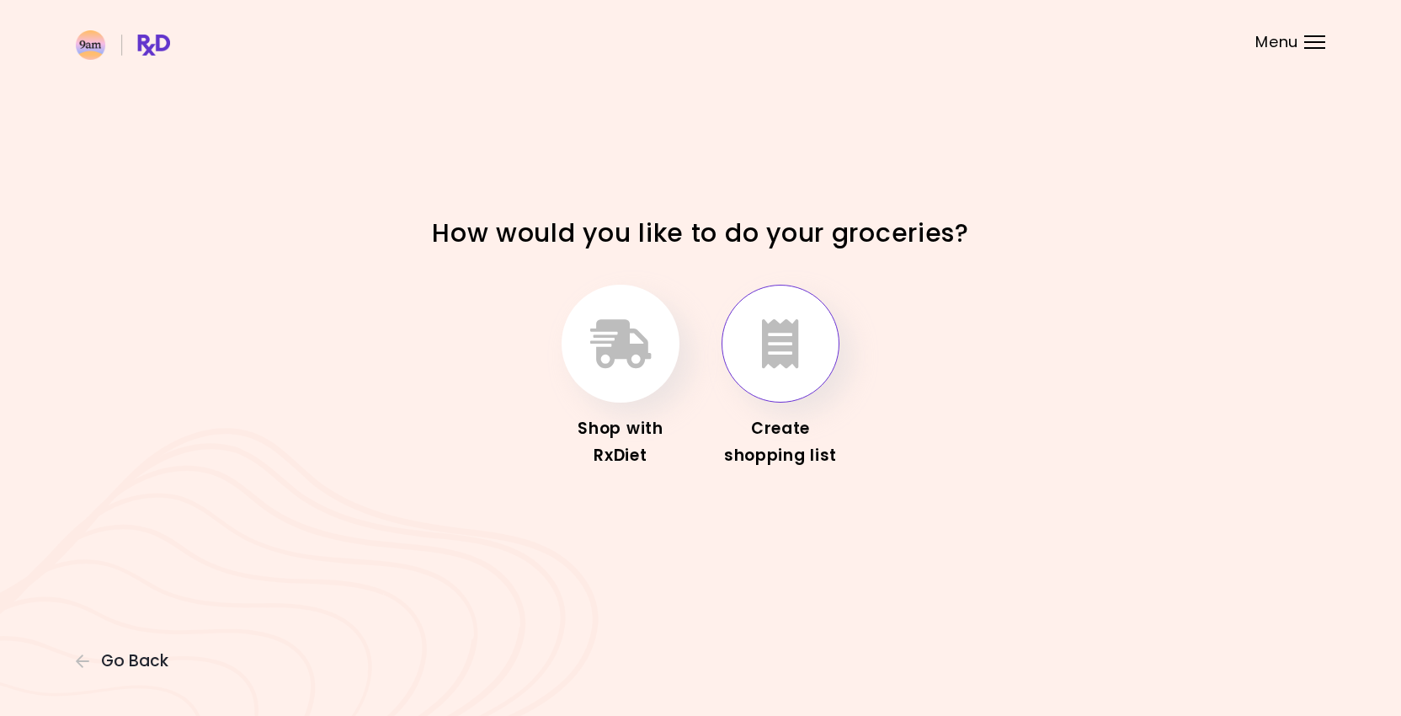
click at [792, 345] on icon "button" at bounding box center [780, 343] width 37 height 49
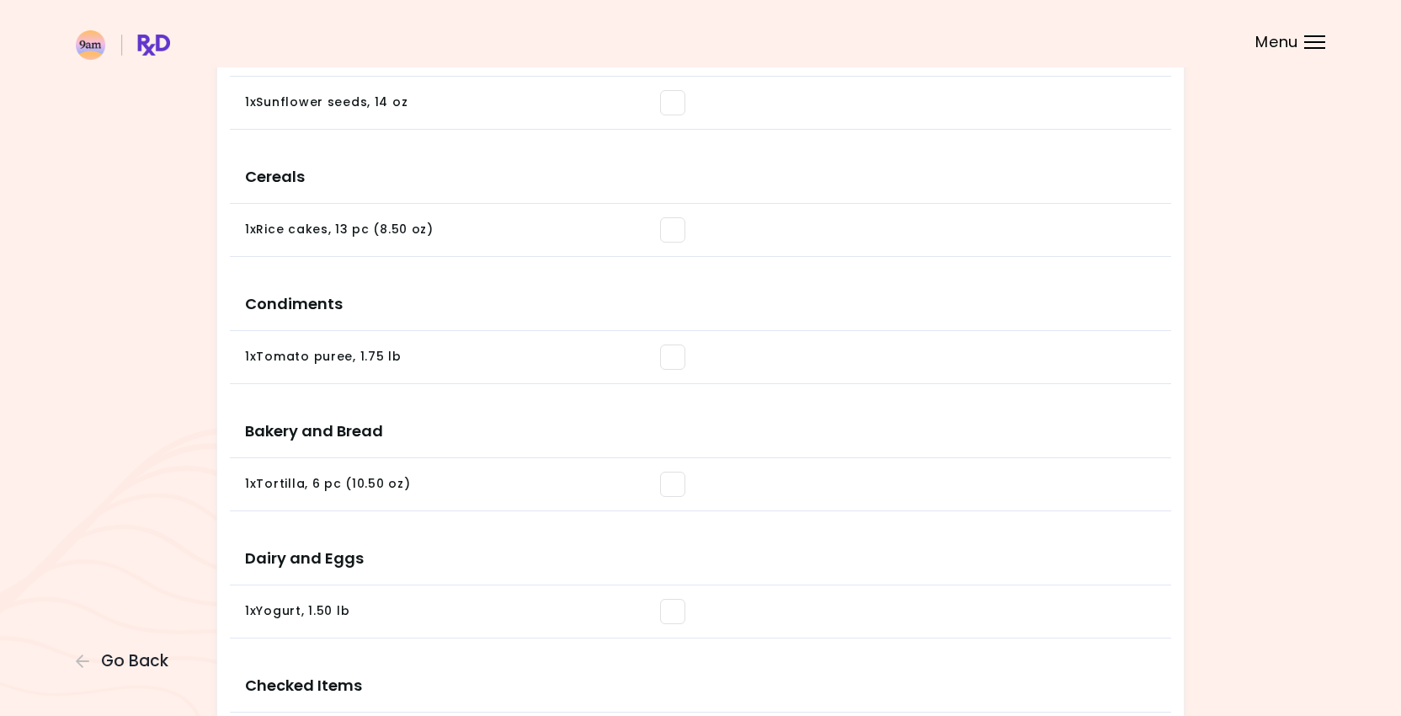
scroll to position [1569, 0]
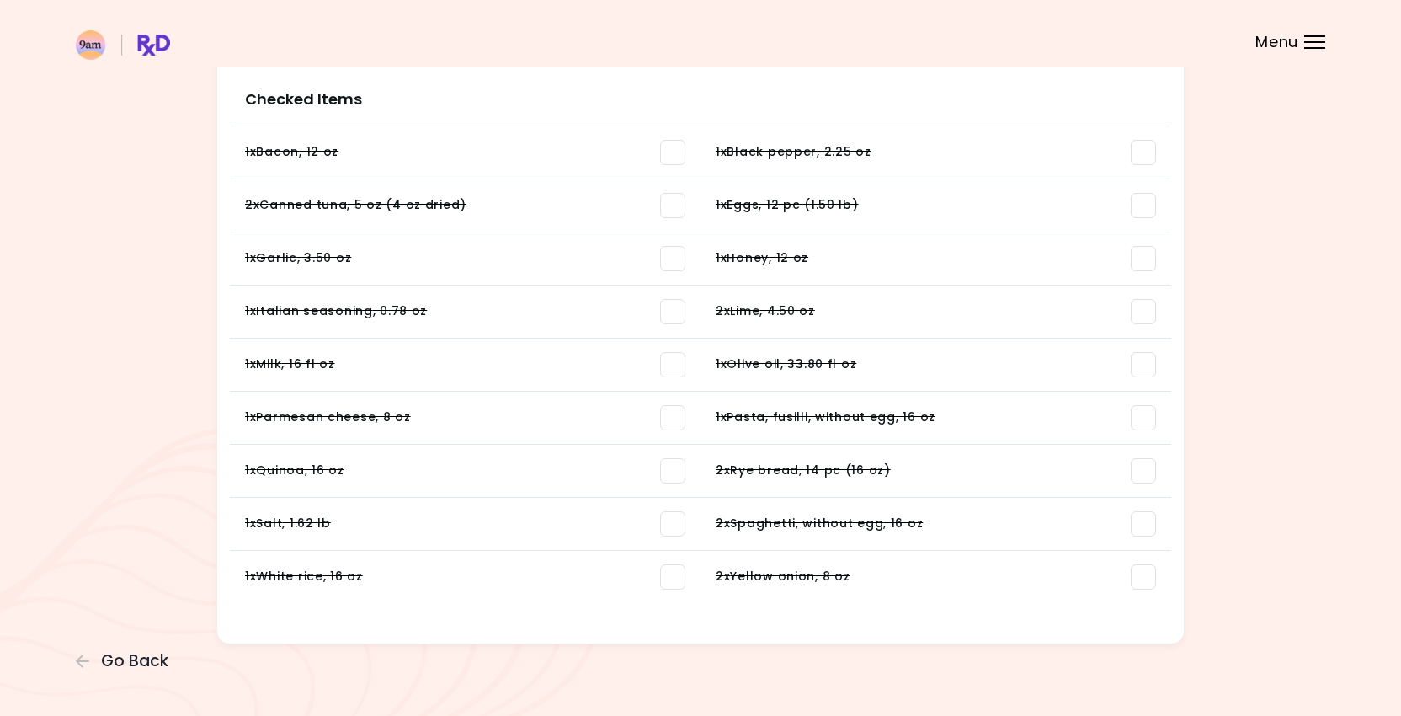
click at [533, 431] on li "1 x Parmesan cheese , 8 oz You need: 2.17 oz / In pantry: 2.17 oz" at bounding box center [465, 418] width 471 height 53
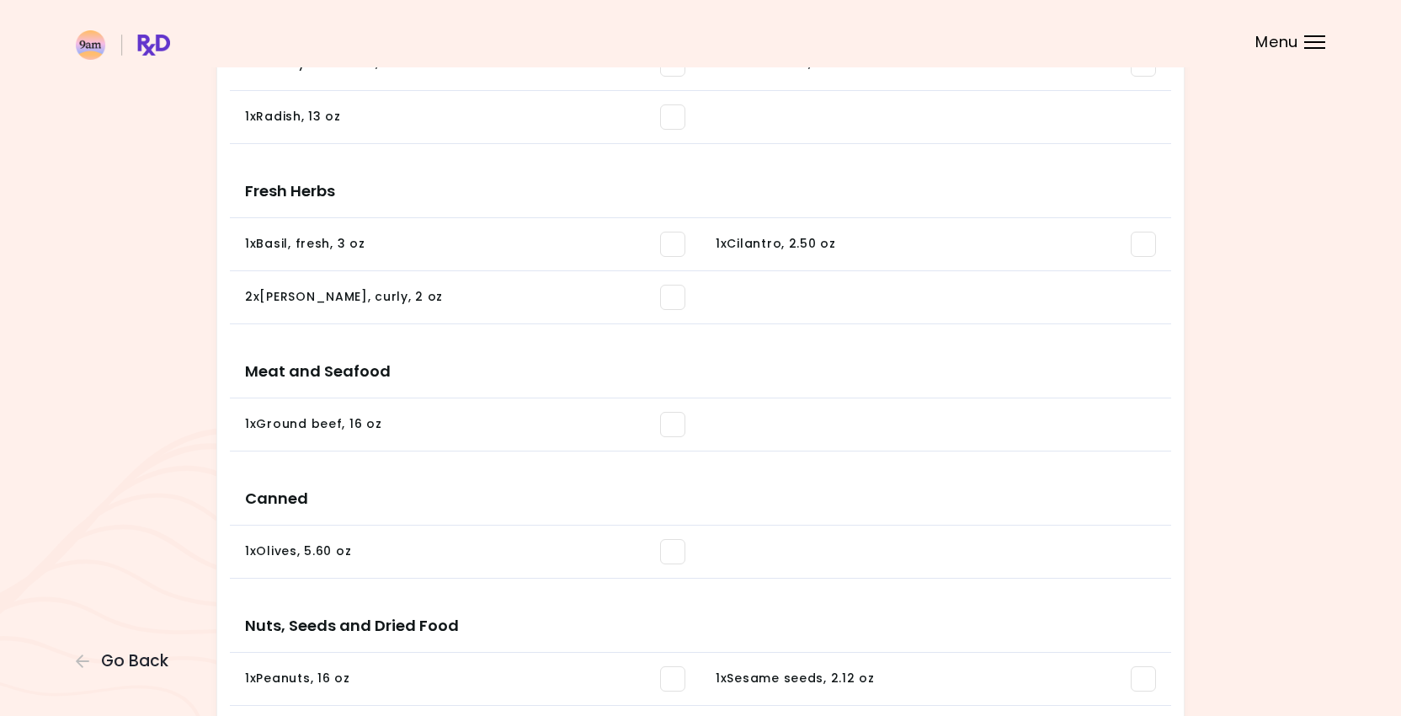
scroll to position [0, 0]
